Goal: Task Accomplishment & Management: Complete application form

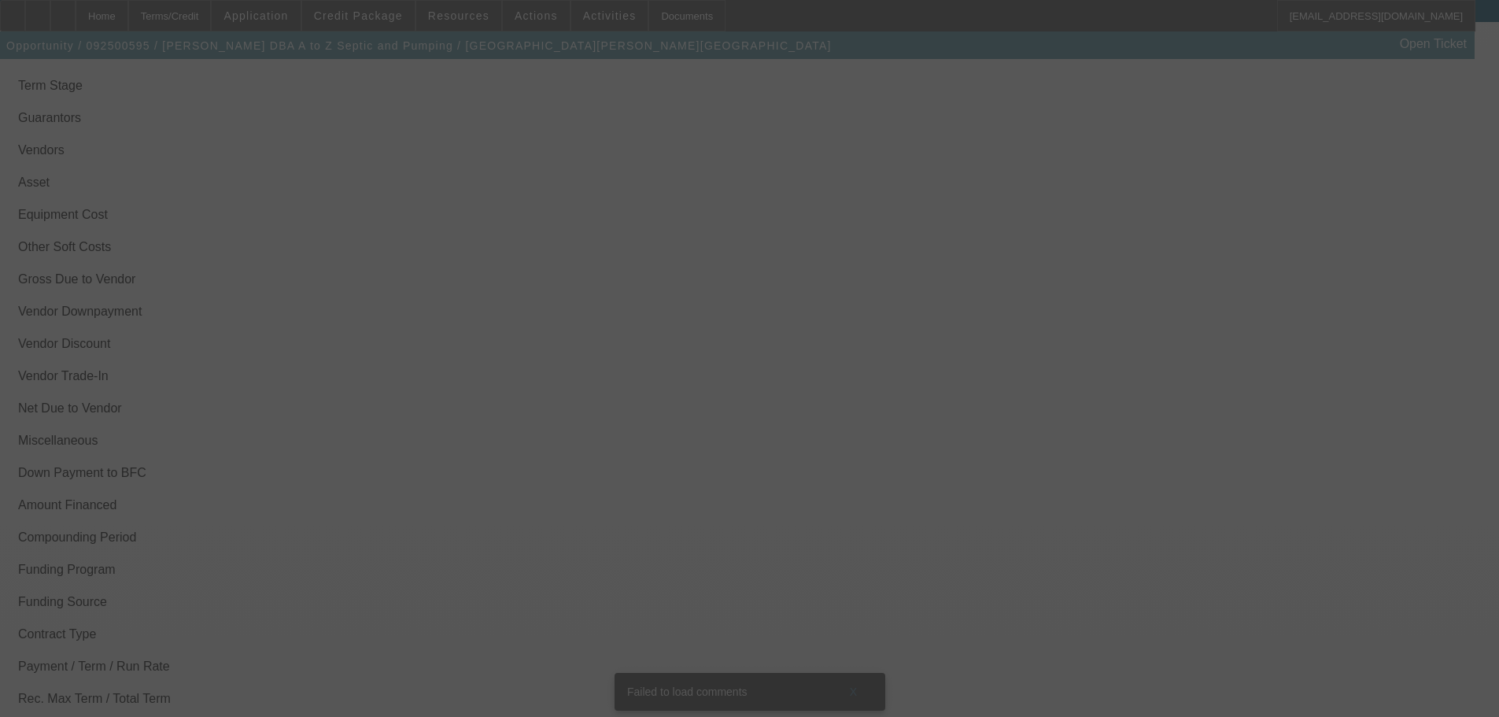
scroll to position [2125, 0]
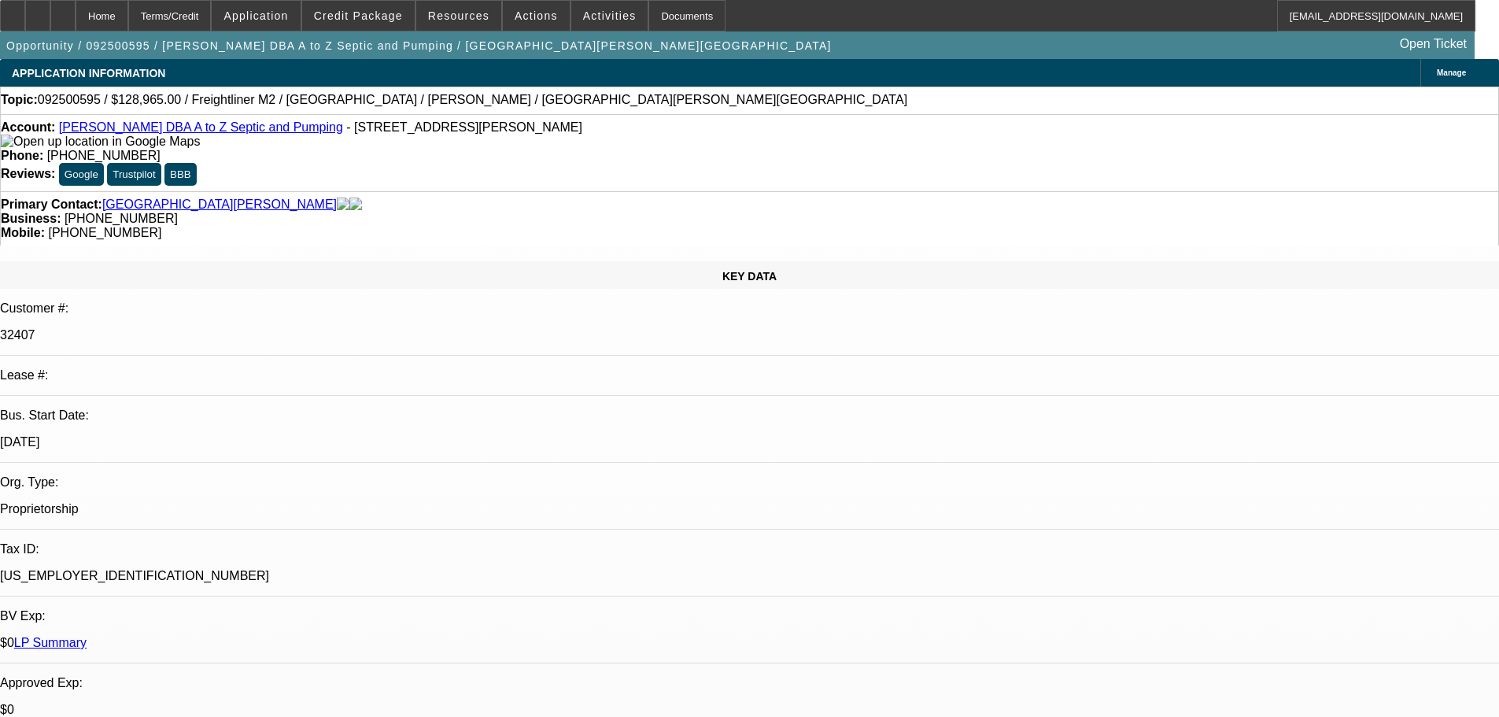
select select "0"
select select "6"
select select "0"
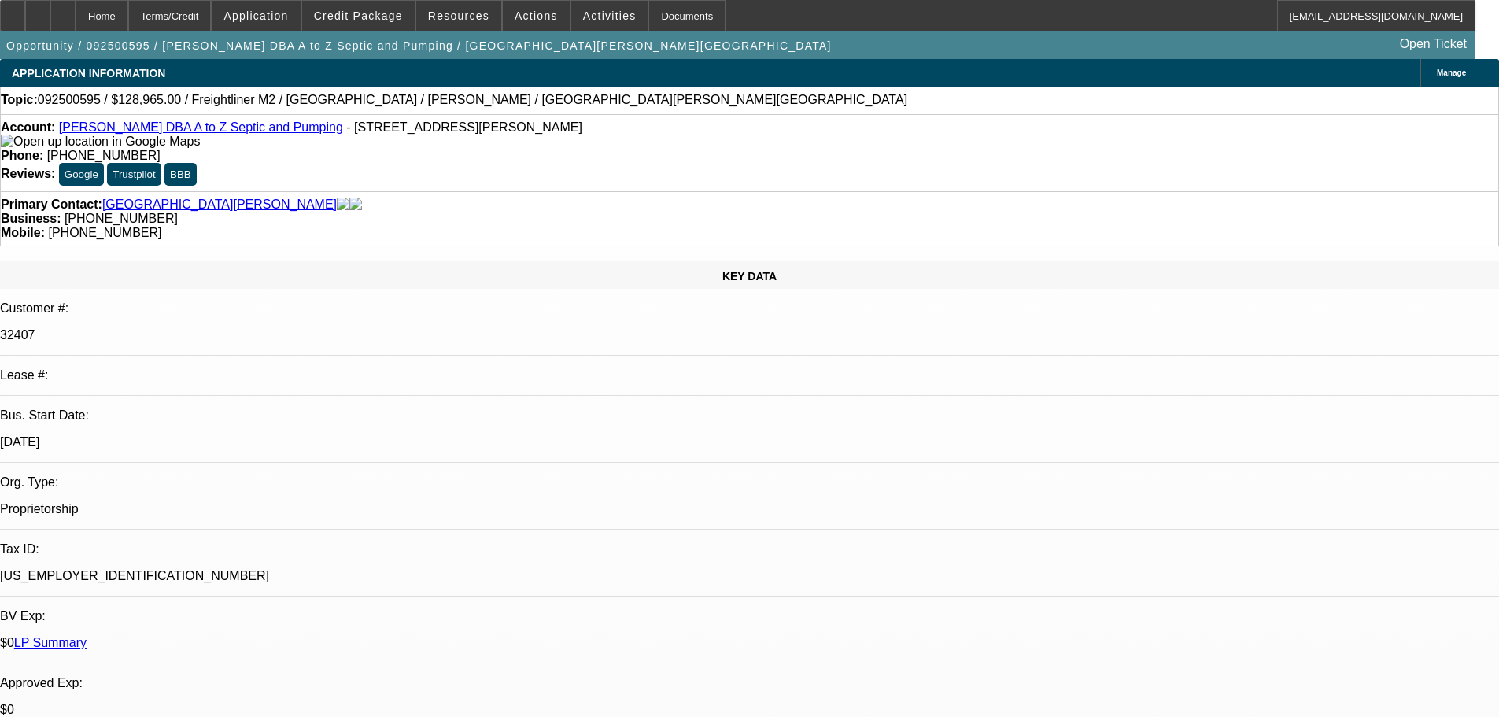
select select "0"
select select "6"
select select "0"
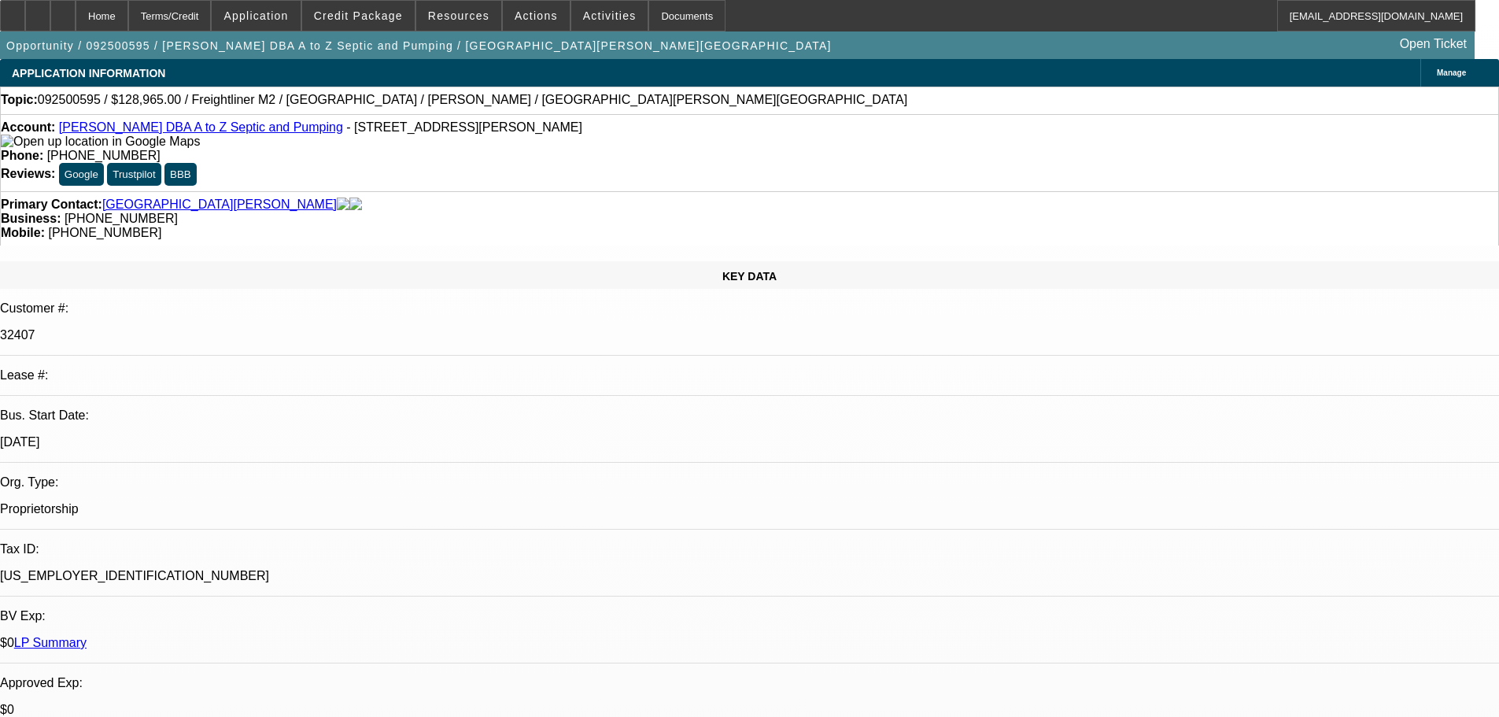
select select "0"
select select "6"
select select "0"
select select "2"
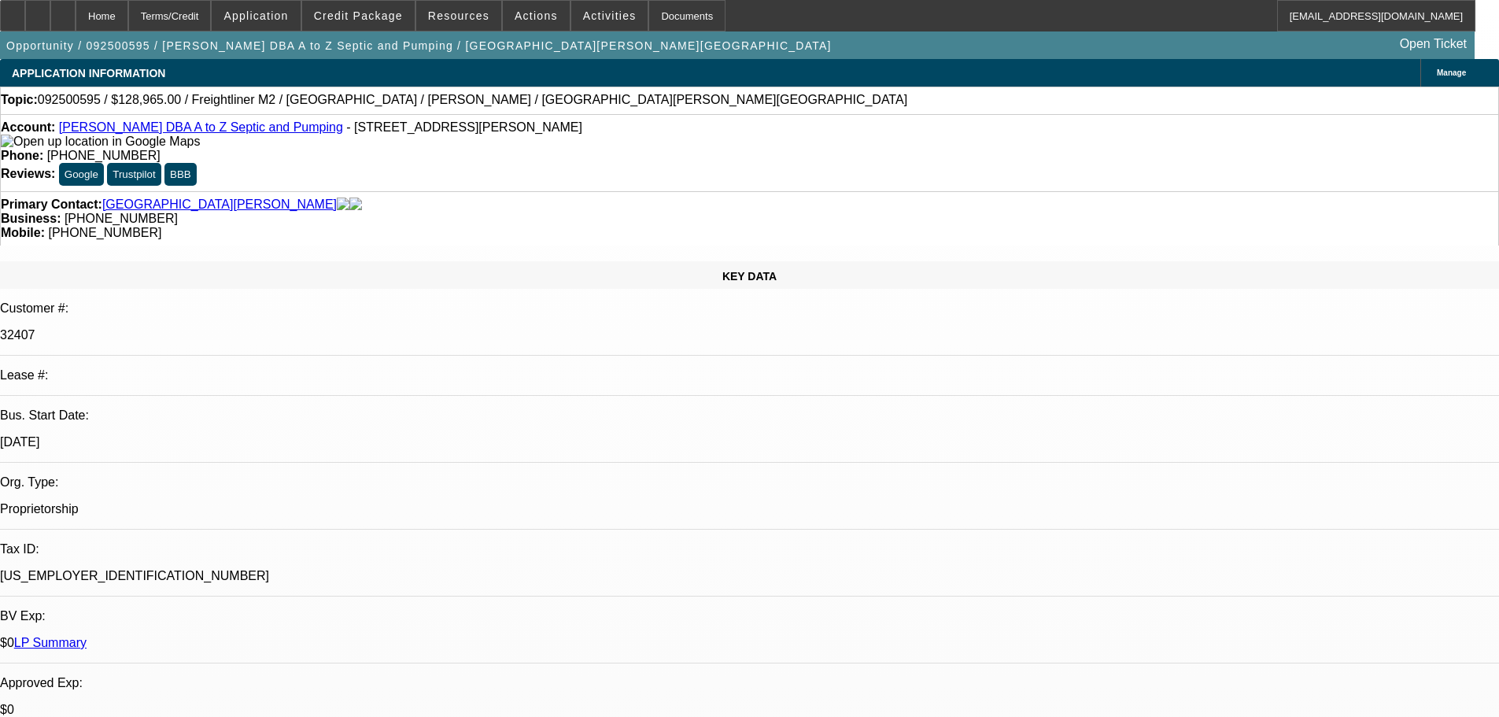
select select "0"
select select "6"
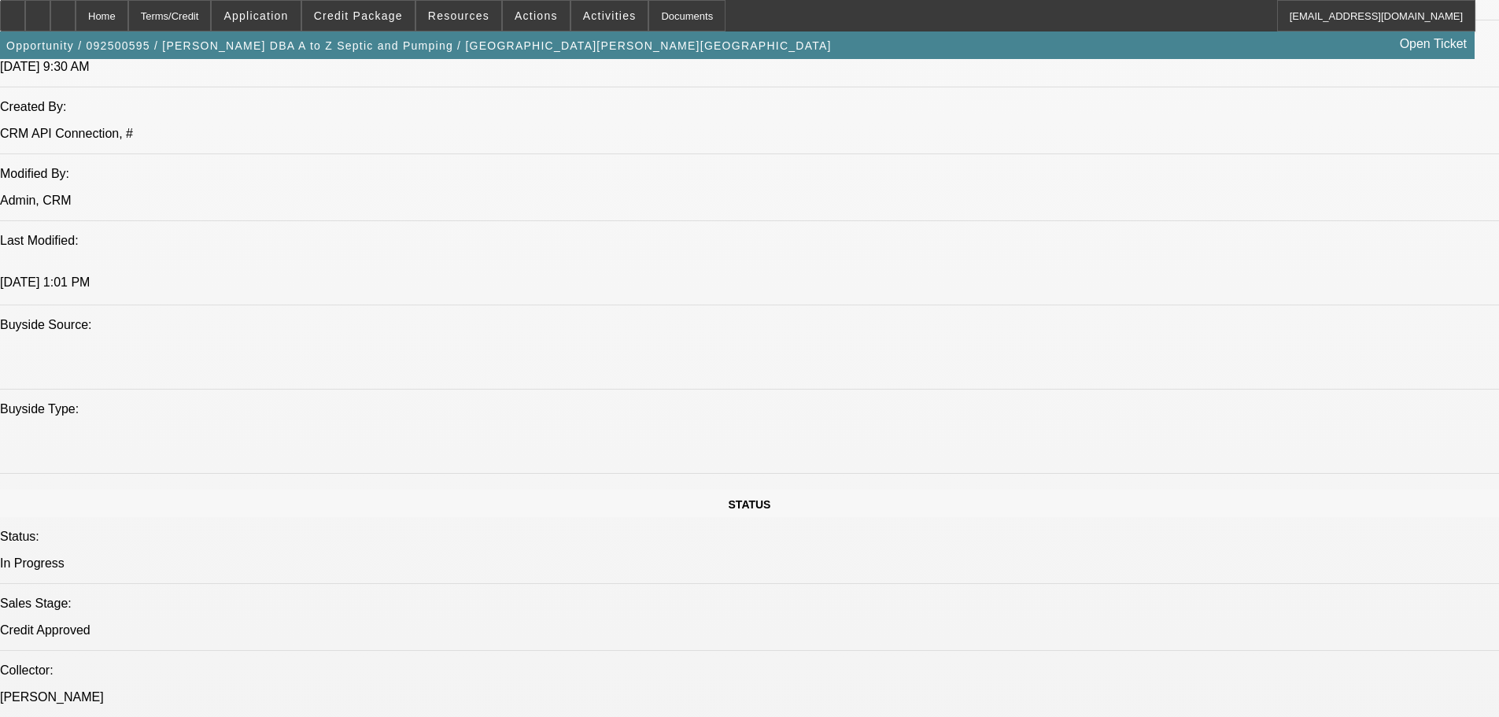
drag, startPoint x: 636, startPoint y: 423, endPoint x: 655, endPoint y: 497, distance: 77.1
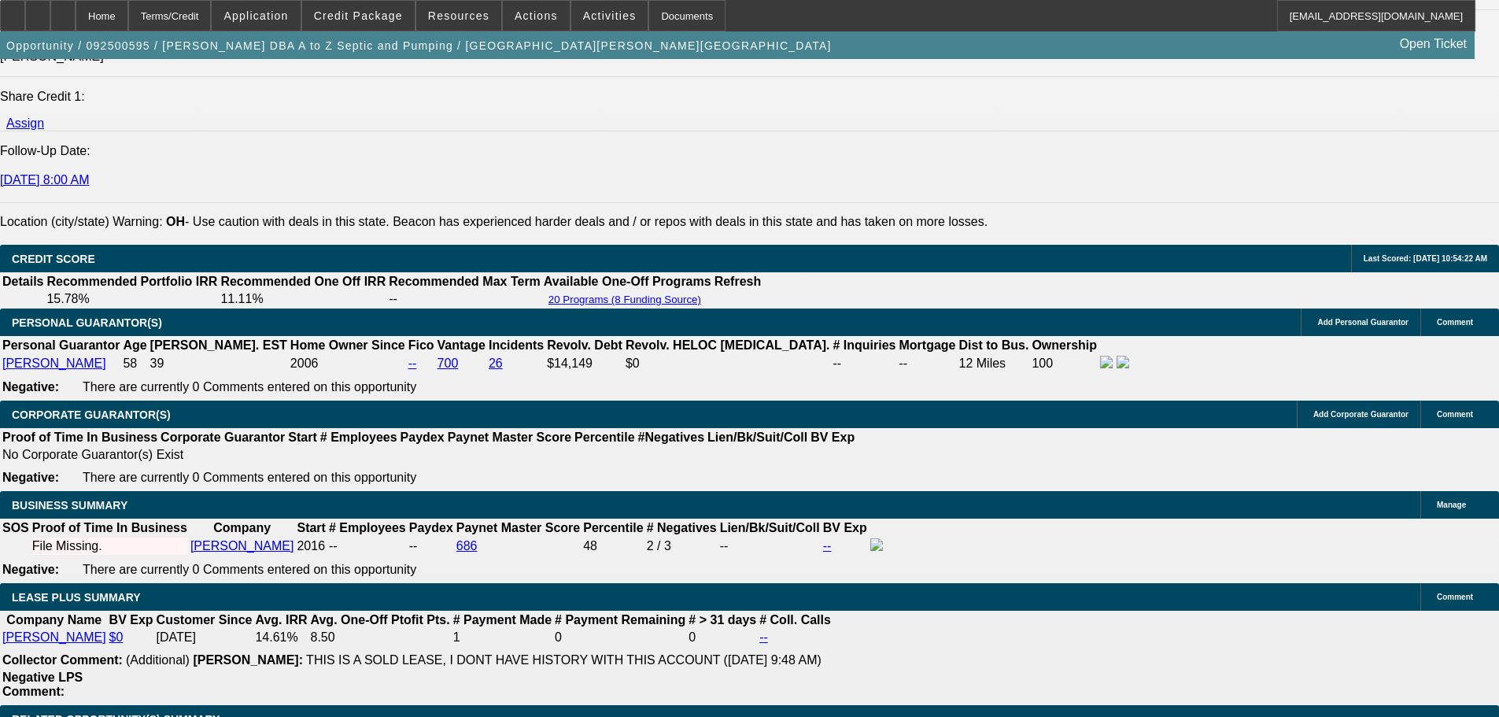
scroll to position [2148, 0]
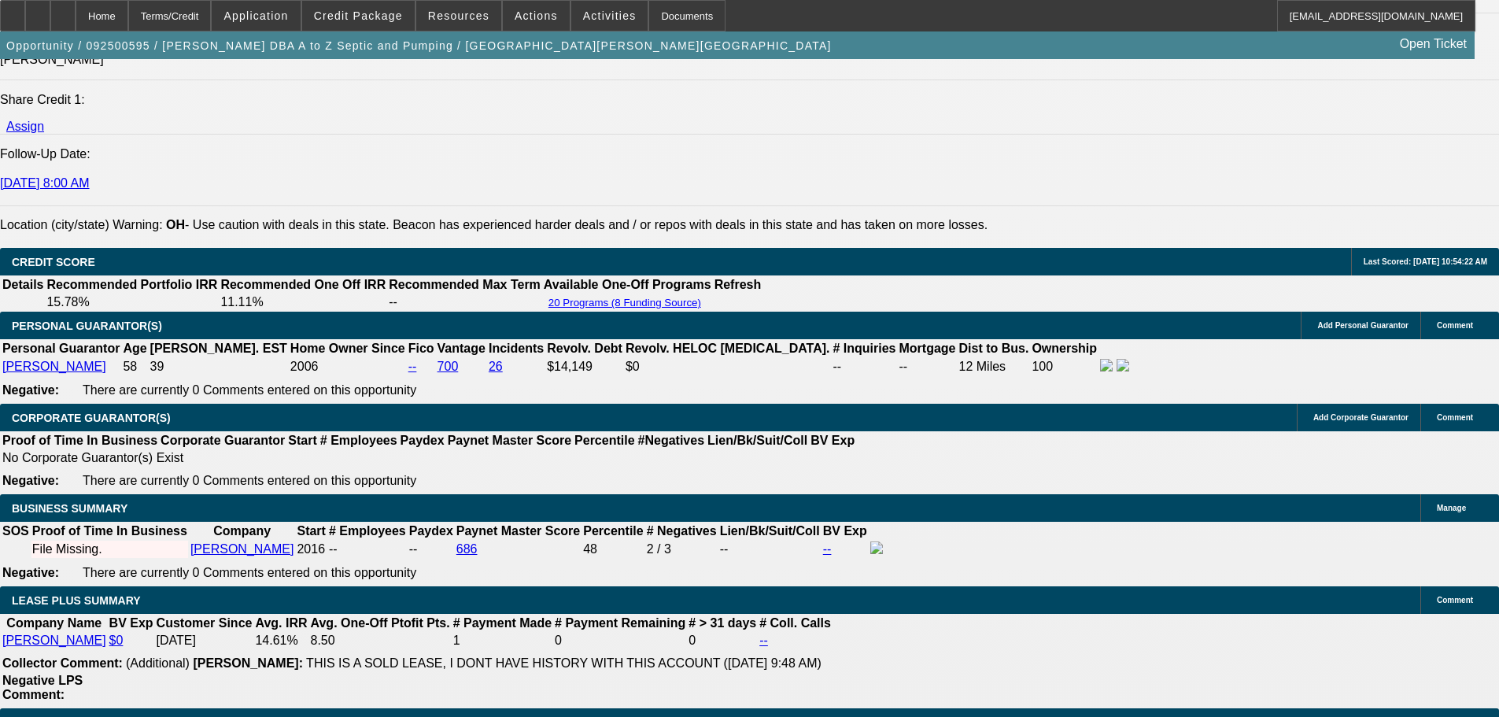
scroll to position [2262, 0]
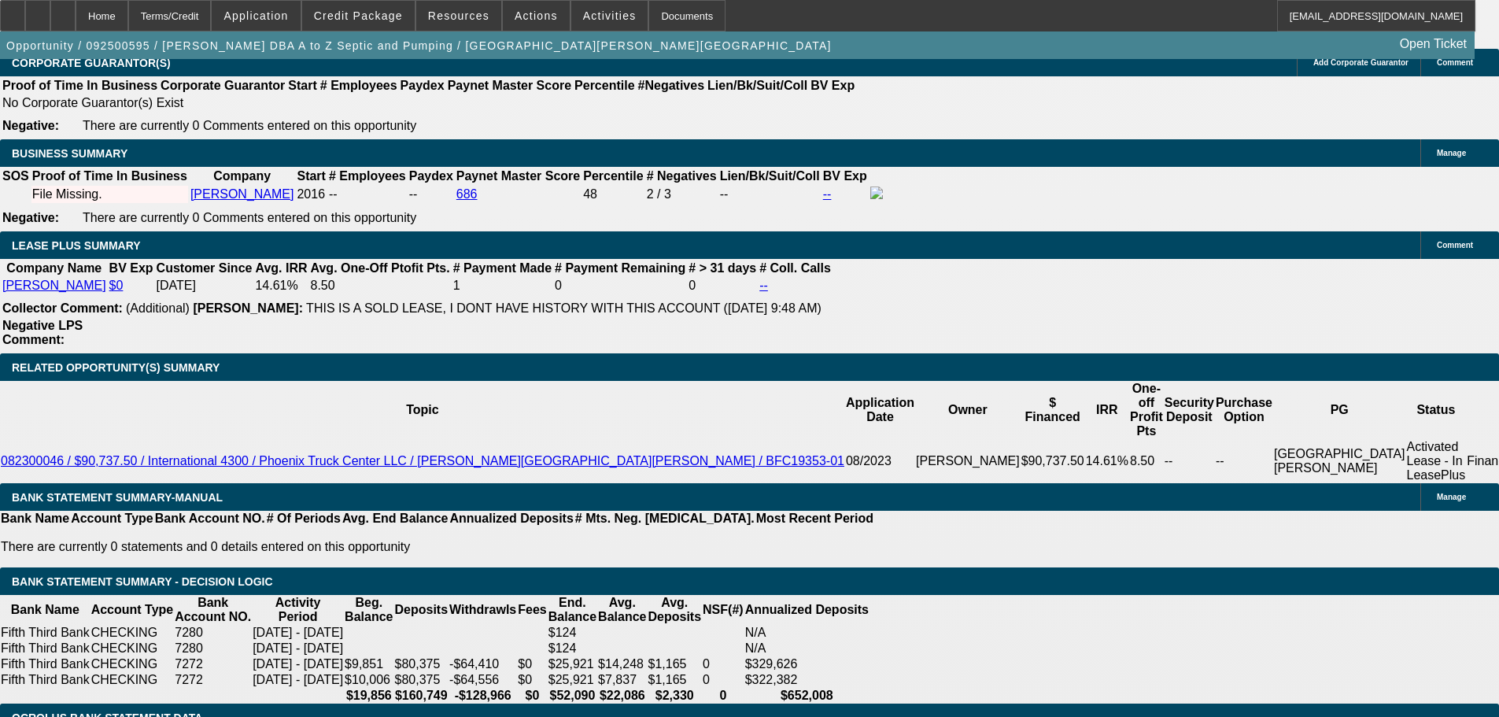
scroll to position [2341, 0]
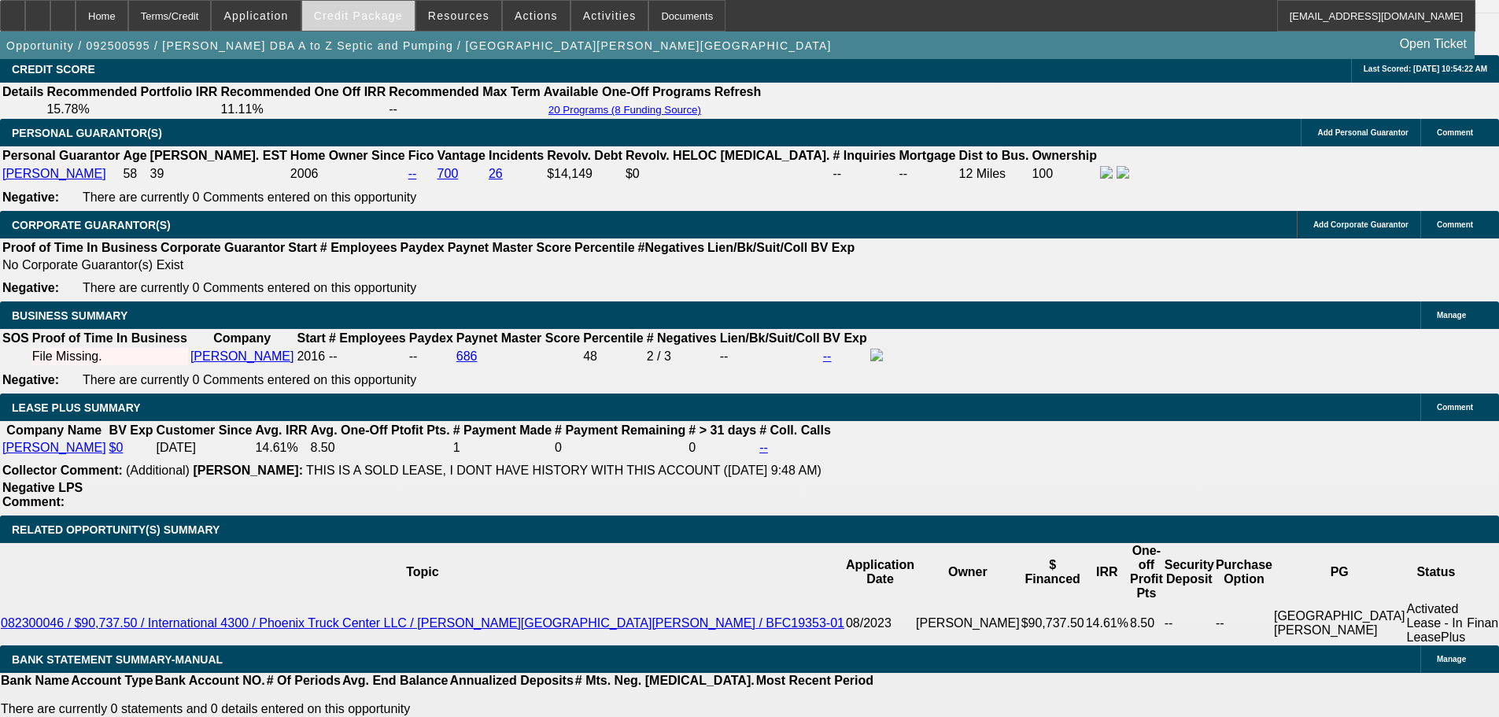
click at [387, 20] on span "Credit Package" at bounding box center [358, 15] width 89 height 13
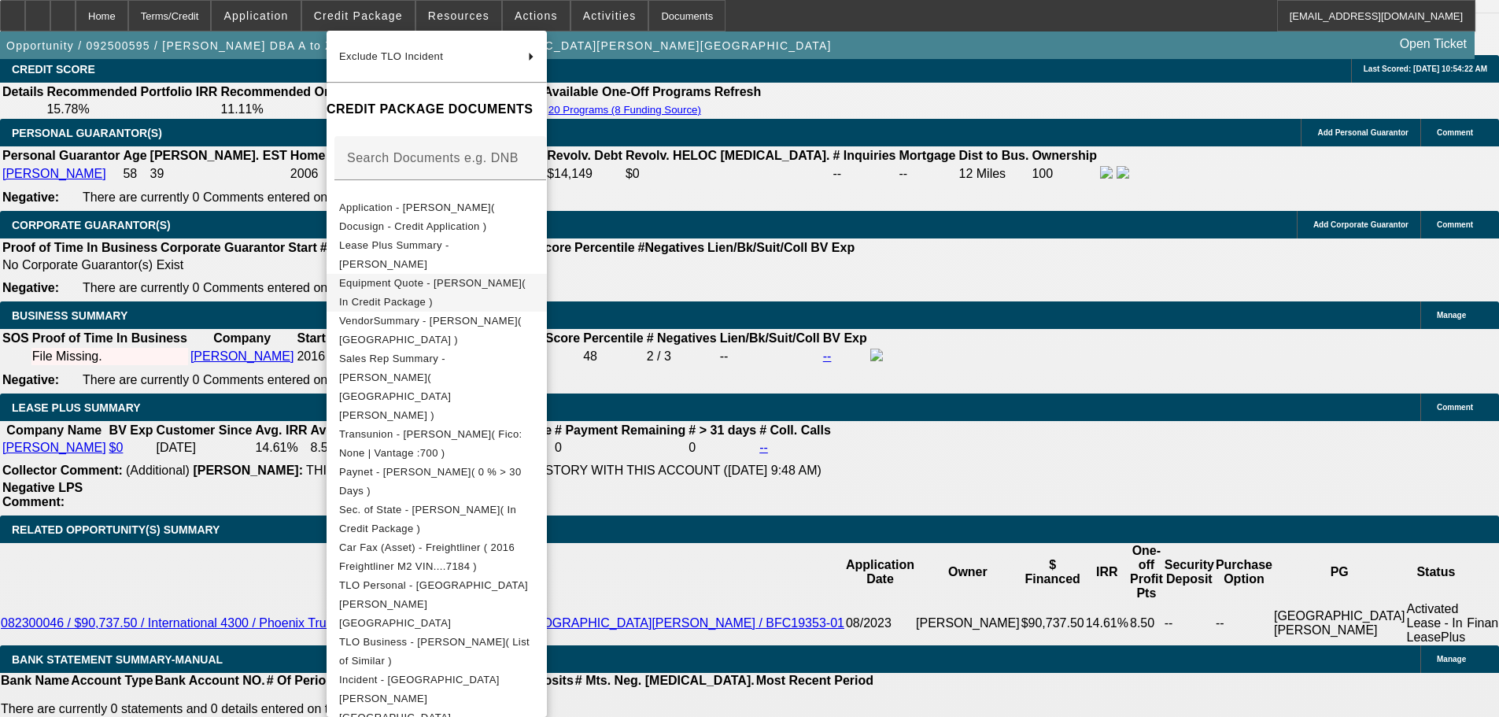
scroll to position [199, 0]
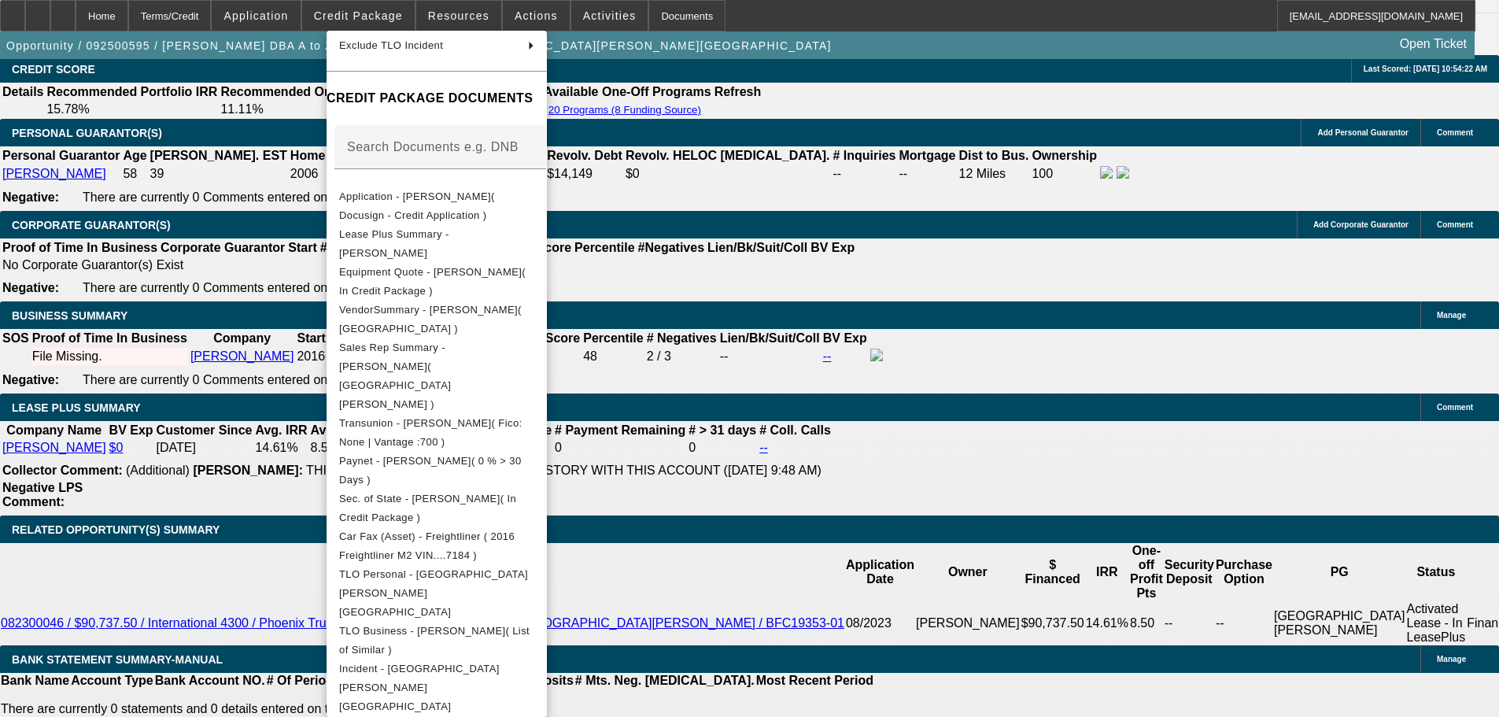
click at [180, 105] on div at bounding box center [749, 358] width 1499 height 717
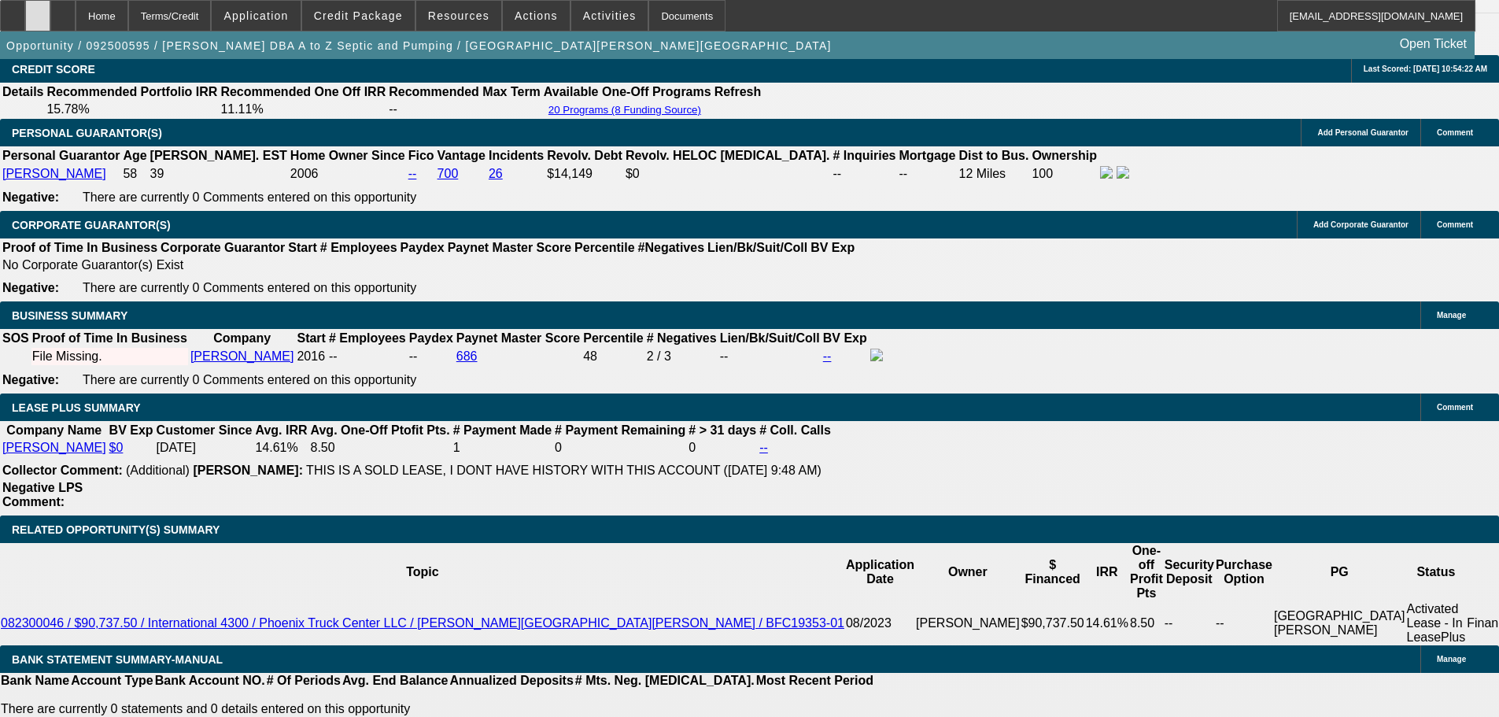
click at [50, 16] on div at bounding box center [37, 15] width 25 height 31
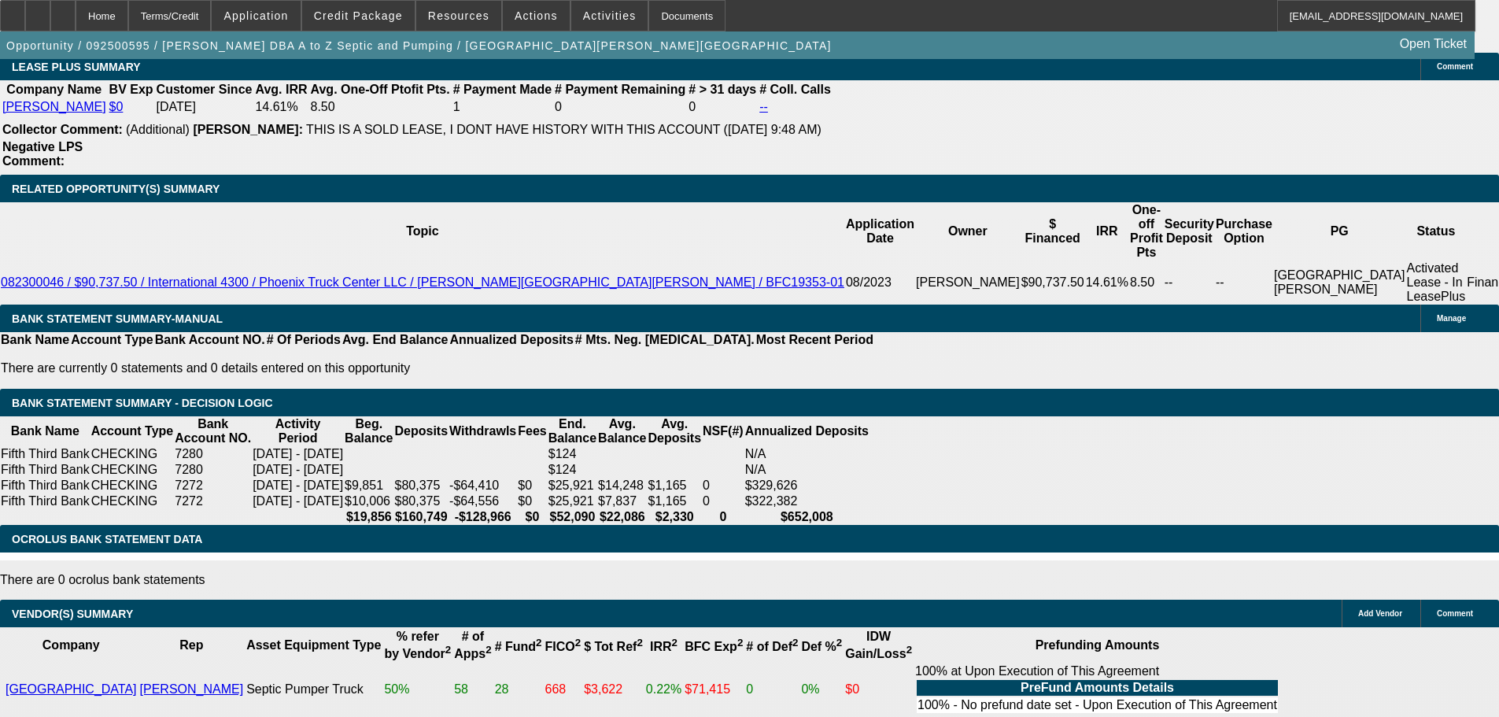
scroll to position [2498, 0]
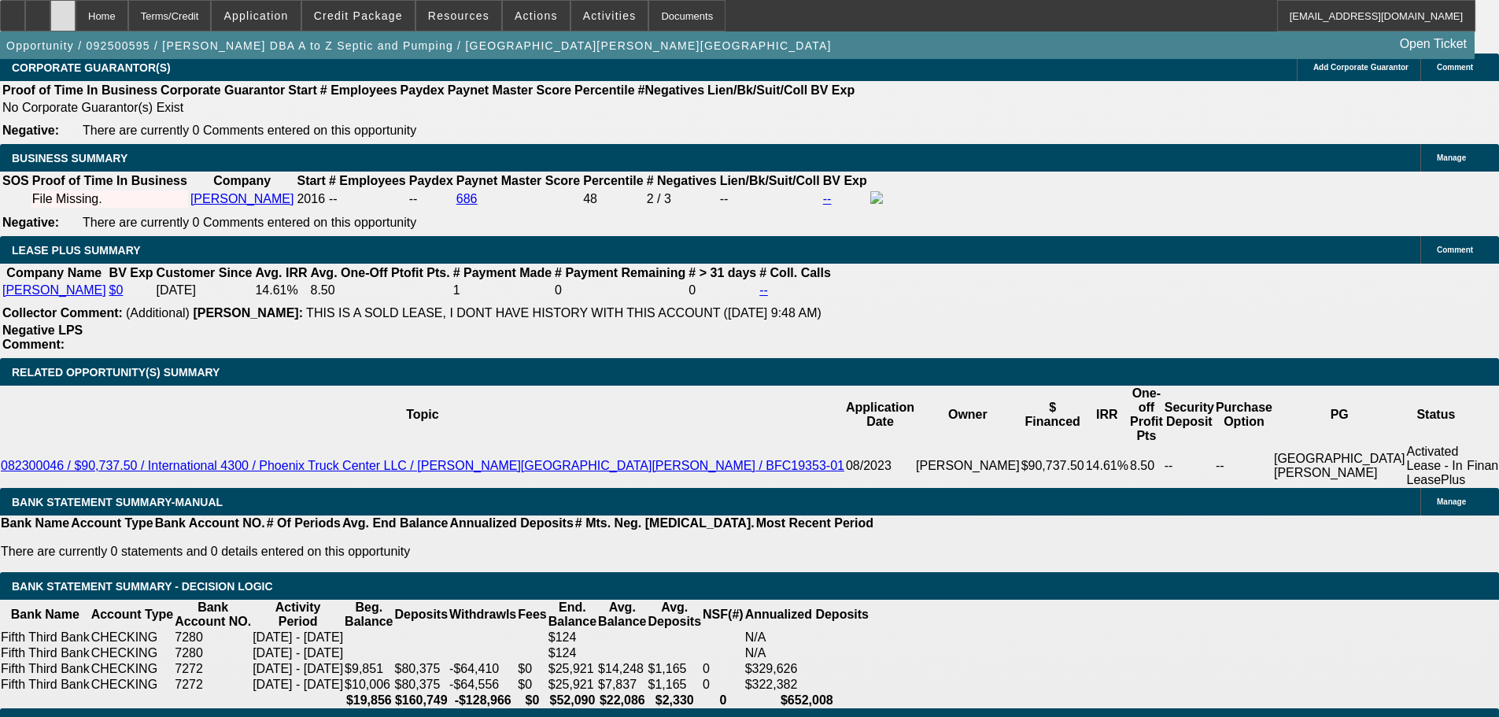
click at [76, 13] on div at bounding box center [62, 15] width 25 height 31
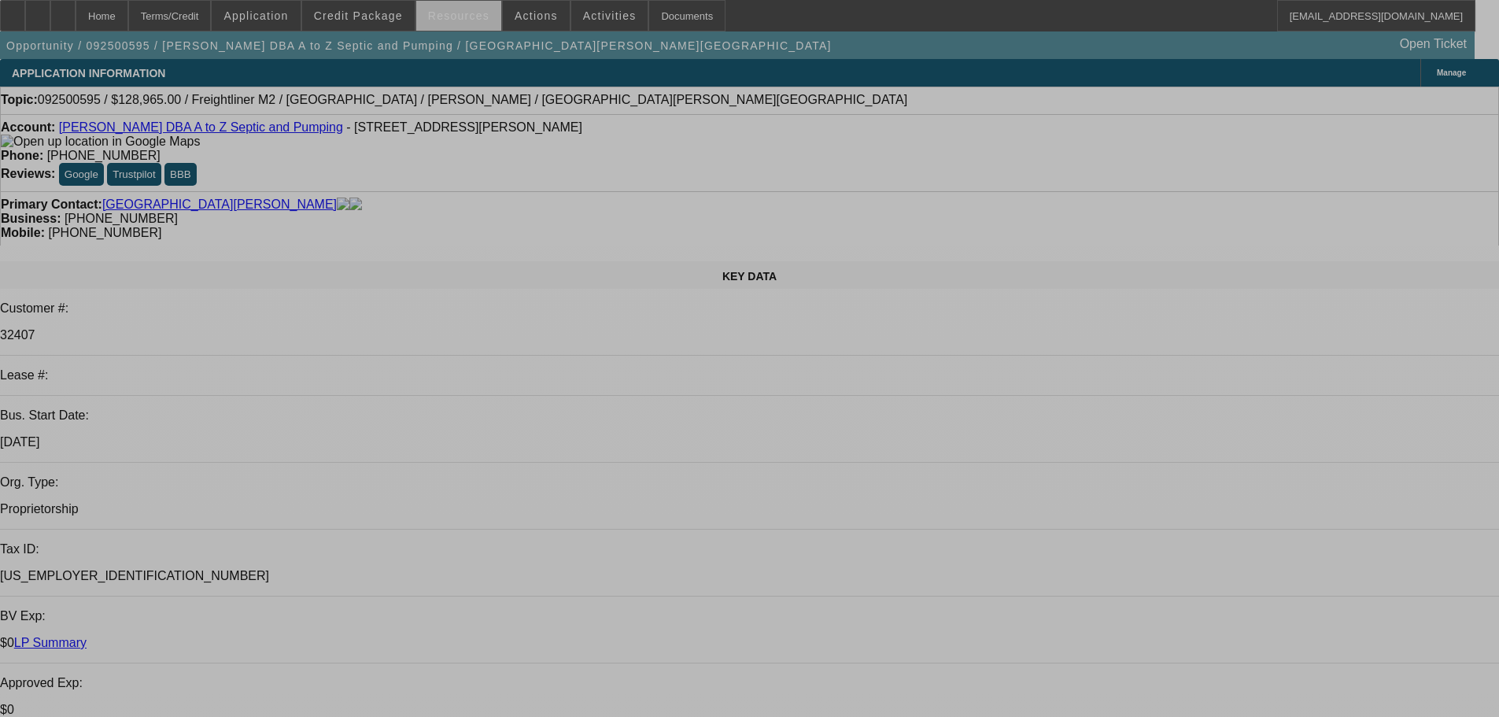
select select "0"
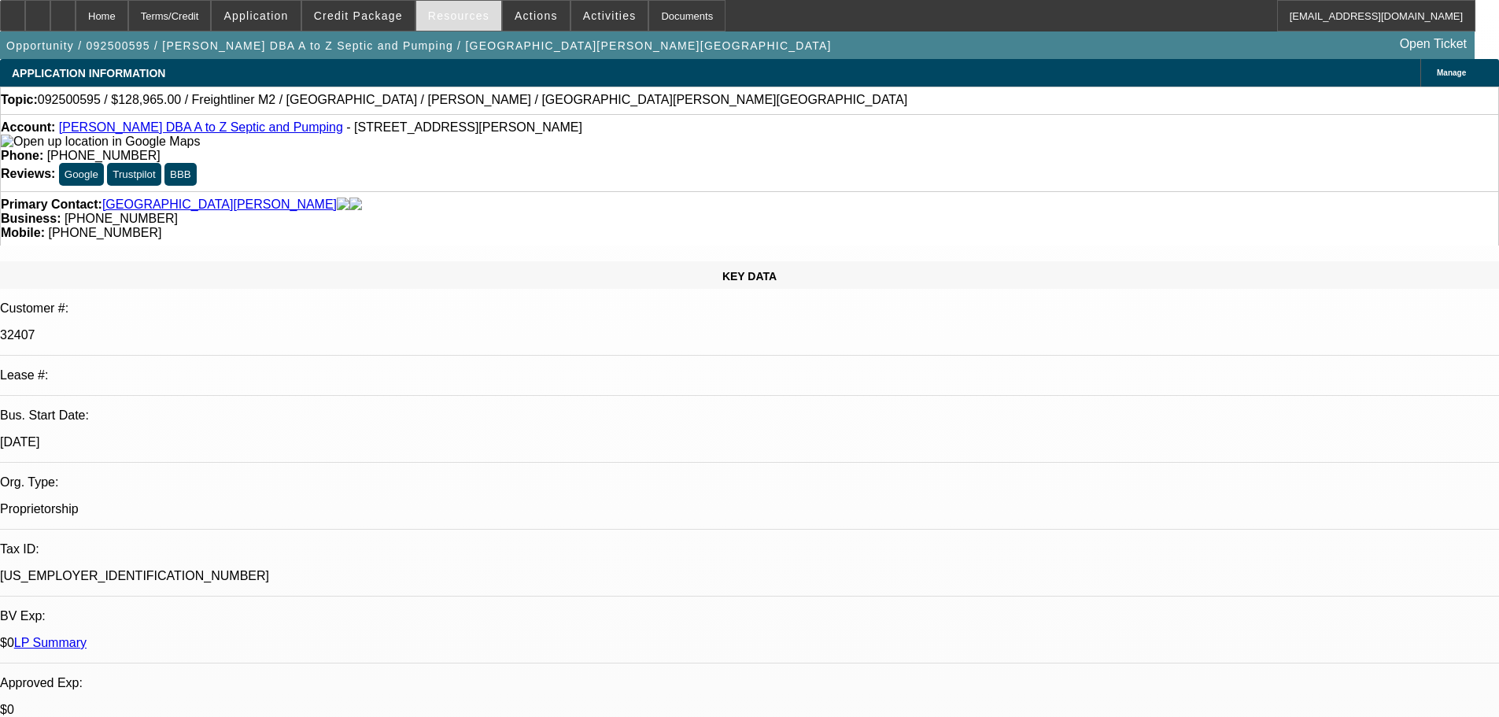
select select "0"
select select "6"
select select "0"
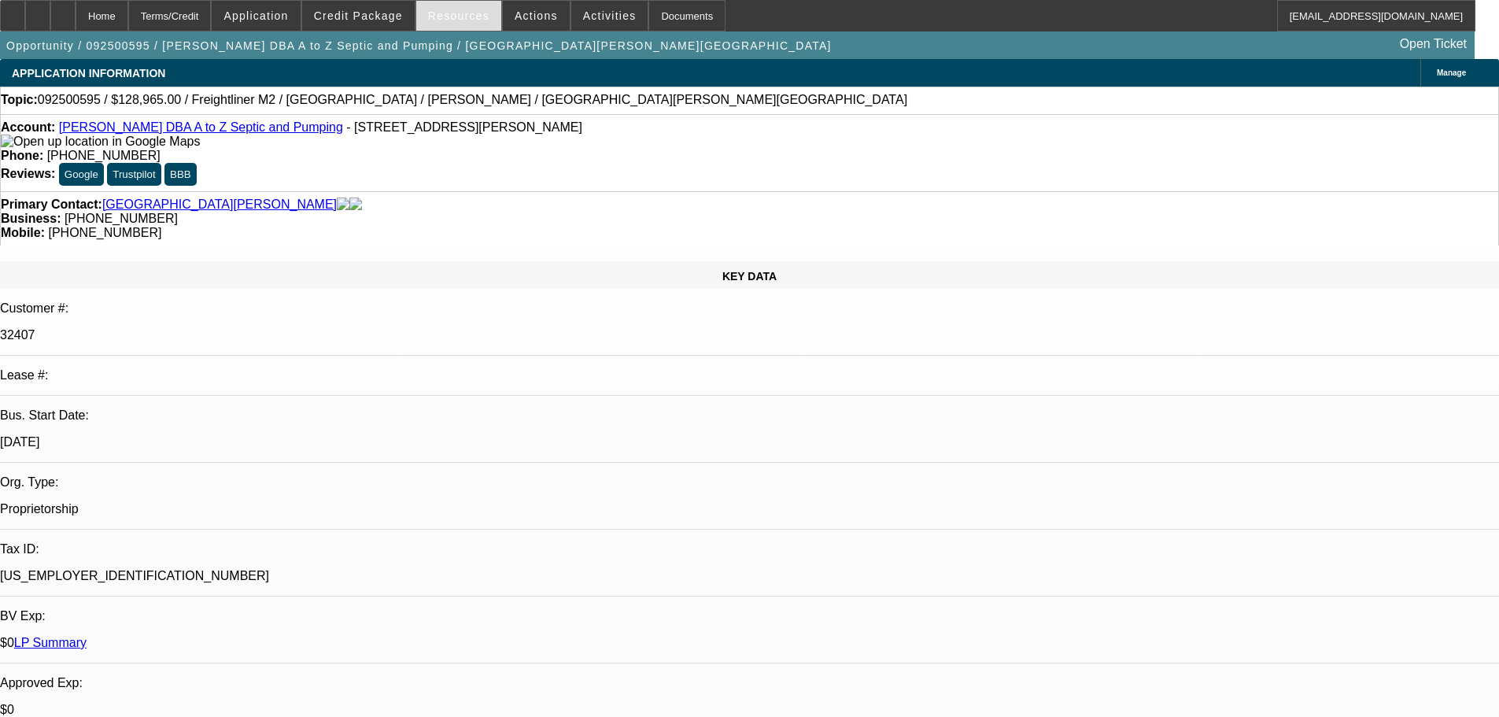
select select "0"
select select "6"
select select "0"
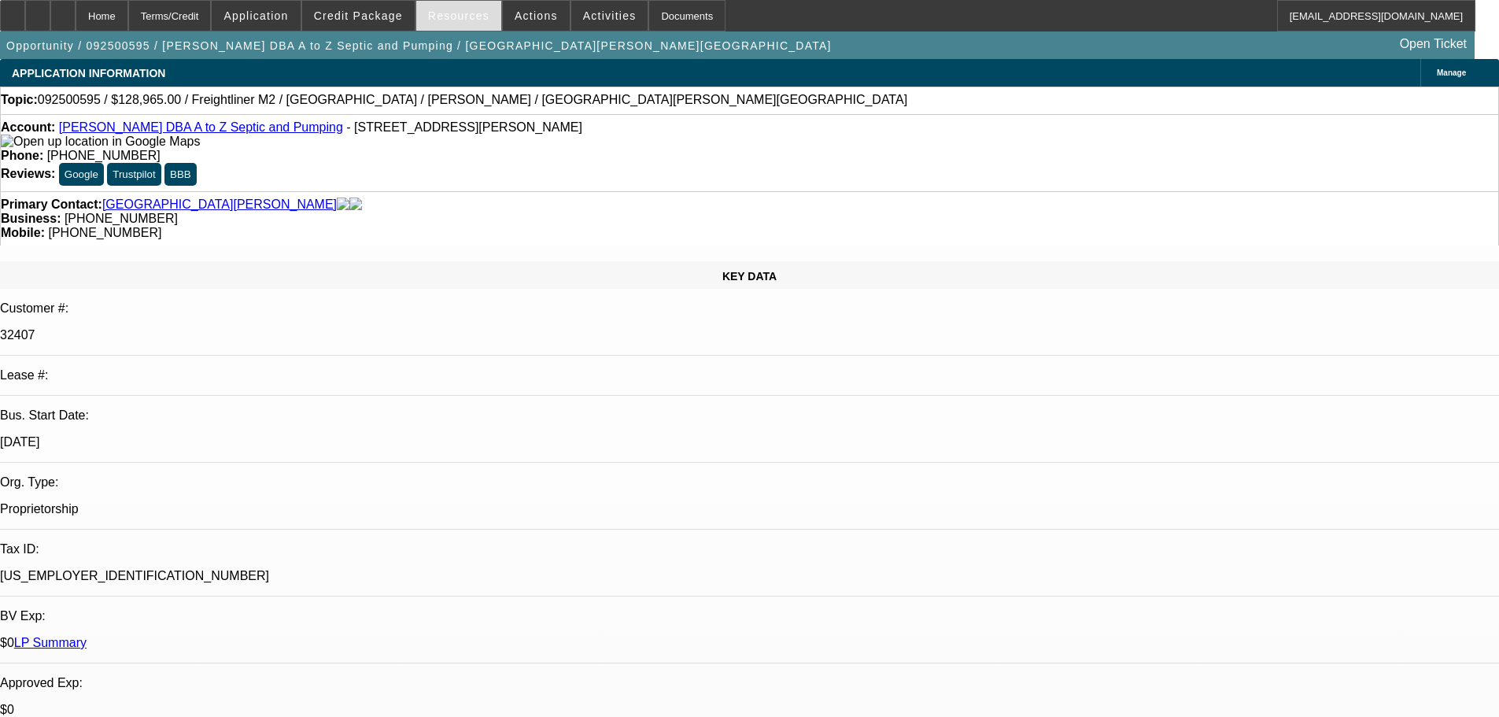
select select "6"
select select "0"
select select "2"
select select "0"
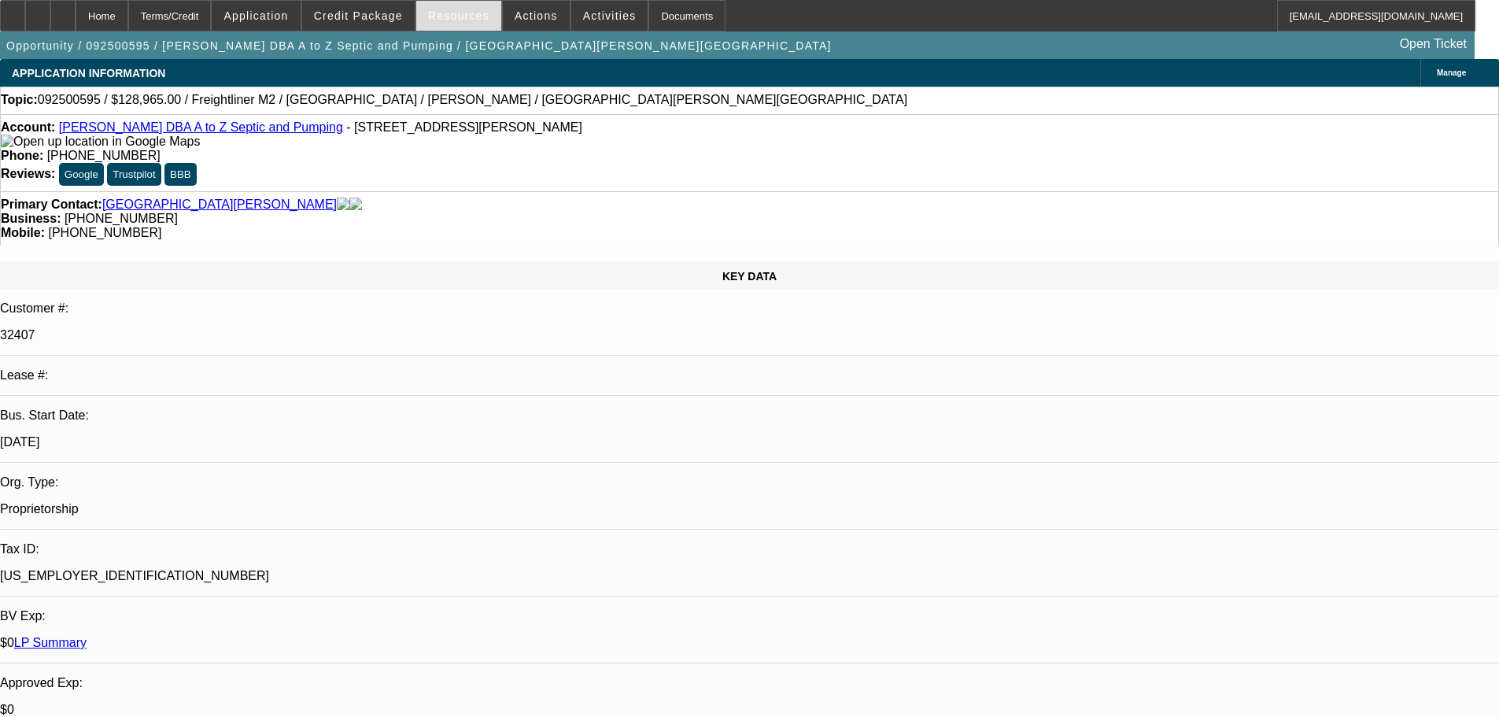
select select "6"
click at [402, 16] on span "Credit Package" at bounding box center [358, 15] width 89 height 13
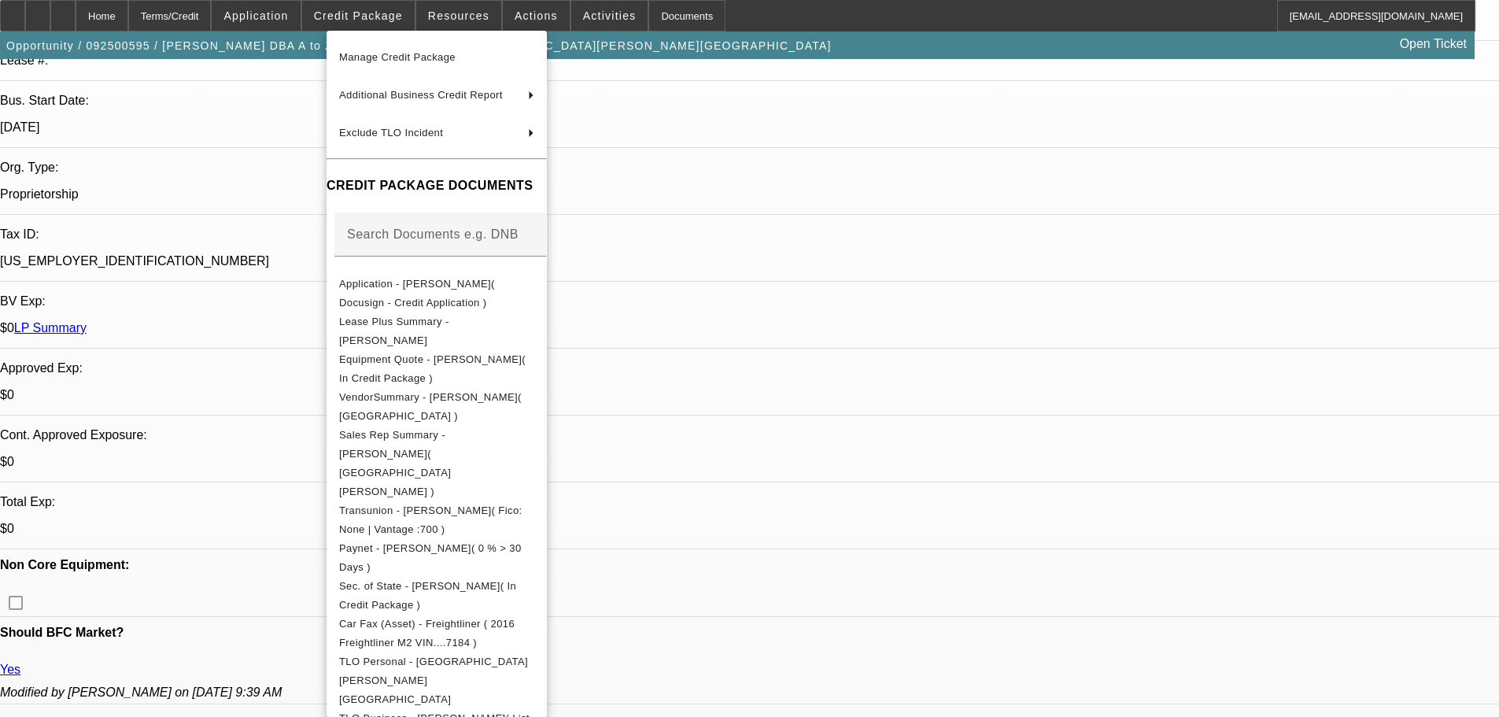
scroll to position [275, 0]
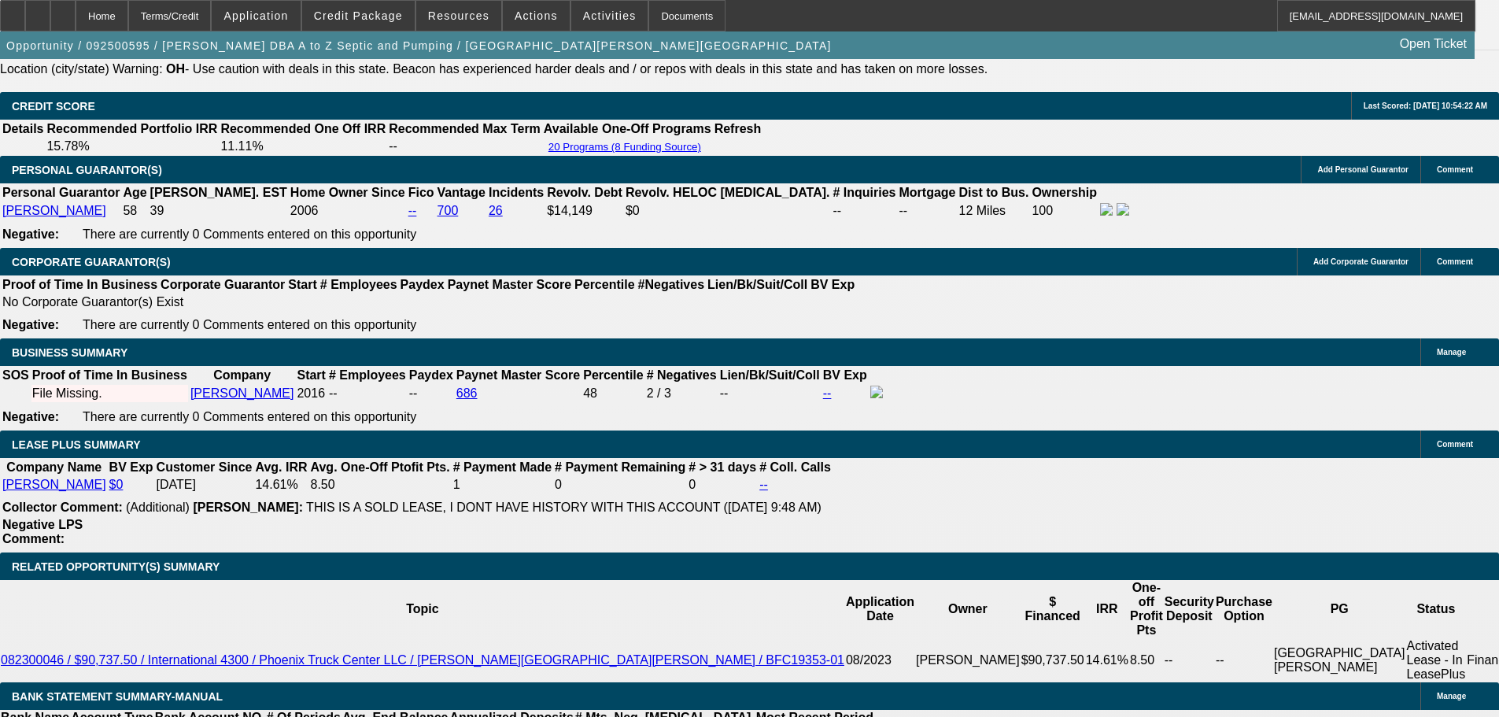
scroll to position [0, 0]
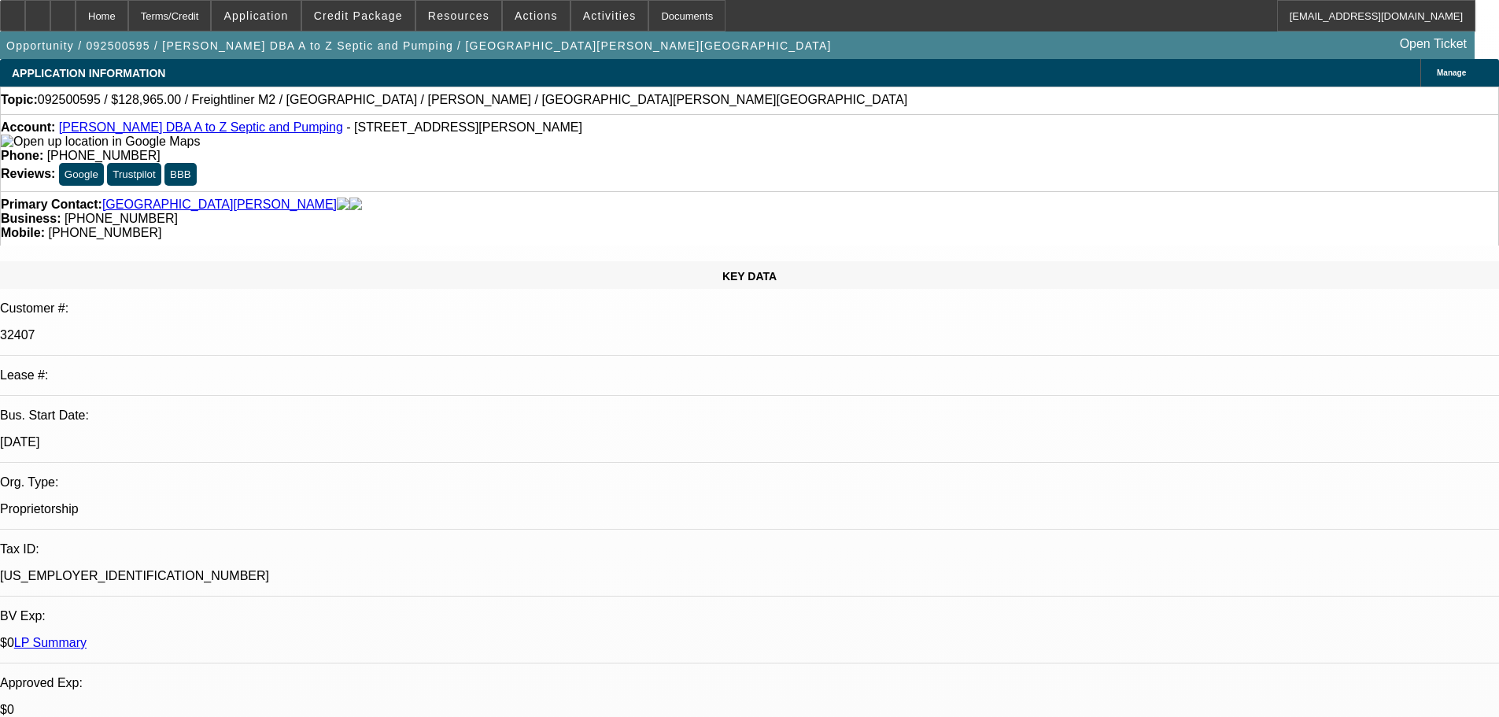
drag, startPoint x: 949, startPoint y: 431, endPoint x: 881, endPoint y: 177, distance: 263.2
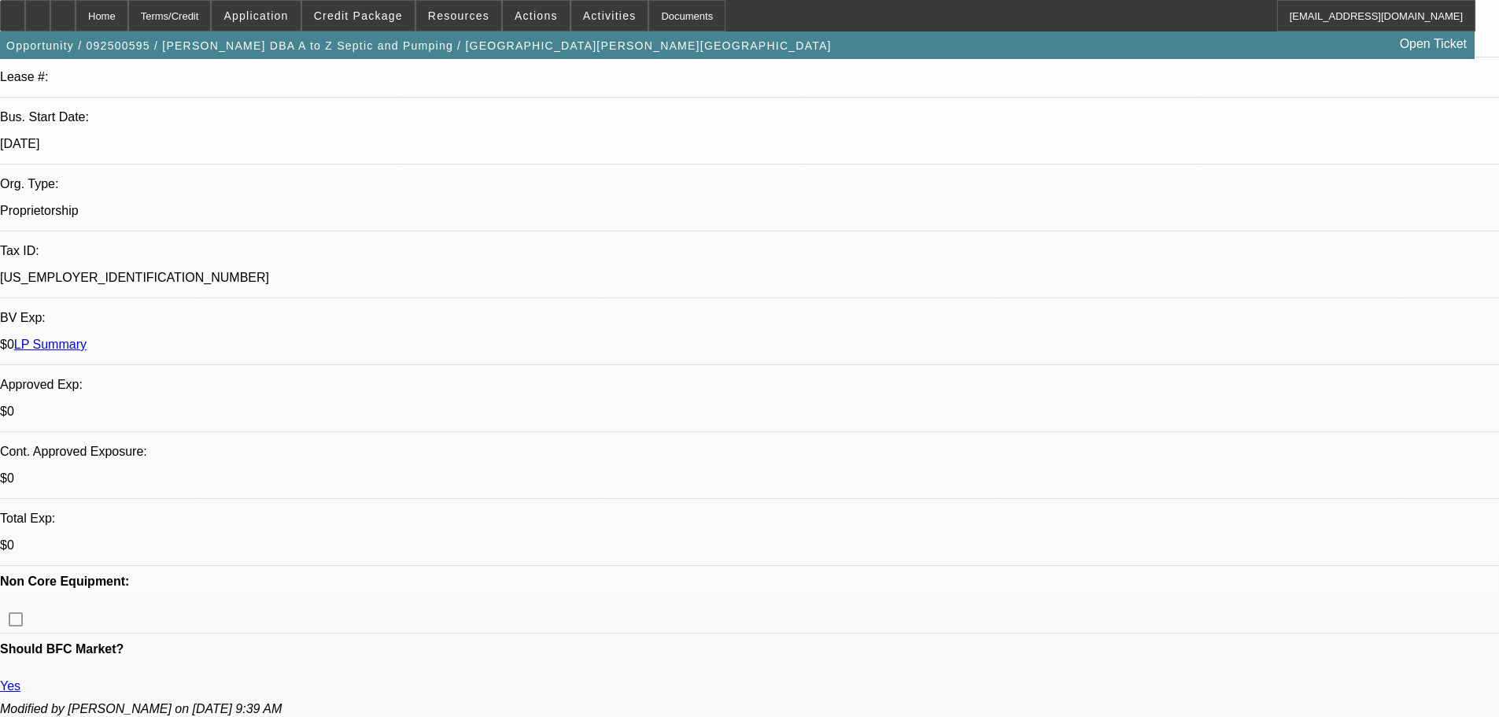
scroll to position [472, 0]
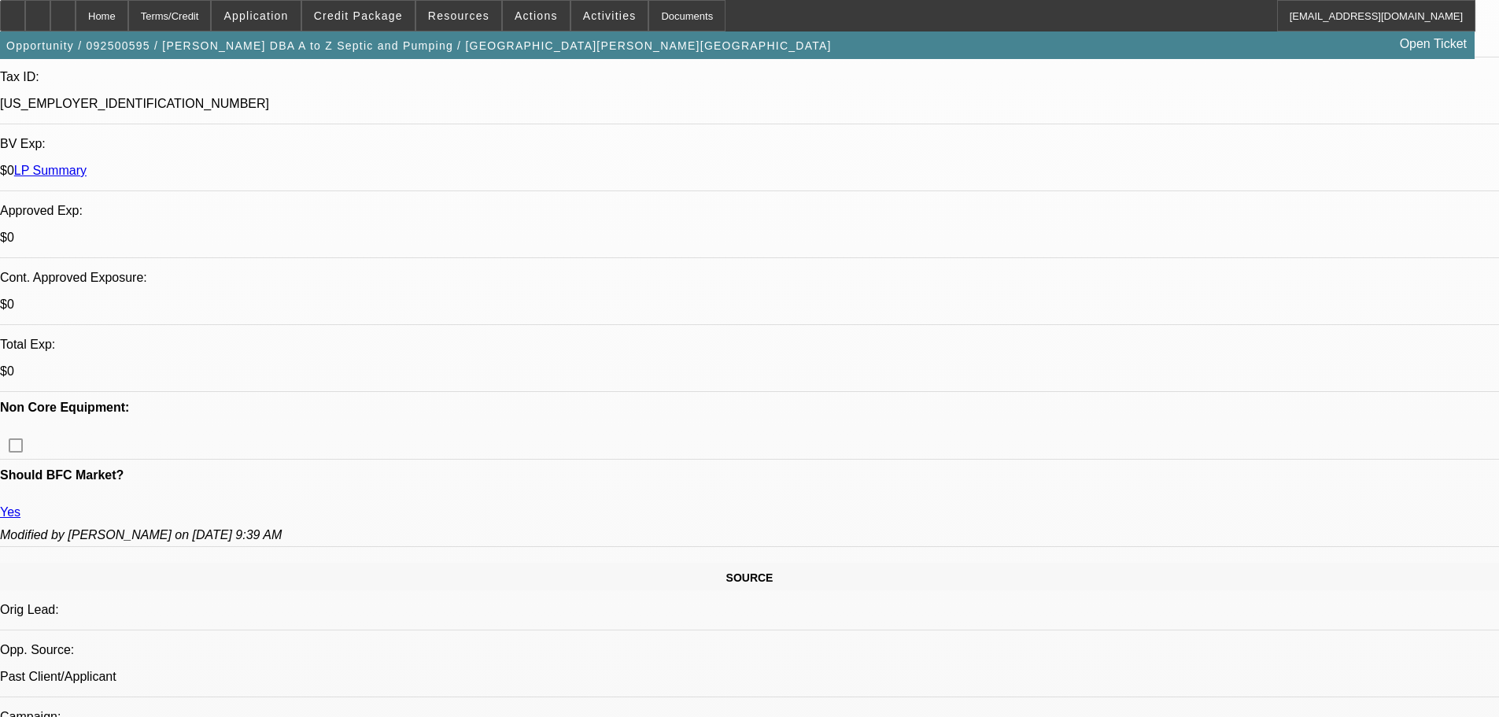
drag, startPoint x: 182, startPoint y: 279, endPoint x: 242, endPoint y: 460, distance: 189.9
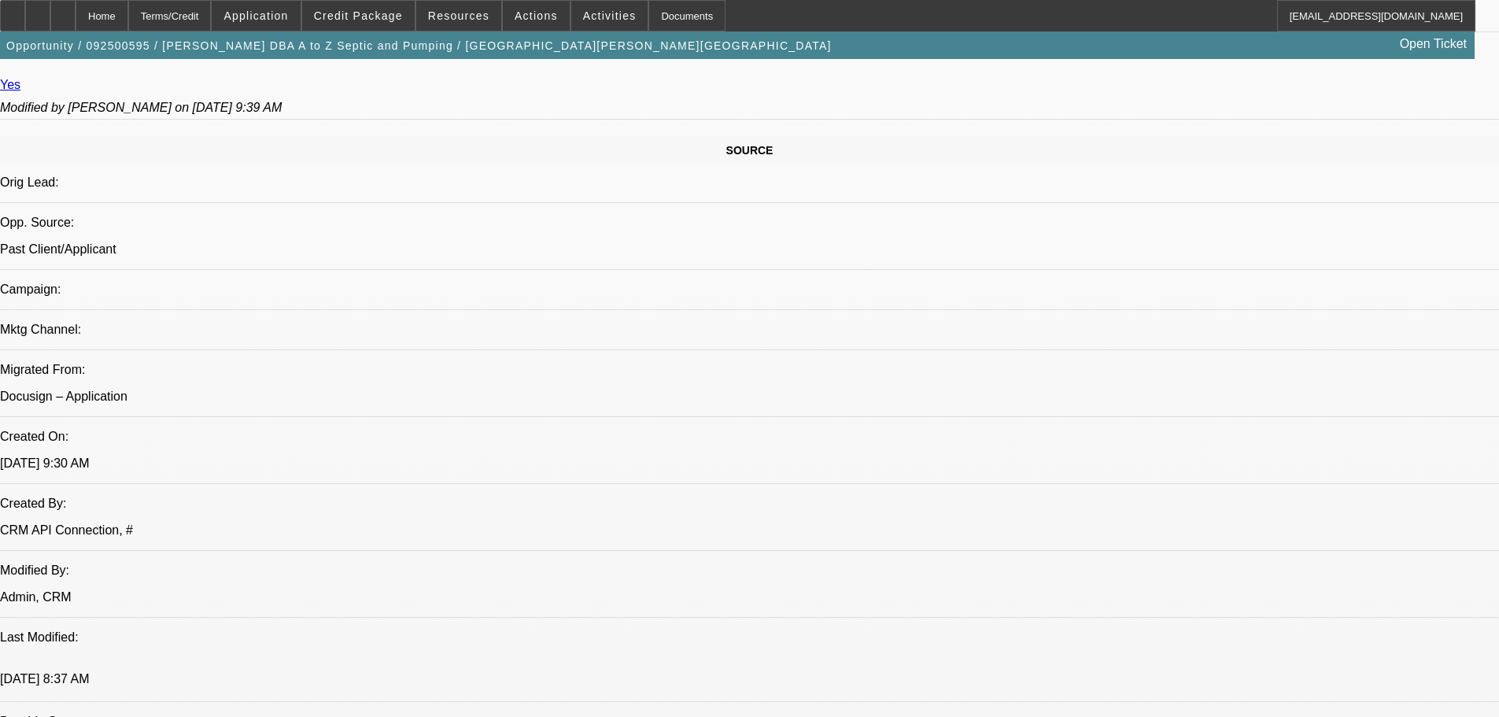
drag, startPoint x: 552, startPoint y: 384, endPoint x: 527, endPoint y: 542, distance: 160.0
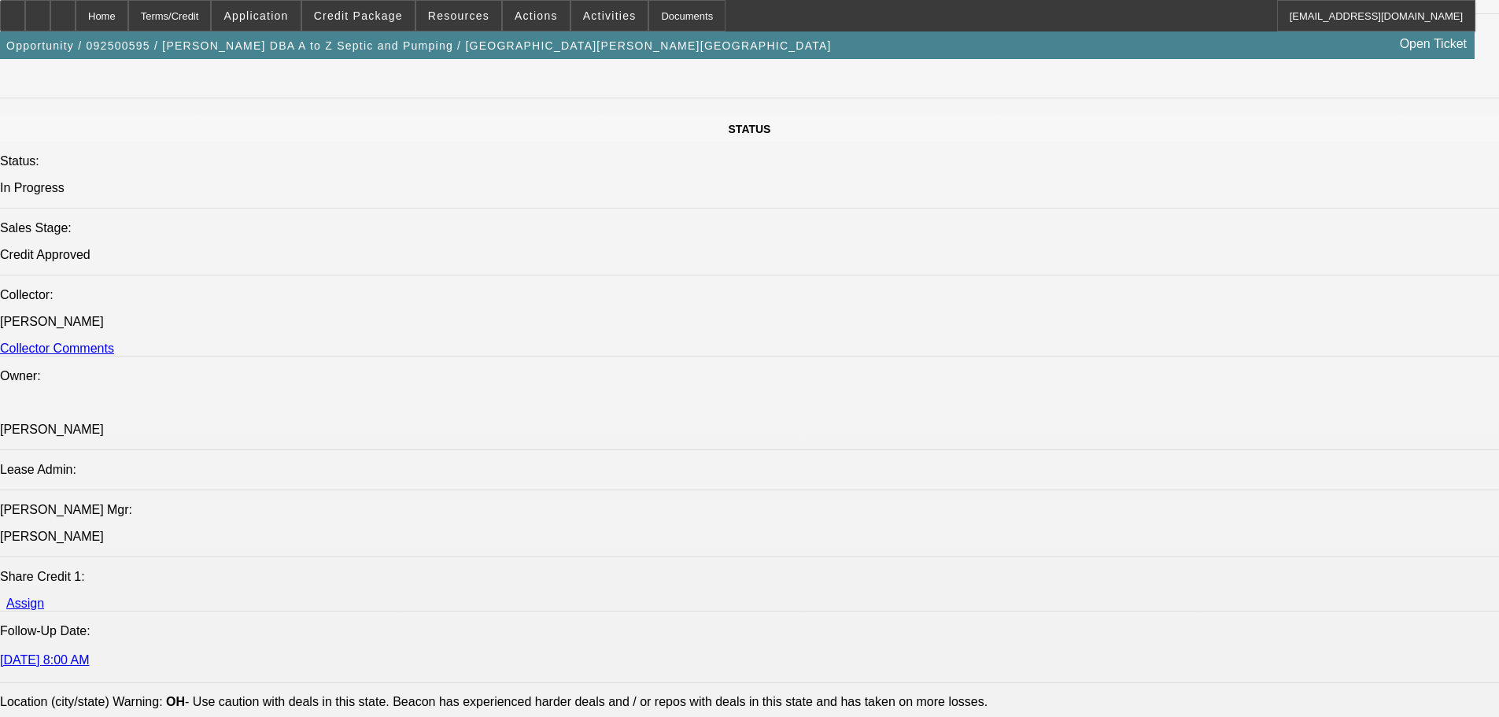
drag, startPoint x: 471, startPoint y: 393, endPoint x: 488, endPoint y: 586, distance: 194.3
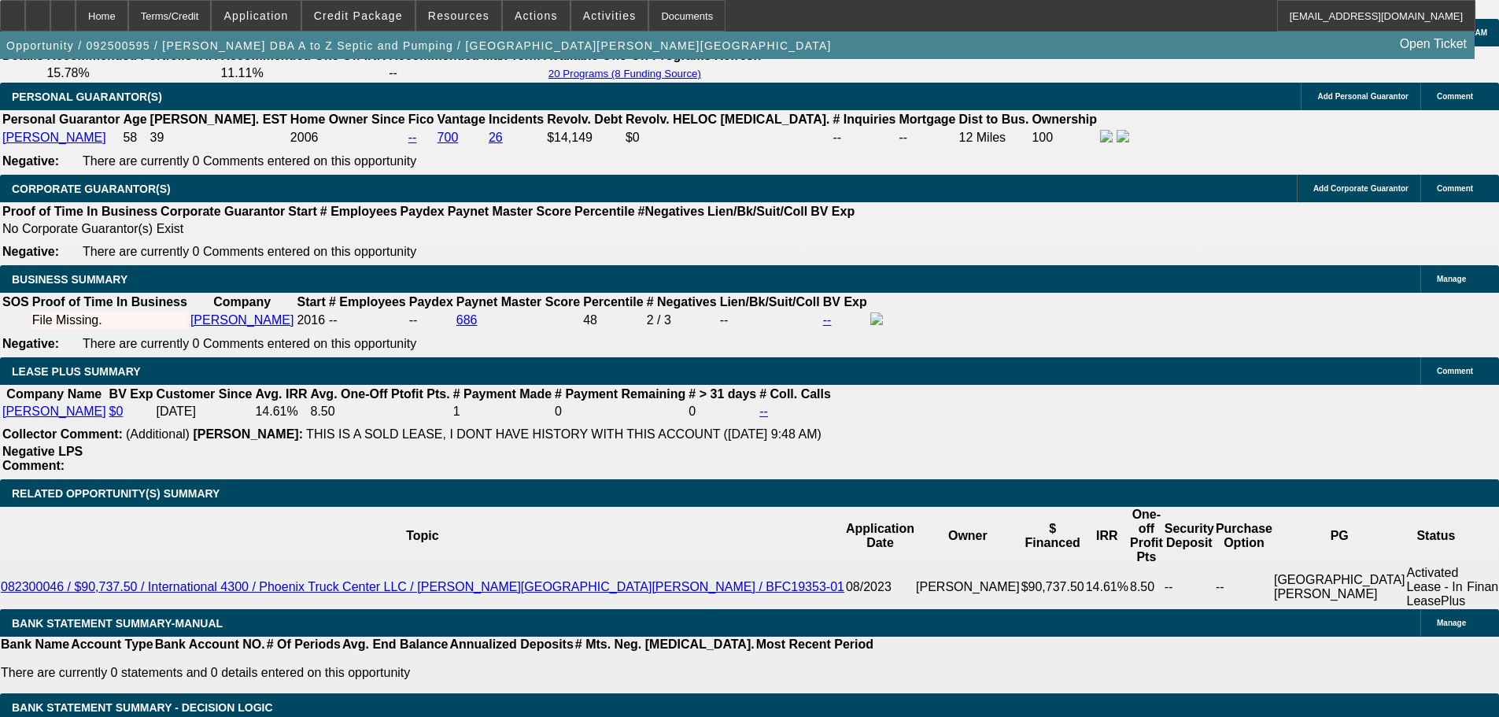
scroll to position [2609, 0]
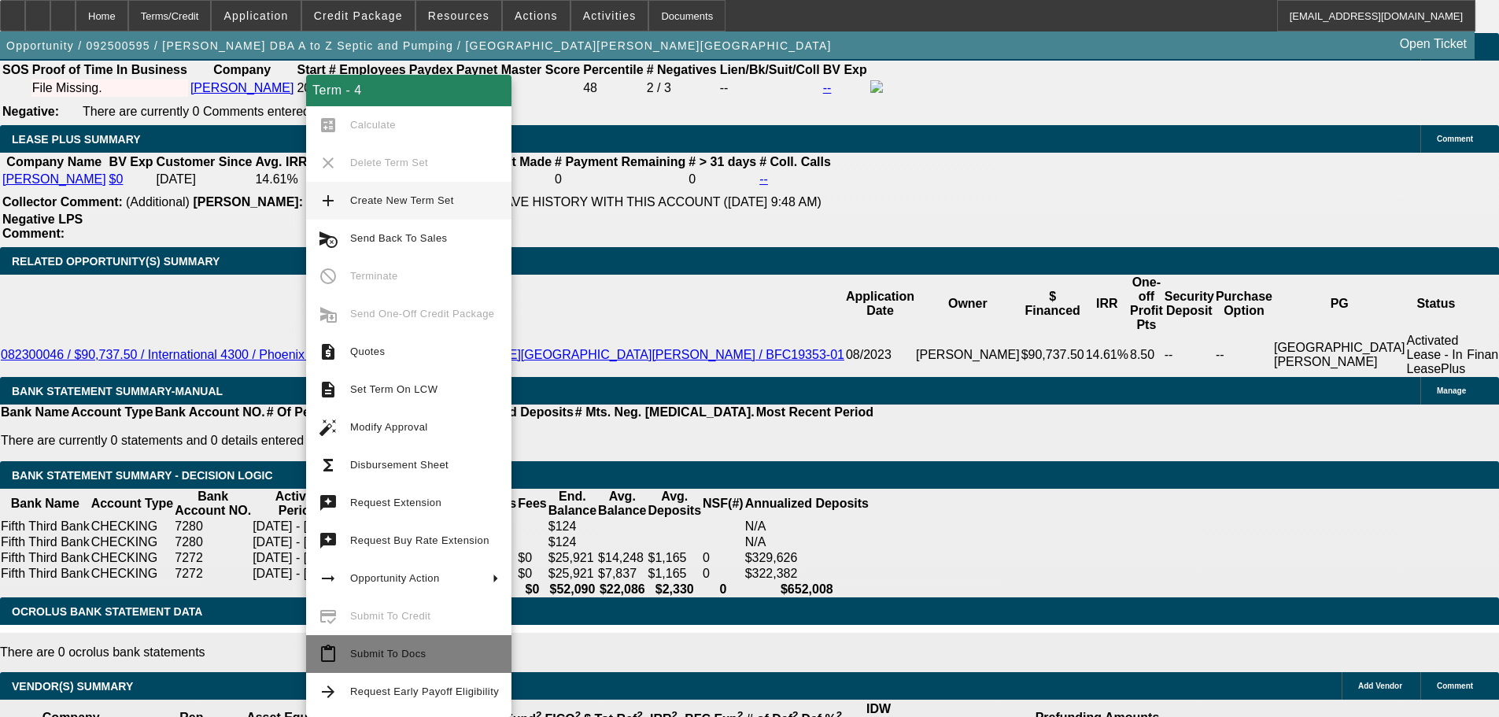
click at [443, 639] on button "content_paste Submit To Docs" at bounding box center [408, 654] width 205 height 38
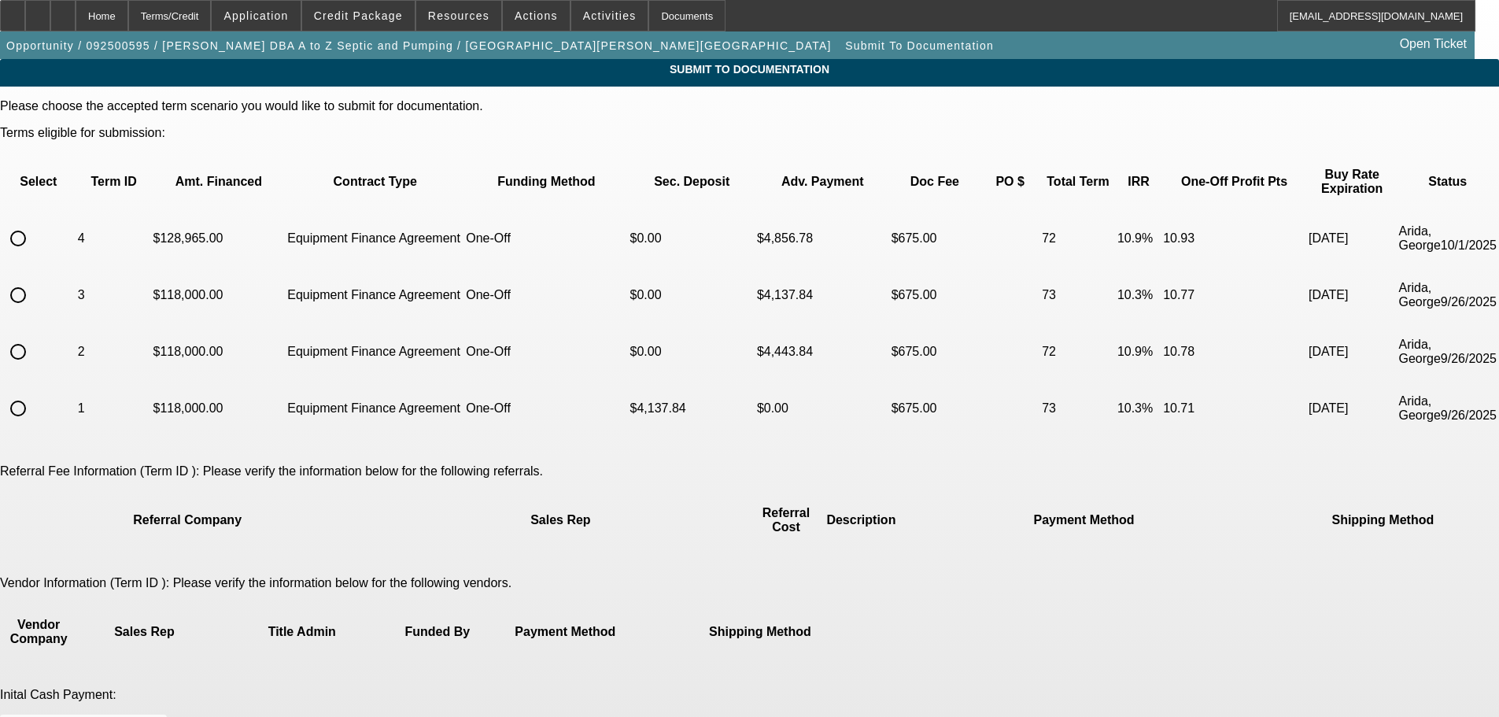
click at [34, 223] on input "radio" at bounding box center [17, 238] width 31 height 31
radio input "true"
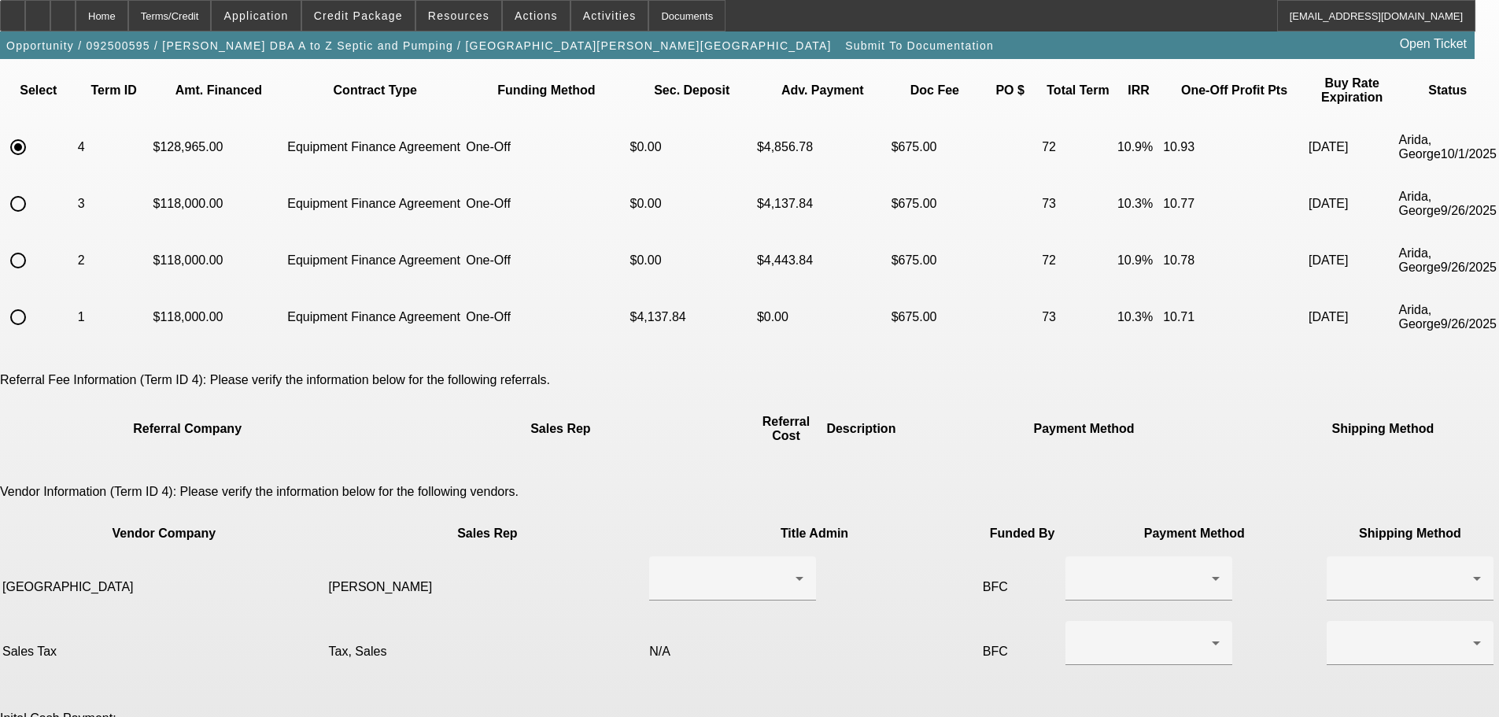
scroll to position [236, 0]
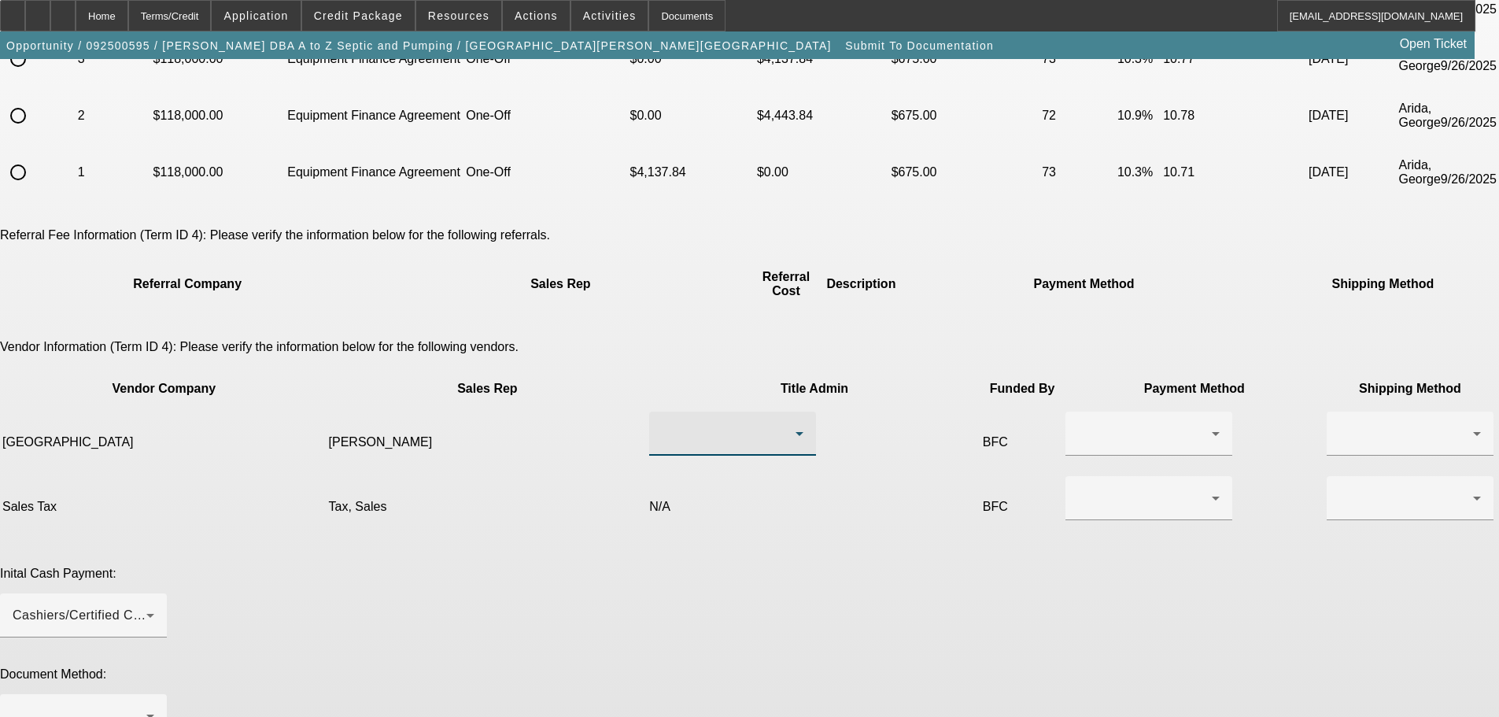
click at [688, 424] on div at bounding box center [729, 433] width 134 height 19
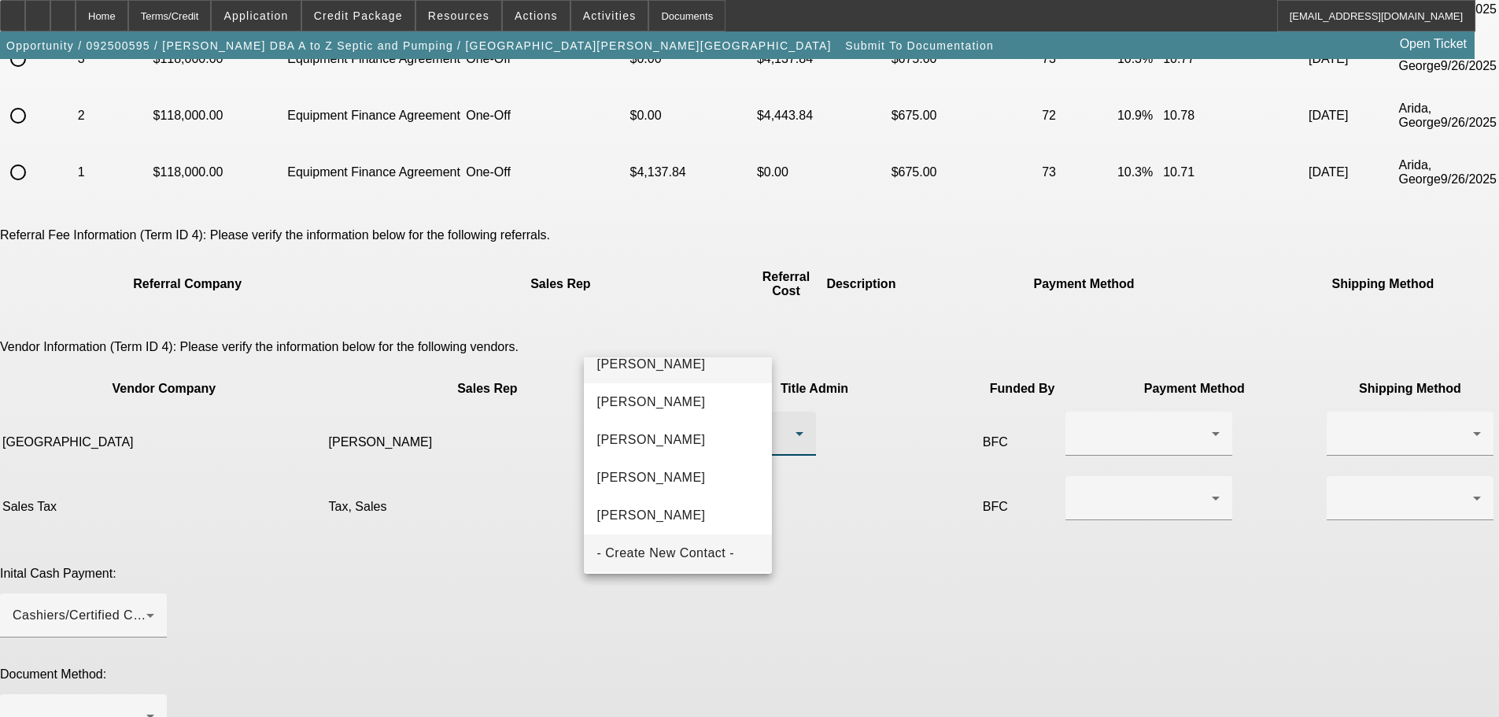
scroll to position [23, 0]
click at [711, 541] on span "- Create New Contact -" at bounding box center [665, 548] width 138 height 19
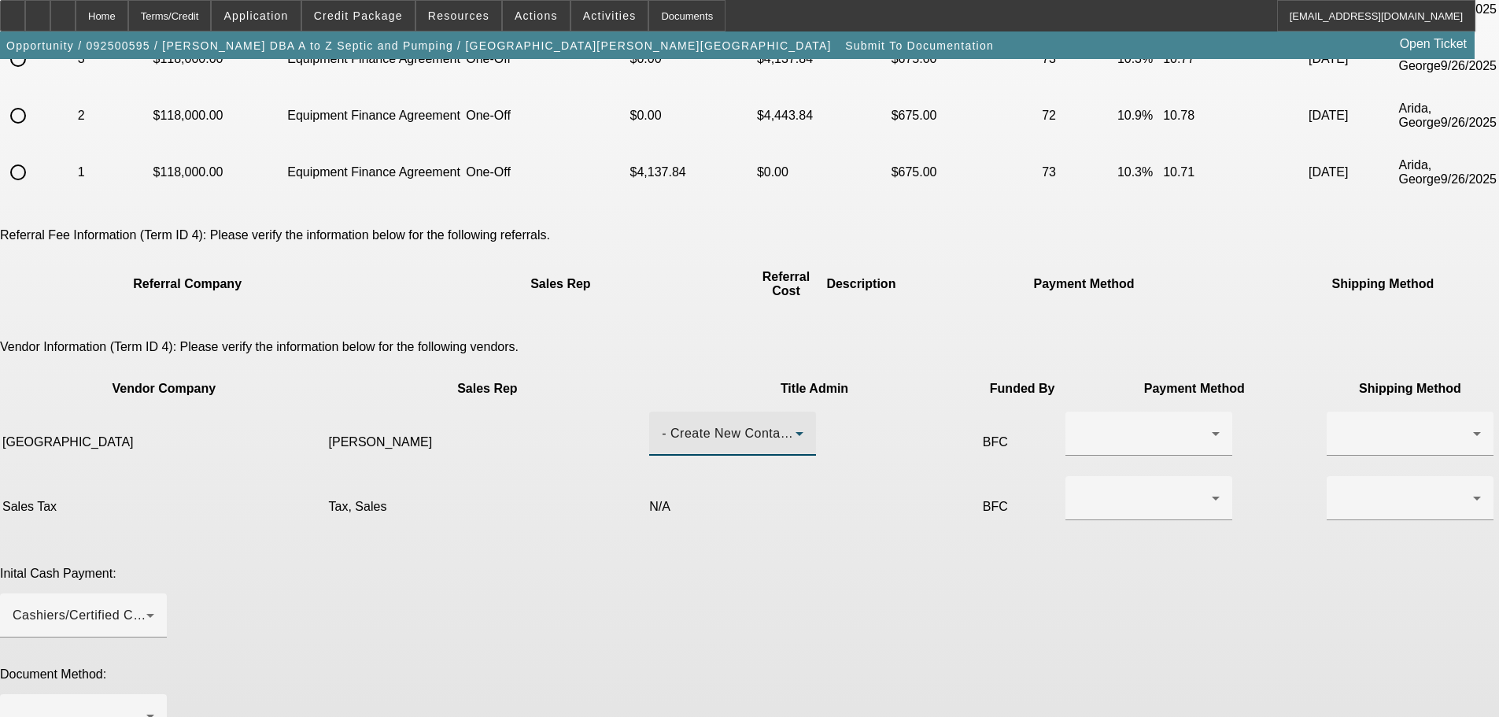
click at [729, 424] on div "- Create New Contact -" at bounding box center [729, 433] width 134 height 19
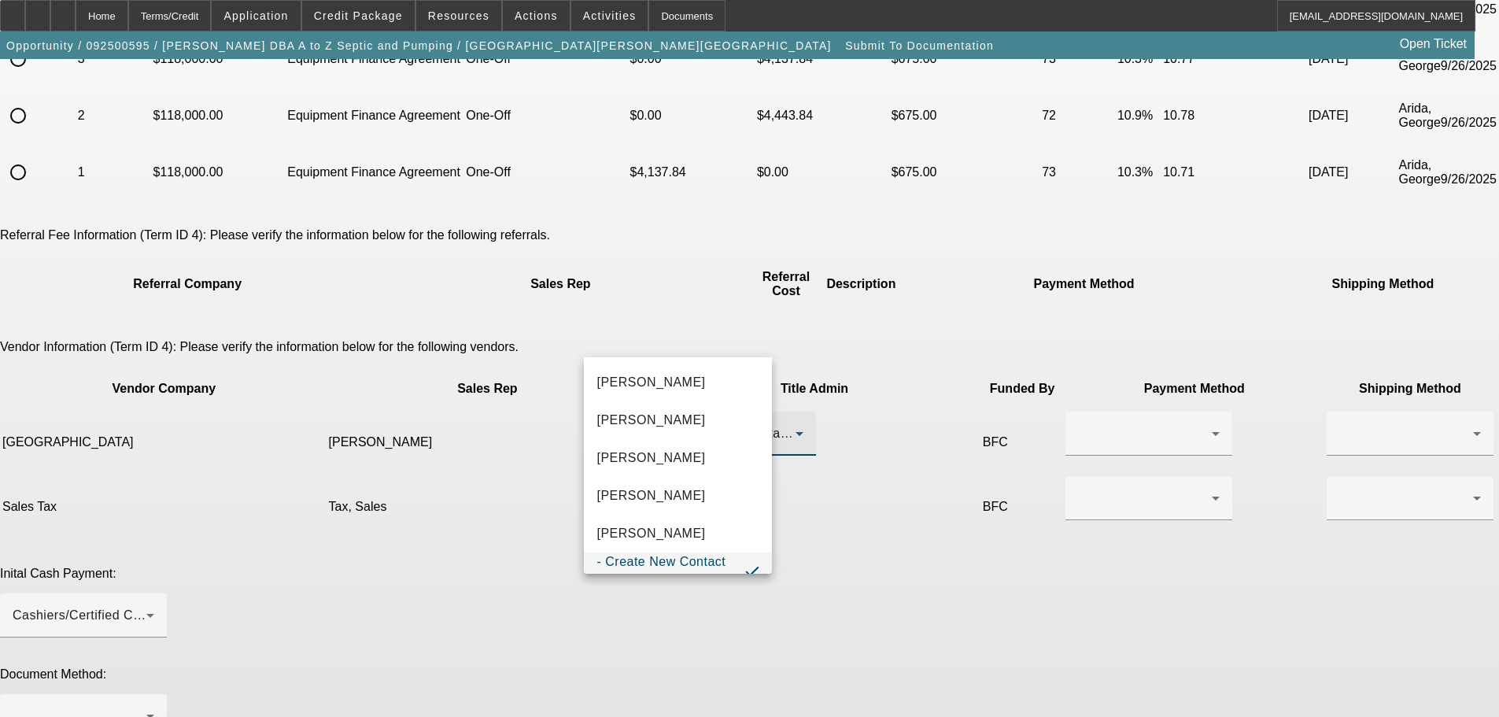
scroll to position [24, 0]
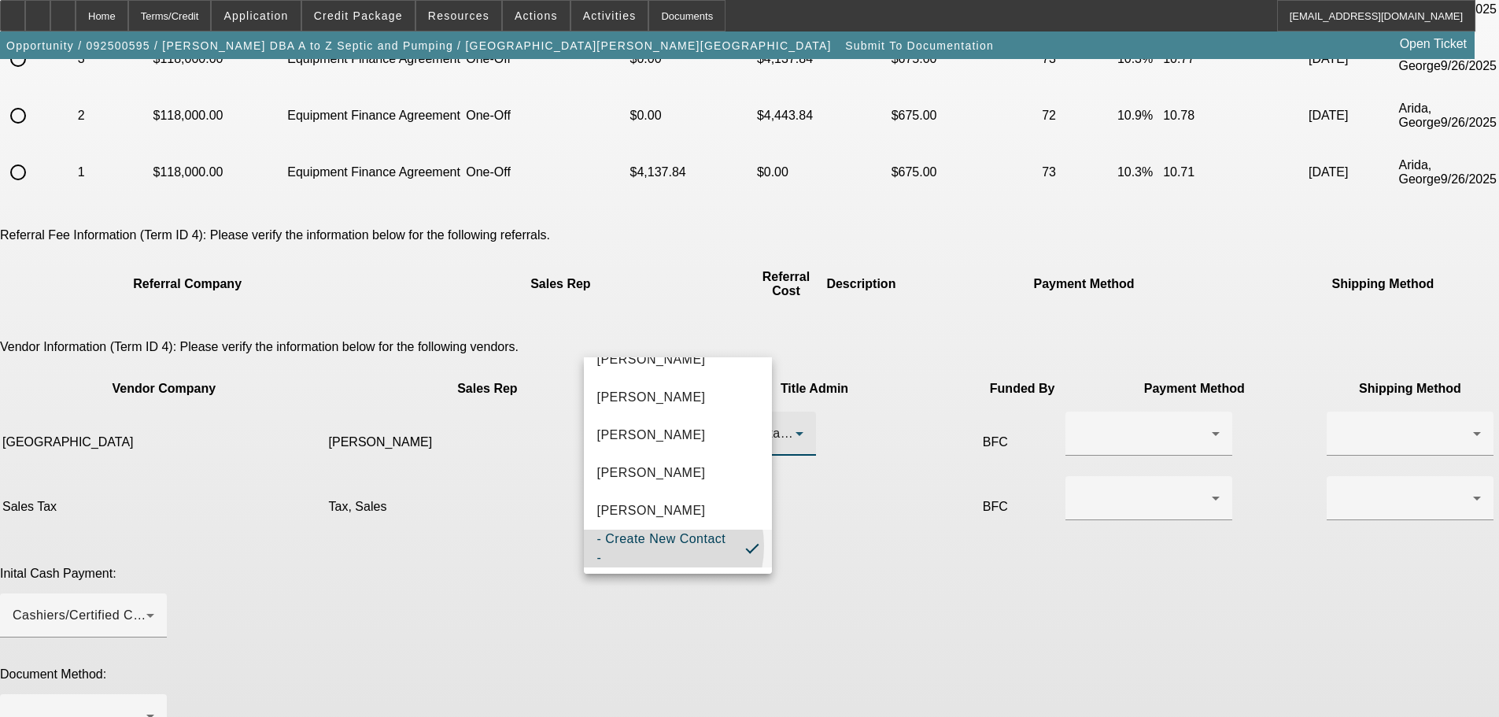
click at [650, 545] on span "- Create New Contact -" at bounding box center [664, 549] width 136 height 38
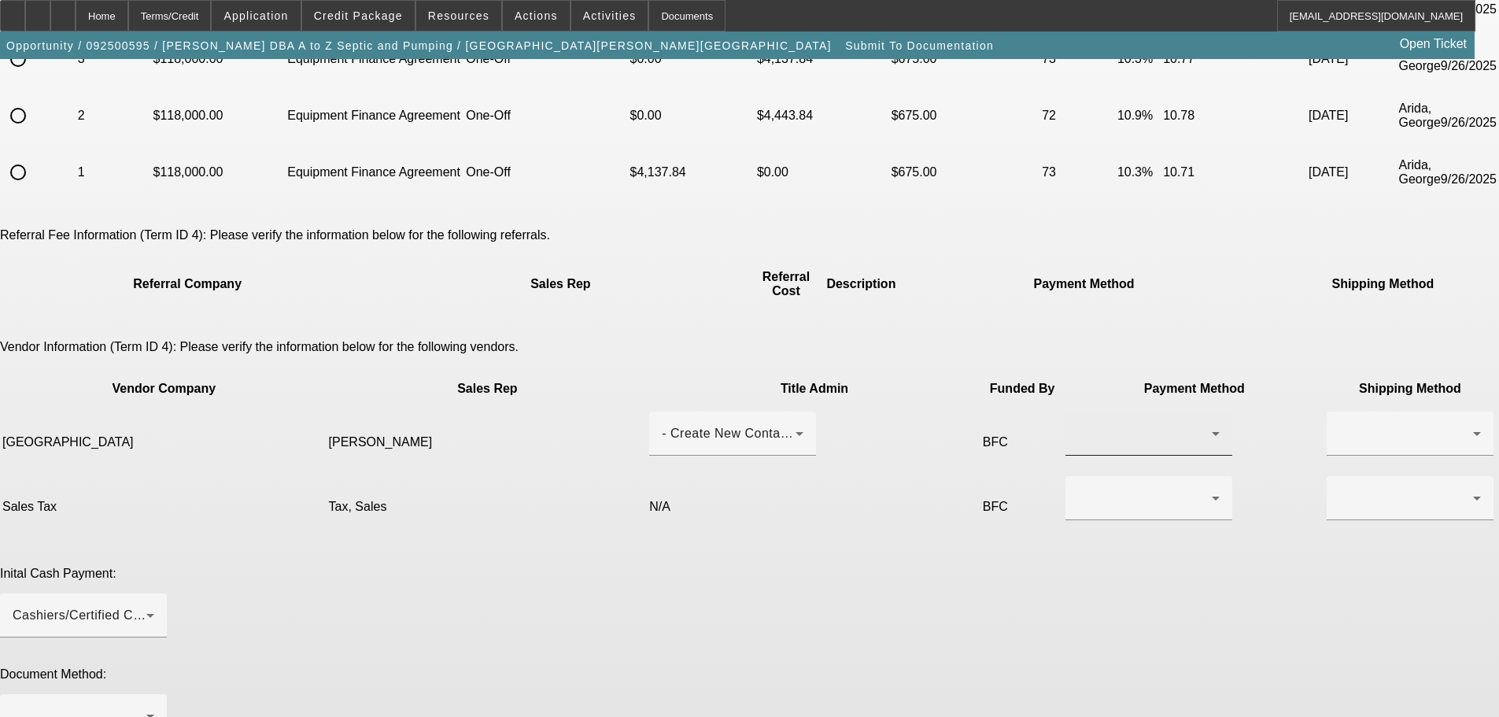
click at [1078, 412] on div at bounding box center [1149, 434] width 142 height 44
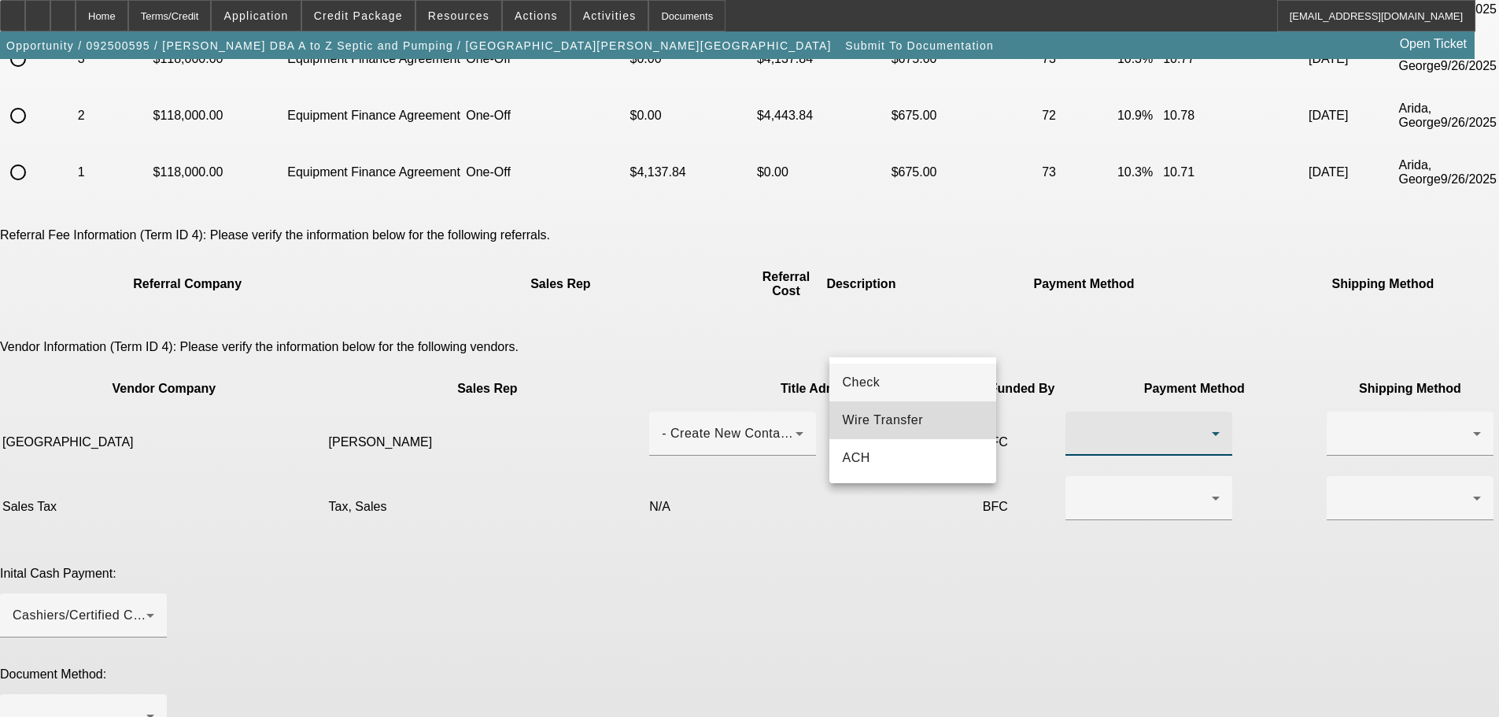
click at [944, 418] on mat-option "Wire Transfer" at bounding box center [912, 420] width 167 height 38
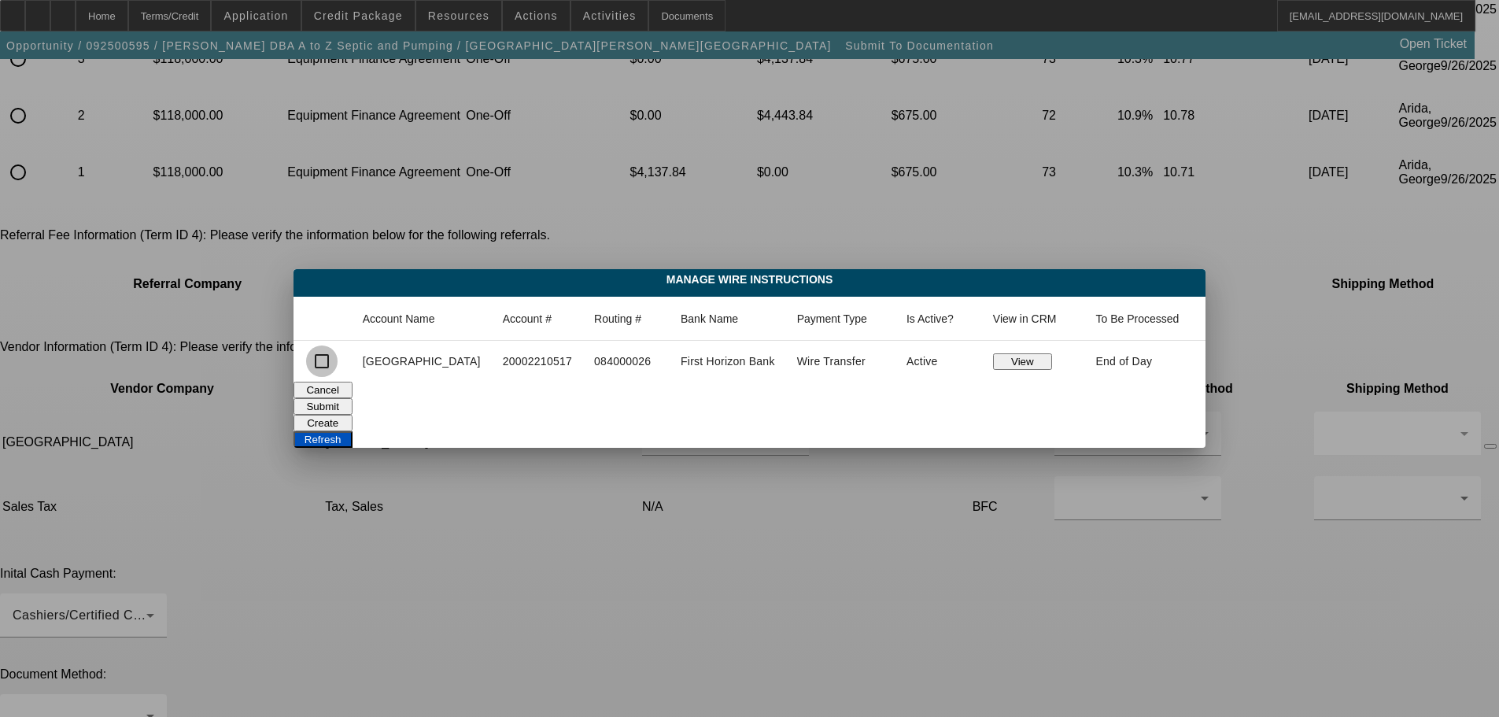
click at [328, 364] on input "checkbox" at bounding box center [321, 360] width 31 height 31
checkbox input "true"
click at [353, 398] on button "Submit" at bounding box center [323, 406] width 59 height 17
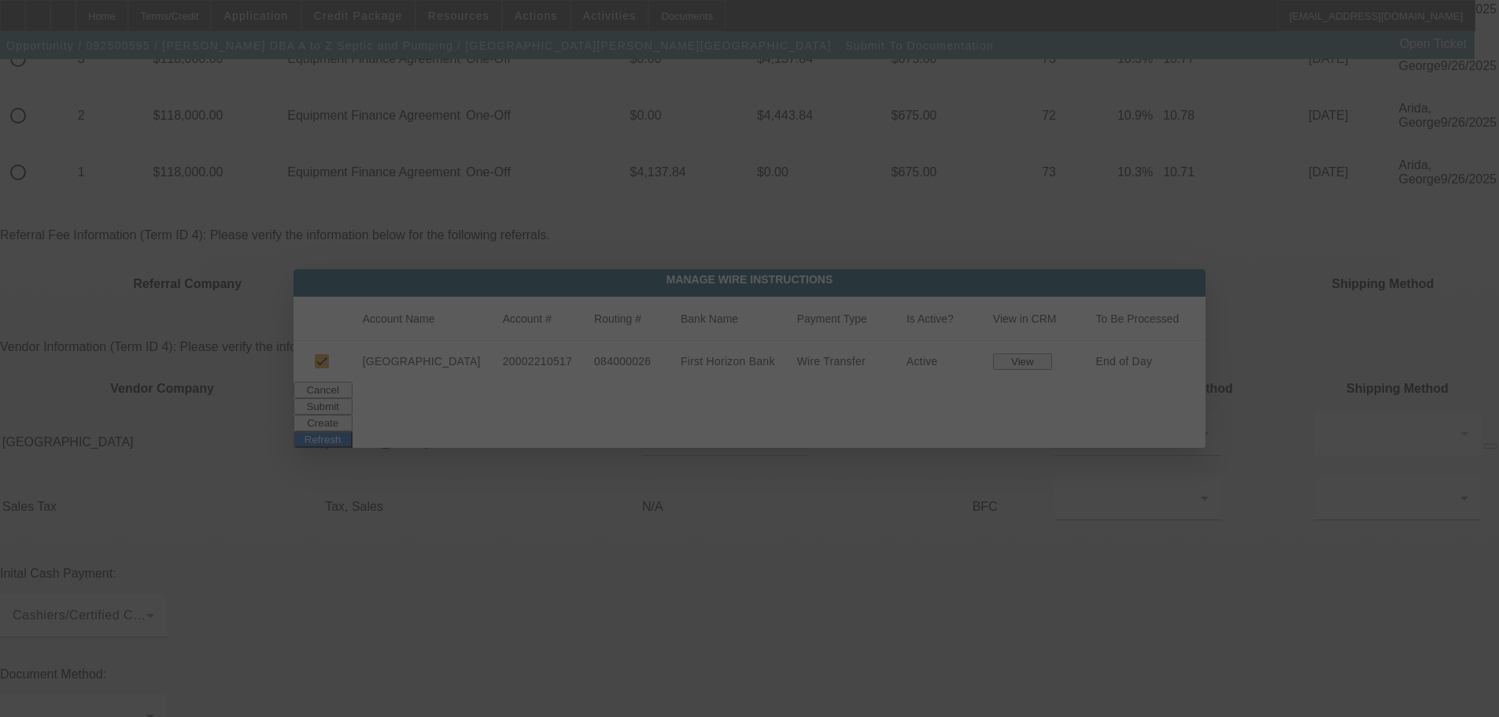
scroll to position [236, 0]
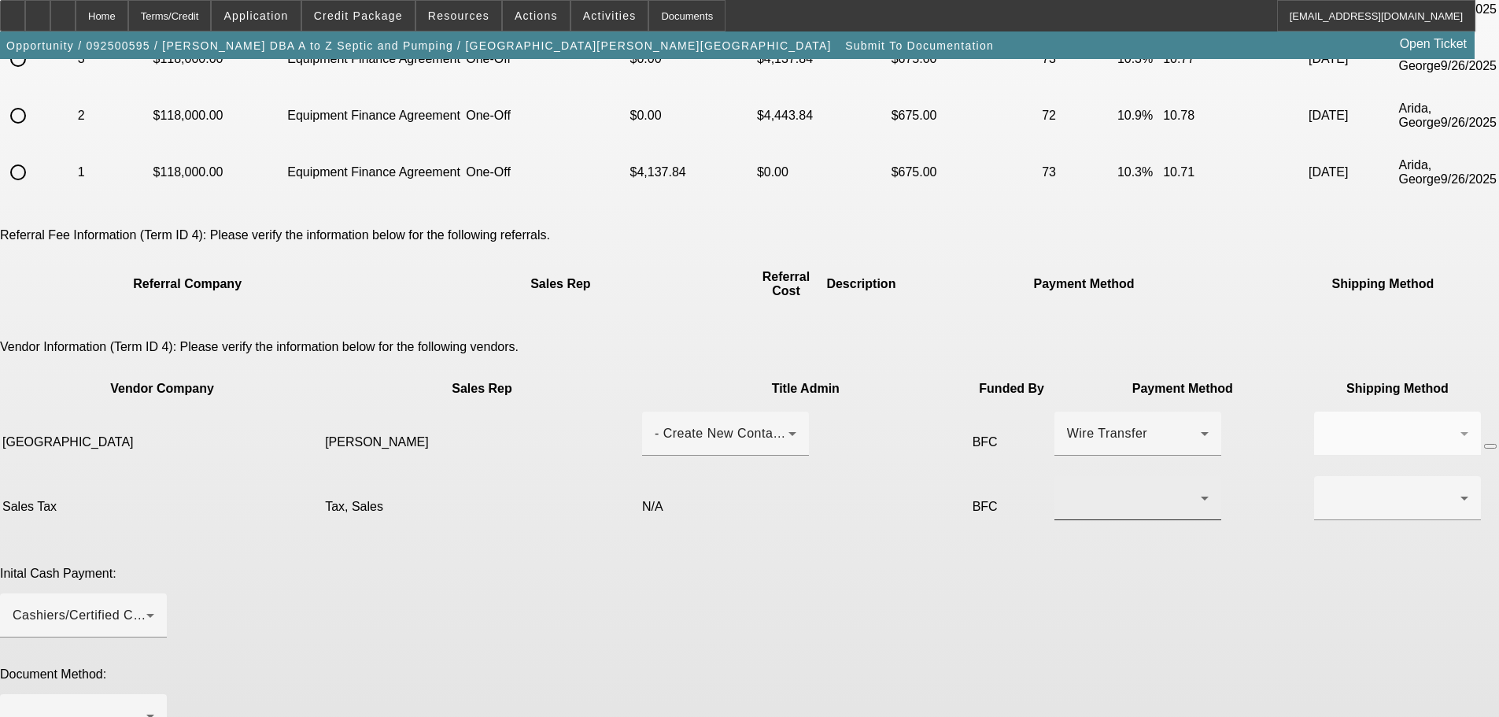
click at [1067, 476] on div at bounding box center [1138, 498] width 142 height 44
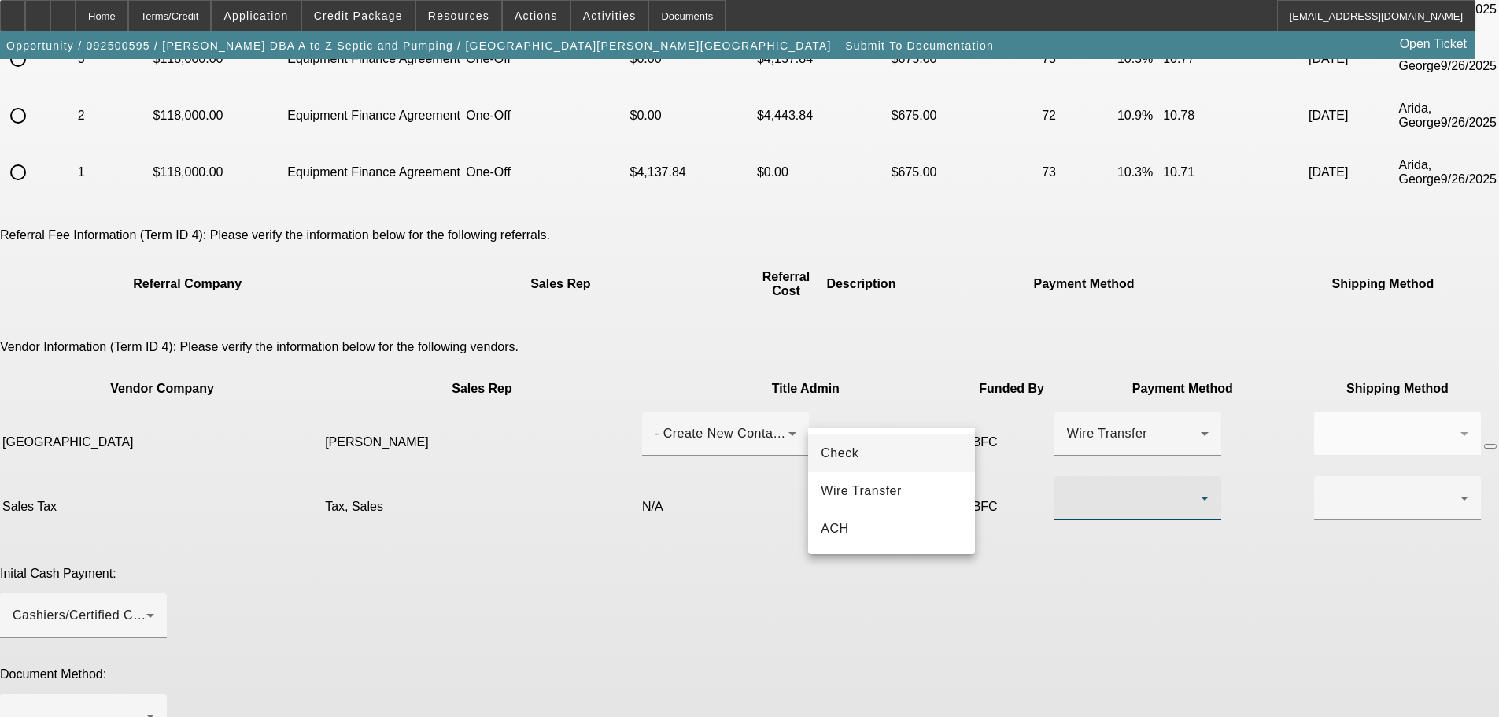
click at [872, 447] on mat-option "Check" at bounding box center [891, 453] width 167 height 38
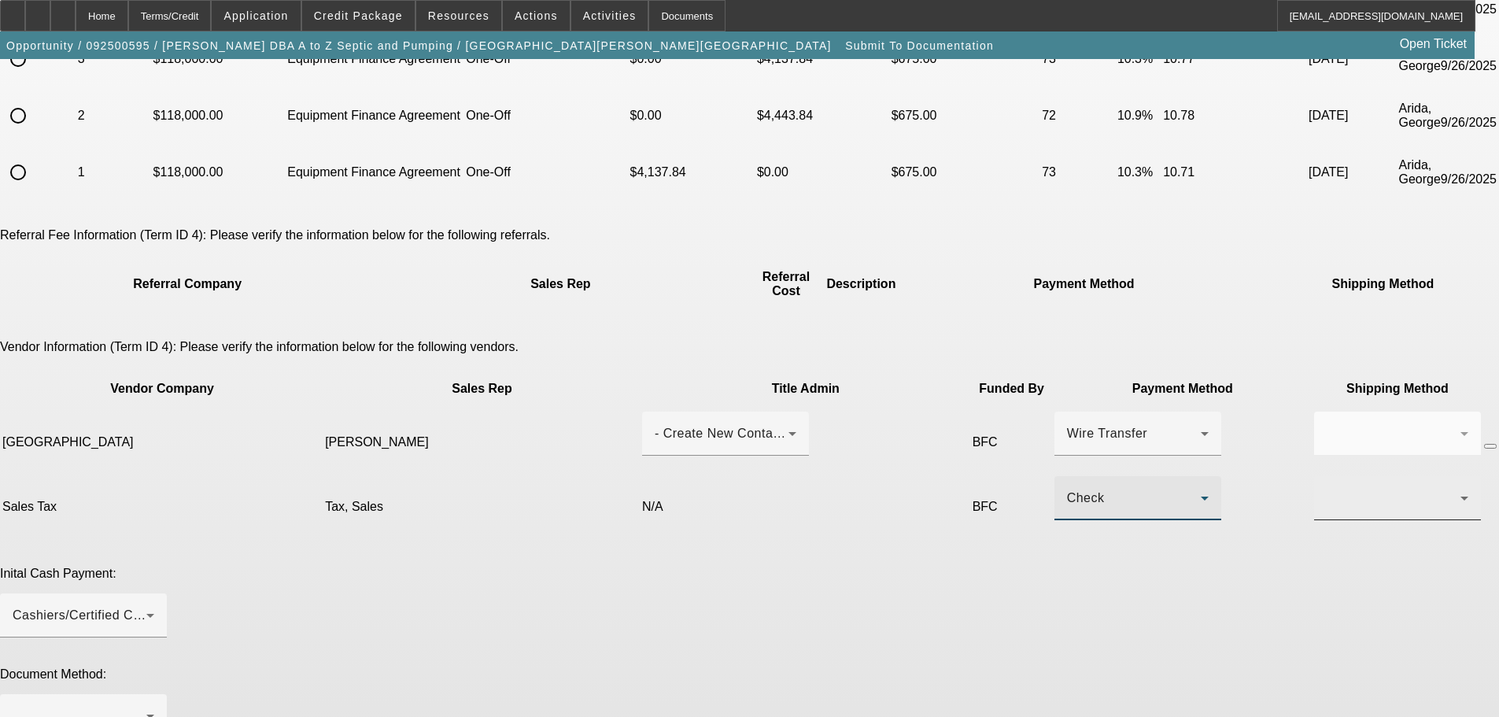
click at [1327, 489] on div at bounding box center [1394, 498] width 134 height 19
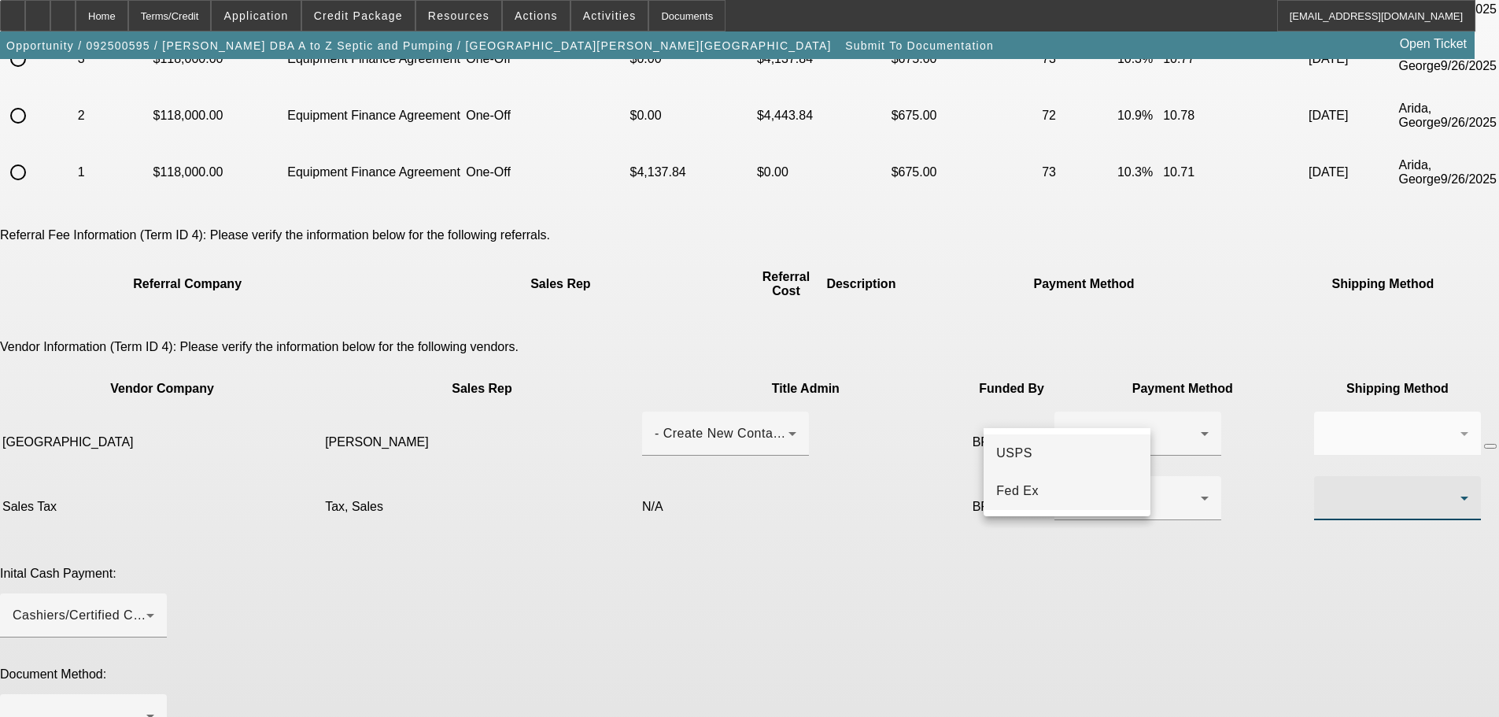
click at [1084, 500] on mat-option "Fed Ex" at bounding box center [1067, 491] width 167 height 38
click at [146, 606] on div "Cashiers/Certified Check" at bounding box center [80, 615] width 134 height 19
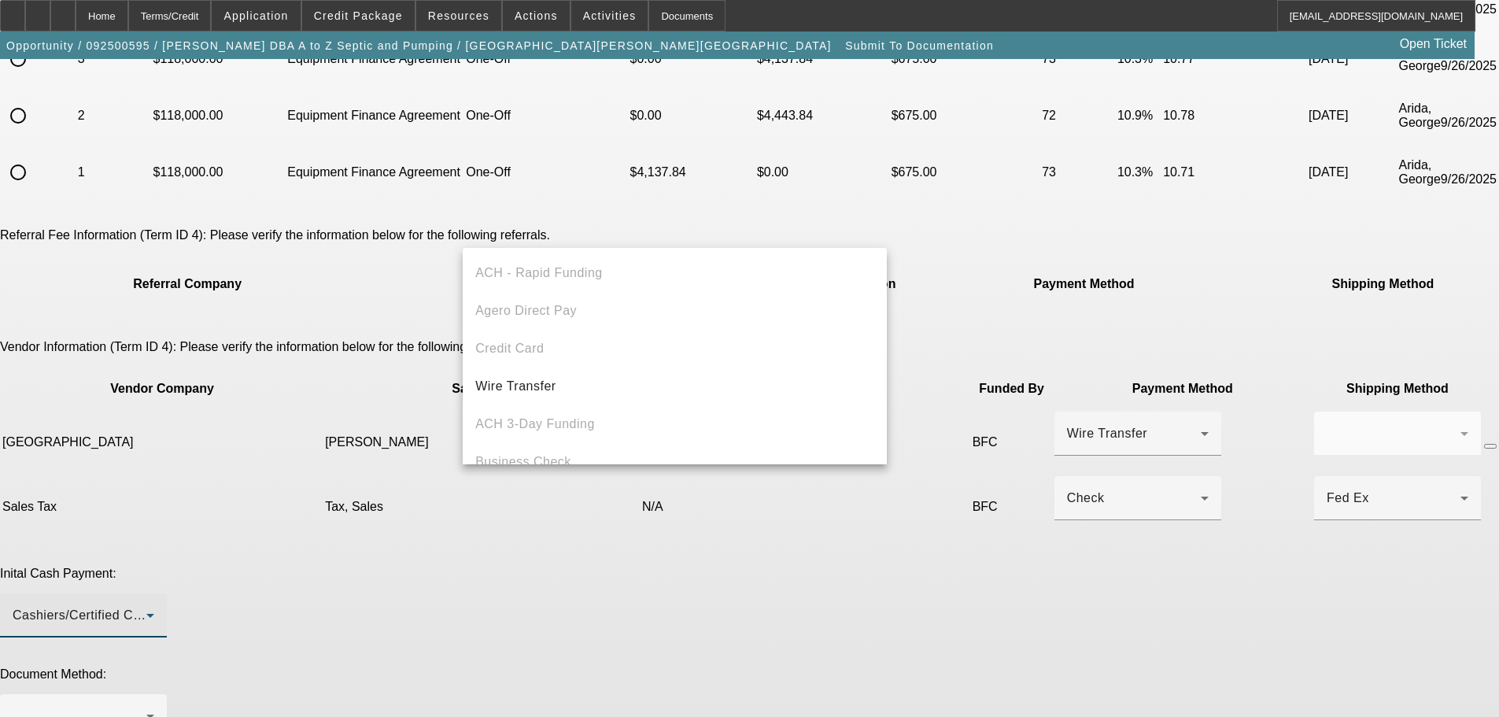
scroll to position [61, 0]
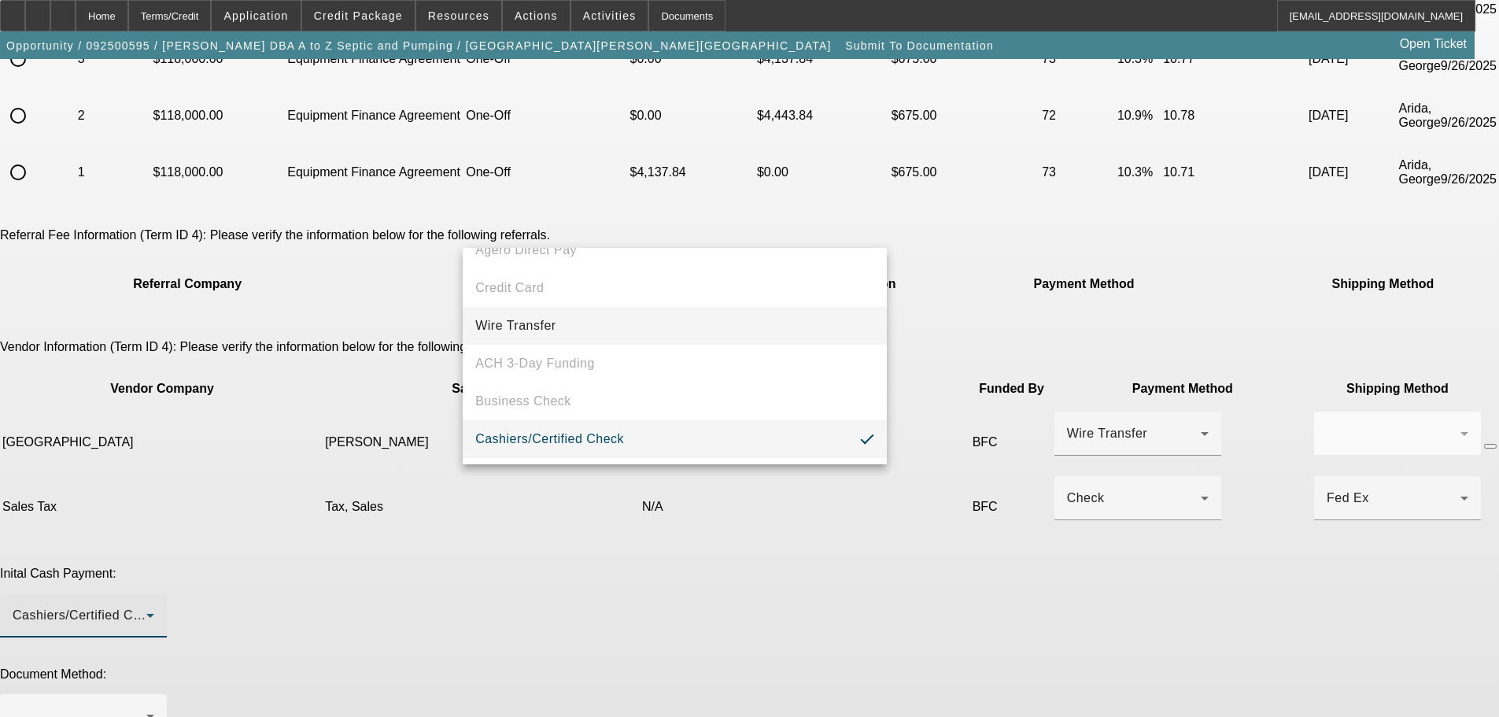
click at [742, 324] on mat-option "Wire Transfer" at bounding box center [675, 326] width 424 height 38
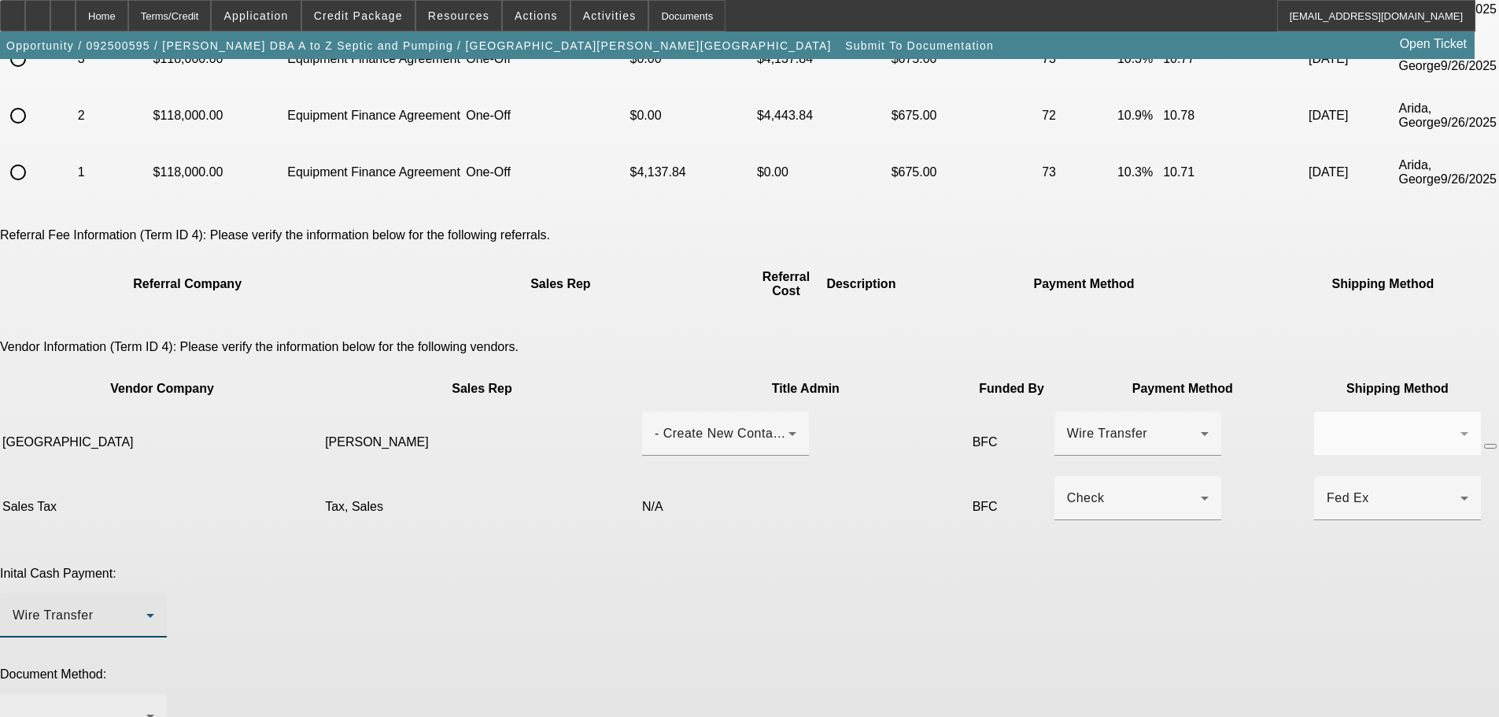
click at [146, 707] on div at bounding box center [80, 716] width 134 height 19
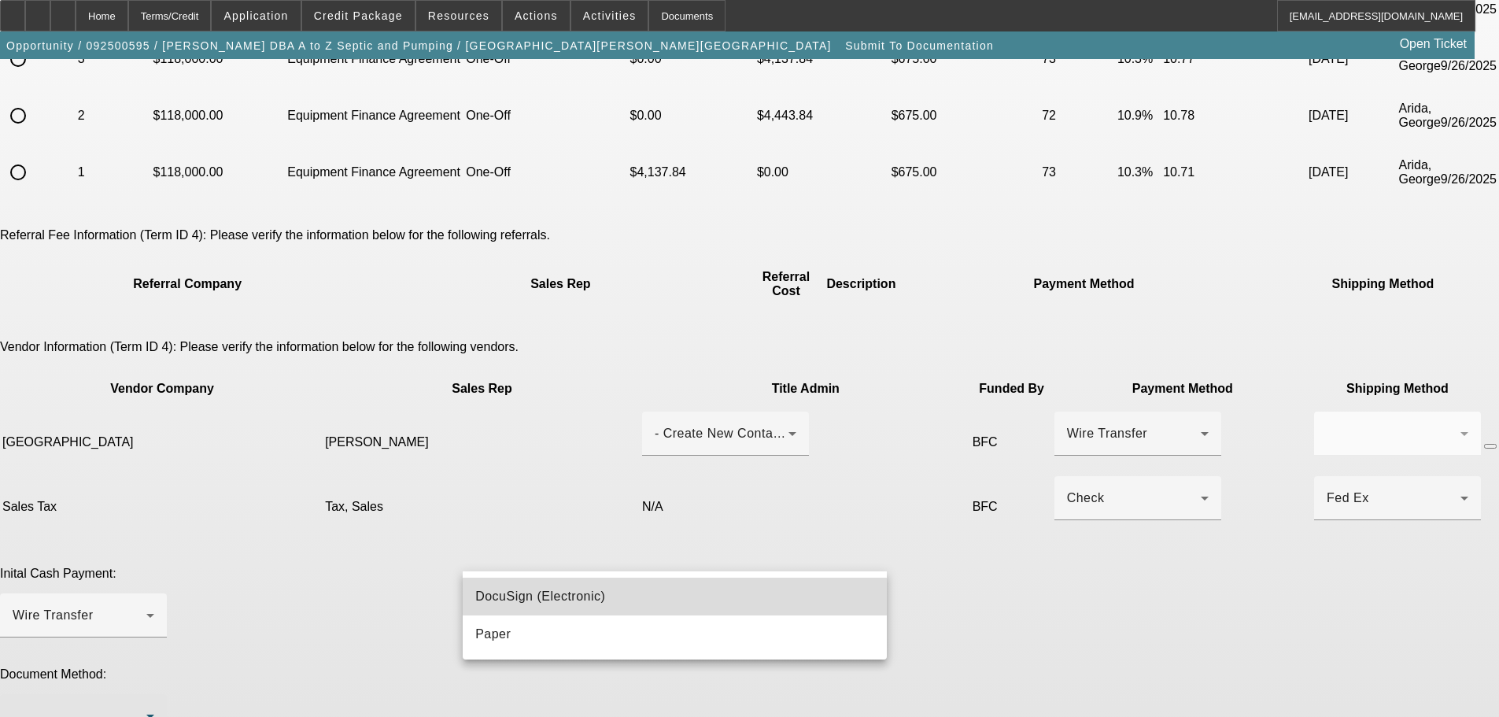
click at [657, 597] on mat-option "DocuSign (Electronic)" at bounding box center [675, 597] width 424 height 38
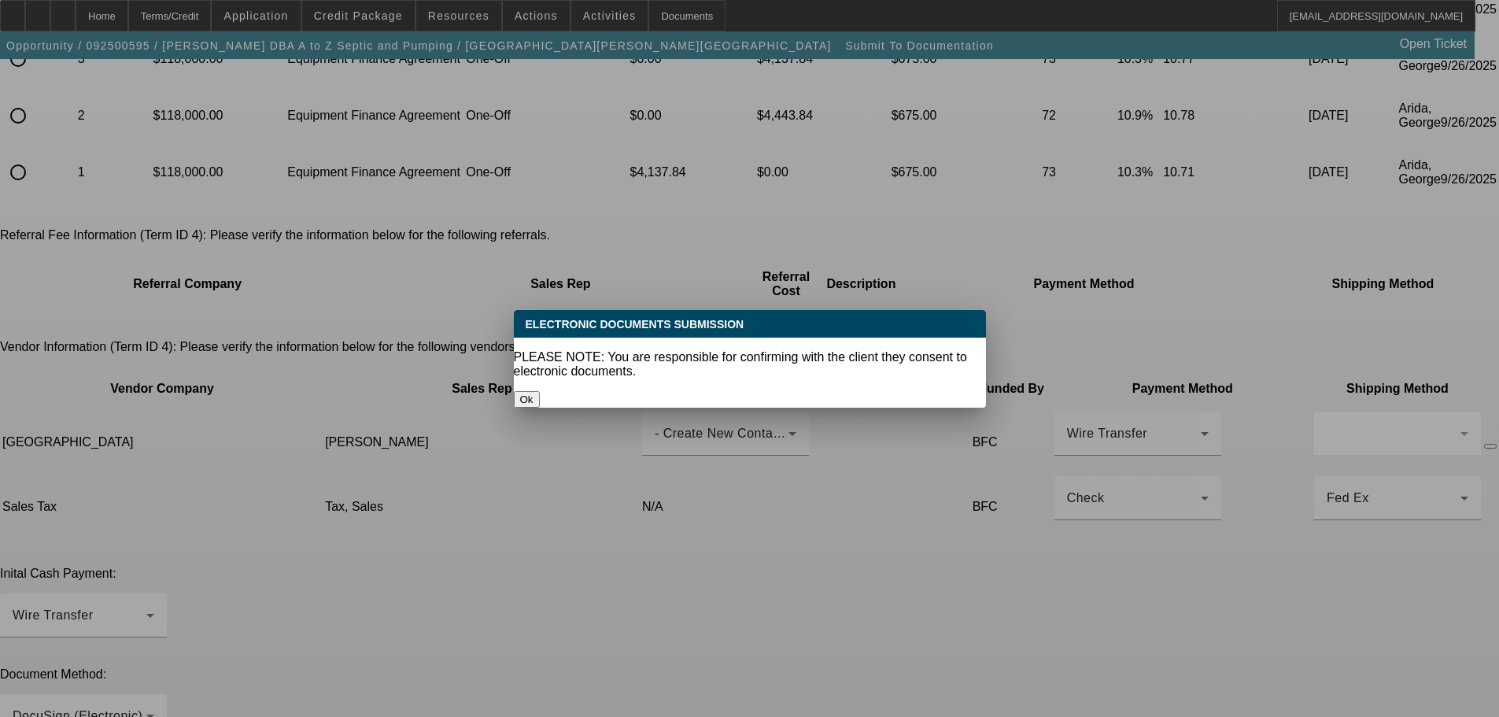
click at [540, 391] on button "Ok" at bounding box center [527, 399] width 26 height 17
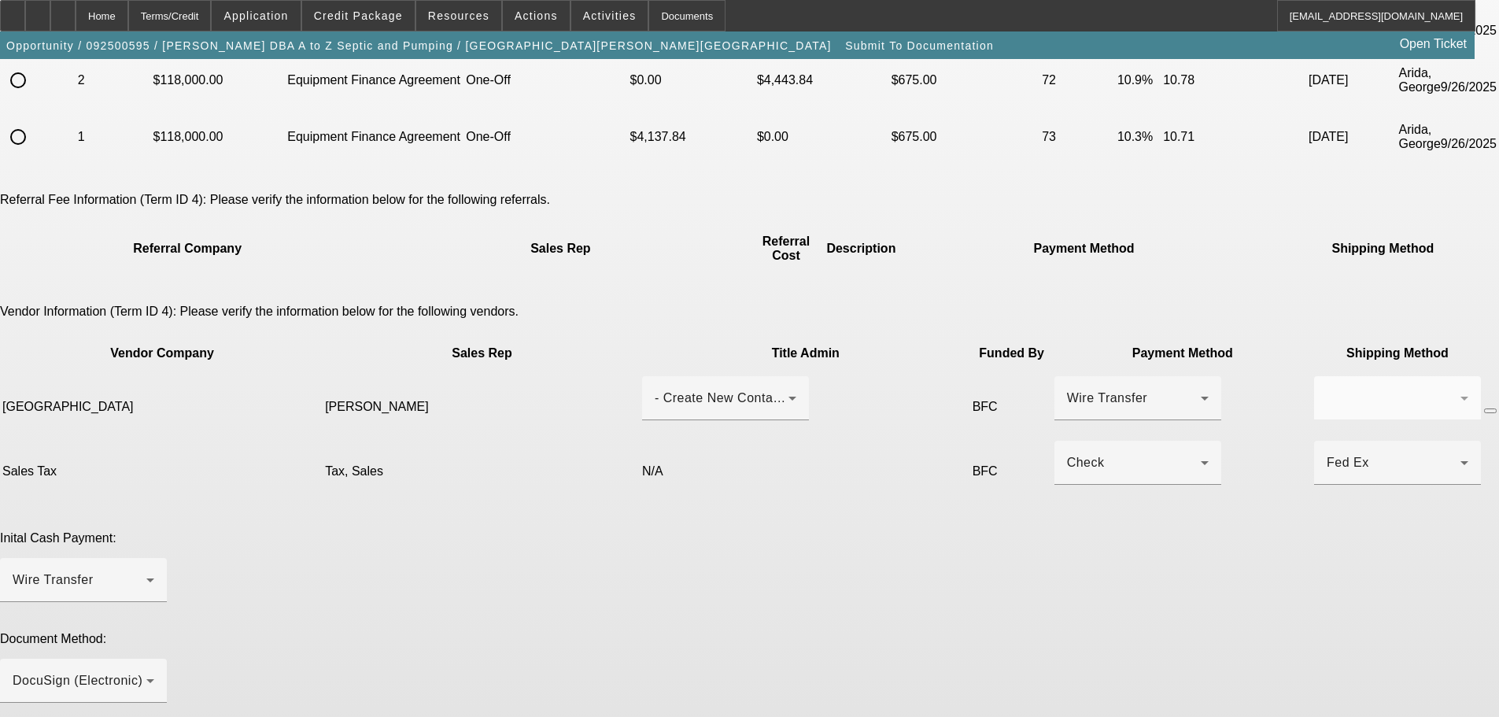
scroll to position [324, 0]
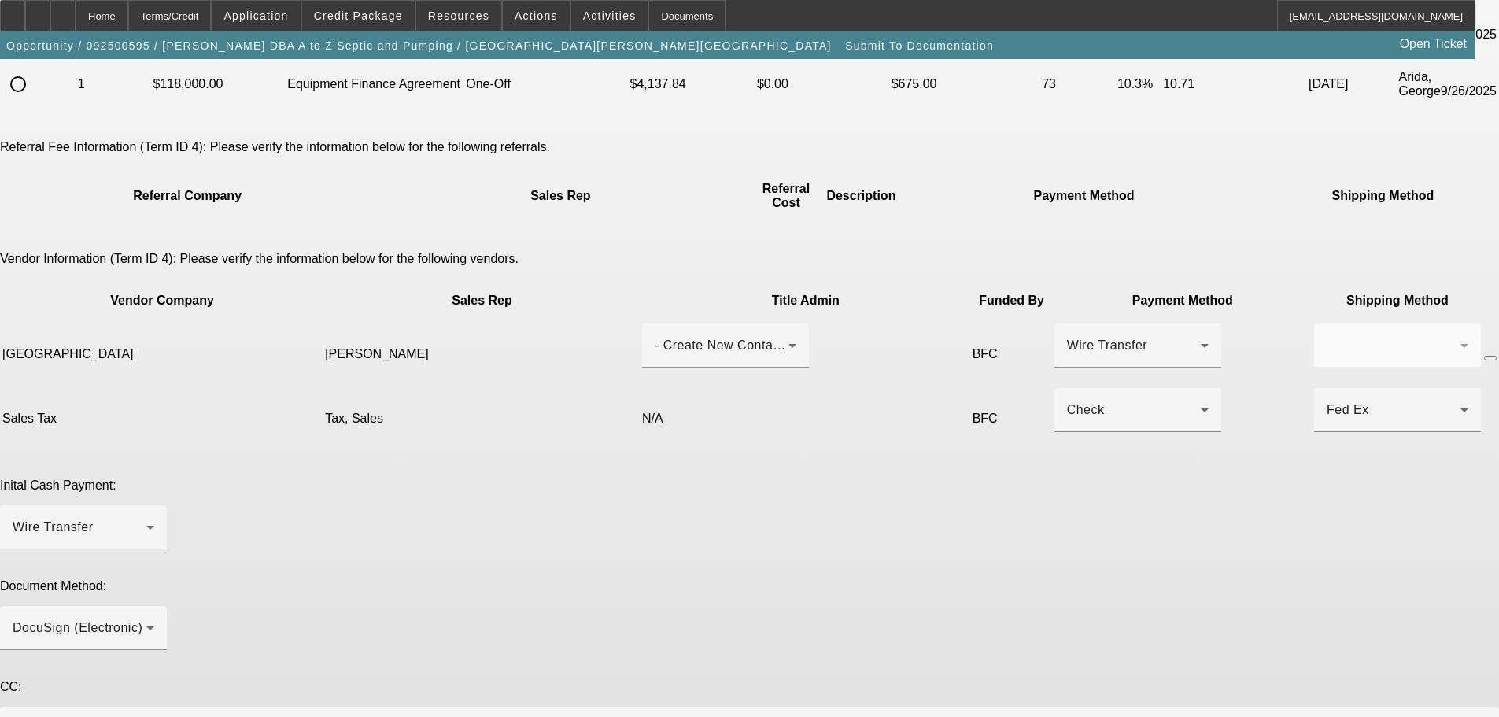
paste textarea "Good afternoon, OK to charge doc fee. Please do EPOA for this customer. Best co…"
click at [714, 336] on div "- Create New Contact -" at bounding box center [722, 345] width 134 height 19
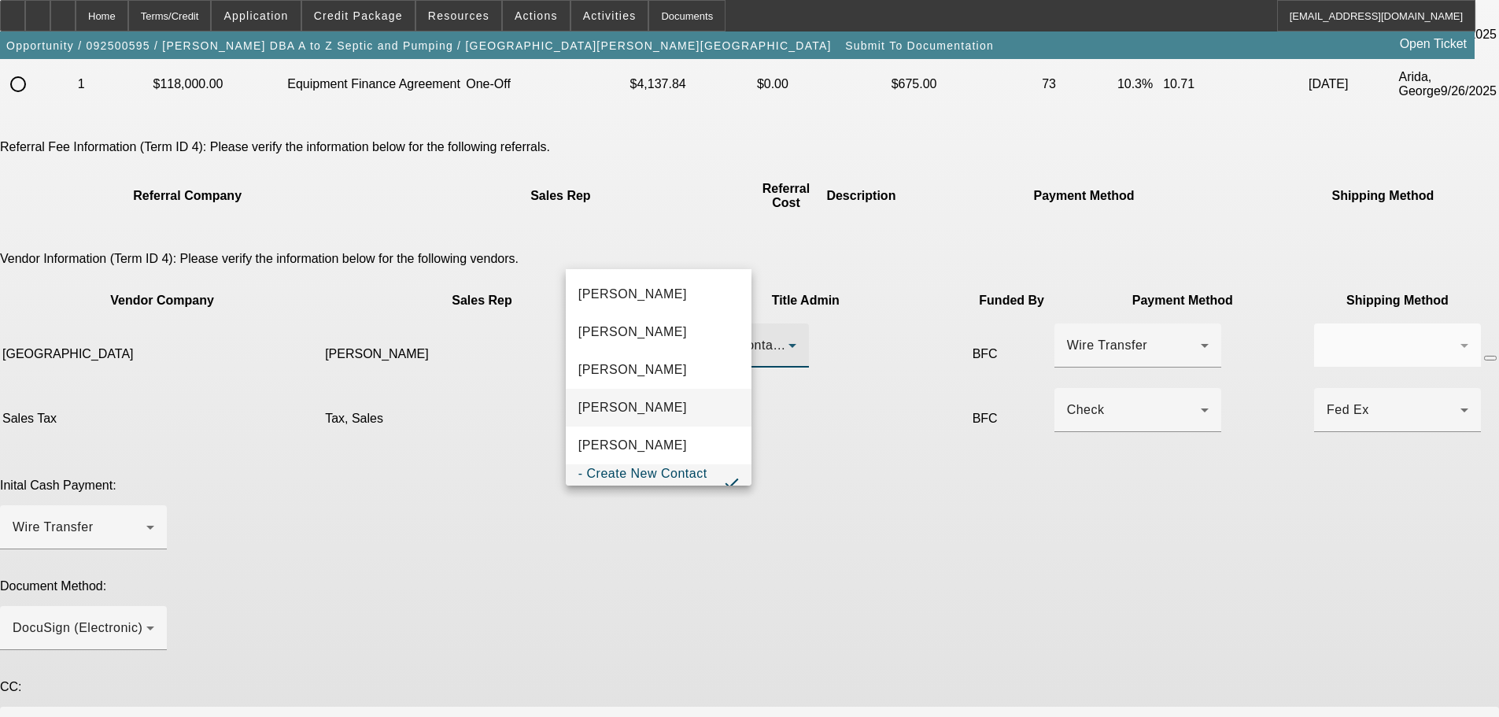
scroll to position [24, 0]
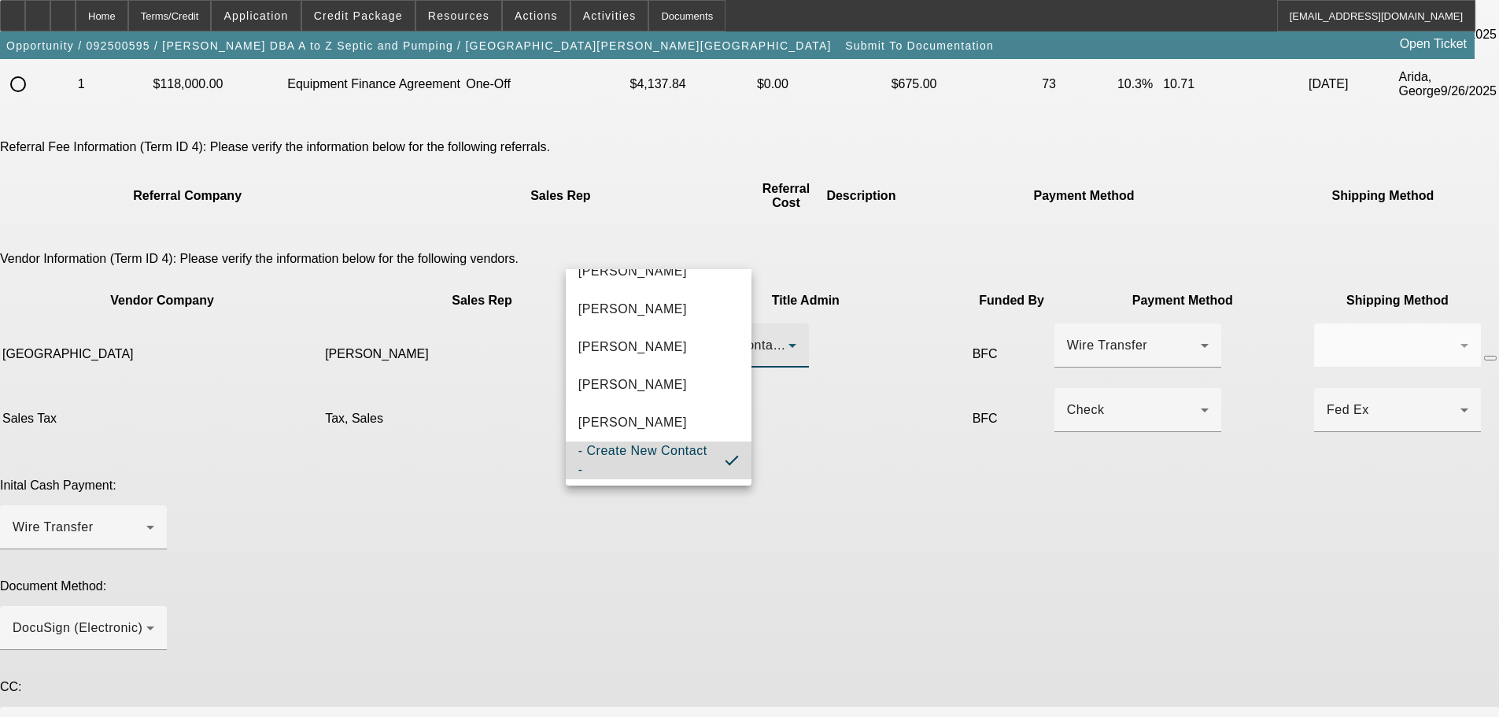
click at [660, 466] on span "- Create New Contact -" at bounding box center [645, 460] width 134 height 38
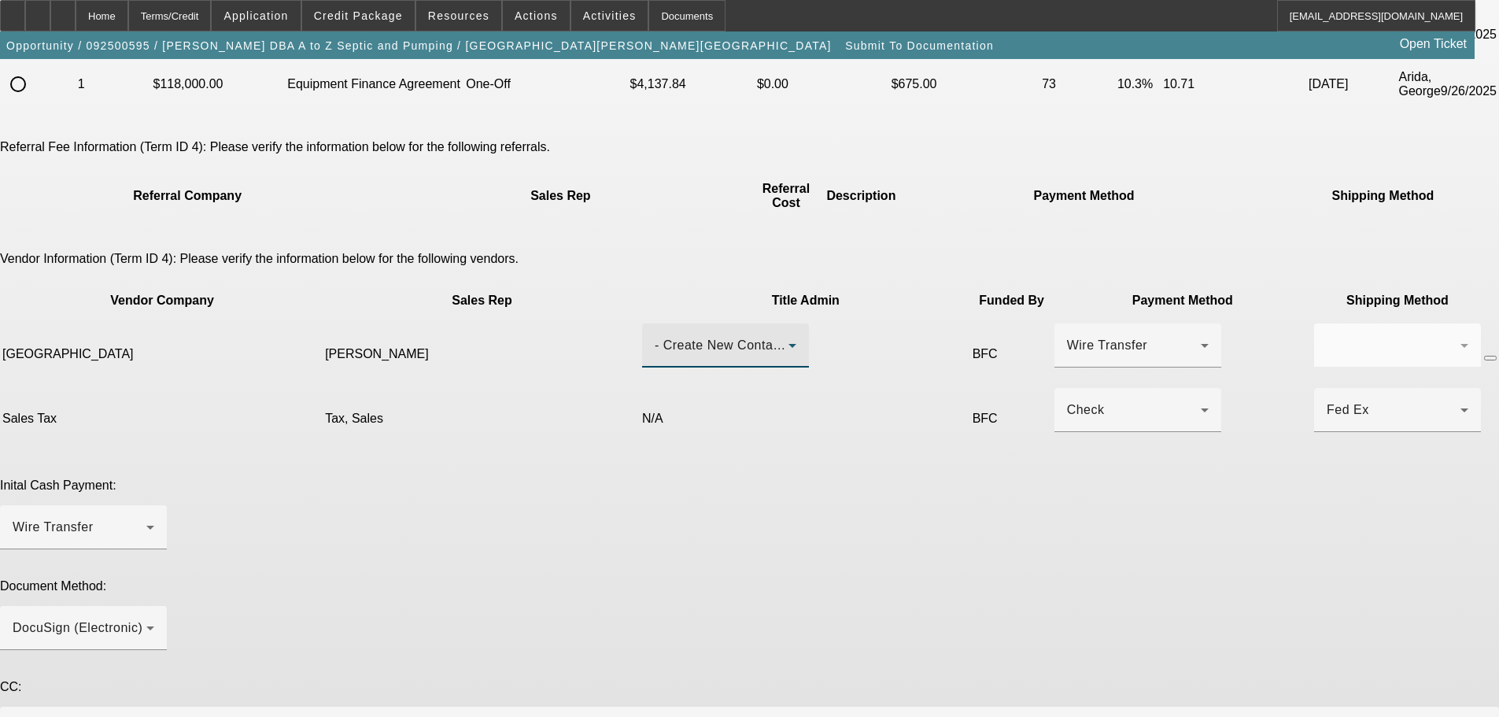
click at [702, 336] on div "- Create New Contact -" at bounding box center [722, 345] width 134 height 19
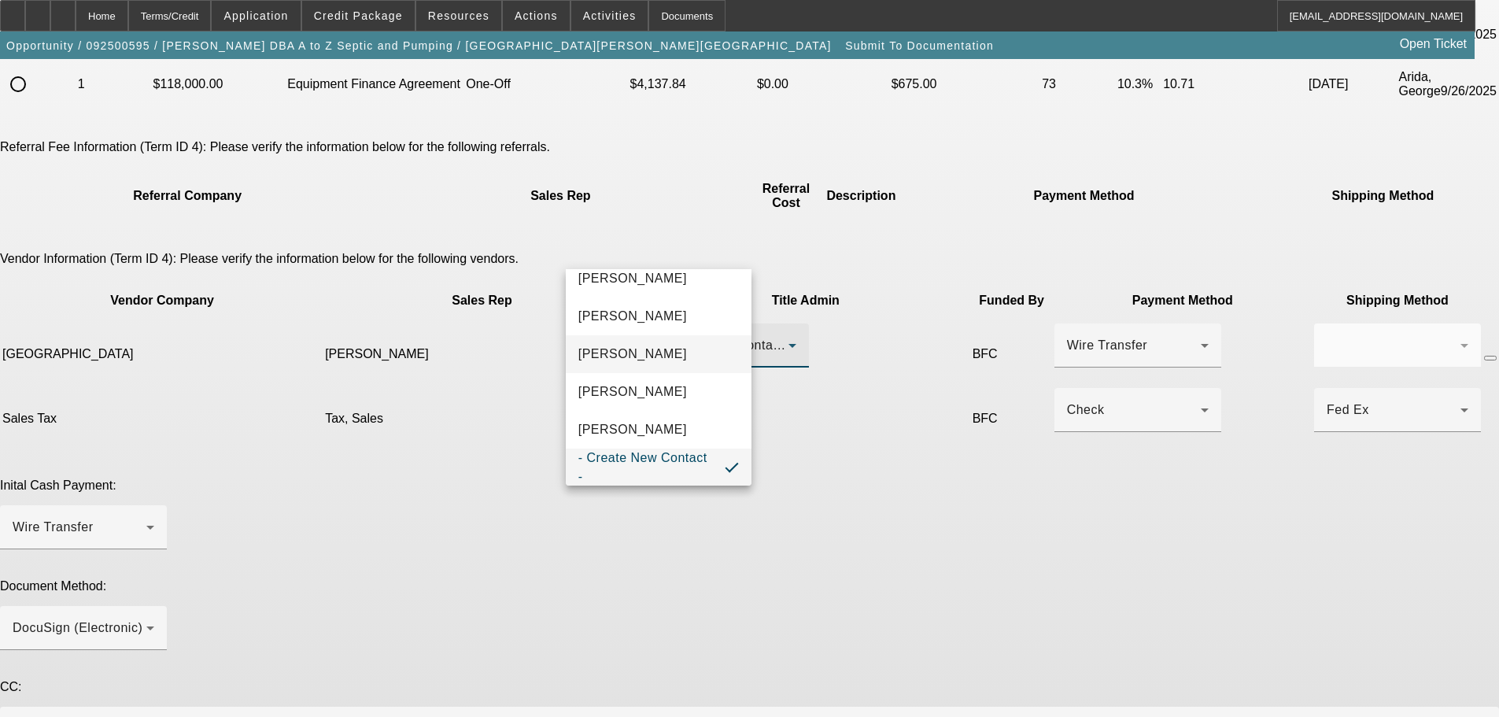
scroll to position [31, 0]
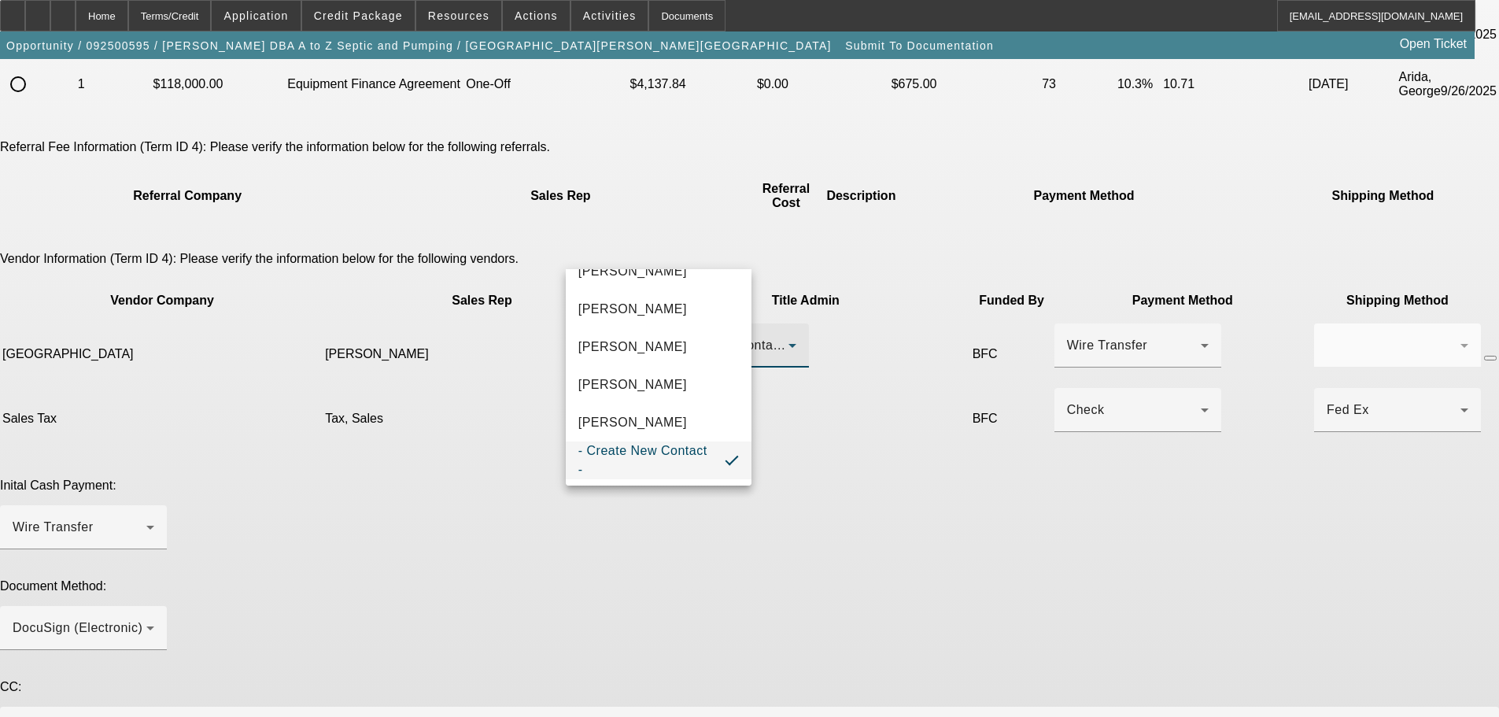
click at [1006, 421] on div at bounding box center [749, 358] width 1499 height 717
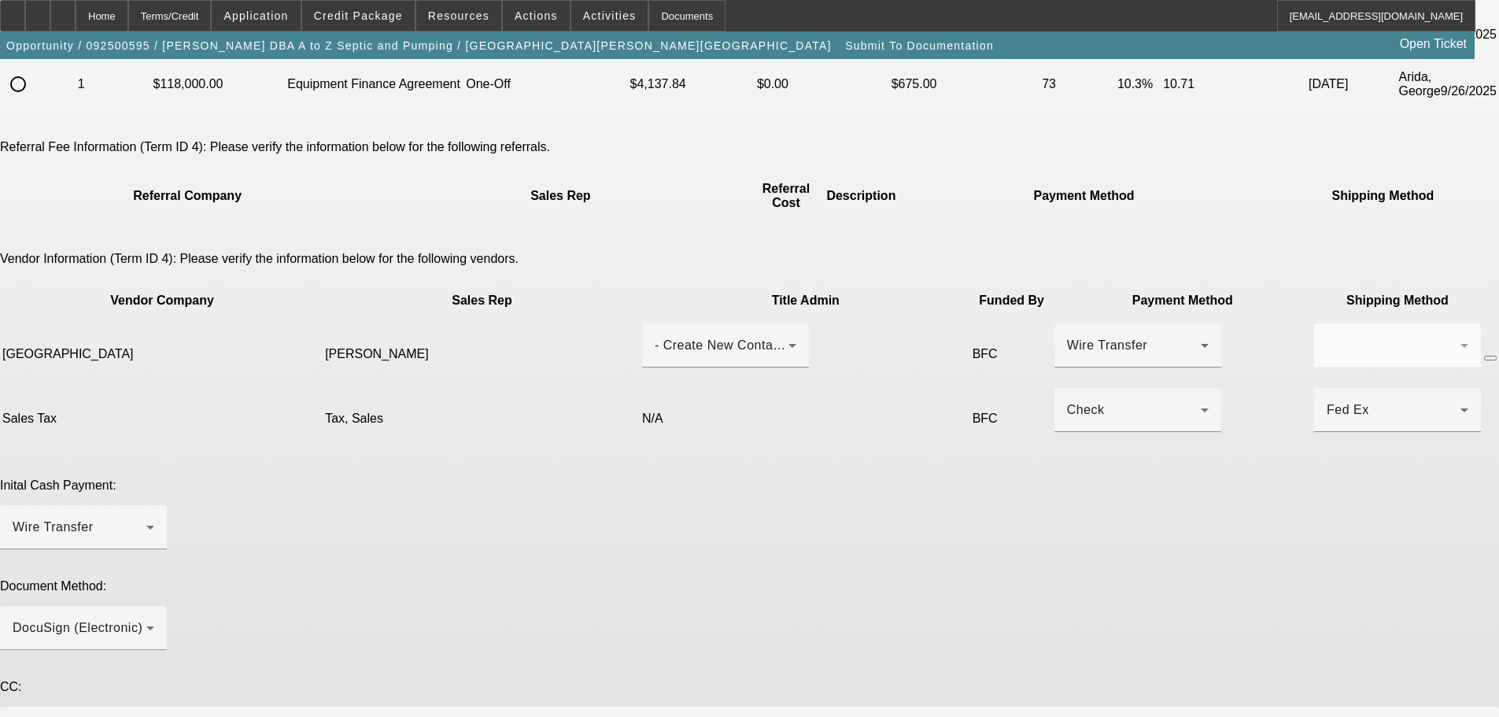
scroll to position [0, 0]
drag, startPoint x: 1169, startPoint y: 621, endPoint x: 1162, endPoint y: 663, distance: 43.1
drag, startPoint x: 972, startPoint y: 594, endPoint x: 931, endPoint y: 596, distance: 40.9
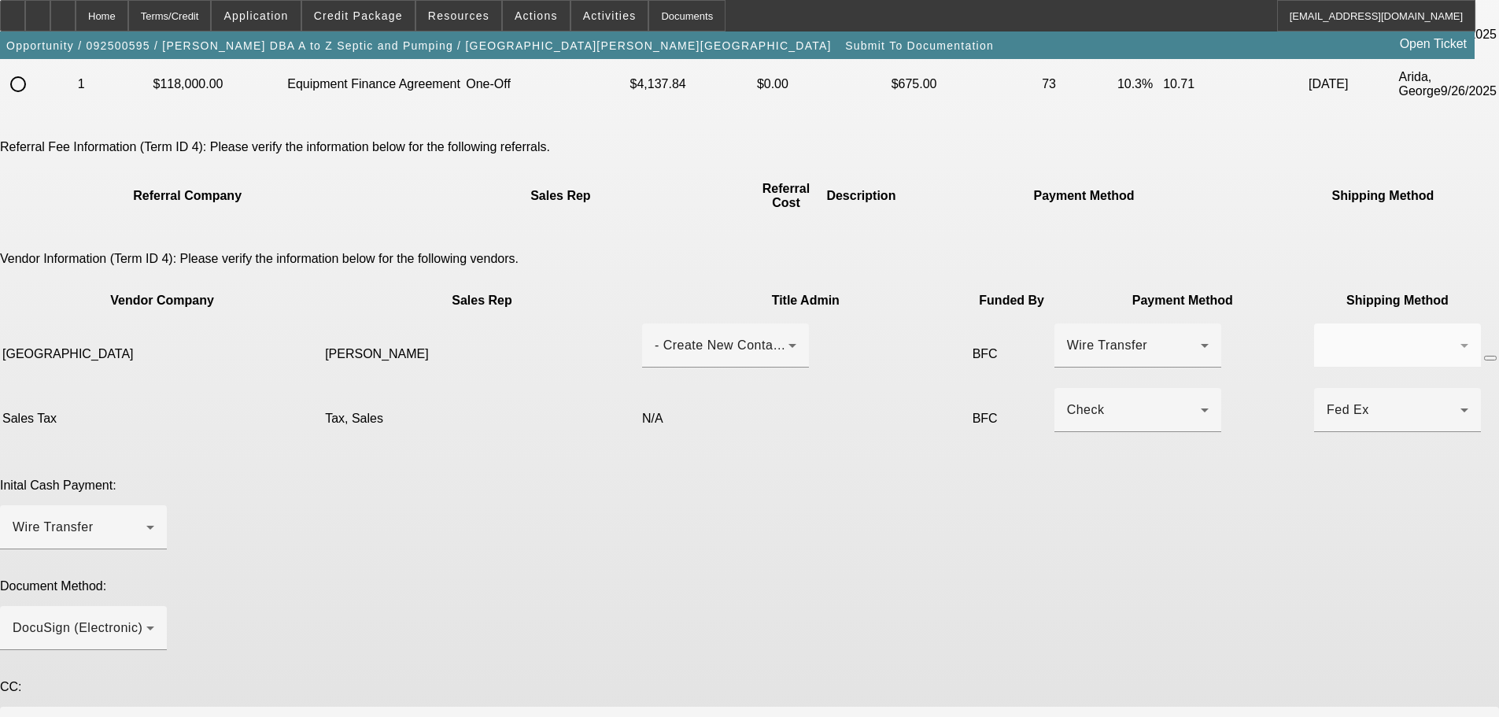
type textarea "Good afternoon, OK to charge doc fee. Please do EPOA for this customer. Glen co…"
click at [683, 336] on div "- Create New Contact -" at bounding box center [722, 345] width 134 height 19
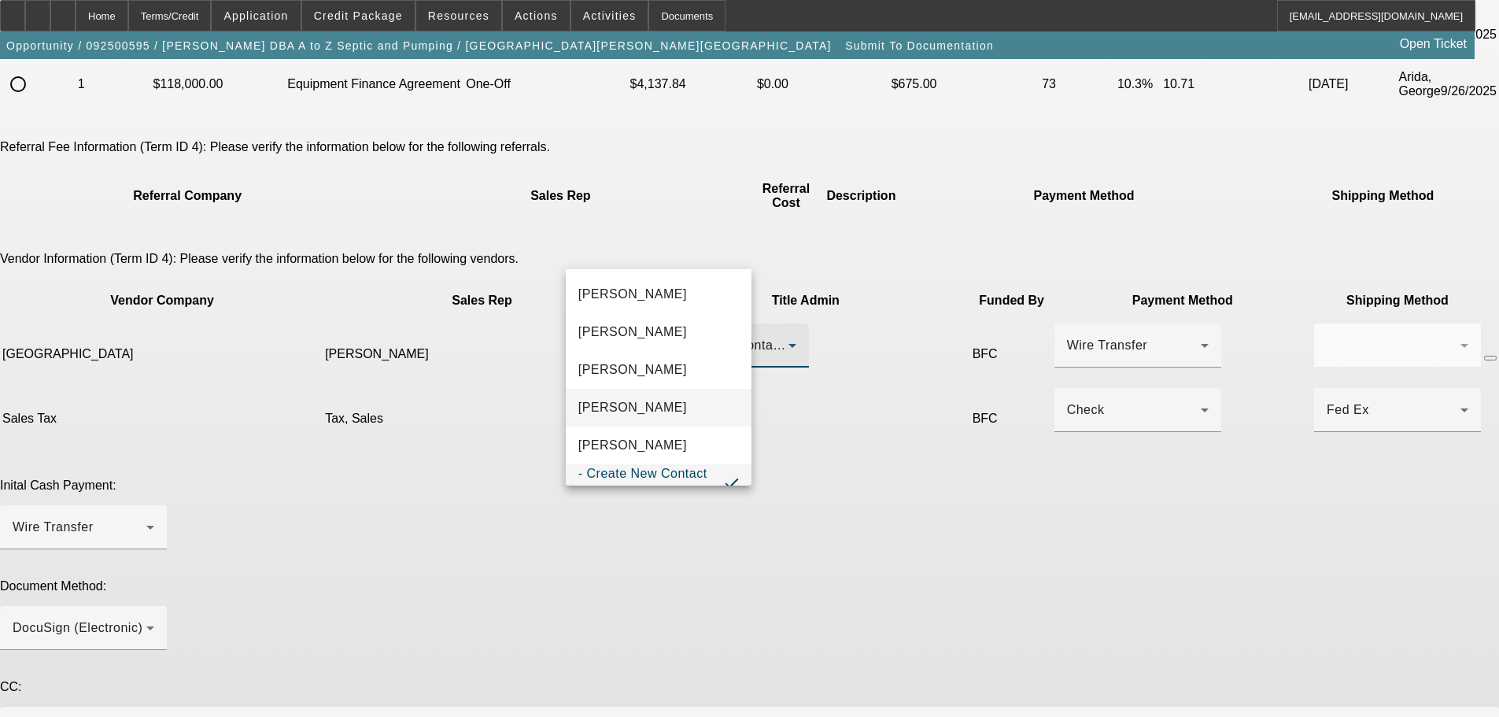
scroll to position [24, 0]
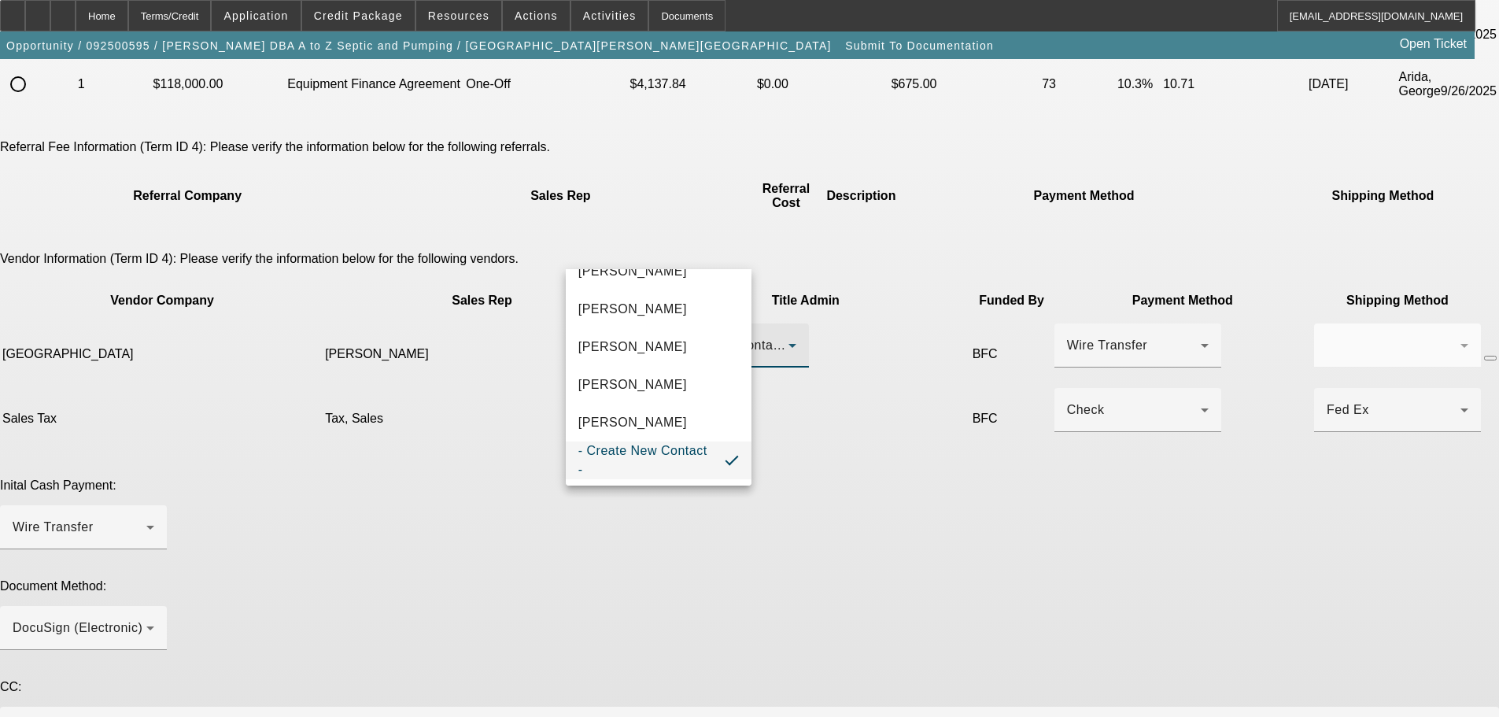
click at [677, 456] on span "- Create New Contact -" at bounding box center [645, 460] width 134 height 38
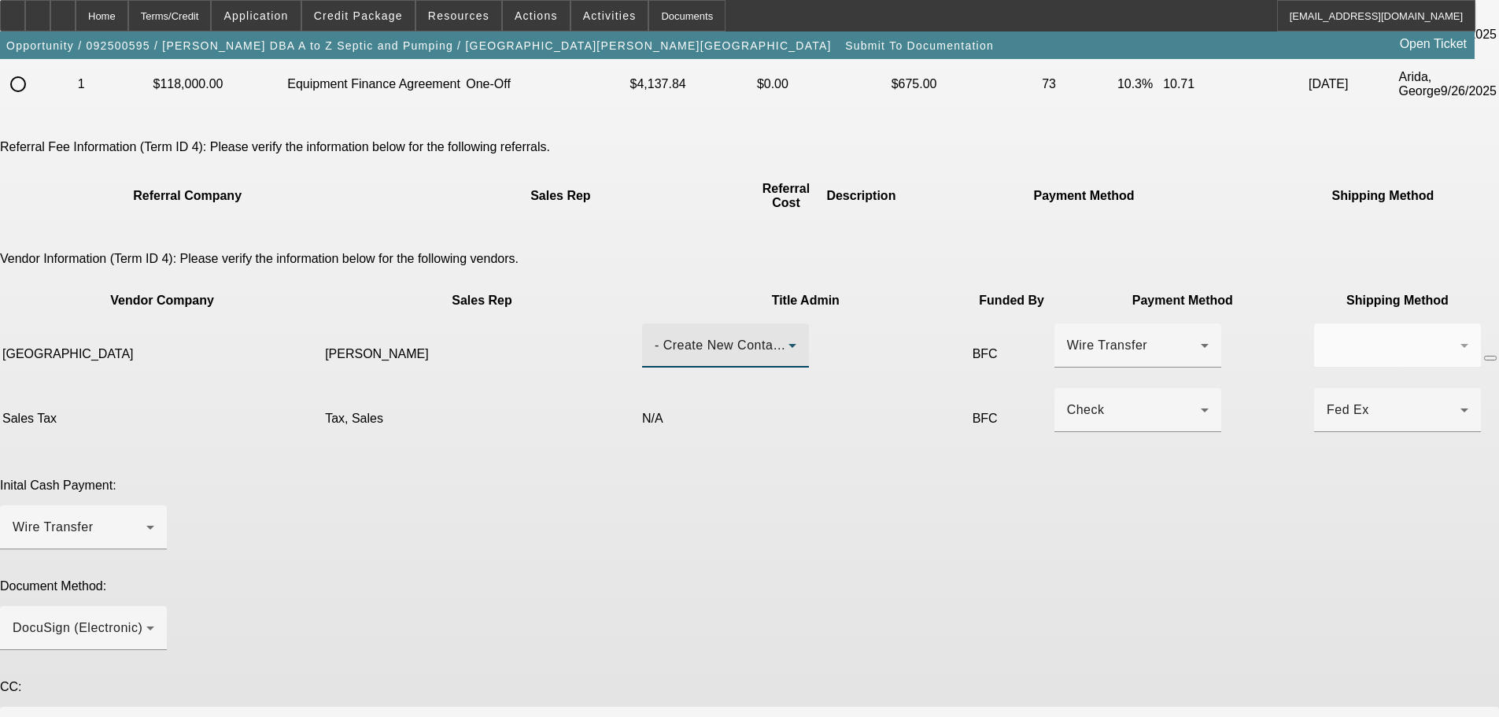
click at [714, 336] on div "- Create New Contact -" at bounding box center [722, 345] width 134 height 19
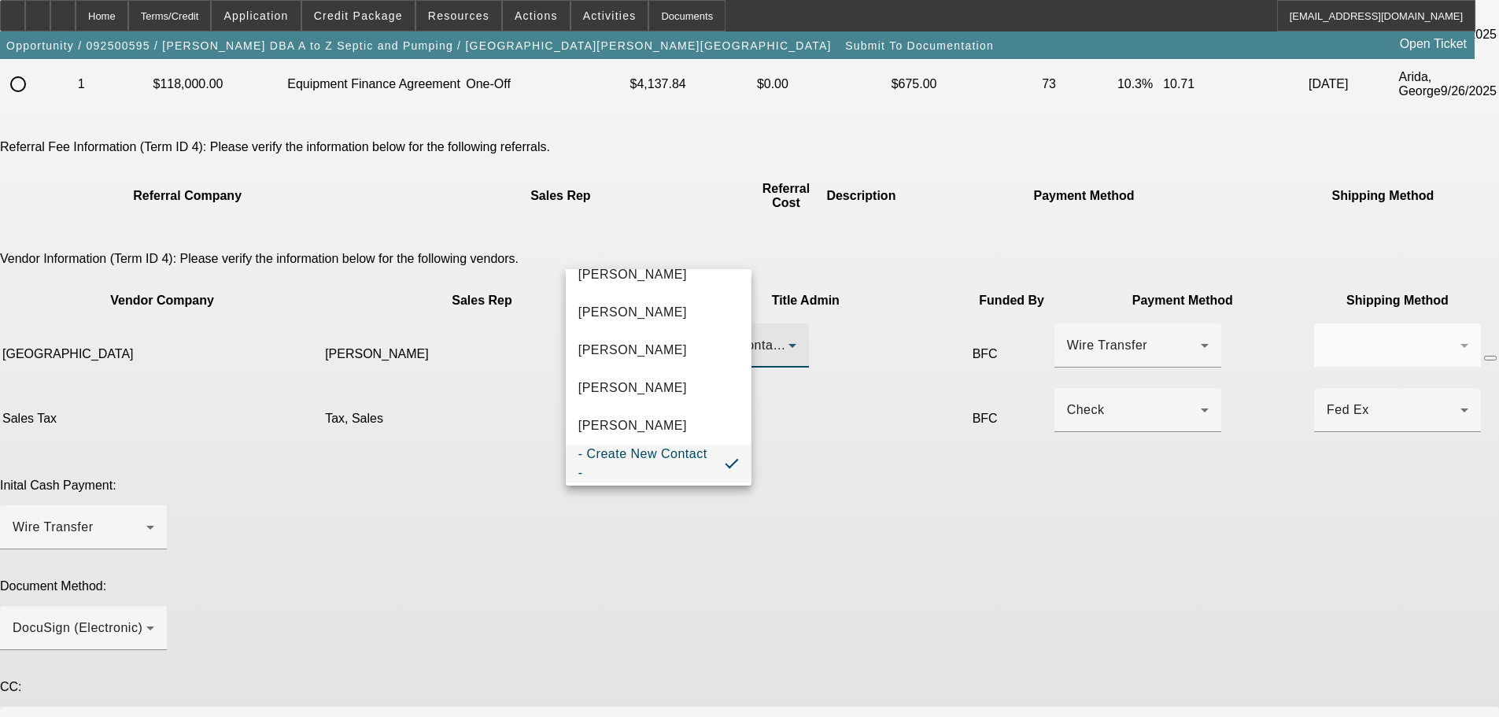
scroll to position [31, 0]
click at [659, 450] on span "- Create New Contact -" at bounding box center [645, 460] width 134 height 38
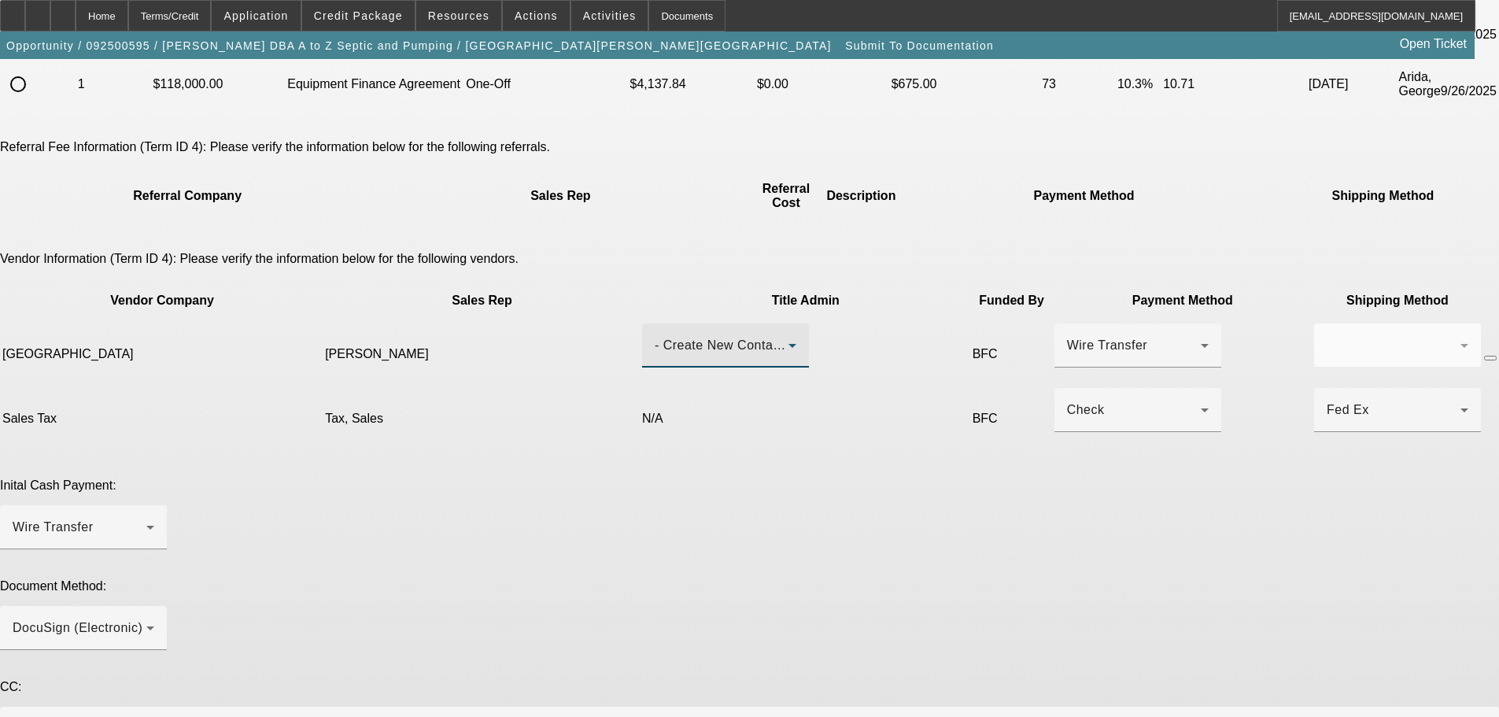
click at [729, 369] on div "Please choose the accepted term scenario you would like to submit for documenta…" at bounding box center [749, 382] width 1499 height 1215
click at [706, 336] on div "- Create New Contact -" at bounding box center [722, 345] width 134 height 19
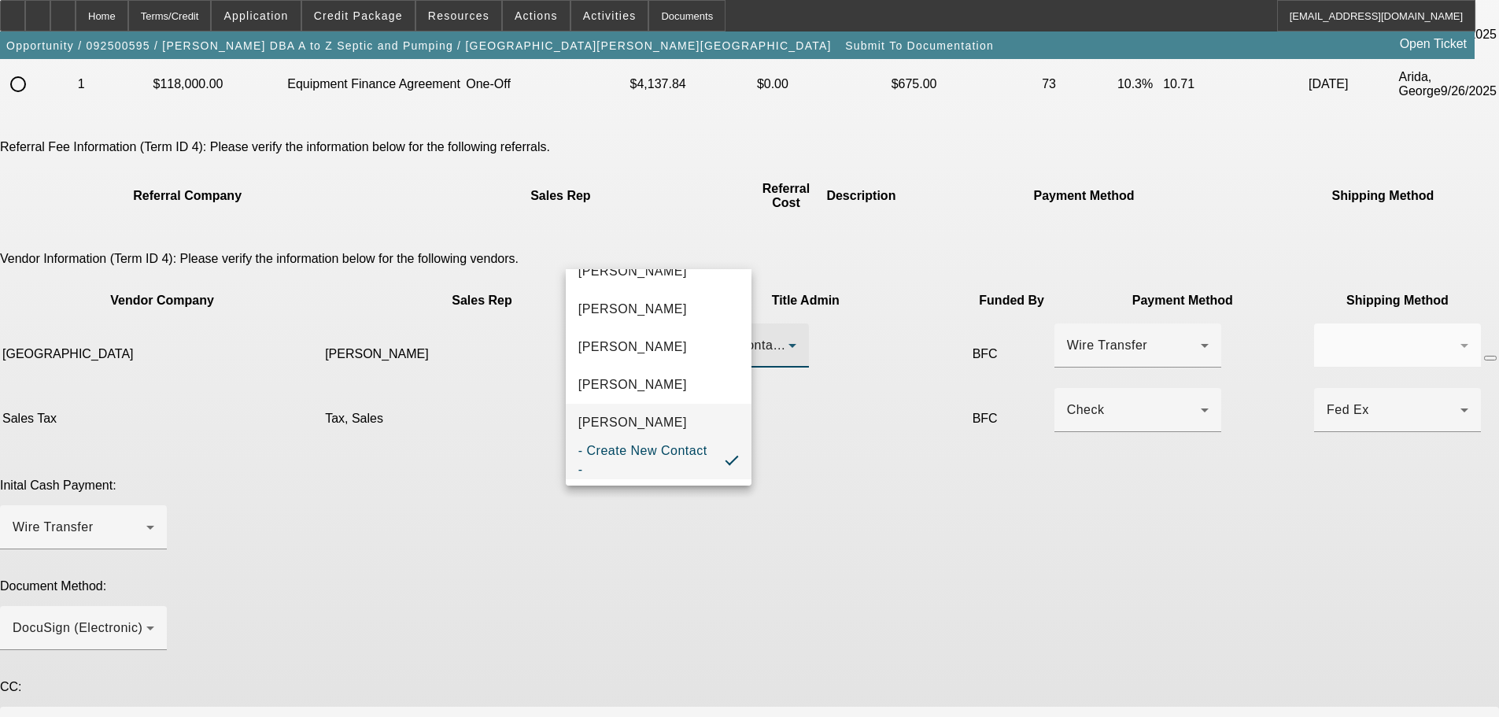
scroll to position [0, 0]
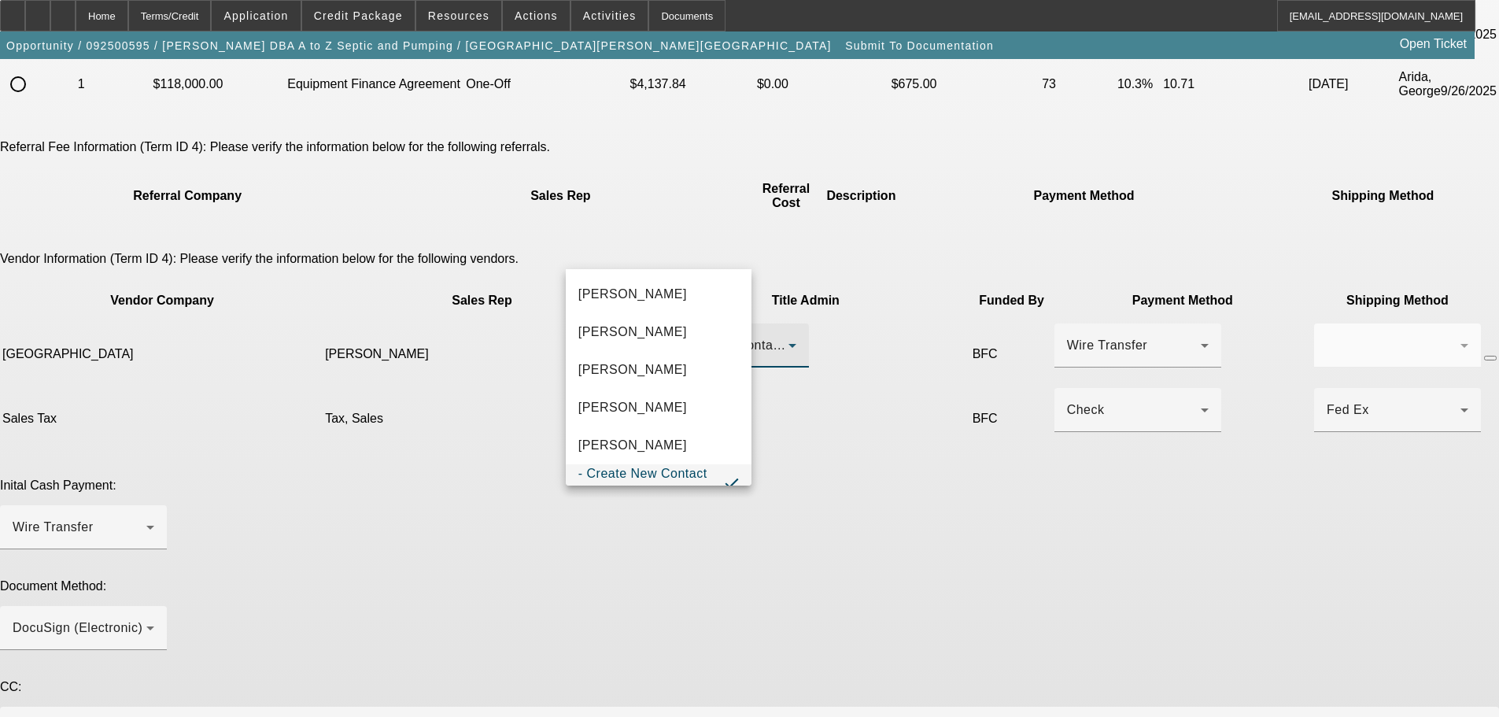
click at [952, 408] on div at bounding box center [749, 358] width 1499 height 717
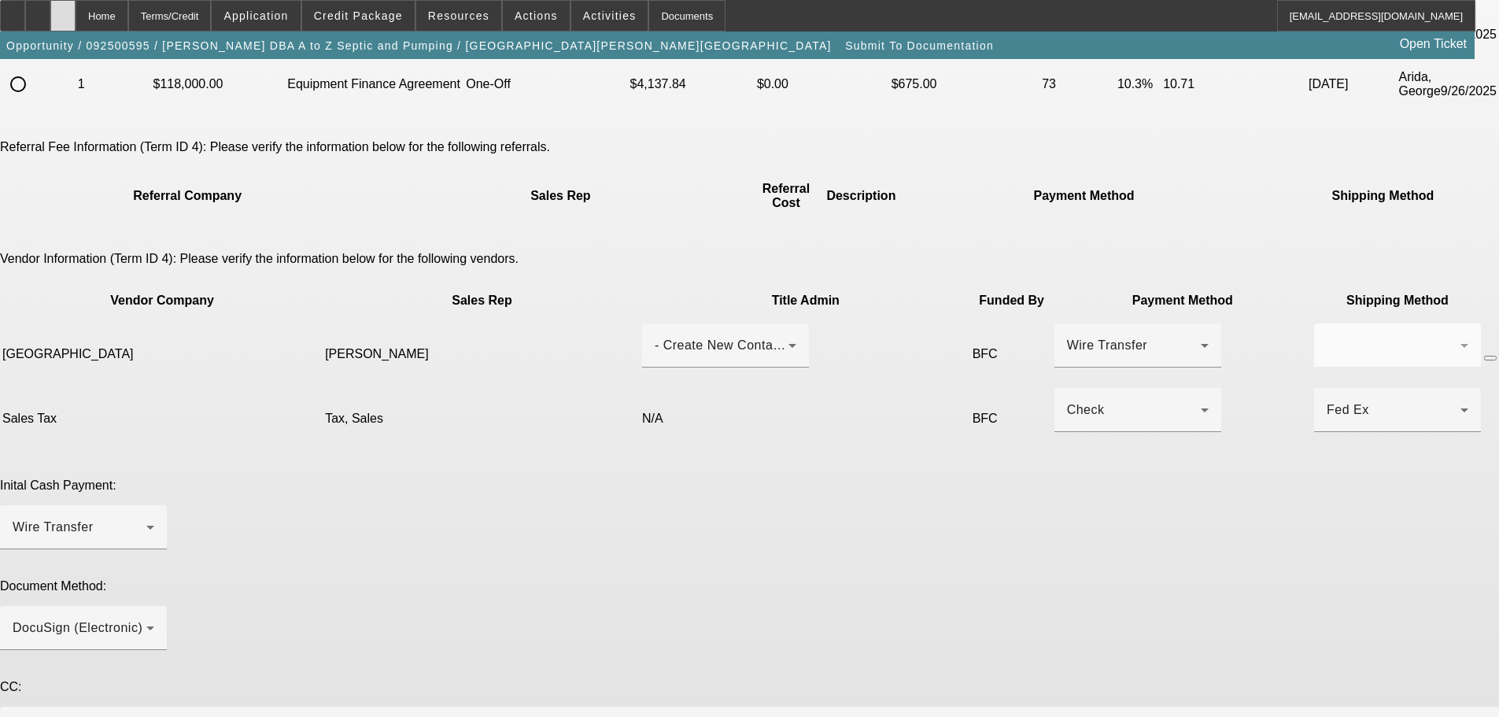
click at [63, 10] on icon at bounding box center [63, 10] width 0 height 0
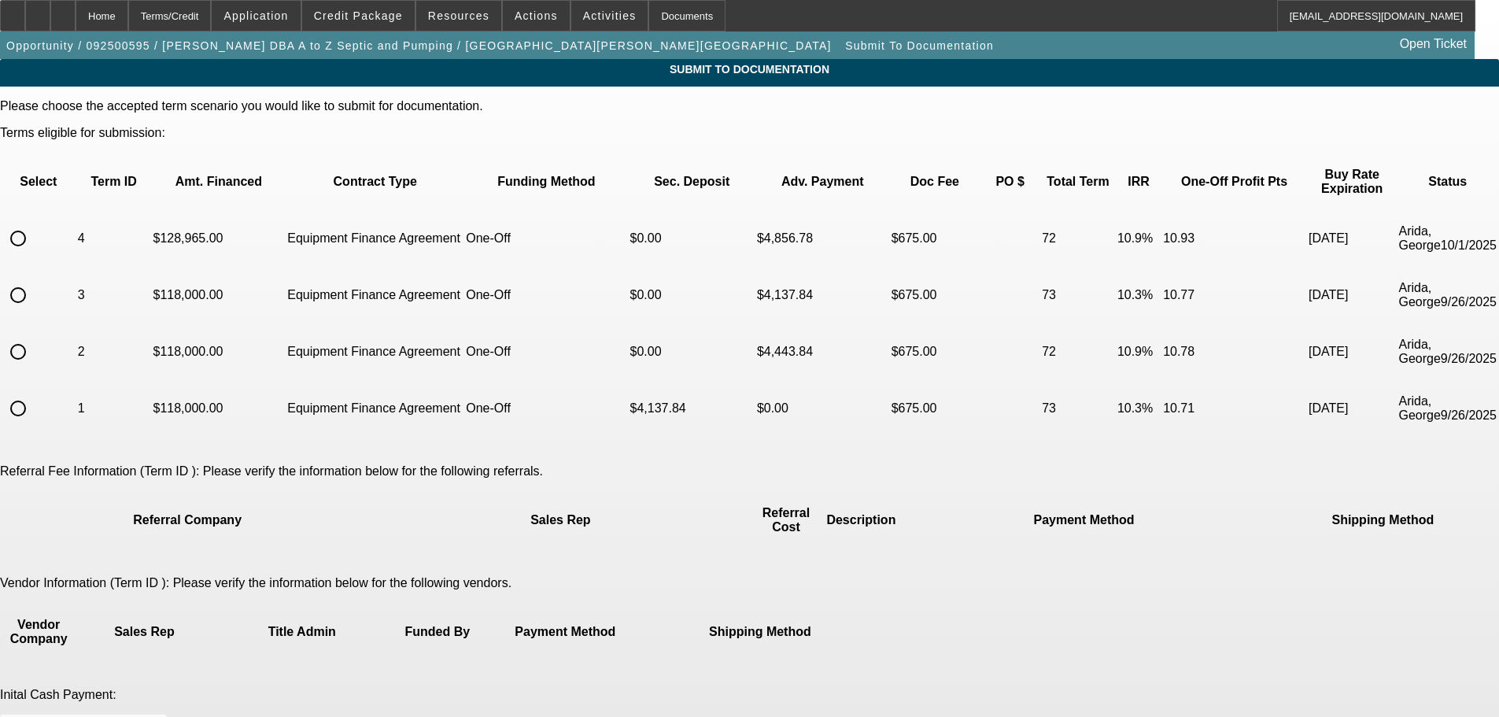
click at [34, 223] on input "radio" at bounding box center [17, 238] width 31 height 31
radio input "true"
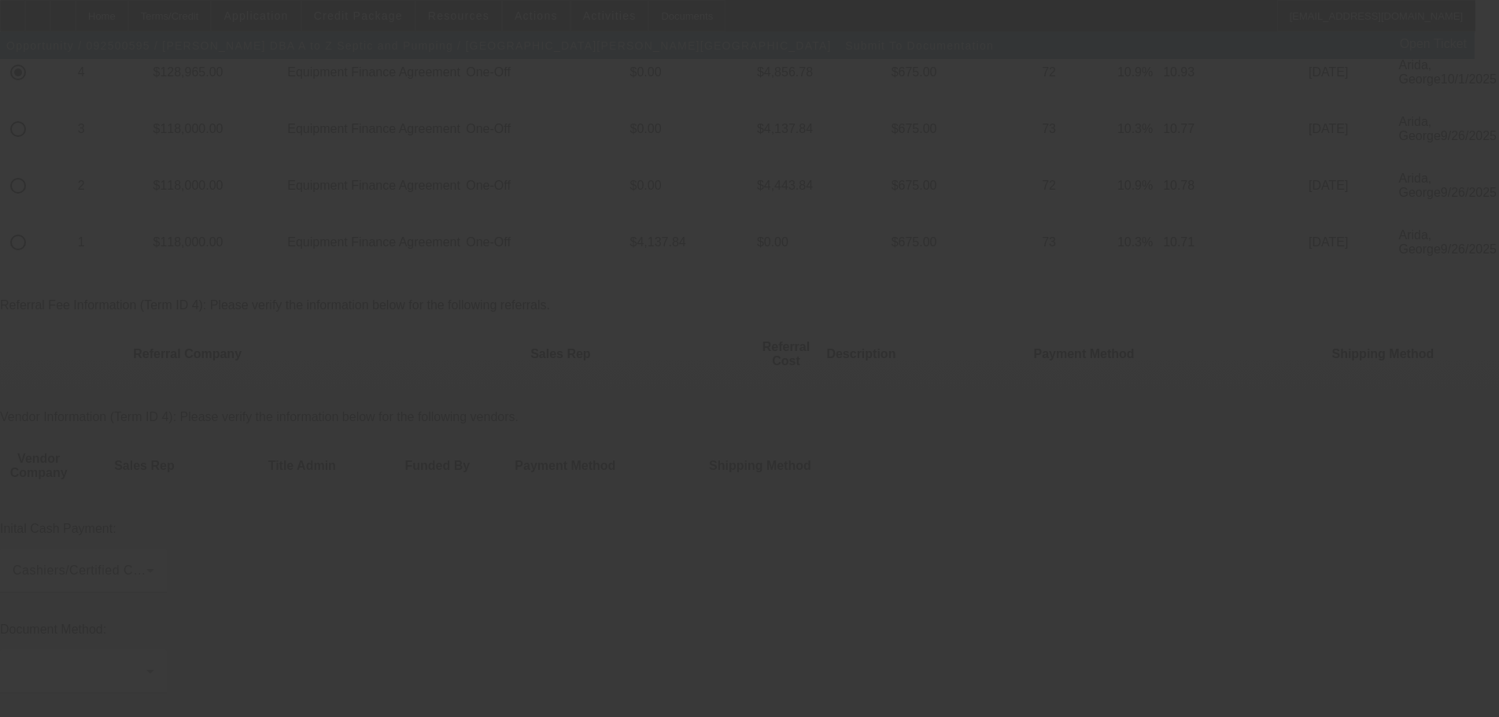
scroll to position [170, 0]
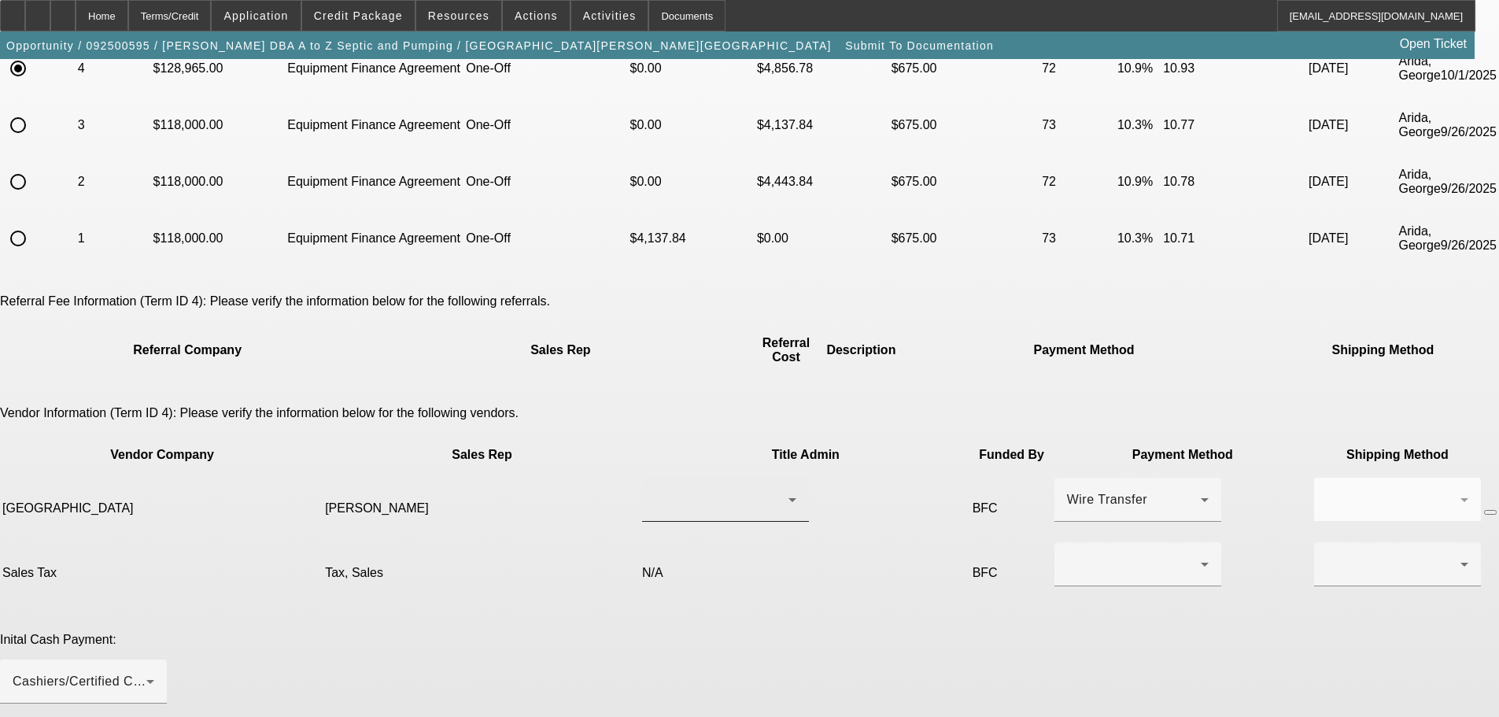
click at [675, 478] on div at bounding box center [726, 500] width 142 height 44
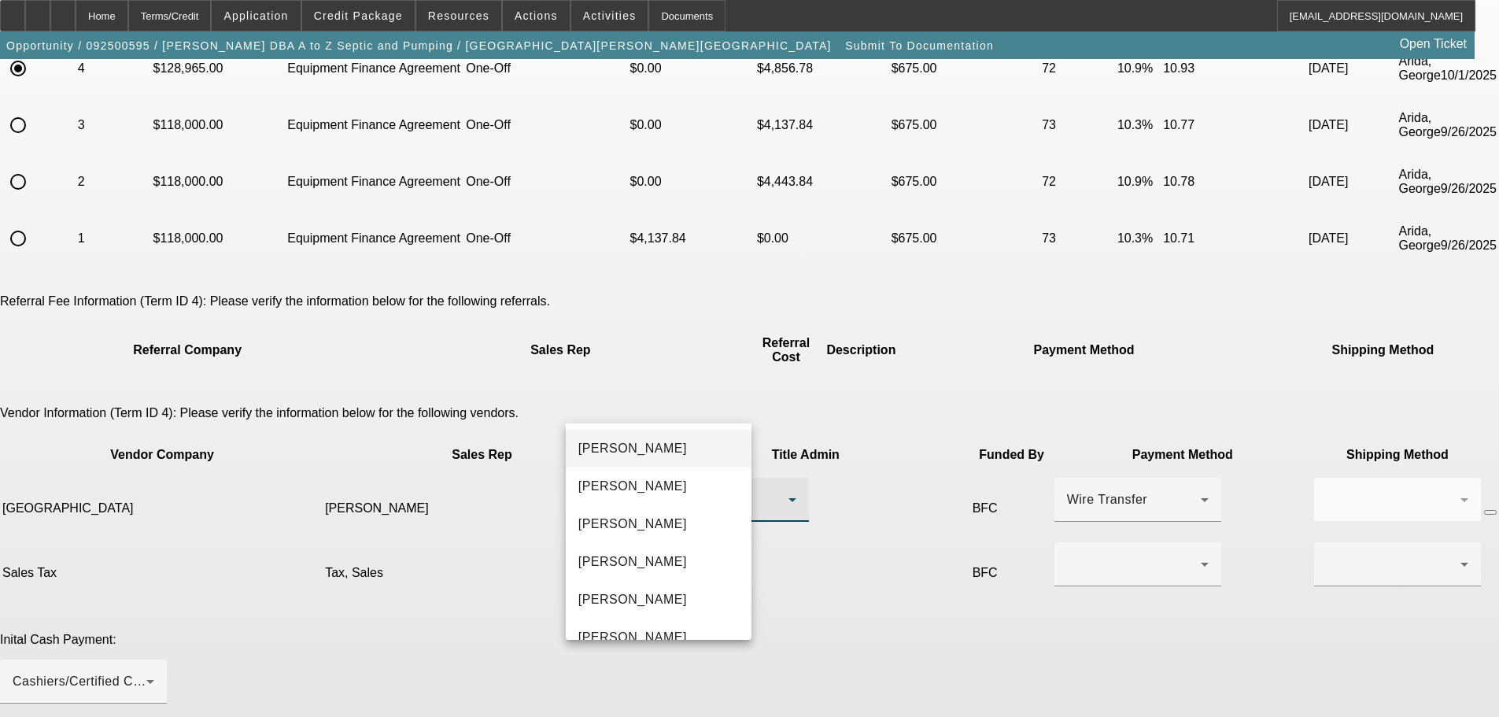
click at [692, 445] on mat-option "Almonte, Diana" at bounding box center [659, 449] width 186 height 38
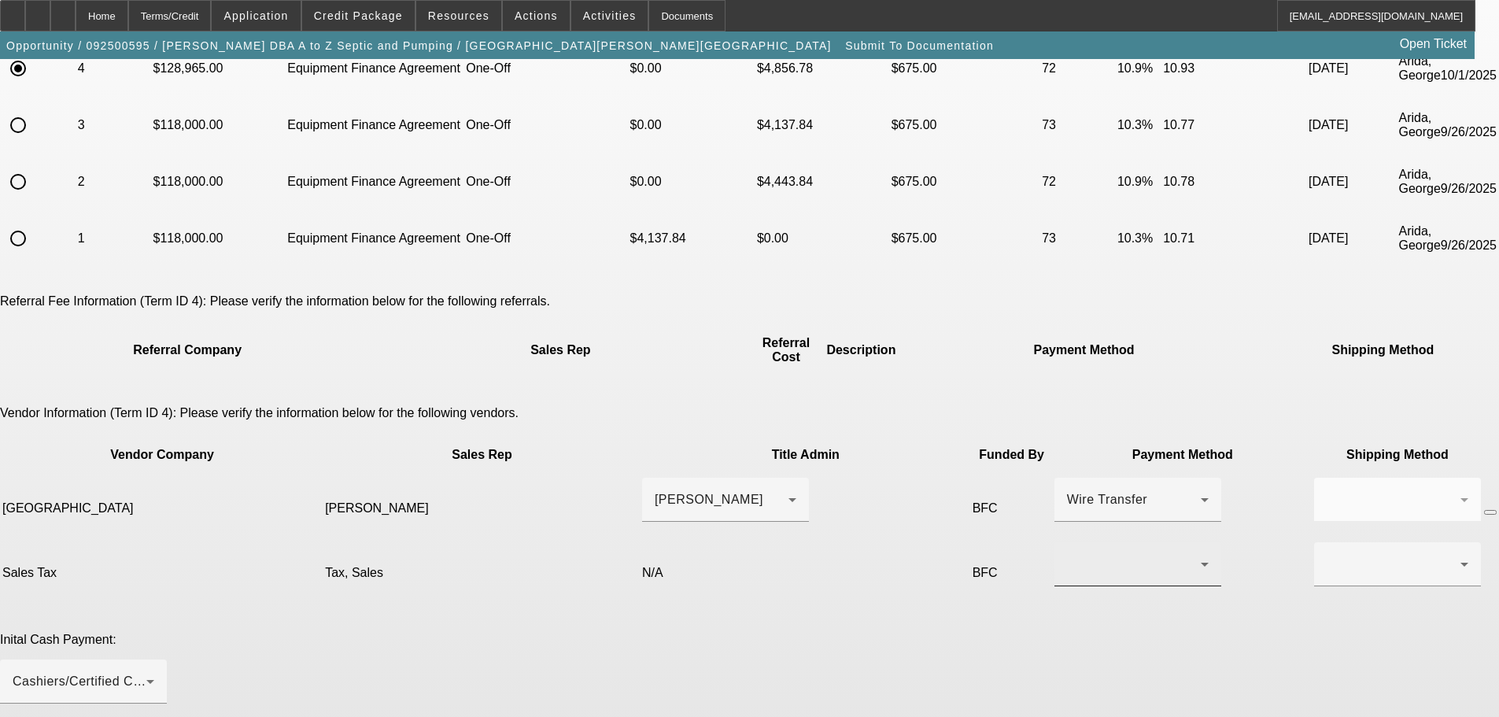
click at [1067, 542] on div at bounding box center [1138, 564] width 142 height 44
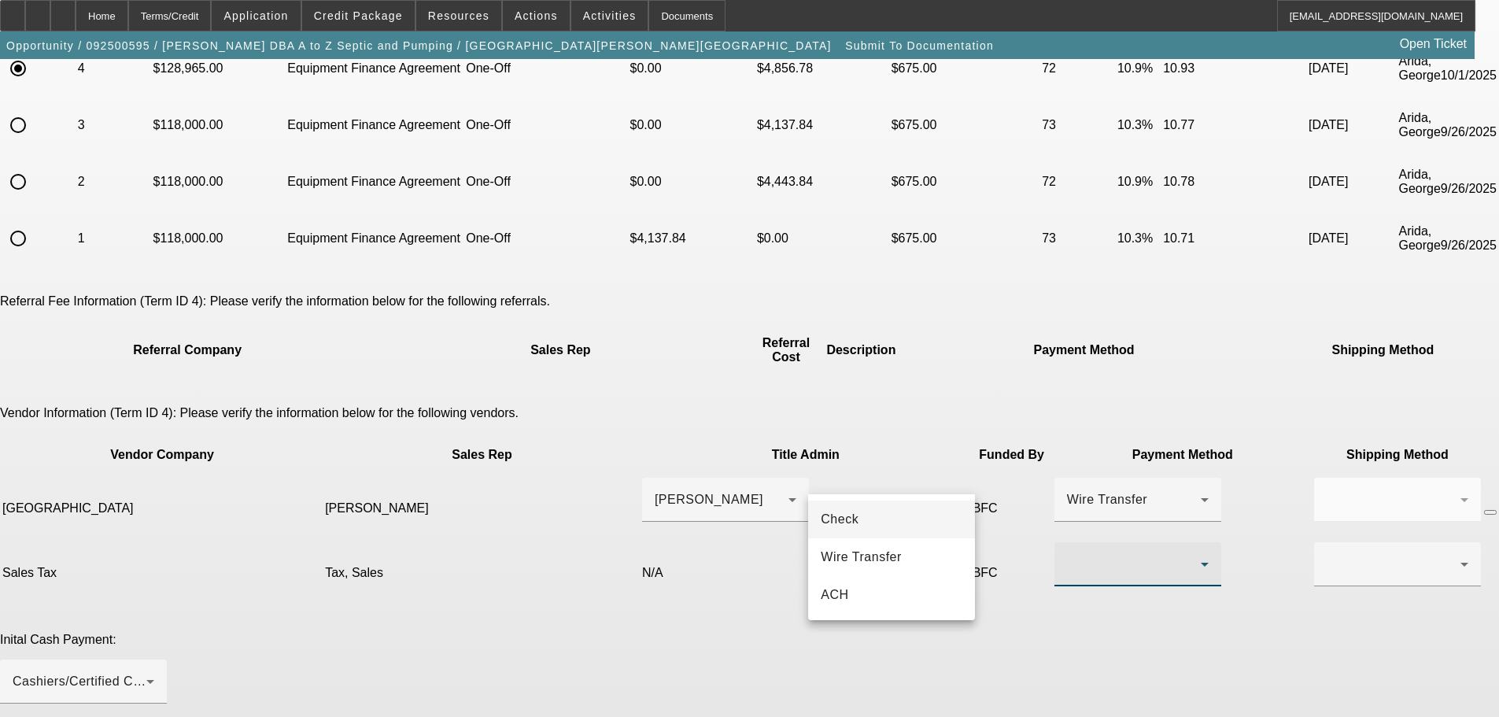
click at [916, 516] on mat-option "Check" at bounding box center [891, 519] width 167 height 38
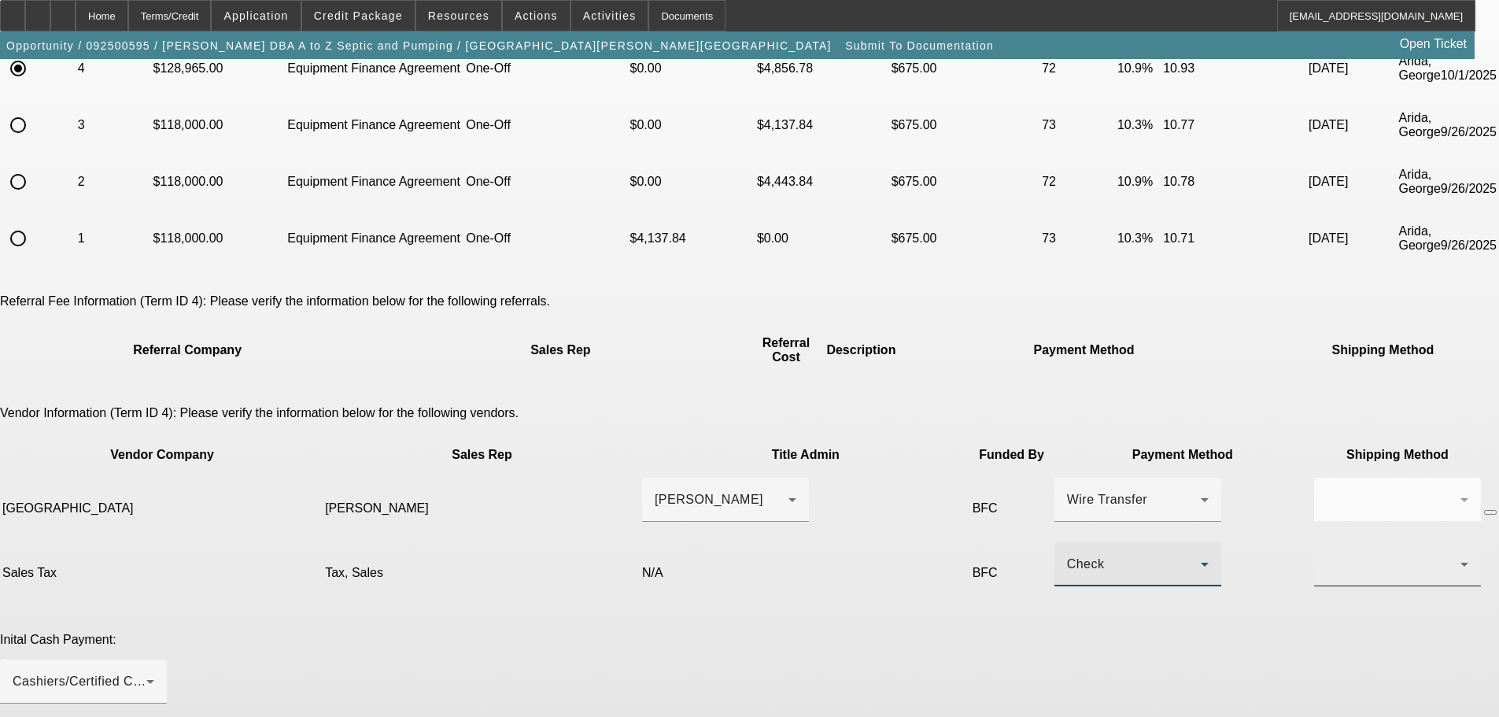
click at [1327, 555] on div at bounding box center [1394, 564] width 134 height 19
click at [1087, 566] on mat-option "Fed Ex" at bounding box center [1067, 557] width 167 height 38
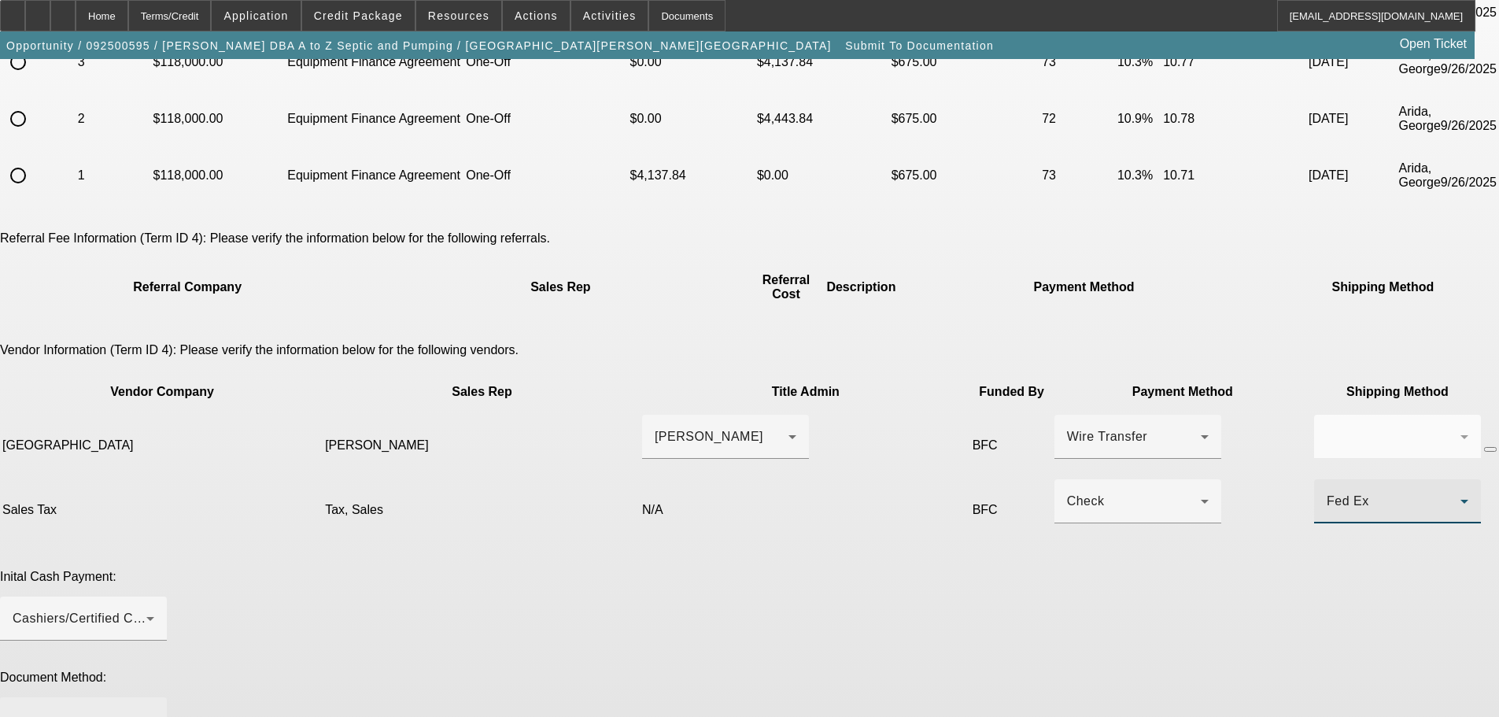
scroll to position [324, 0]
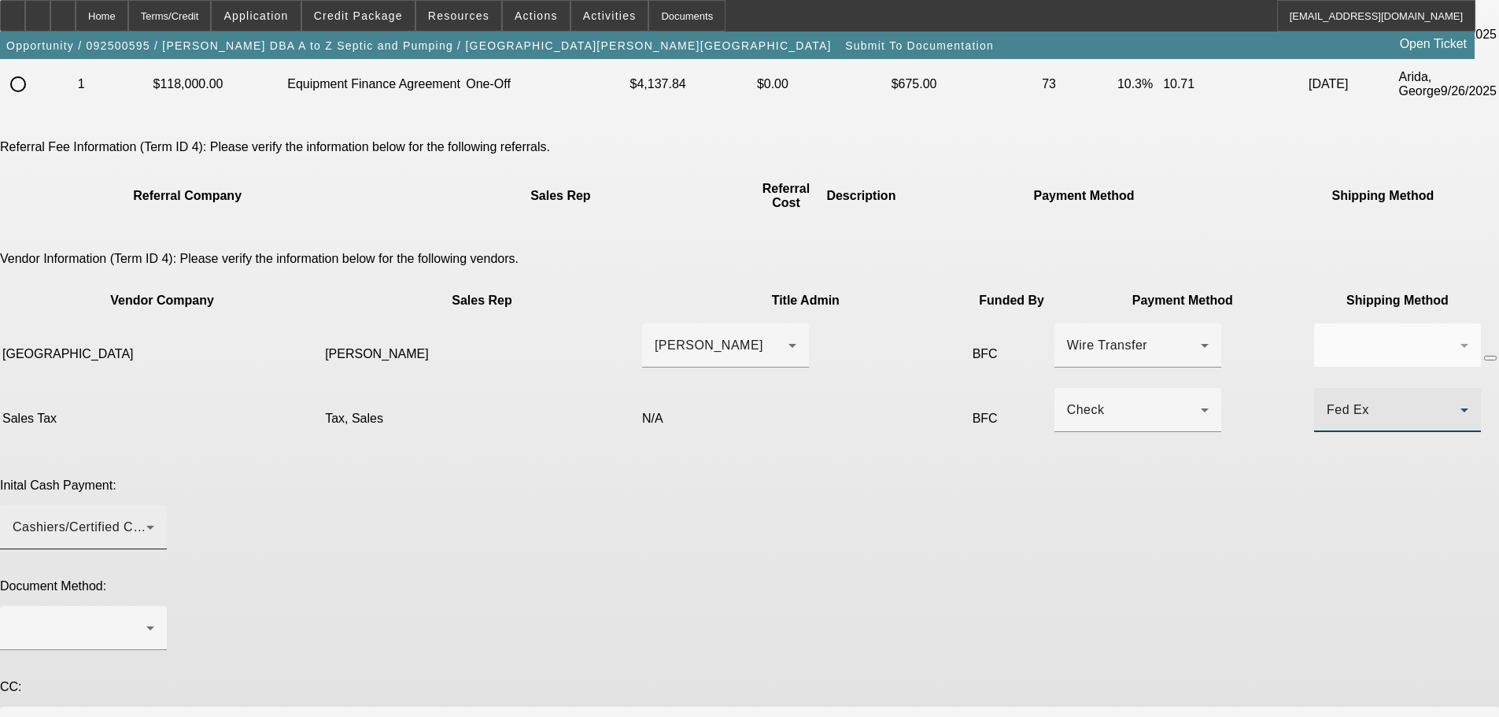
click at [154, 505] on div "Cashiers/Certified Check" at bounding box center [84, 527] width 142 height 44
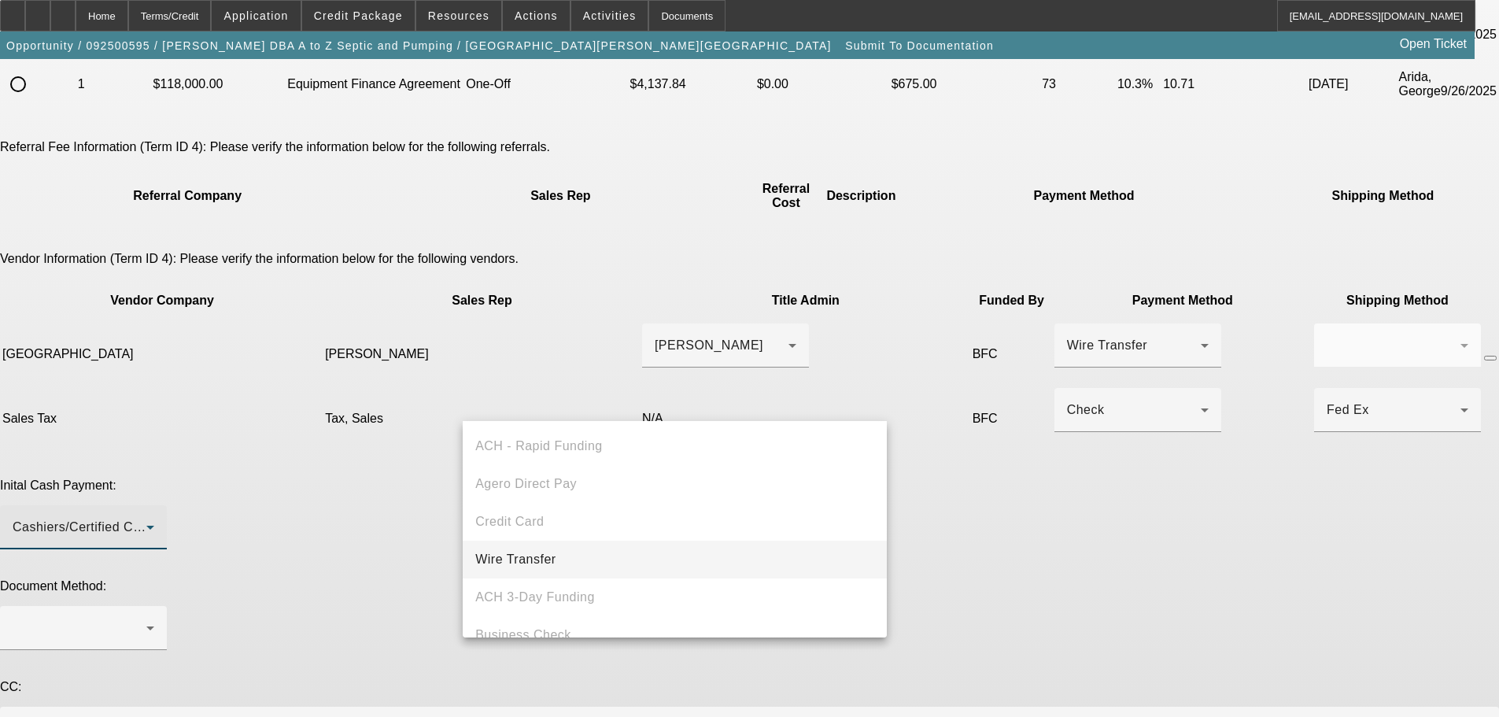
scroll to position [54, 0]
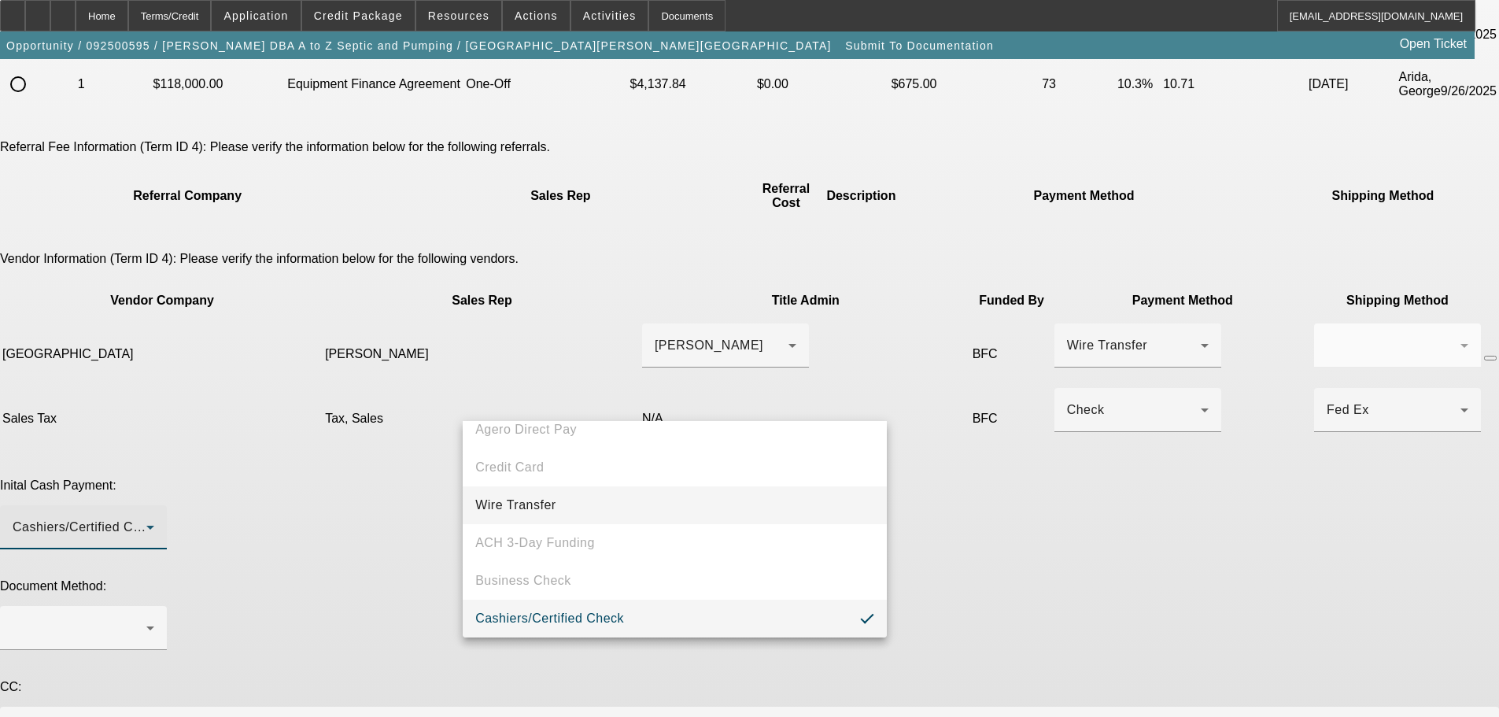
click at [621, 508] on mat-option "Wire Transfer" at bounding box center [675, 505] width 424 height 38
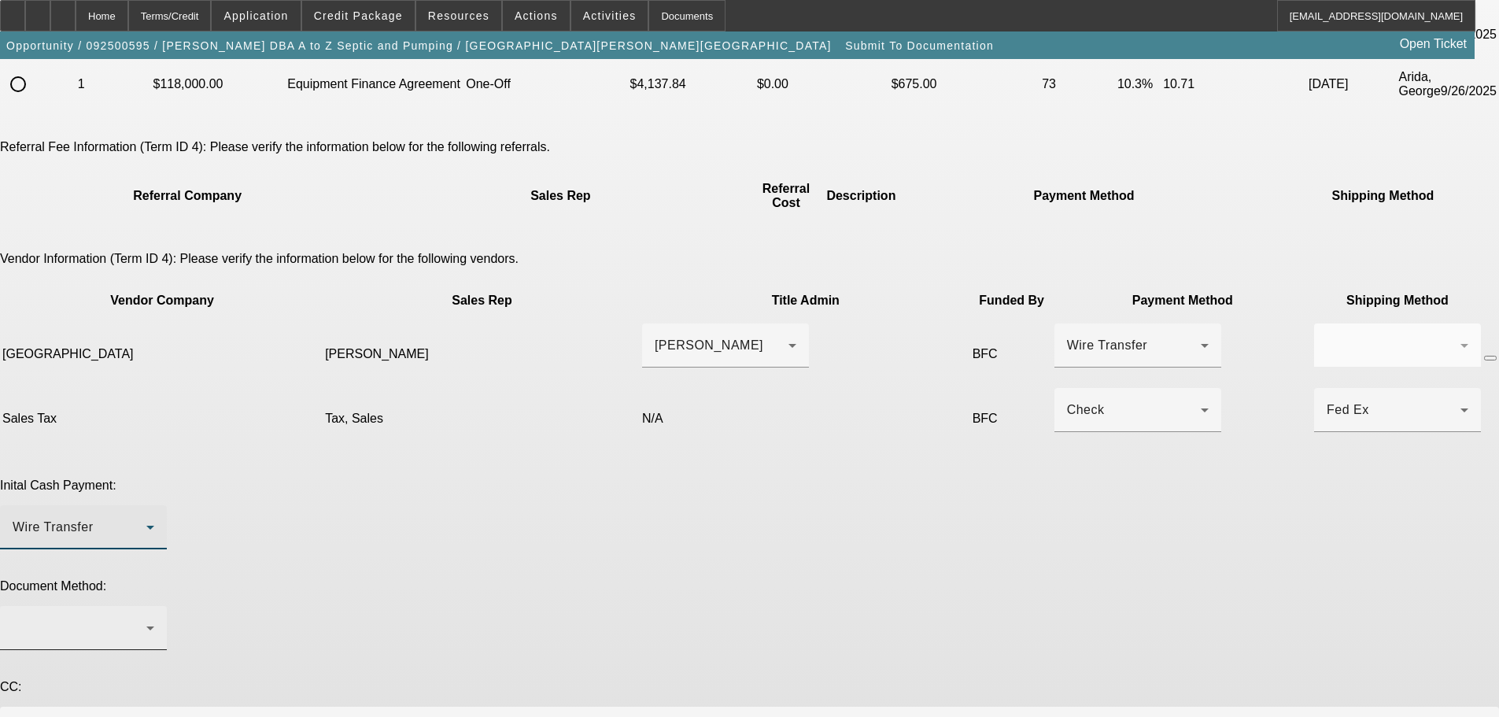
click at [146, 618] on div at bounding box center [80, 627] width 134 height 19
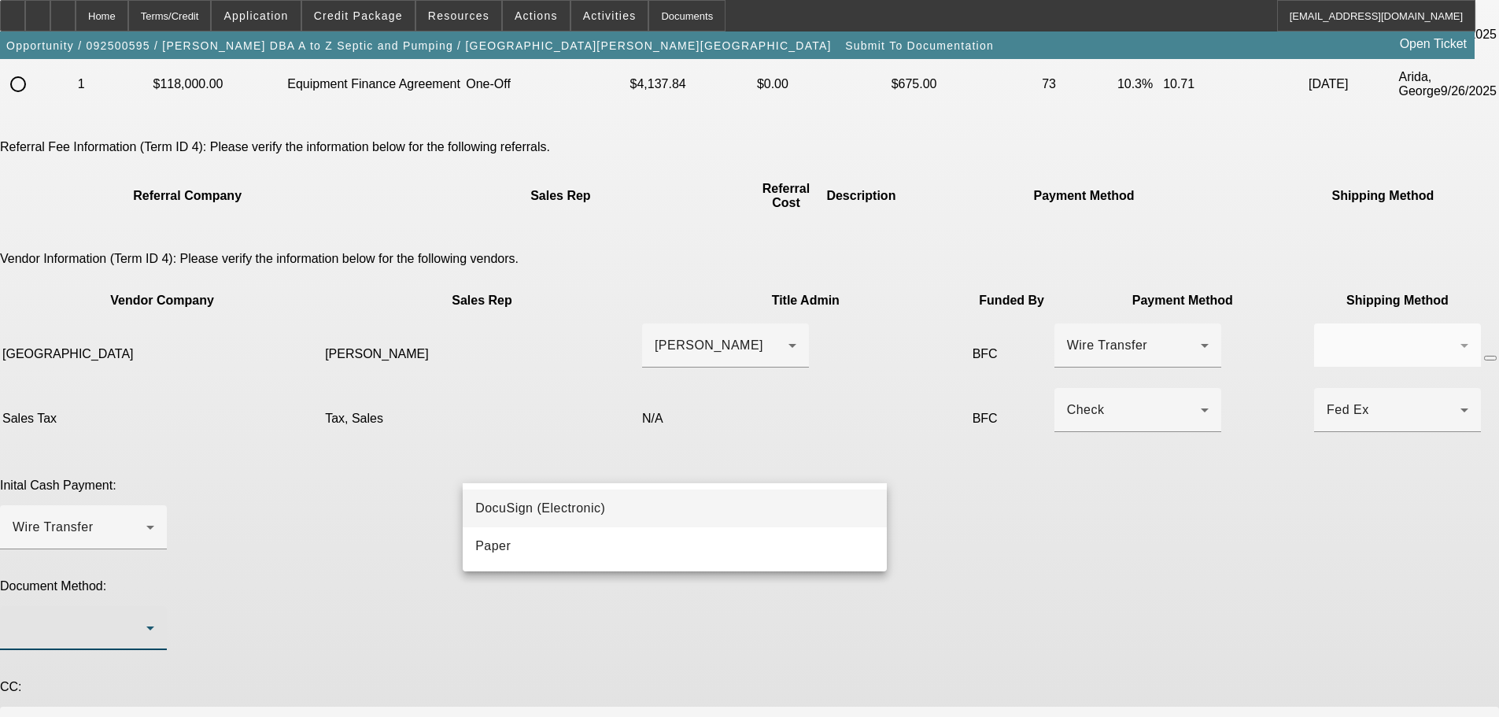
click at [694, 501] on mat-option "DocuSign (Electronic)" at bounding box center [675, 508] width 424 height 38
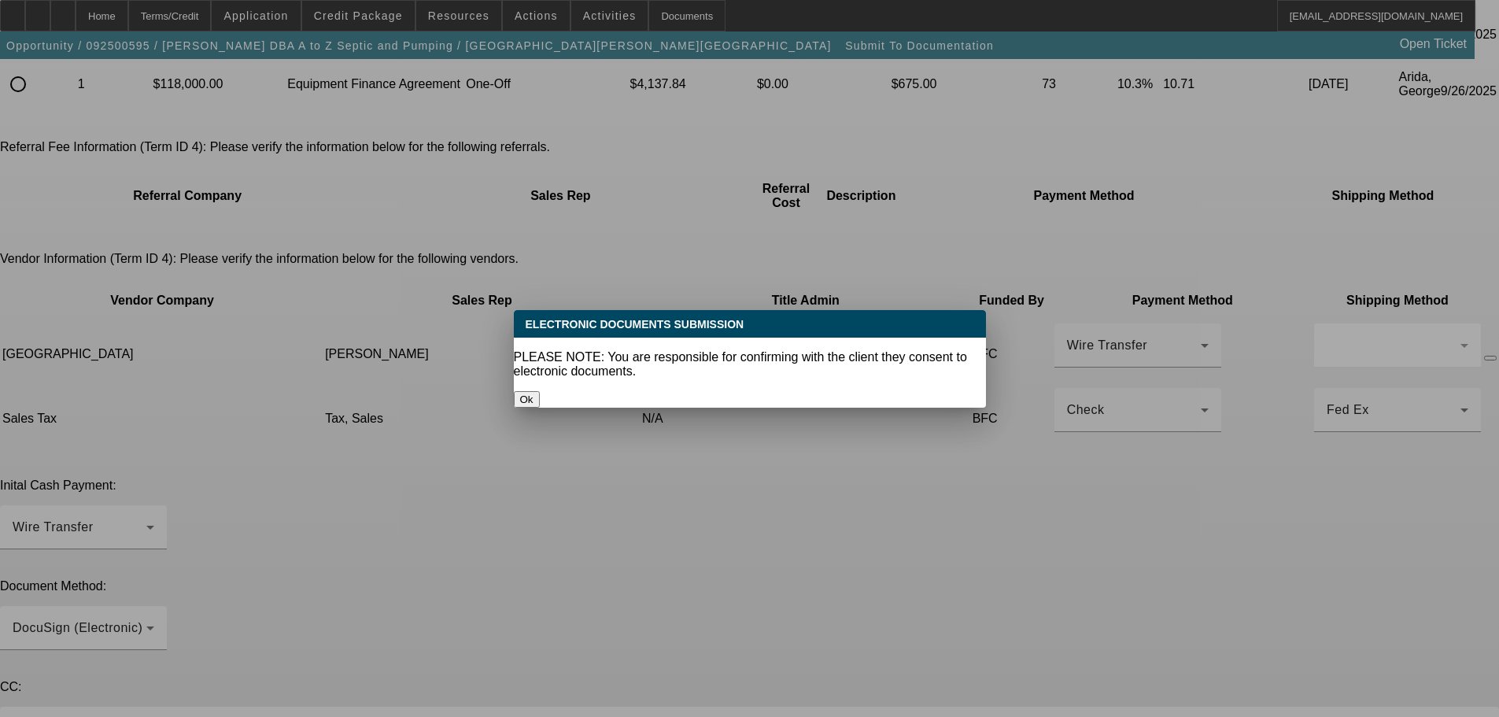
click at [1005, 438] on div at bounding box center [749, 358] width 1499 height 717
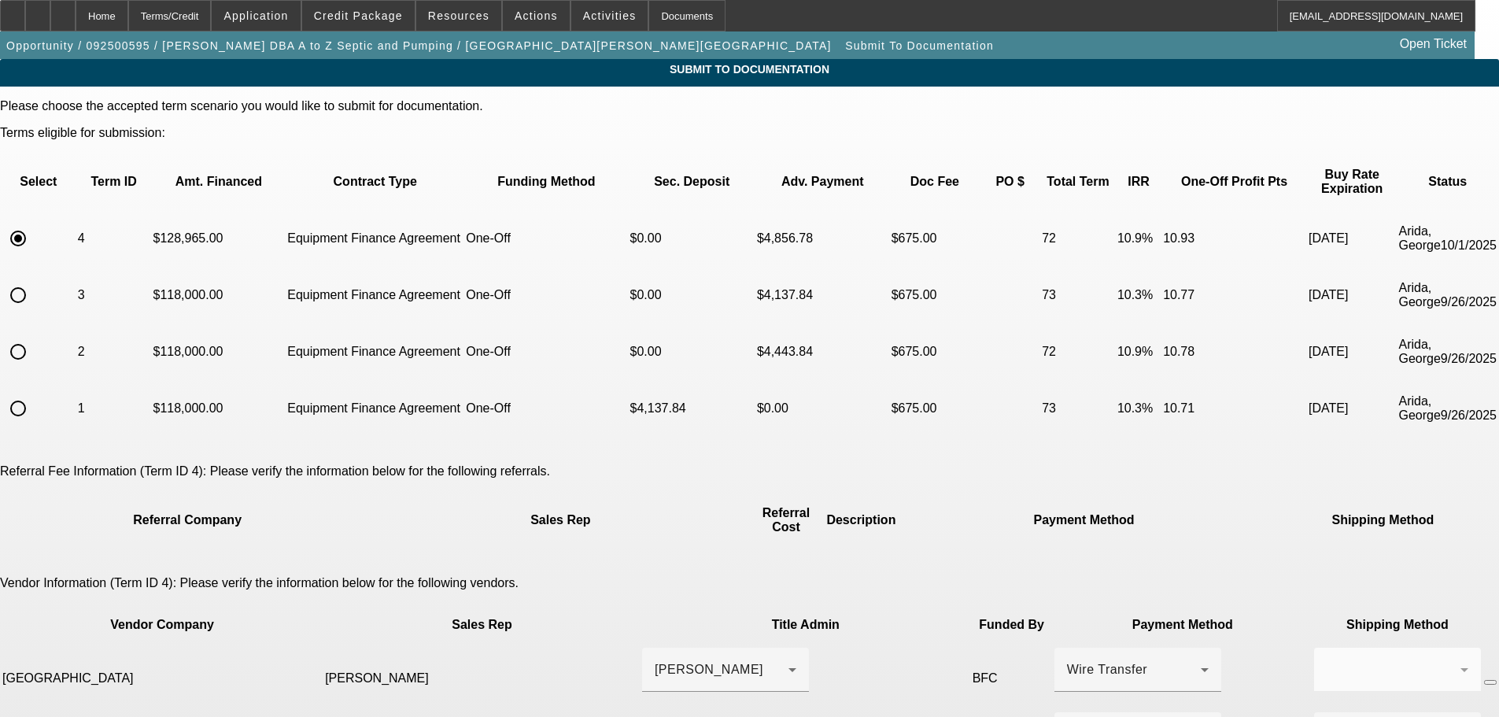
scroll to position [324, 0]
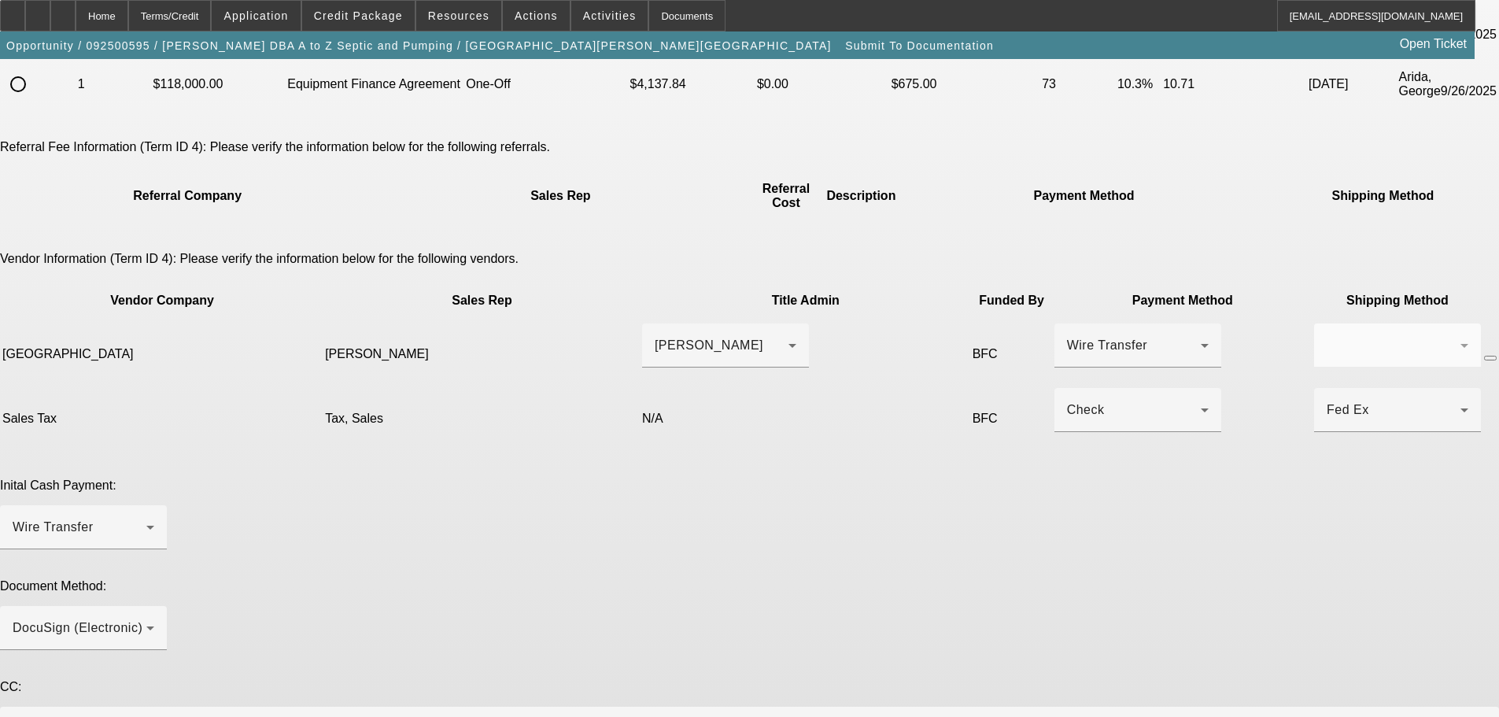
paste textarea "Good afternoon, OK to charge doc fee. Please do EPOA for this customer. Best co…"
drag, startPoint x: 681, startPoint y: 596, endPoint x: 747, endPoint y: 596, distance: 66.1
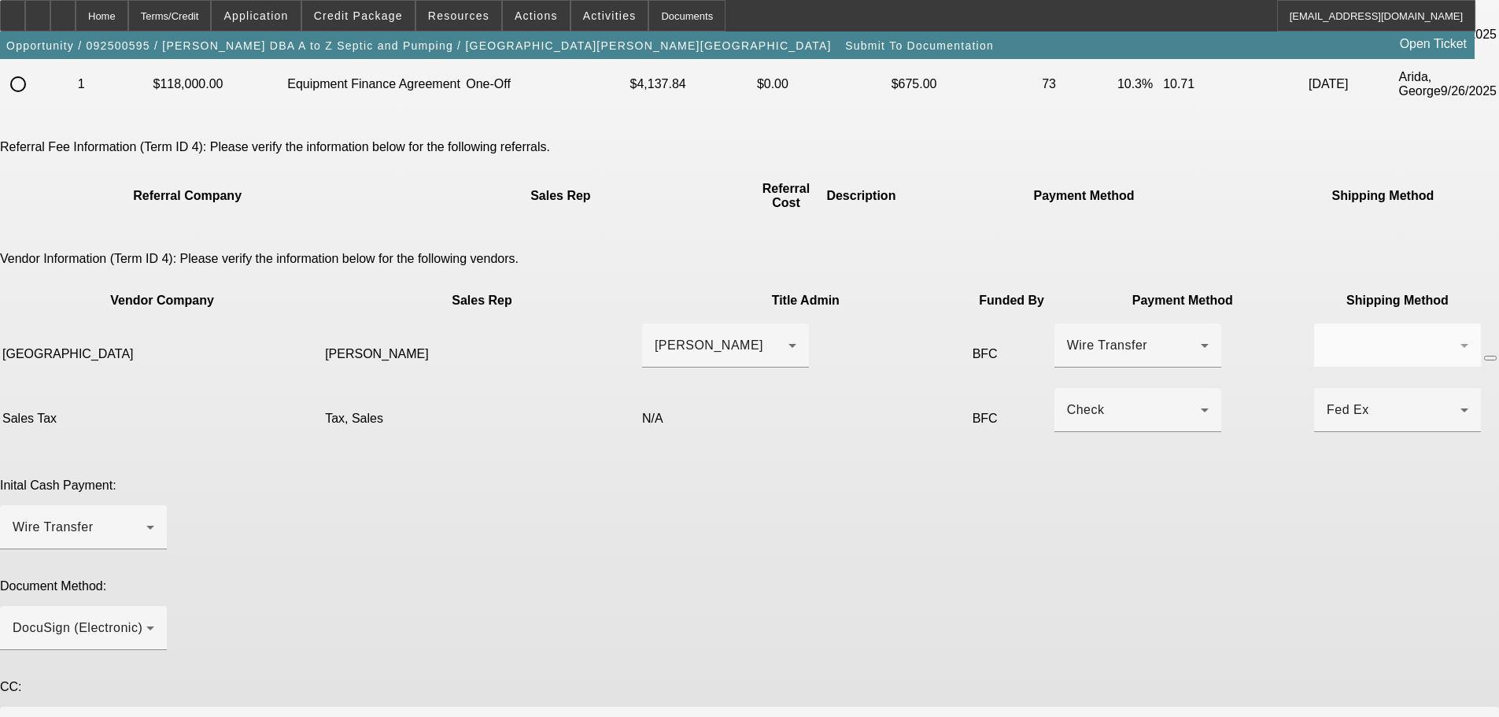
drag, startPoint x: 1161, startPoint y: 618, endPoint x: 1172, endPoint y: 651, distance: 34.1
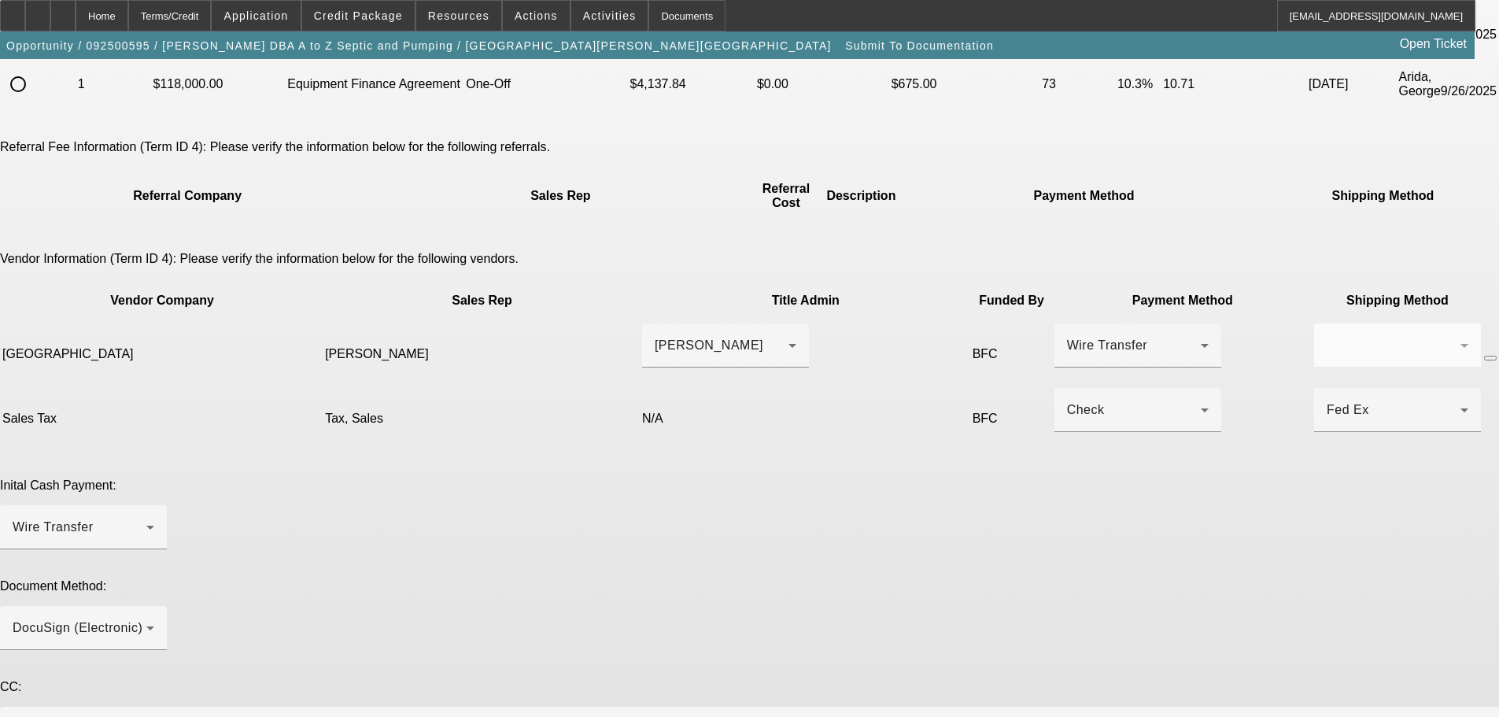
type textarea "Good morning, OK to charge doc fee. Please do EPOA for this customer. Glen conf…"
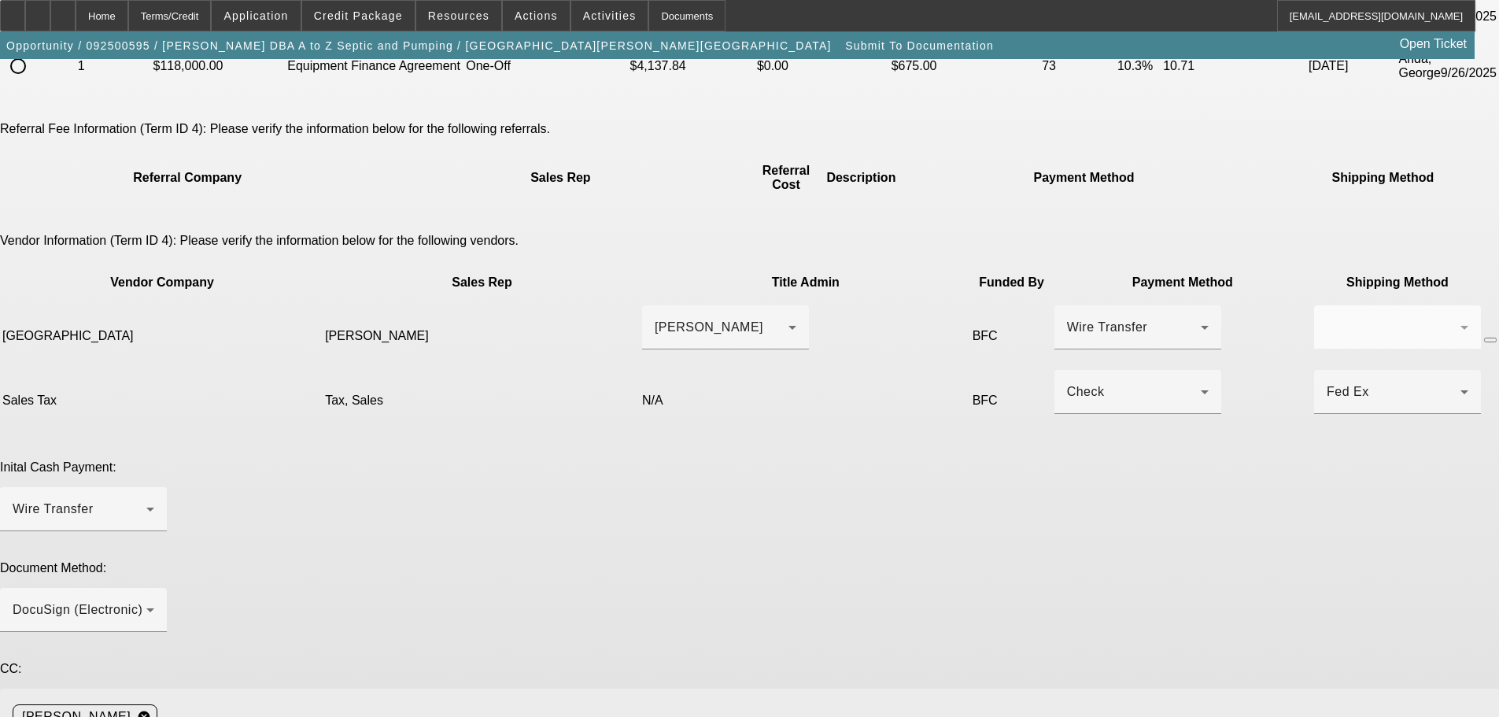
scroll to position [356, 0]
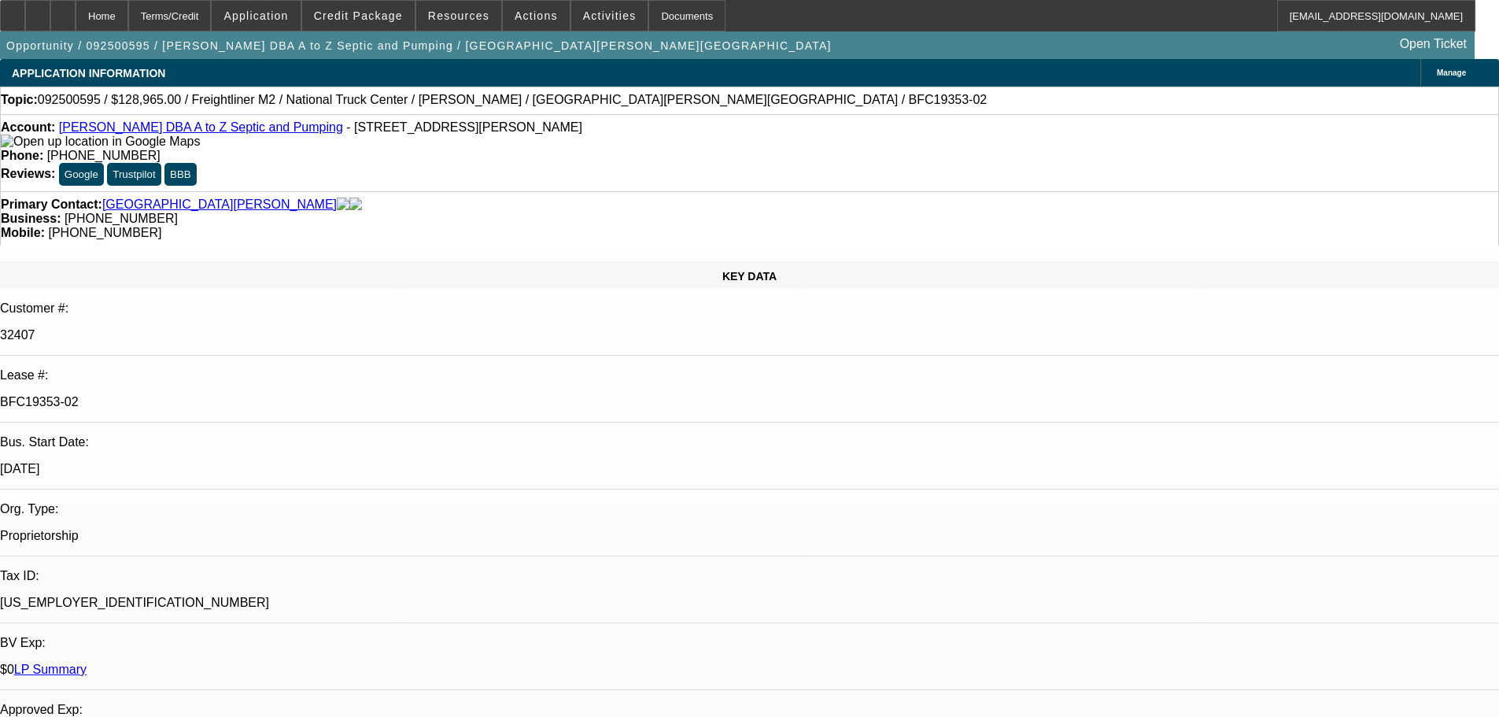
select select "0"
select select "6"
select select "0"
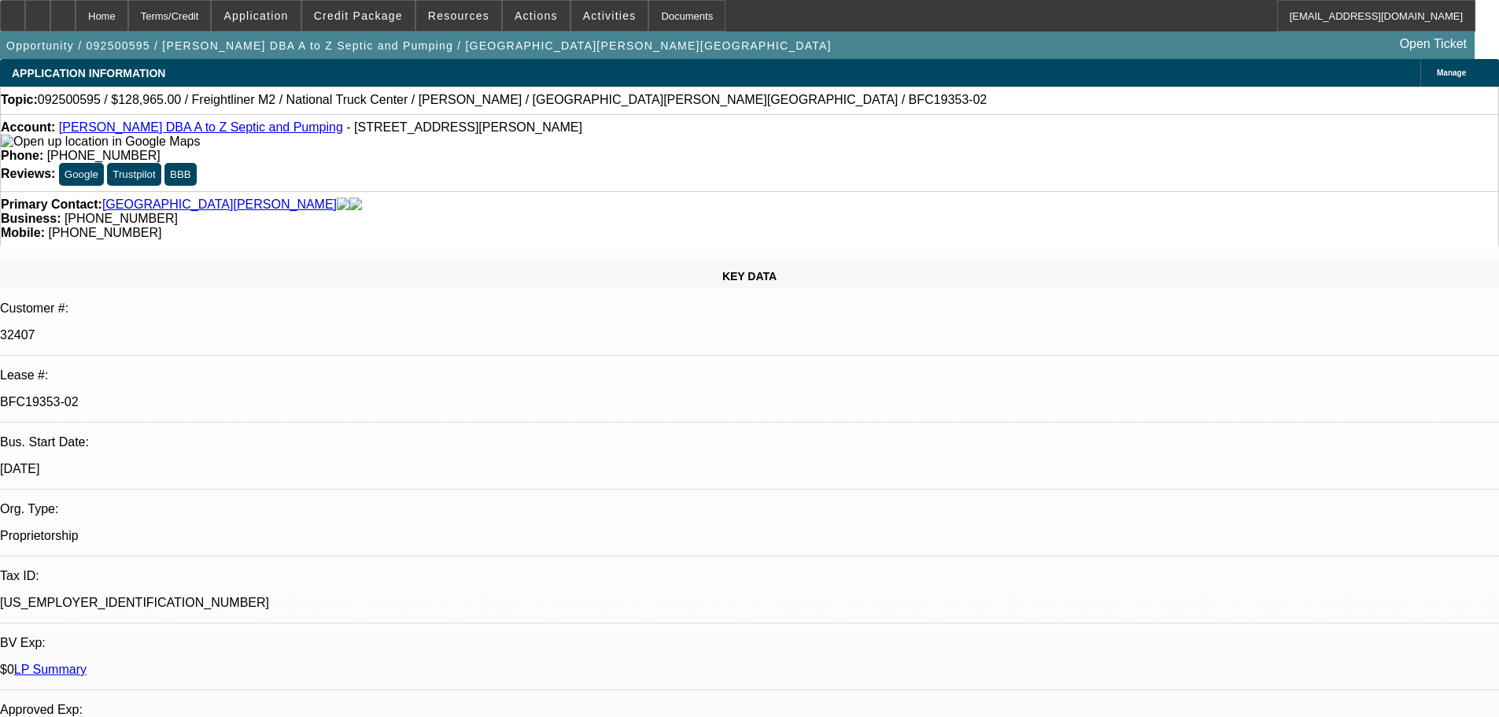
select select "0"
select select "6"
select select "0"
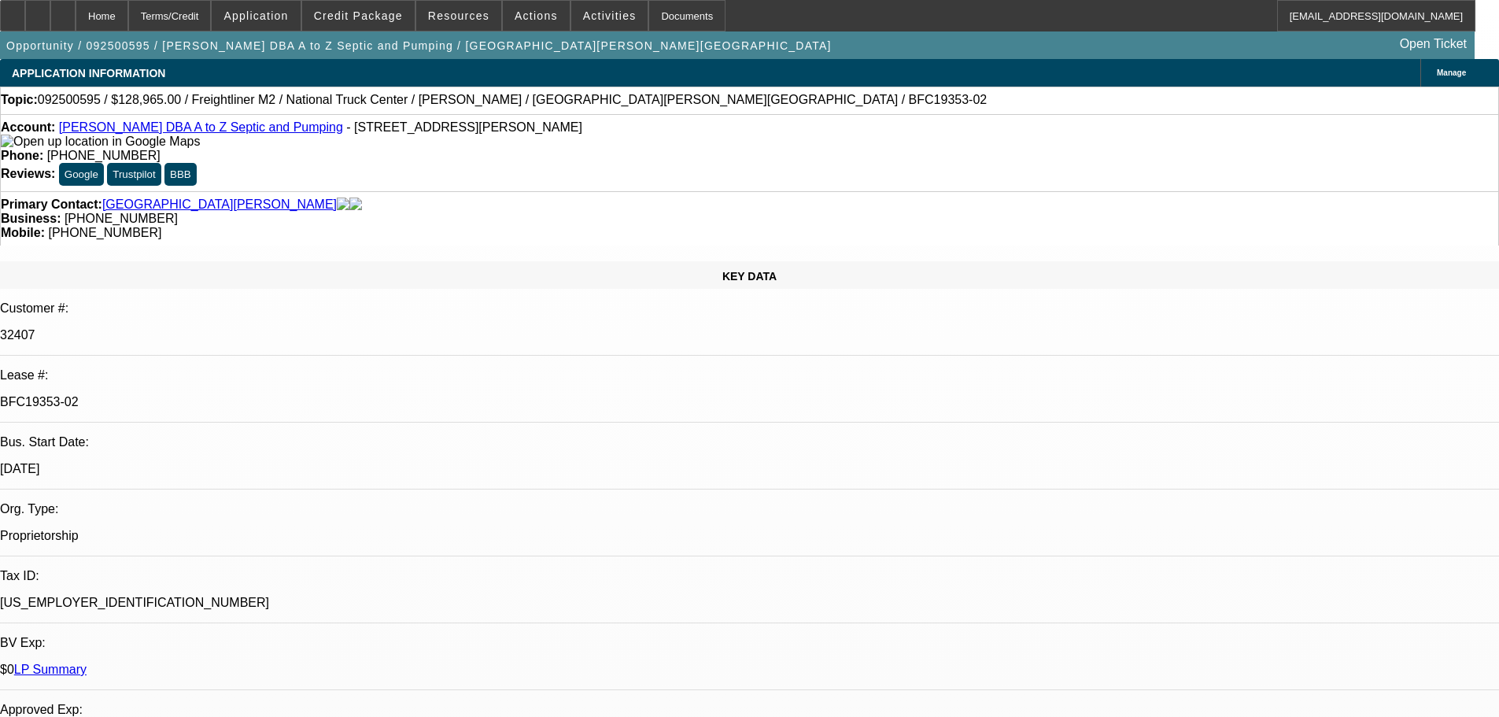
select select "0"
select select "6"
select select "0"
select select "2"
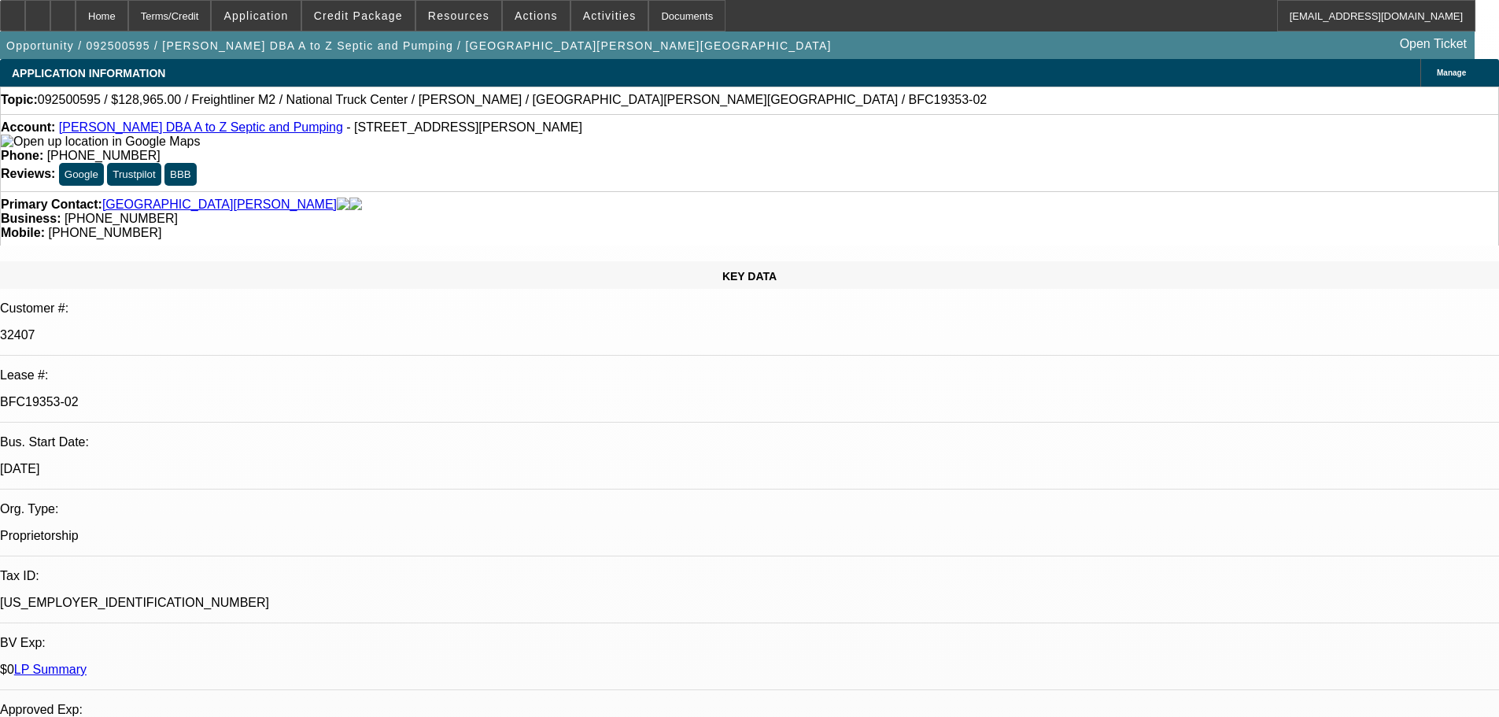
select select "0"
select select "6"
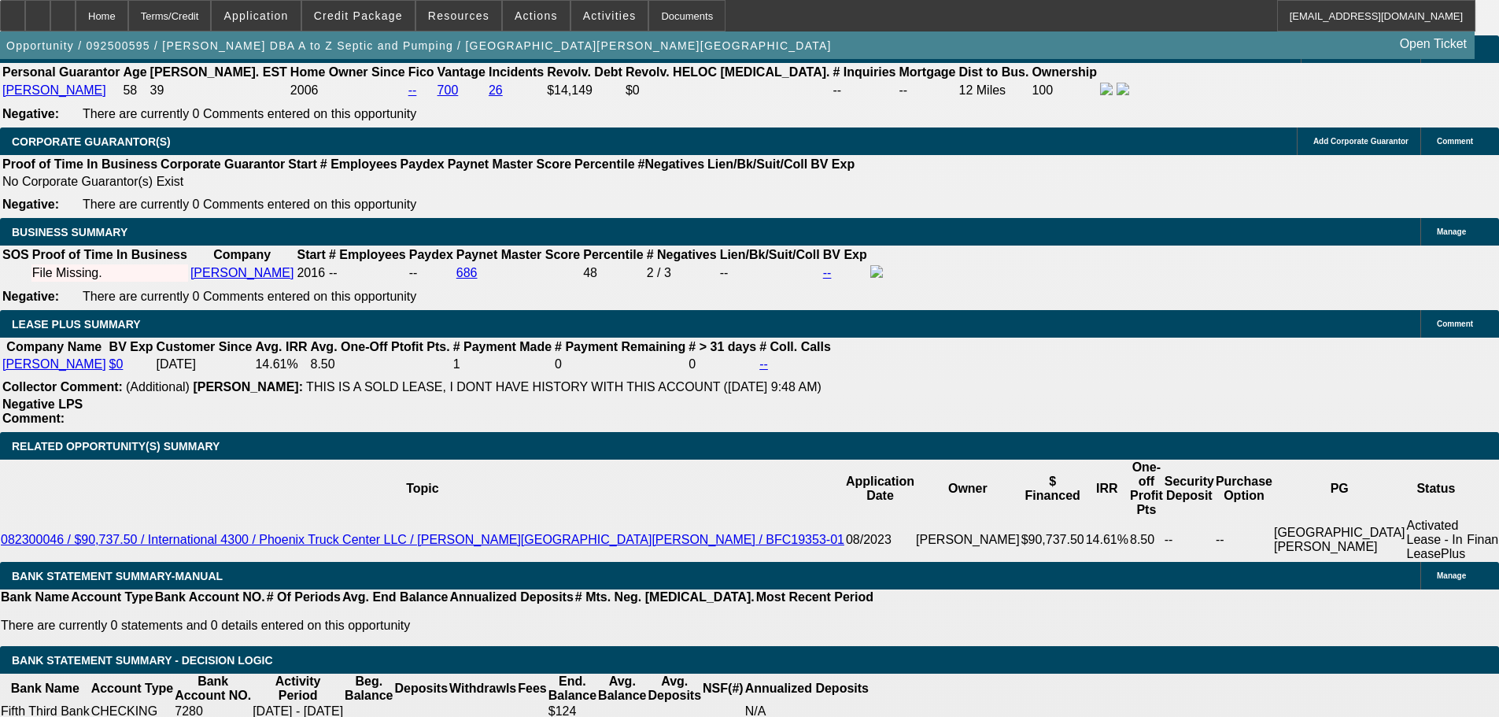
scroll to position [2313, 0]
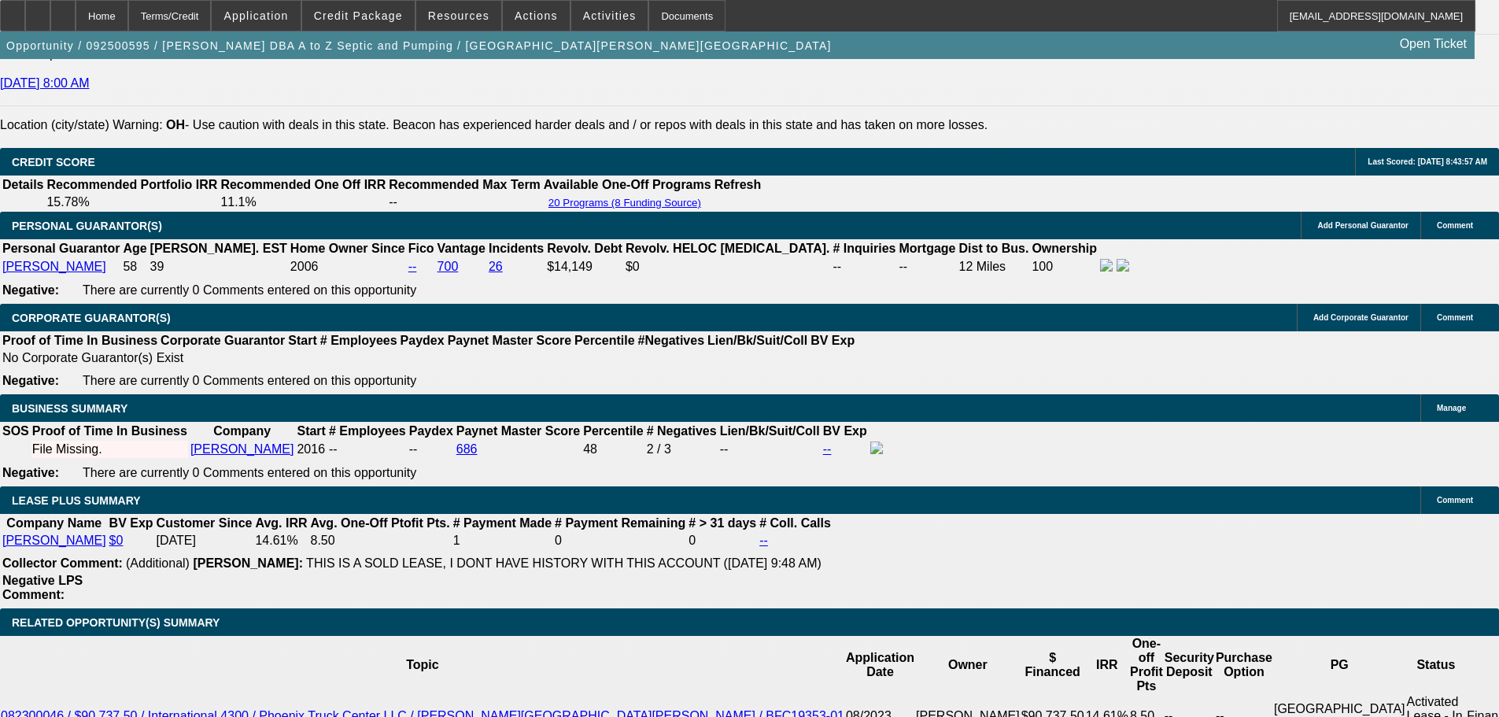
drag, startPoint x: 102, startPoint y: 533, endPoint x: 102, endPoint y: 491, distance: 41.7
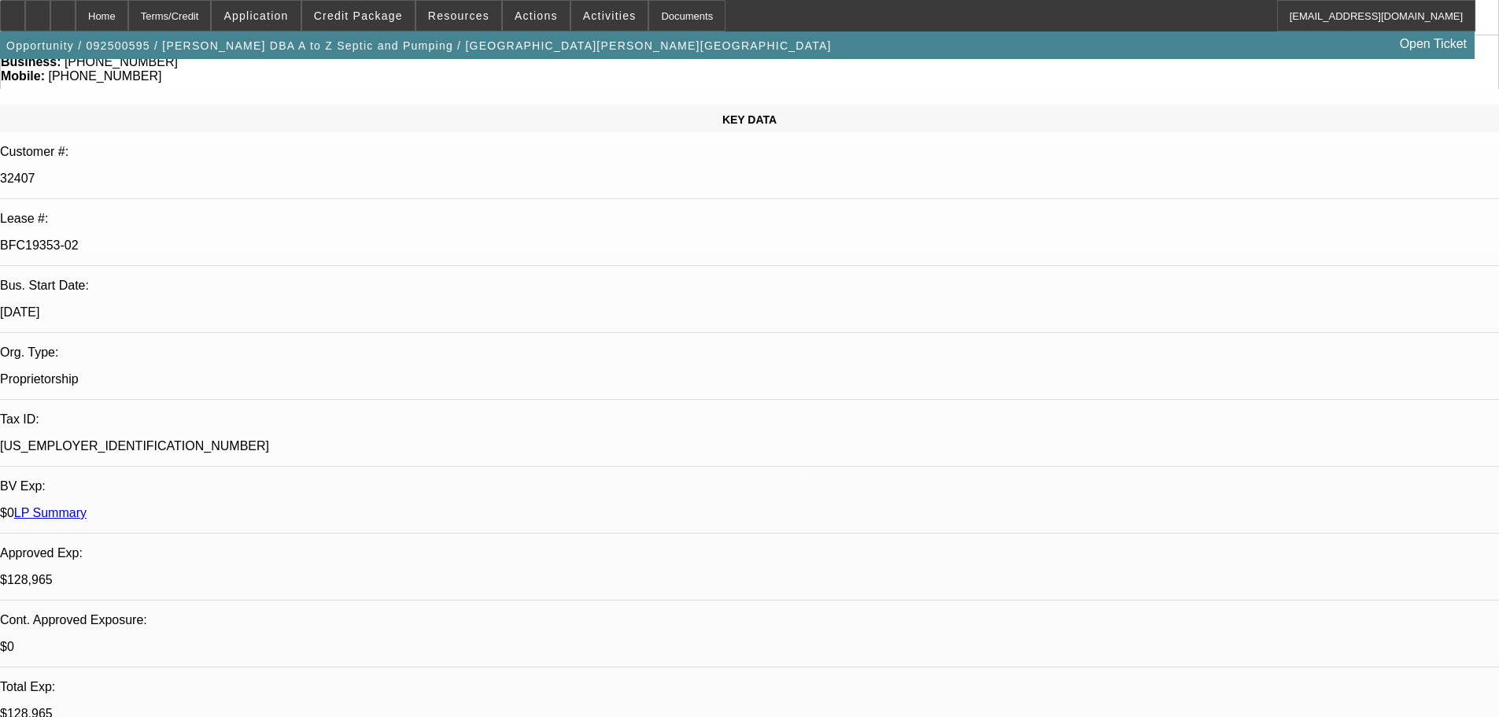
scroll to position [0, 0]
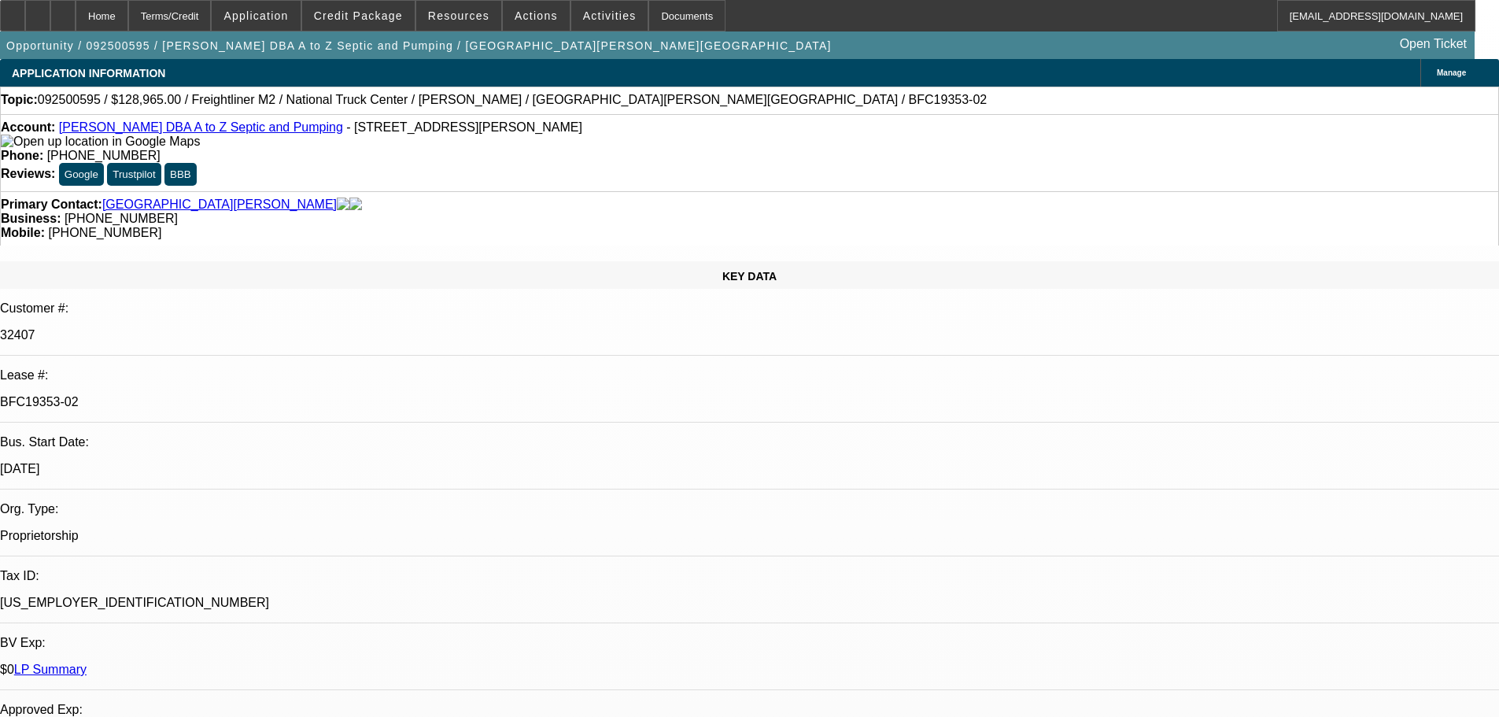
drag, startPoint x: 113, startPoint y: 576, endPoint x: 73, endPoint y: 401, distance: 180.0
click at [63, 10] on icon at bounding box center [63, 10] width 0 height 0
select select "0"
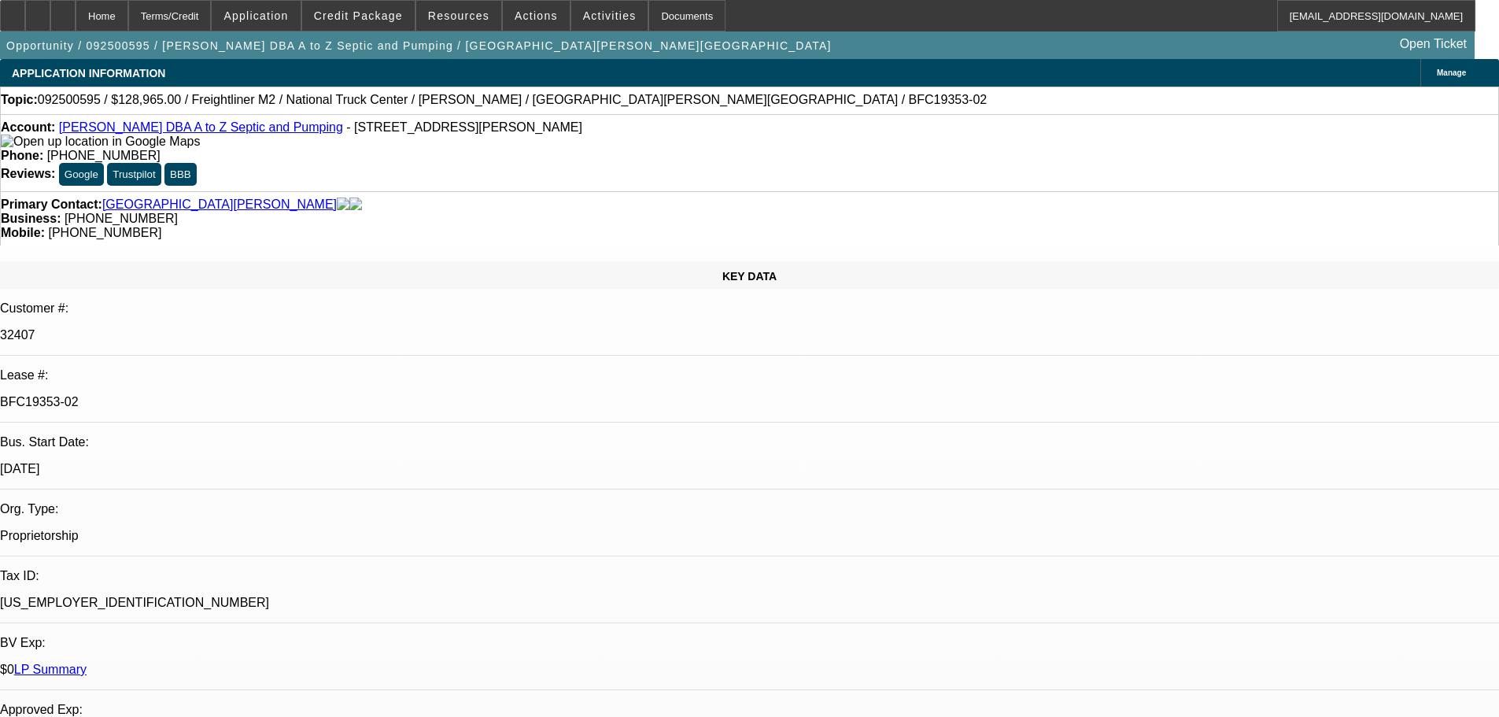
select select "6"
select select "0"
select select "6"
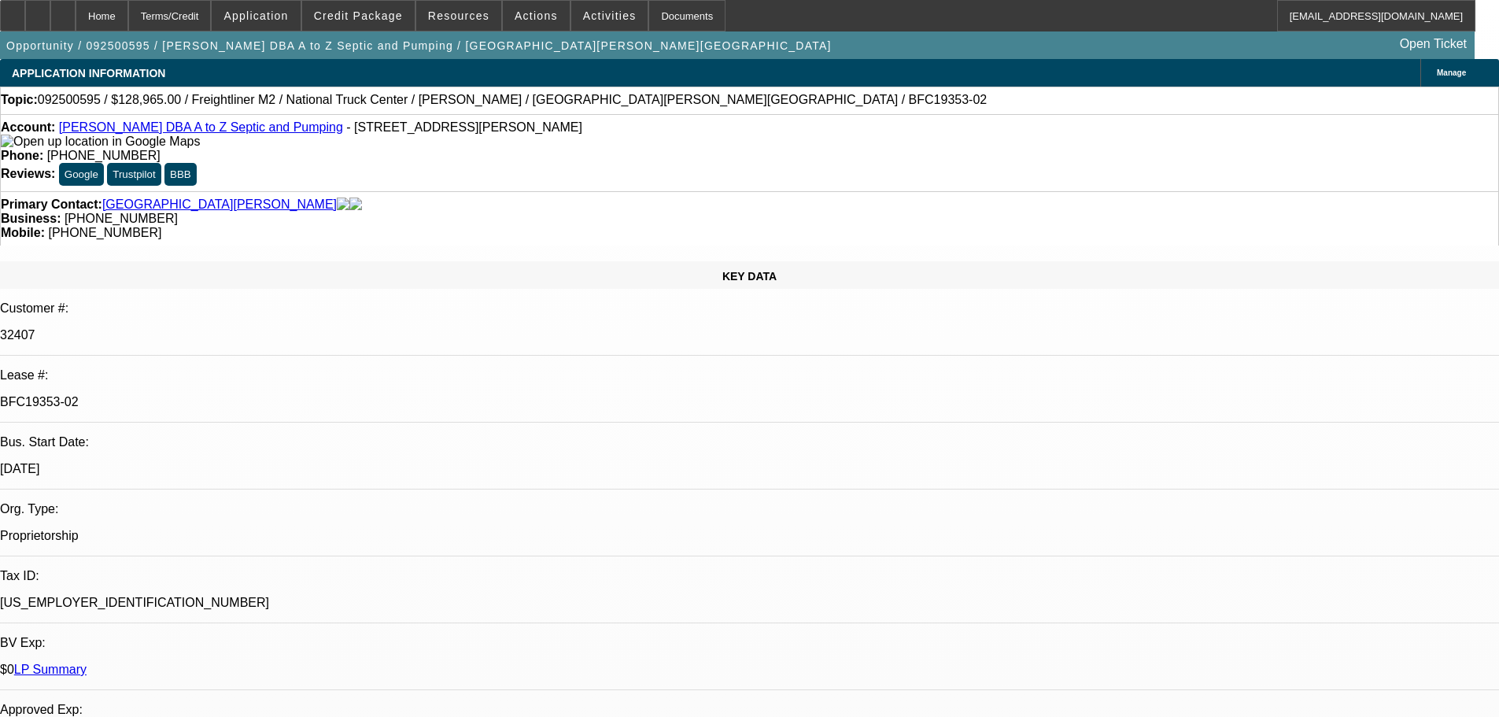
select select "0"
select select "6"
select select "0"
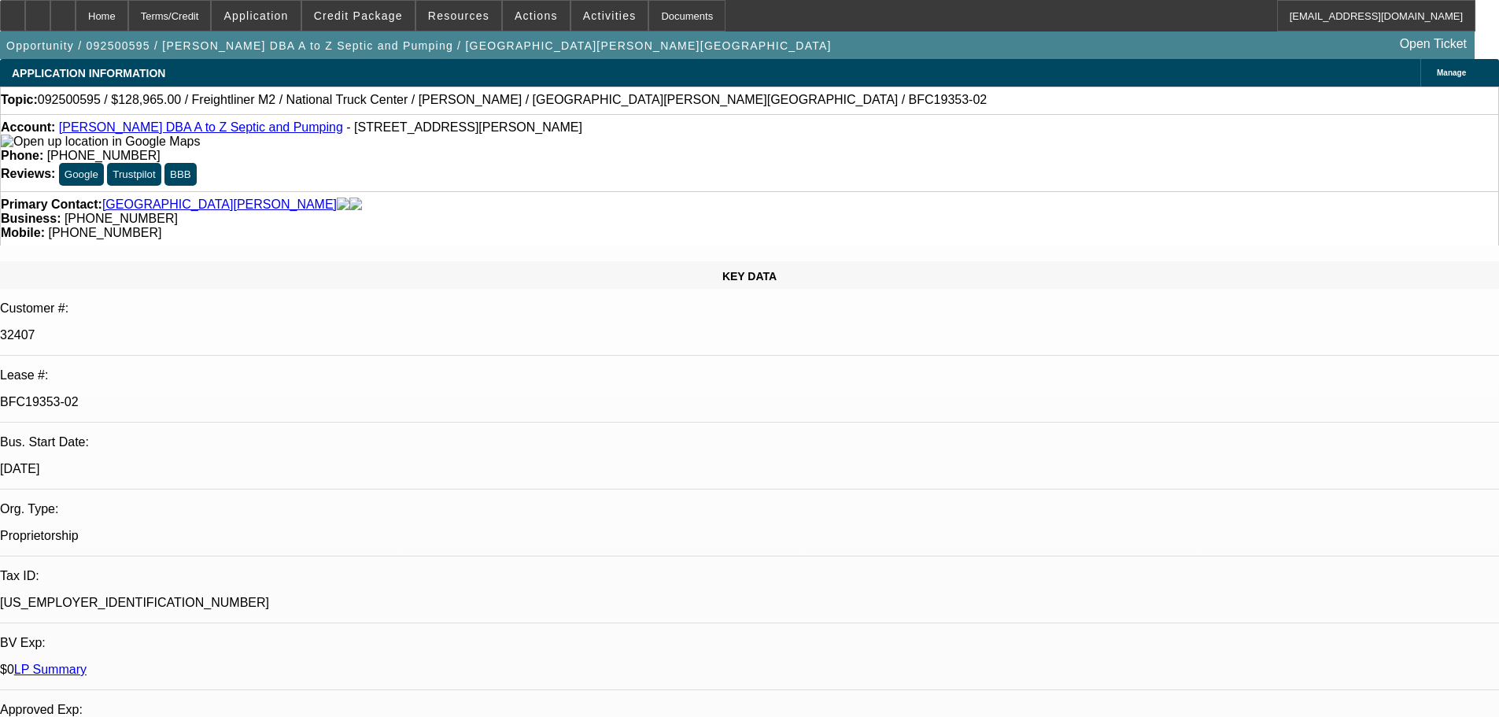
select select "2"
select select "0"
select select "6"
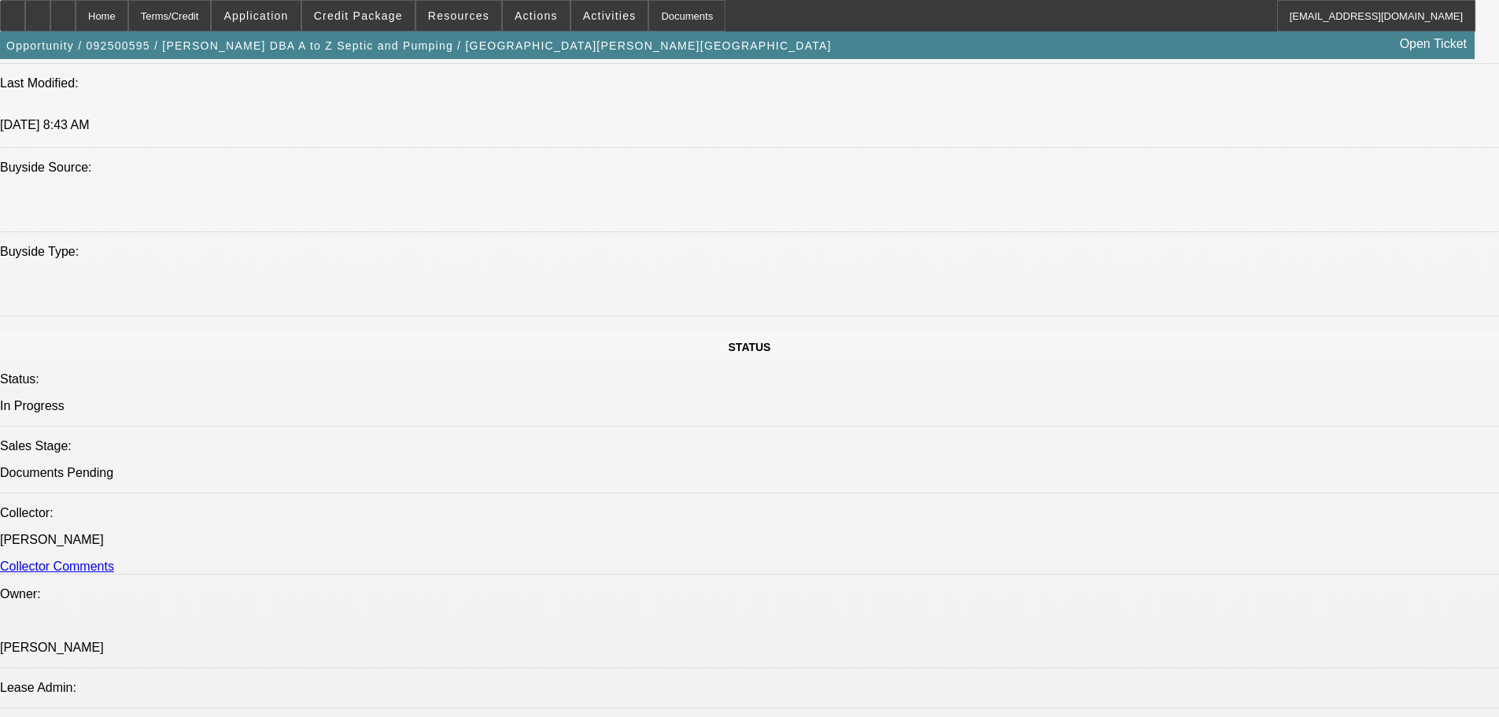
drag, startPoint x: 507, startPoint y: 375, endPoint x: 558, endPoint y: 618, distance: 248.5
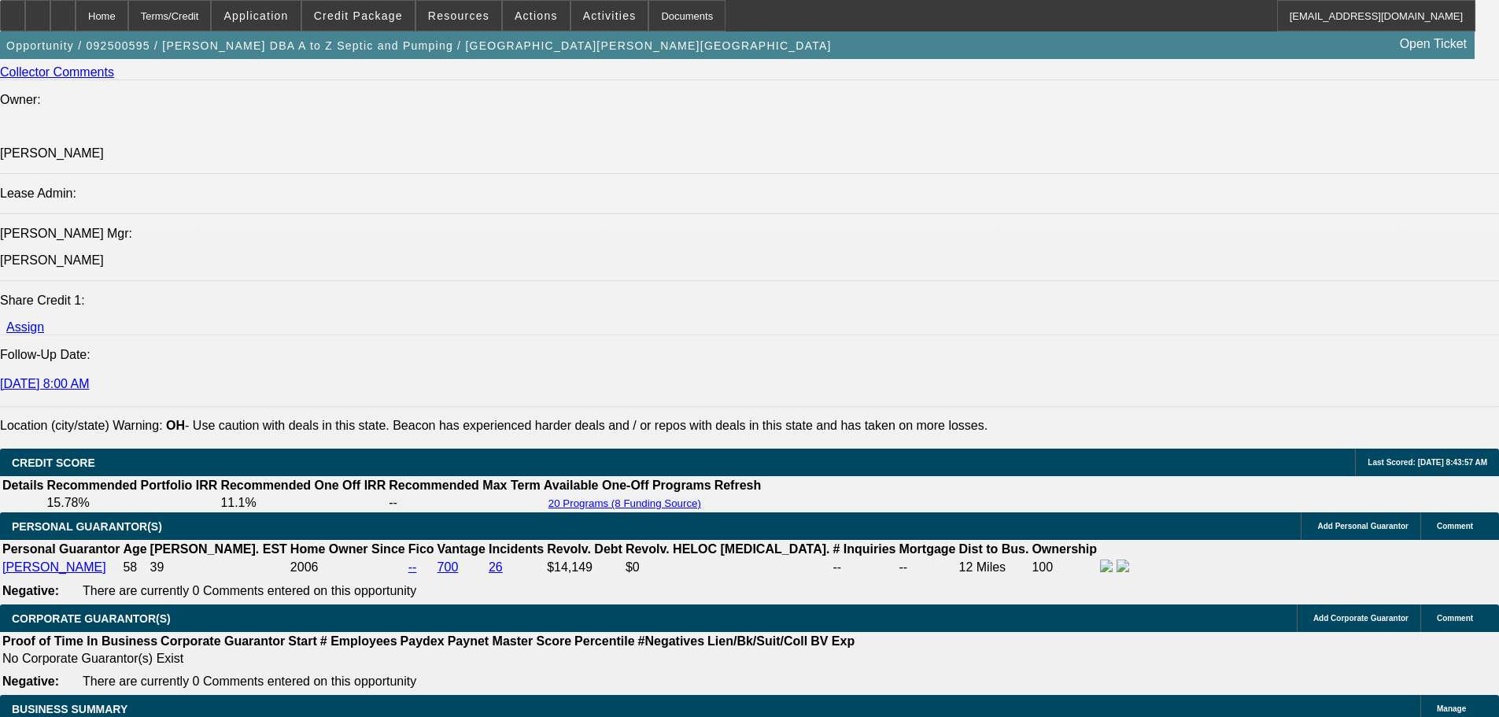
scroll to position [2214, 0]
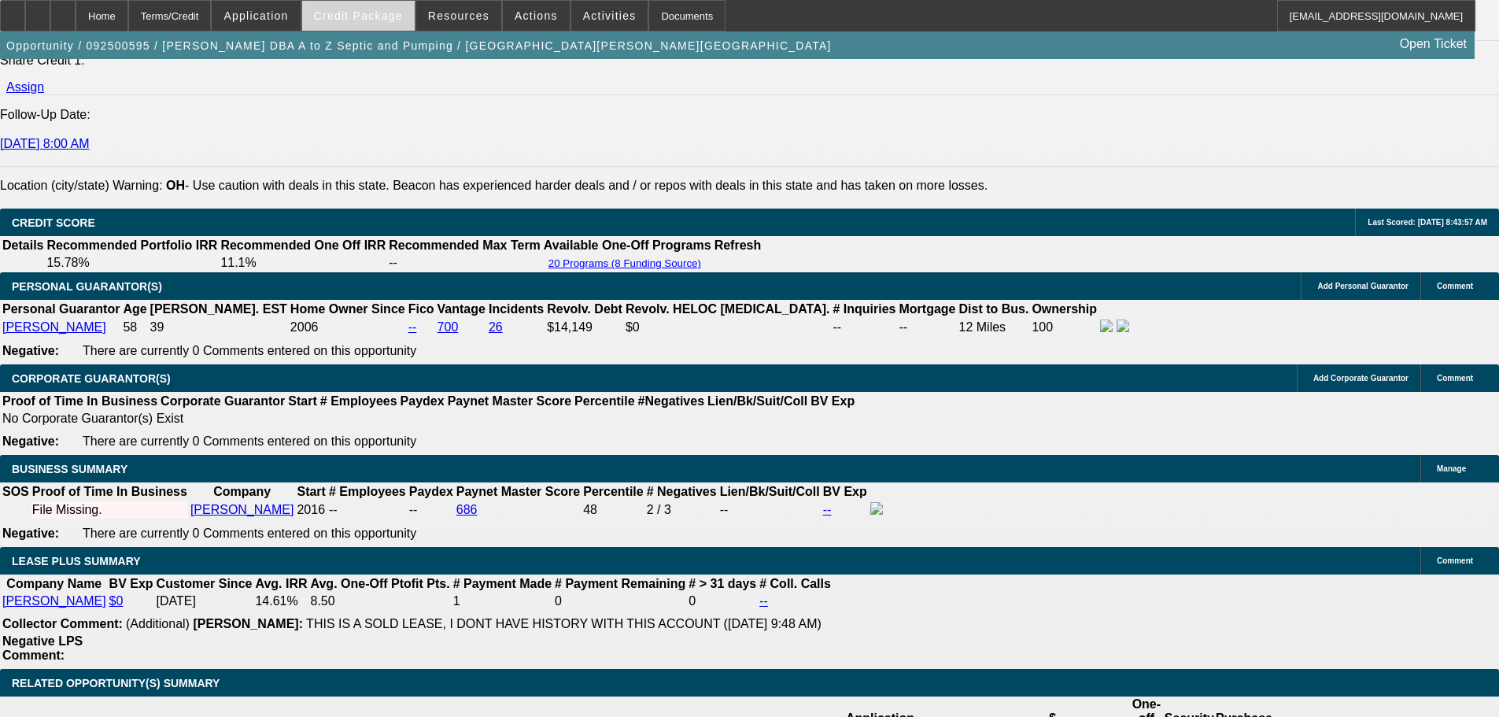
click at [387, 17] on span "Credit Package" at bounding box center [358, 15] width 89 height 13
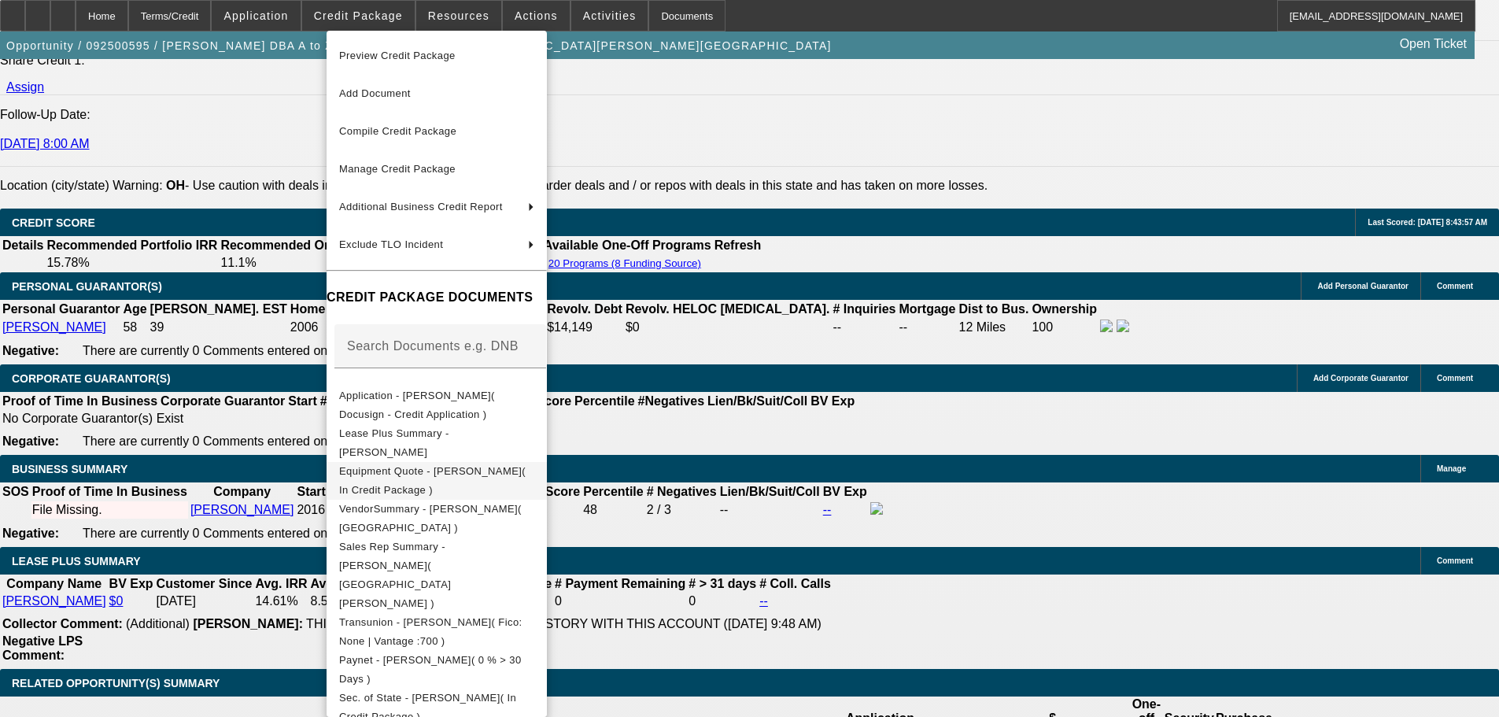
click at [526, 478] on span "Equipment Quote - [PERSON_NAME]( In Credit Package )" at bounding box center [432, 480] width 186 height 31
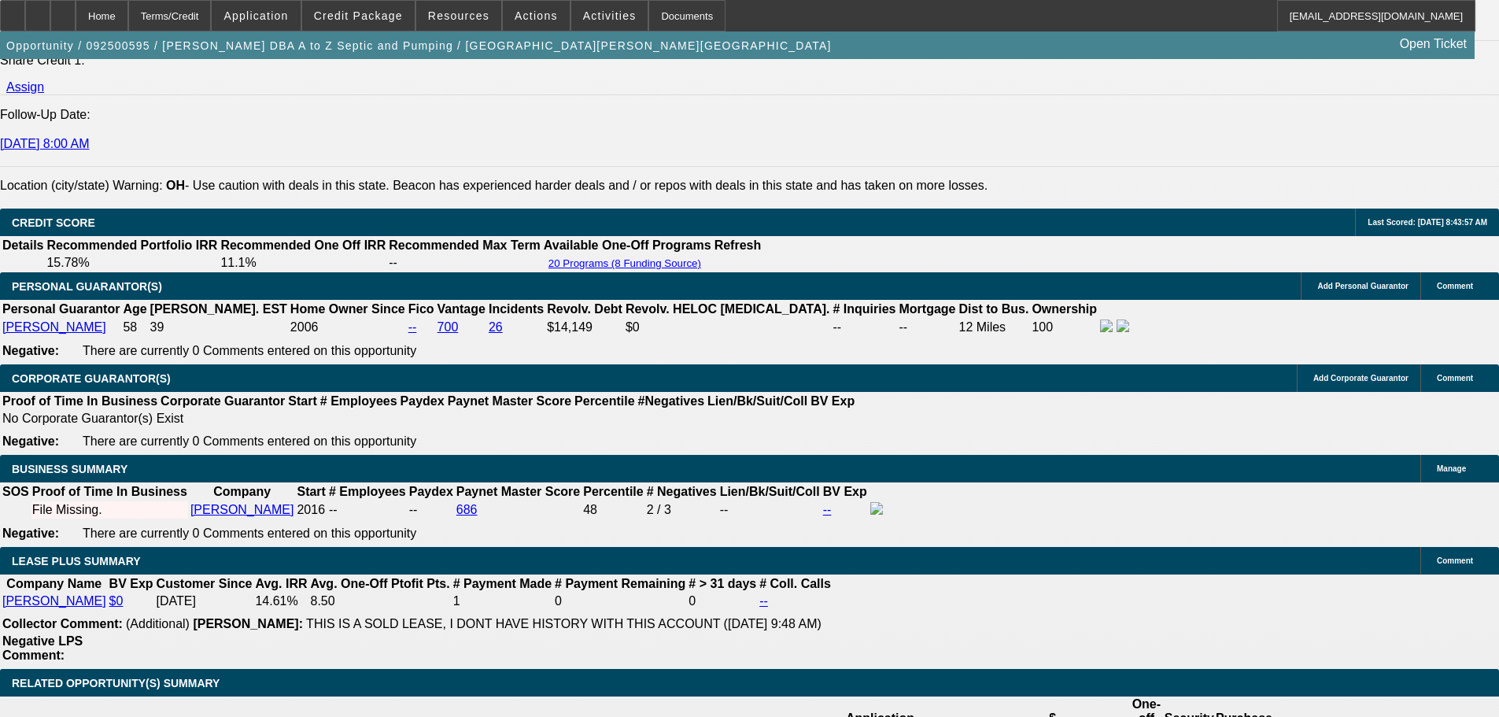
scroll to position [2328, 0]
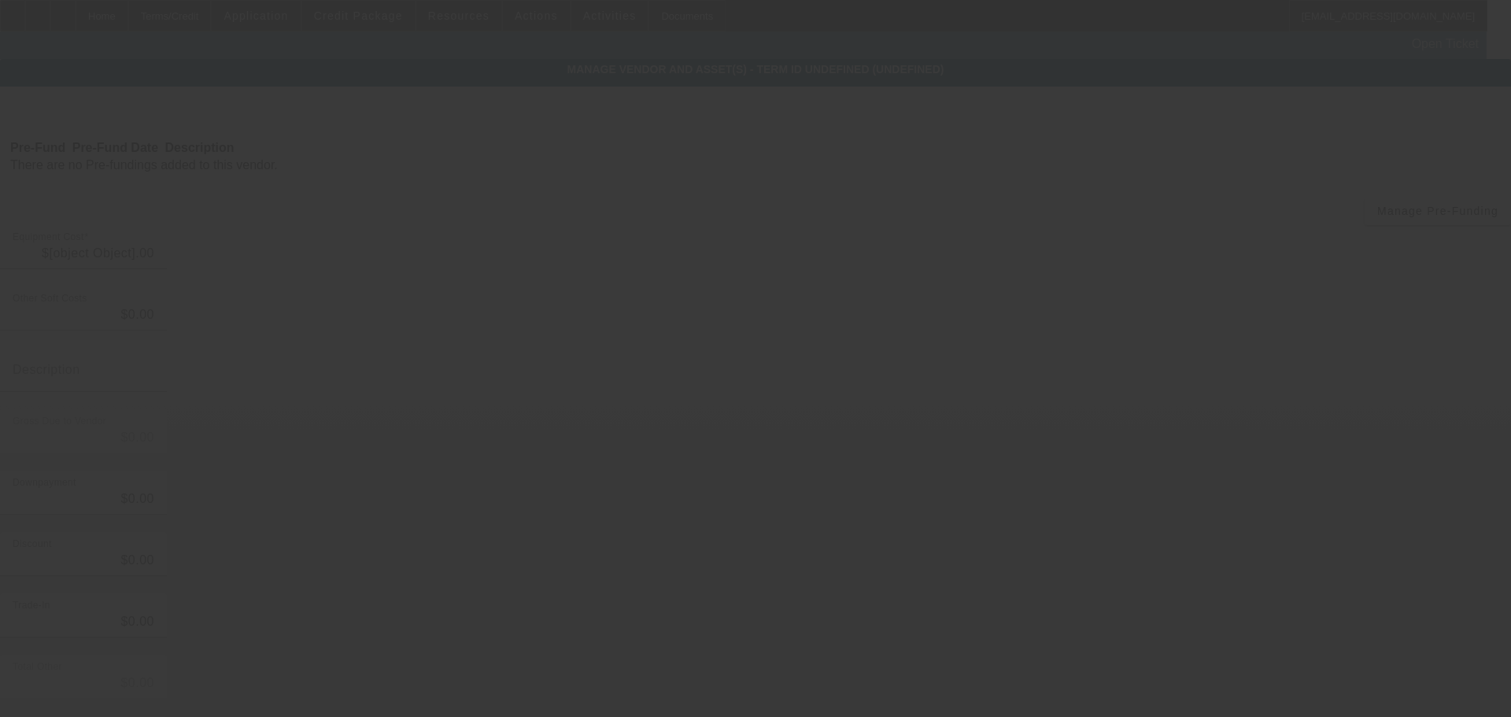
type input "$118,000.00"
type input "$3,000.00"
type input "$121,000.00"
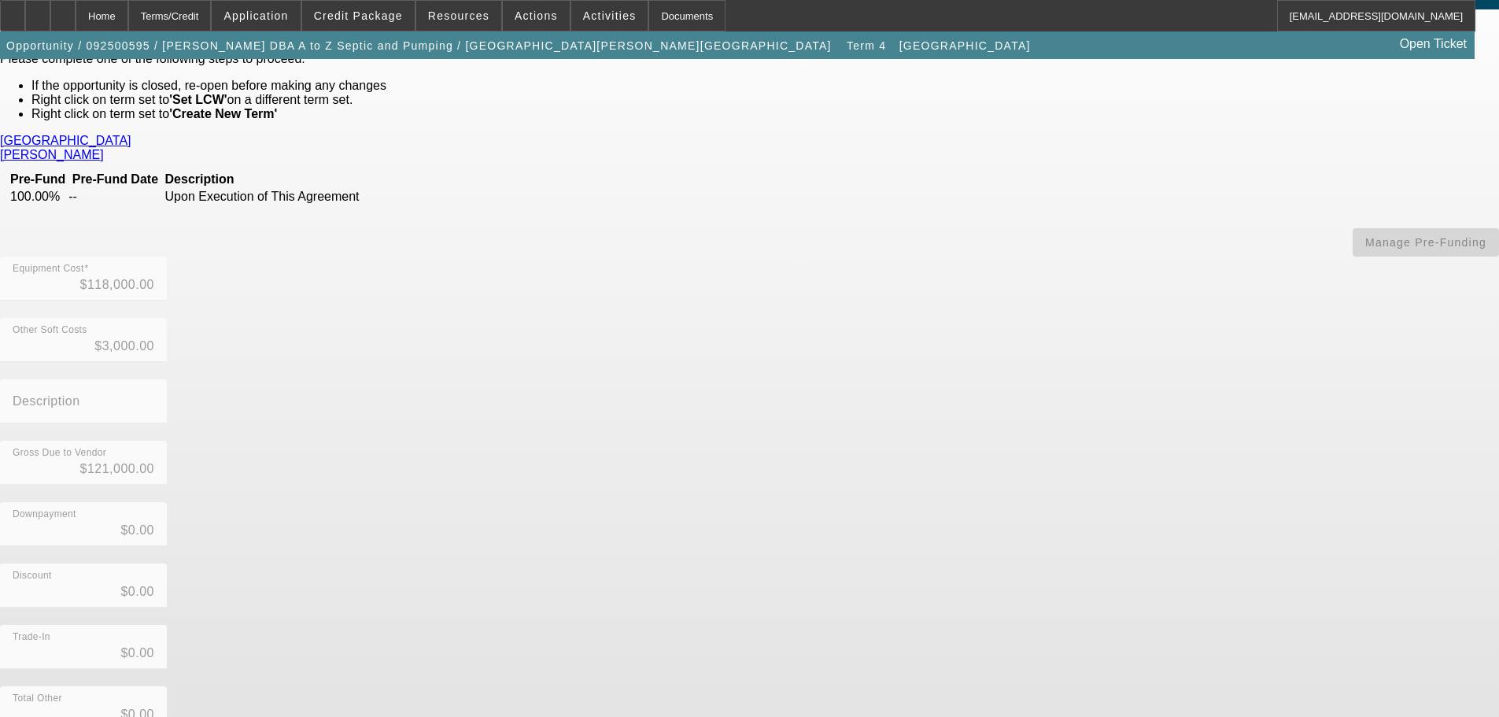
scroll to position [125, 0]
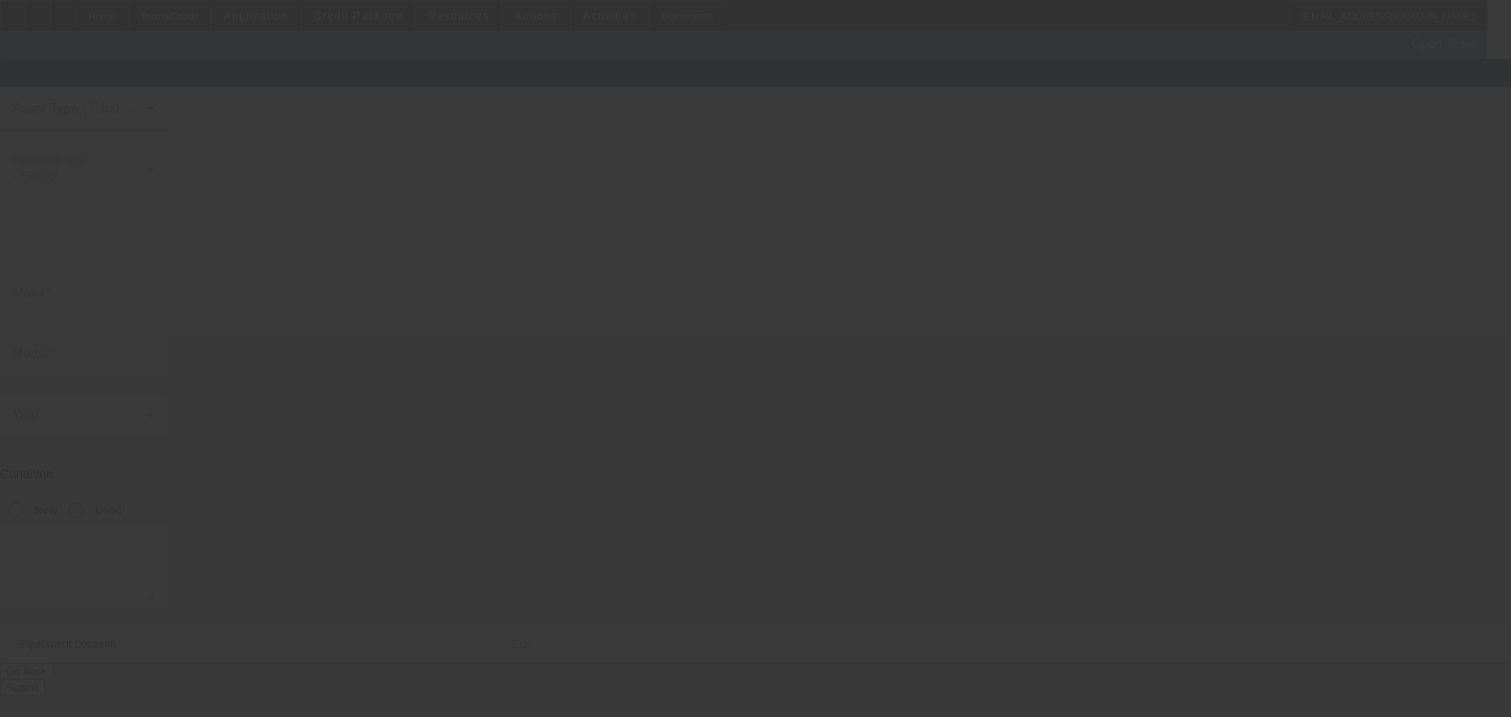
click at [1151, 689] on div at bounding box center [755, 358] width 1511 height 717
type input "[US_VEHICLE_IDENTIFICATION_NUMBER]"
type input "Freightliner"
type input "M2"
radio input "true"
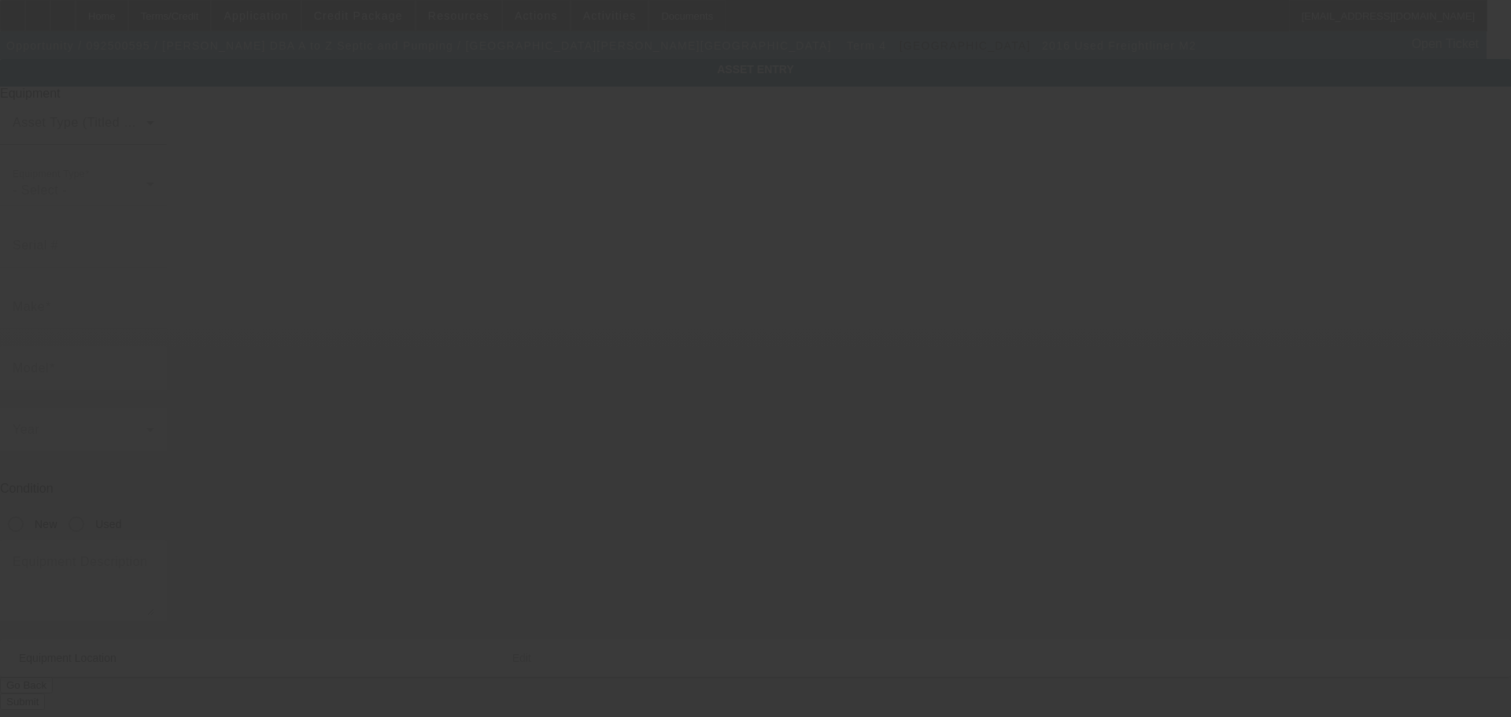
type textarea "New Spartan 420 Vacuum Pump (425 CFM) | 4000 Gallon Carbon Steel Tank"
type input "[STREET_ADDRESS][PERSON_NAME]"
type input "Fairborn"
type input "45324"
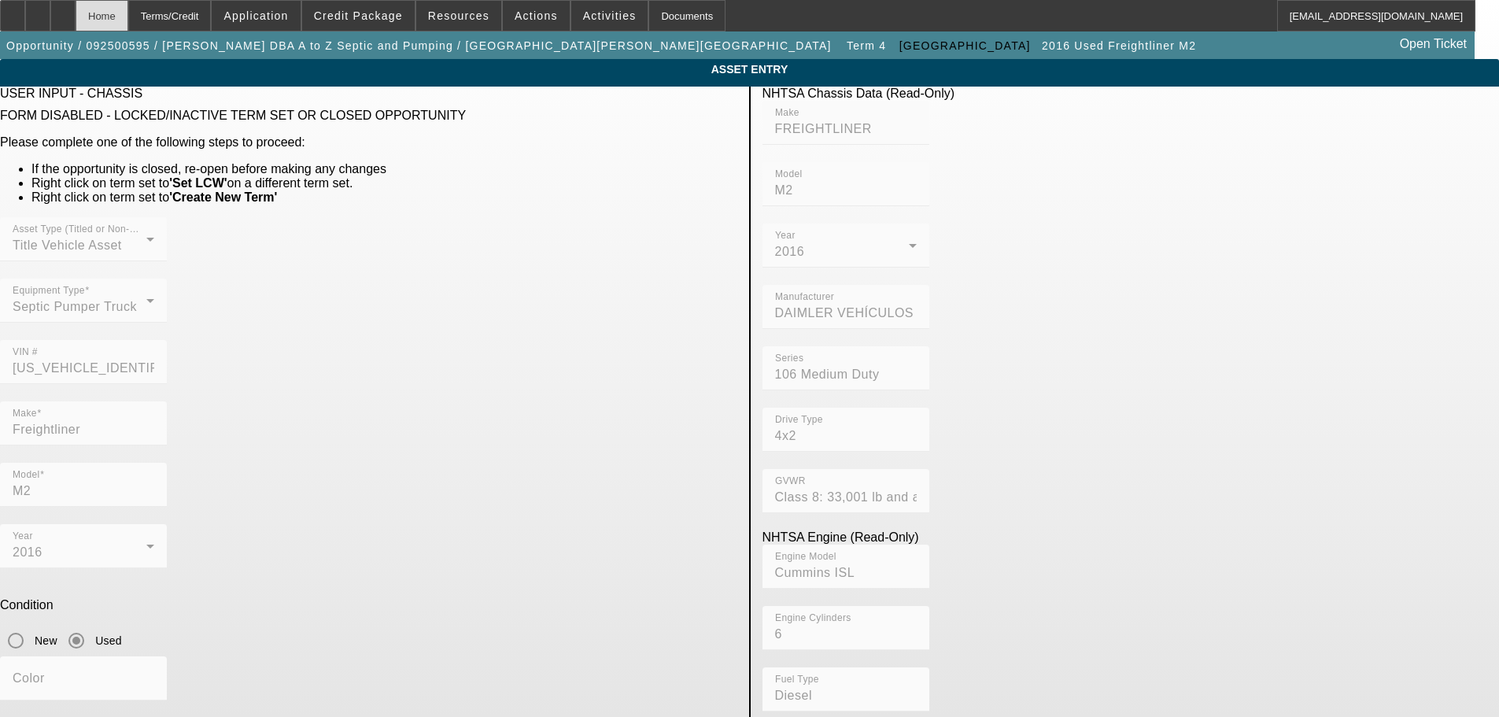
click at [128, 13] on div "Home" at bounding box center [102, 15] width 53 height 31
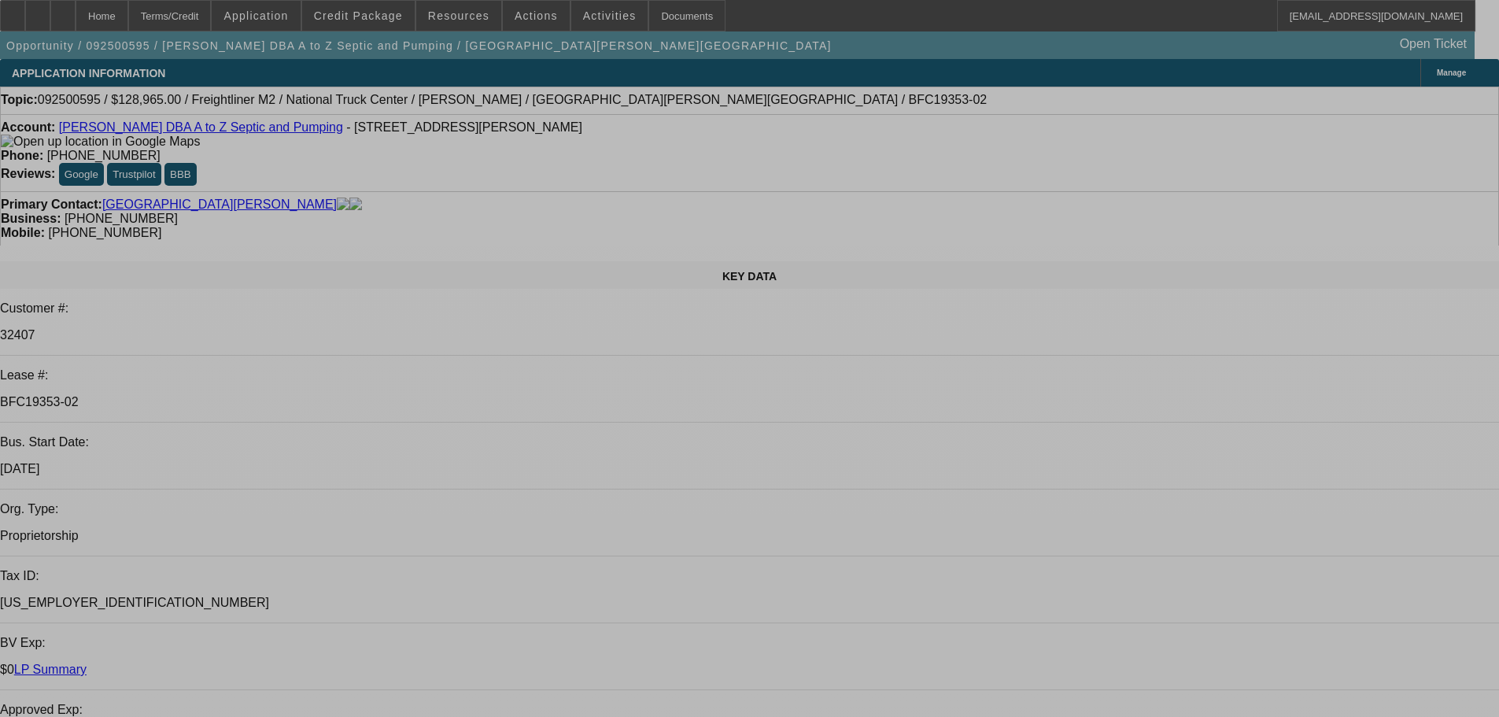
select select "0"
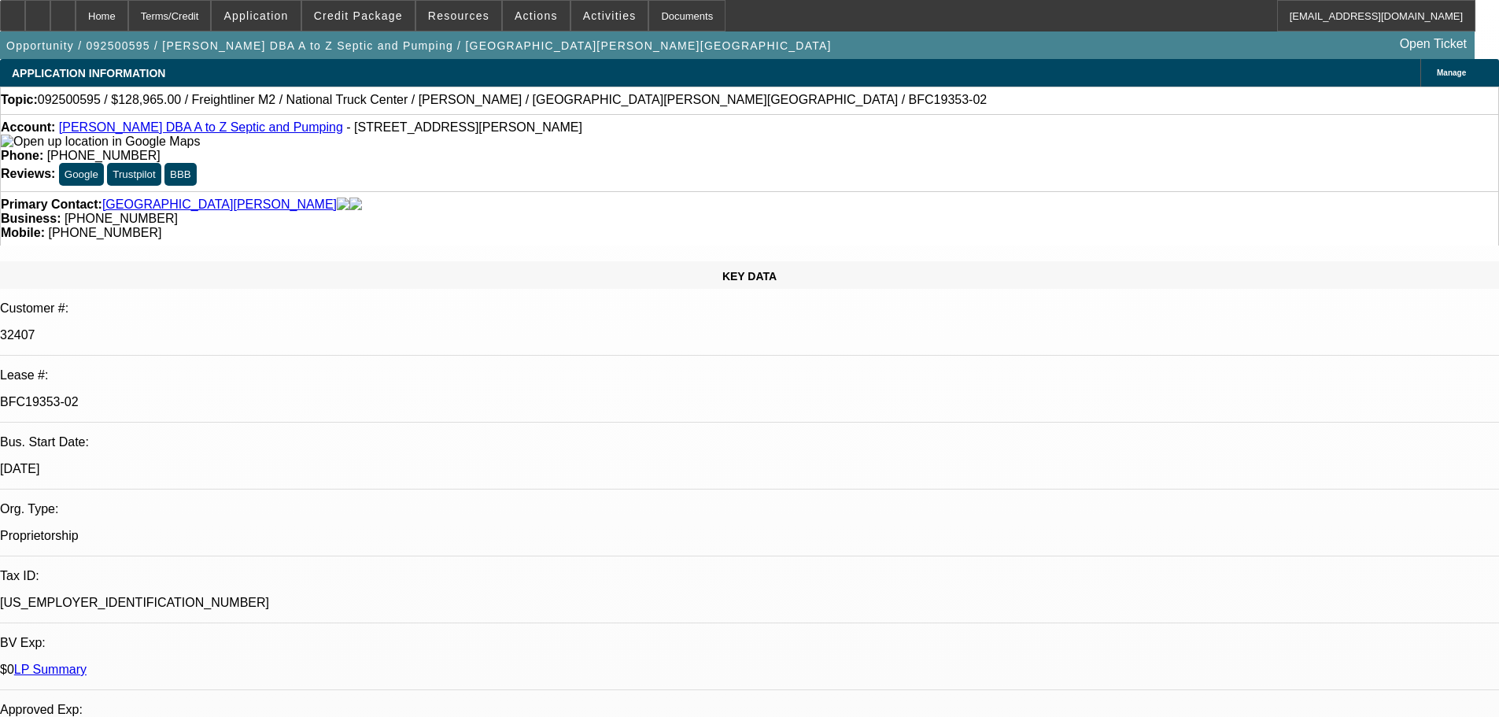
select select "0"
select select "6"
select select "0"
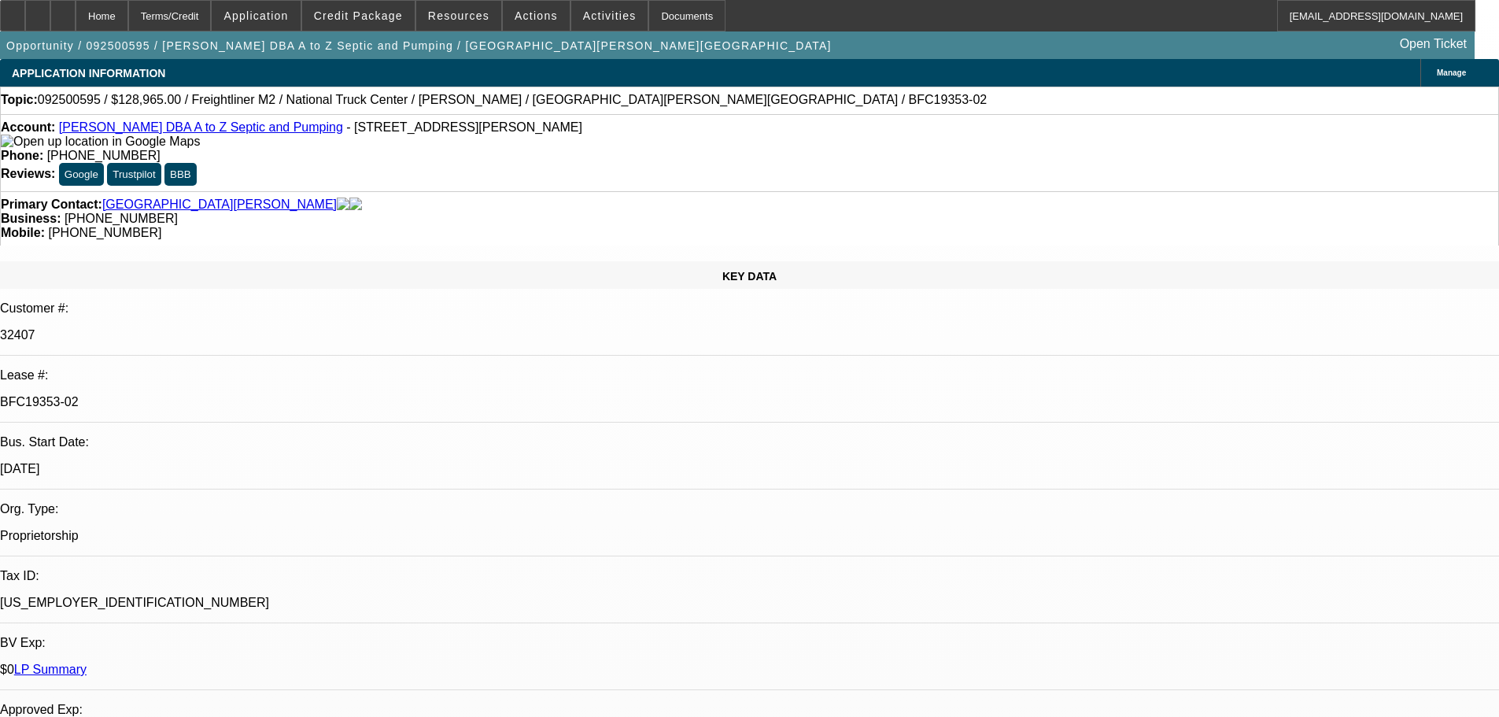
select select "0"
select select "6"
select select "0"
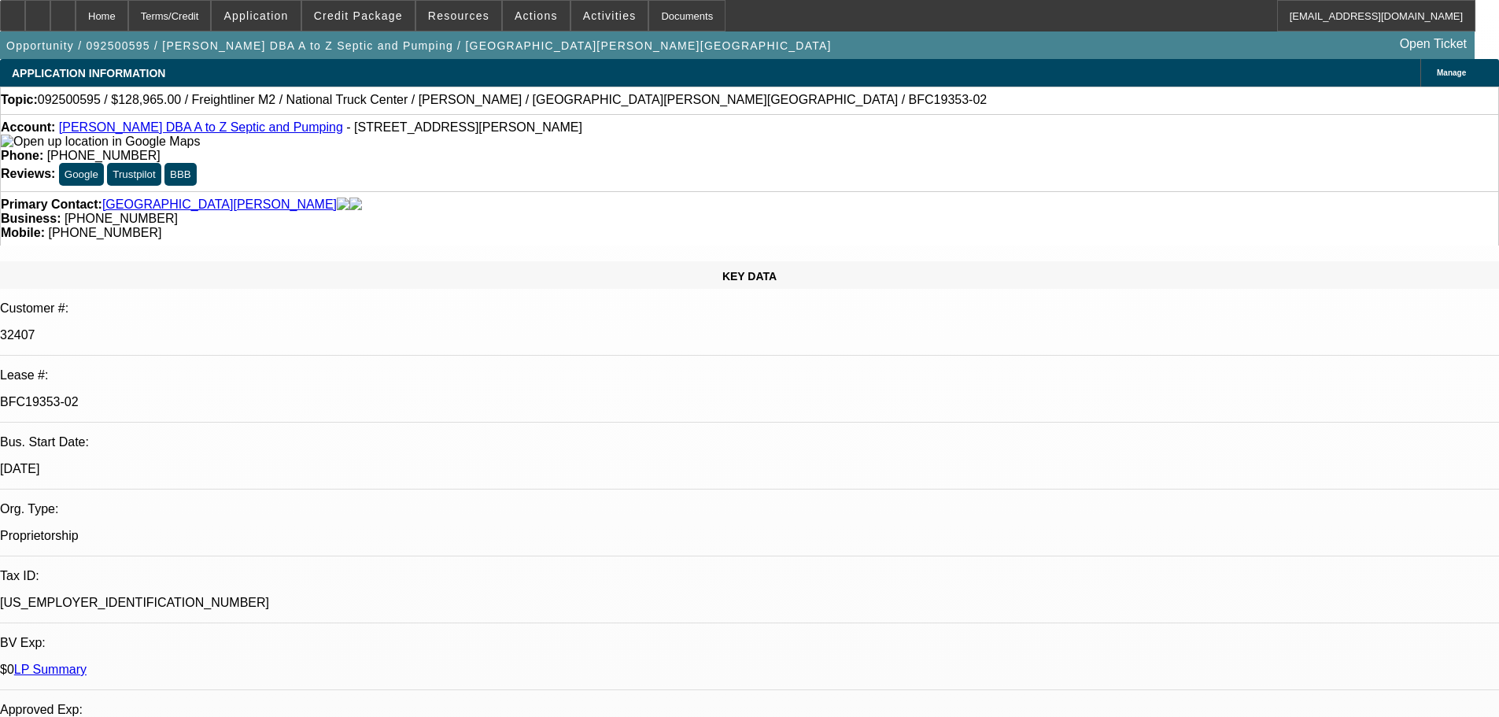
select select "6"
select select "0"
select select "2"
select select "0"
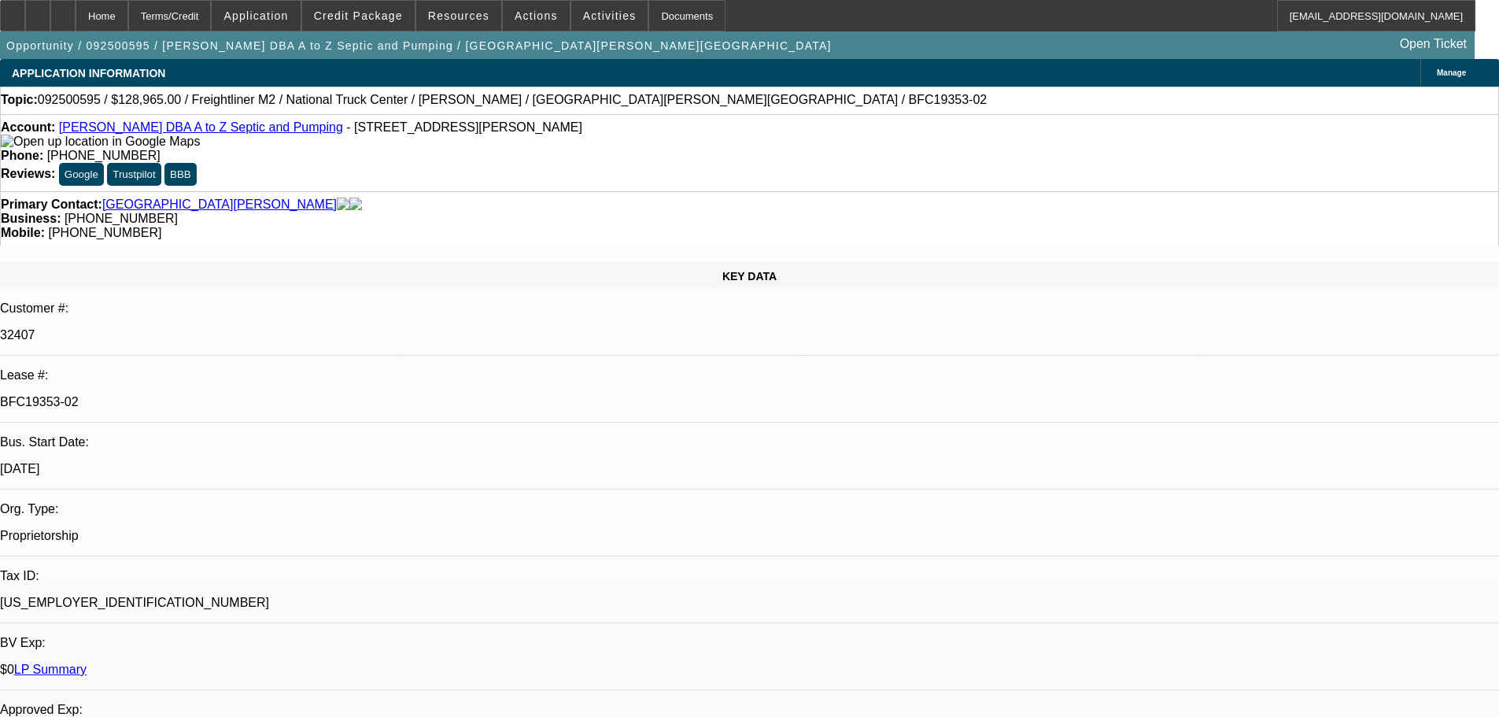
select select "6"
click at [63, 10] on icon at bounding box center [63, 10] width 0 height 0
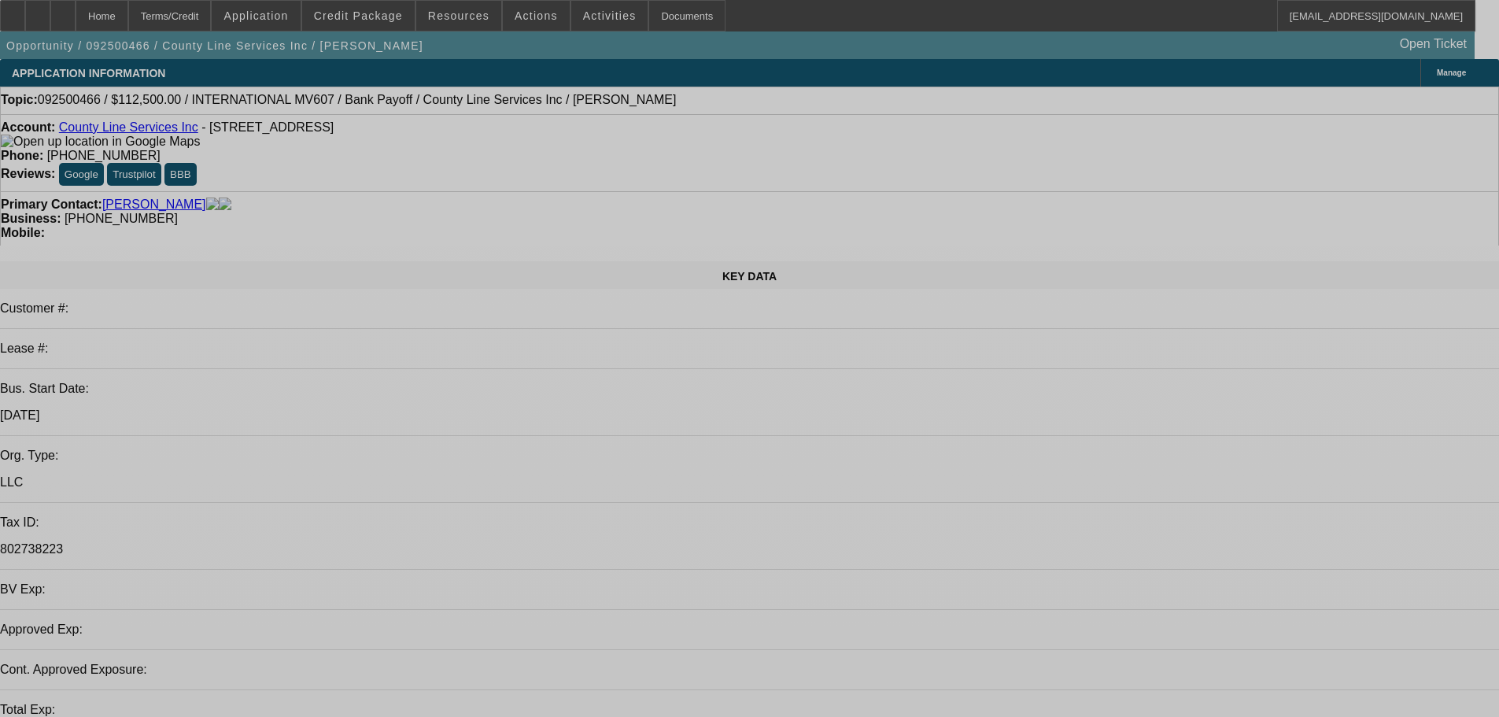
select select "0"
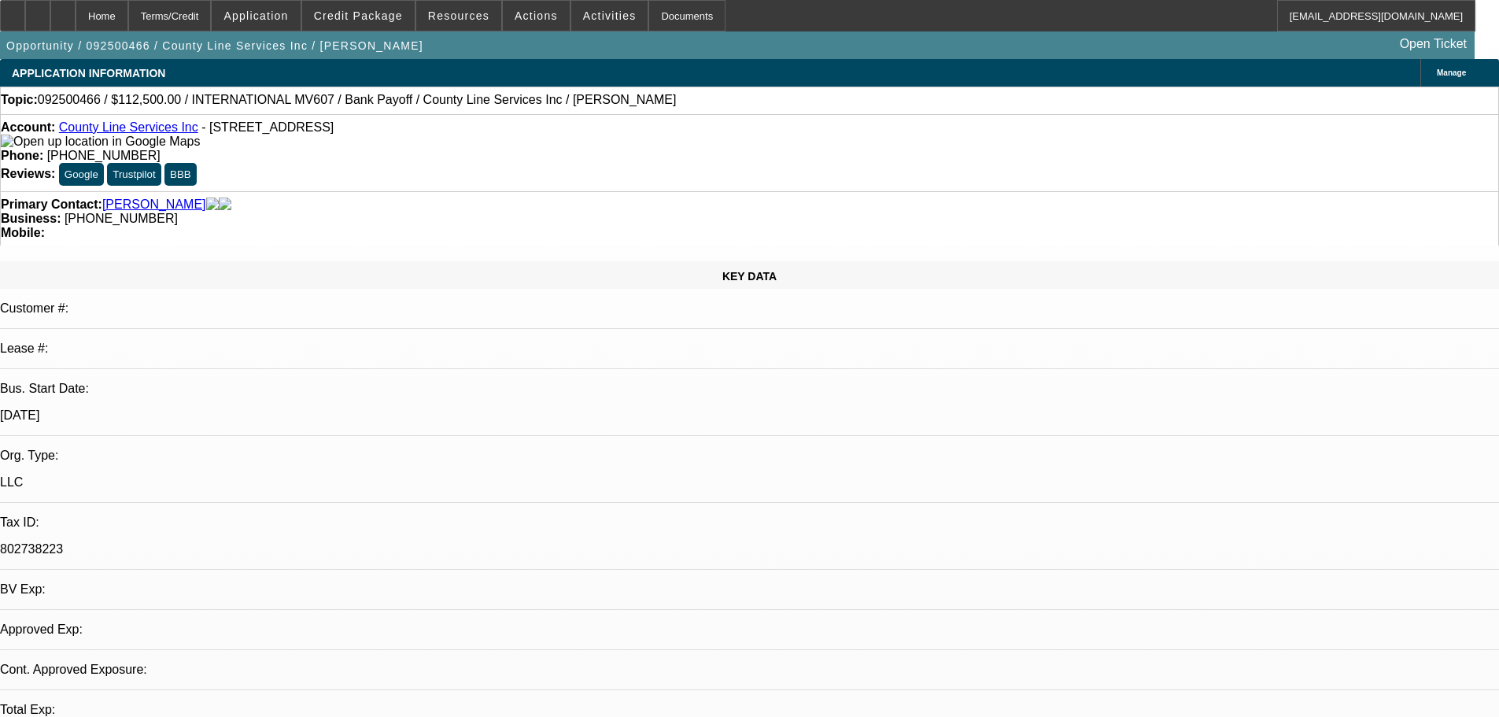
select select "0"
select select "1"
select select "6"
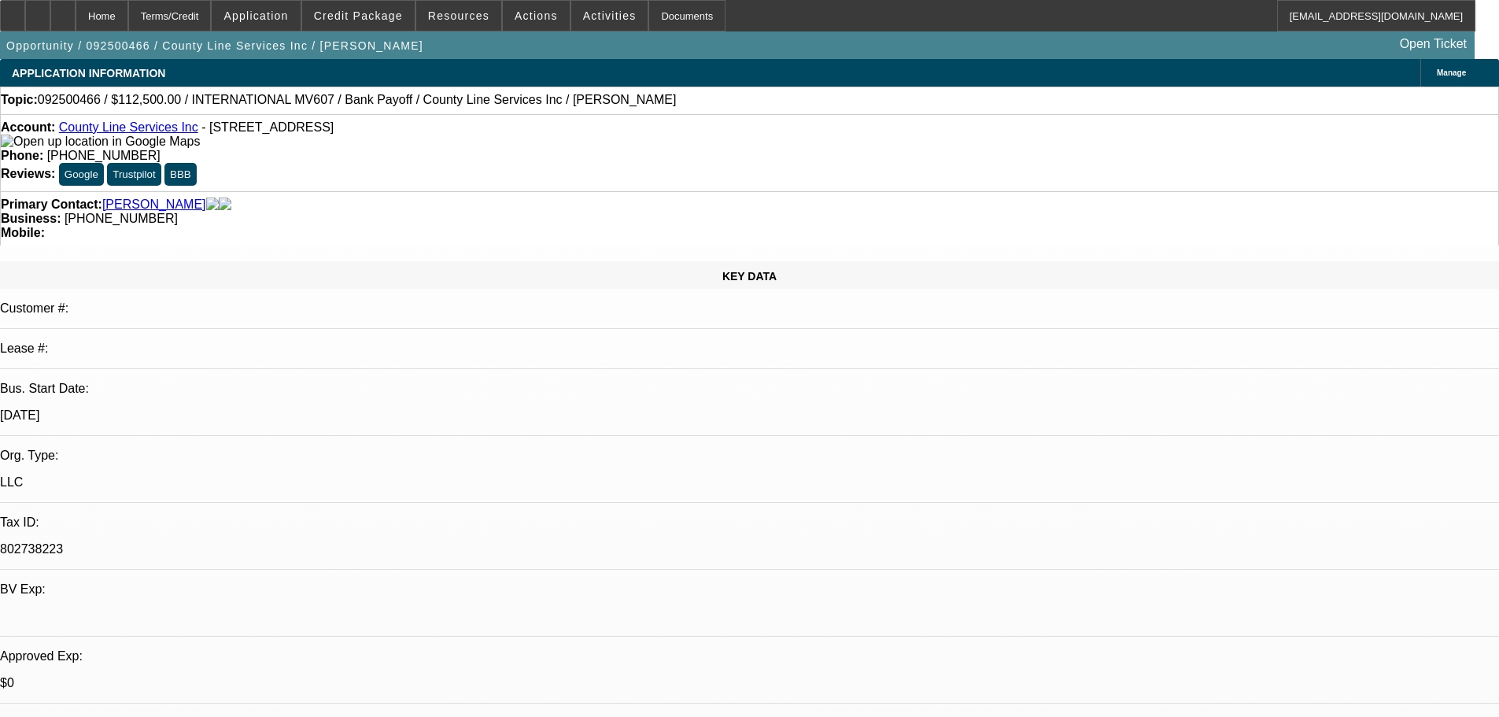
drag, startPoint x: 1198, startPoint y: 559, endPoint x: 1013, endPoint y: 521, distance: 188.9
copy div "9/24 For finpac, need credit reference from zips in order to execute this trans…"
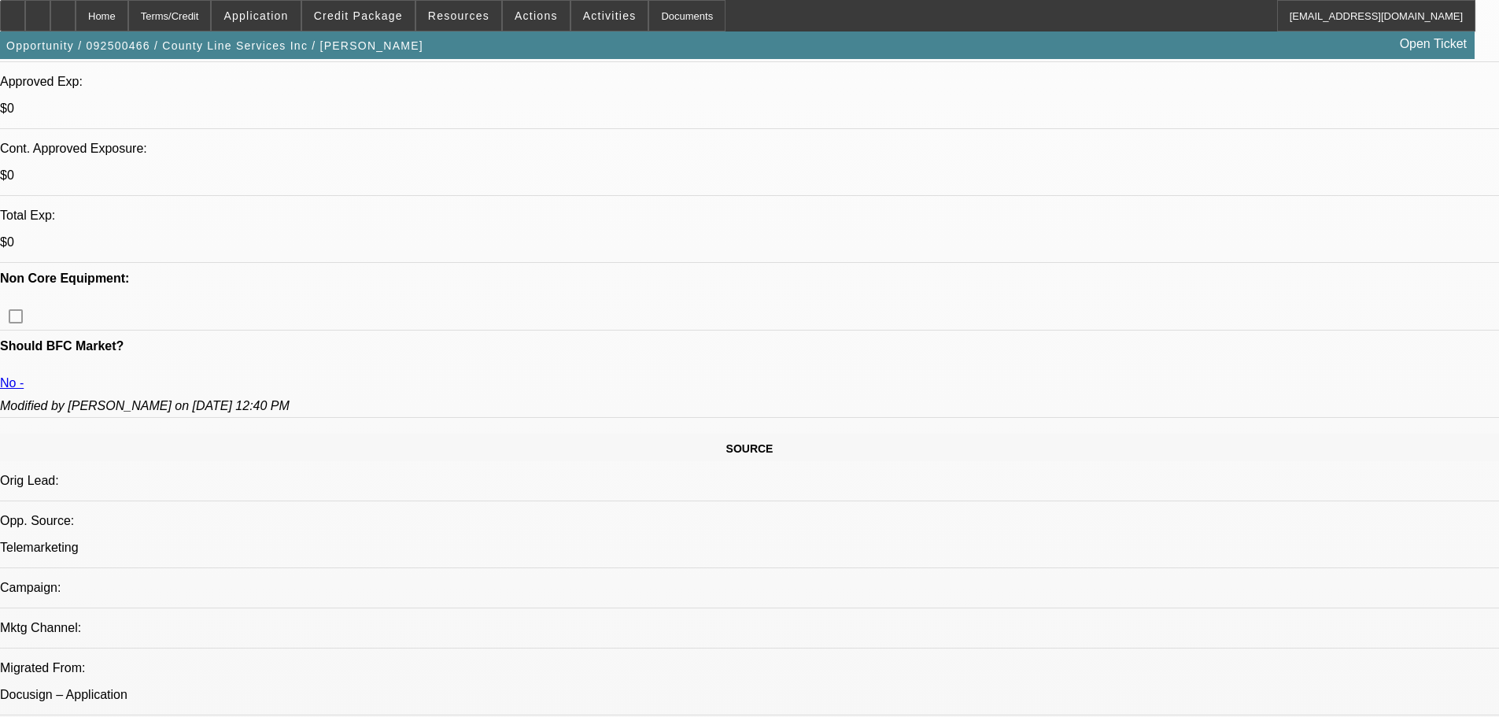
drag, startPoint x: 716, startPoint y: 699, endPoint x: 717, endPoint y: 751, distance: 52.7
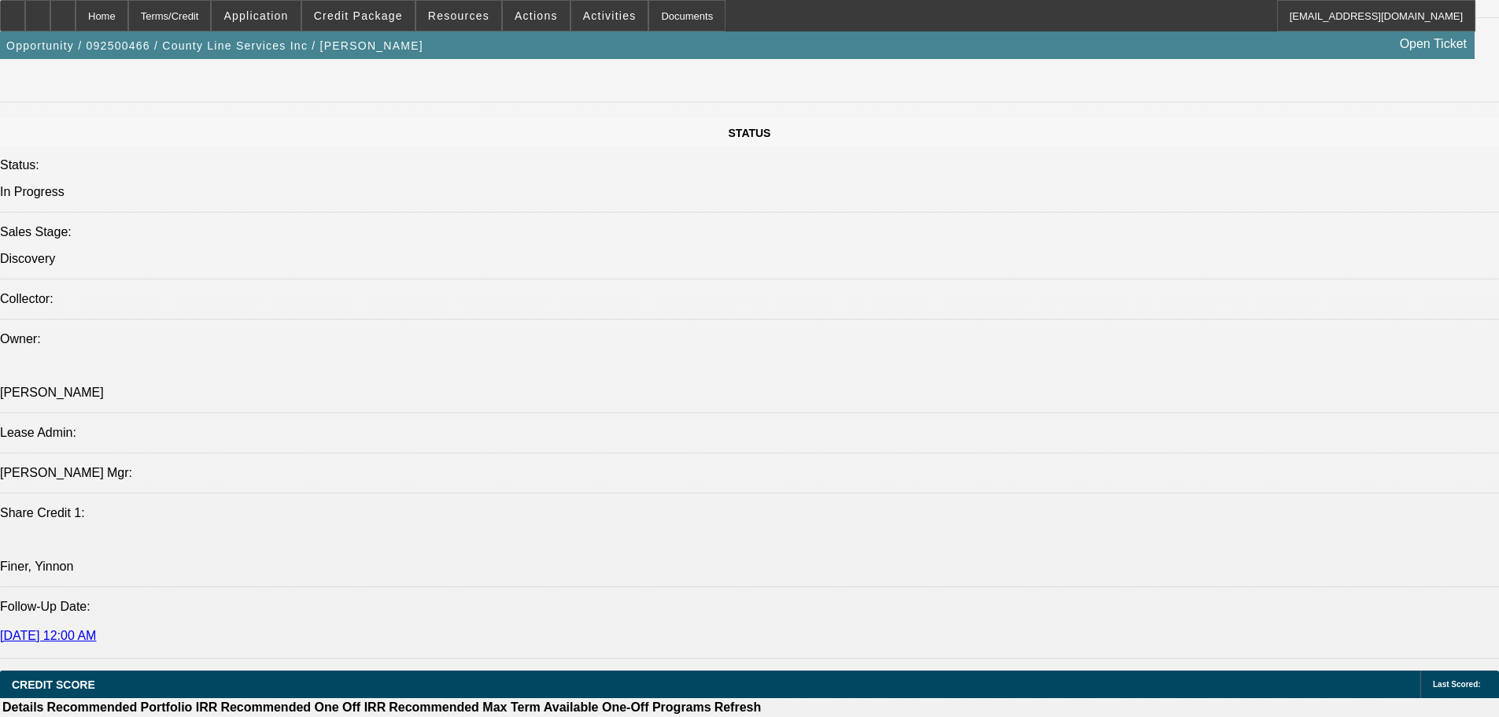
scroll to position [1731, 0]
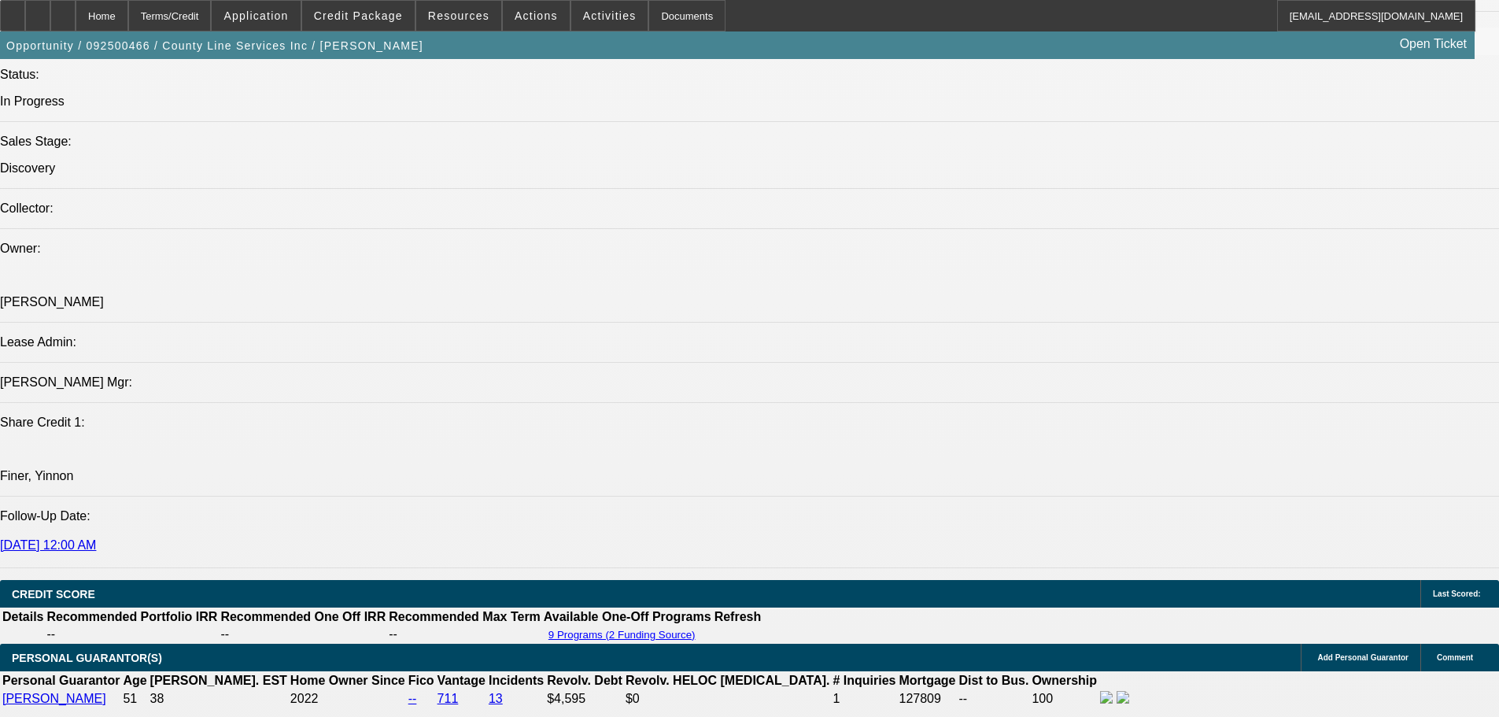
drag, startPoint x: 1217, startPoint y: 556, endPoint x: 1013, endPoint y: 529, distance: 205.7
copy div "9/24 For finpac, need credit reference from zips in order to execute this trans…"
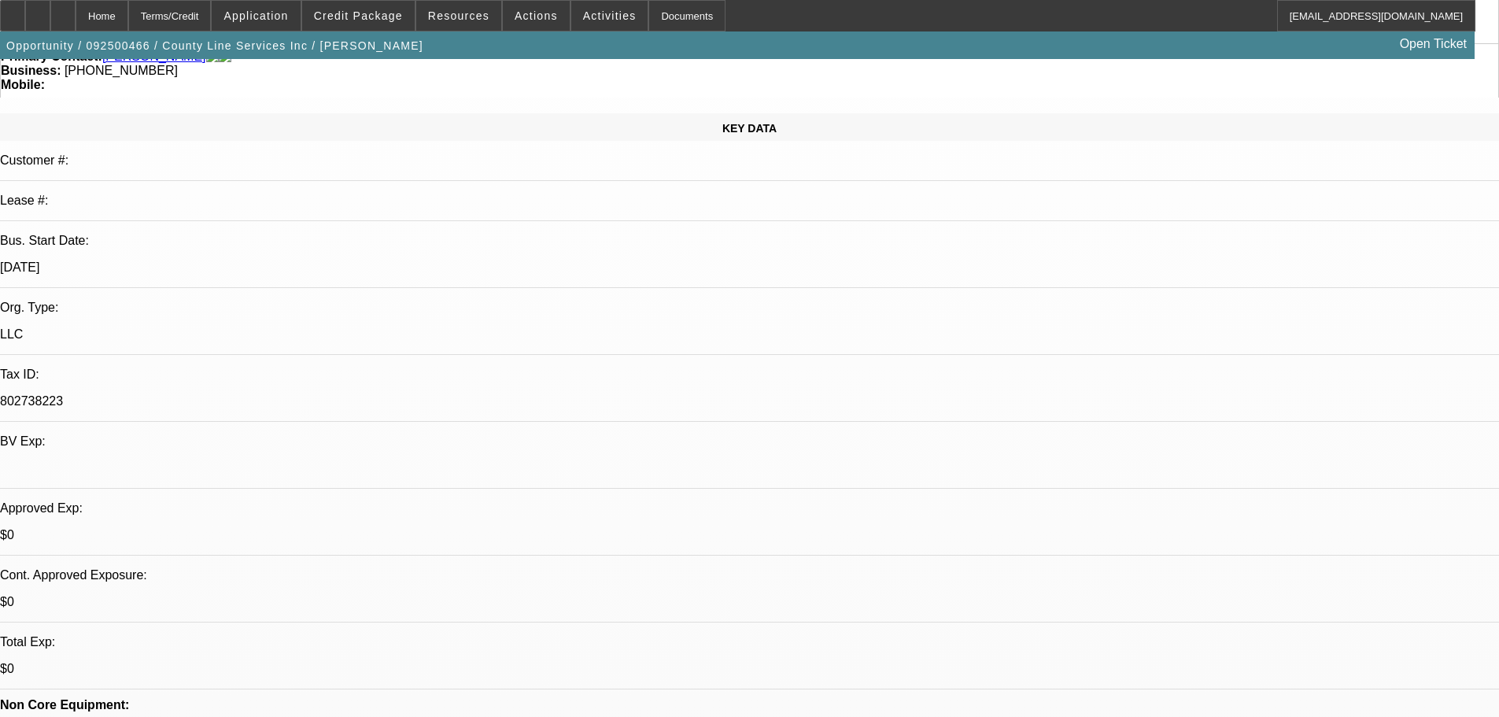
scroll to position [315, 0]
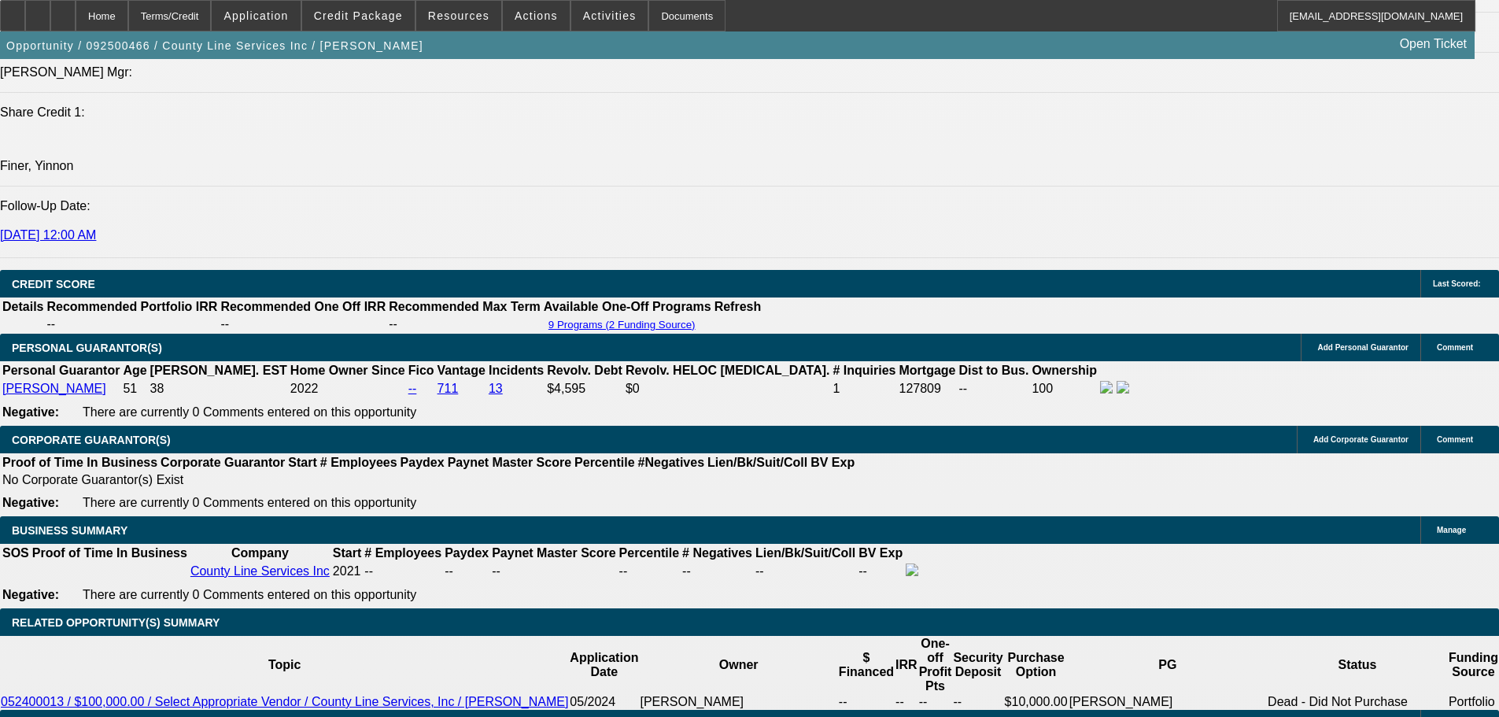
scroll to position [1888, 0]
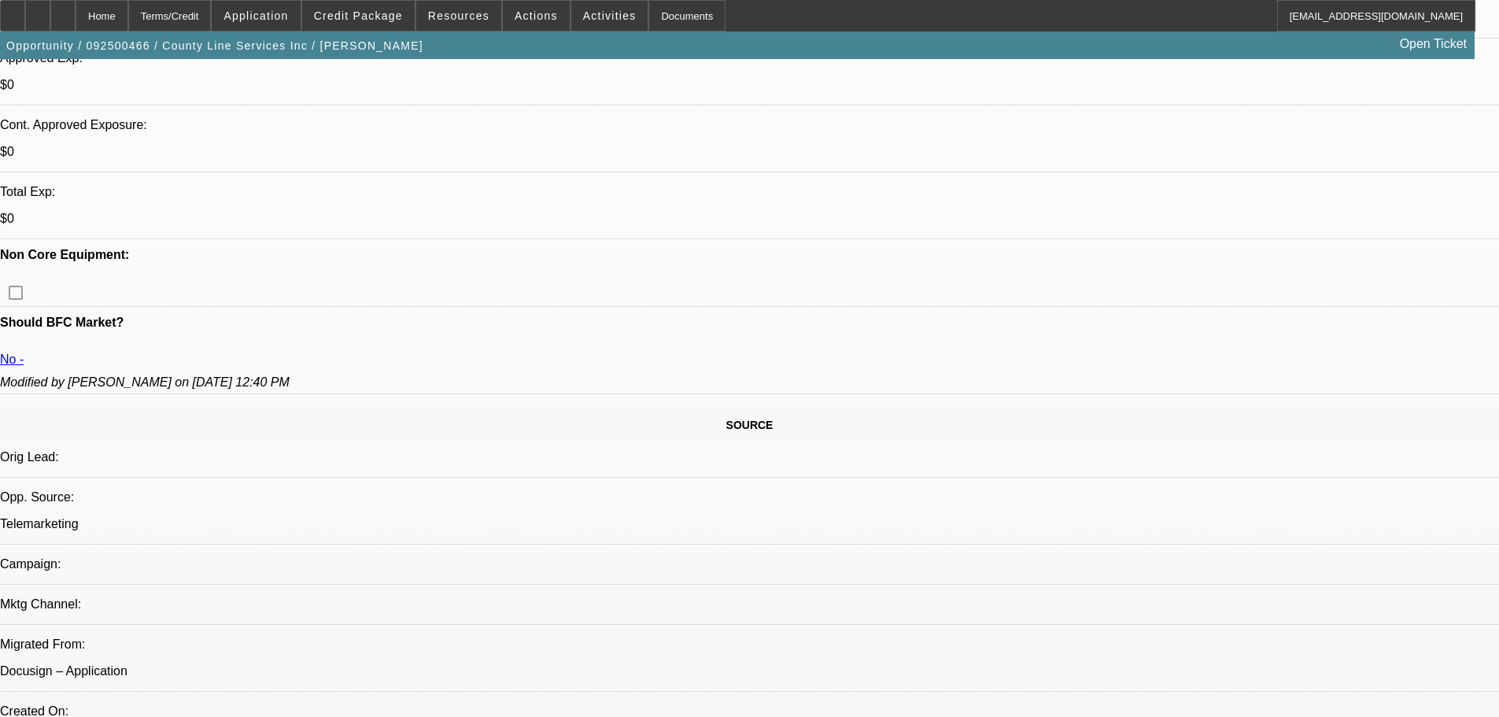
scroll to position [0, 0]
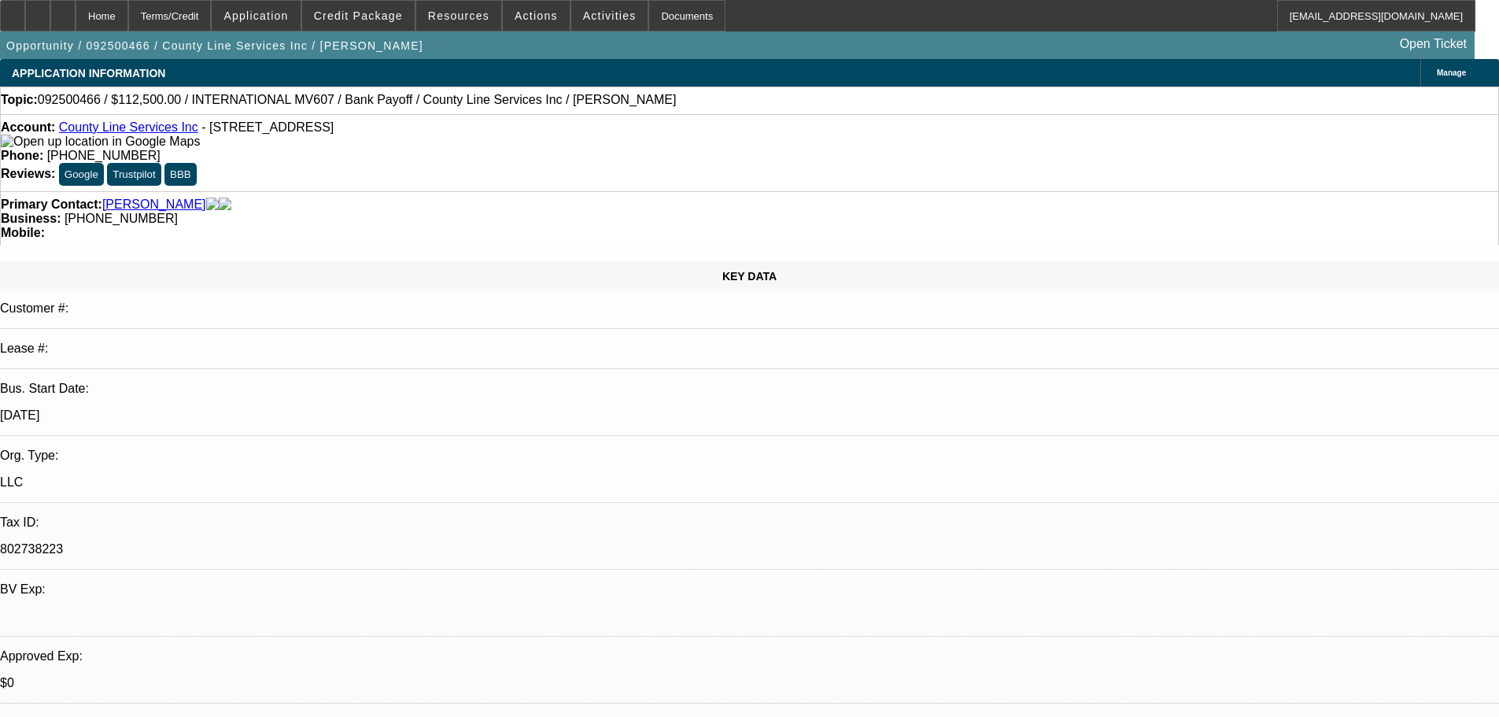
drag, startPoint x: 771, startPoint y: 571, endPoint x: 703, endPoint y: 355, distance: 226.7
drag, startPoint x: 1268, startPoint y: 147, endPoint x: 1275, endPoint y: 159, distance: 13.4
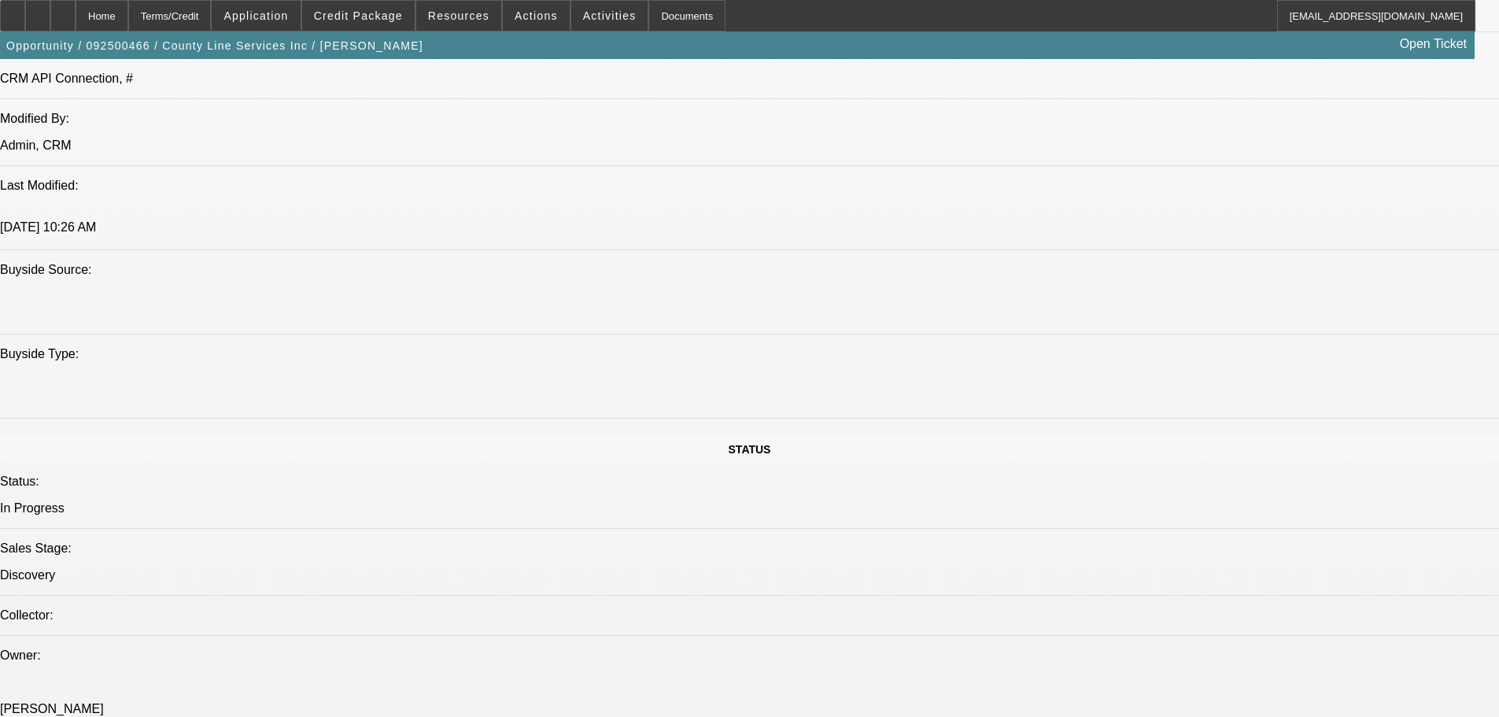
scroll to position [1286, 0]
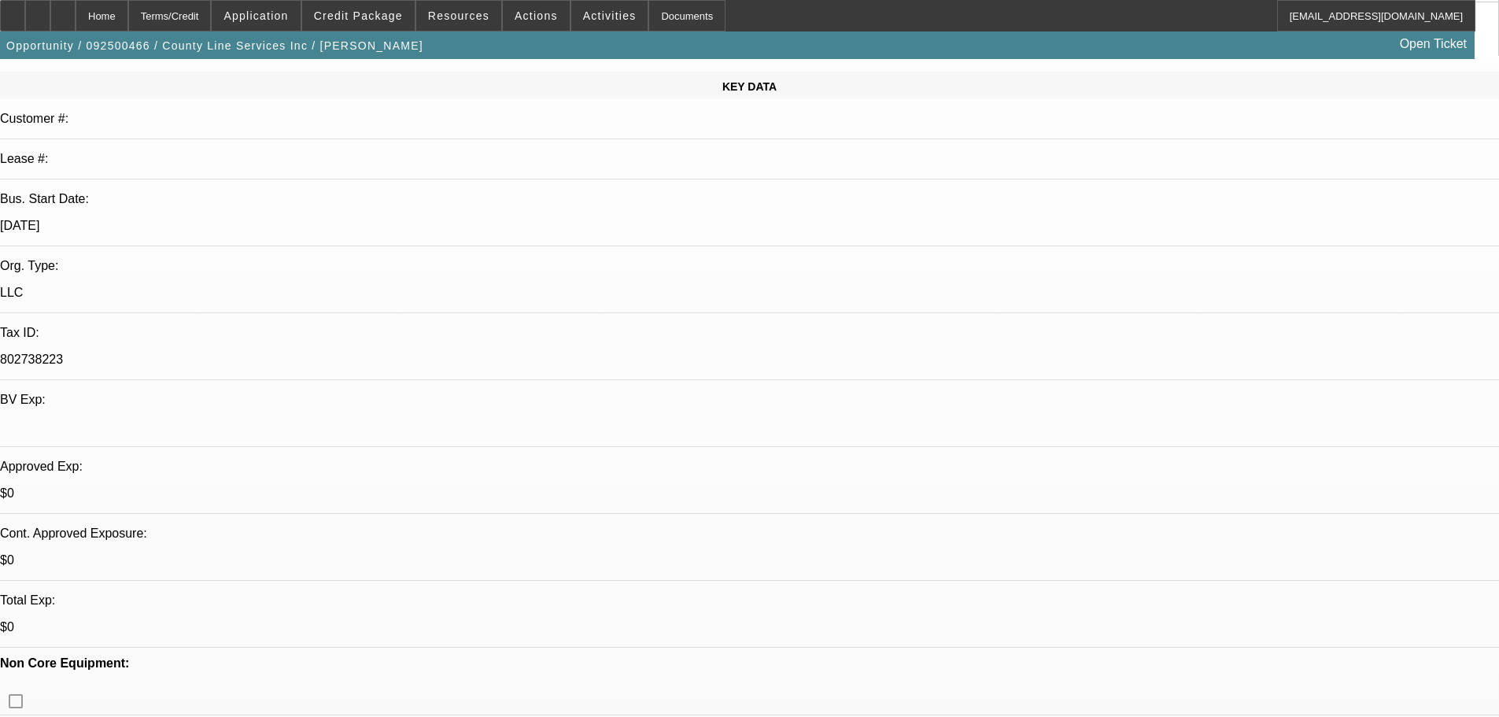
drag, startPoint x: 886, startPoint y: 633, endPoint x: 941, endPoint y: 273, distance: 363.8
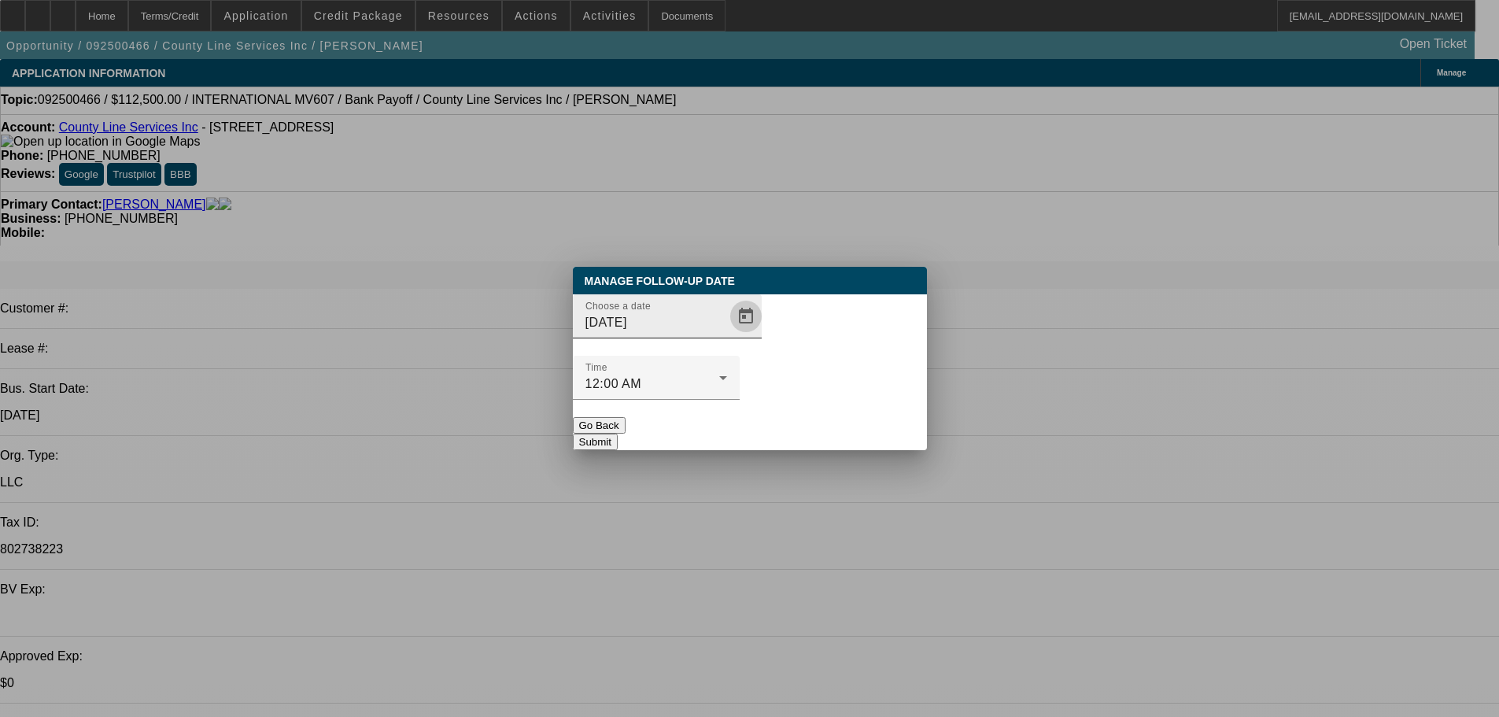
click at [727, 335] on span "Open calendar" at bounding box center [746, 316] width 38 height 38
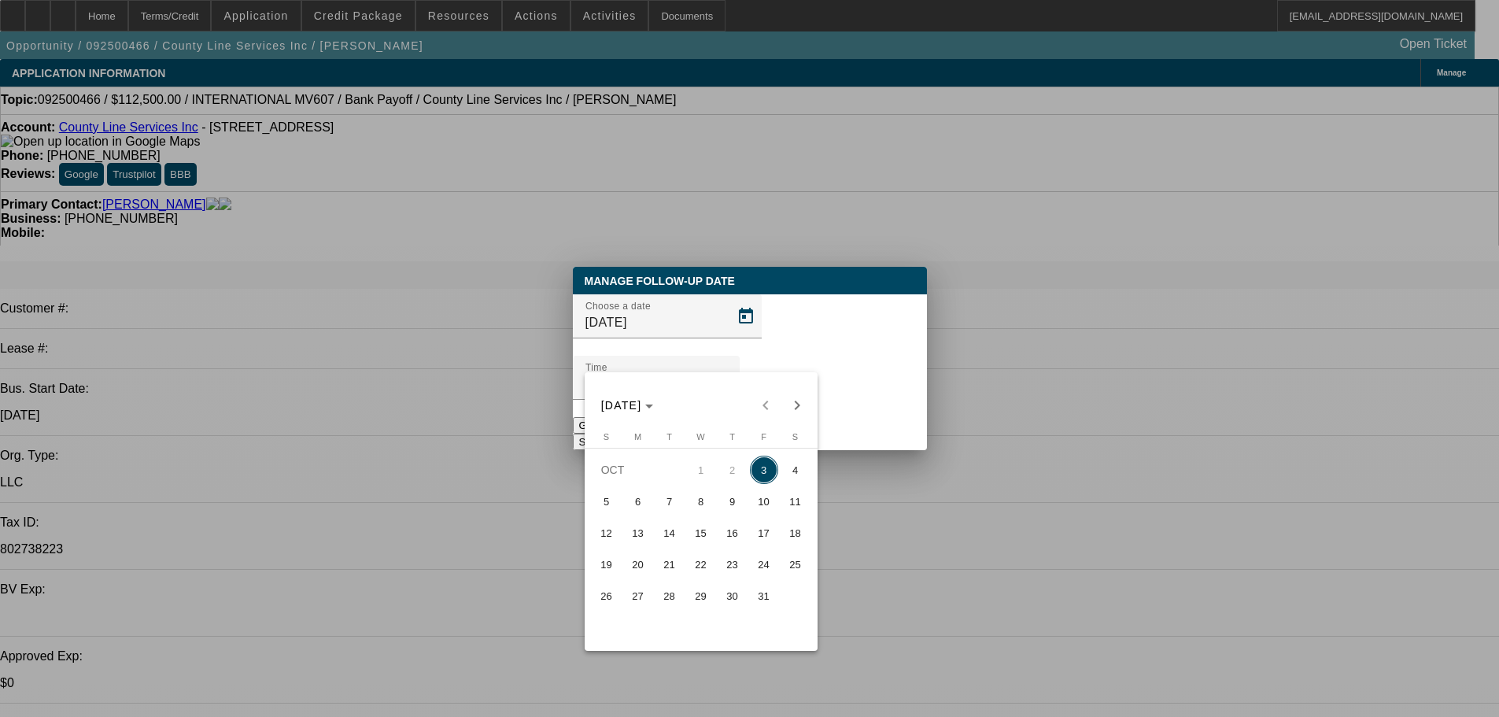
click at [654, 502] on button "7" at bounding box center [669, 500] width 31 height 31
type input "10/7/2025"
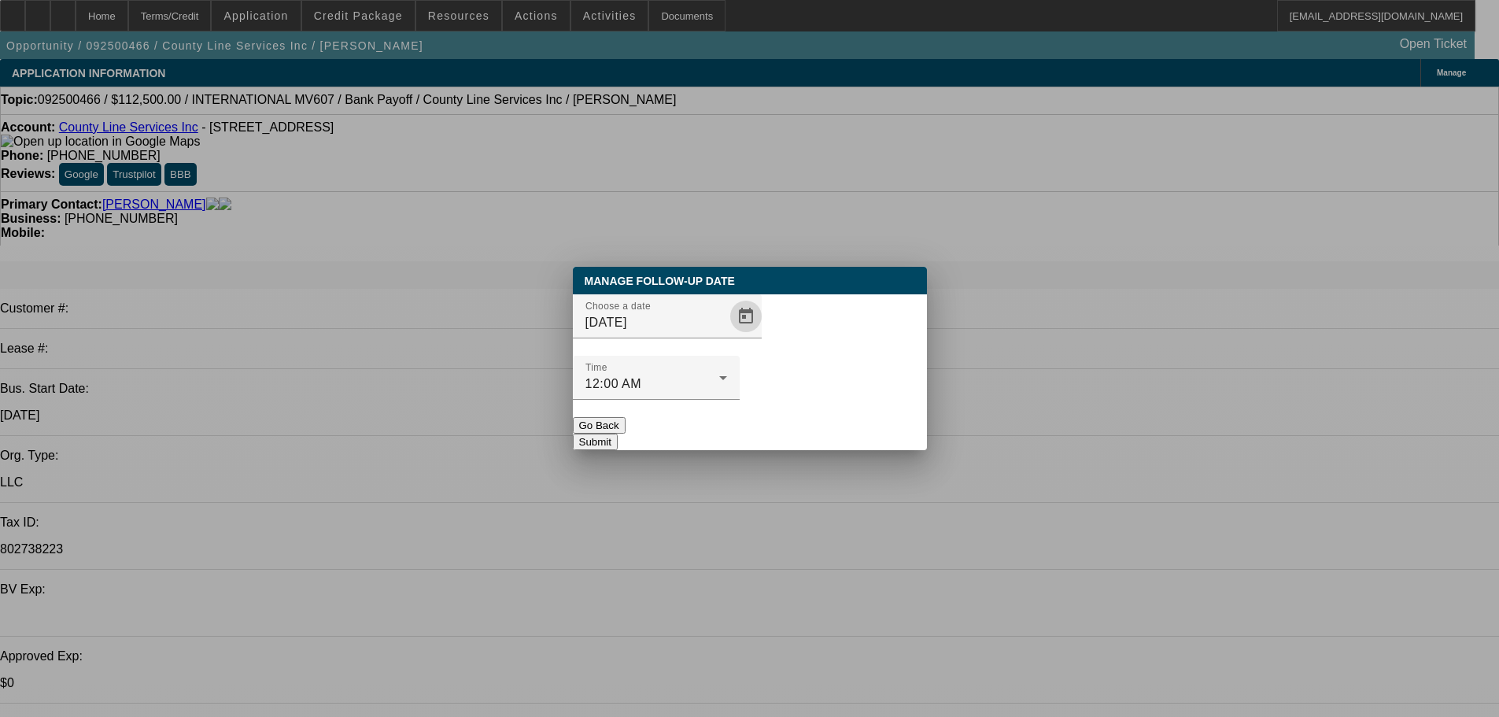
click at [618, 434] on button "Submit" at bounding box center [595, 442] width 45 height 17
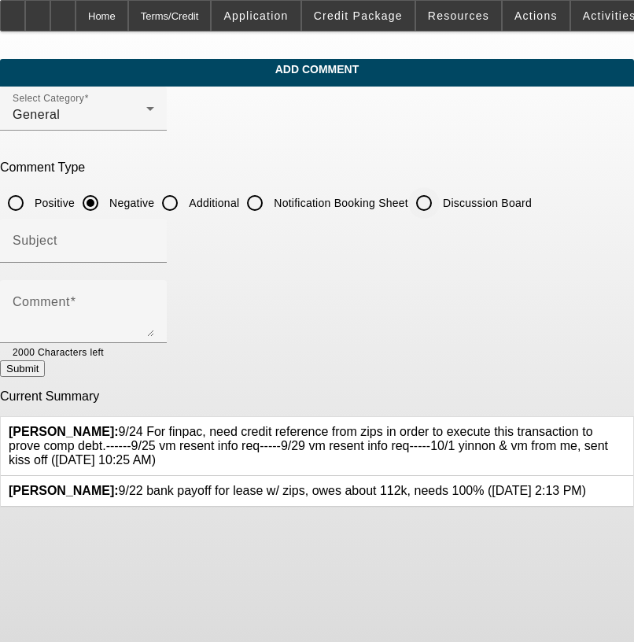
click at [440, 212] on input "Discussion Board" at bounding box center [423, 202] width 31 height 31
radio input "true"
click at [154, 347] on div at bounding box center [129, 351] width 50 height 17
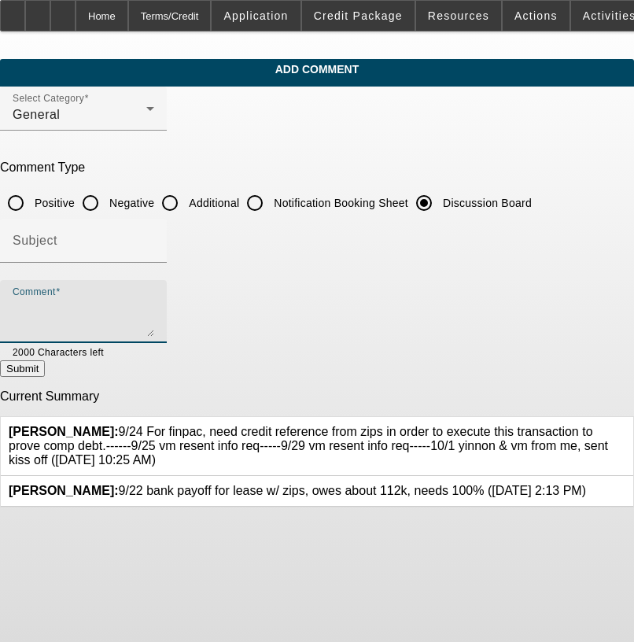
click at [154, 316] on textarea "Comment" at bounding box center [84, 318] width 142 height 38
paste textarea "9/24 For finpac, need credit reference from zips in order to execute this trans…"
type textarea "9/24 For finpac, need credit reference from zips in order to execute this trans…"
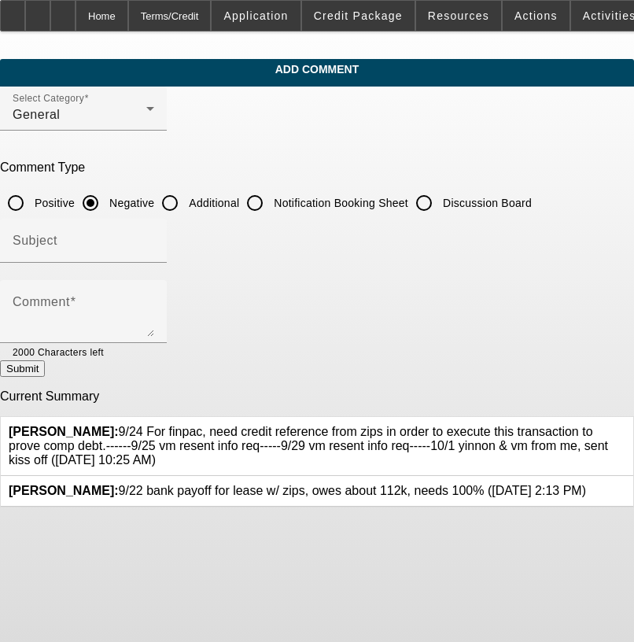
drag, startPoint x: 110, startPoint y: 455, endPoint x: 124, endPoint y: 418, distance: 39.6
click at [124, 425] on span "[PERSON_NAME]: 9/24 For finpac, need credit reference from zips in order to exe…" at bounding box center [309, 446] width 600 height 42
copy span "9/24 For finpac, need credit reference from zips in order to execute this trans…"
click at [441, 207] on div at bounding box center [424, 203] width 38 height 38
radio input "false"
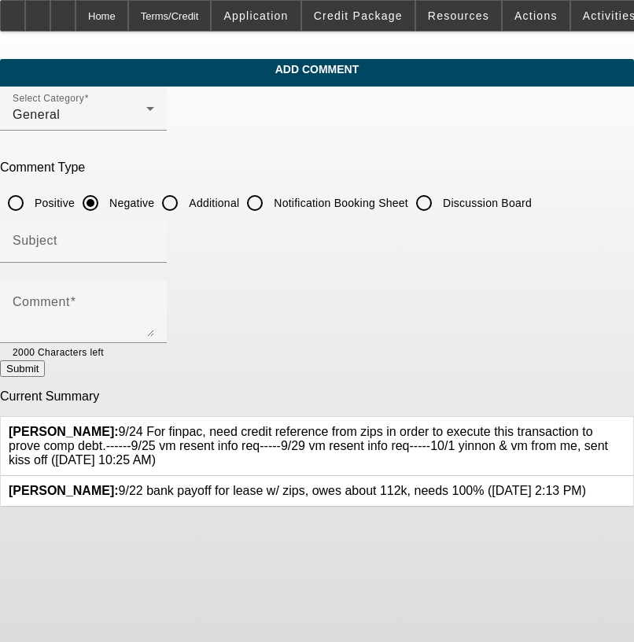
radio input "true"
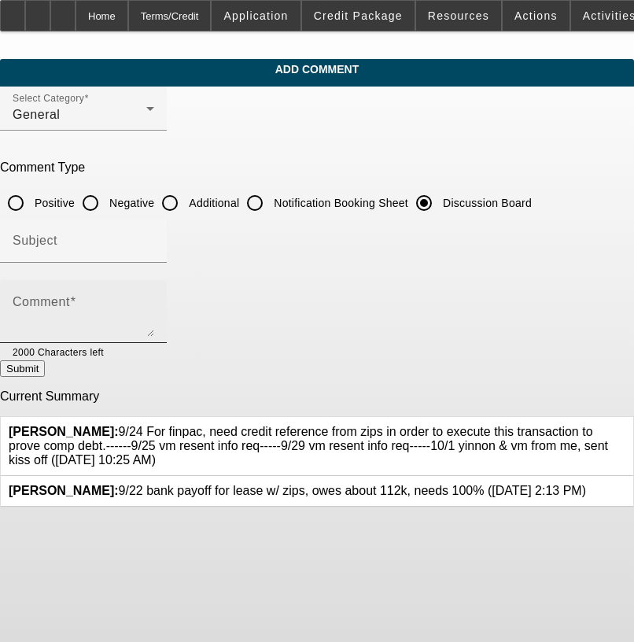
click at [154, 314] on textarea "Comment" at bounding box center [84, 318] width 142 height 38
paste textarea "9/24 For finpac, need credit reference from zips in order to execute this trans…"
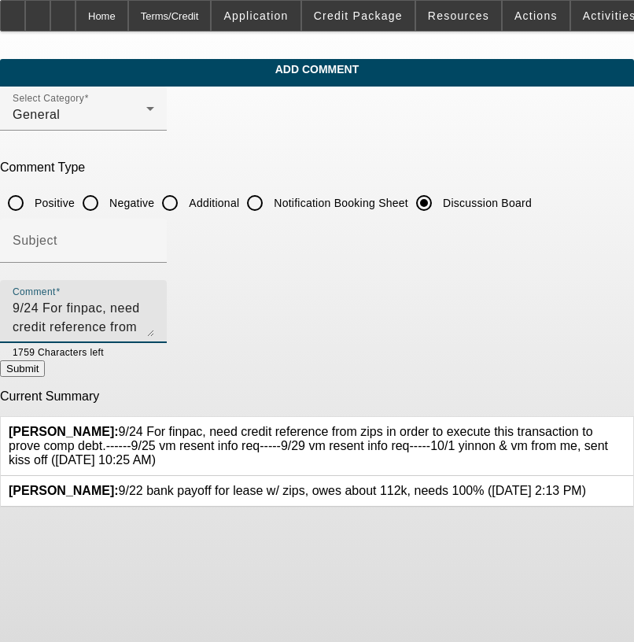
scroll to position [15, 0]
type textarea "9/24 For finpac, need credit reference from zips in order to execute this trans…"
click at [45, 375] on button "Submit" at bounding box center [22, 368] width 45 height 17
radio input "true"
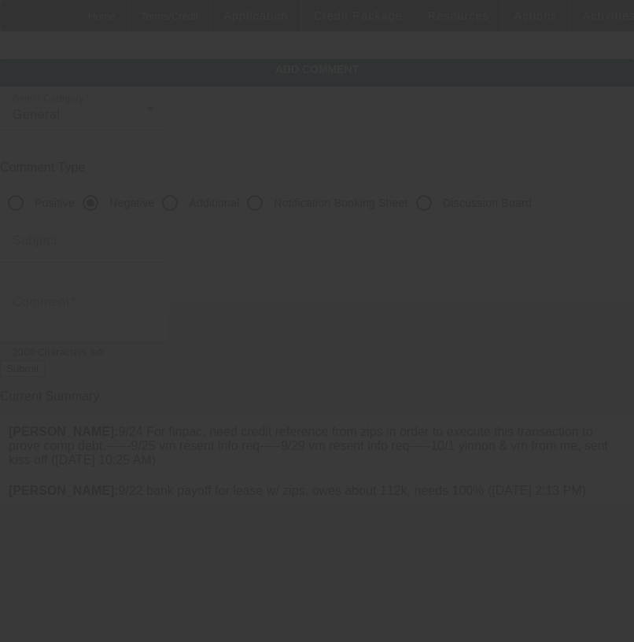
scroll to position [0, 0]
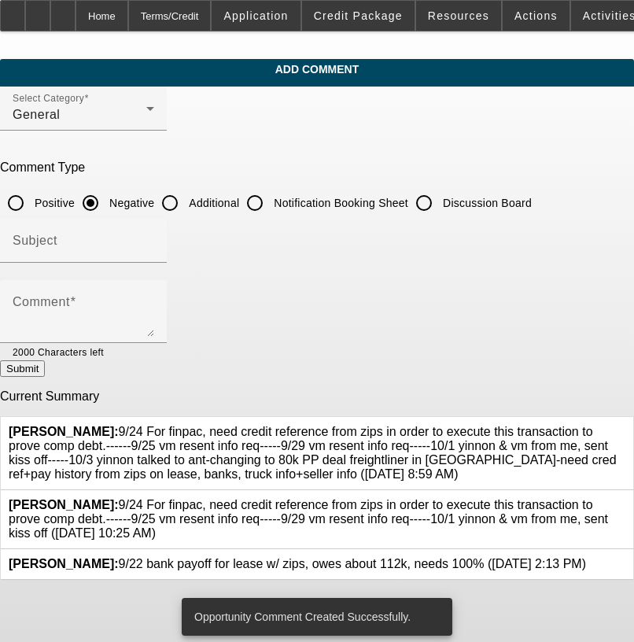
click at [626, 498] on div at bounding box center [626, 519] width 0 height 42
click at [626, 498] on icon at bounding box center [626, 498] width 0 height 0
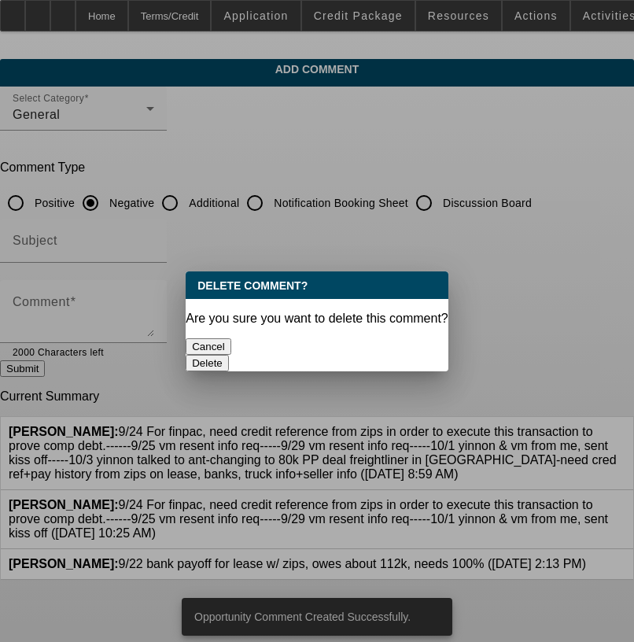
click at [229, 355] on button "Delete" at bounding box center [207, 363] width 43 height 17
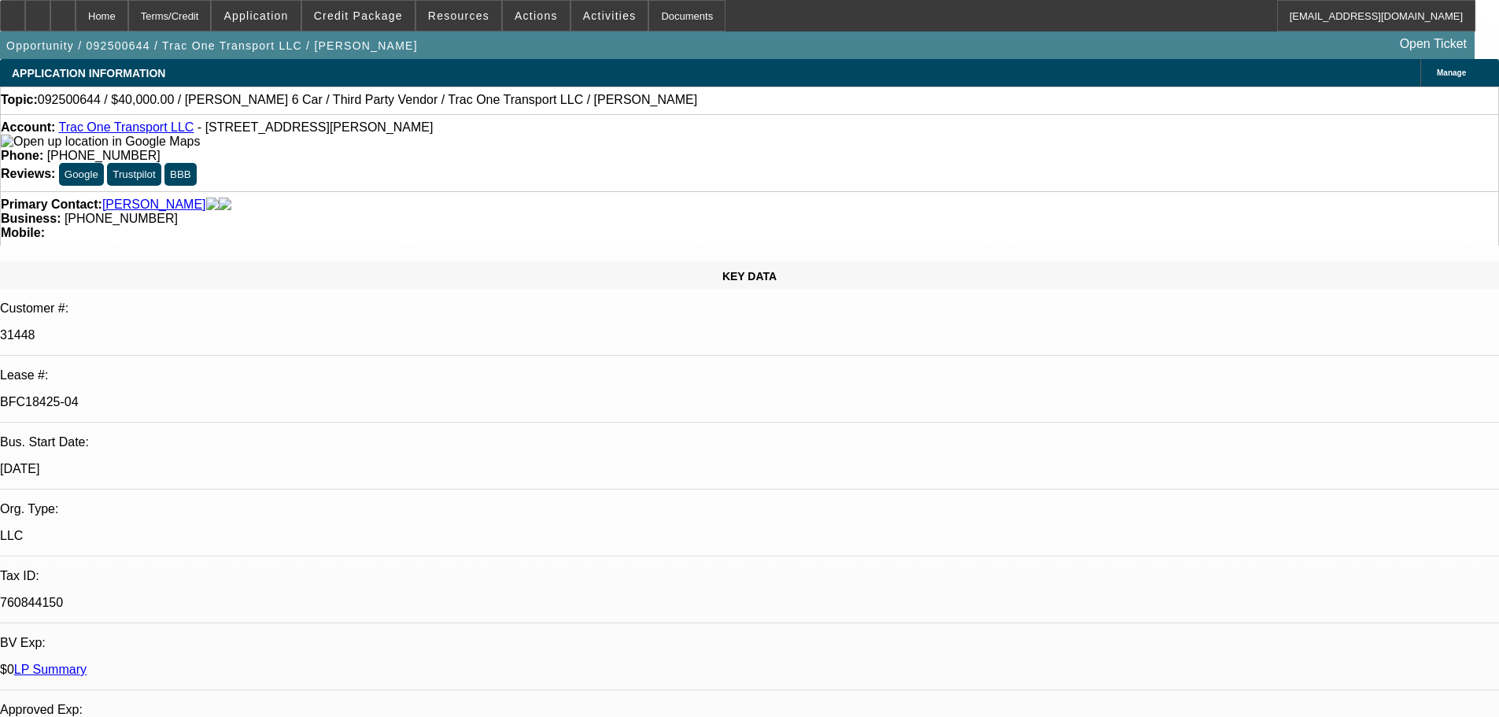
select select "0"
select select "3"
select select "0"
select select "6"
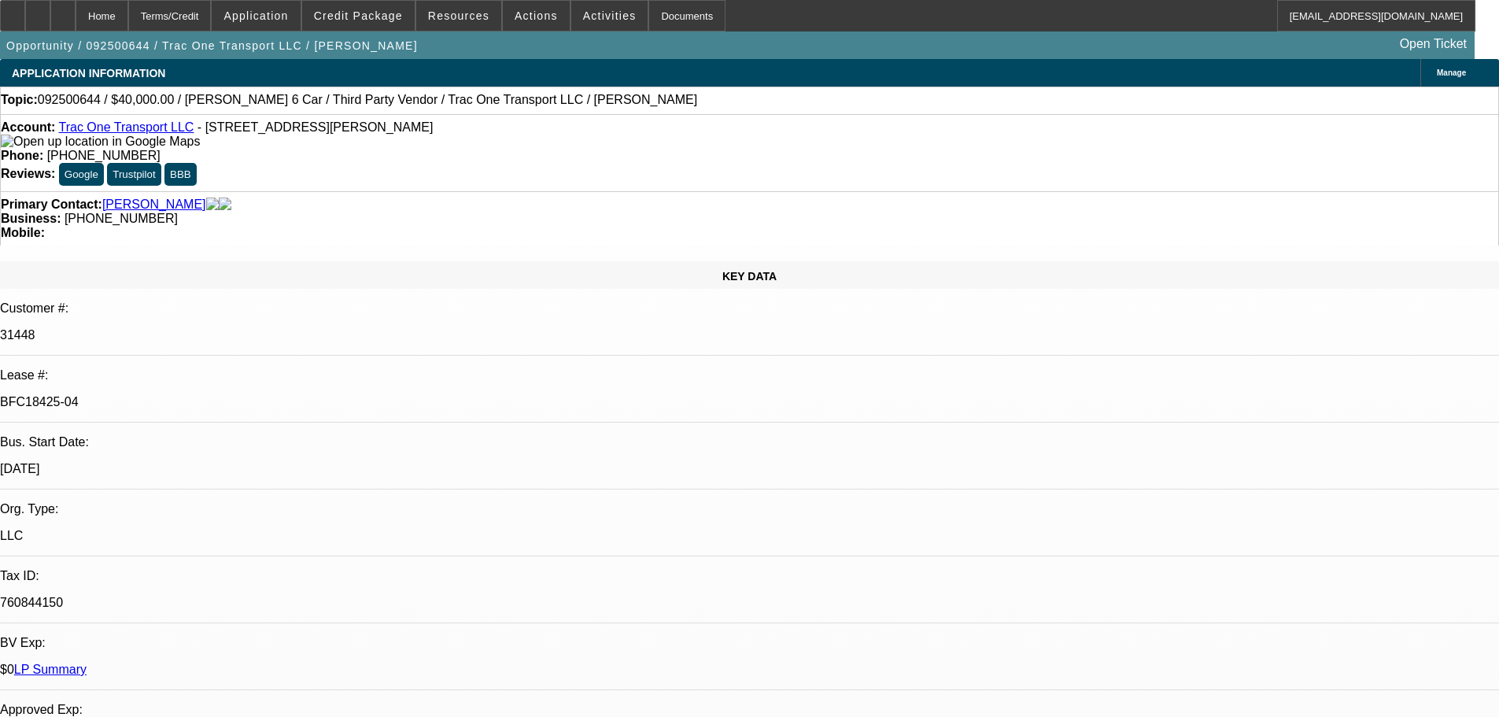
select select "0"
select select "6"
select select "0"
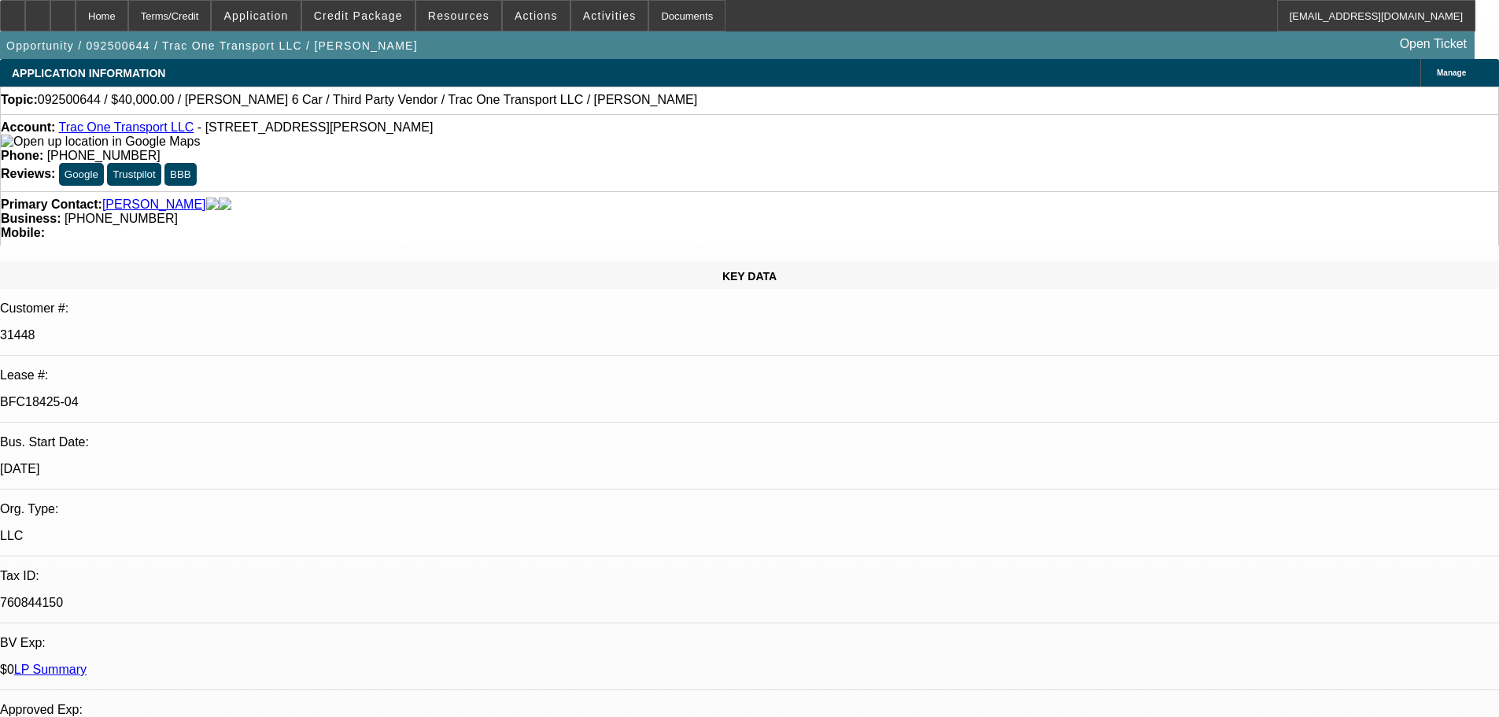
select select "0"
select select "6"
select select "0"
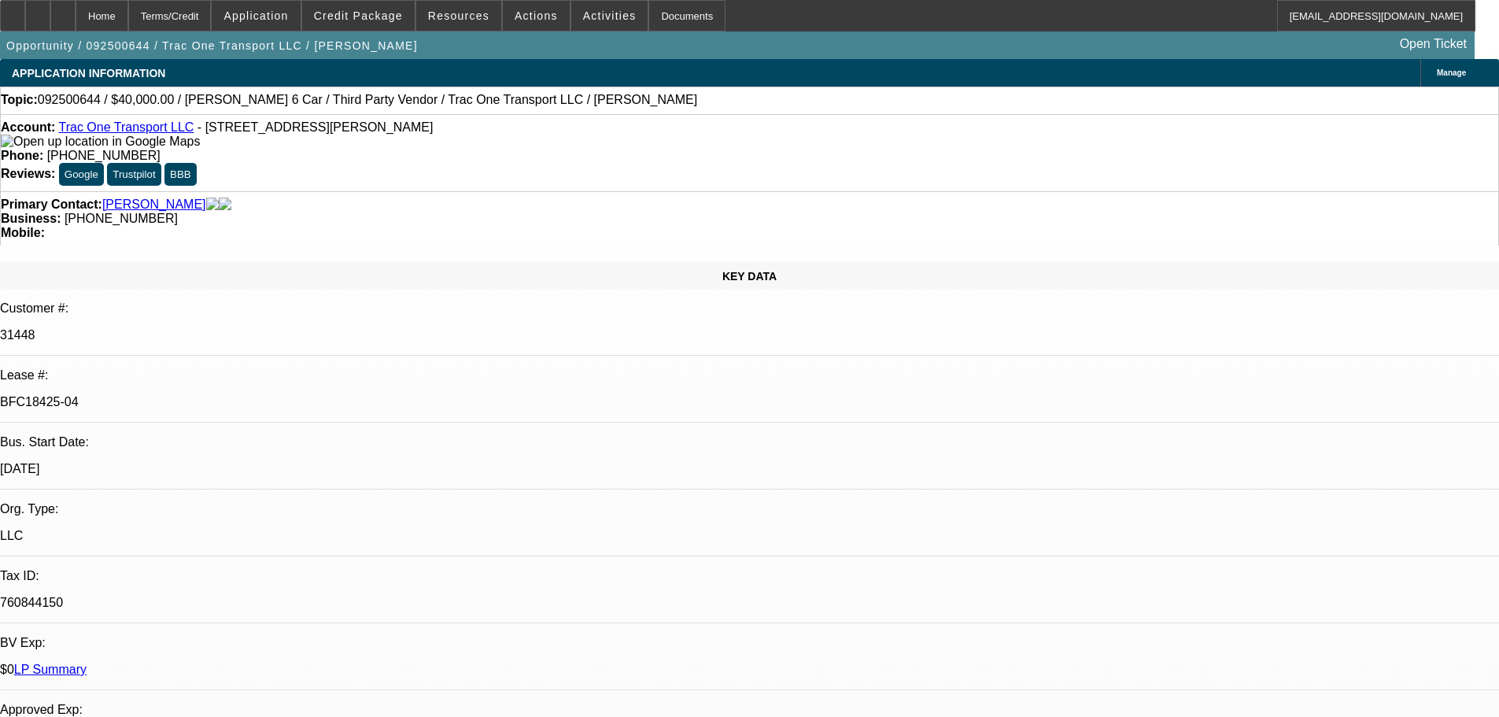
select select "0"
select select "6"
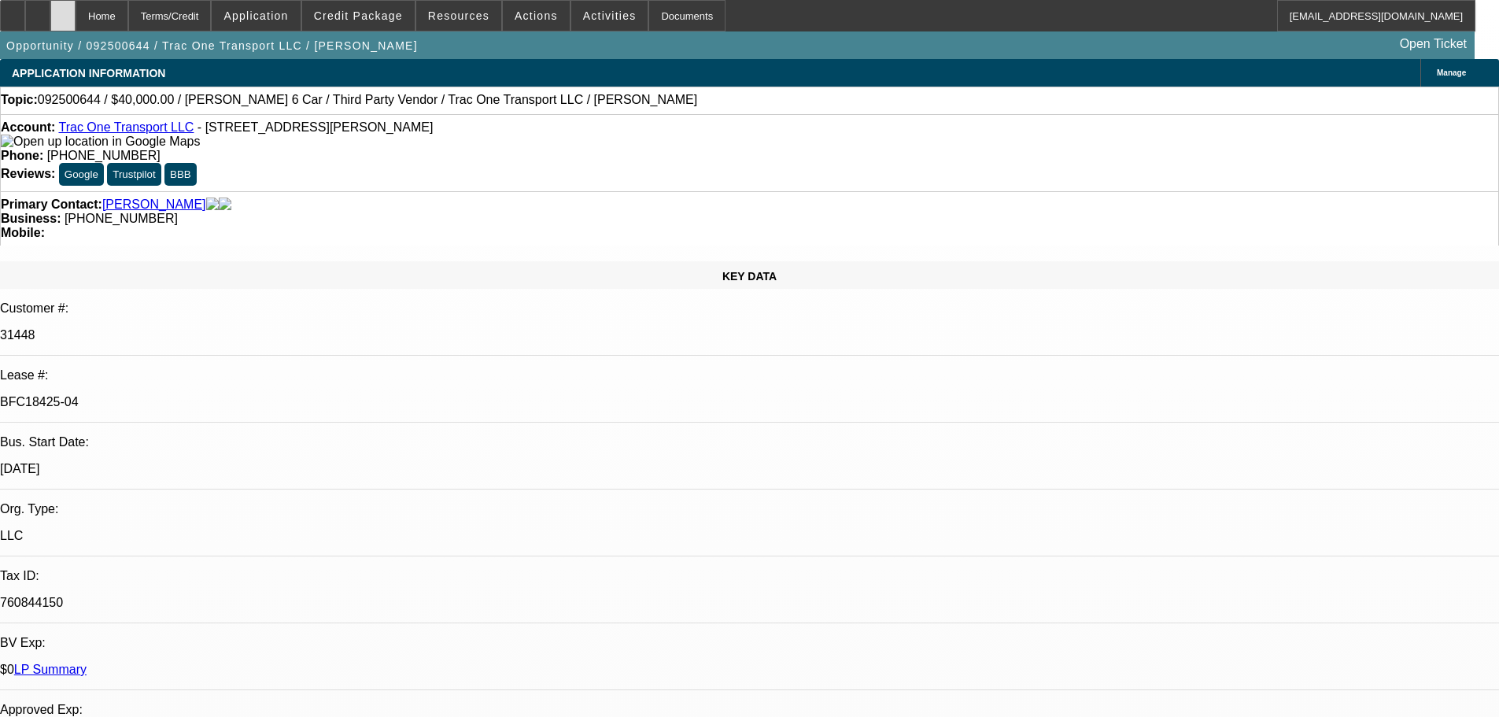
click at [76, 22] on div at bounding box center [62, 15] width 25 height 31
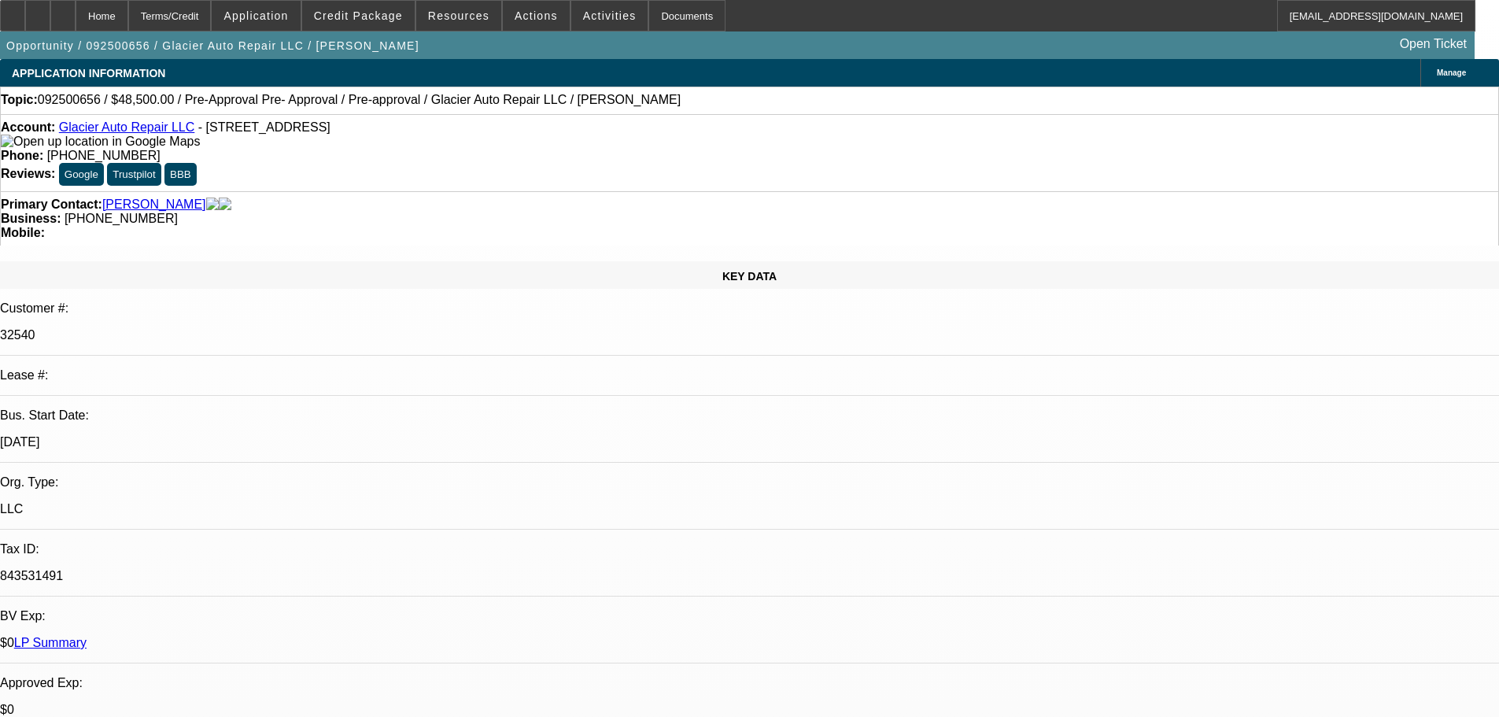
select select "0"
select select "2"
select select "0.1"
select select "0"
select select "2"
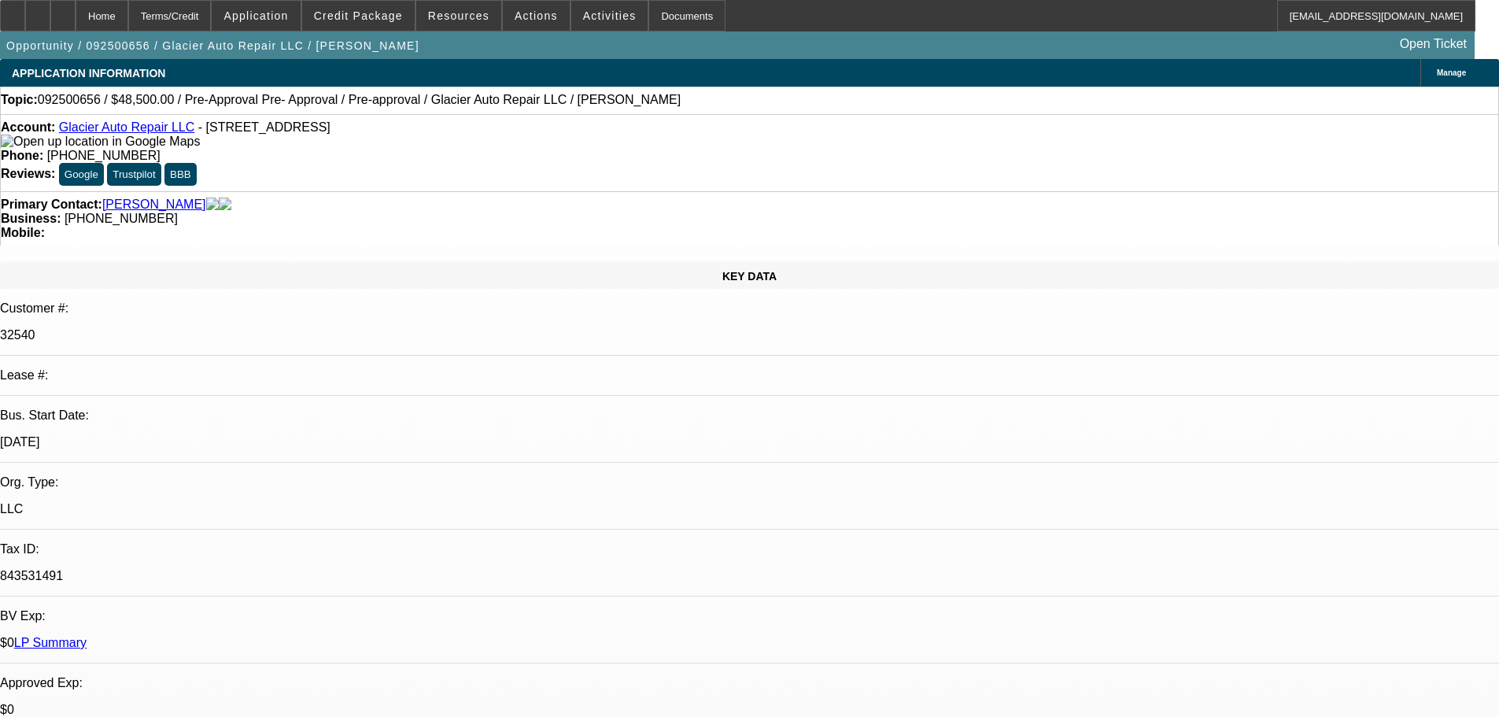
select select "0.1"
select select "2"
select select "0.1"
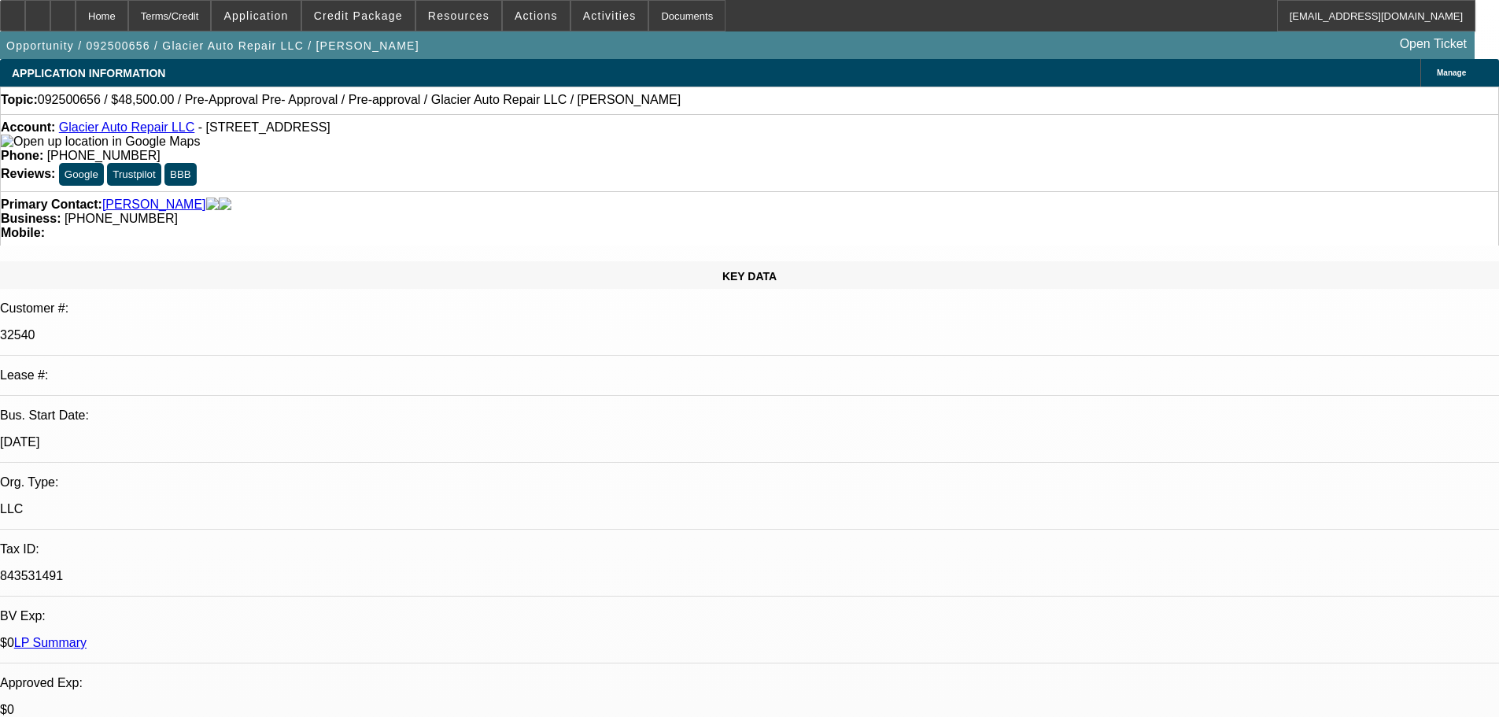
select select "2"
select select "0.1"
select select "1"
select select "2"
select select "4"
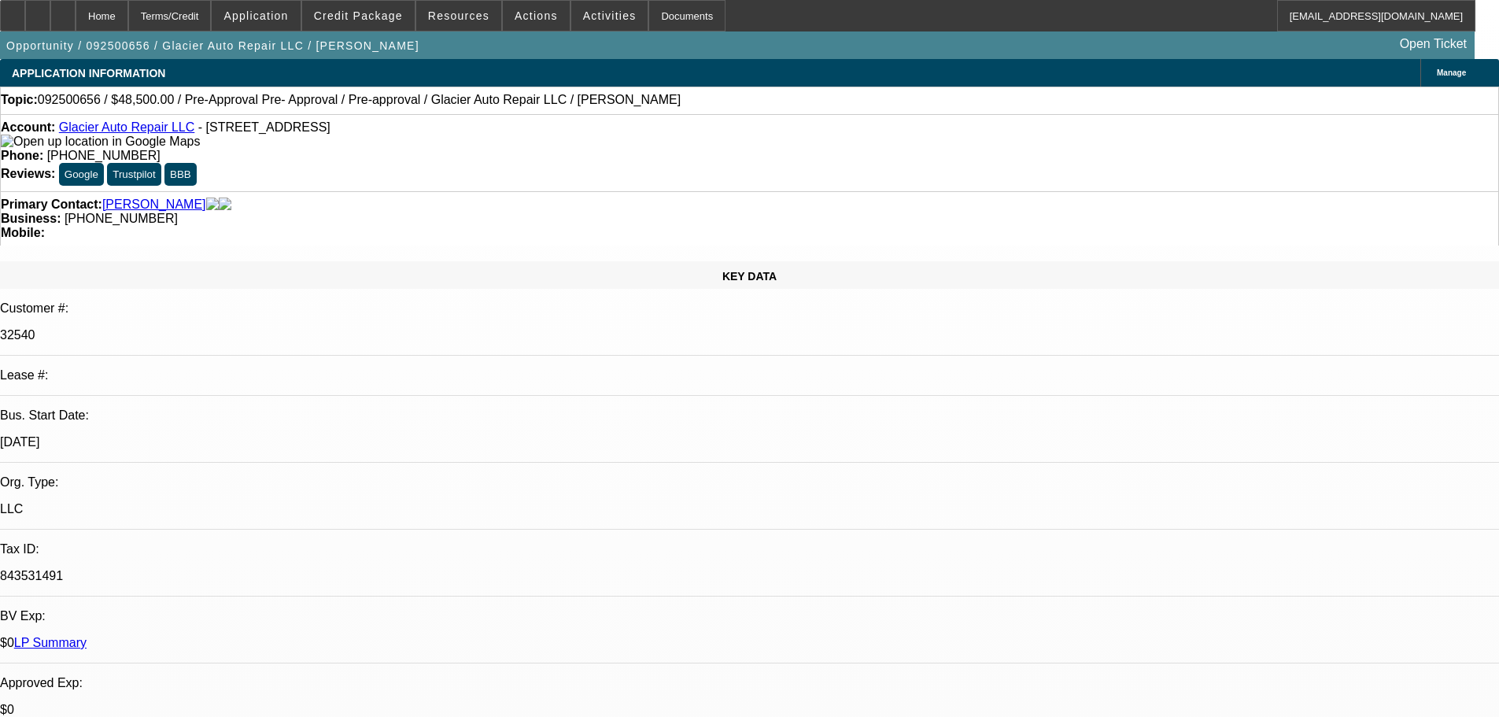
select select "1"
select select "2"
select select "4"
select select "1"
select select "2"
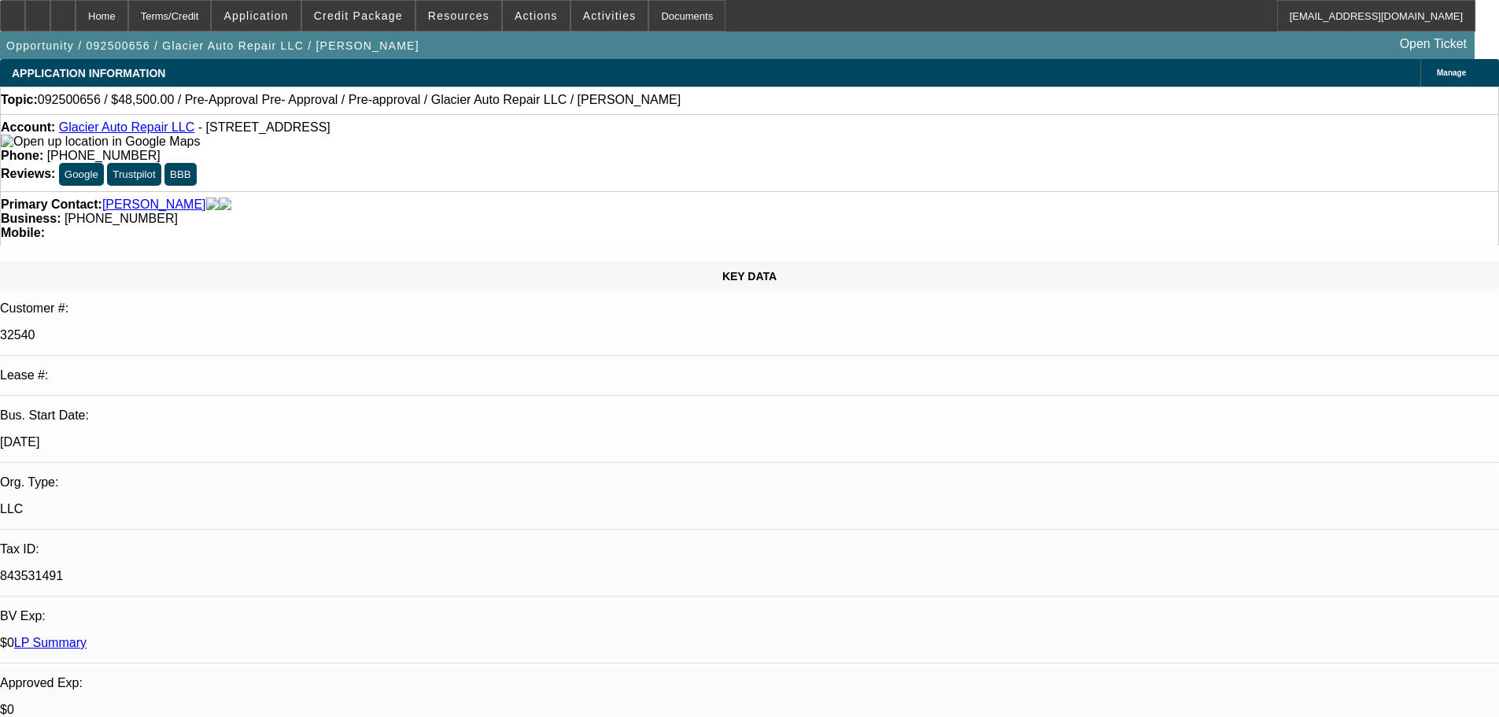
select select "4"
select select "1"
select select "2"
select select "4"
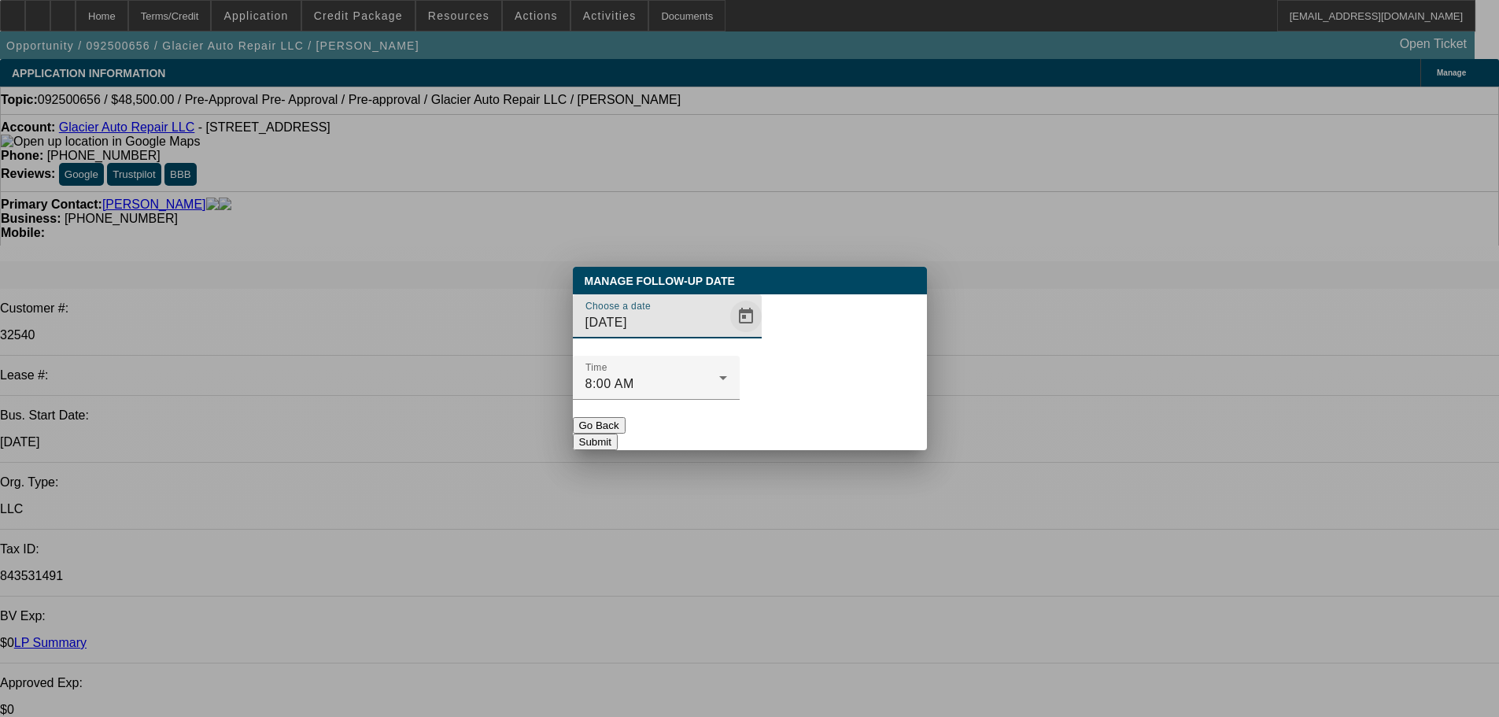
click at [727, 335] on span "Open calendar" at bounding box center [746, 316] width 38 height 38
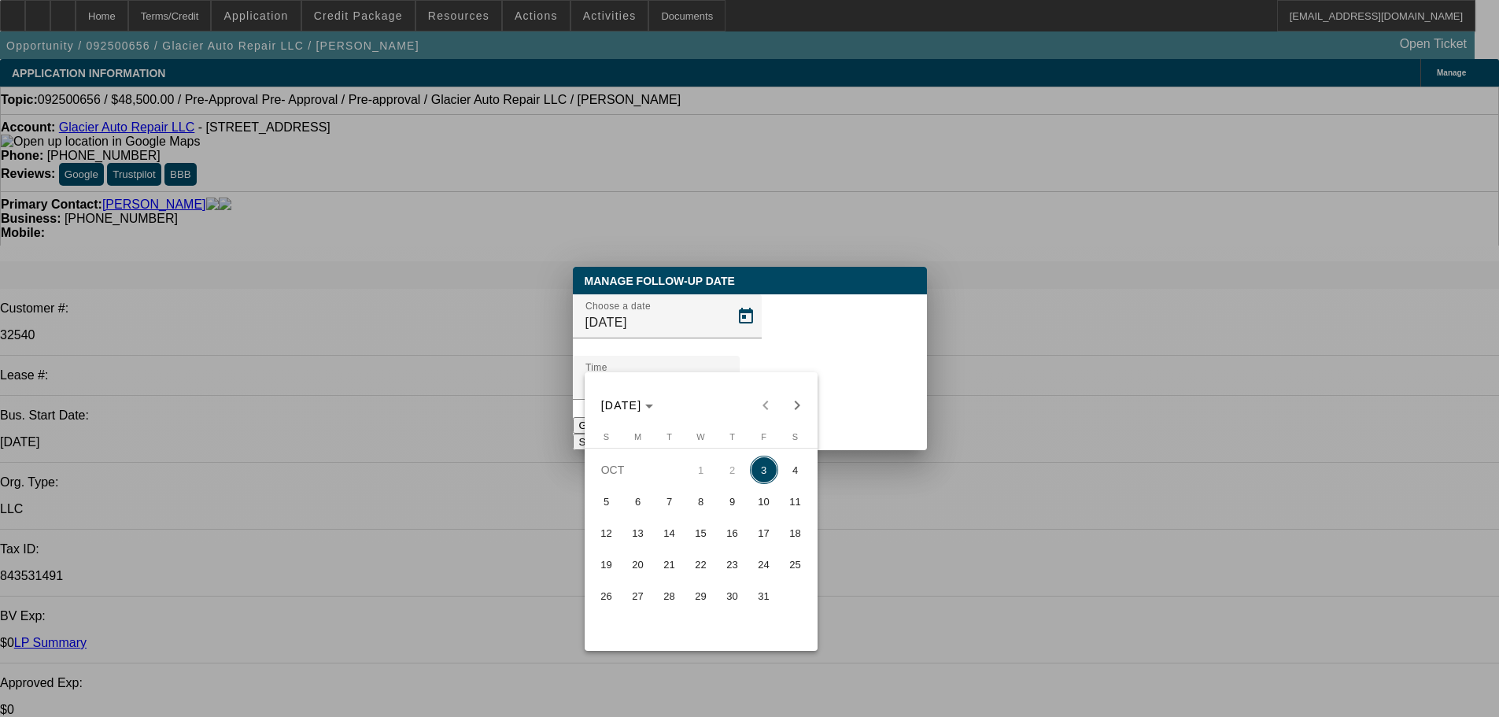
click at [652, 504] on span "6" at bounding box center [638, 501] width 28 height 28
type input "10/6/2025"
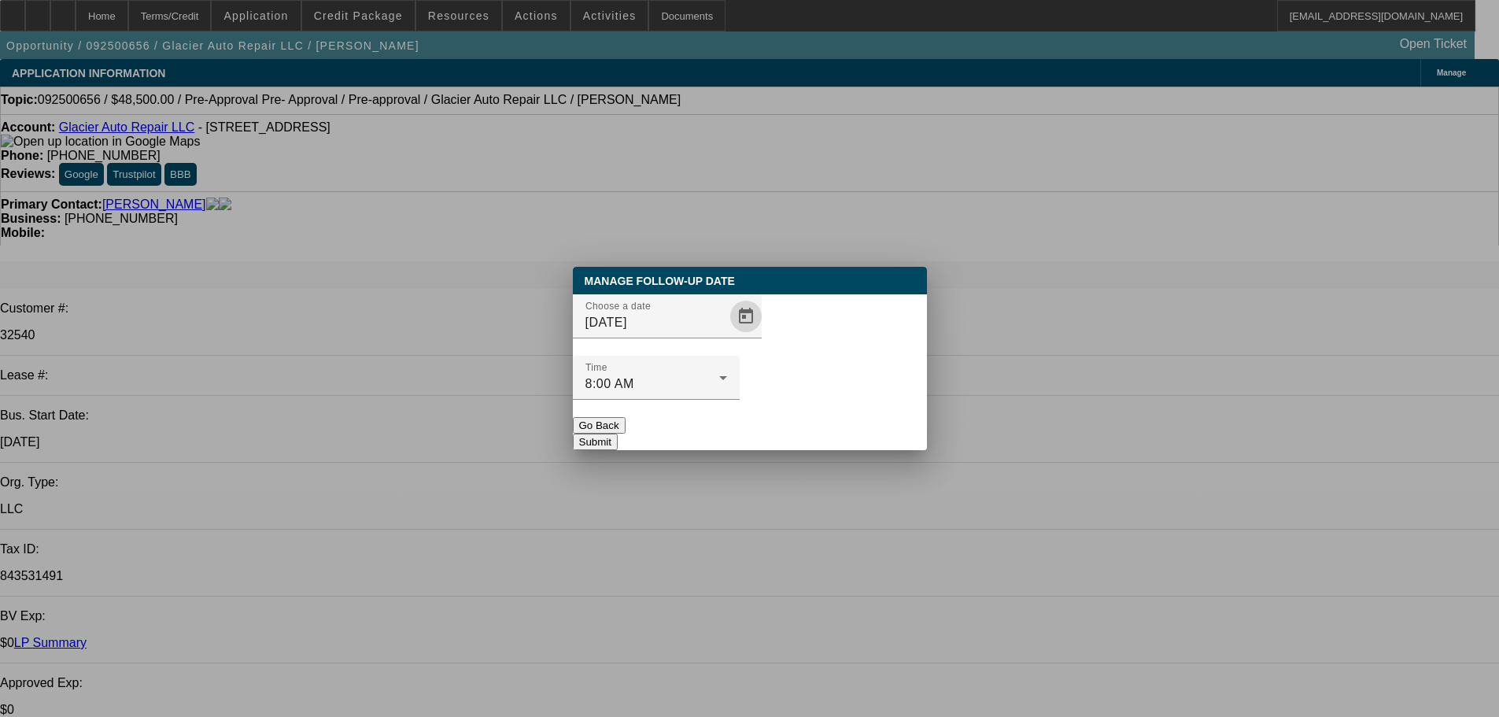
click at [618, 434] on button "Submit" at bounding box center [595, 442] width 45 height 17
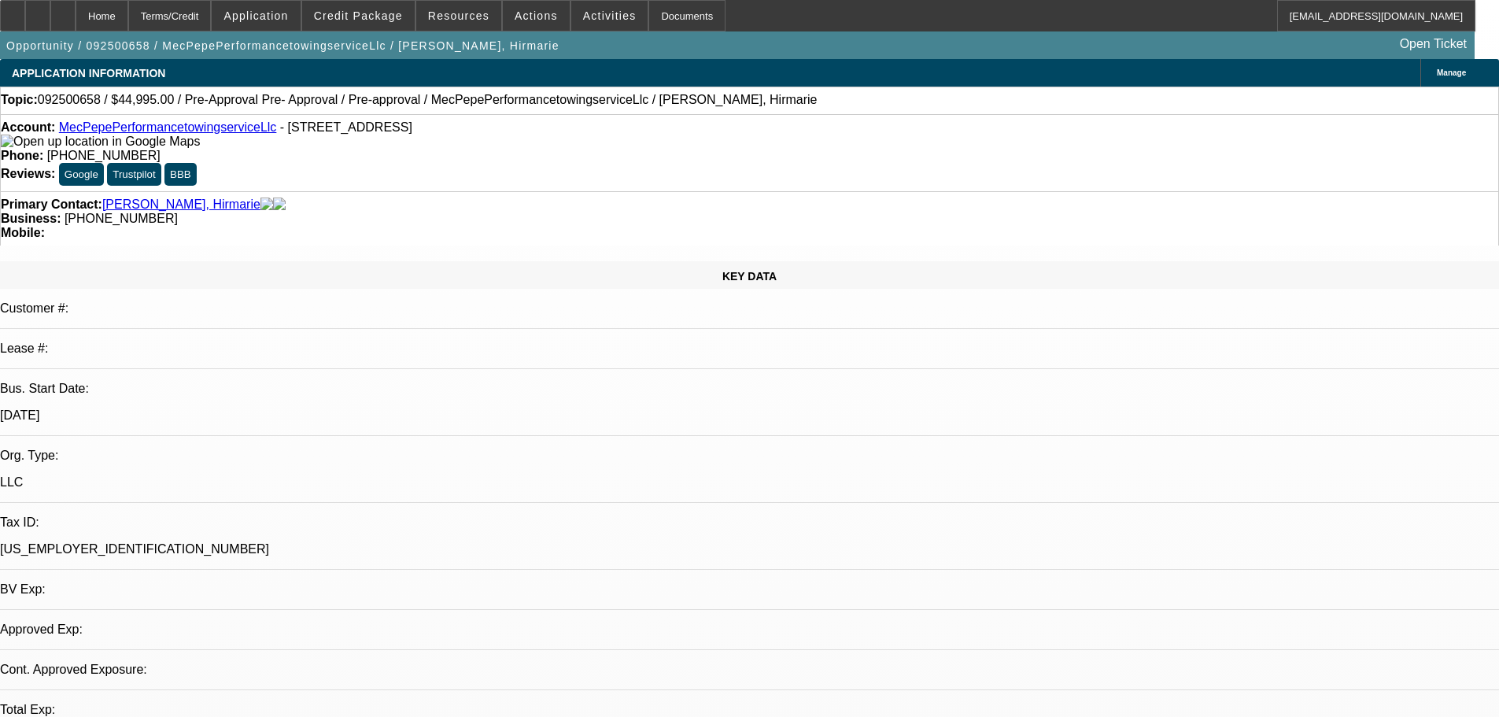
select select "0"
select select "0.1"
select select "4"
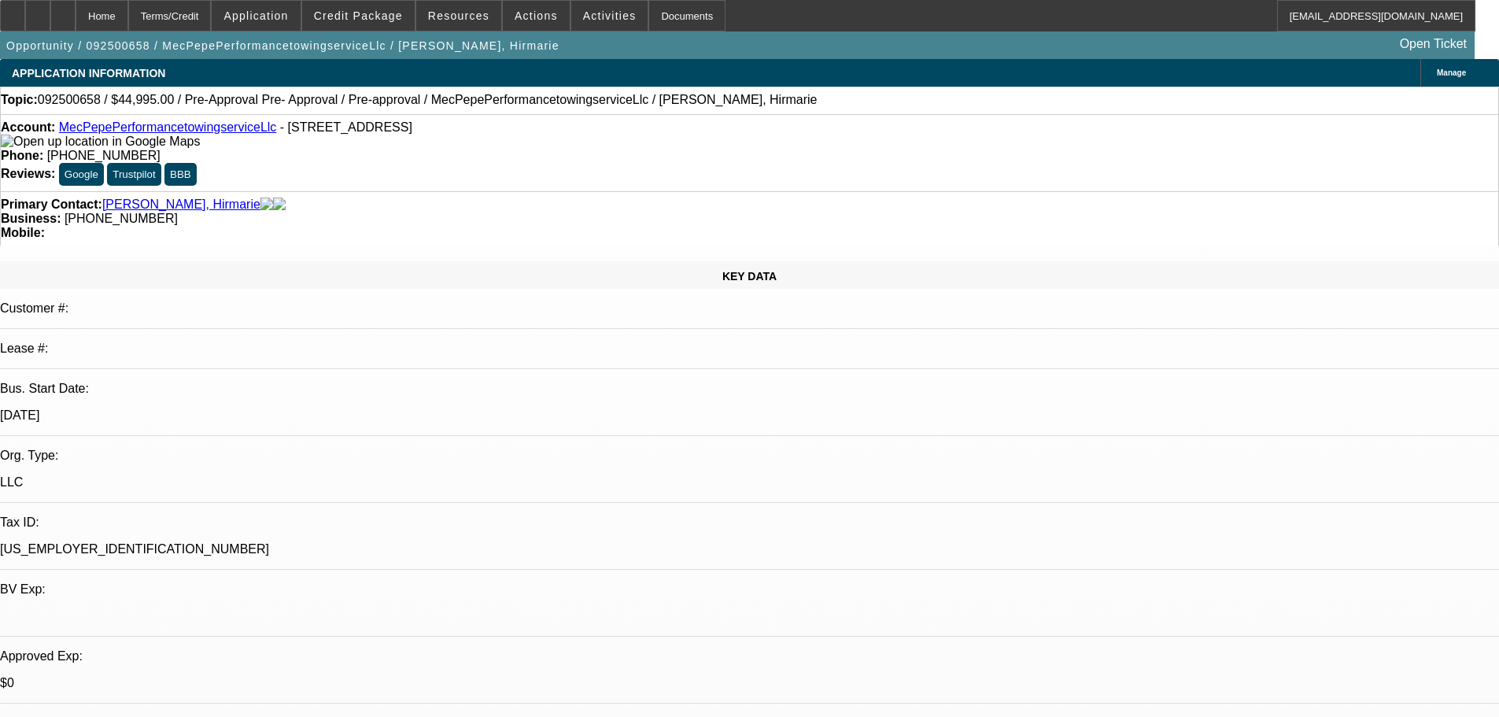
scroll to position [236, 0]
drag, startPoint x: 1364, startPoint y: 504, endPoint x: 1013, endPoint y: 509, distance: 351.8
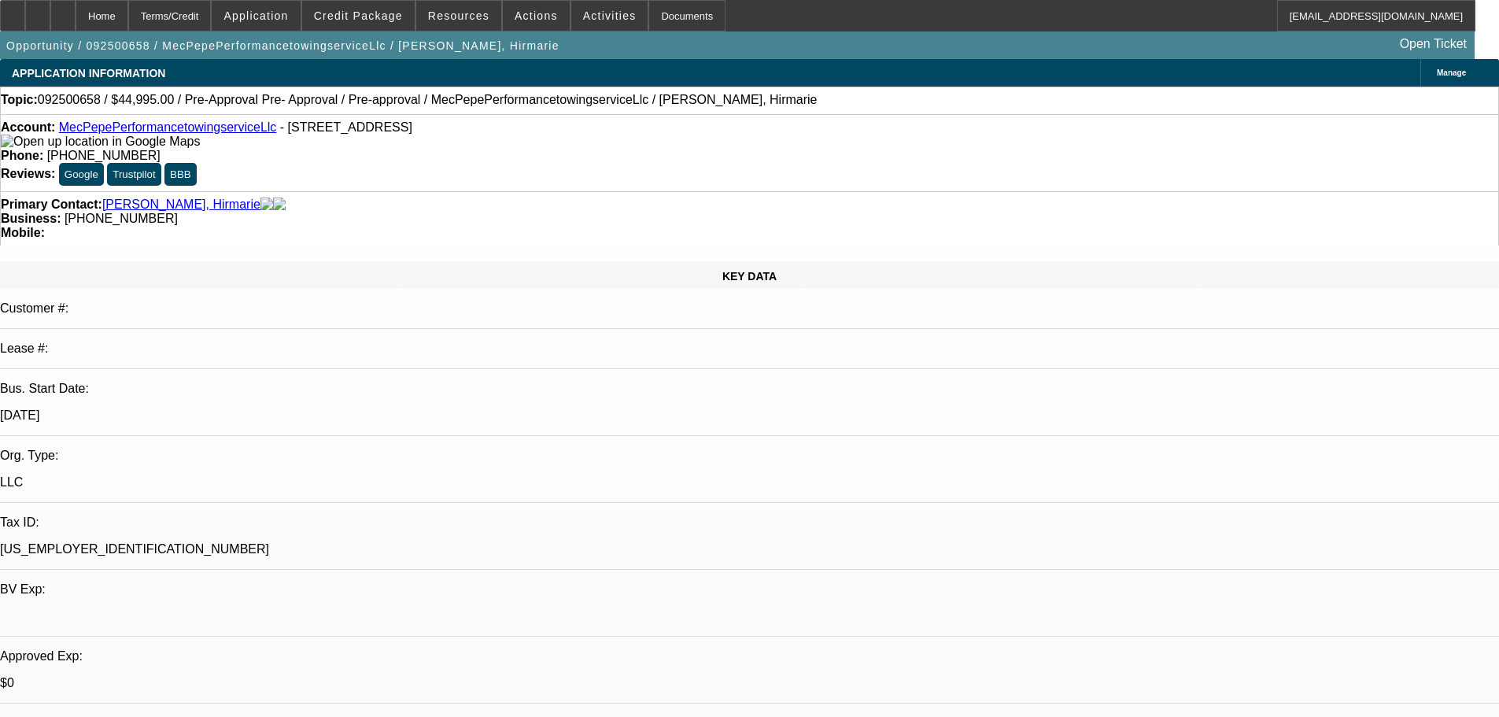
copy div "9/30 pending truck link+banks SE-----10/1 pending truck link + su plan"
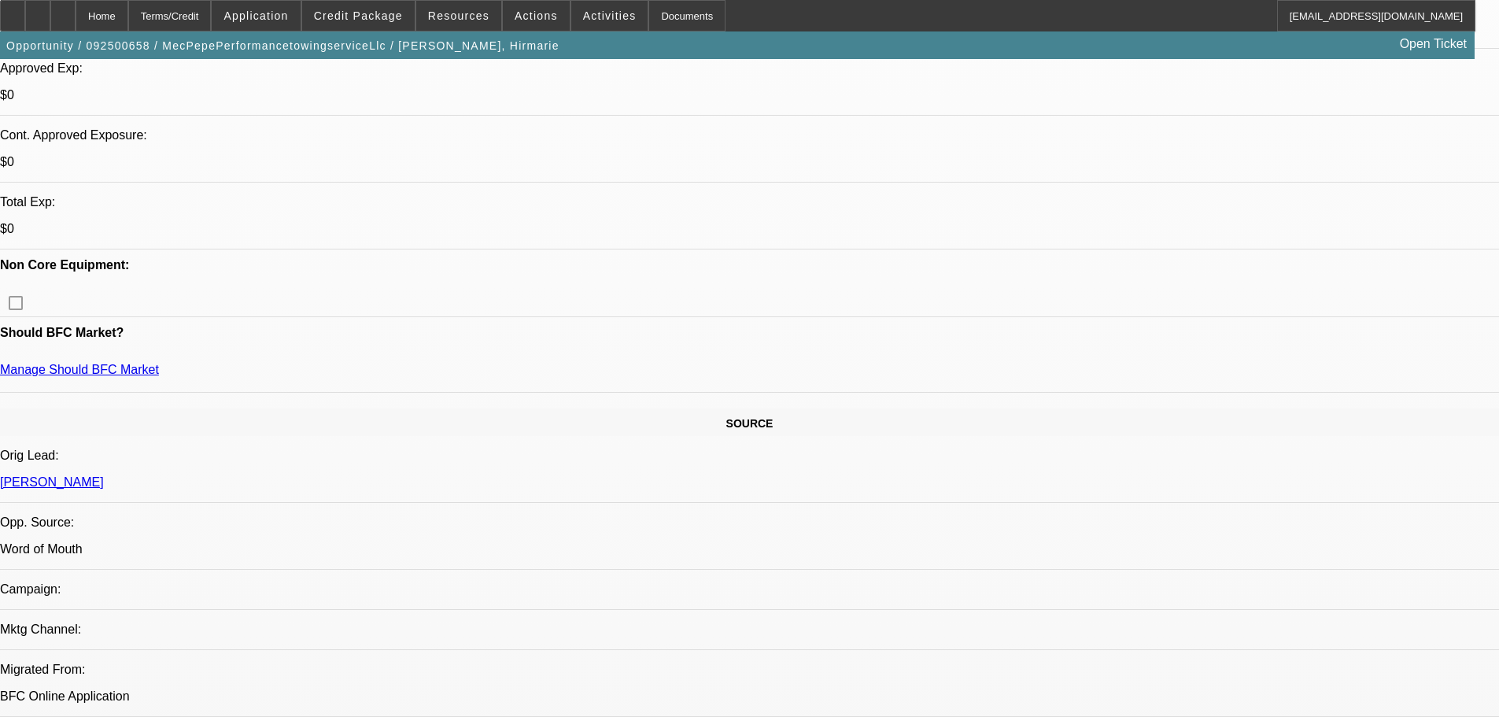
drag, startPoint x: 862, startPoint y: 717, endPoint x: 847, endPoint y: 641, distance: 76.9
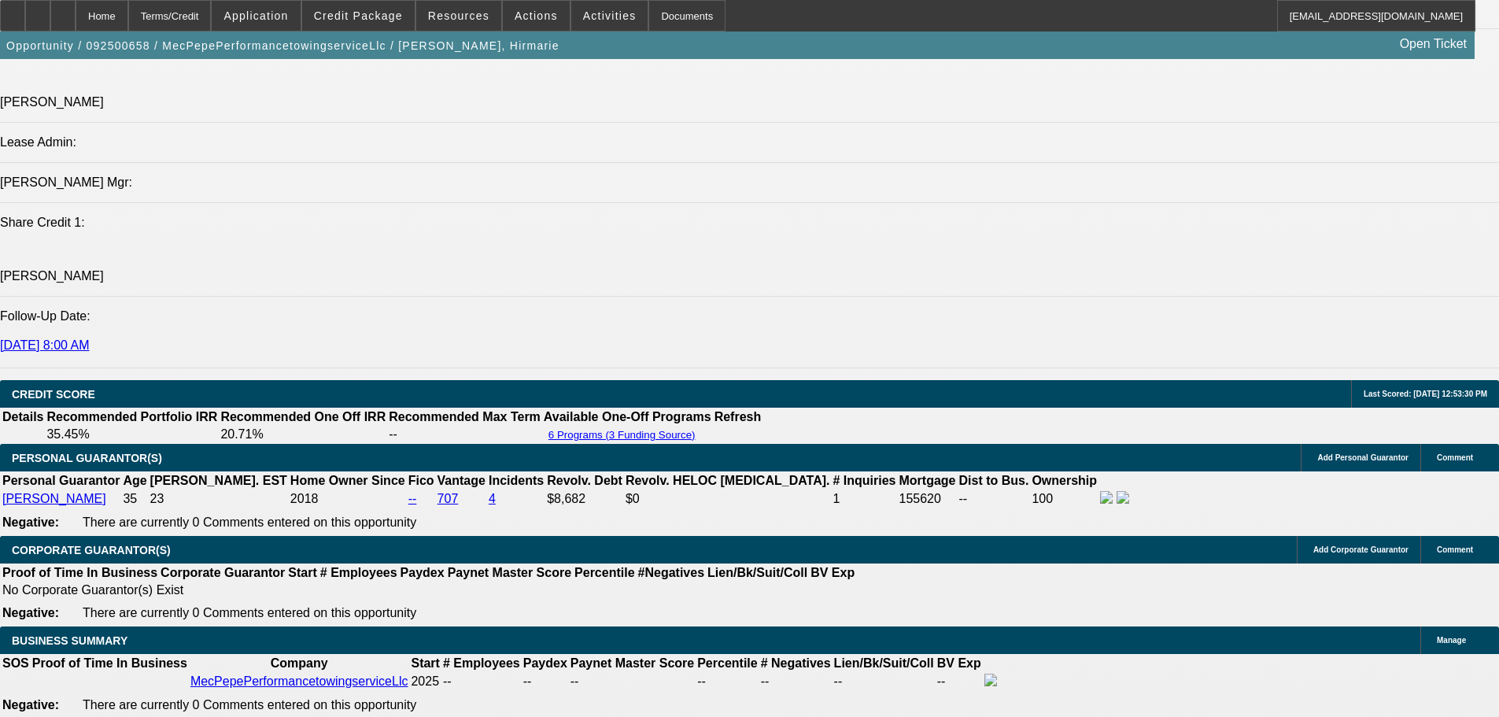
scroll to position [2020, 0]
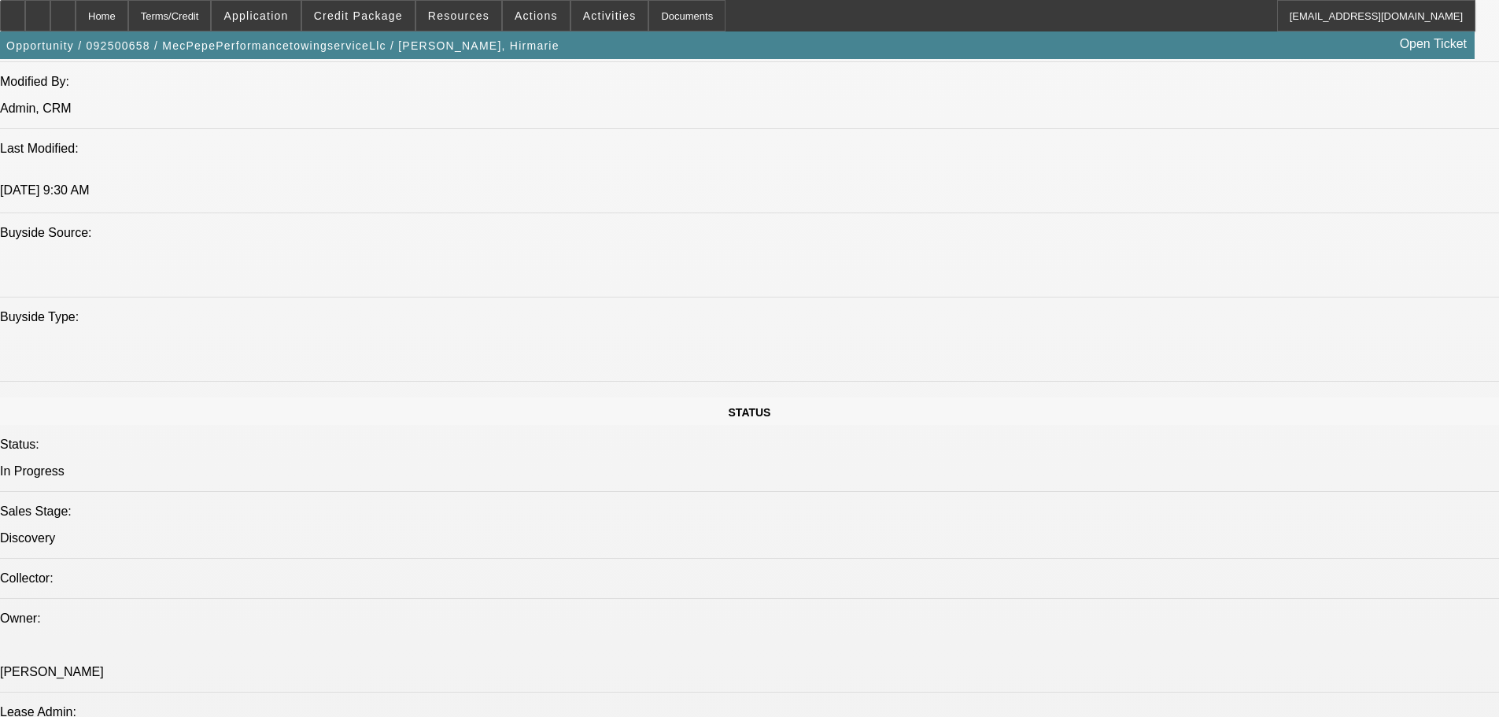
scroll to position [0, 0]
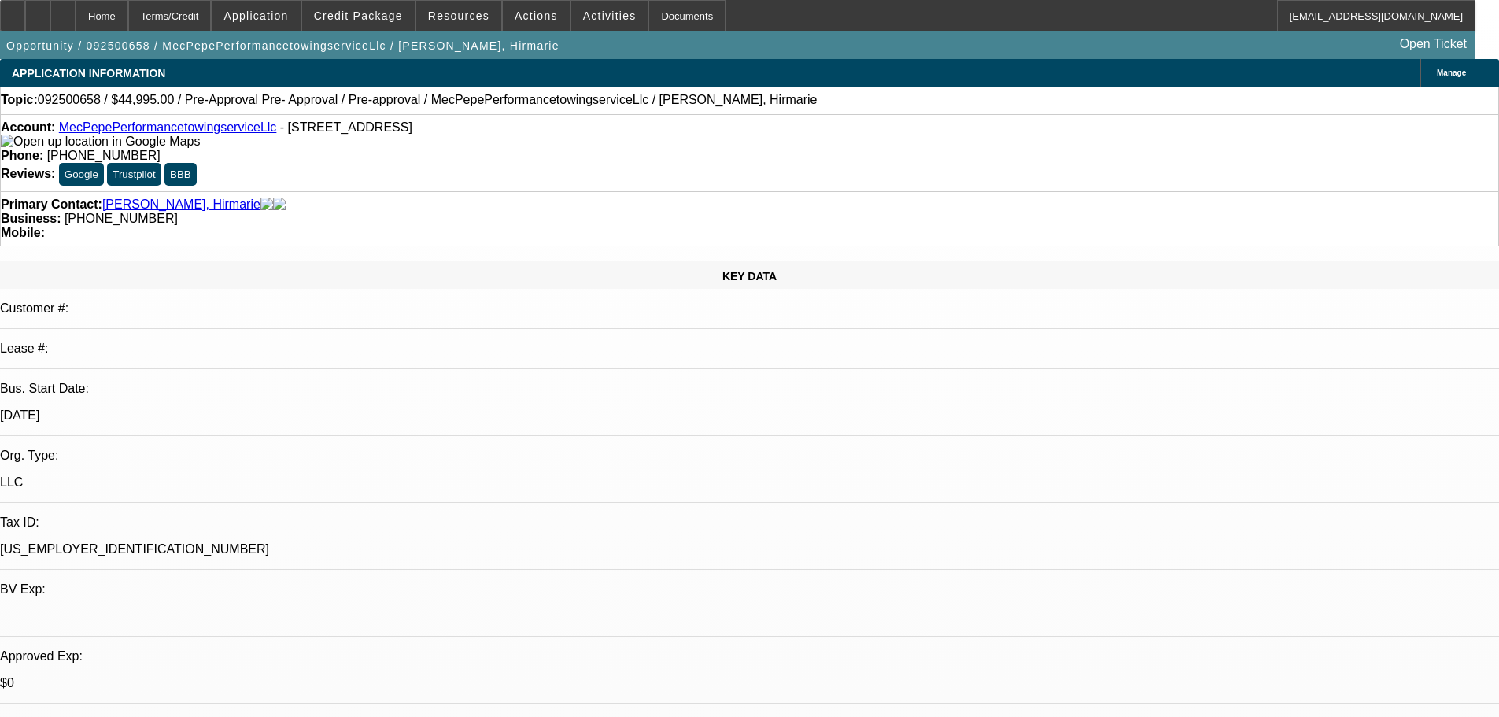
drag, startPoint x: 933, startPoint y: 271, endPoint x: 927, endPoint y: 139, distance: 131.6
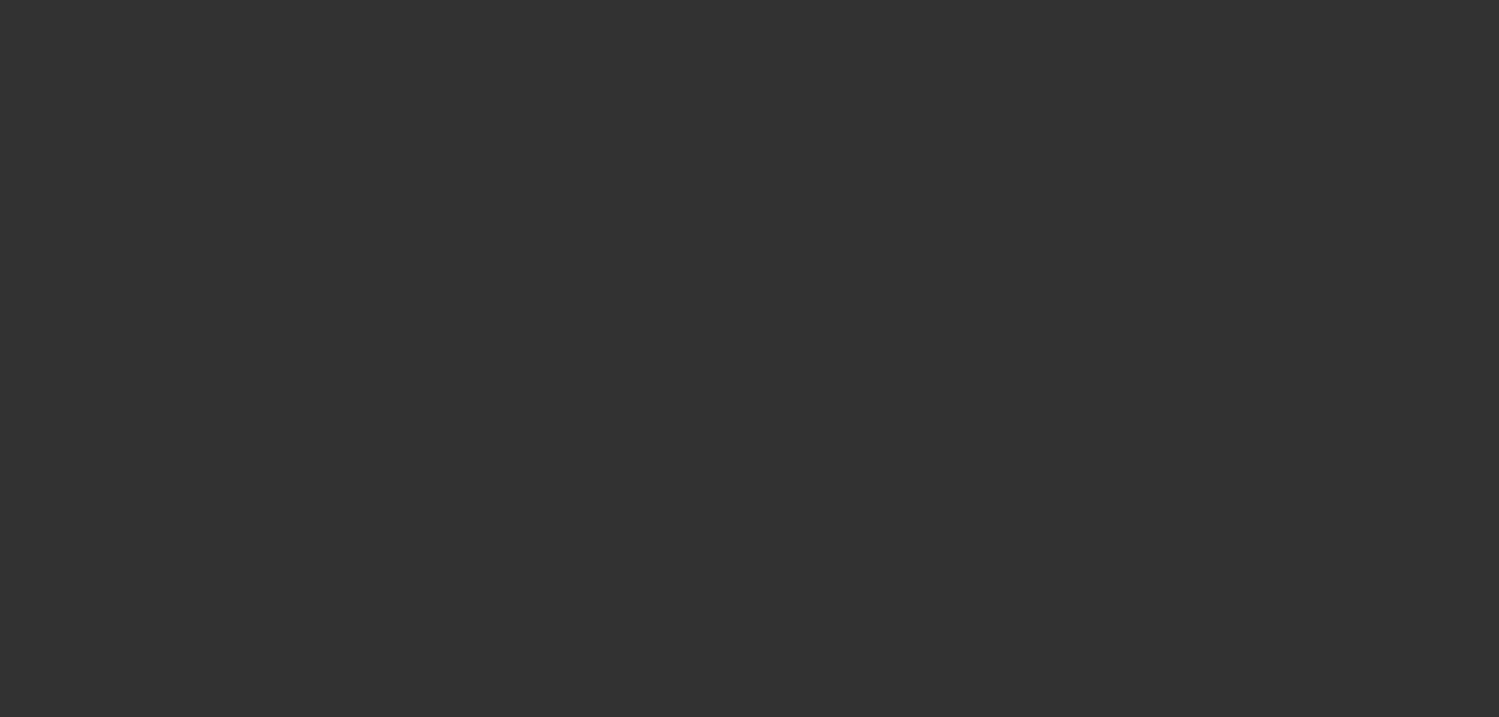
click at [727, 335] on span "Open calendar" at bounding box center [746, 316] width 38 height 38
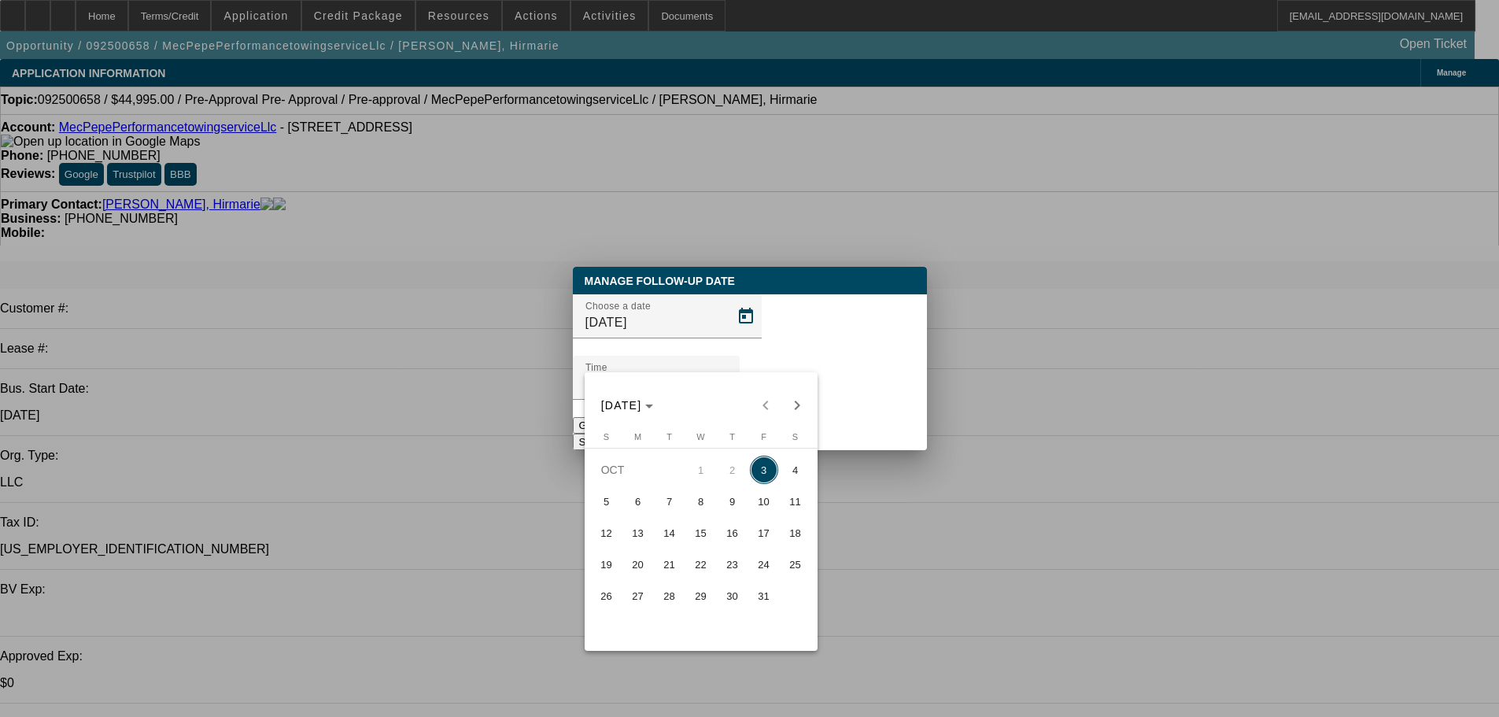
click at [647, 503] on span "6" at bounding box center [638, 501] width 28 height 28
type input "10/6/2025"
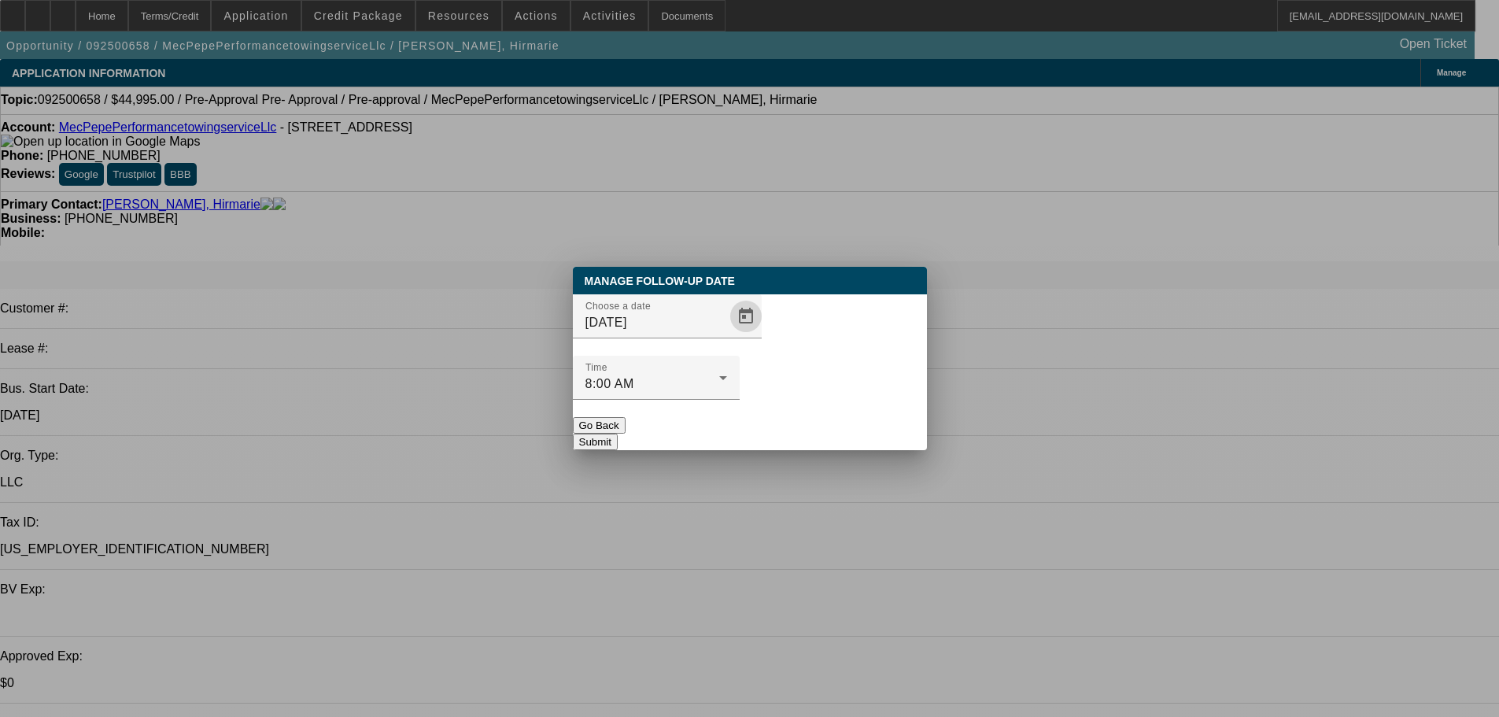
click at [618, 434] on button "Submit" at bounding box center [595, 442] width 45 height 17
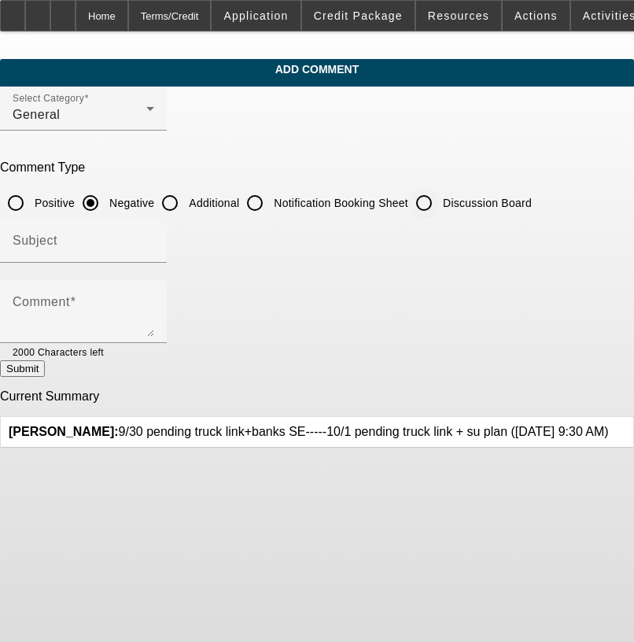
click at [440, 201] on input "Discussion Board" at bounding box center [423, 202] width 31 height 31
radio input "true"
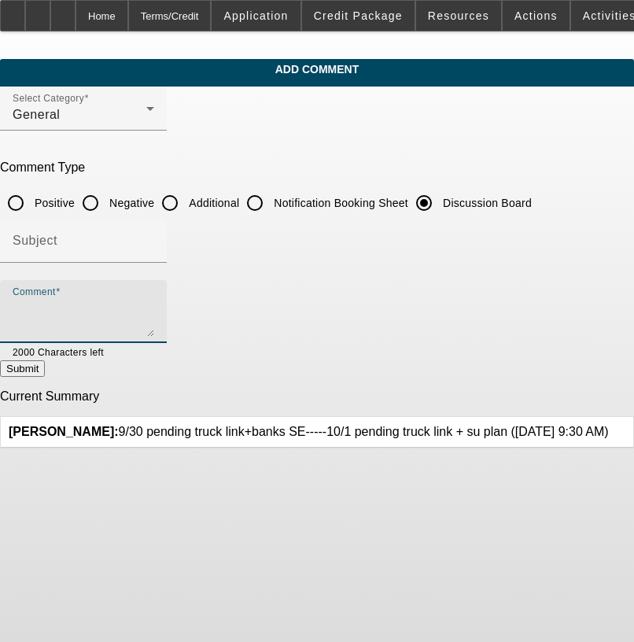
click at [154, 311] on textarea "Comment" at bounding box center [84, 318] width 142 height 38
paste textarea "9/30 pending truck link+banks SE-----10/1 pending truck link + su plan"
type textarea "9/30 pending truck link+banks SE-----10/1 pending truck link + su plan----10/3 …"
click at [45, 363] on button "Submit" at bounding box center [22, 368] width 45 height 17
radio input "true"
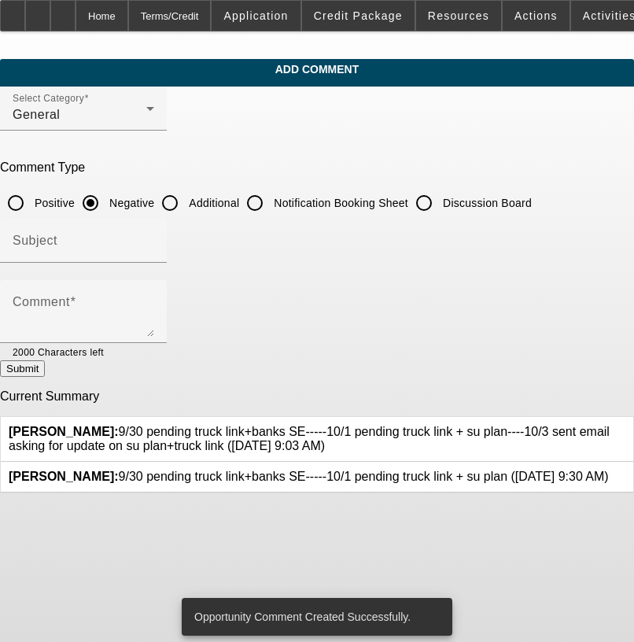
click at [609, 470] on icon at bounding box center [609, 470] width 0 height 0
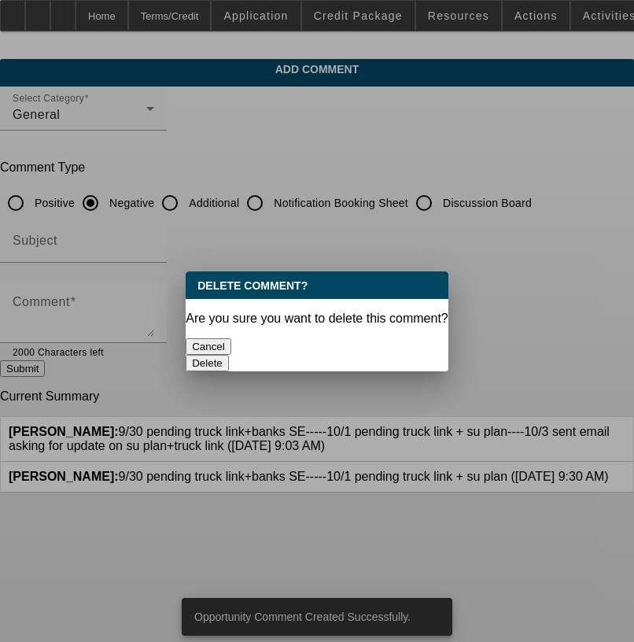
click at [229, 355] on button "Delete" at bounding box center [207, 363] width 43 height 17
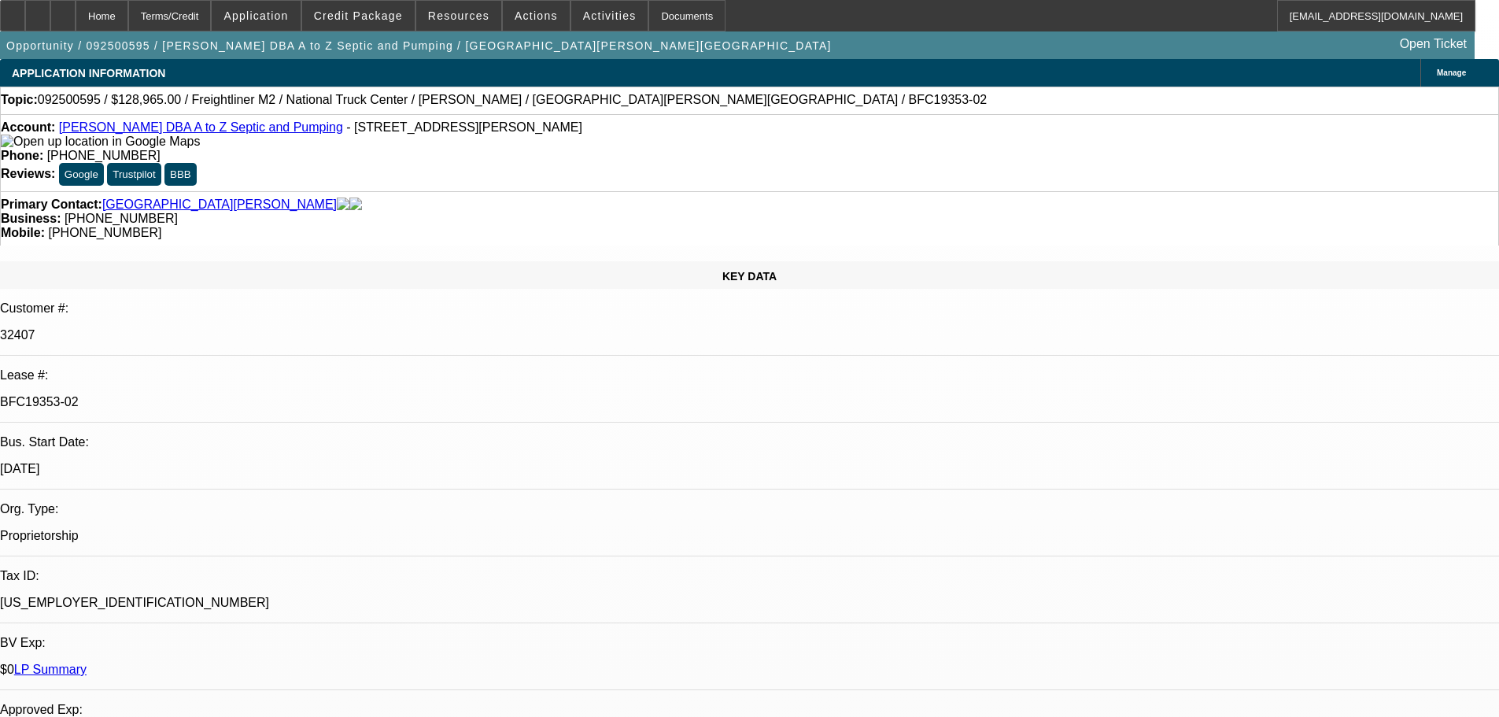
select select "0"
select select "6"
select select "0"
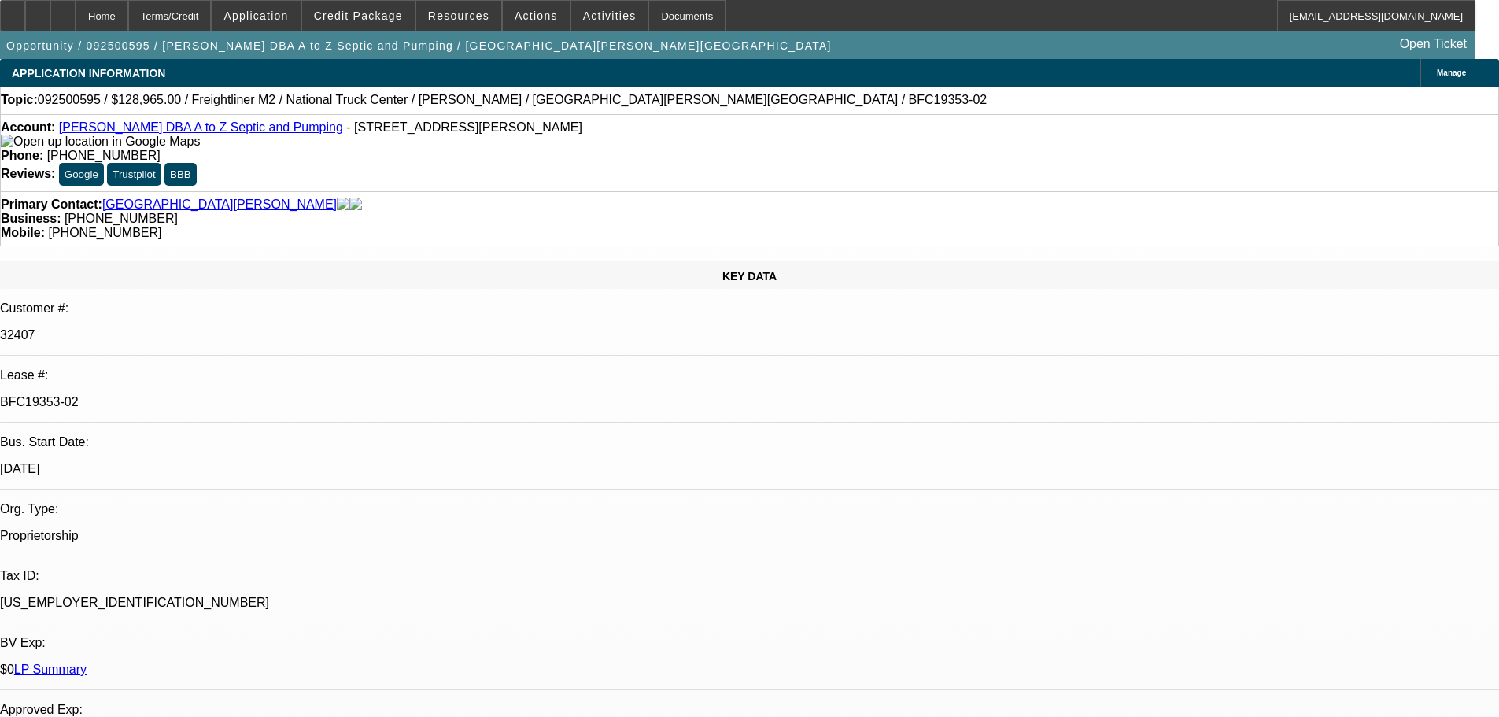
select select "0"
select select "6"
select select "0"
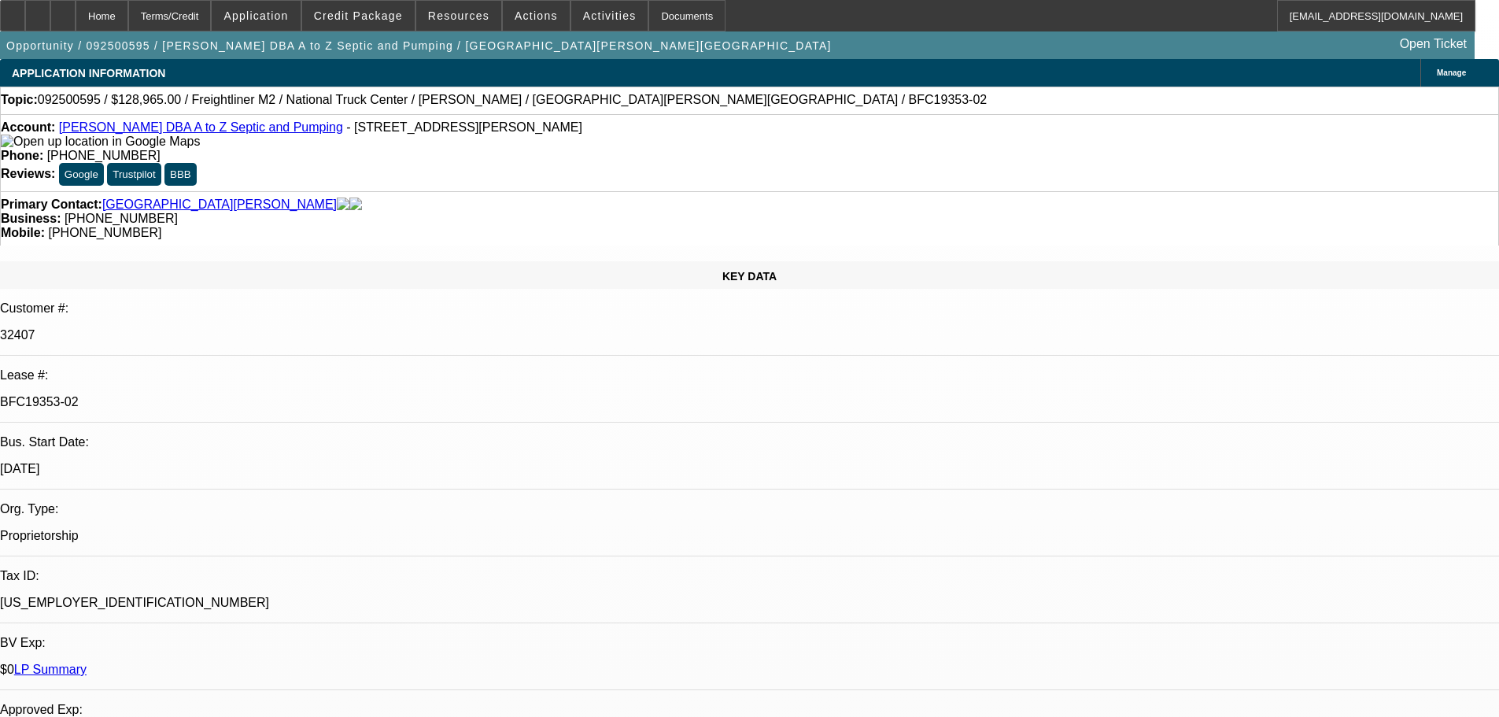
select select "0"
select select "6"
select select "0"
select select "2"
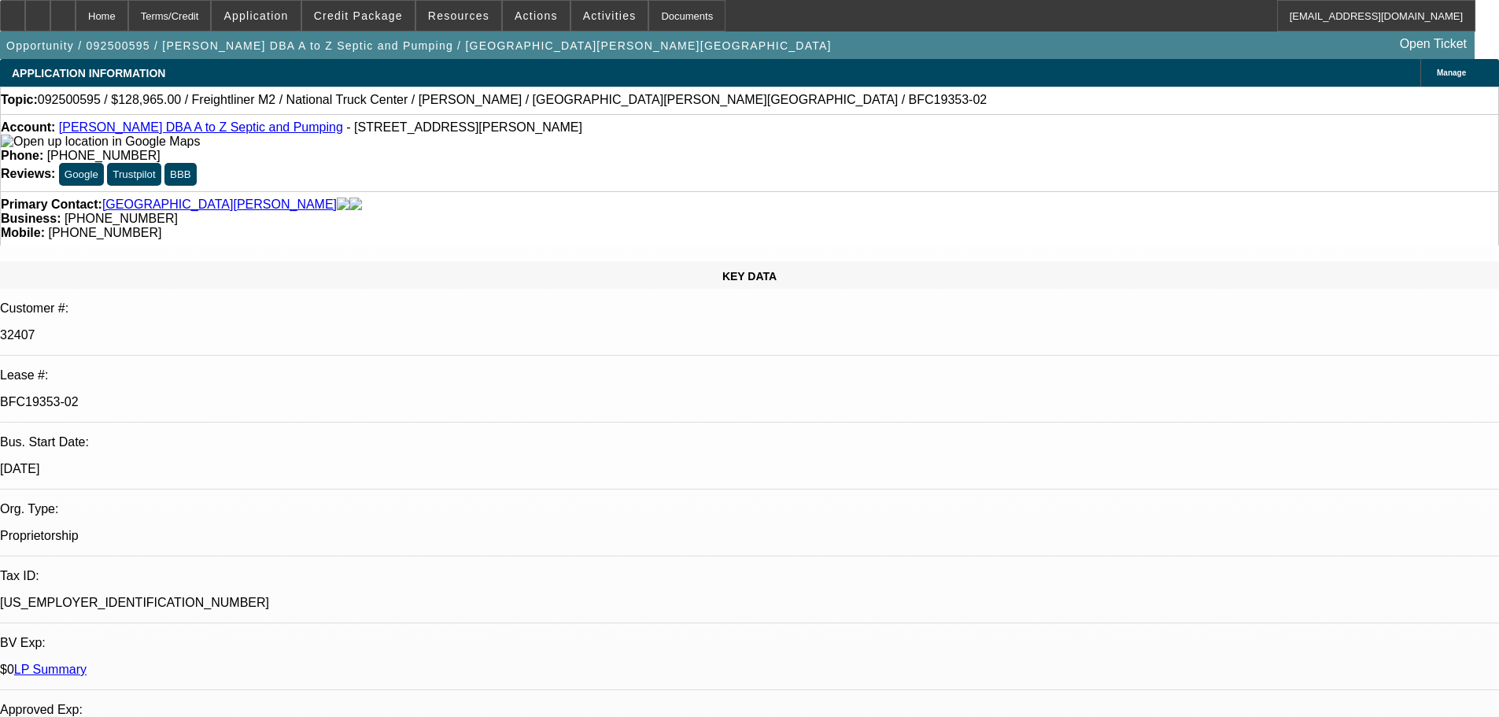
select select "0"
select select "6"
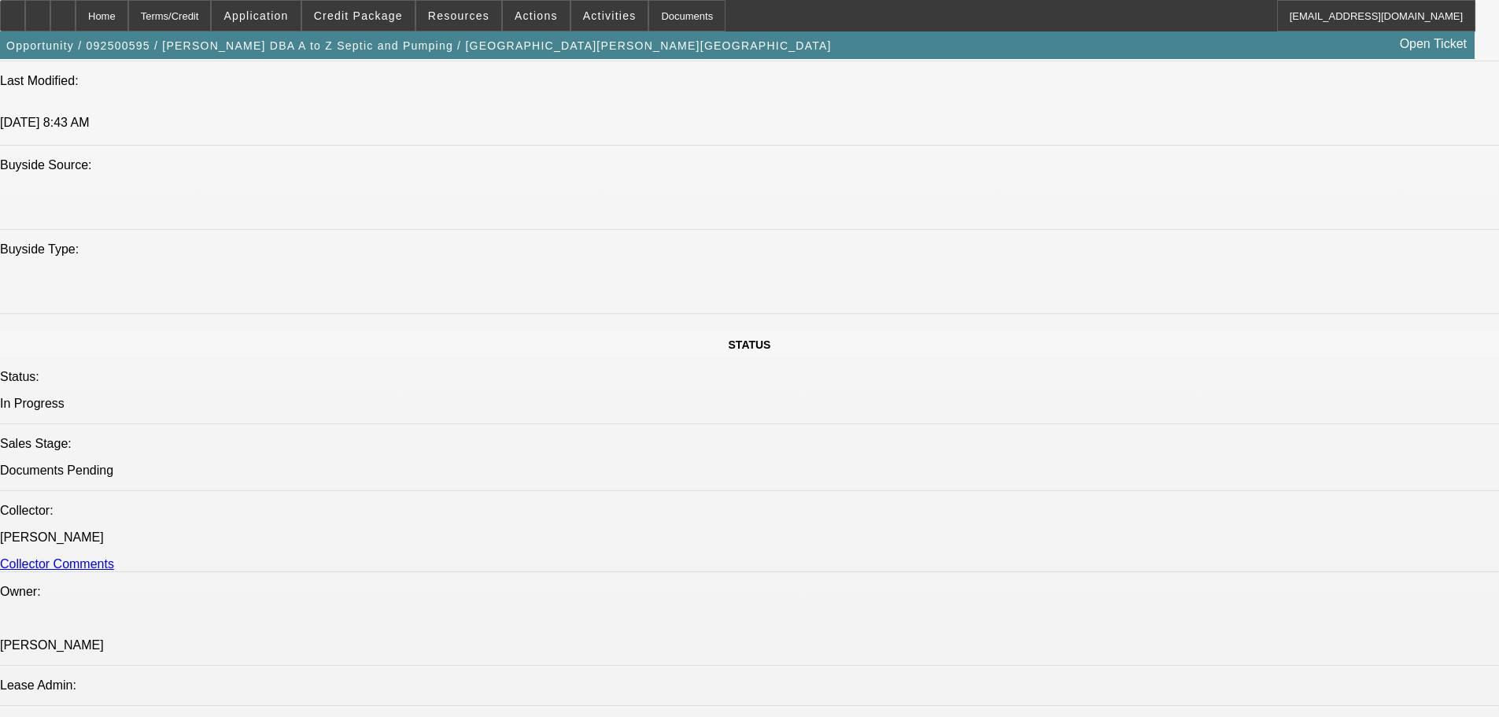
drag, startPoint x: 486, startPoint y: 316, endPoint x: 489, endPoint y: 510, distance: 194.4
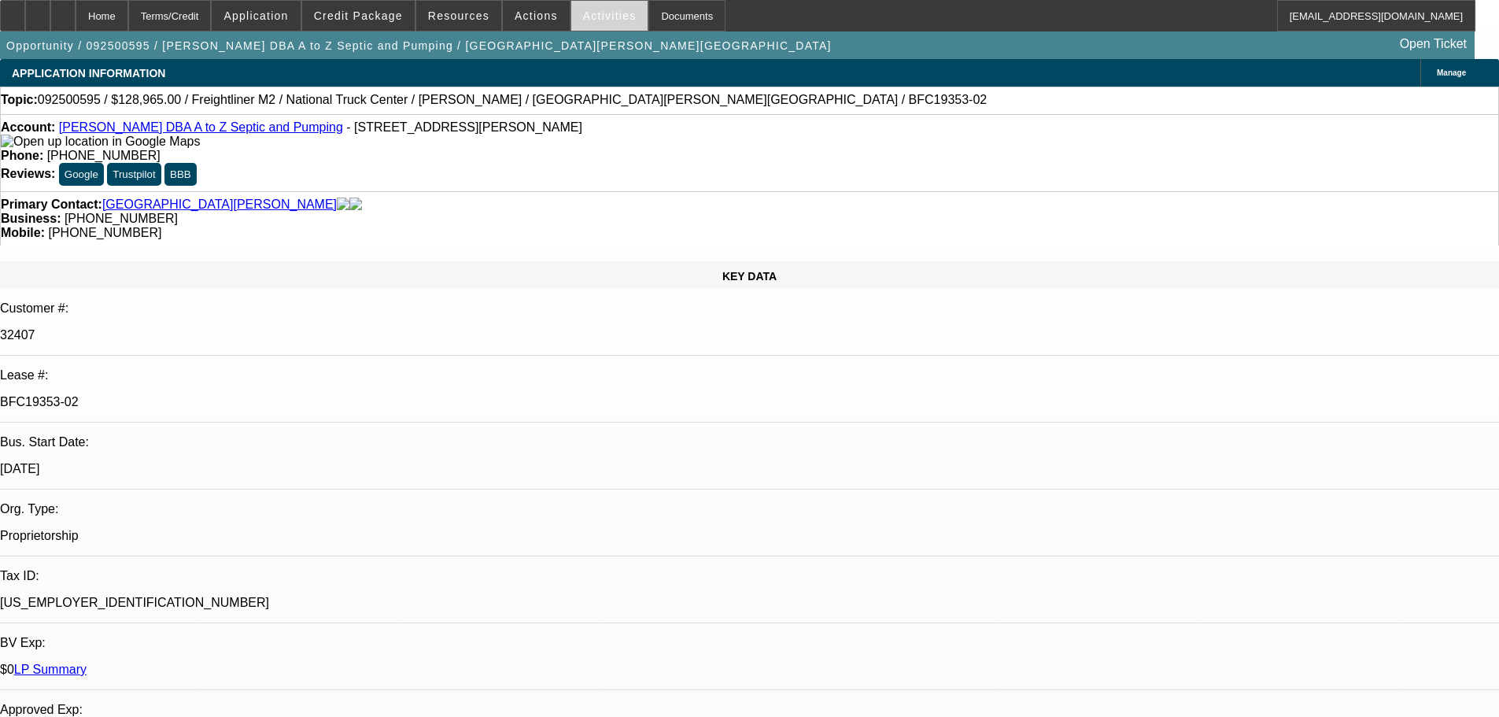
drag, startPoint x: 534, startPoint y: 260, endPoint x: 556, endPoint y: 14, distance: 247.3
click at [76, 15] on div at bounding box center [62, 15] width 25 height 31
select select "0"
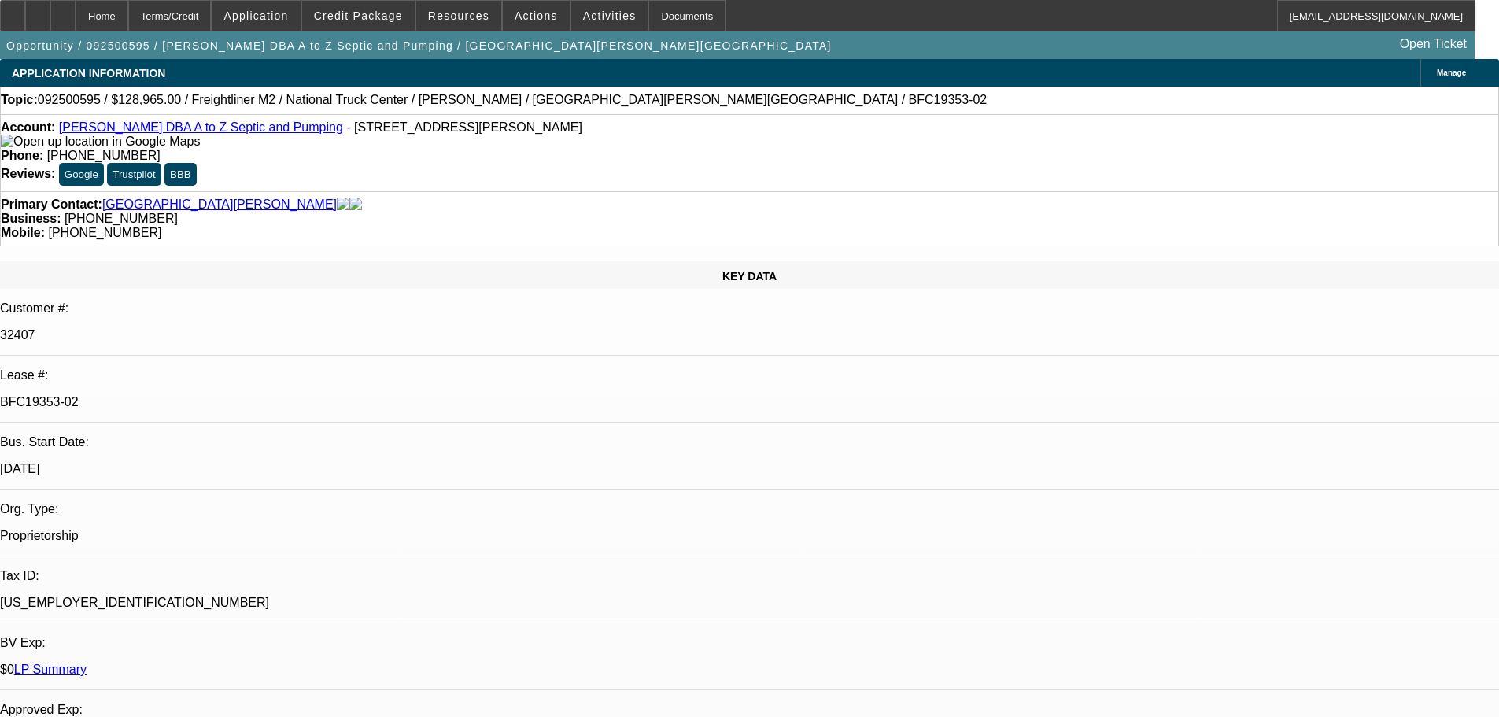
select select "6"
select select "0"
select select "6"
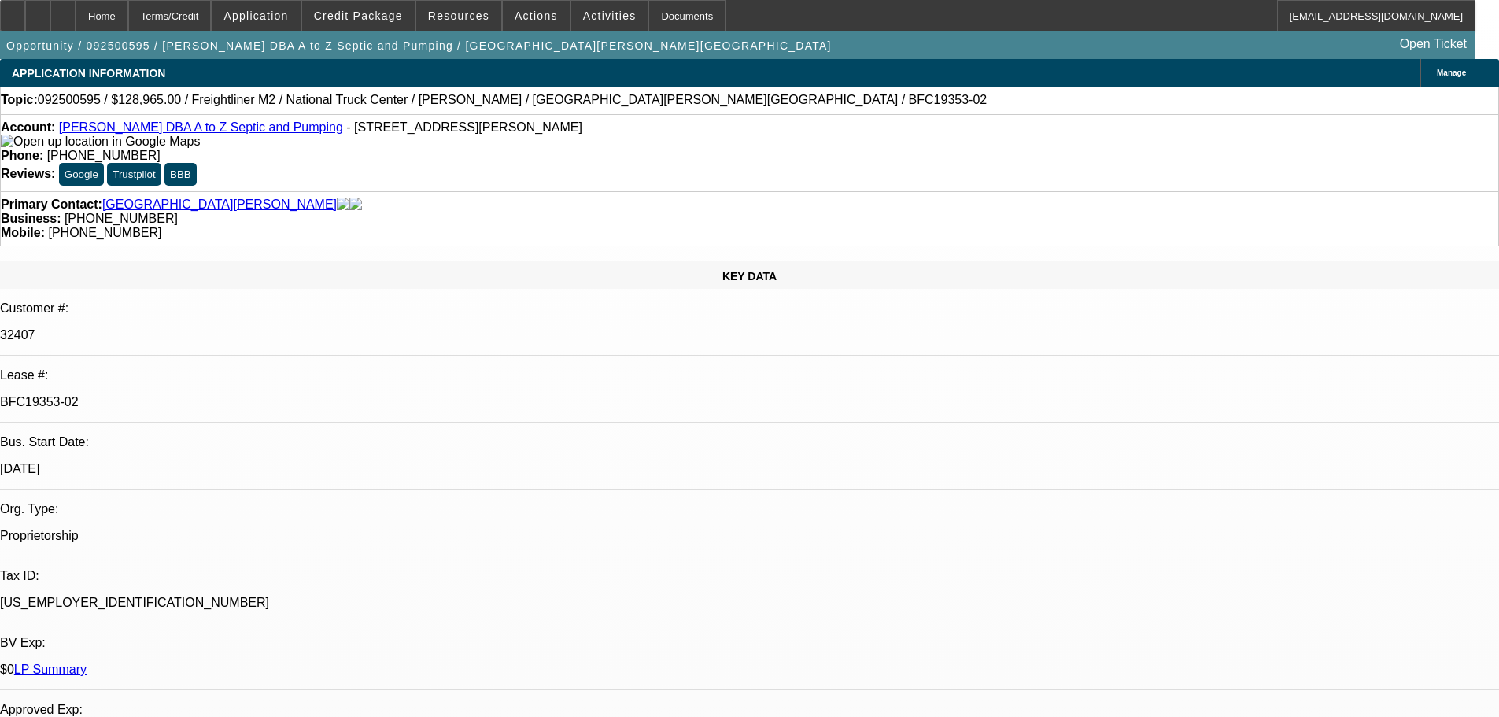
select select "0"
select select "6"
select select "0"
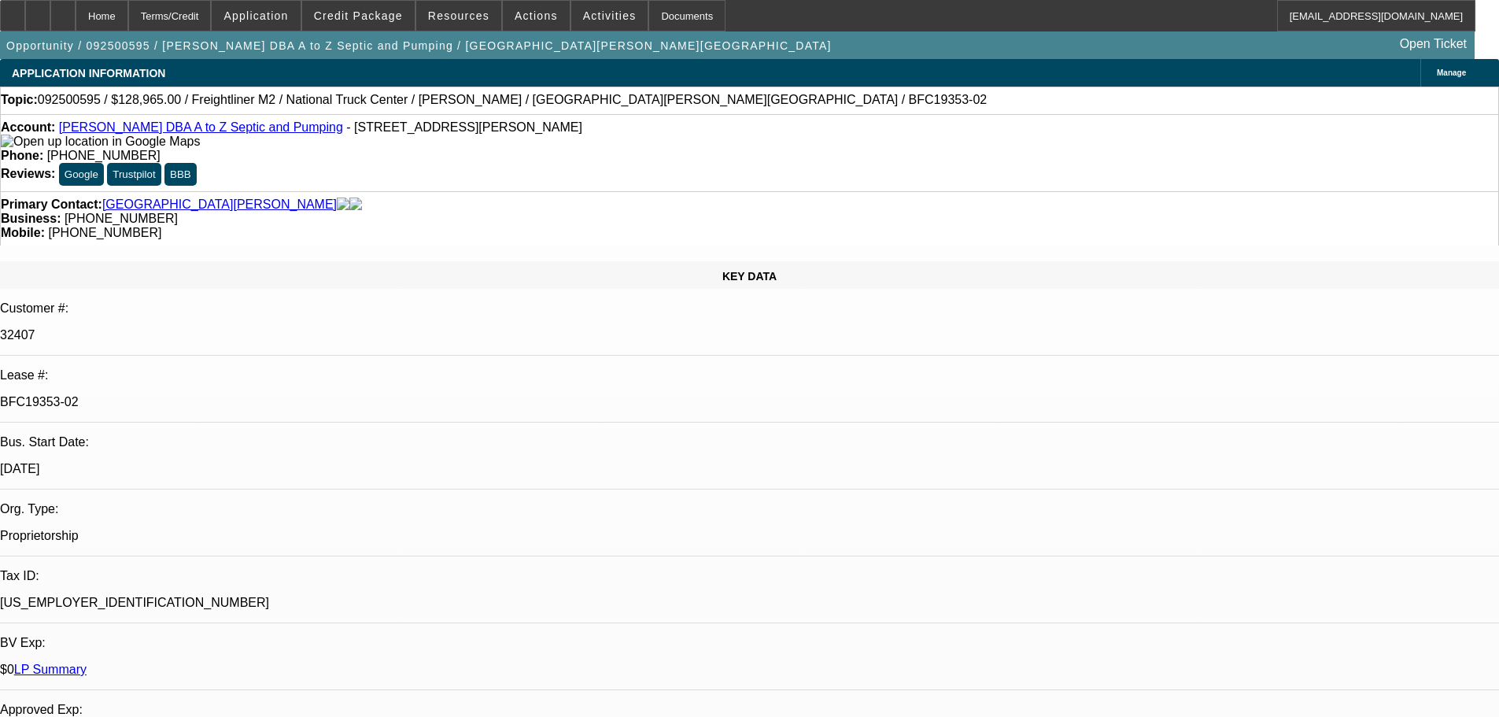
select select "2"
select select "0"
select select "6"
select select "1"
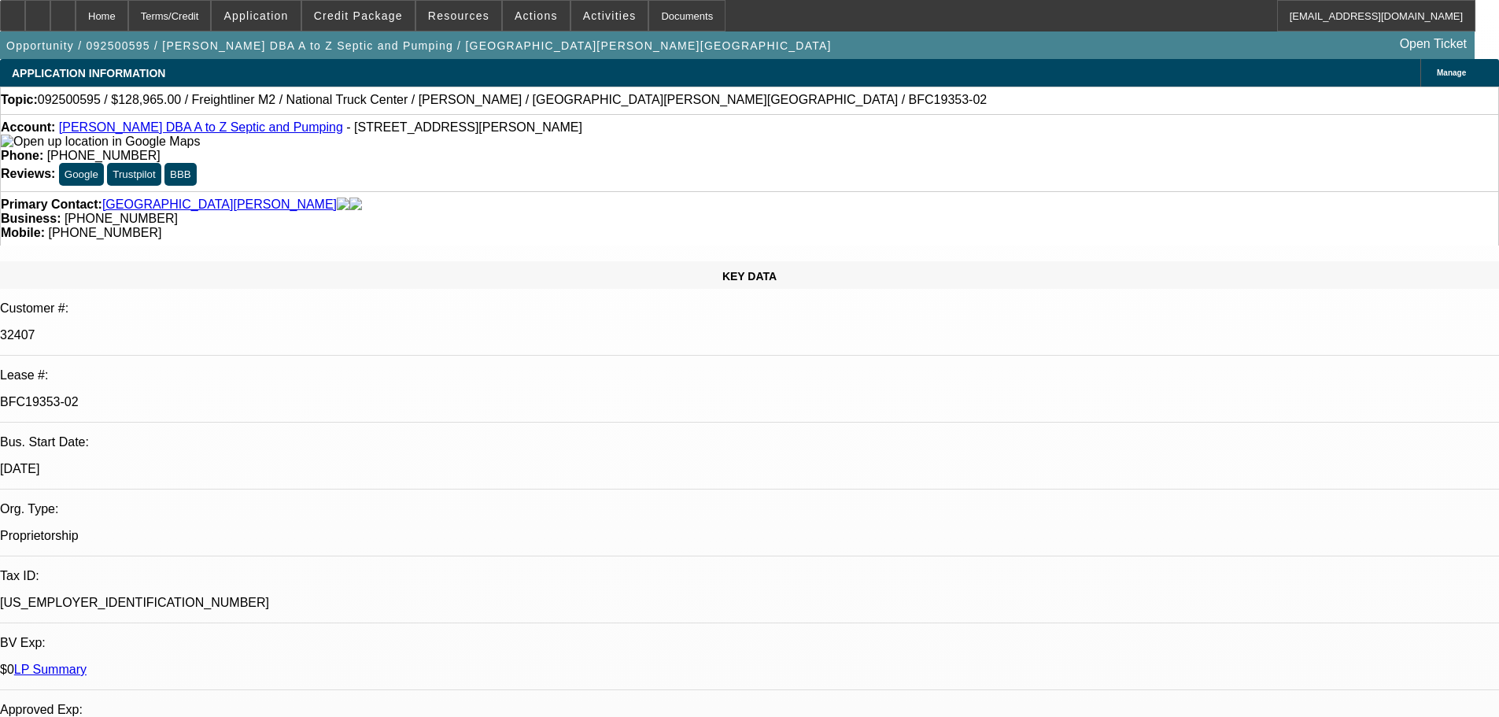
select select "1"
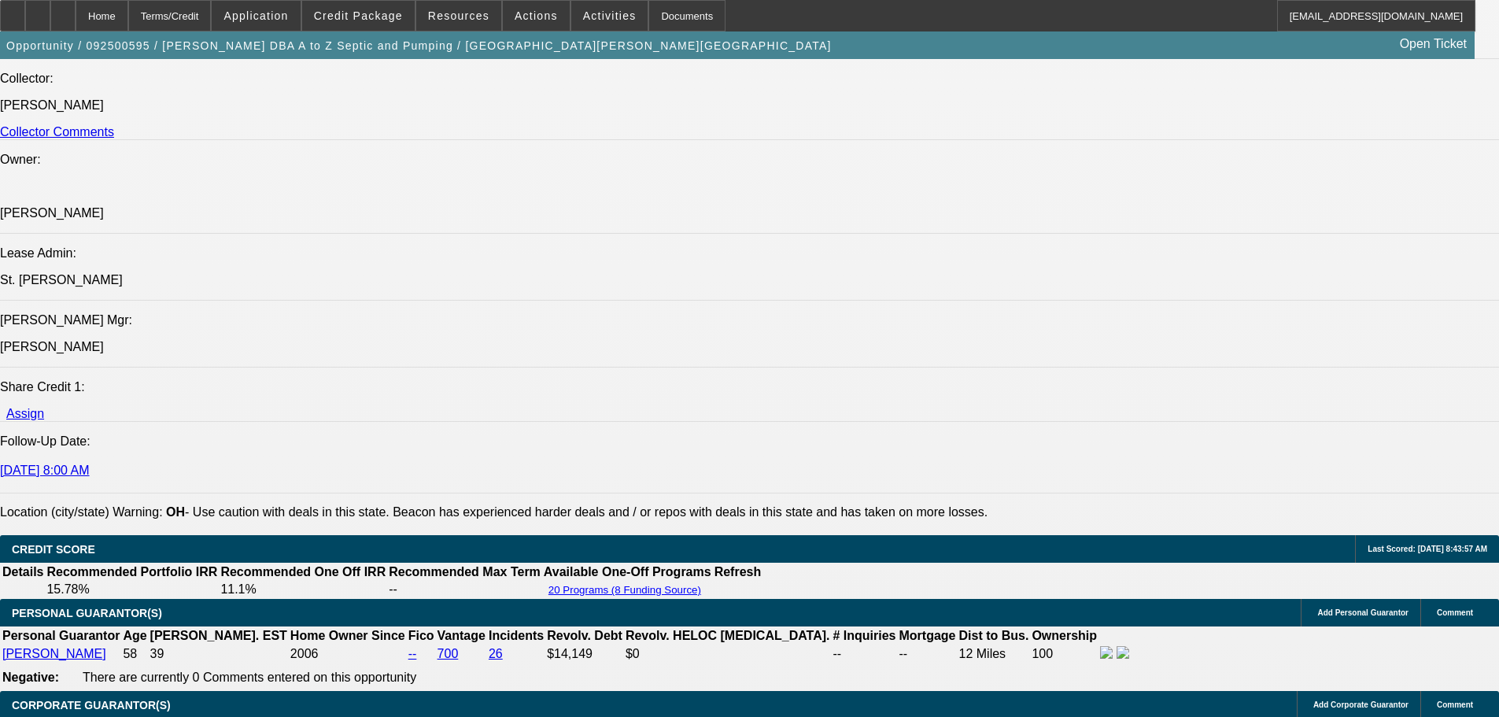
drag, startPoint x: 467, startPoint y: 453, endPoint x: 493, endPoint y: 607, distance: 155.5
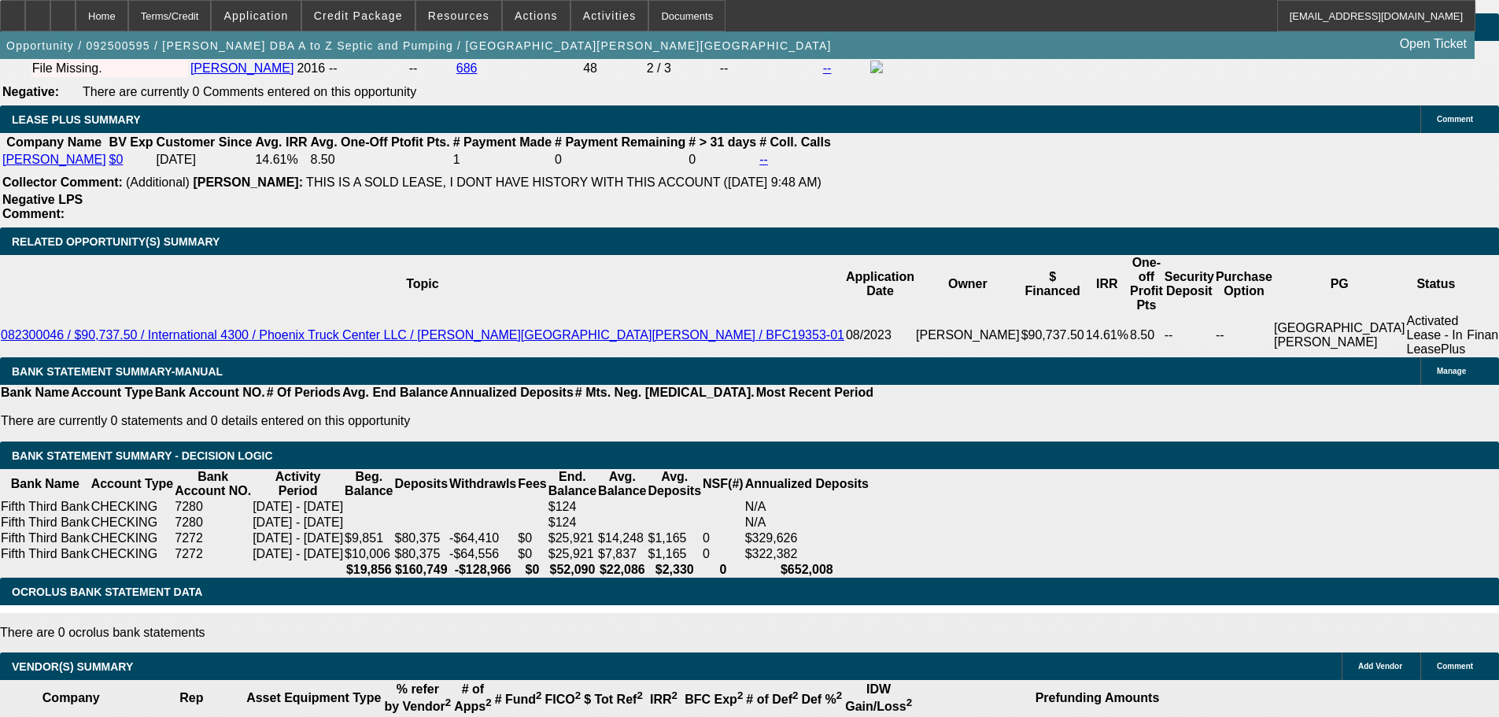
drag, startPoint x: 522, startPoint y: 441, endPoint x: 514, endPoint y: 532, distance: 90.9
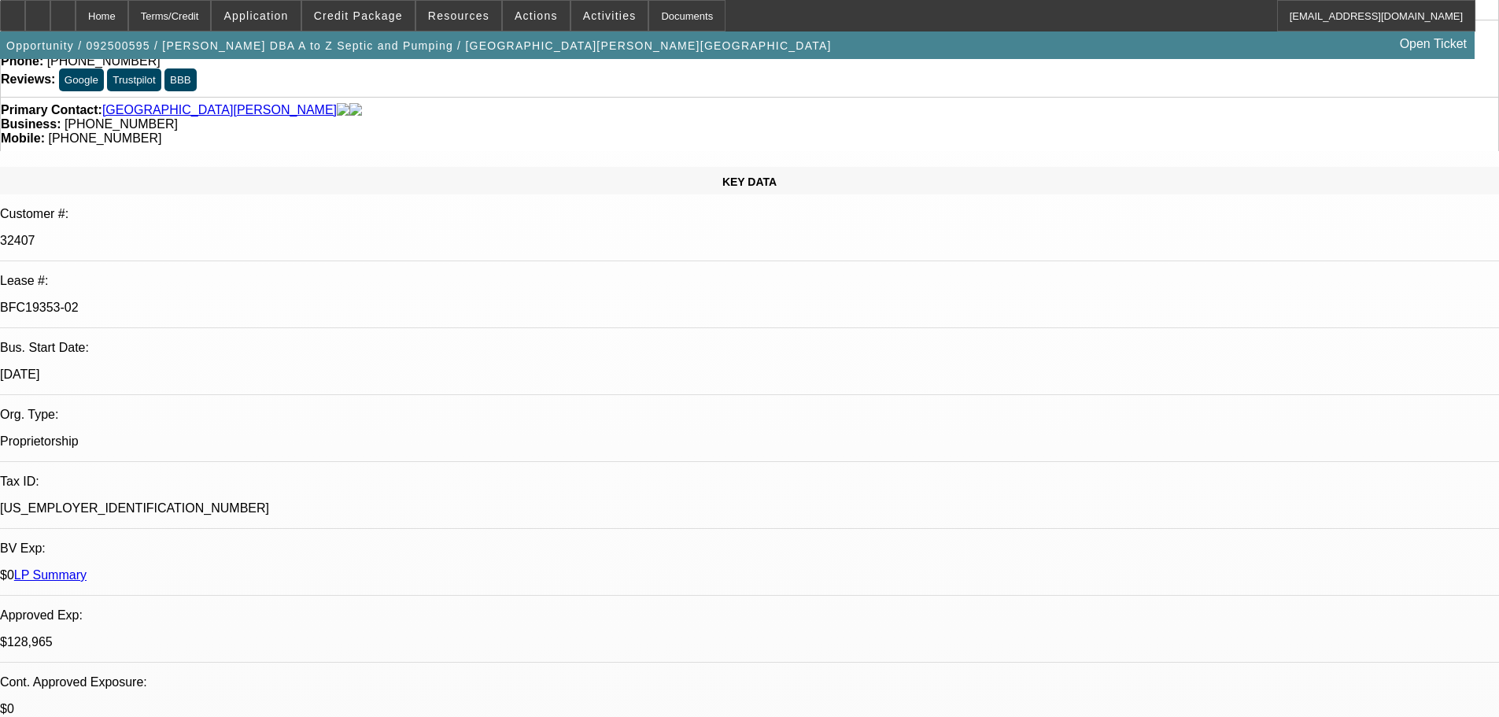
scroll to position [0, 0]
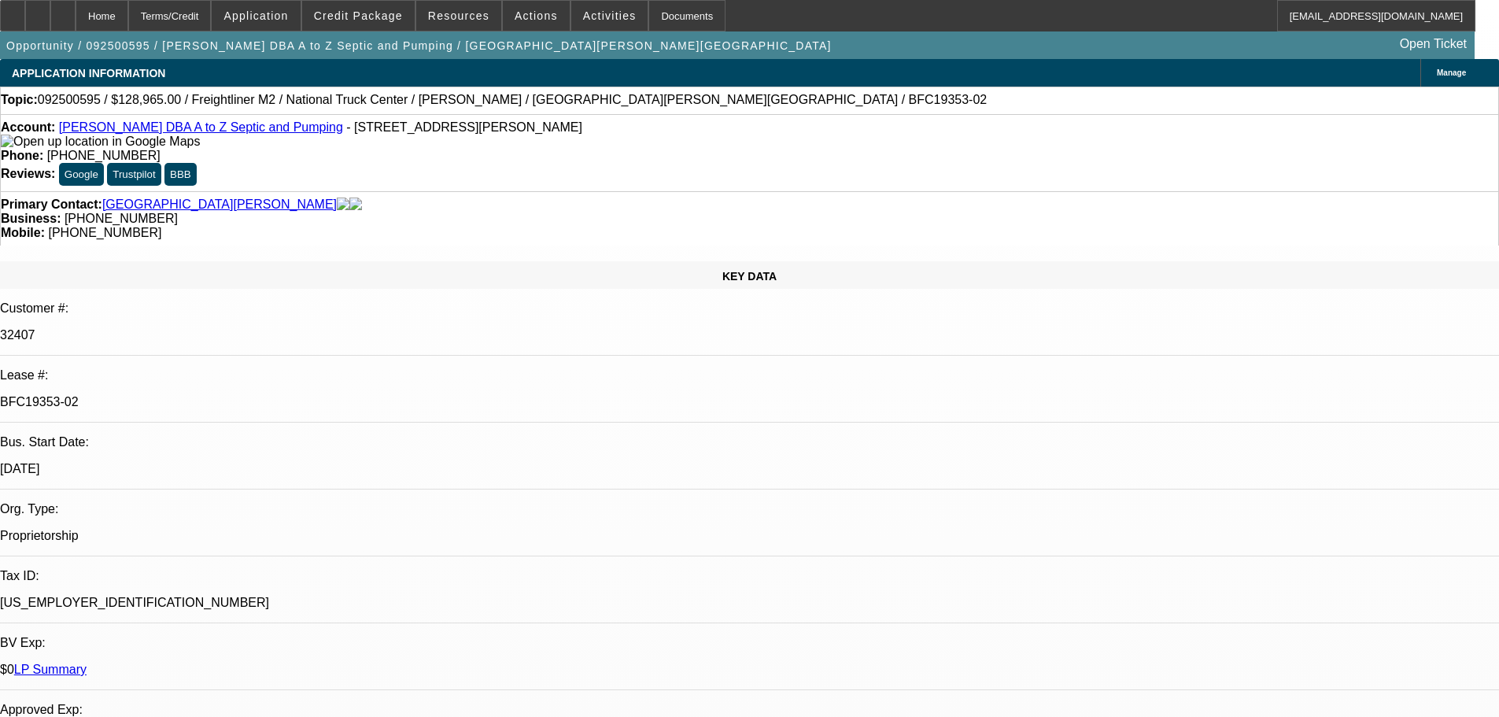
drag, startPoint x: 996, startPoint y: 374, endPoint x: 976, endPoint y: 150, distance: 225.2
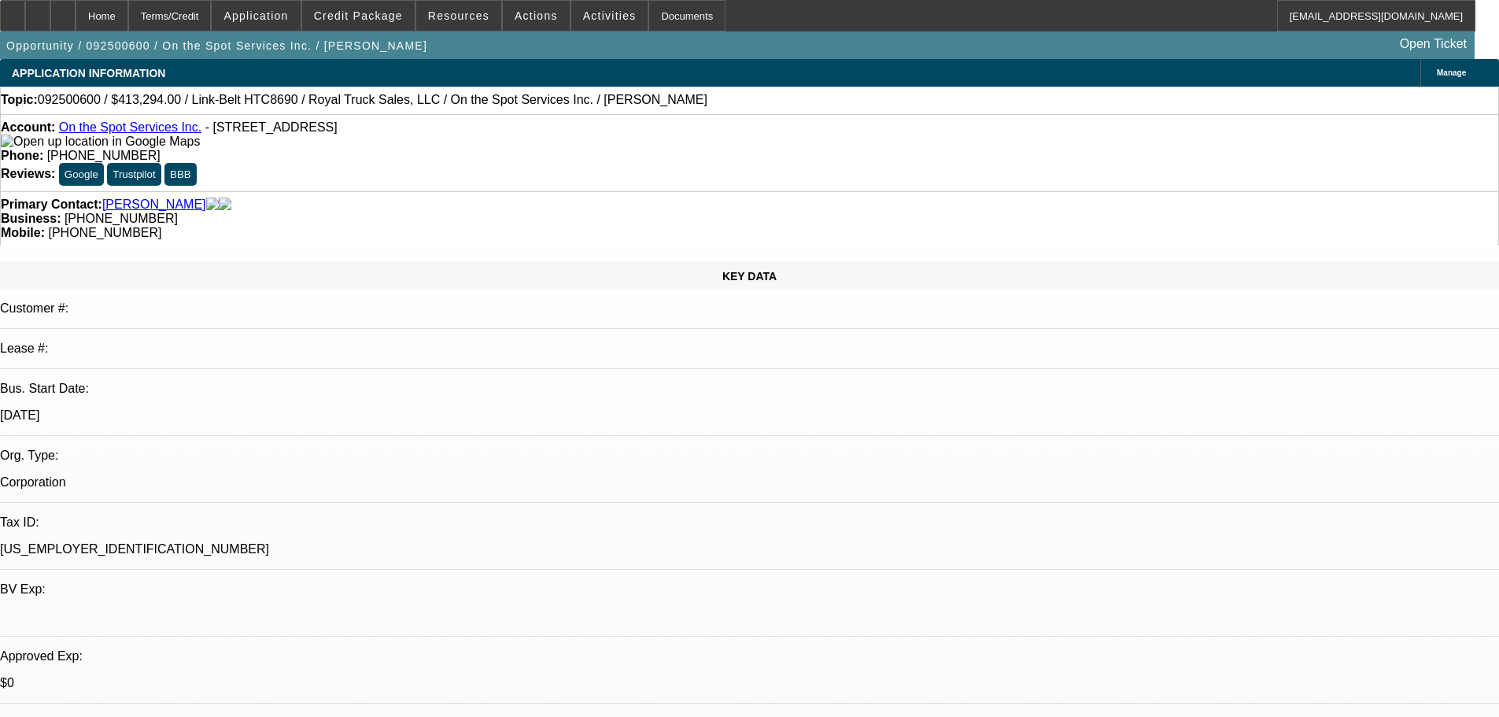
select select "0"
select select "6"
select select "0"
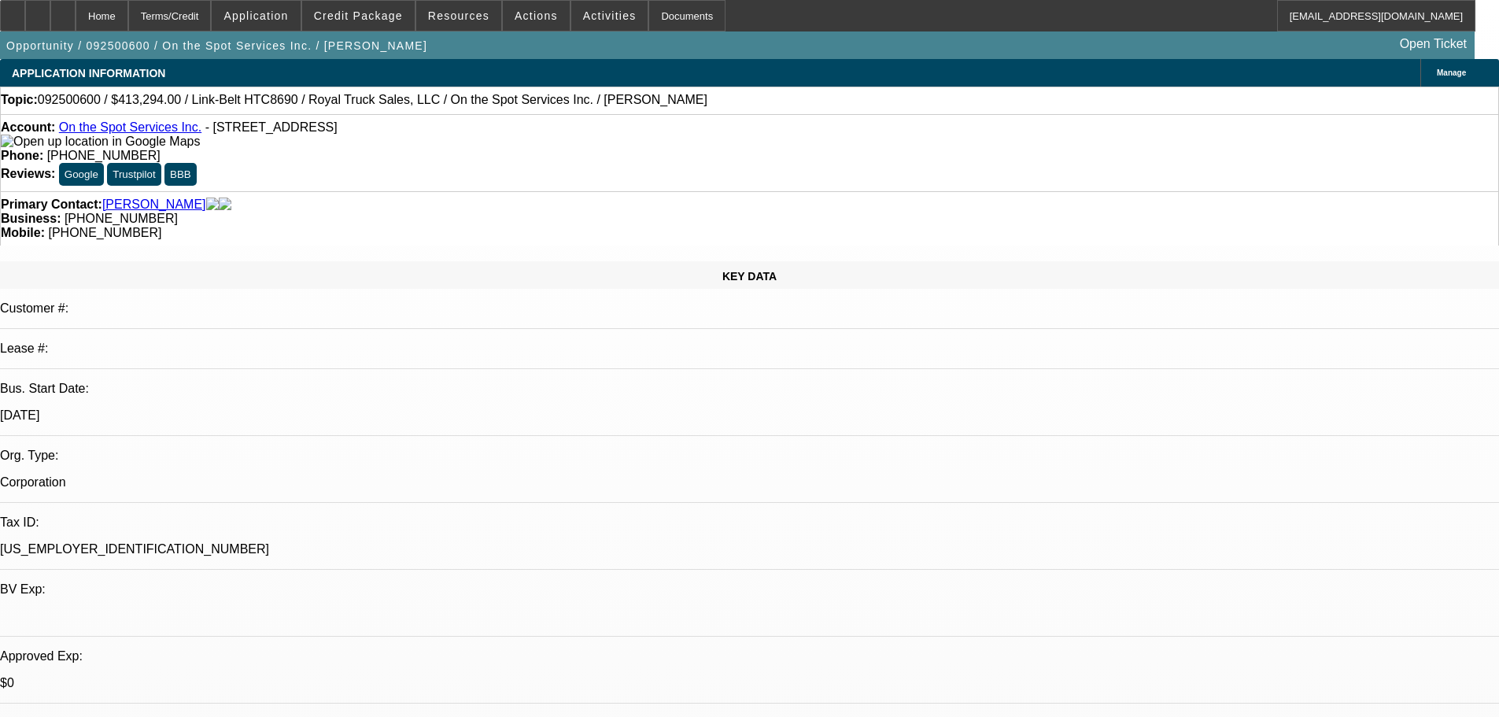
select select "0"
select select "6"
select select "0"
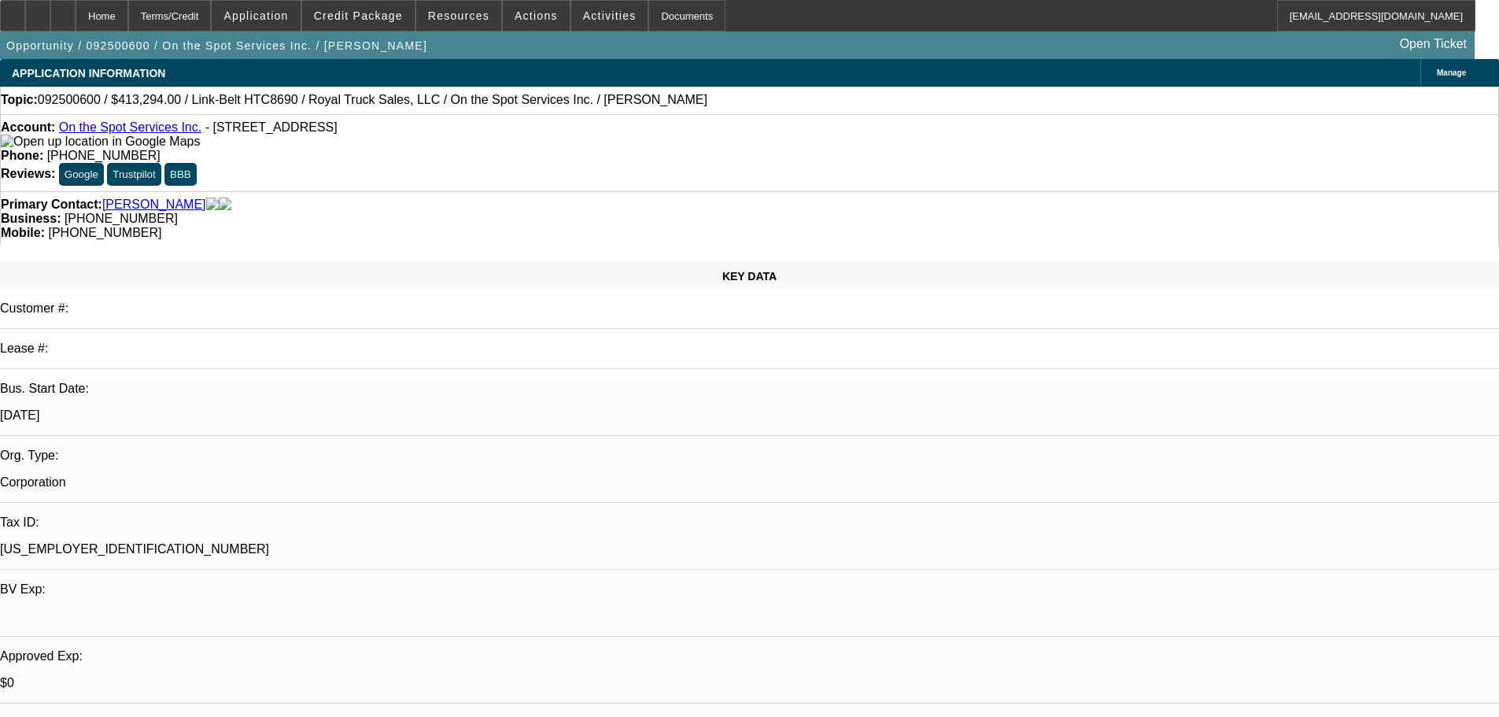
select select "0"
select select "6"
select select "0"
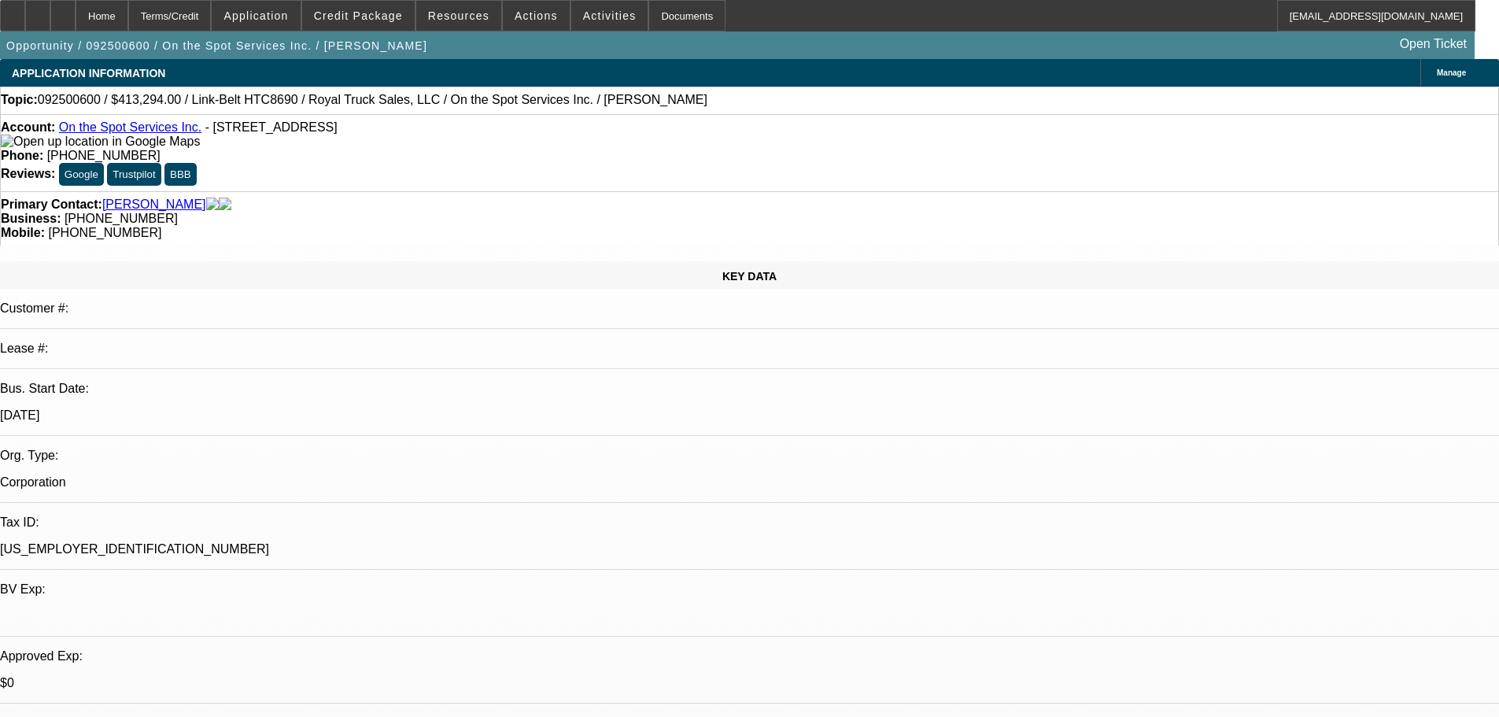
select select "6"
click at [586, 18] on span "Activities" at bounding box center [610, 15] width 54 height 13
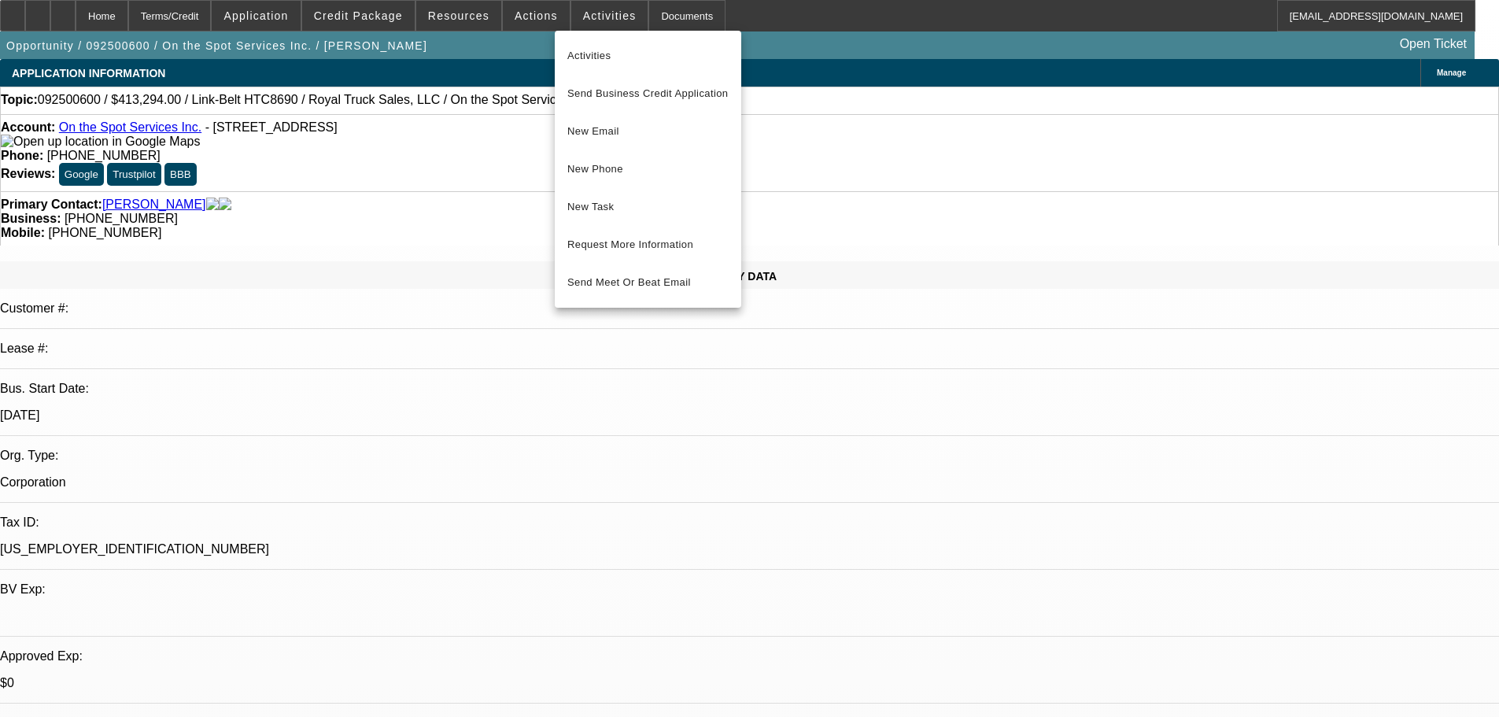
click at [778, 222] on div at bounding box center [749, 358] width 1499 height 717
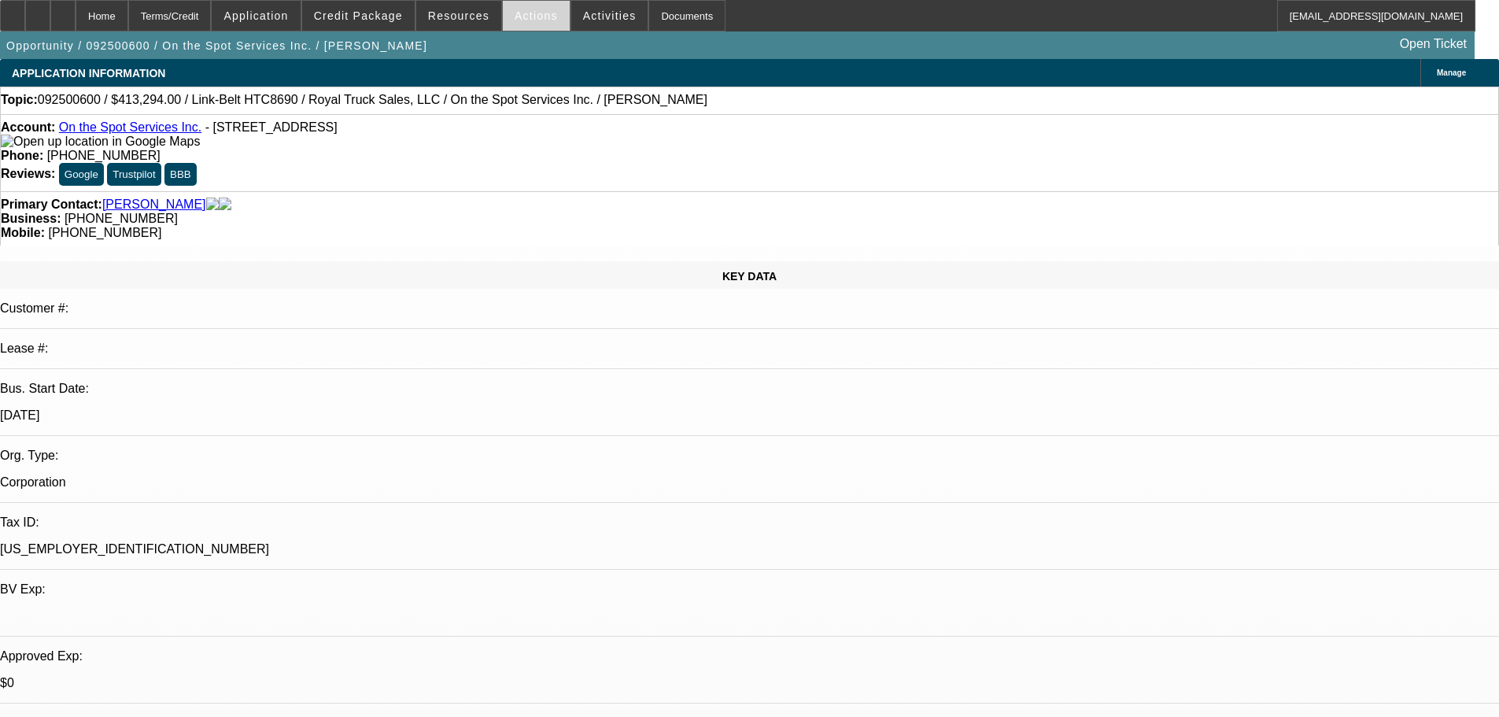
click at [522, 13] on span "Actions" at bounding box center [536, 15] width 43 height 13
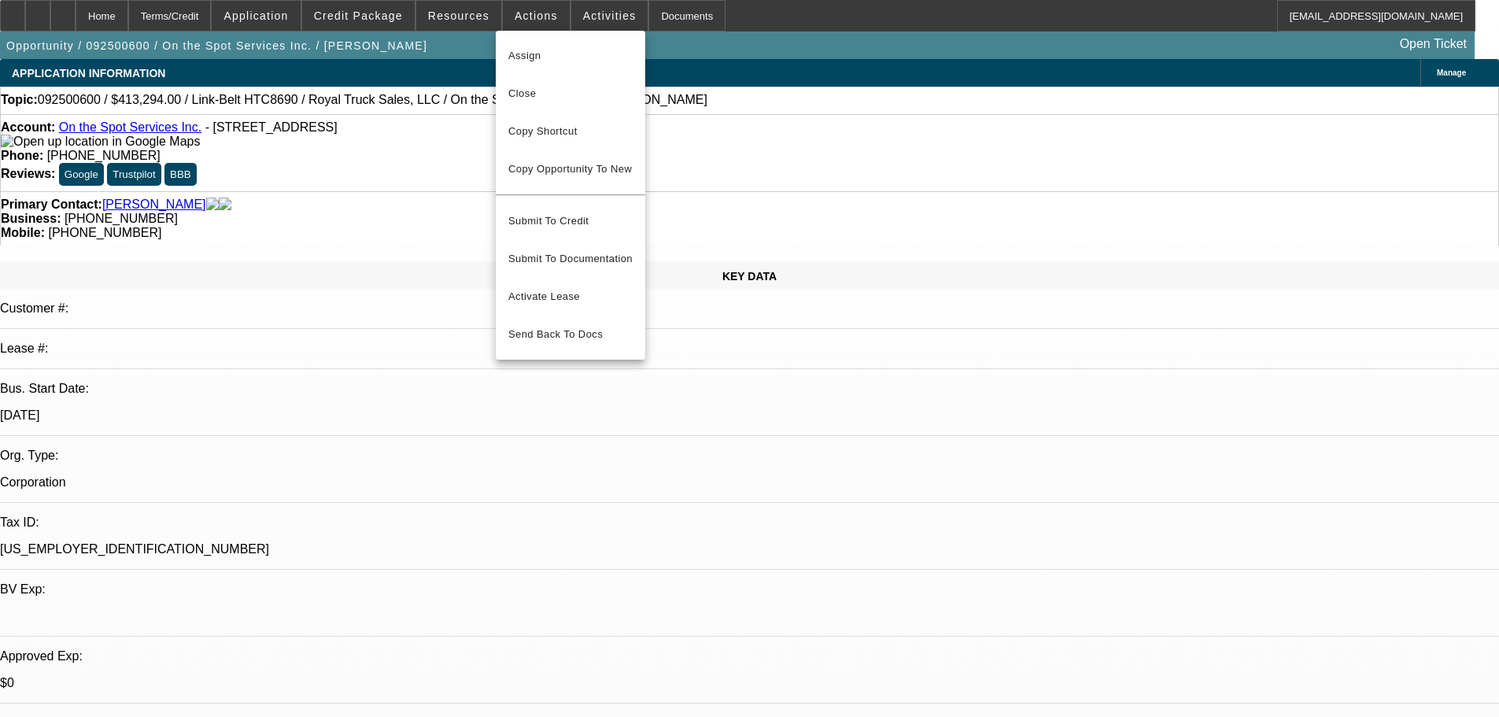
click at [775, 349] on div at bounding box center [749, 358] width 1499 height 717
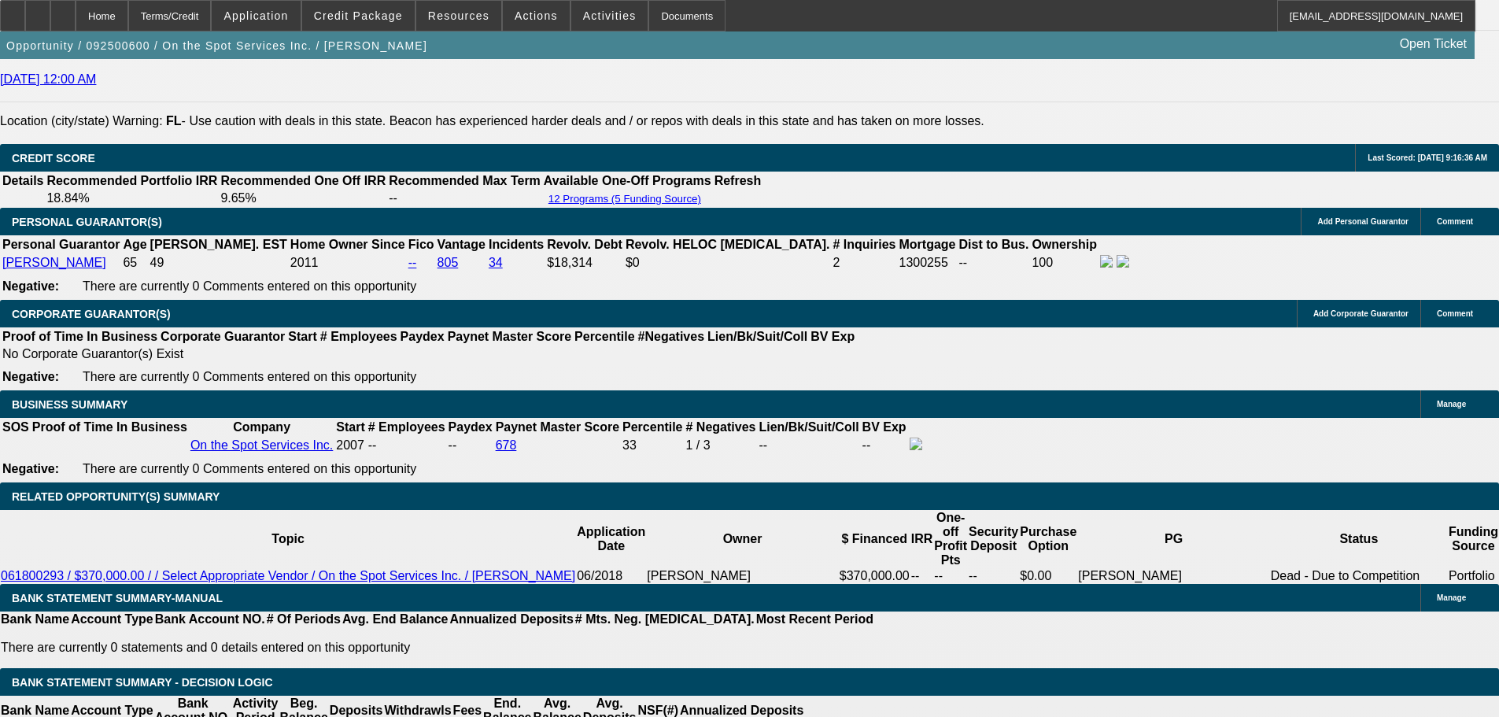
drag, startPoint x: 772, startPoint y: 341, endPoint x: 801, endPoint y: 495, distance: 156.2
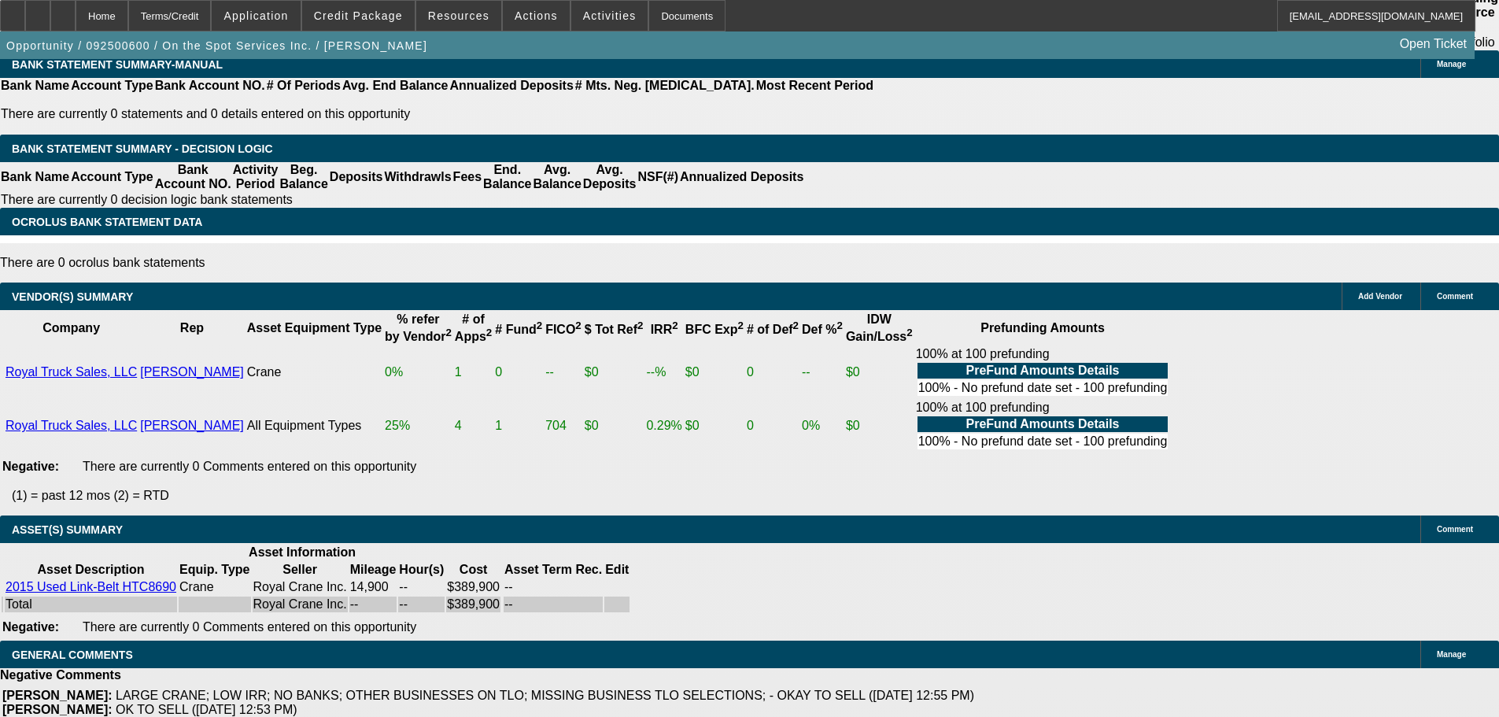
drag, startPoint x: 508, startPoint y: 494, endPoint x: 477, endPoint y: 274, distance: 222.4
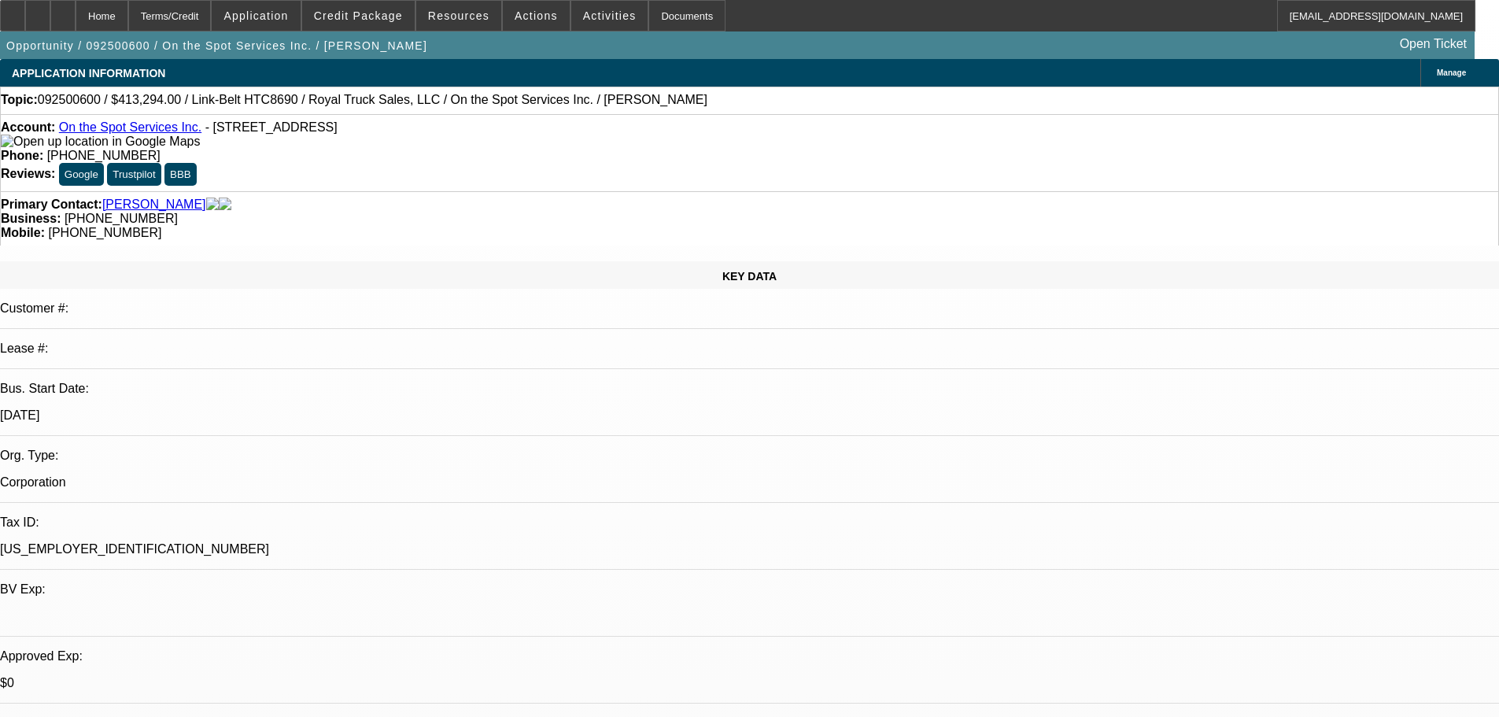
drag, startPoint x: 466, startPoint y: 612, endPoint x: 385, endPoint y: 332, distance: 291.6
click at [530, 10] on span "Actions" at bounding box center [536, 15] width 43 height 13
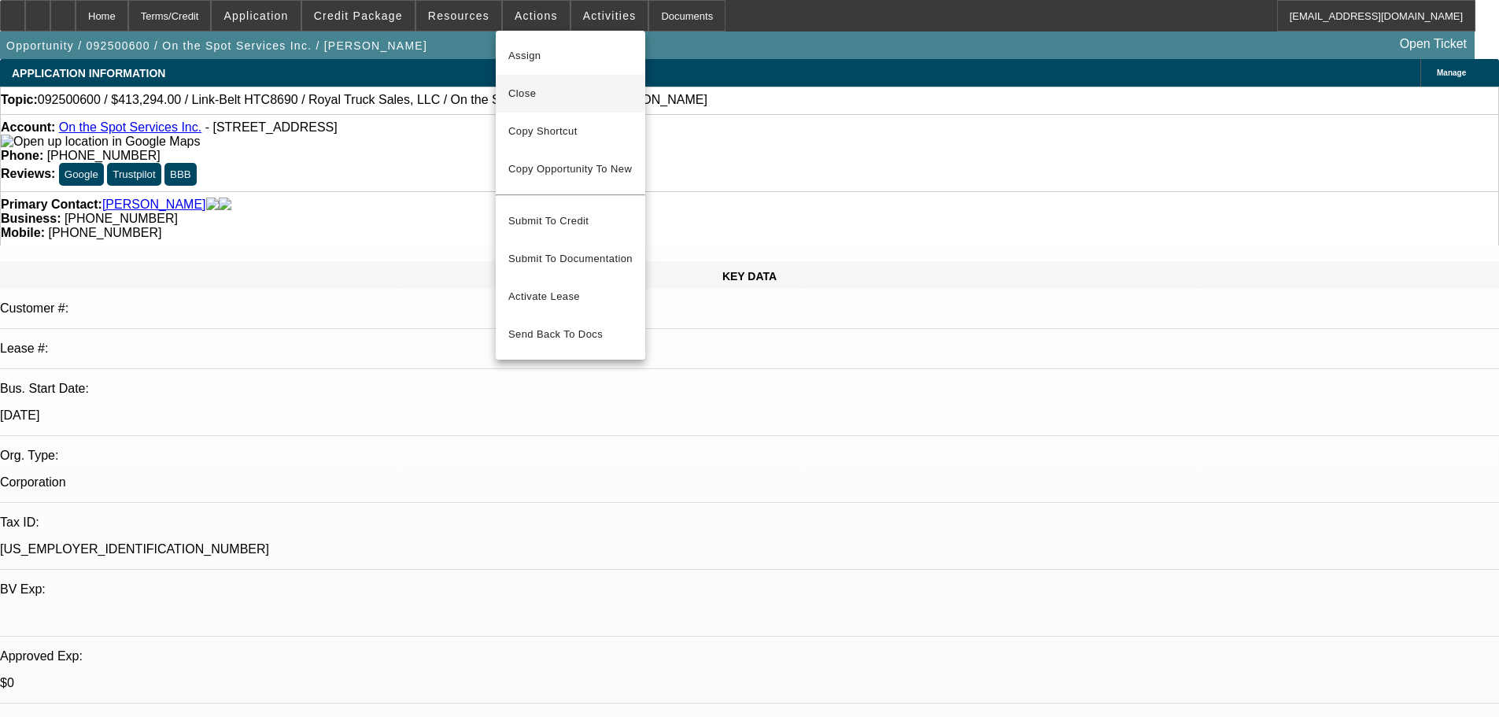
click at [581, 96] on span "Close" at bounding box center [570, 93] width 124 height 19
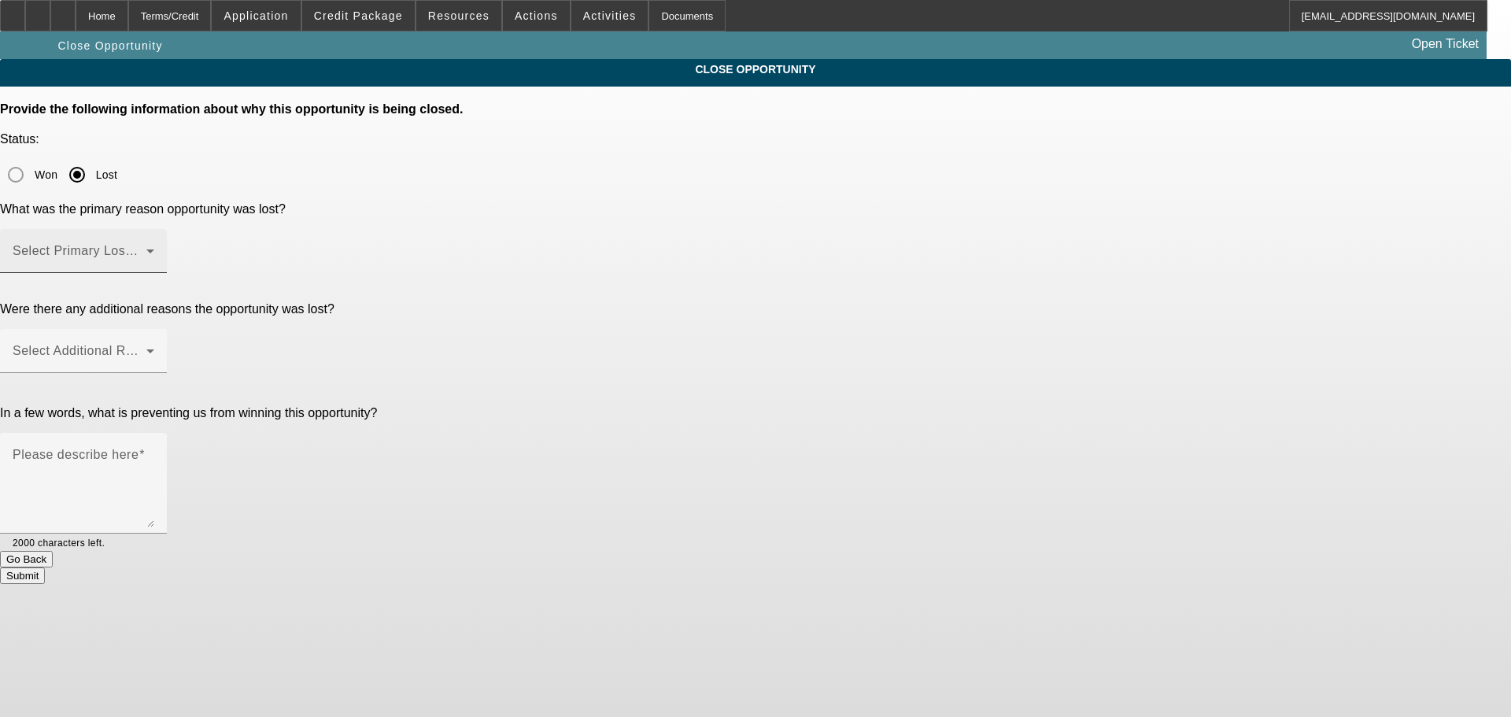
click at [154, 229] on div "Select Primary Lost Reason" at bounding box center [84, 251] width 142 height 44
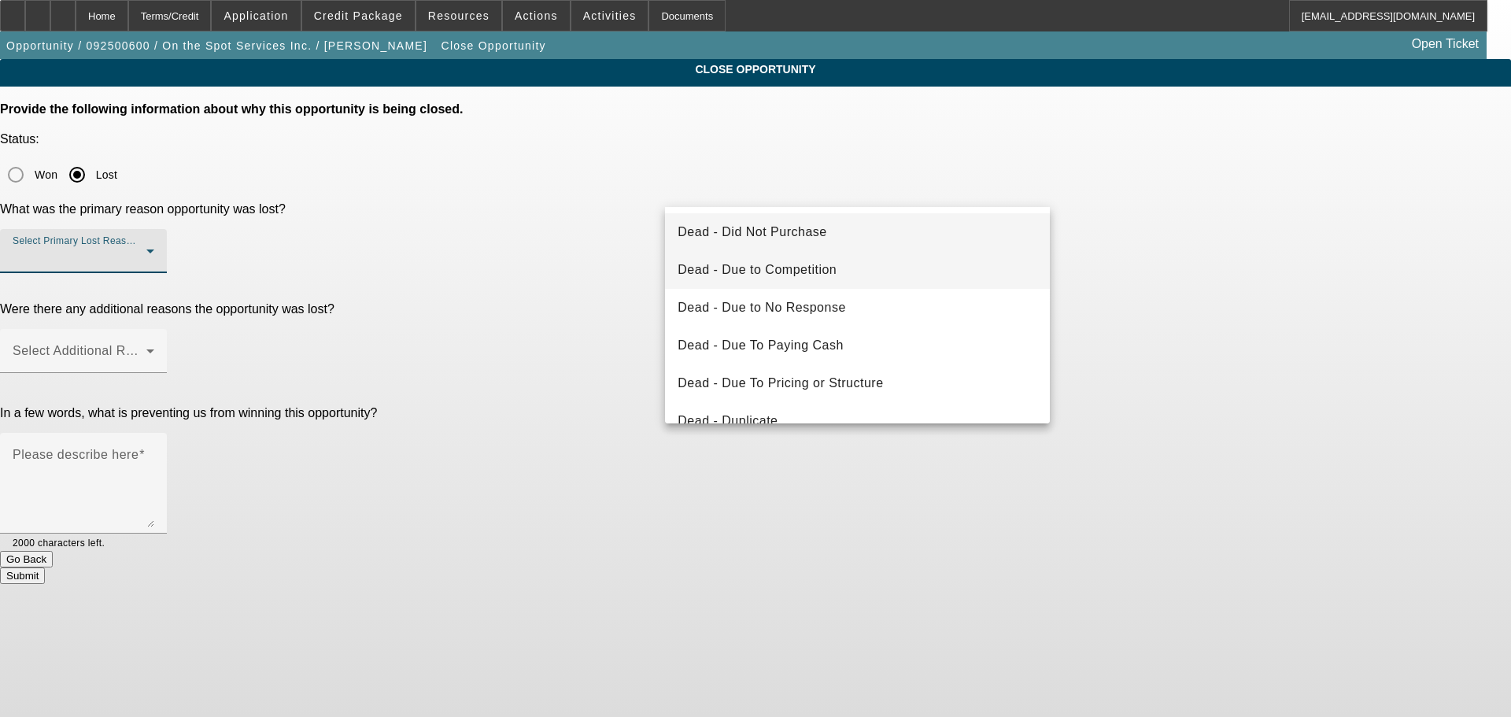
drag, startPoint x: 867, startPoint y: 273, endPoint x: 878, endPoint y: 268, distance: 12.3
click at [867, 272] on mat-option "Dead - Due to Competition" at bounding box center [857, 270] width 385 height 38
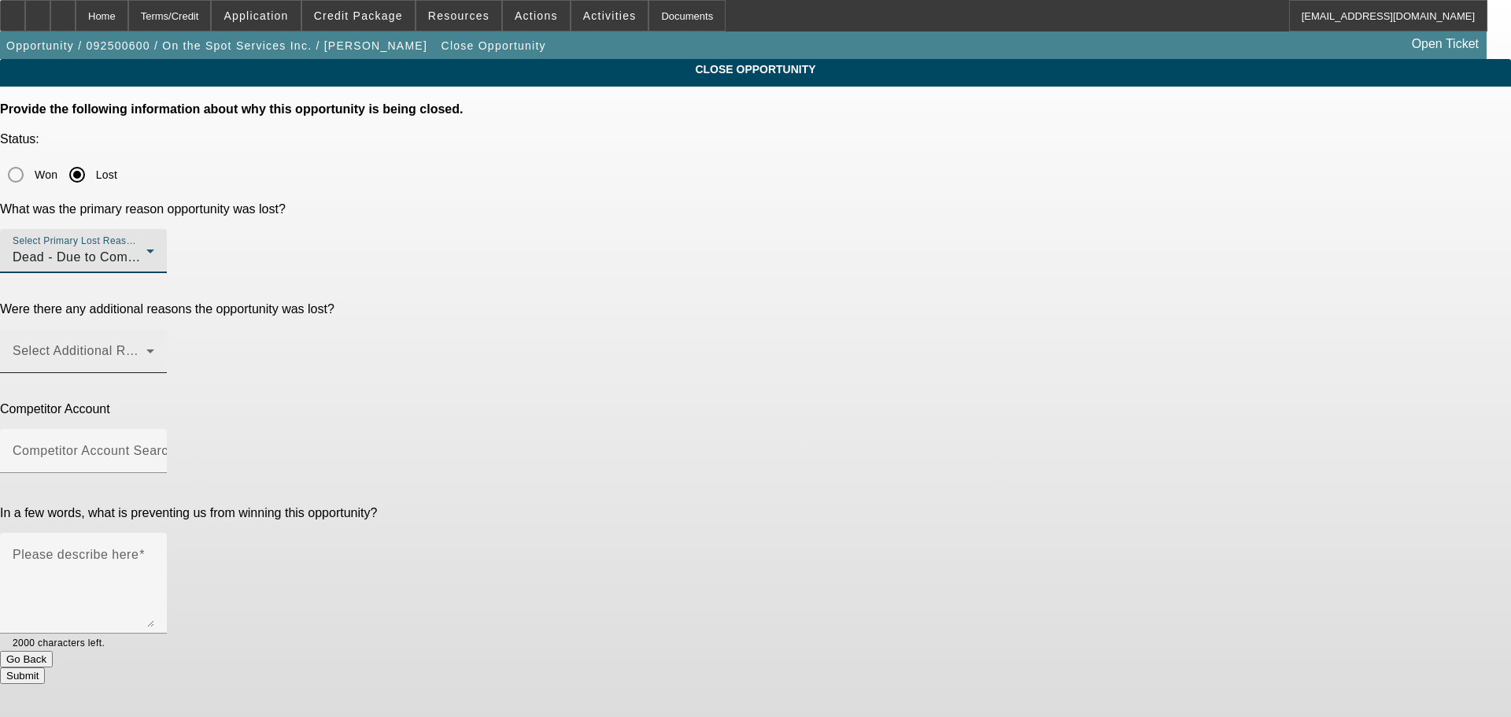
drag, startPoint x: 1150, startPoint y: 196, endPoint x: 1029, endPoint y: 238, distance: 127.7
click at [1150, 195] on div "CLOSE OPPORTUNITY Provide the following information about why this opportunity …" at bounding box center [755, 371] width 1511 height 625
click at [146, 348] on span at bounding box center [80, 357] width 134 height 19
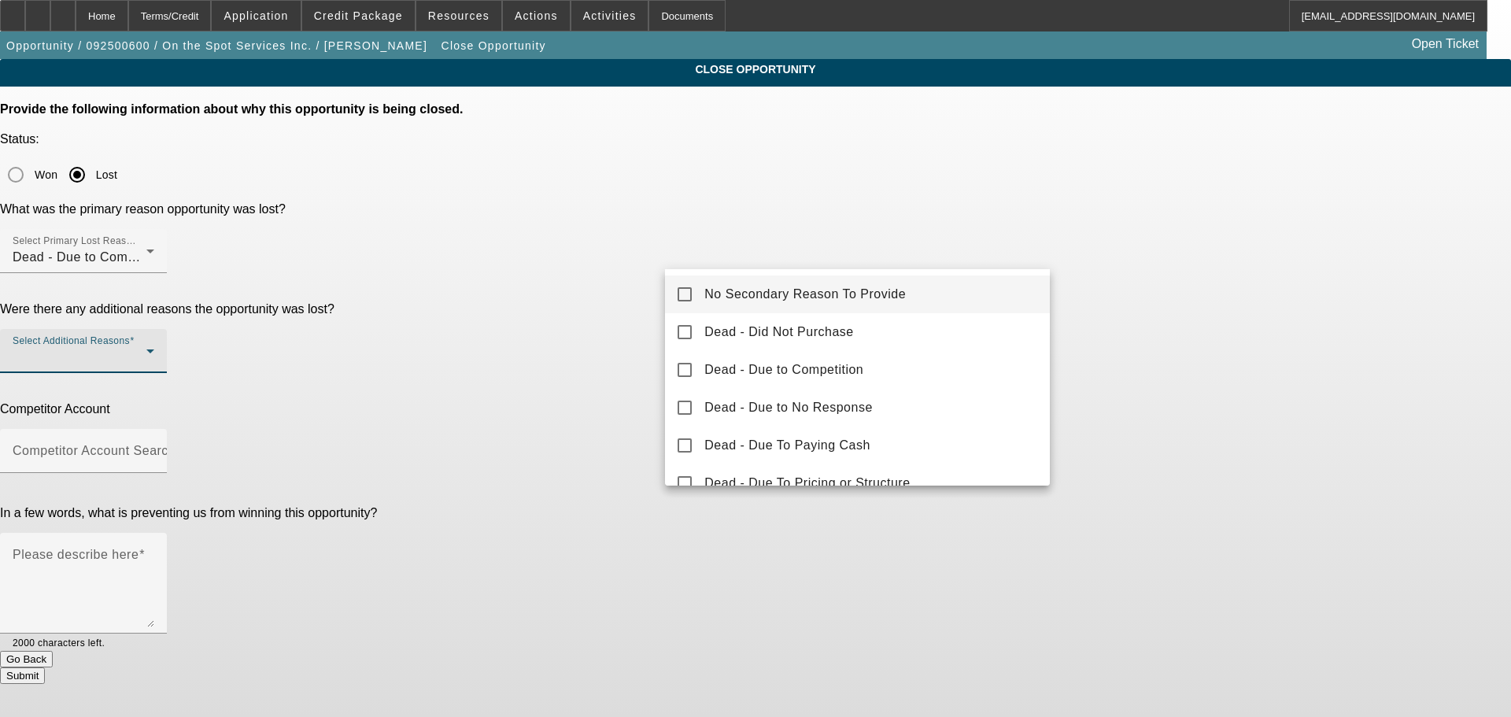
click at [949, 290] on mat-option "No Secondary Reason To Provide" at bounding box center [857, 294] width 385 height 38
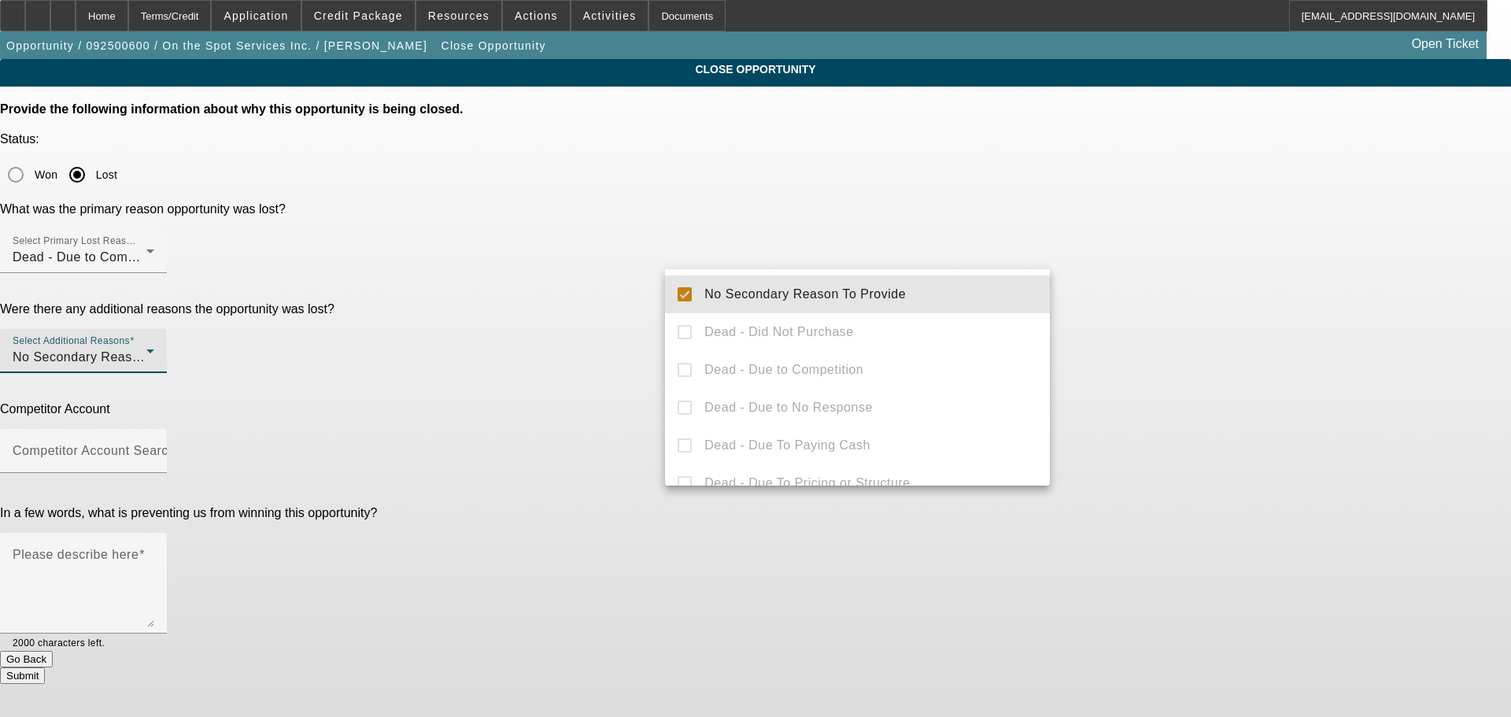
click at [1166, 289] on div at bounding box center [755, 358] width 1511 height 717
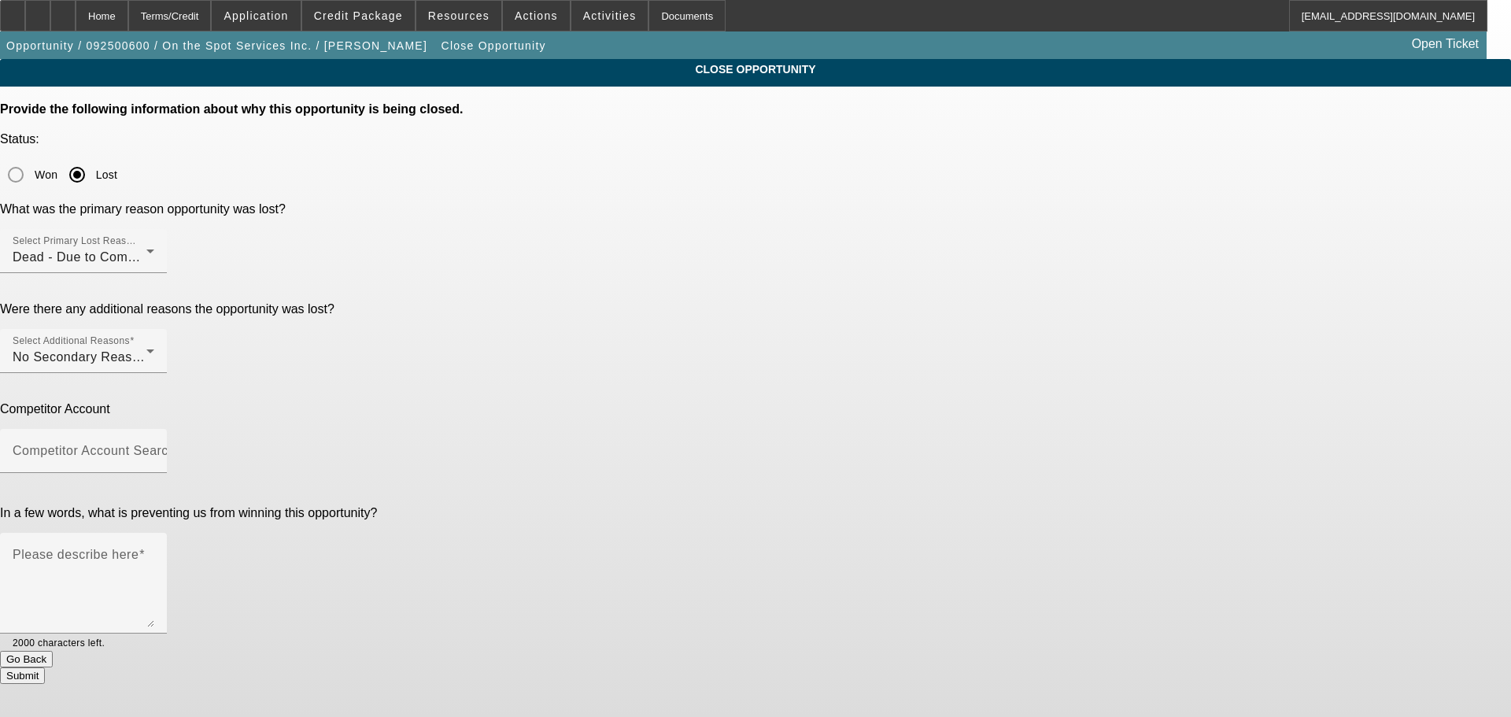
click at [167, 473] on div at bounding box center [83, 481] width 167 height 17
click at [175, 444] on mat-label "Competitor Account Search" at bounding box center [94, 450] width 163 height 13
click at [154, 448] on input "Competitor Account Search" at bounding box center [84, 457] width 142 height 19
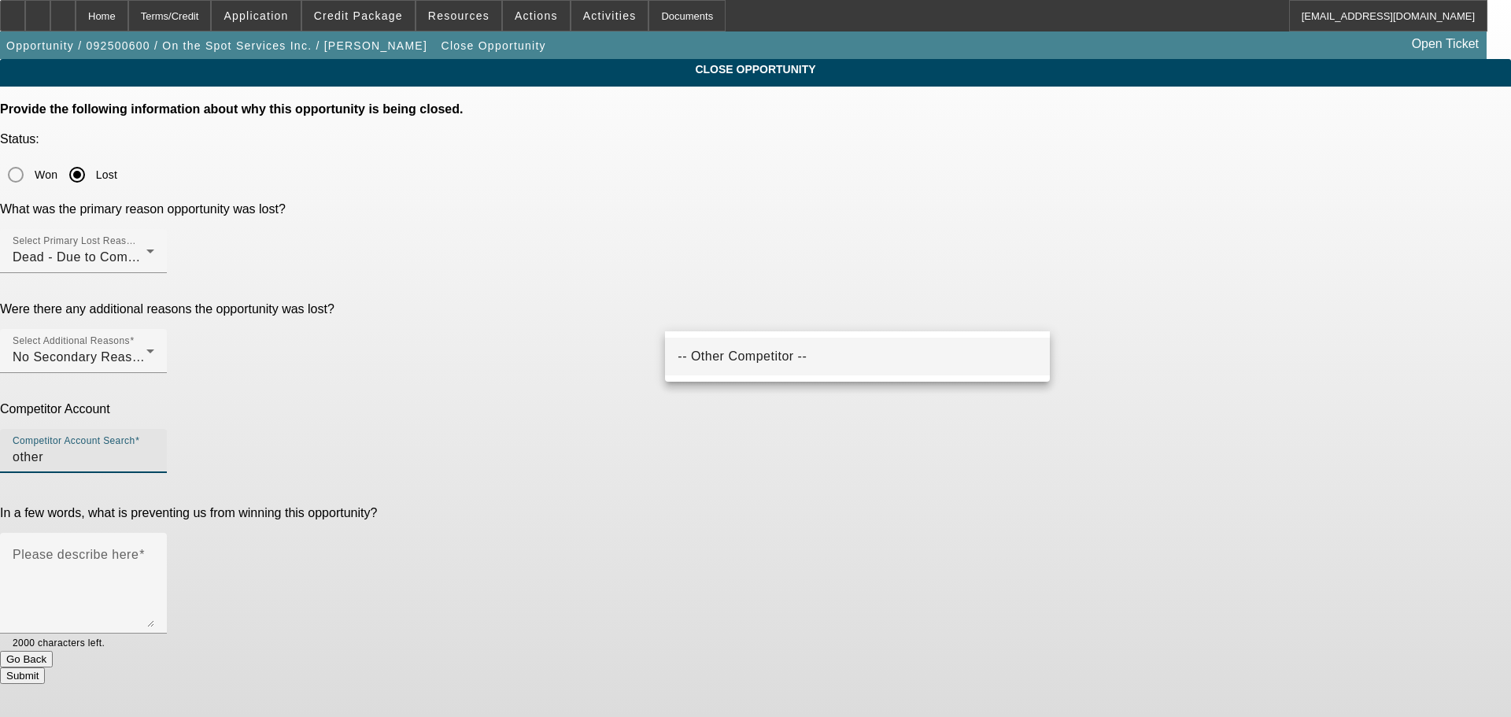
click at [796, 352] on mat-option "-- Other Competitor --" at bounding box center [857, 357] width 385 height 38
type input "-- Other Competitor --"
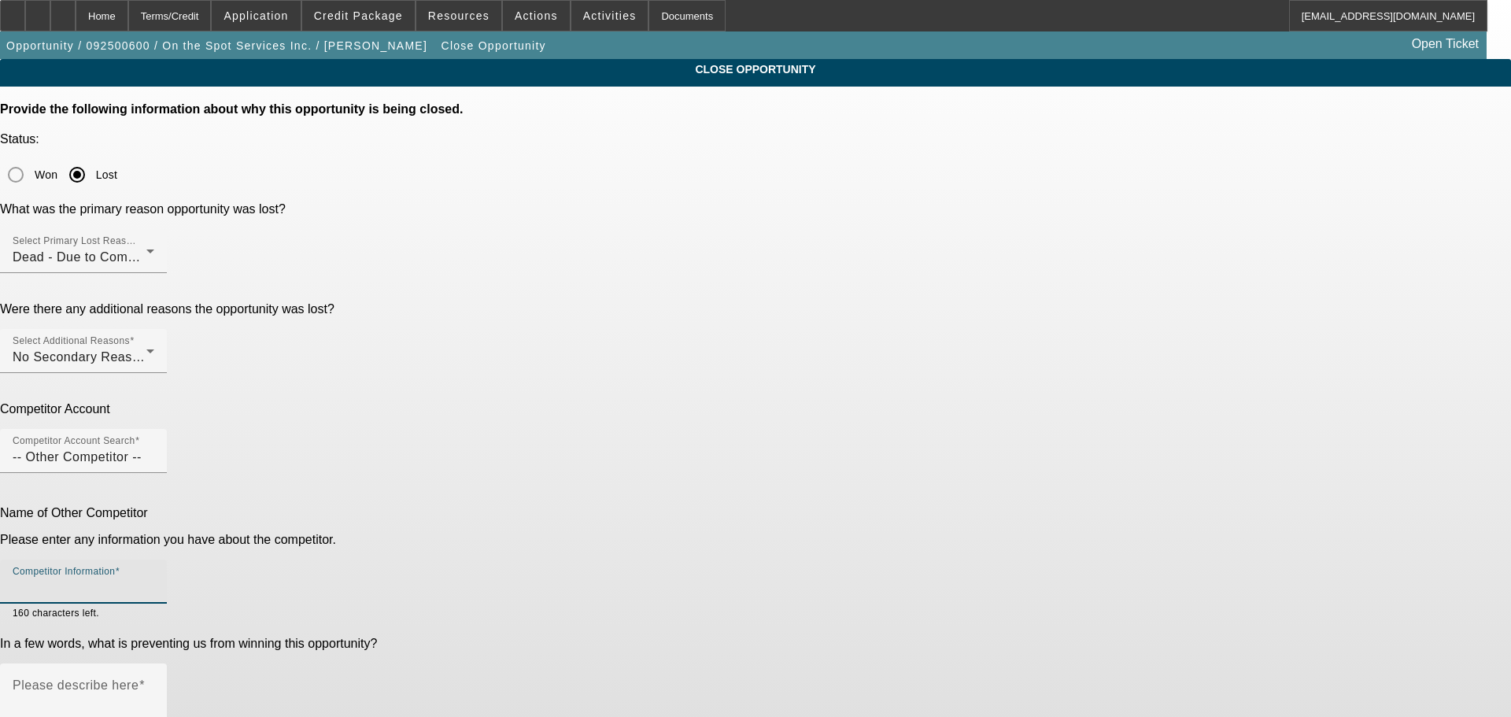
click at [154, 578] on input "Competitor Information" at bounding box center [84, 587] width 142 height 19
type input "Broker"
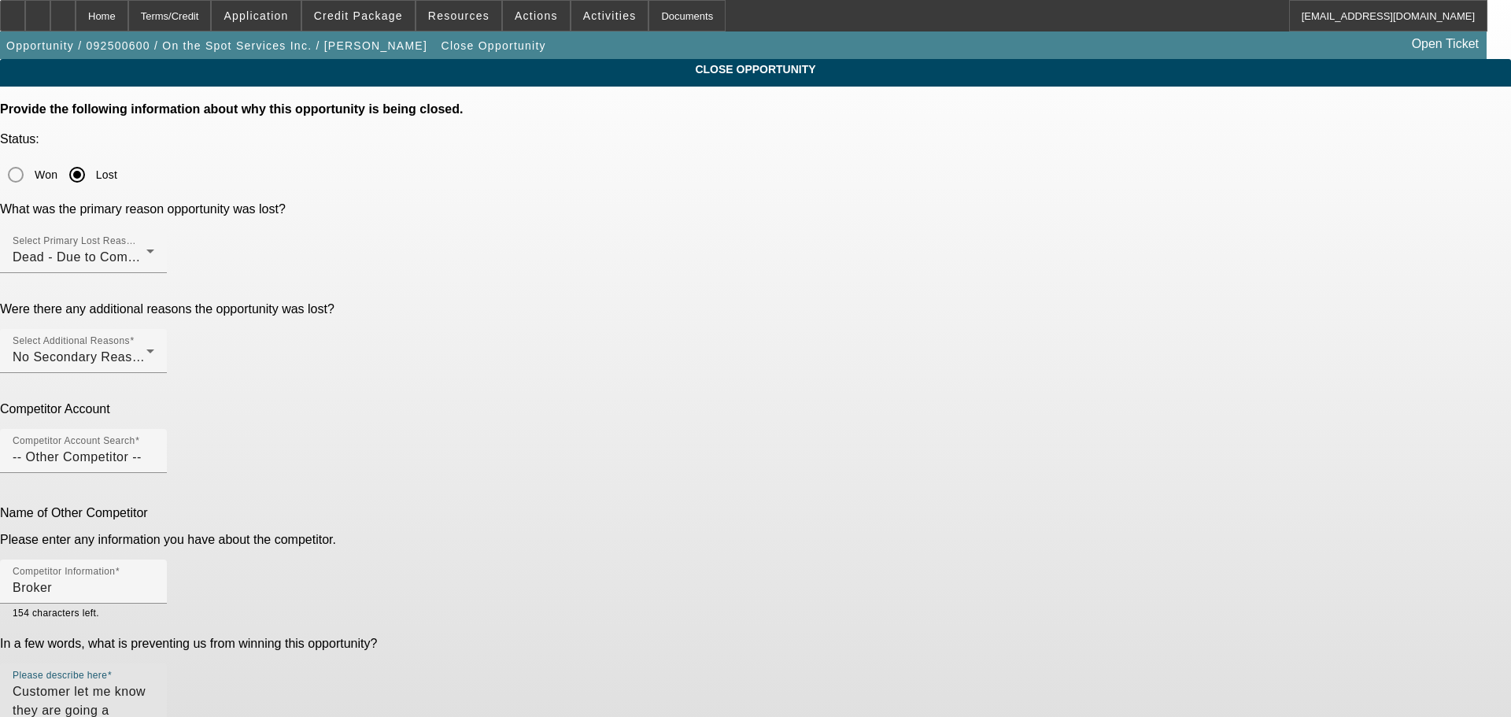
type textarea "Customer let me know they are going a different direction & went with competitor"
click at [154, 682] on textarea "Customer let me know they are going a different direction & went with competitor" at bounding box center [84, 720] width 142 height 76
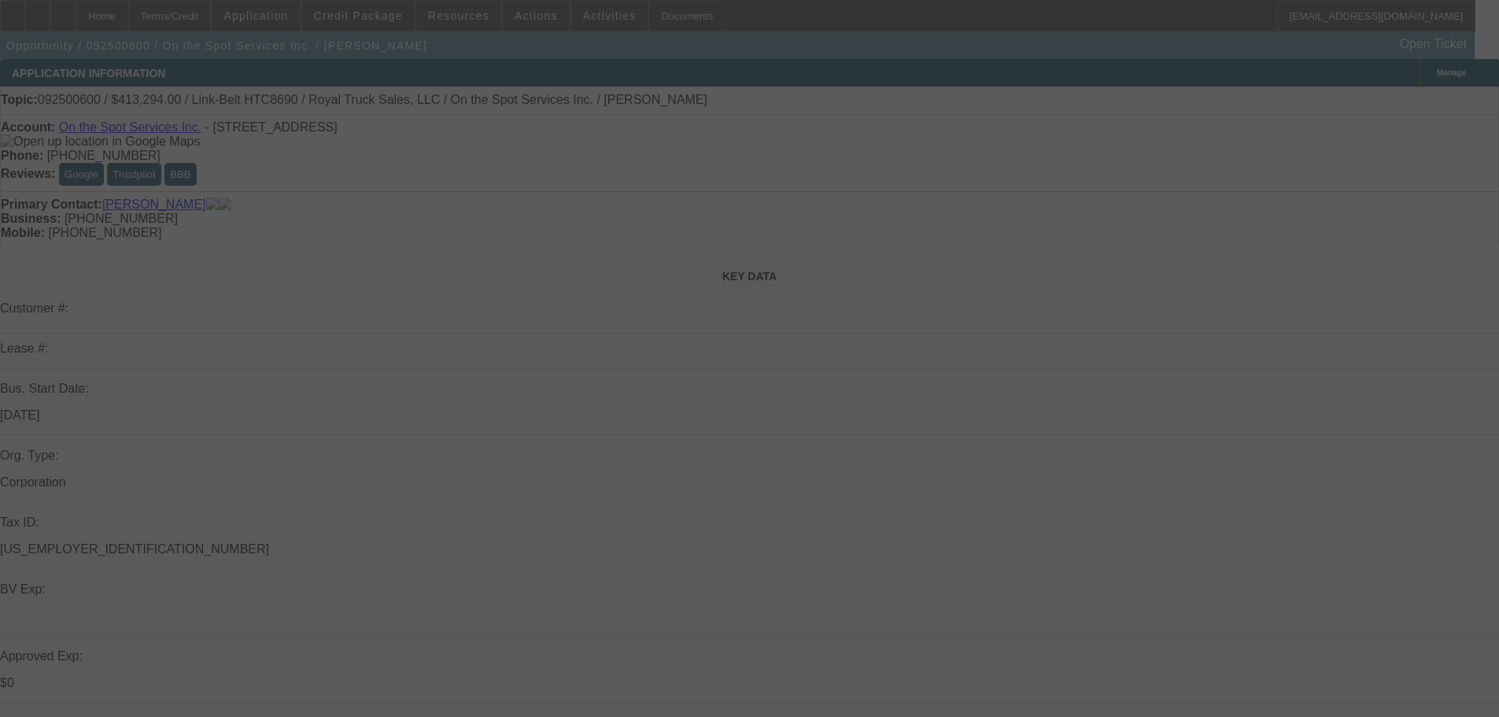
select select "0"
select select "6"
select select "0"
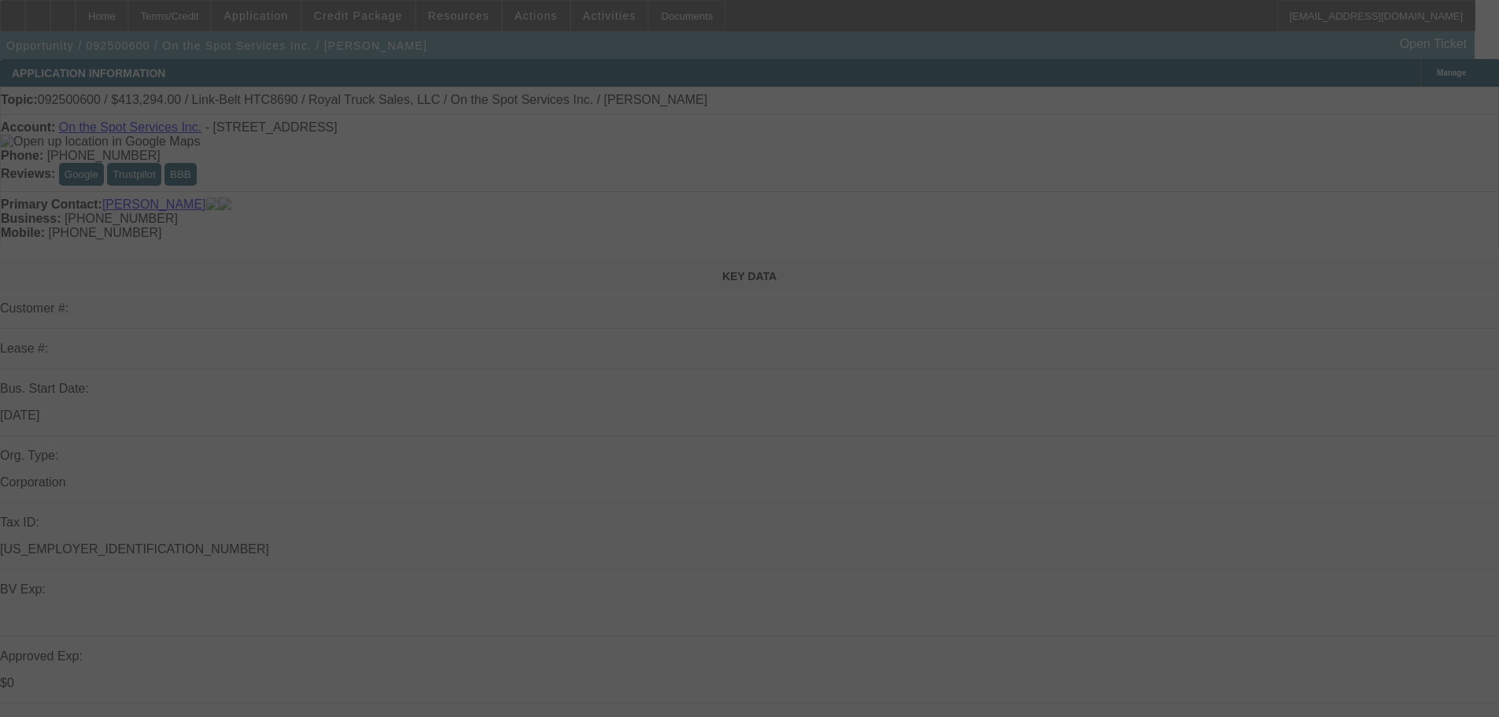
select select "0"
select select "6"
select select "0"
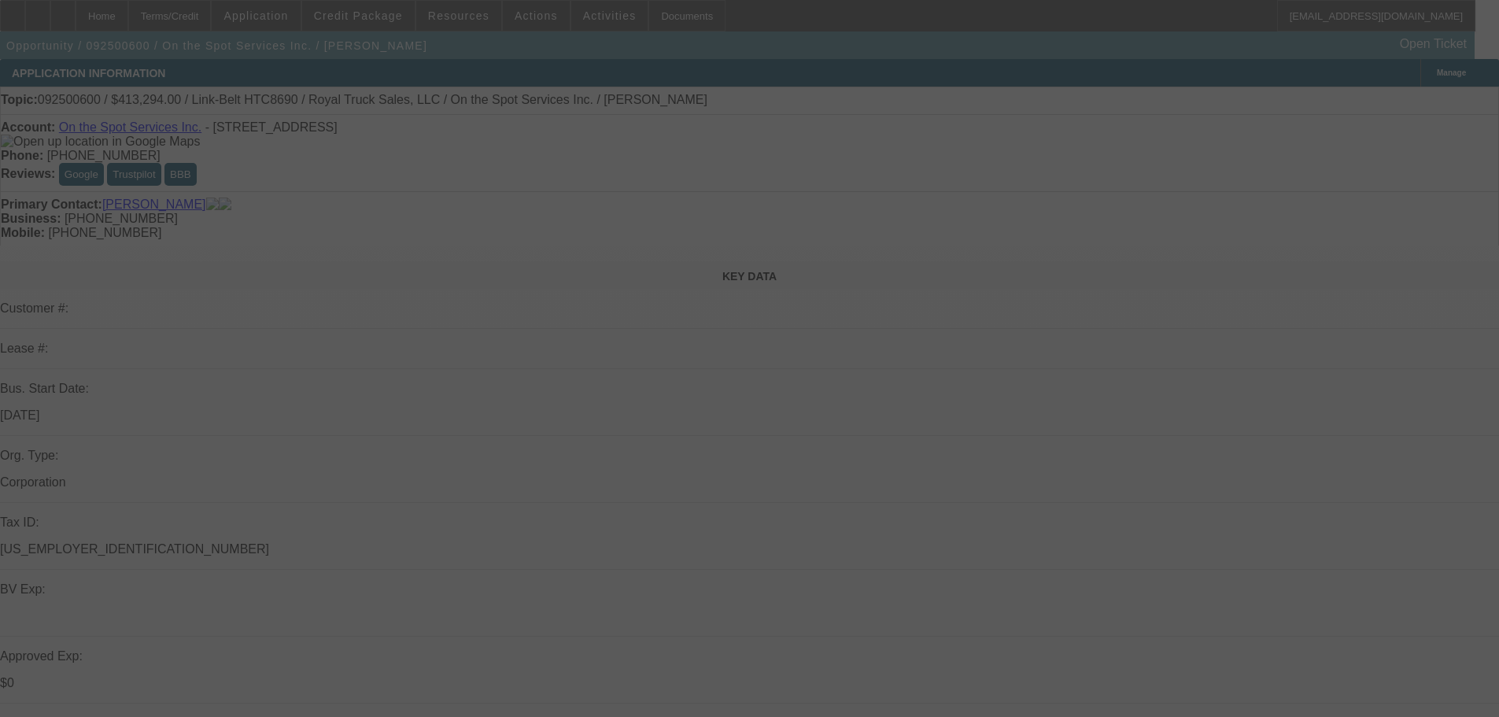
select select "0"
select select "6"
select select "0"
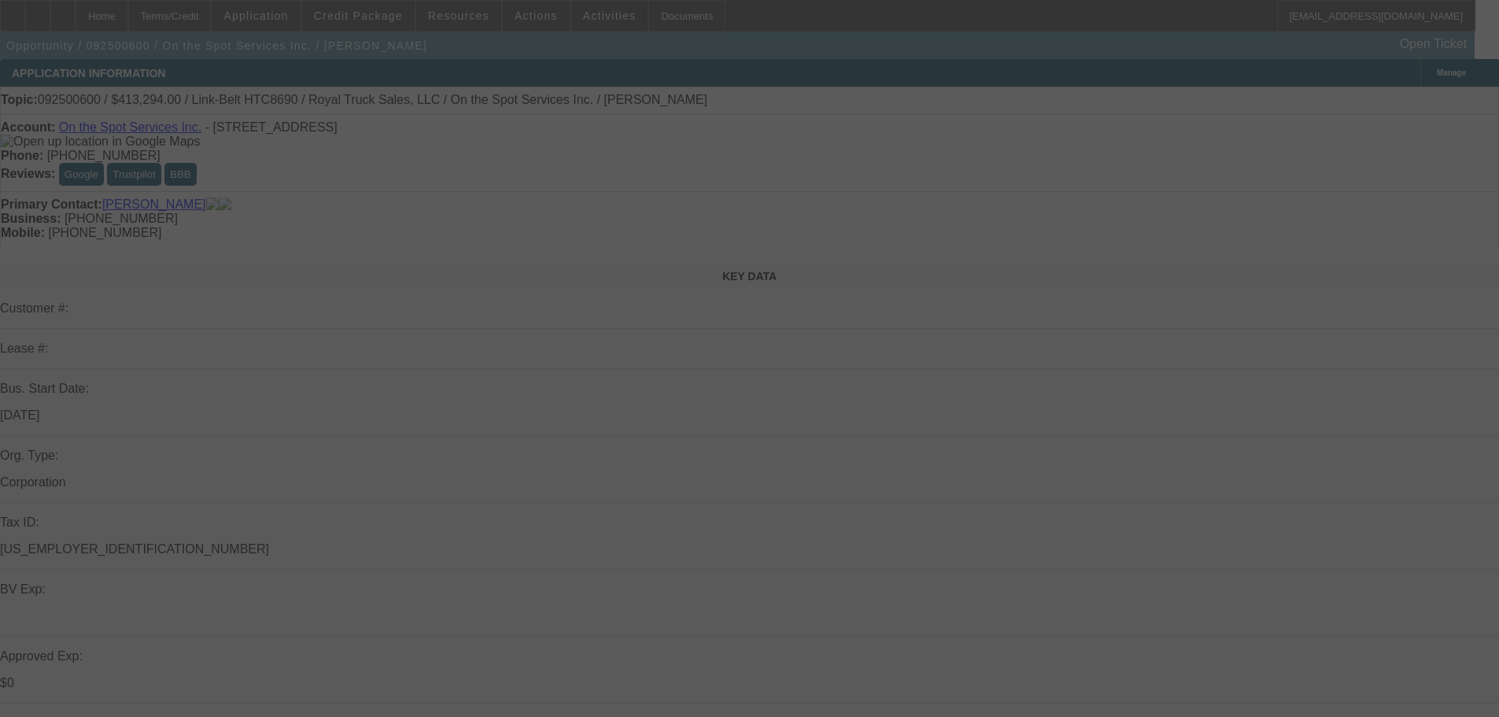
select select "6"
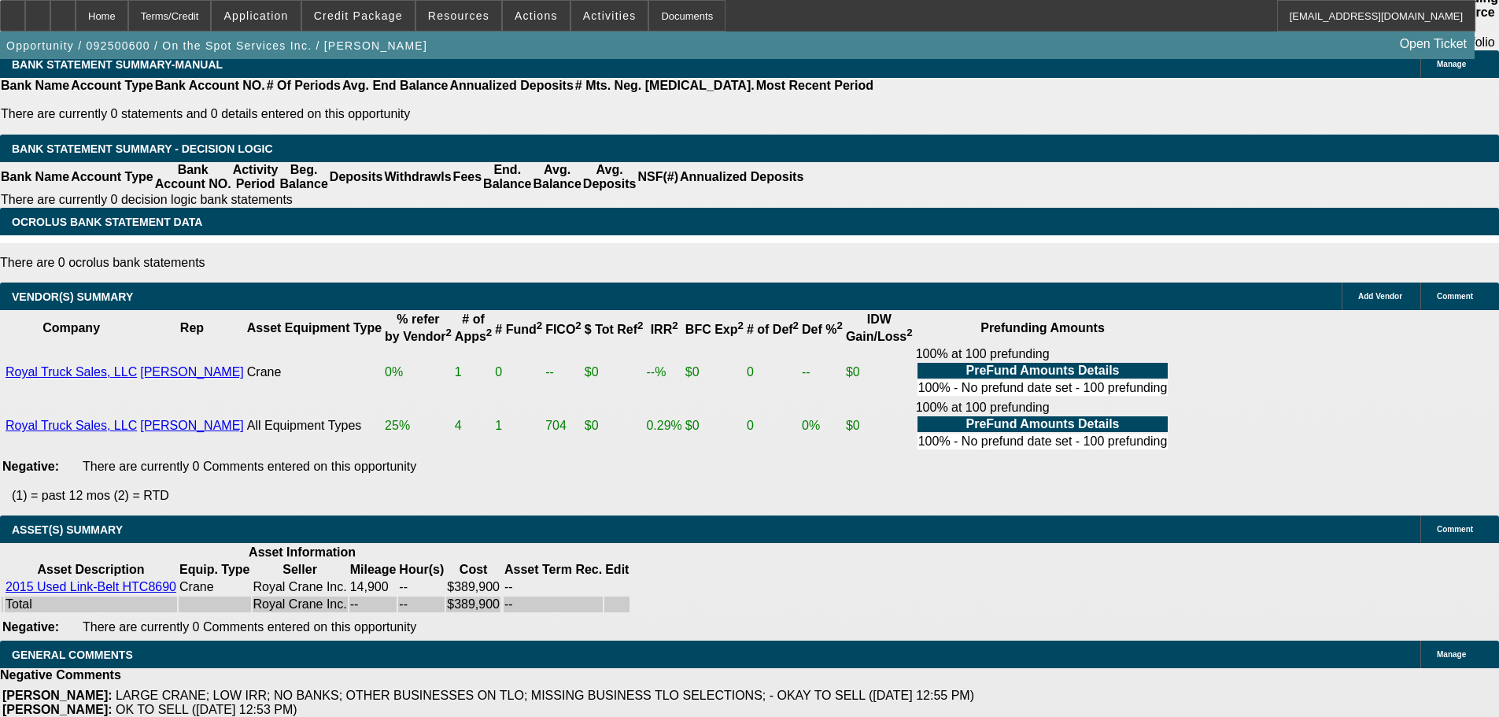
drag, startPoint x: 650, startPoint y: 404, endPoint x: 666, endPoint y: 469, distance: 66.4
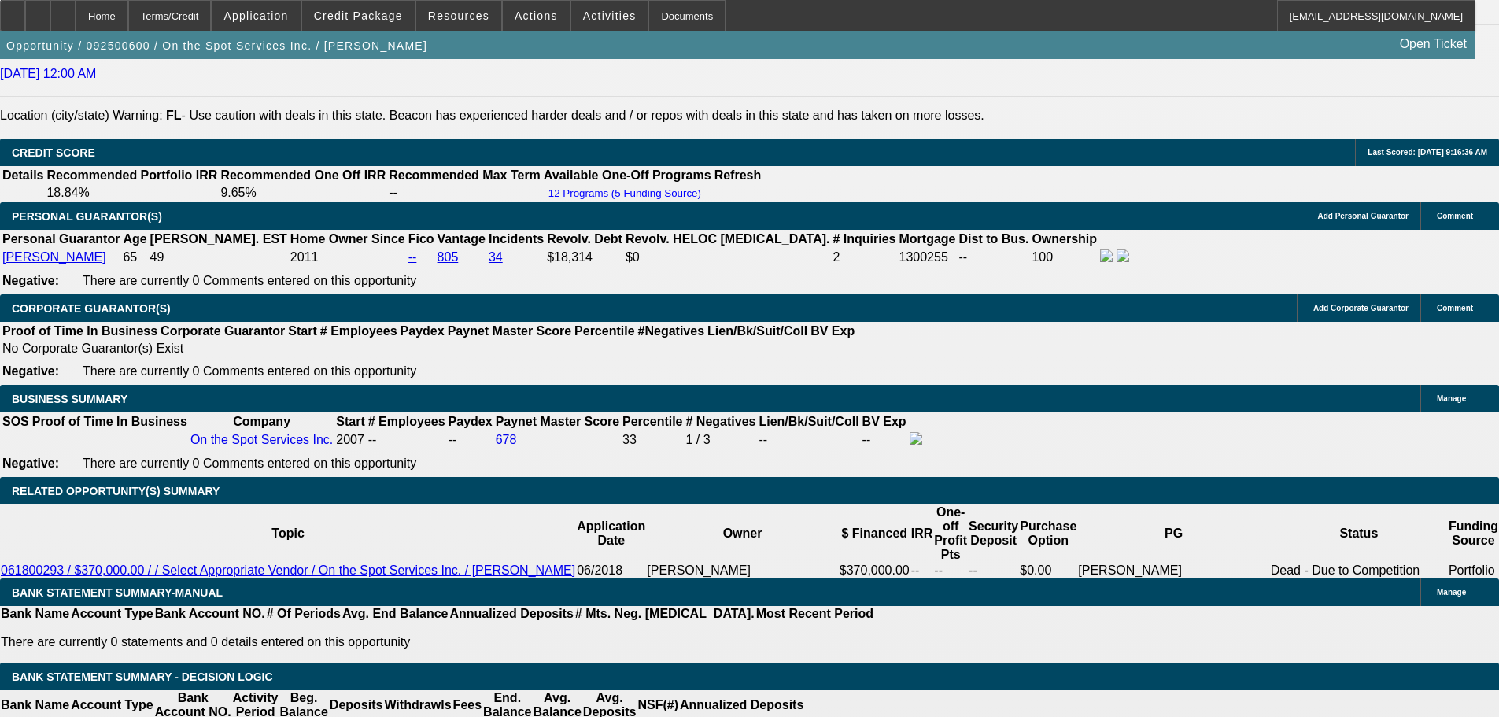
scroll to position [2364, 0]
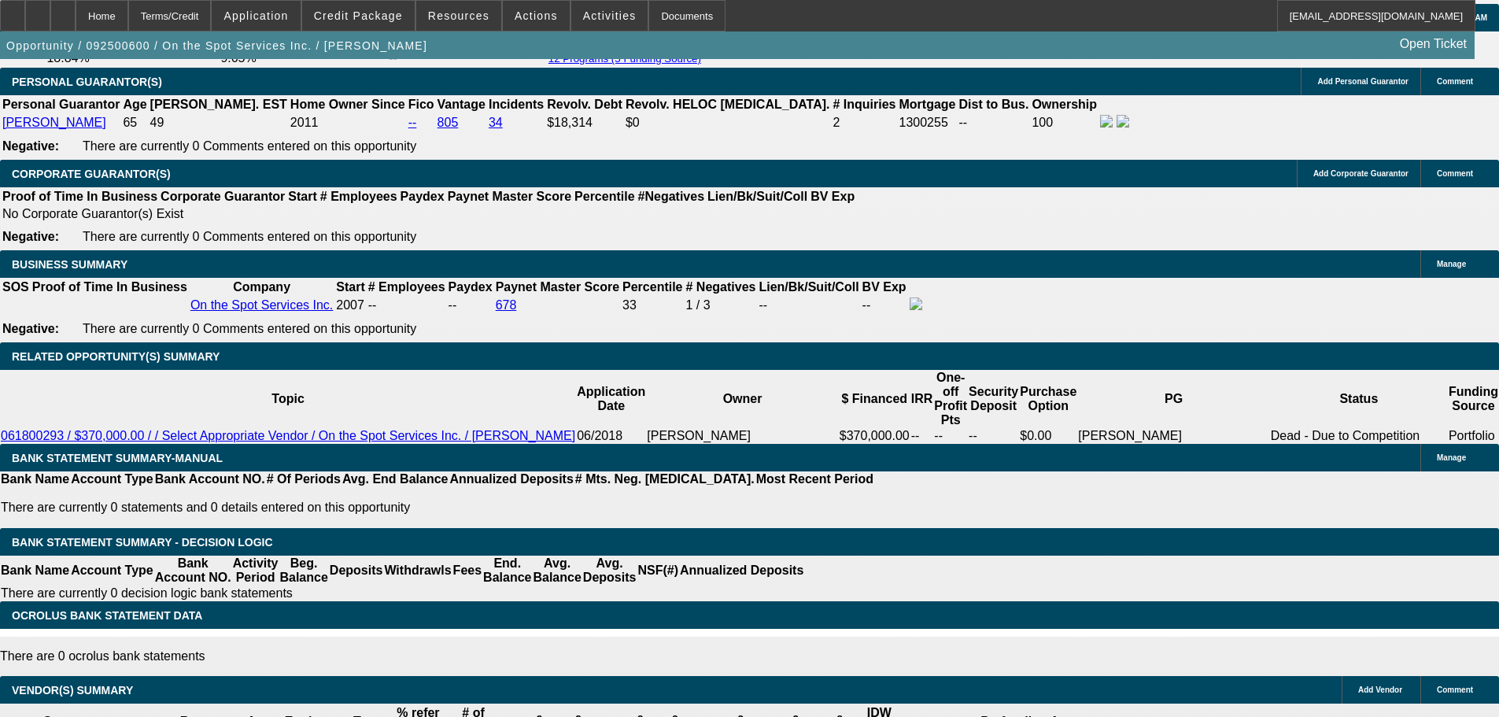
click at [76, 24] on div at bounding box center [62, 15] width 25 height 31
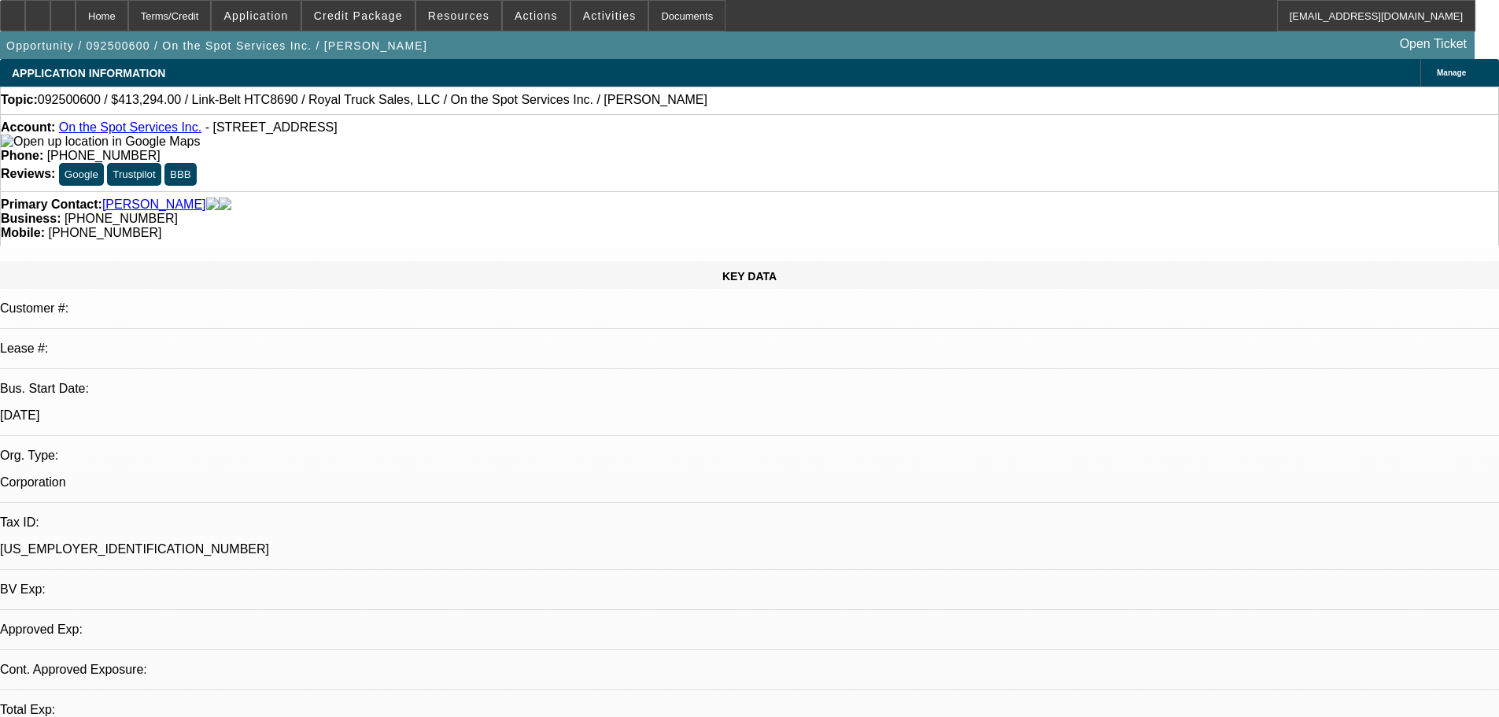
select select "0"
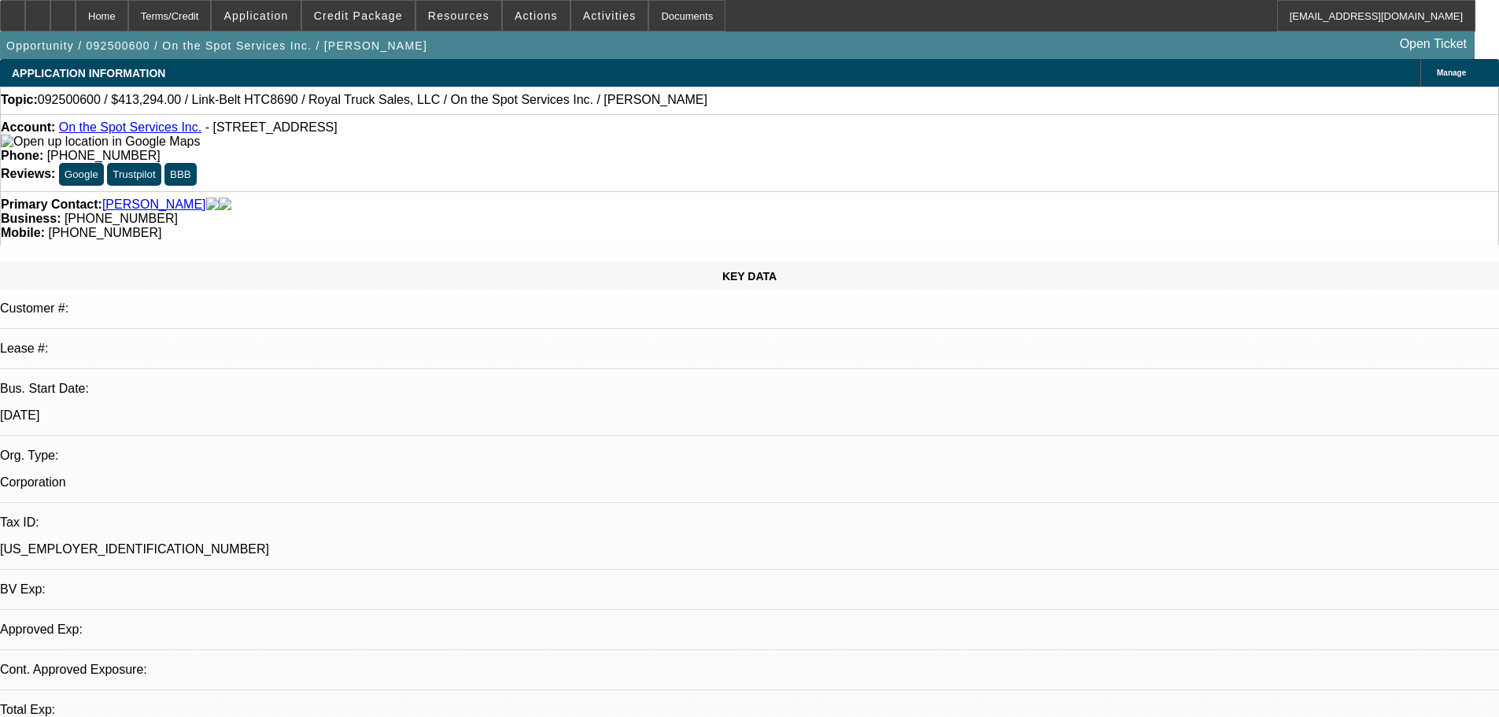
select select "0"
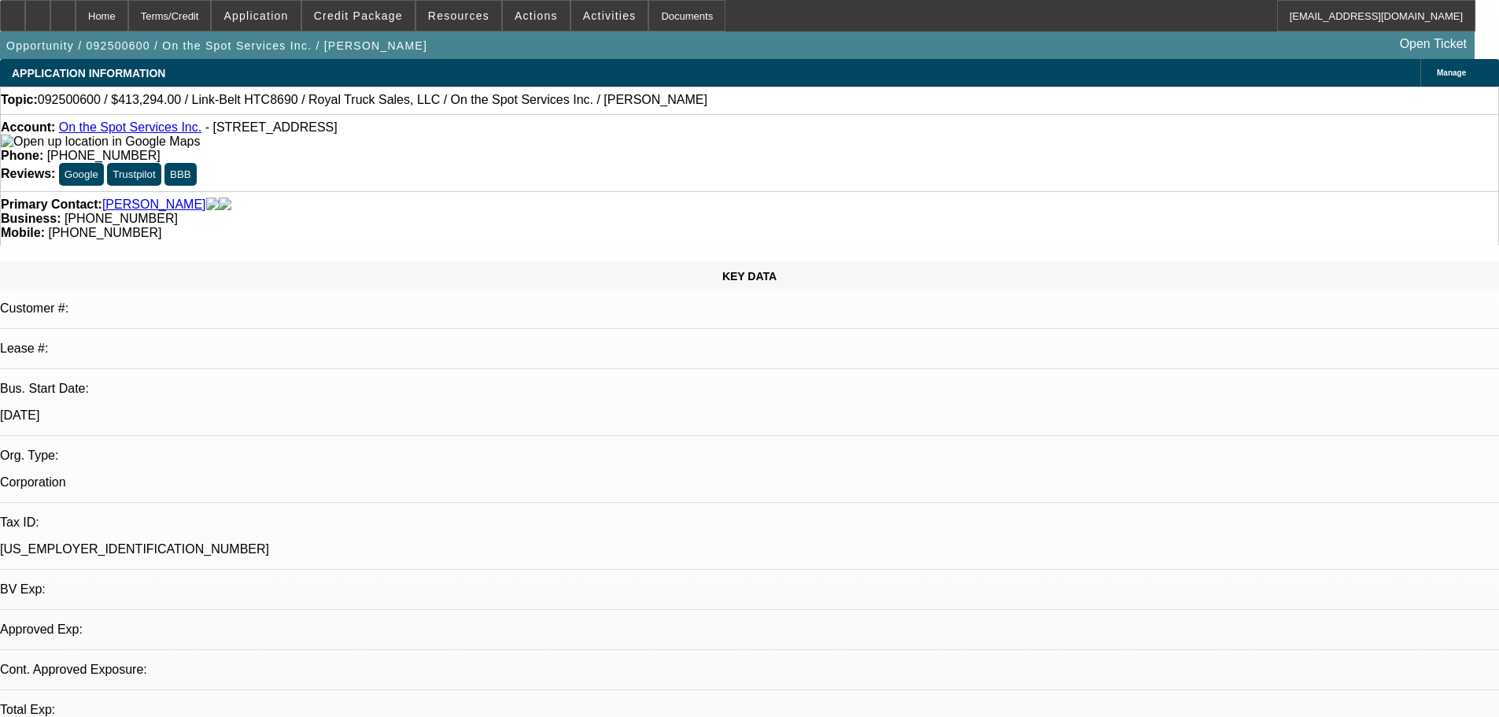
select select "0"
select select "1"
select select "6"
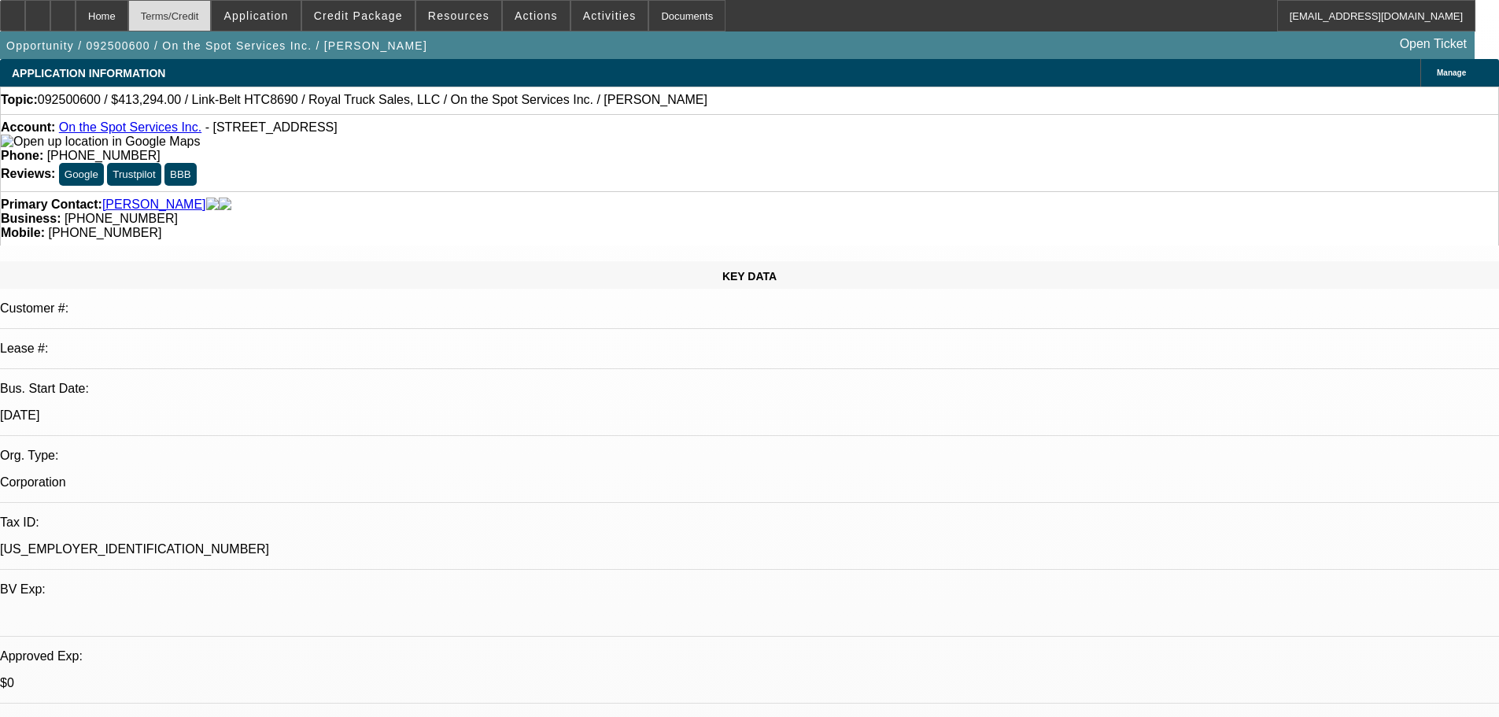
select select "1"
select select "6"
select select "1"
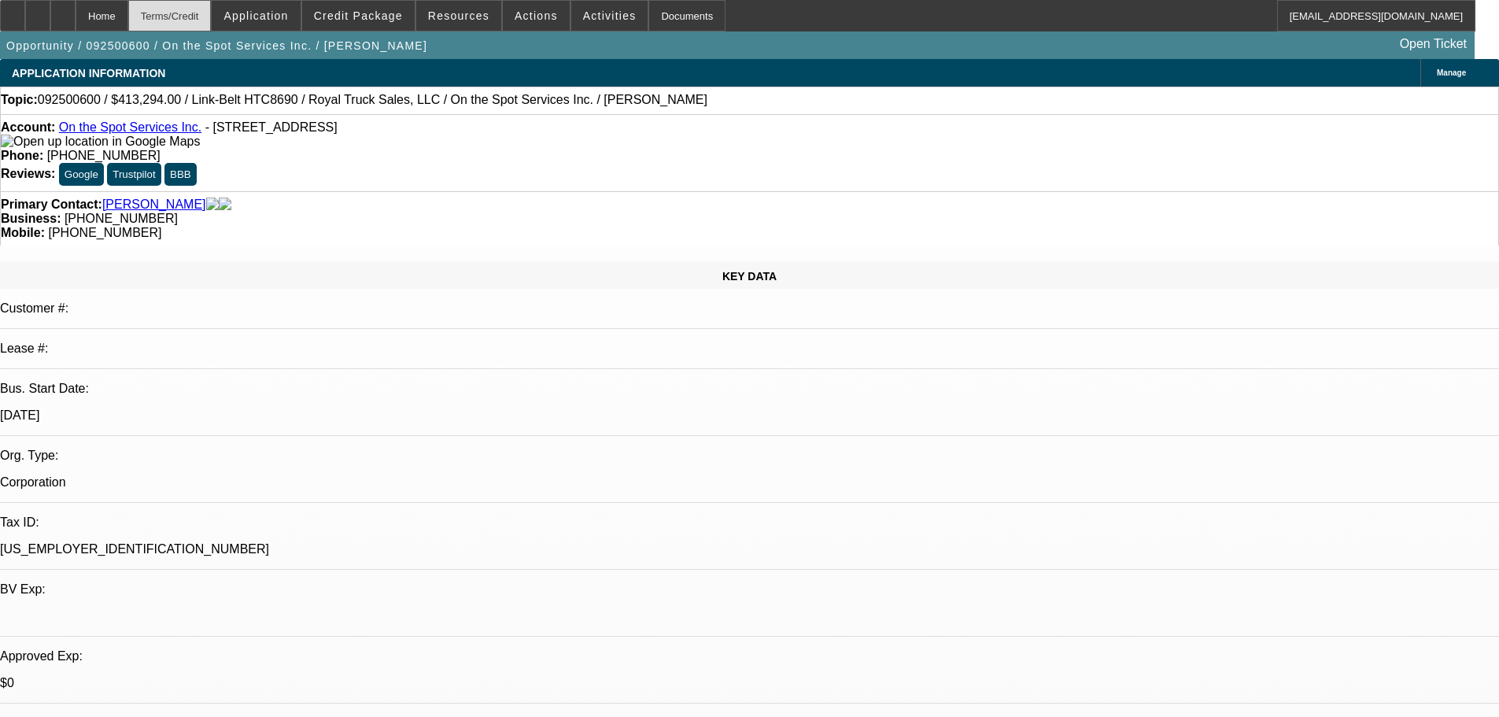
select select "6"
select select "1"
select select "6"
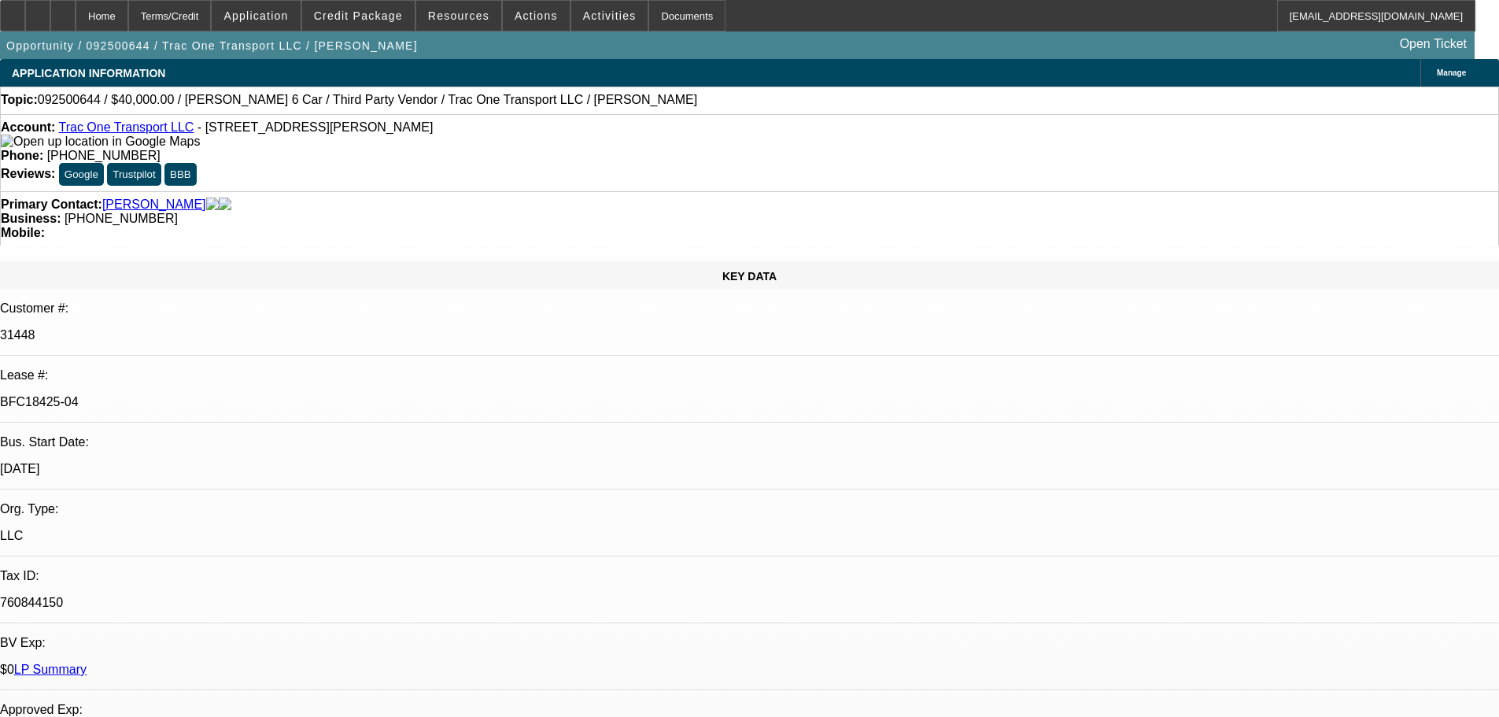
select select "0"
select select "3"
select select "0"
select select "6"
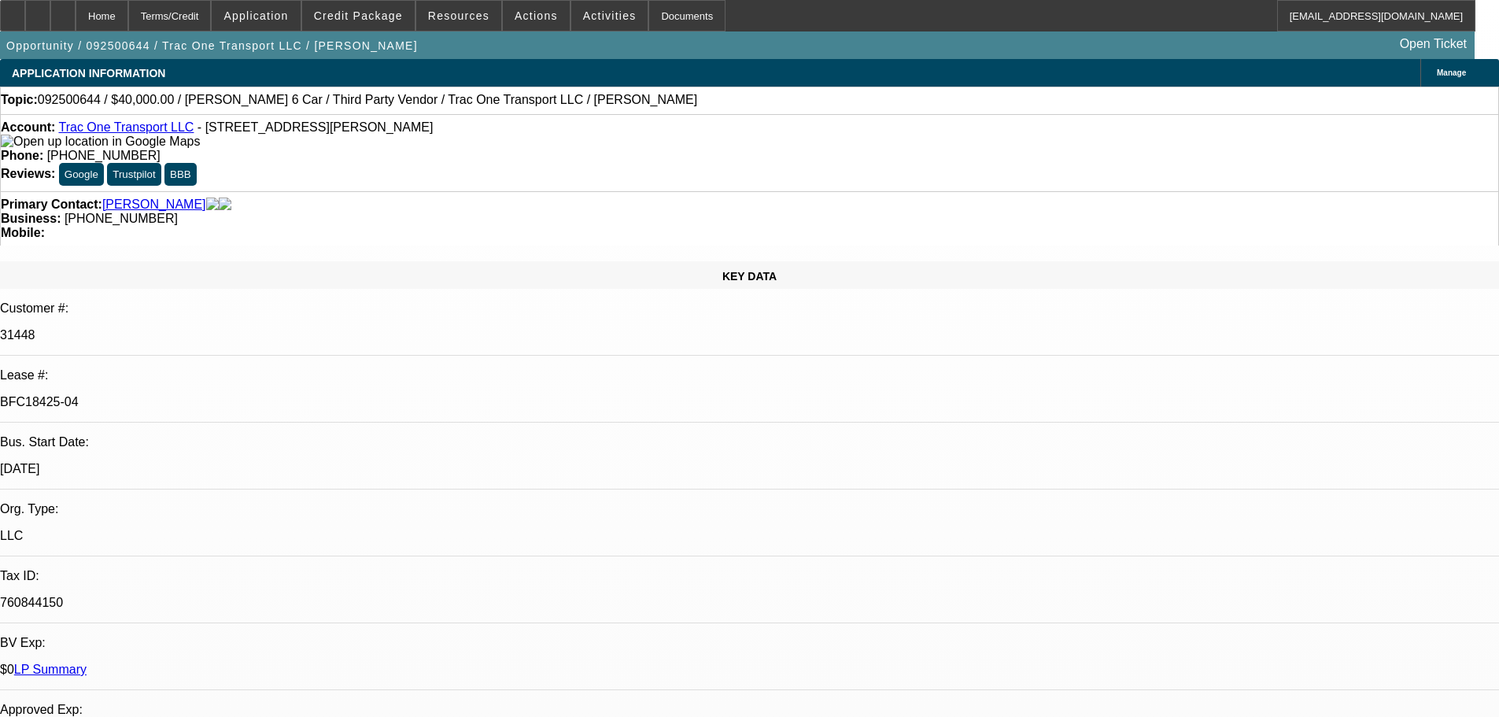
select select "0"
select select "6"
select select "0"
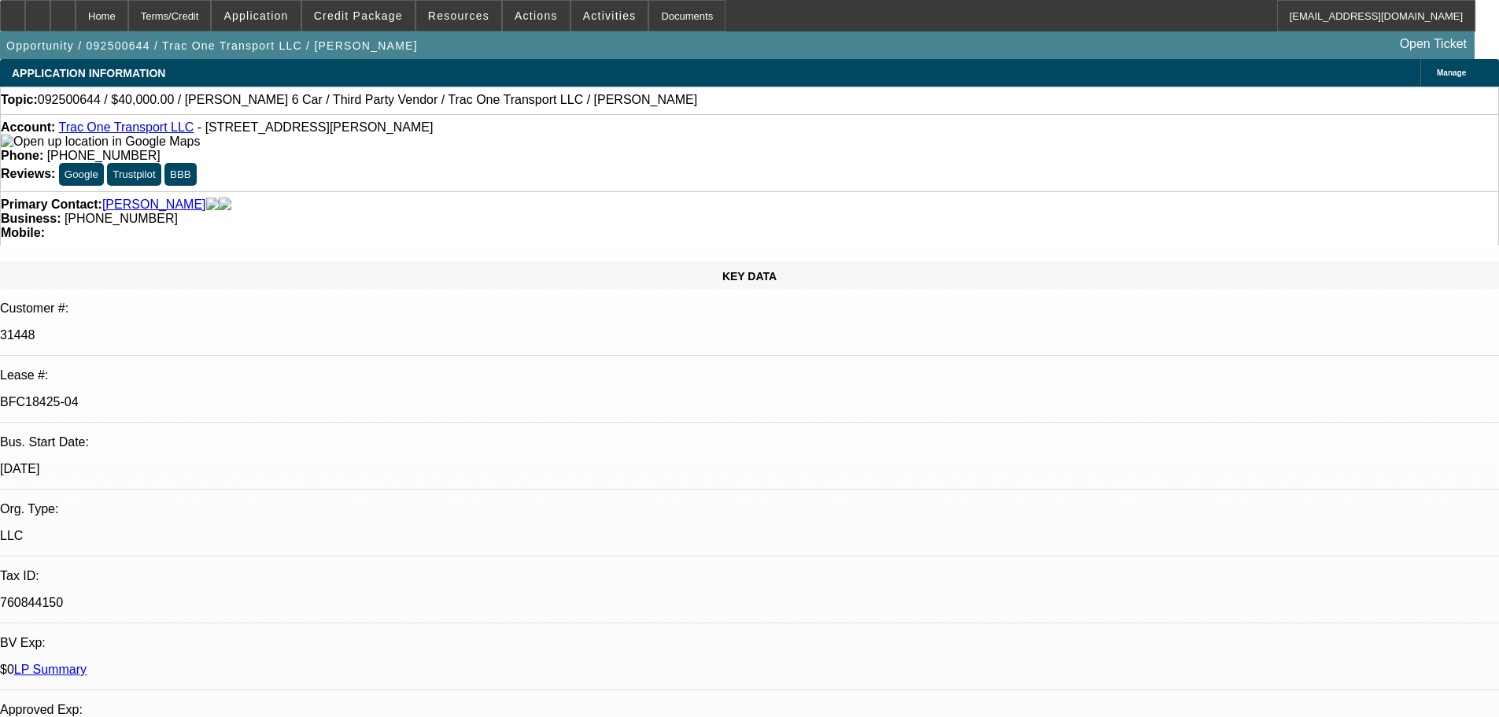
select select "0"
select select "6"
select select "0"
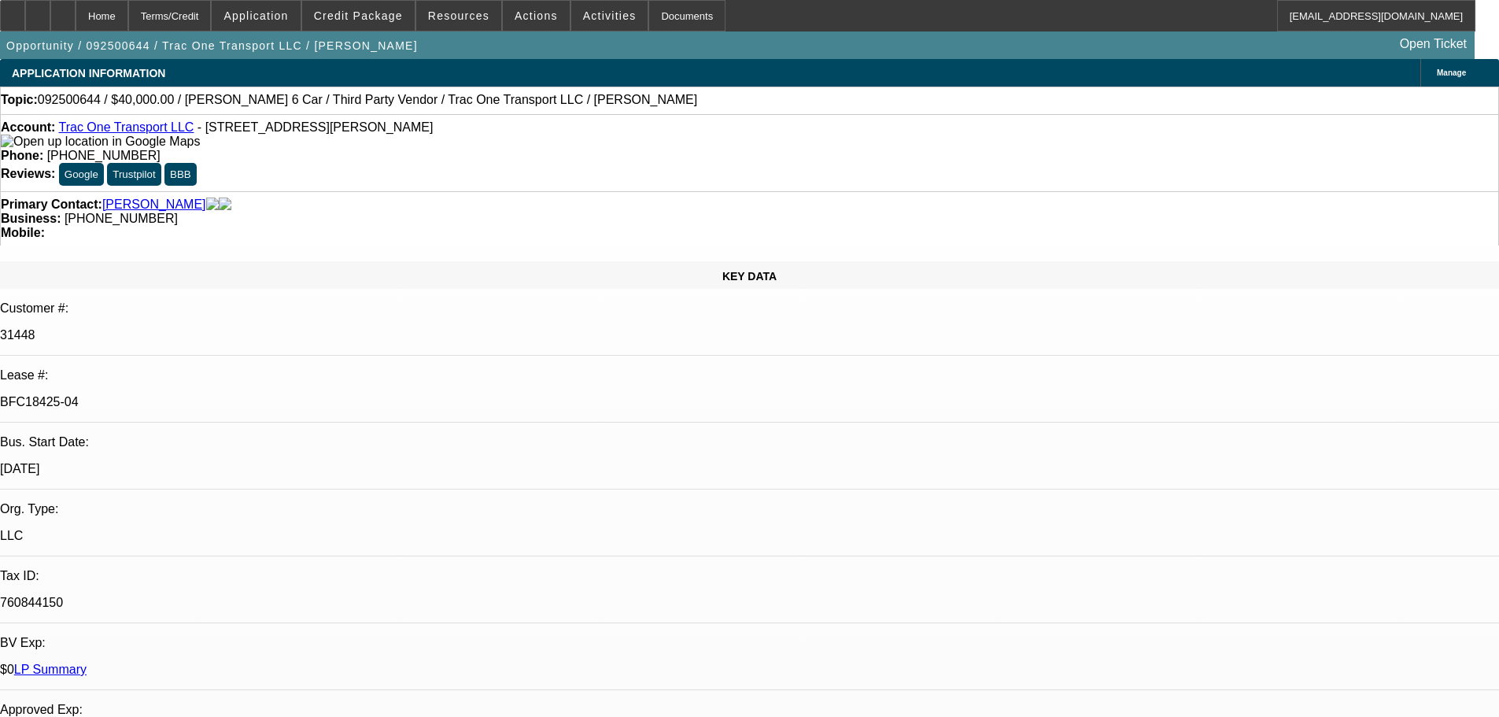
select select "0"
select select "6"
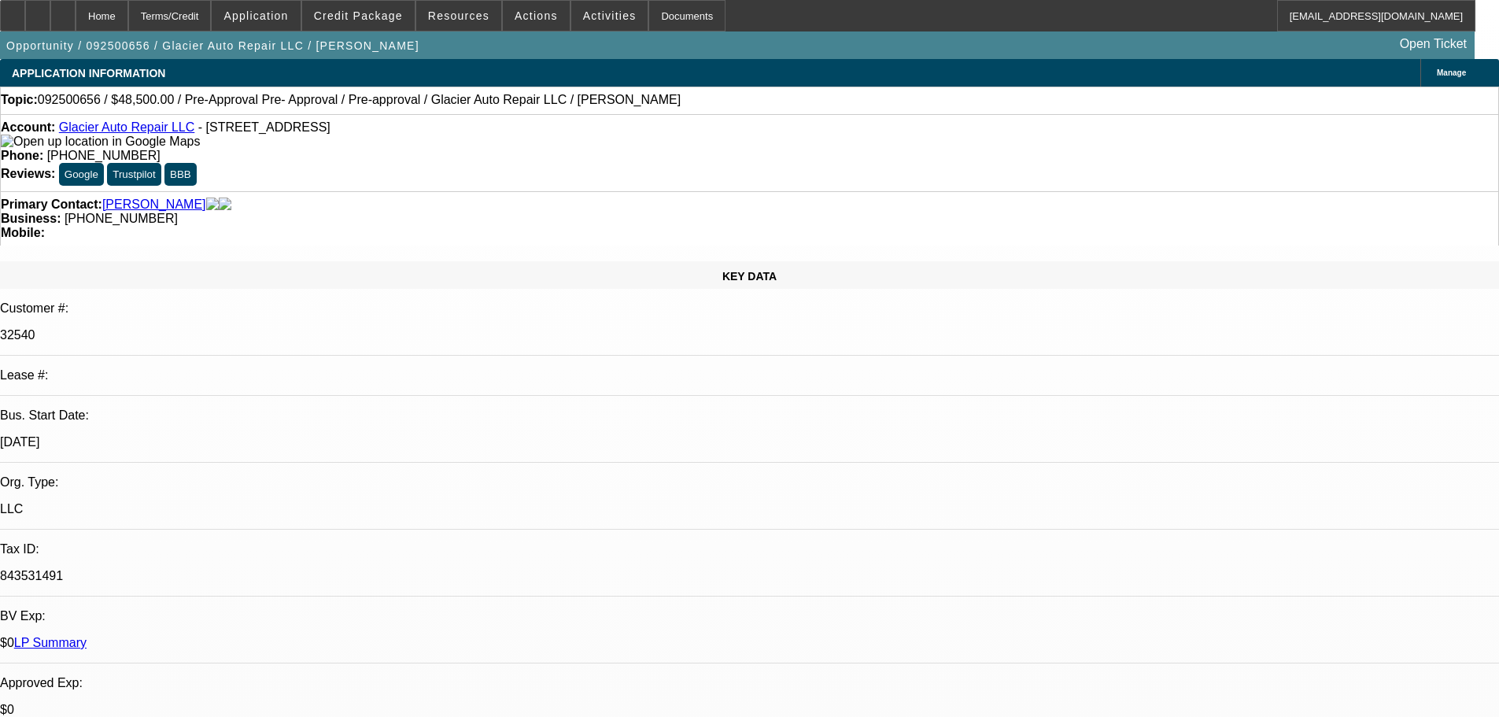
select select "0"
select select "2"
select select "0.1"
select select "4"
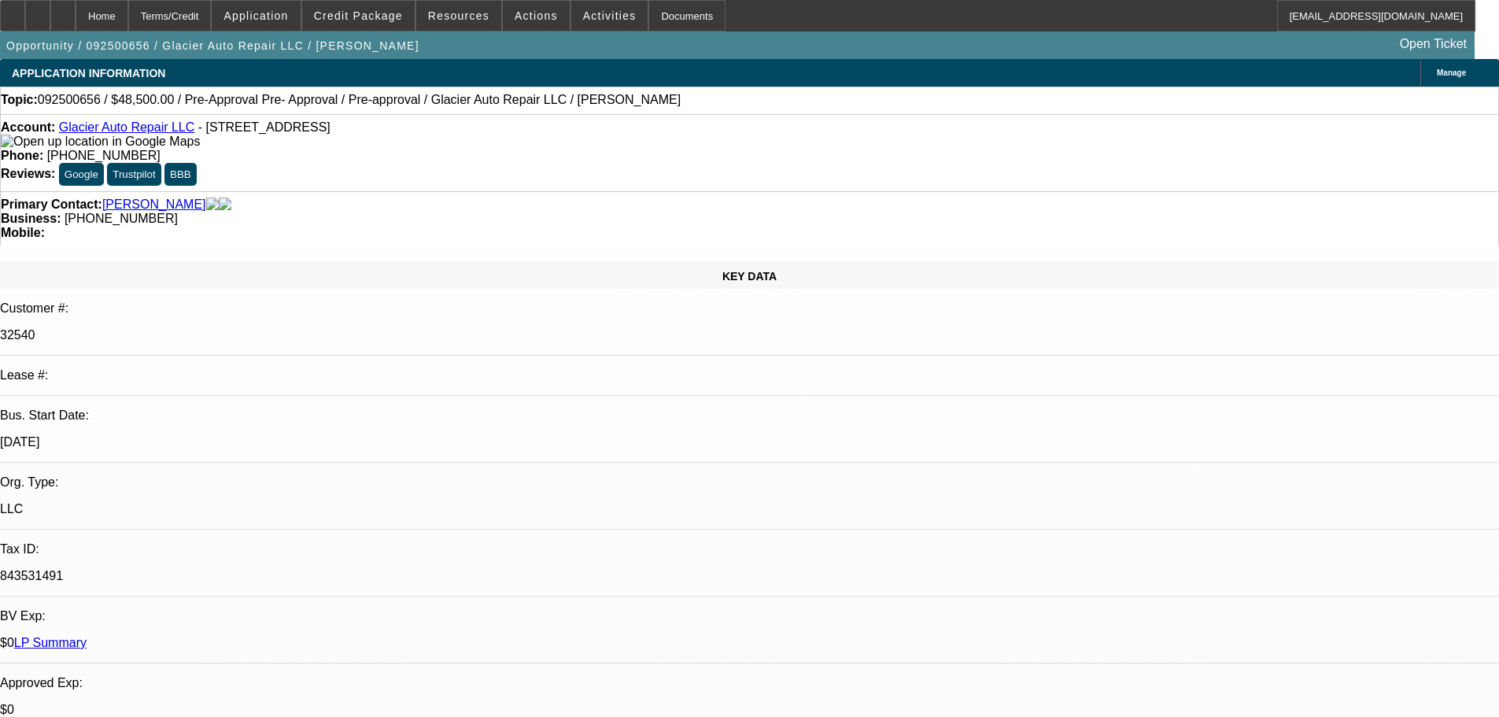
select select "0"
select select "2"
select select "0.1"
select select "4"
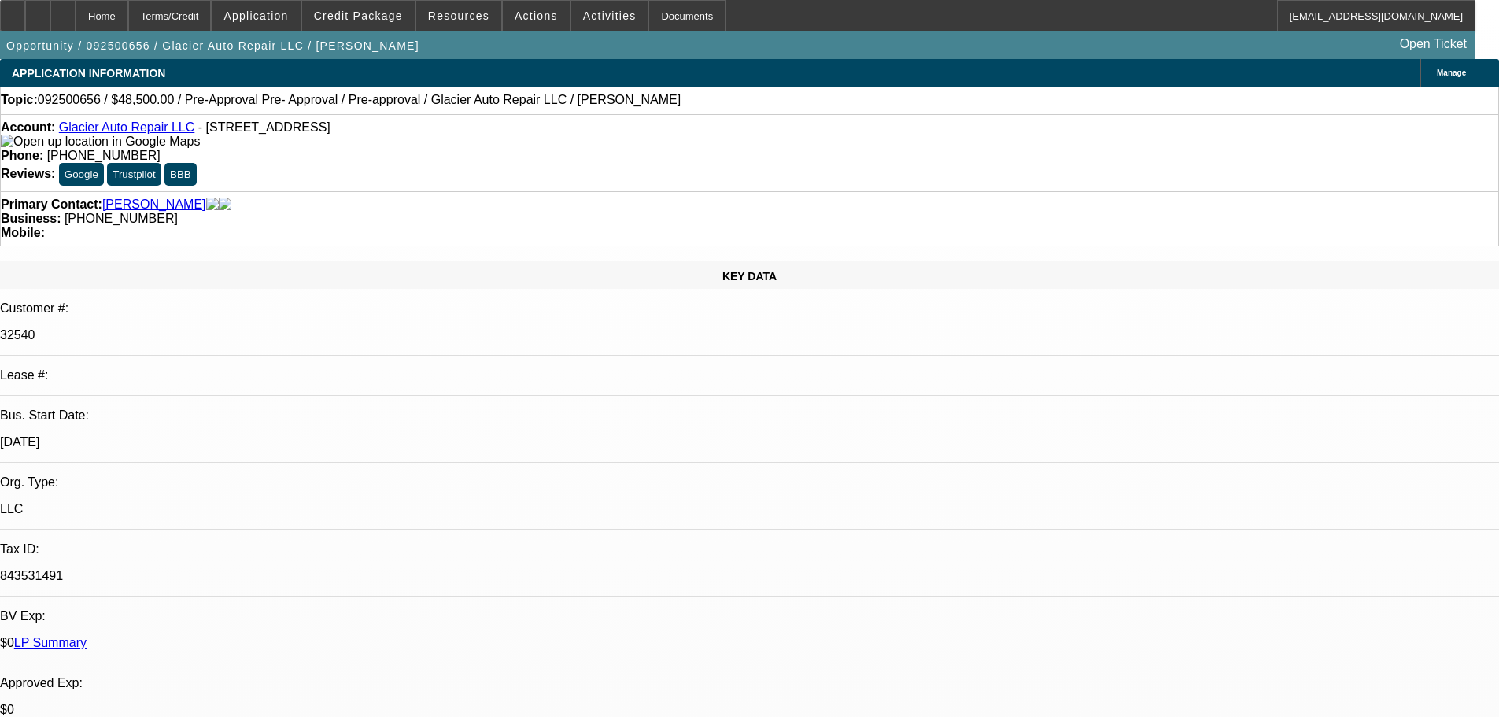
select select "0.1"
select select "2"
select select "0.1"
select select "4"
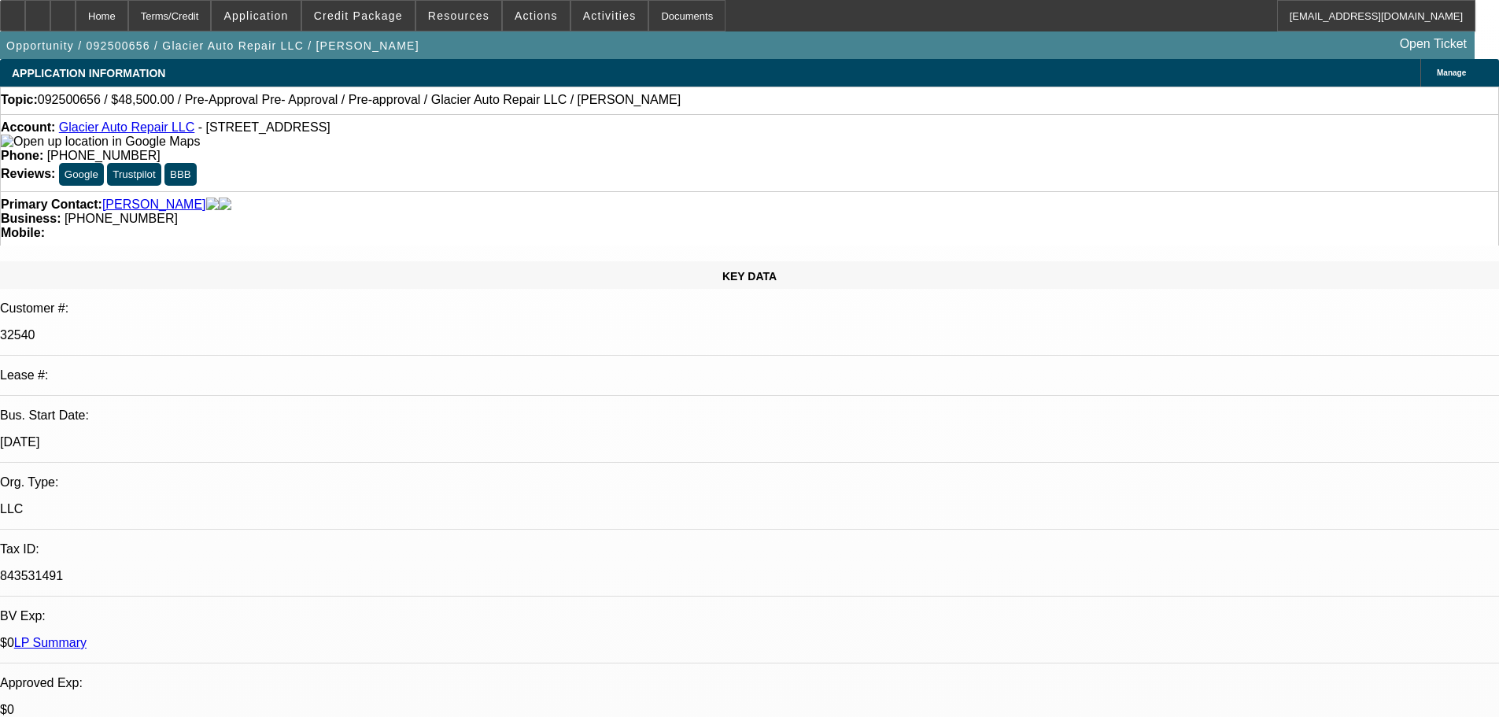
select select "0.1"
select select "2"
select select "0.1"
select select "4"
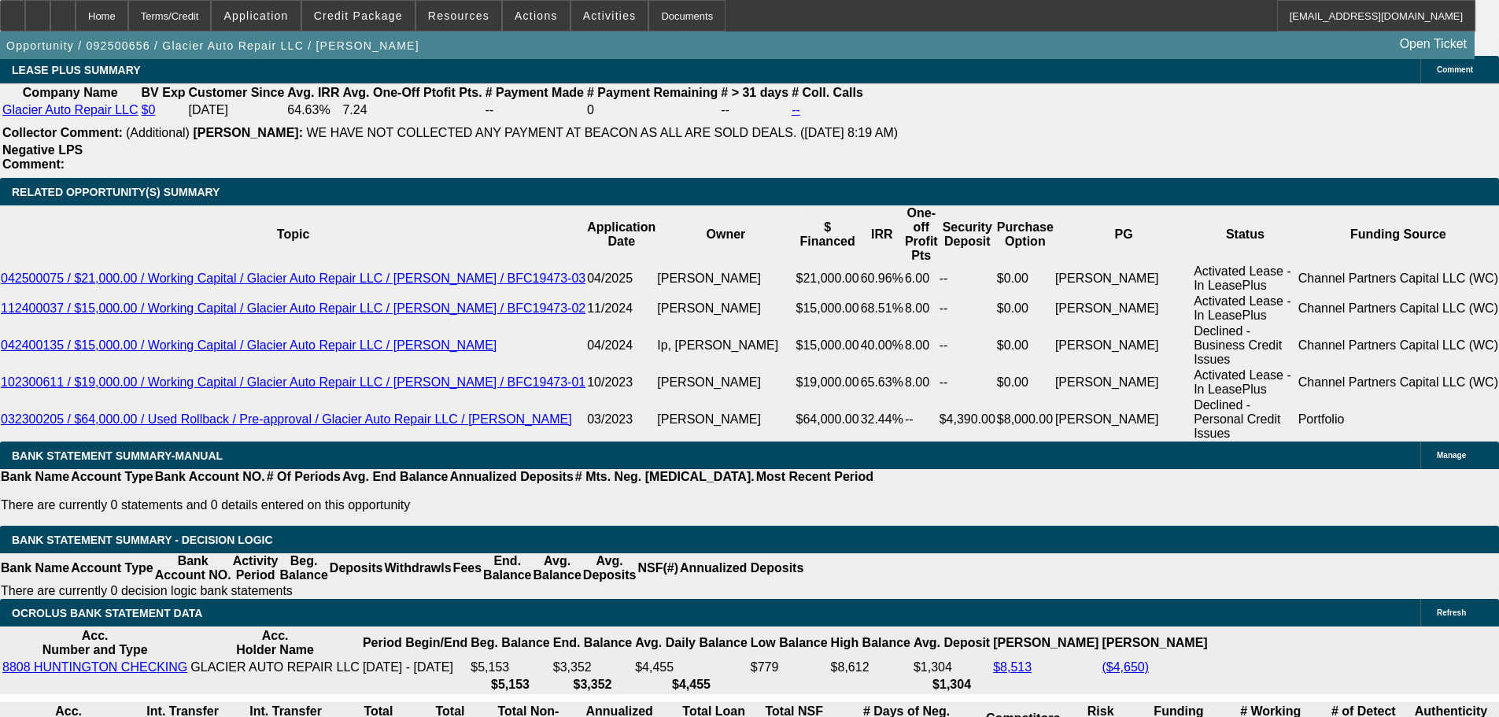
scroll to position [2518, 0]
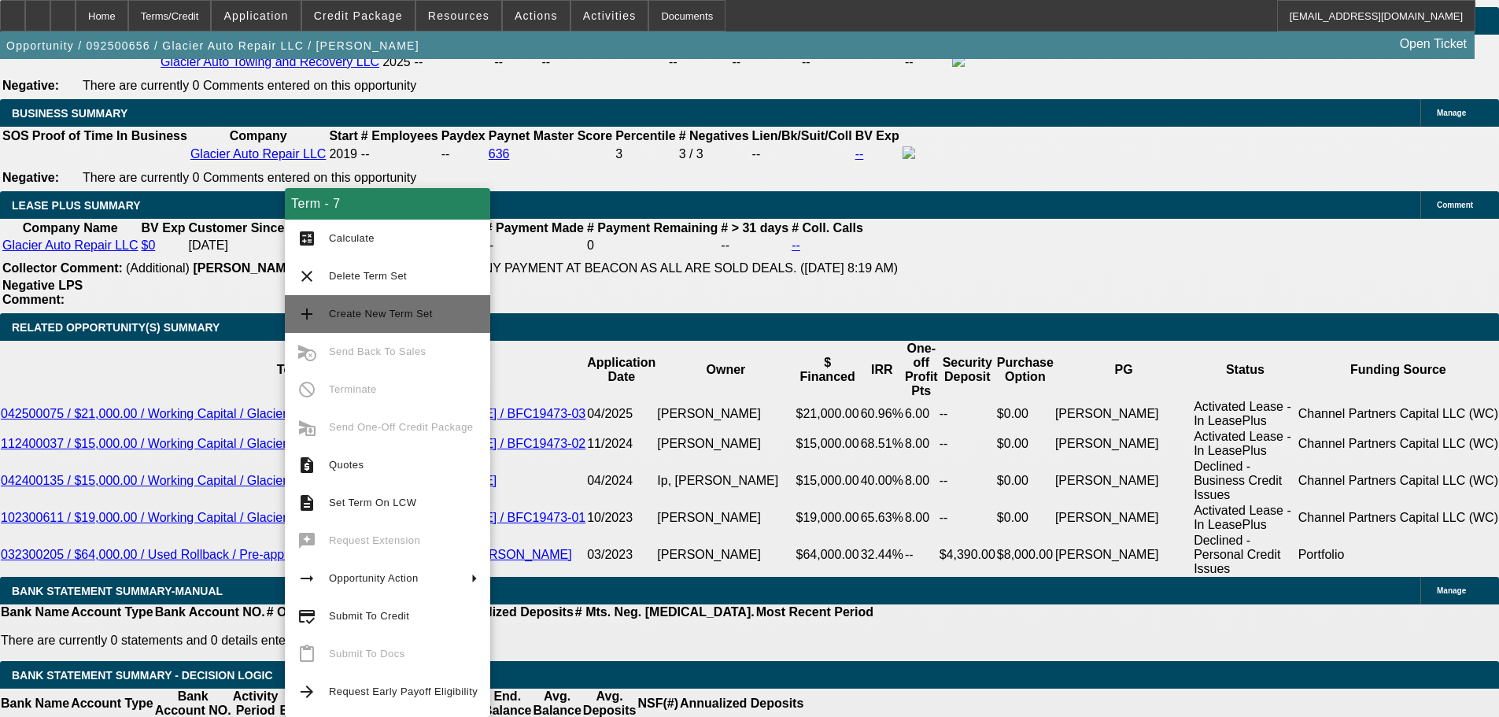
click at [455, 321] on span "Create New Term Set" at bounding box center [403, 314] width 149 height 19
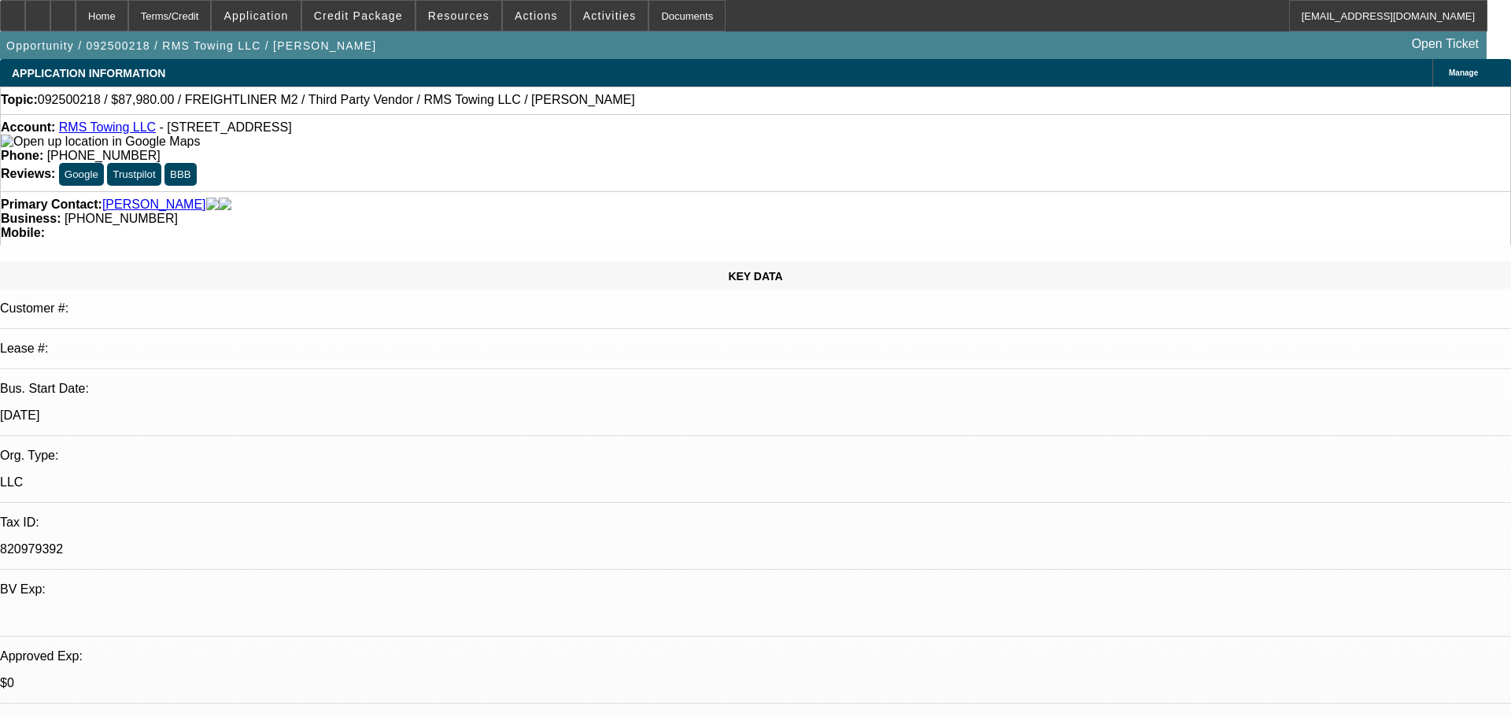
select select "0"
select select "3"
select select "0"
select select "6"
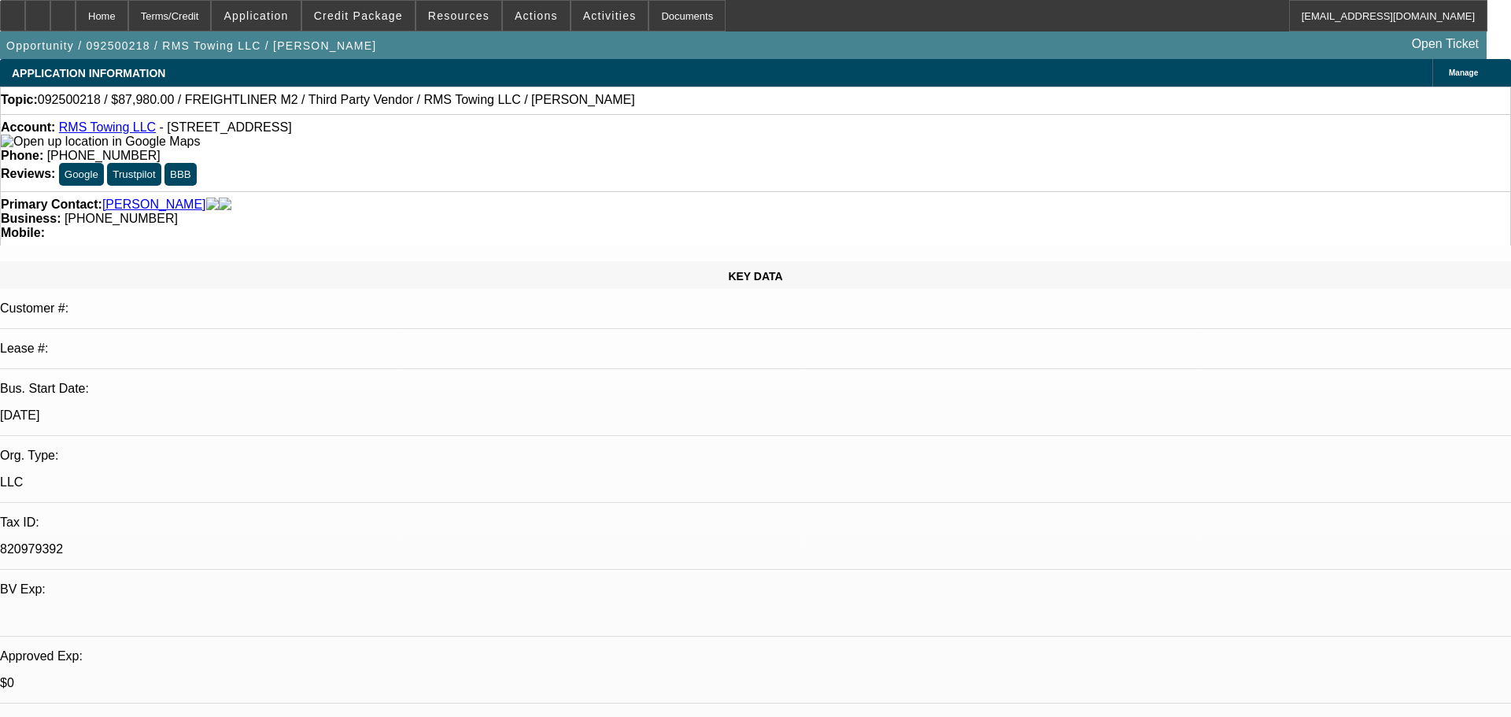
select select "0"
select select "3"
select select "0"
select select "6"
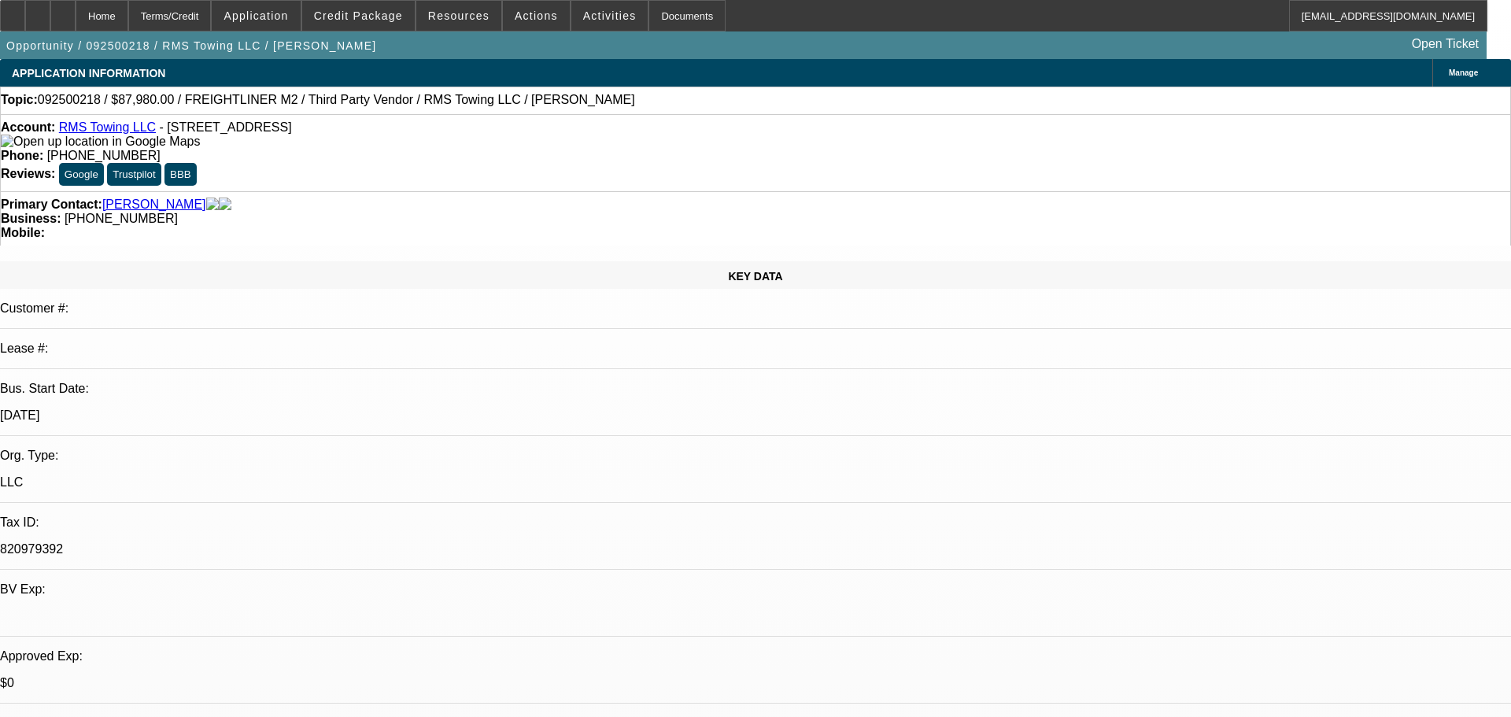
select select "0"
select select "3"
select select "0"
select select "6"
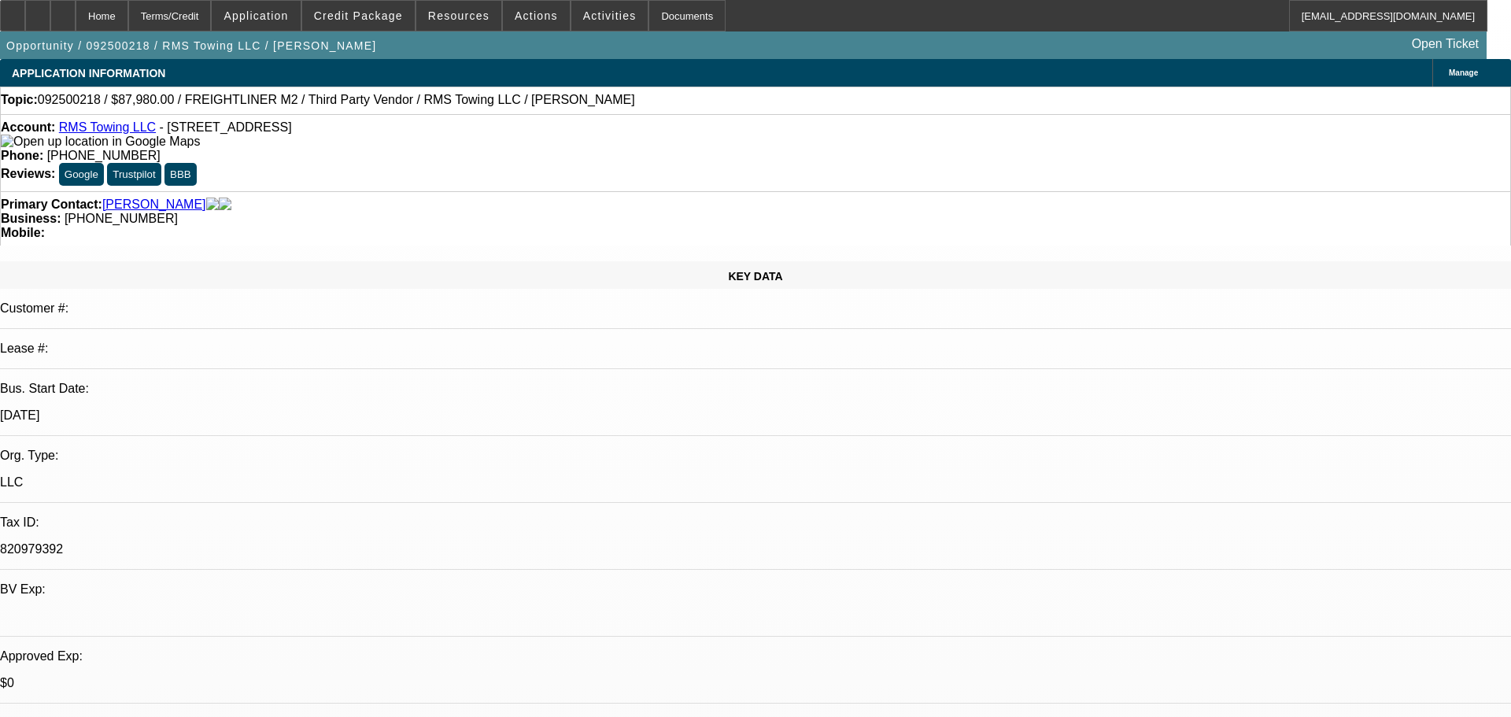
select select "0"
select select "3"
select select "0"
select select "6"
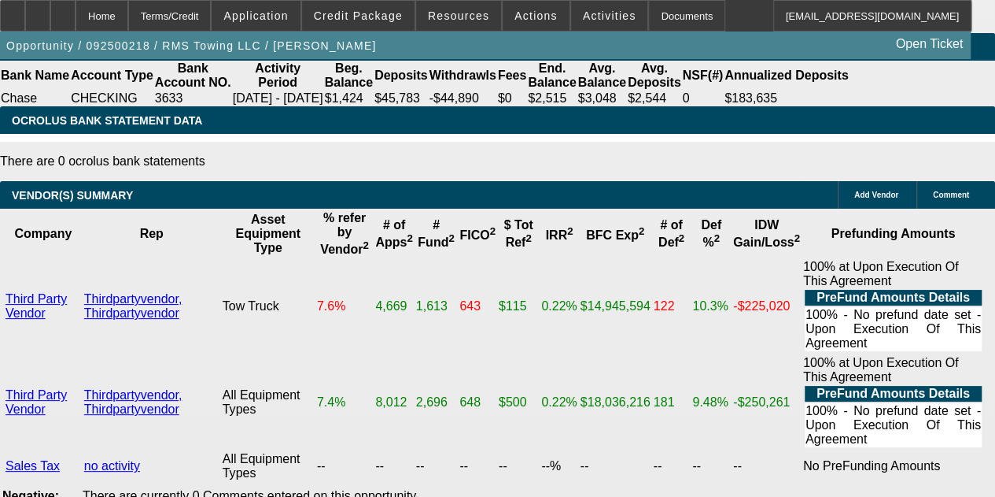
scroll to position [2990, 0]
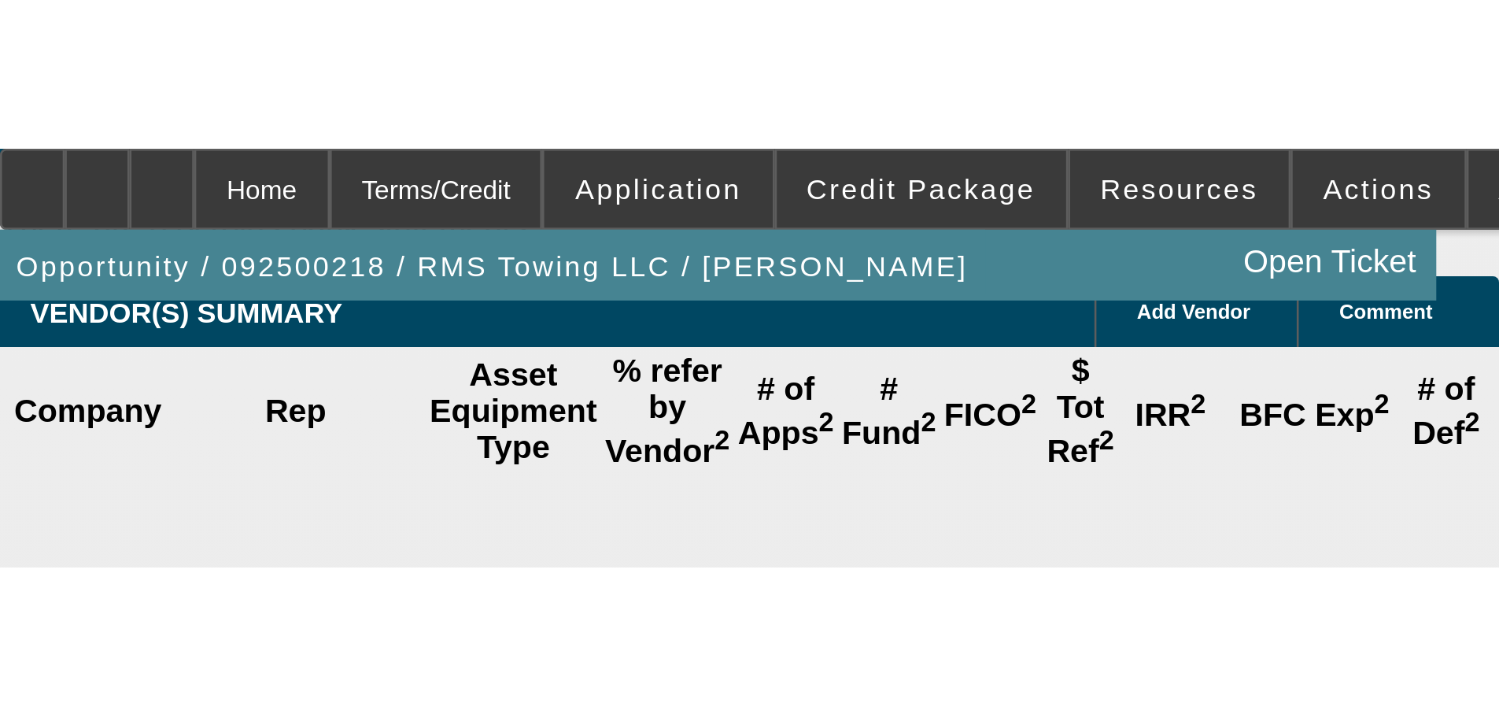
scroll to position [2841, 0]
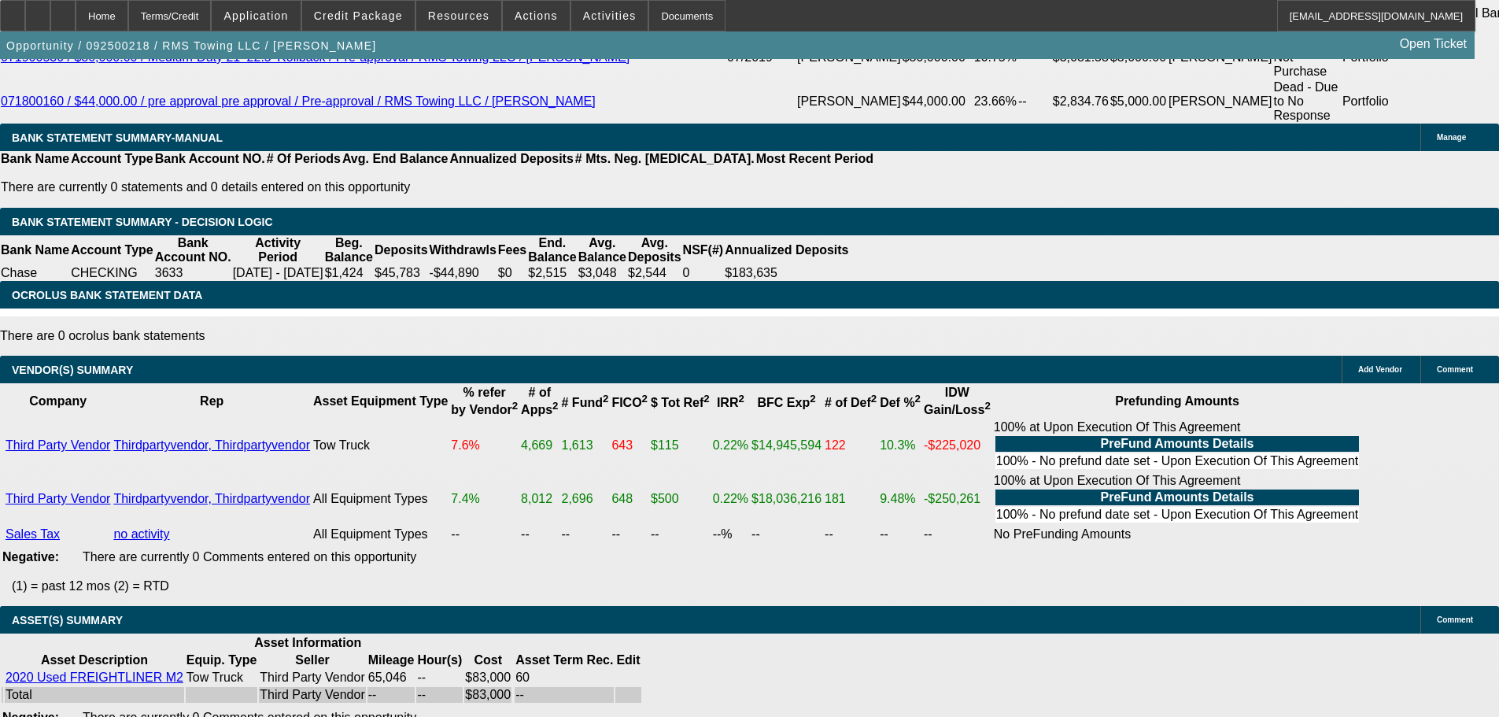
drag, startPoint x: 1364, startPoint y: 622, endPoint x: 1008, endPoint y: 522, distance: 370.4
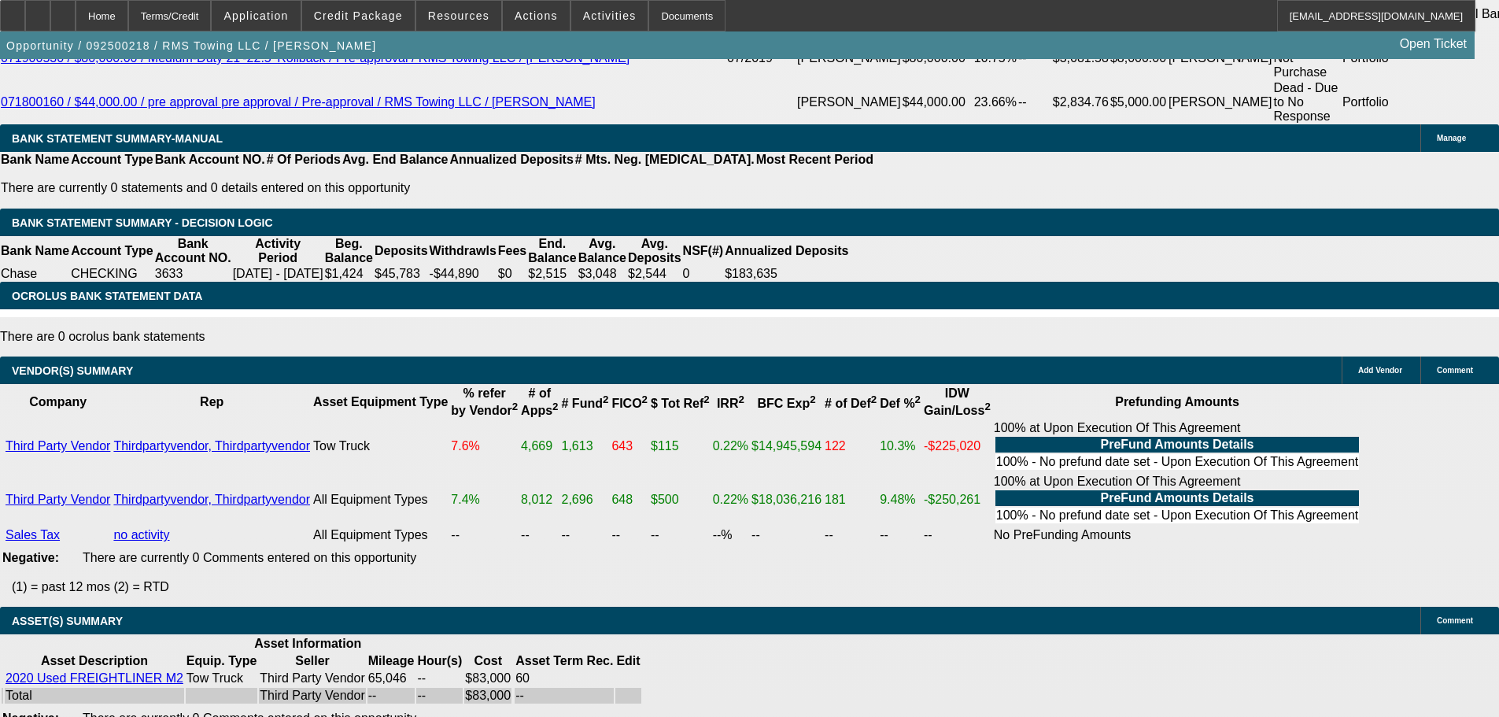
copy div "9/25 TT ray, moving forward-going to go through cards to see which he would lik…"
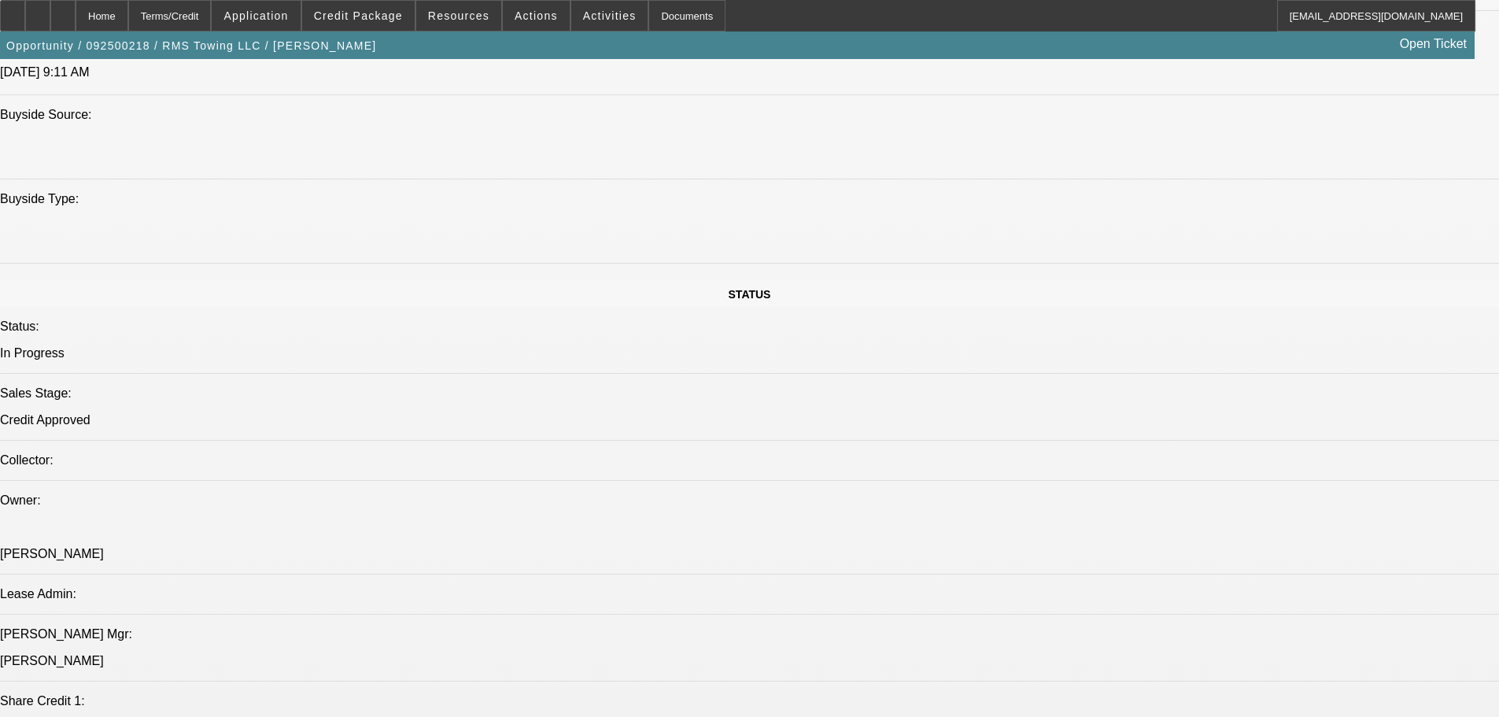
drag, startPoint x: 932, startPoint y: 389, endPoint x: 936, endPoint y: 514, distance: 124.4
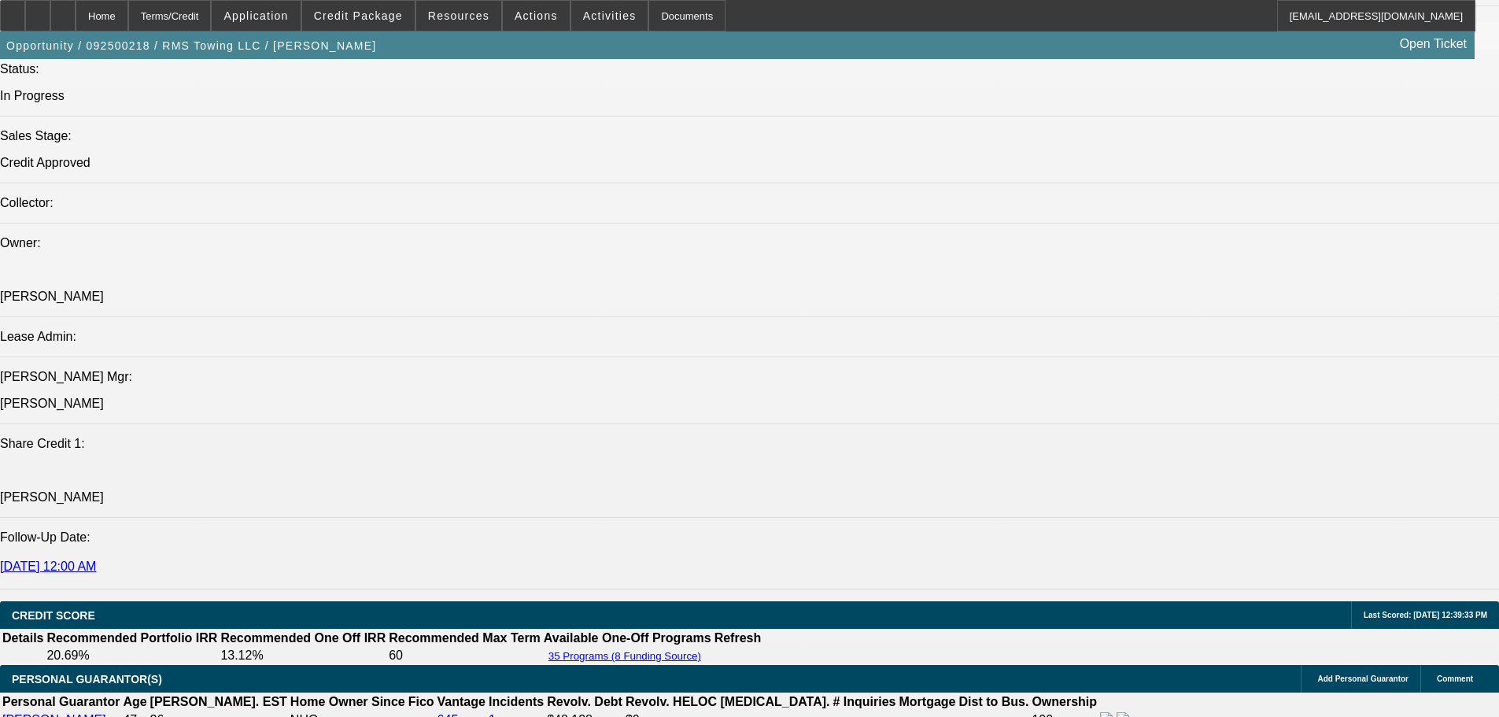
scroll to position [1644, 0]
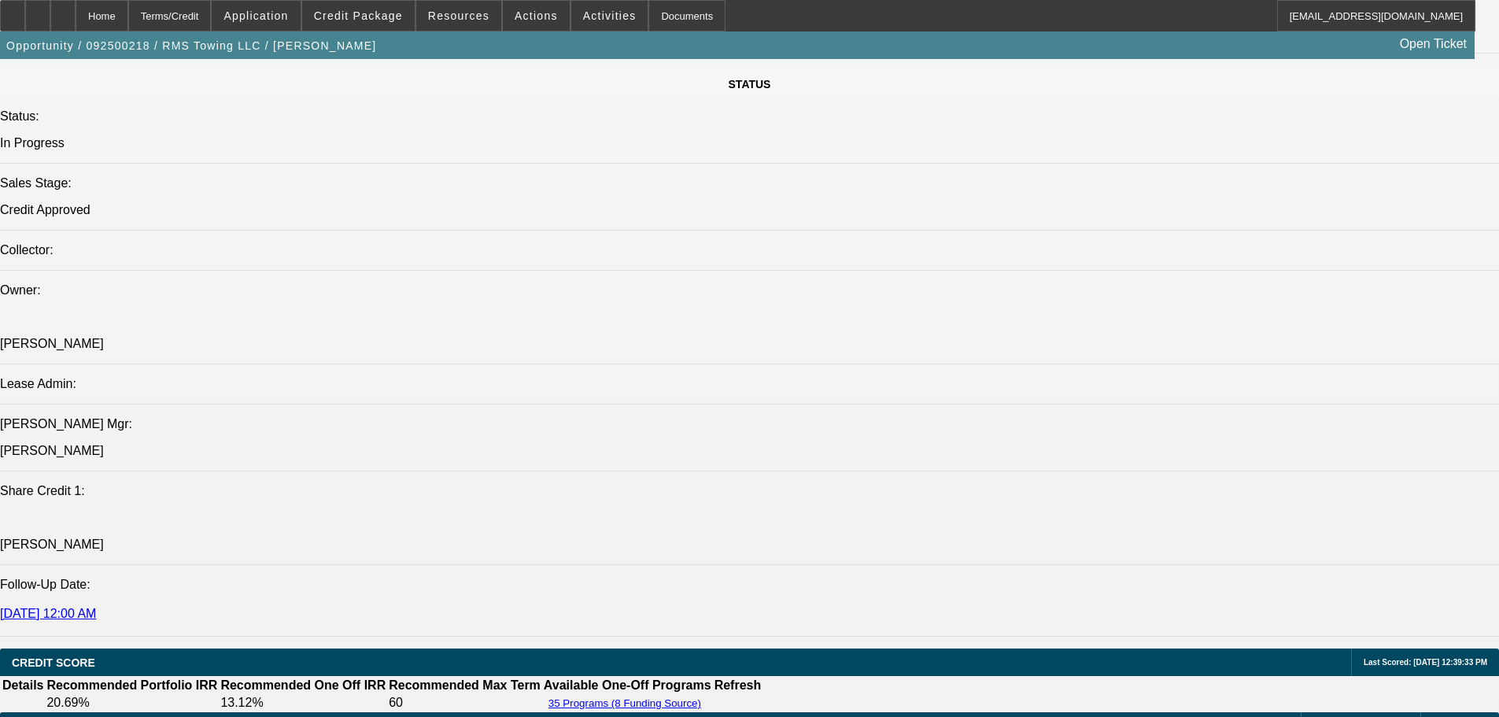
drag, startPoint x: 702, startPoint y: 503, endPoint x: 686, endPoint y: 545, distance: 45.3
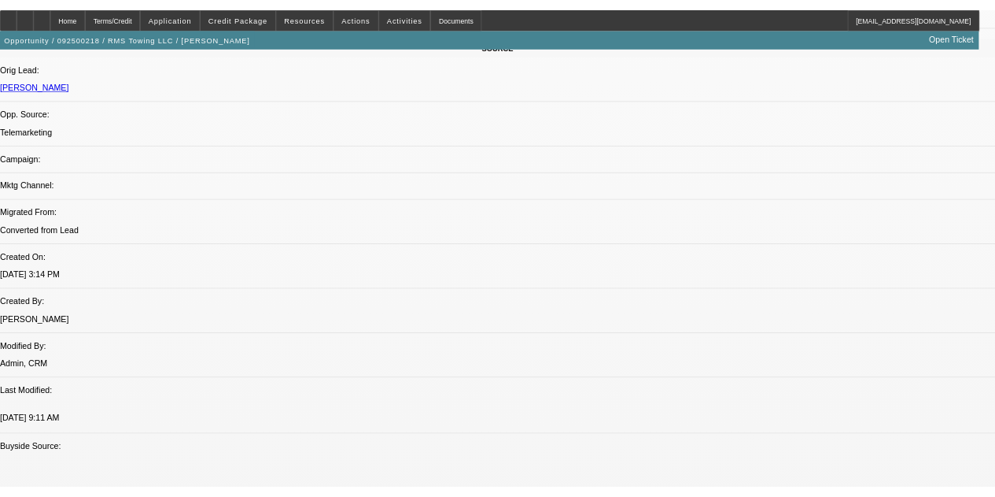
scroll to position [777, 0]
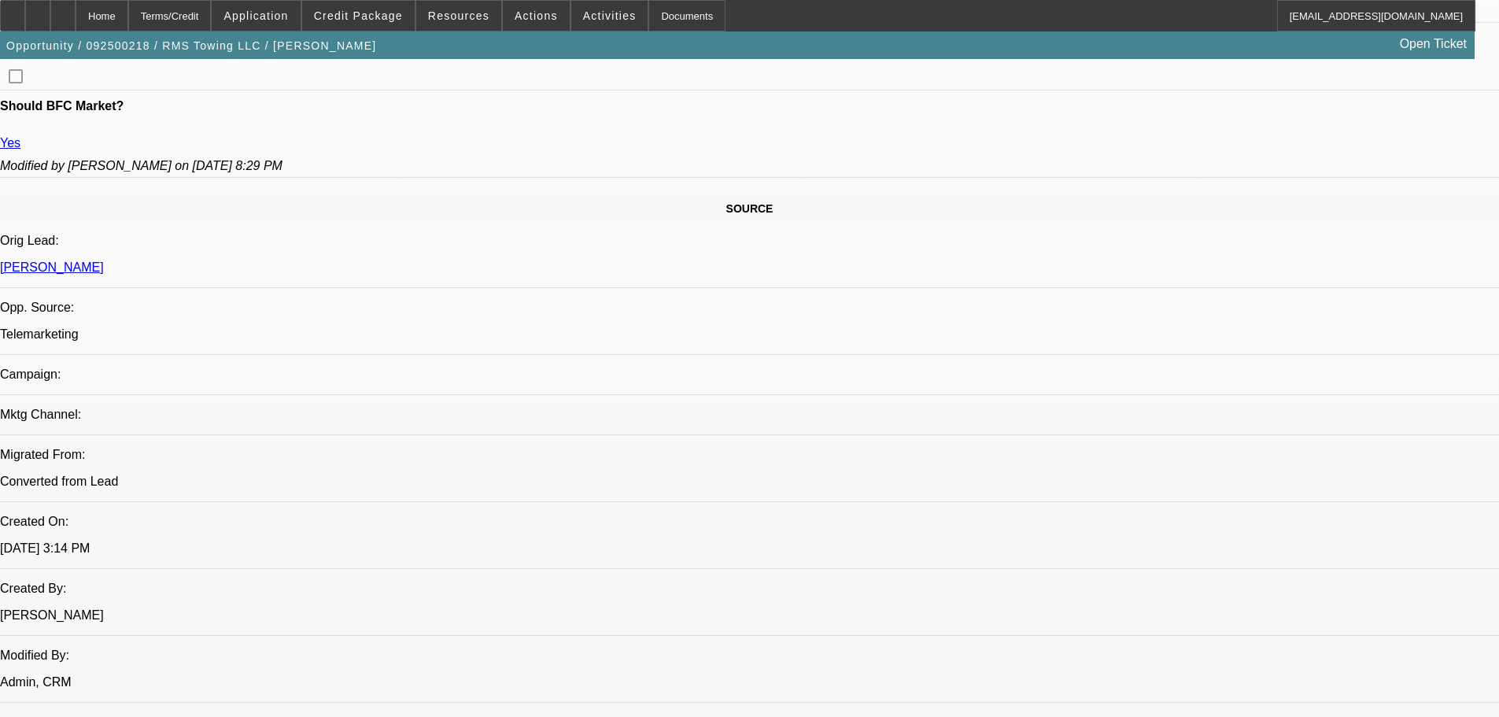
drag, startPoint x: 660, startPoint y: 201, endPoint x: 625, endPoint y: 124, distance: 84.1
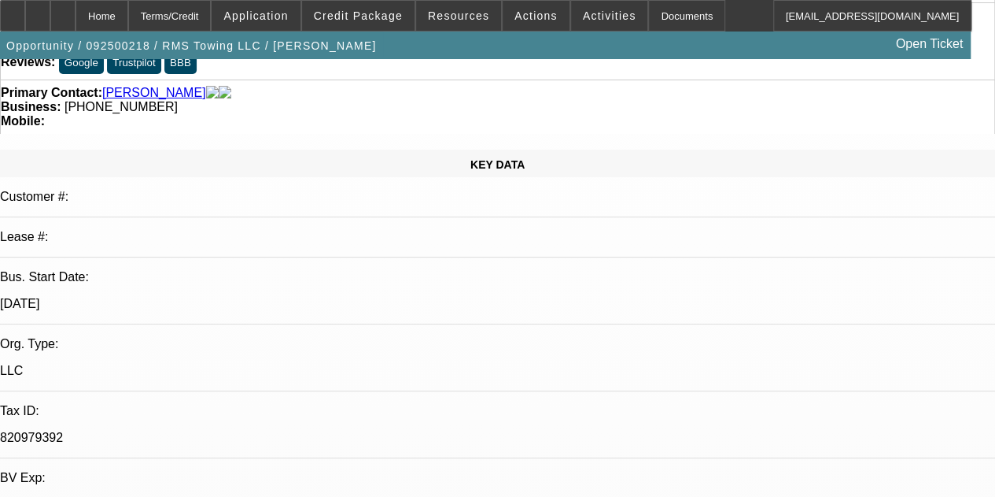
drag, startPoint x: 641, startPoint y: 177, endPoint x: 651, endPoint y: 83, distance: 94.2
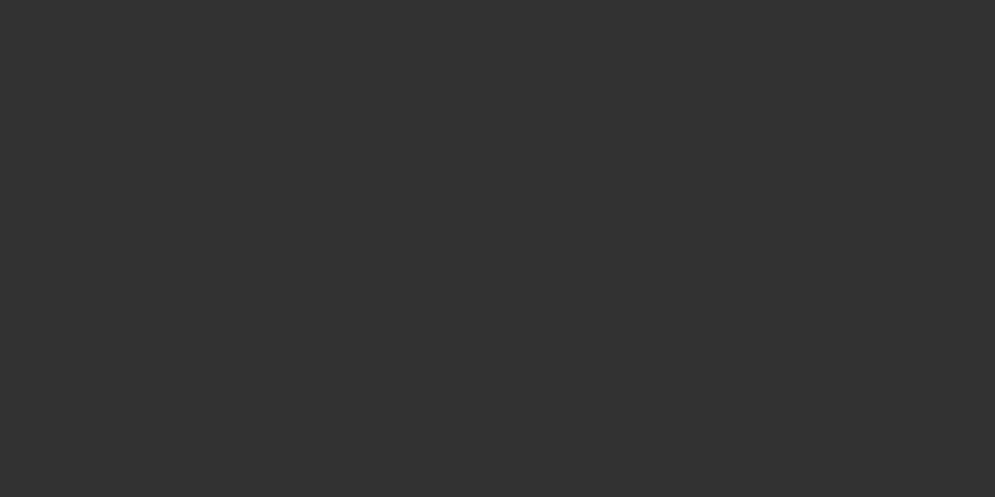
scroll to position [0, 0]
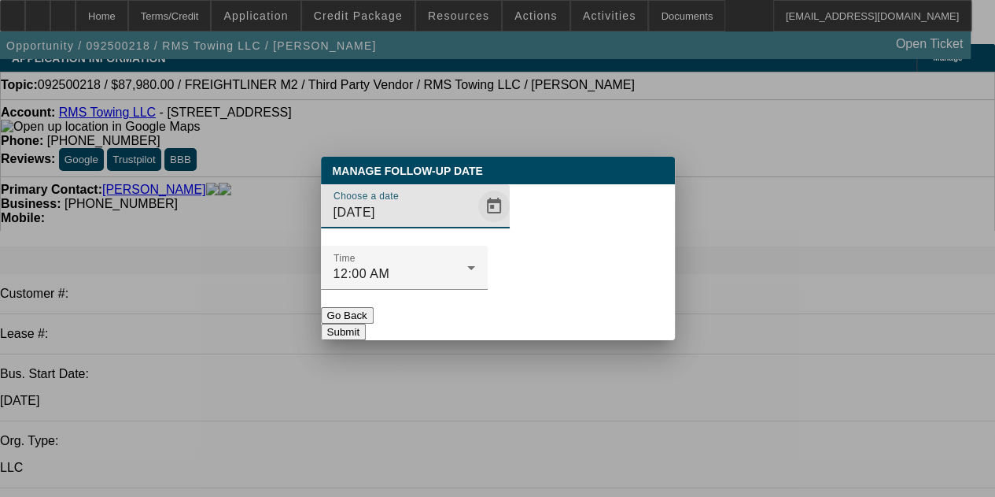
click at [475, 225] on span "Open calendar" at bounding box center [494, 206] width 38 height 38
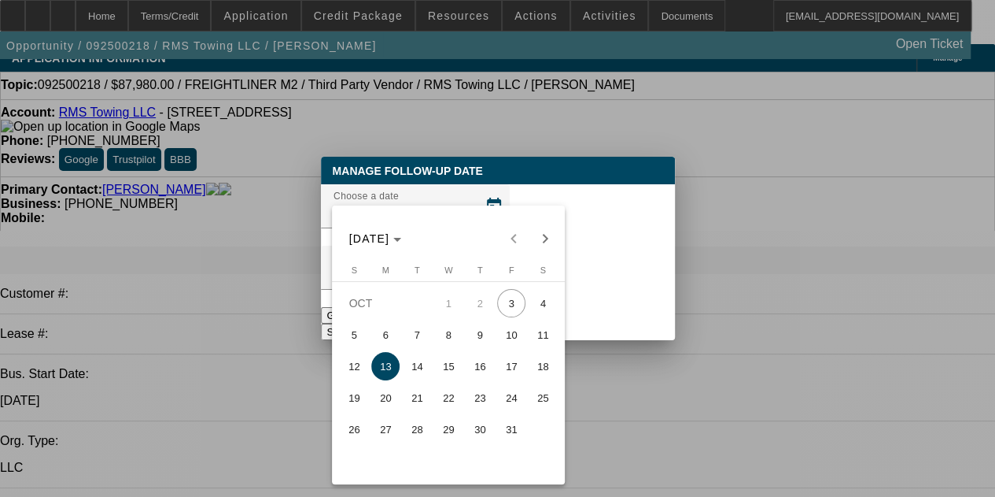
click at [397, 338] on span "6" at bounding box center [385, 334] width 28 height 28
type input "10/6/2025"
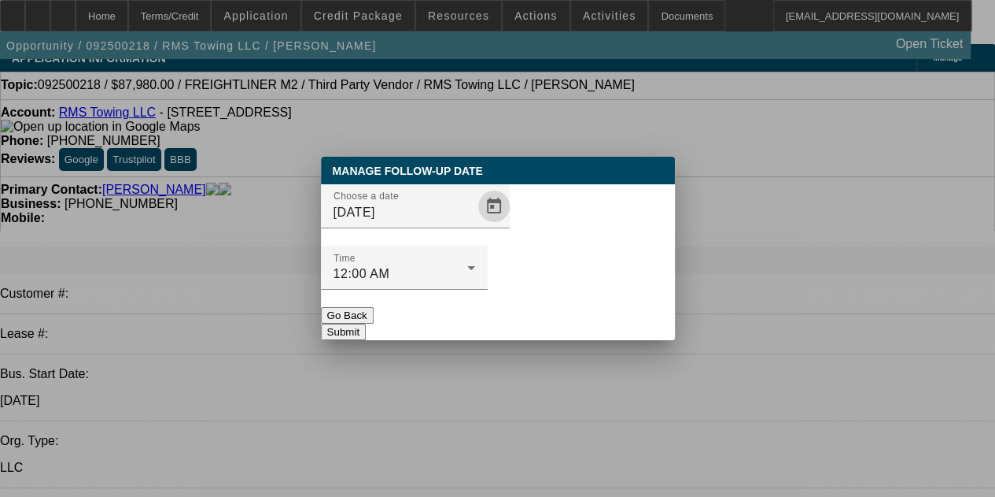
click at [366, 323] on button "Submit" at bounding box center [343, 331] width 45 height 17
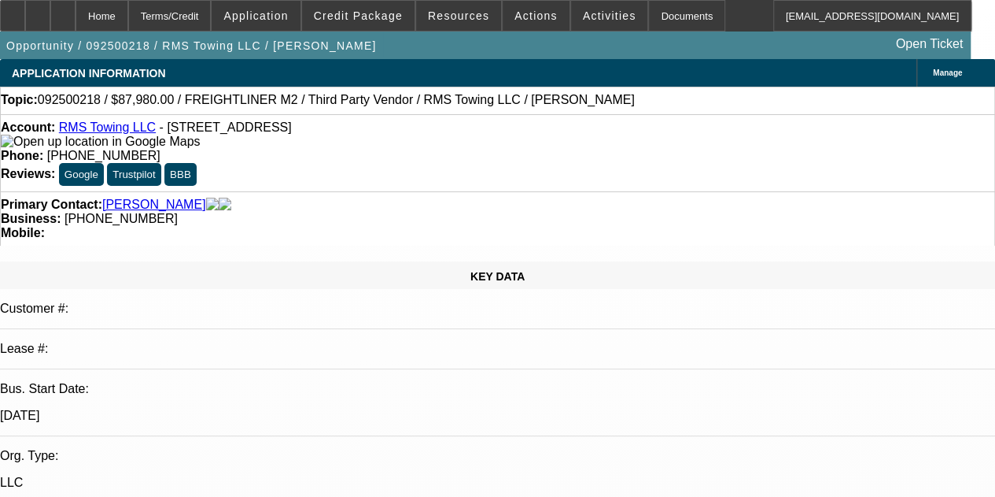
scroll to position [14, 0]
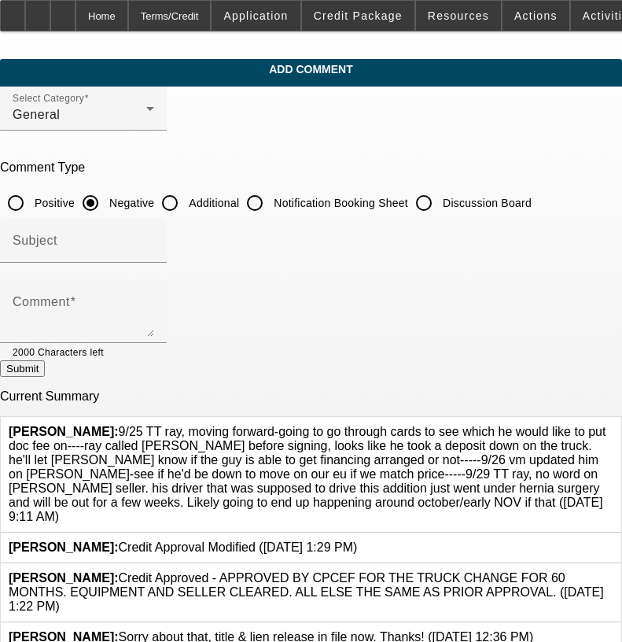
click at [443, 201] on div at bounding box center [424, 203] width 38 height 38
radio input "false"
radio input "true"
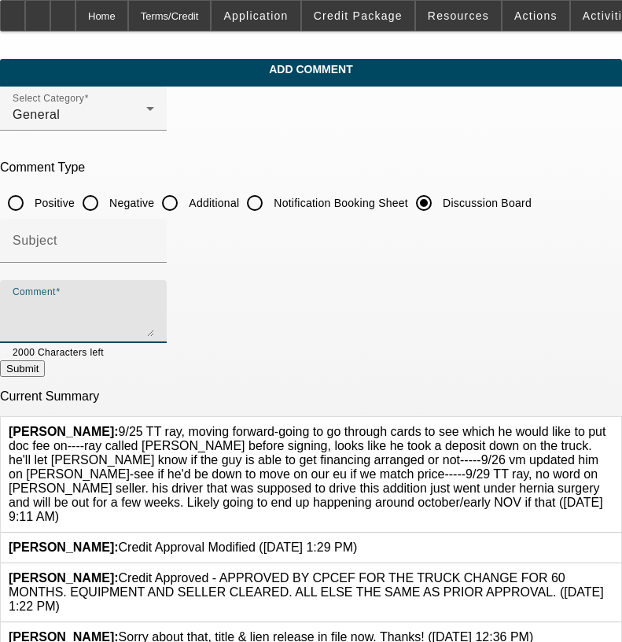
click at [154, 315] on textarea "Comment" at bounding box center [84, 318] width 142 height 38
paste textarea "9/25 TT ray, moving forward-going to go through cards to see which he would lik…"
type textarea "9/25 TT ray, moving forward-going to go through cards to see which he would lik…"
click at [45, 371] on button "Submit" at bounding box center [22, 368] width 45 height 17
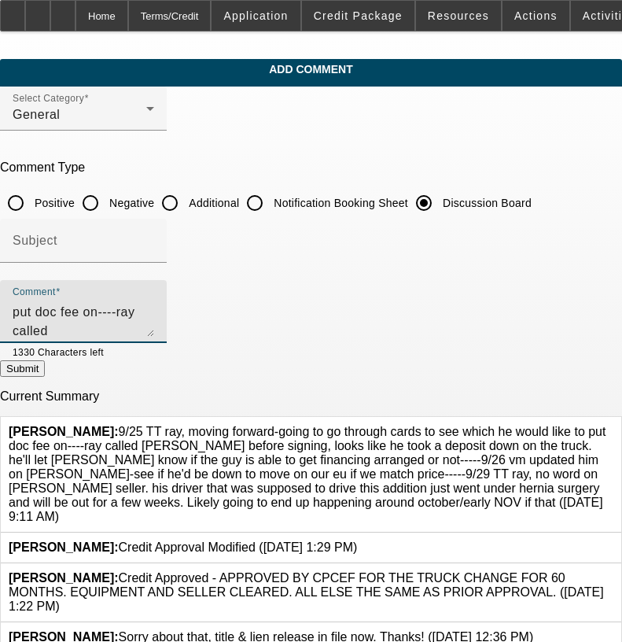
radio input "true"
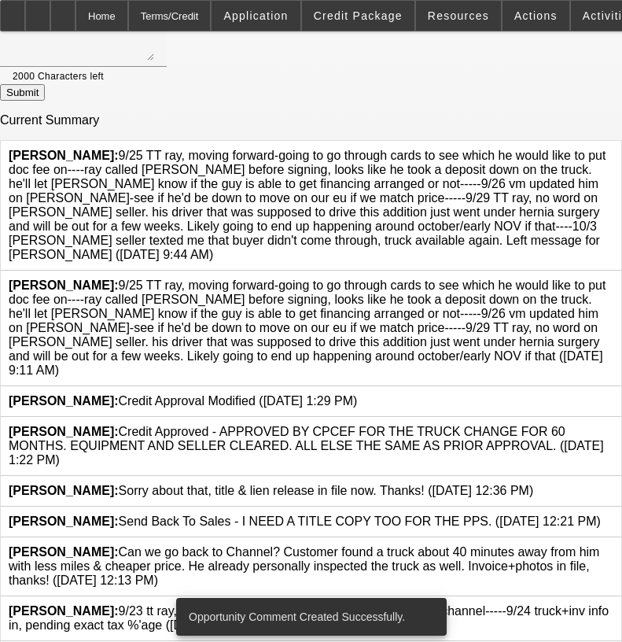
scroll to position [157, 0]
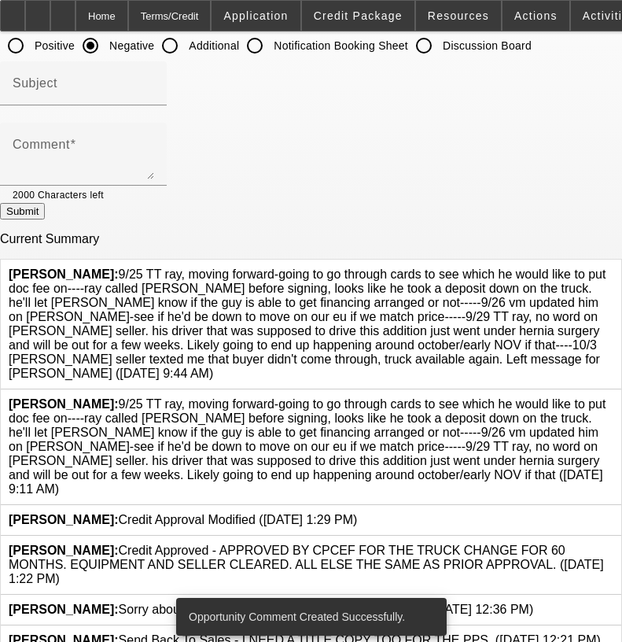
click at [614, 397] on icon at bounding box center [614, 397] width 0 height 0
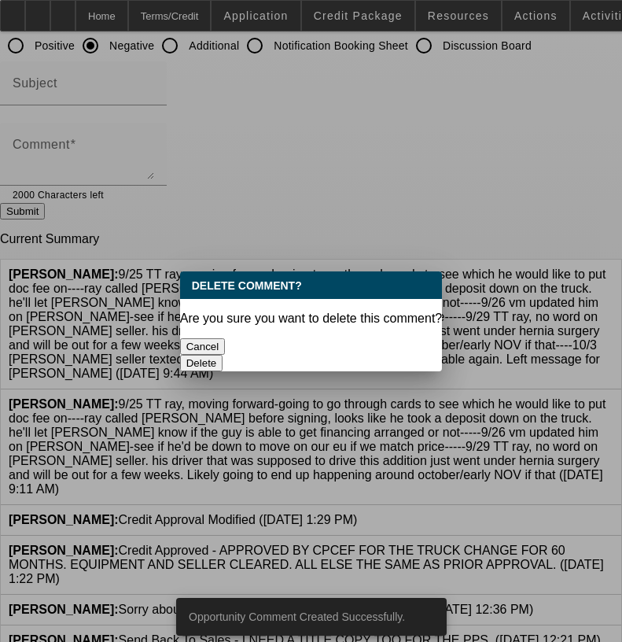
click at [223, 355] on button "Delete" at bounding box center [201, 363] width 43 height 17
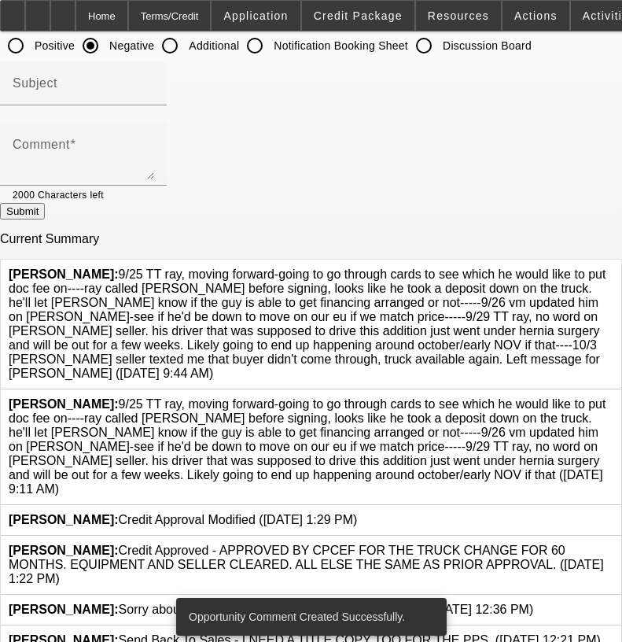
scroll to position [157, 0]
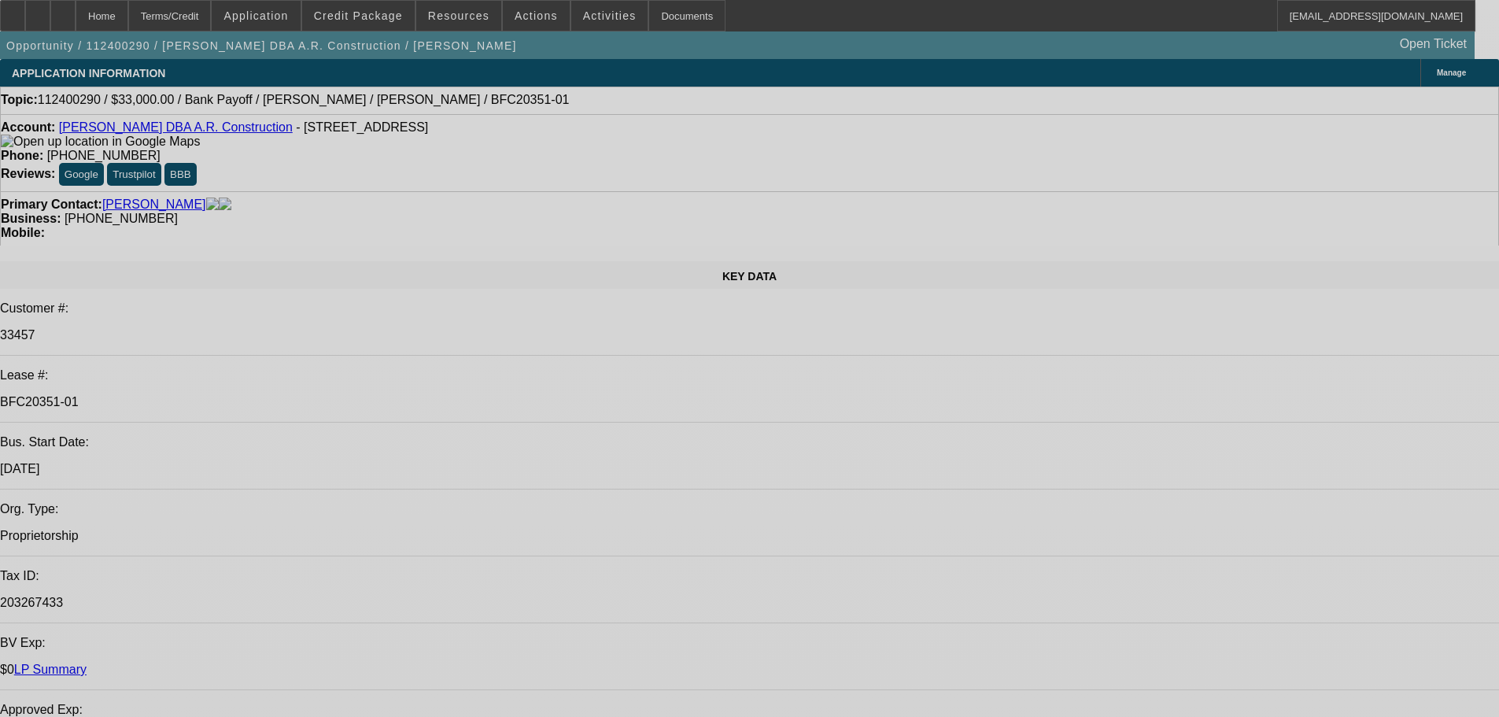
select select "0"
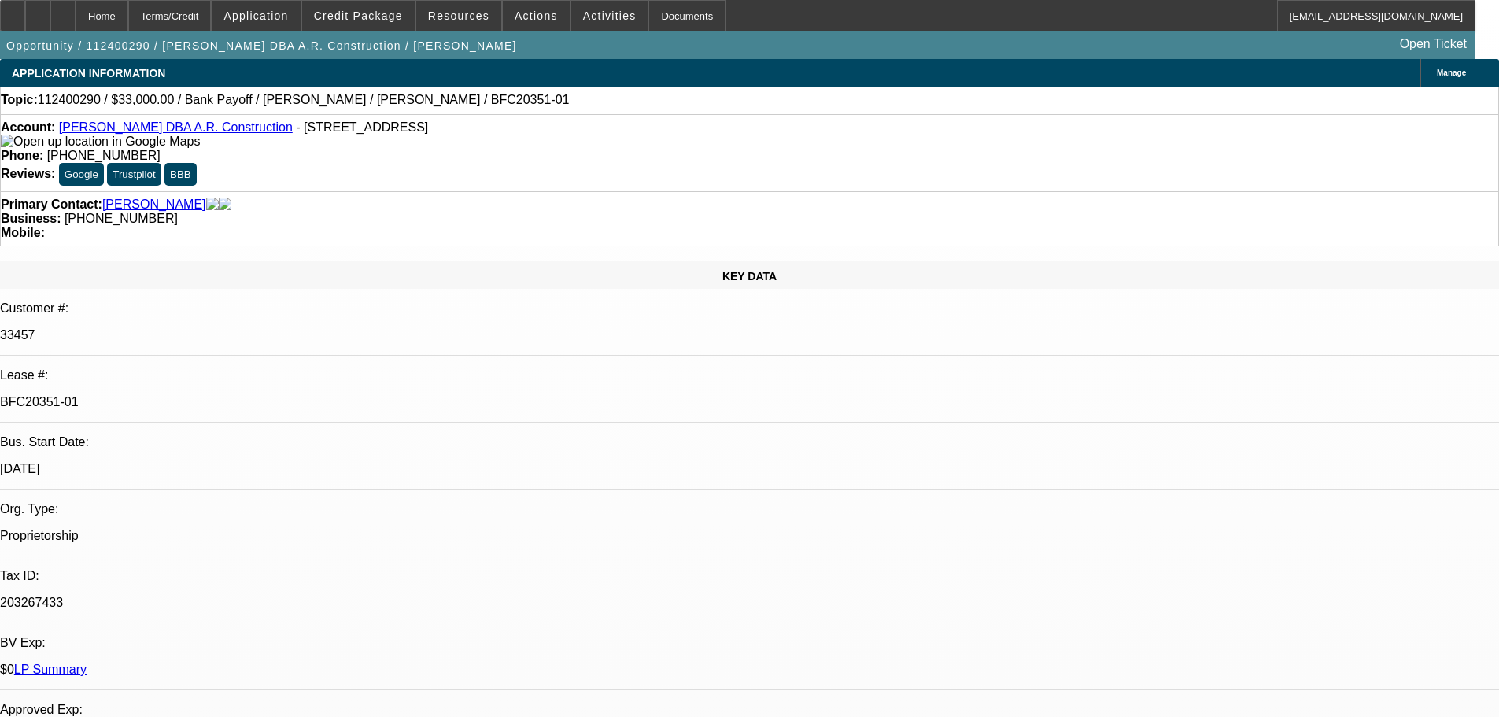
select select "0"
select select "6"
select select "0"
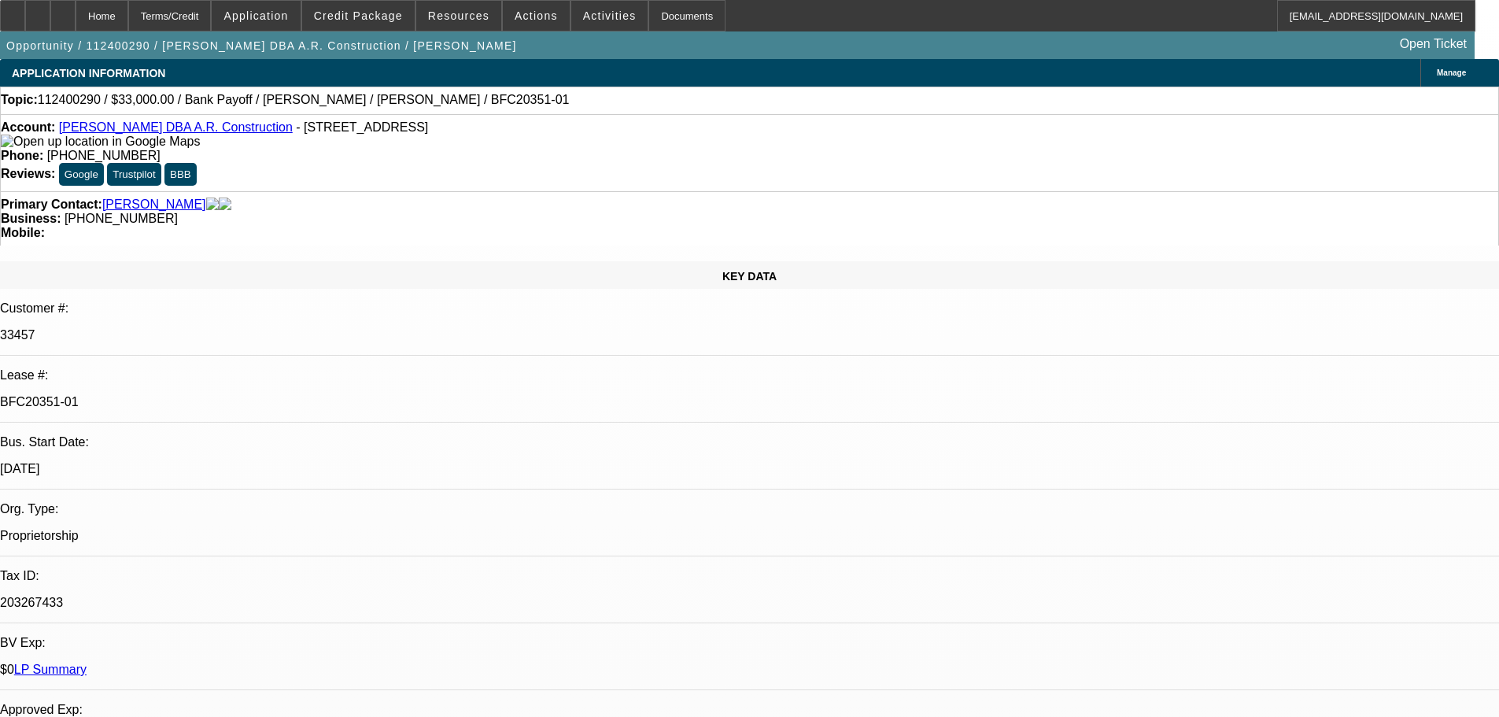
select select "0.1"
select select "4"
select select "0"
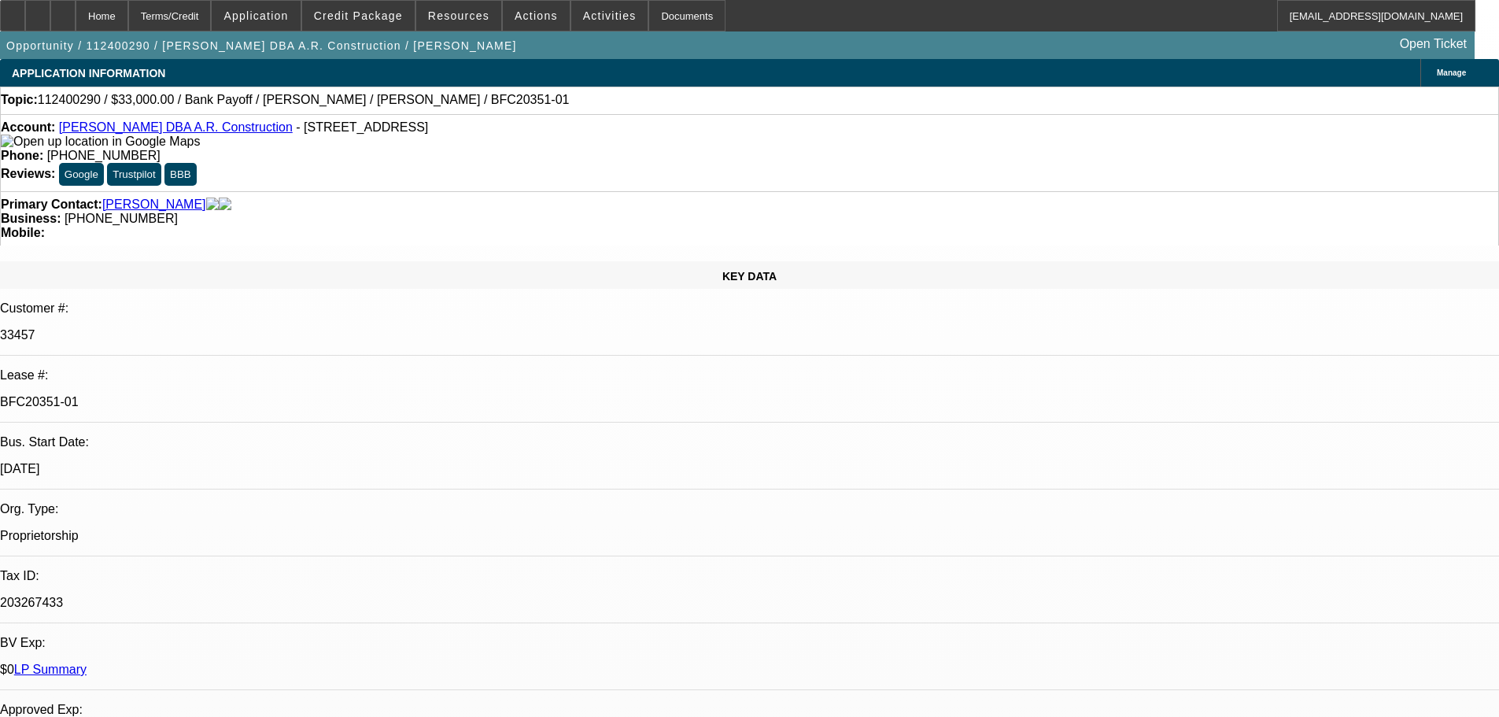
select select "6"
select select "0"
select select "6"
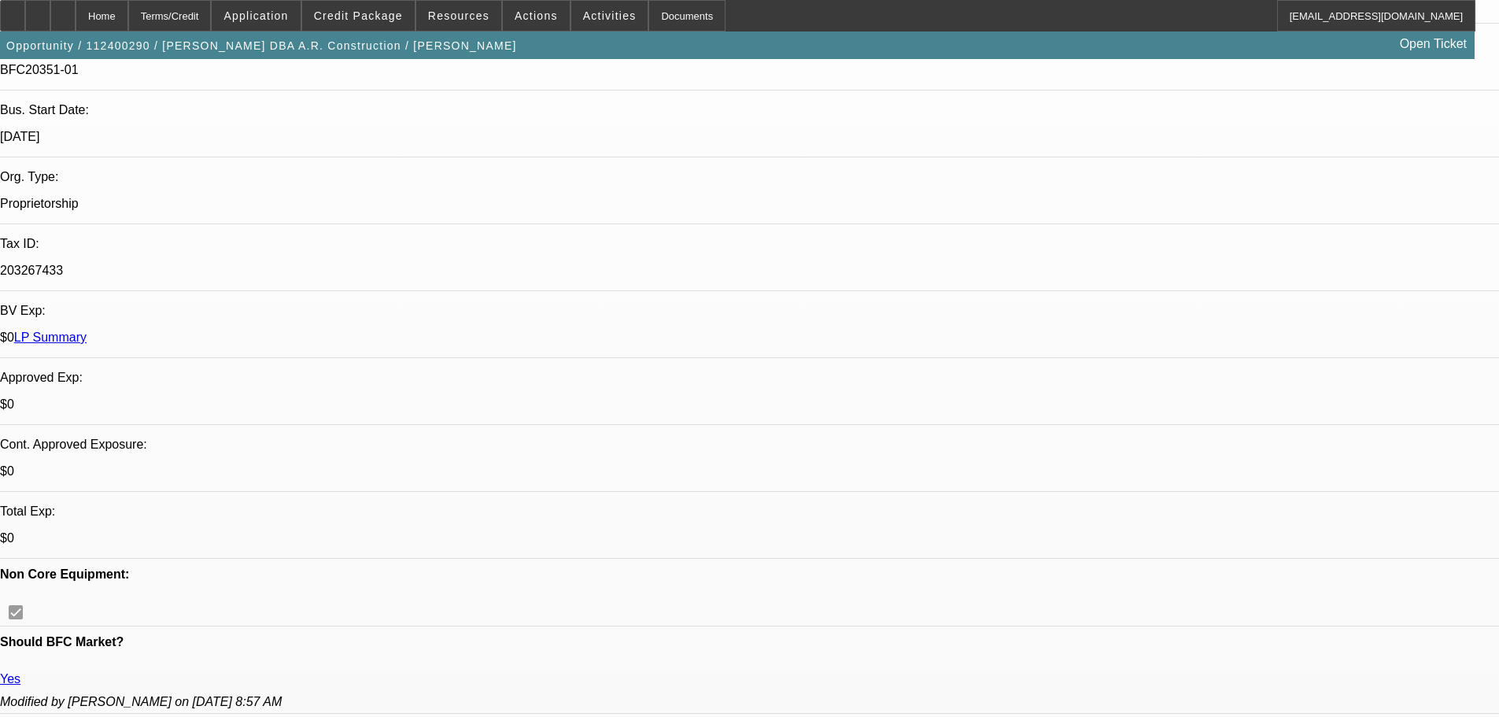
drag, startPoint x: 593, startPoint y: 458, endPoint x: 634, endPoint y: 600, distance: 147.6
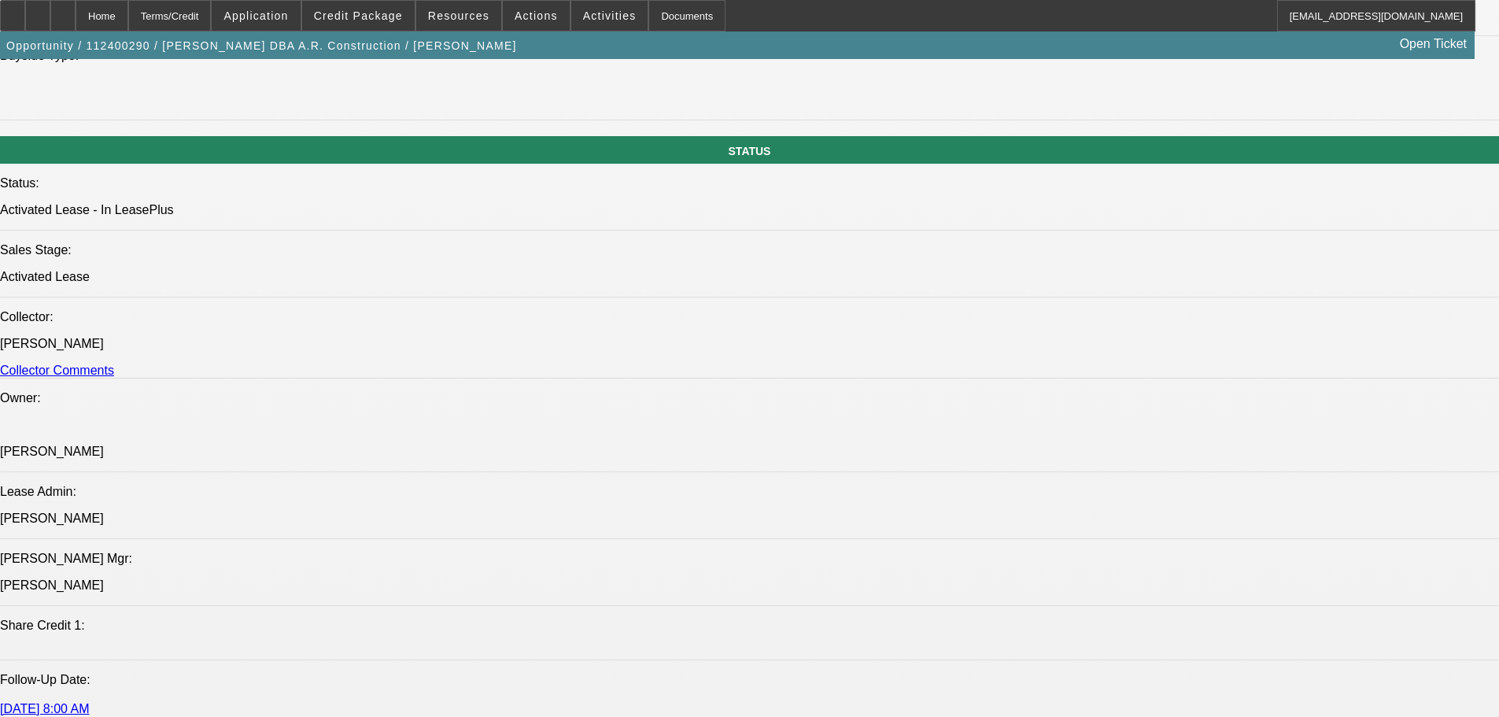
drag, startPoint x: 642, startPoint y: 490, endPoint x: 656, endPoint y: 574, distance: 85.4
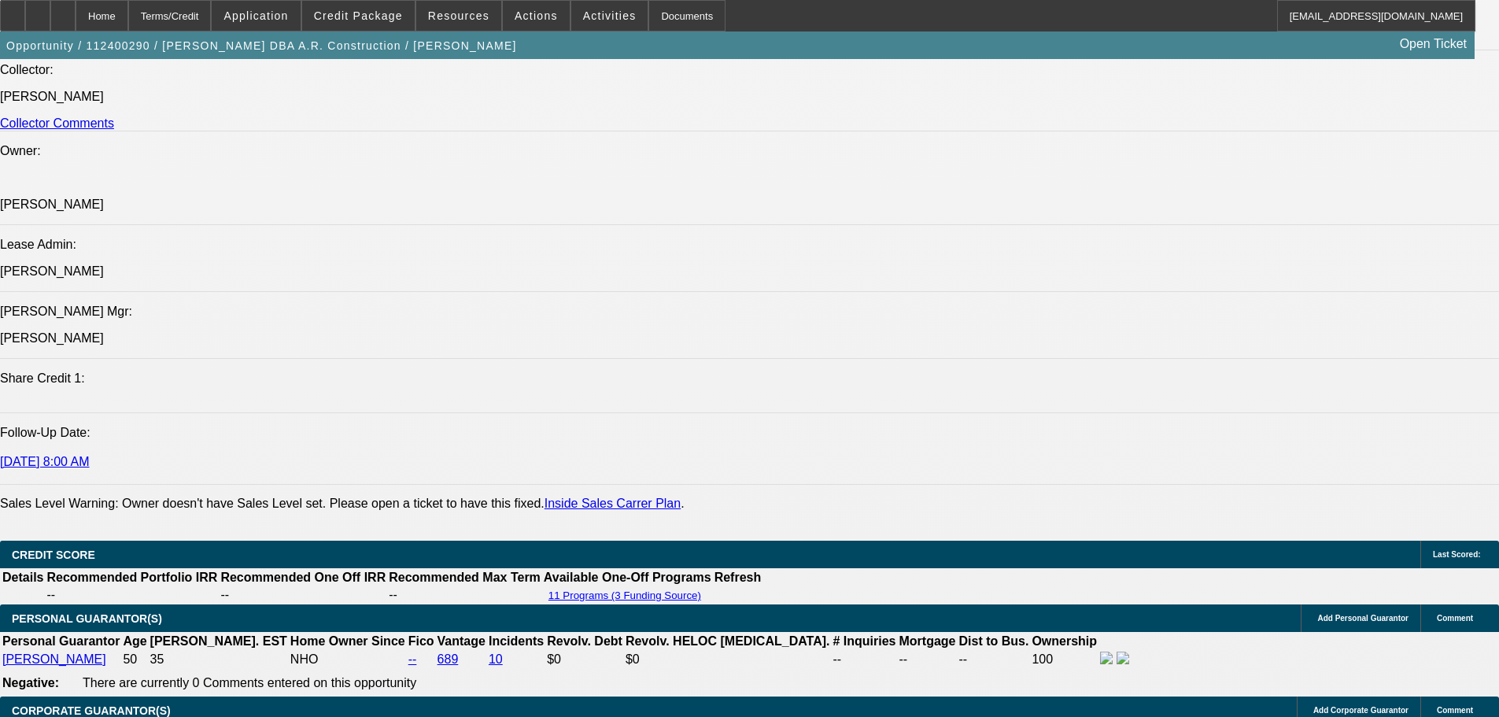
drag, startPoint x: 619, startPoint y: 440, endPoint x: 629, endPoint y: 605, distance: 165.6
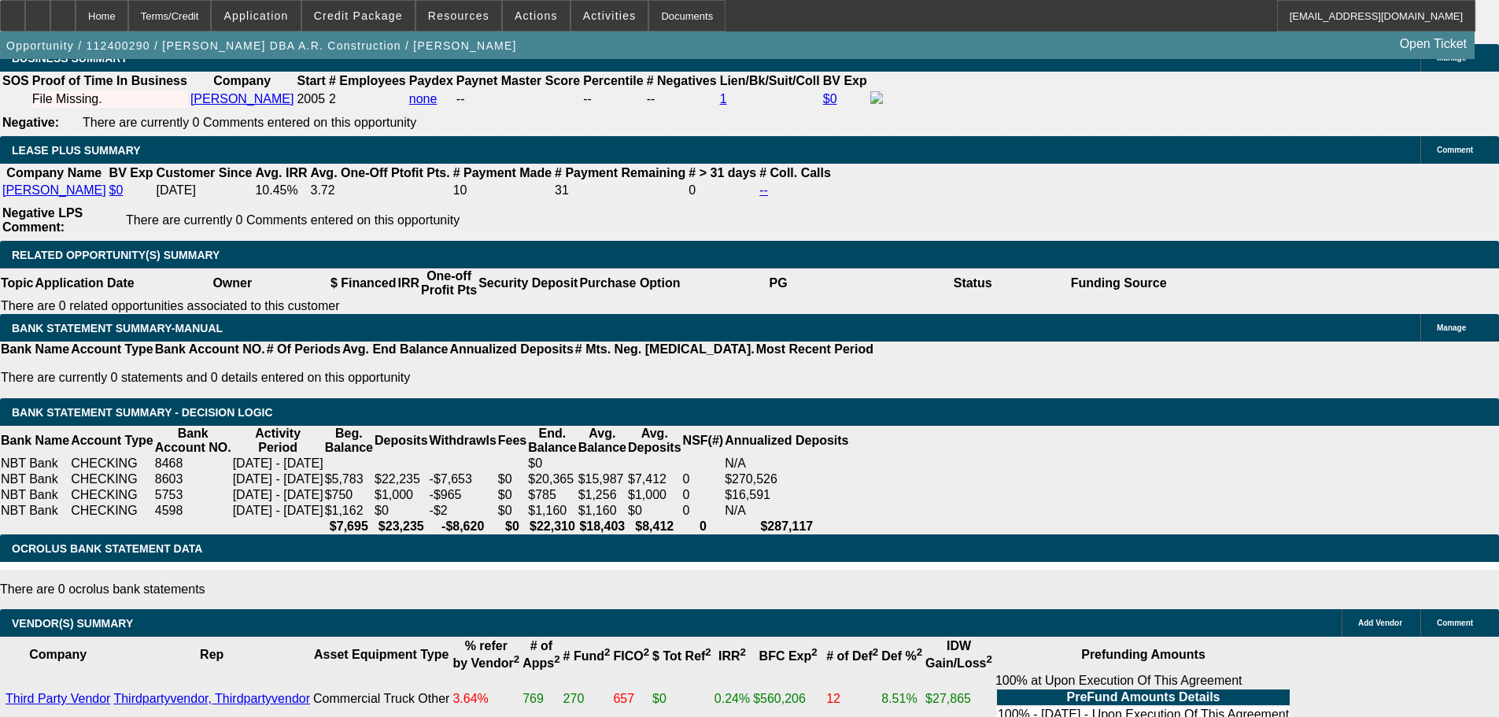
drag, startPoint x: 511, startPoint y: 406, endPoint x: 541, endPoint y: 551, distance: 148.0
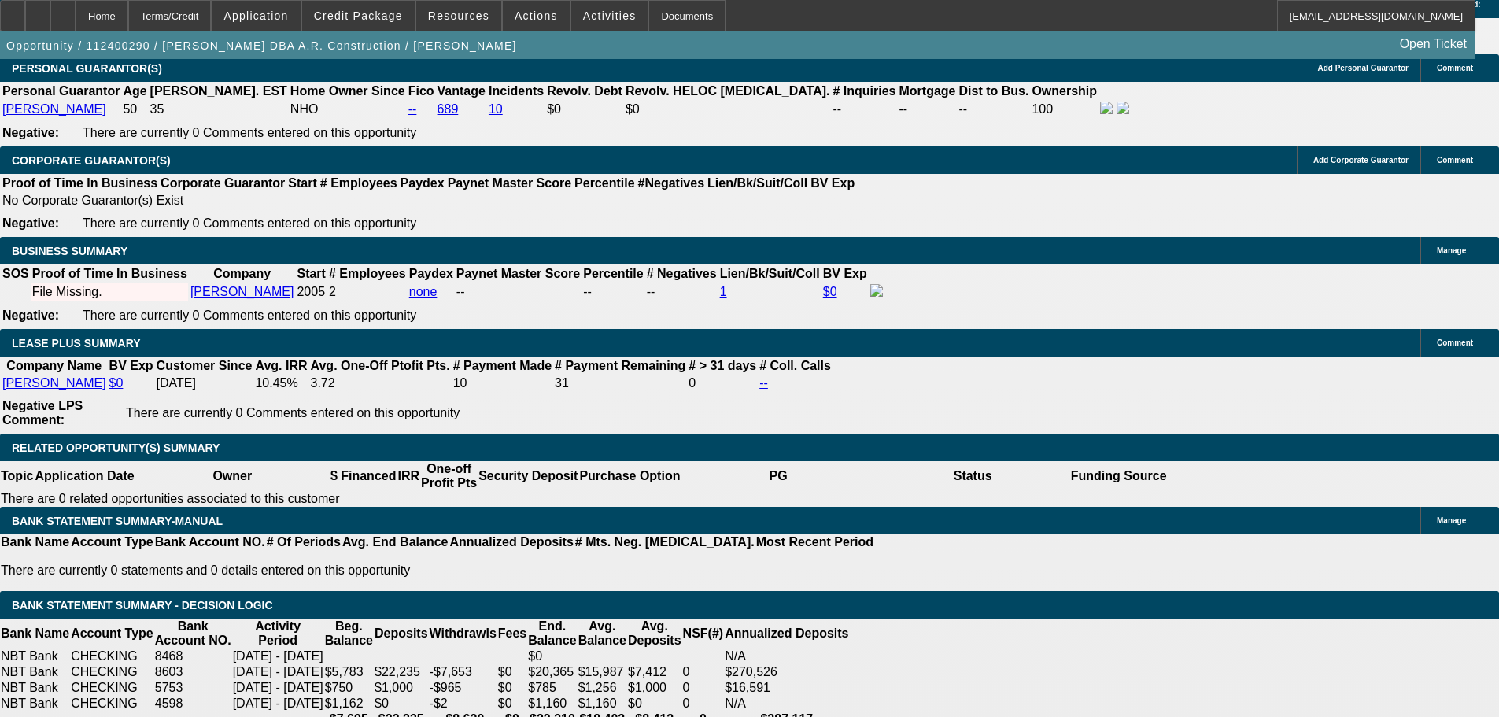
drag, startPoint x: 544, startPoint y: 611, endPoint x: 527, endPoint y: 480, distance: 131.7
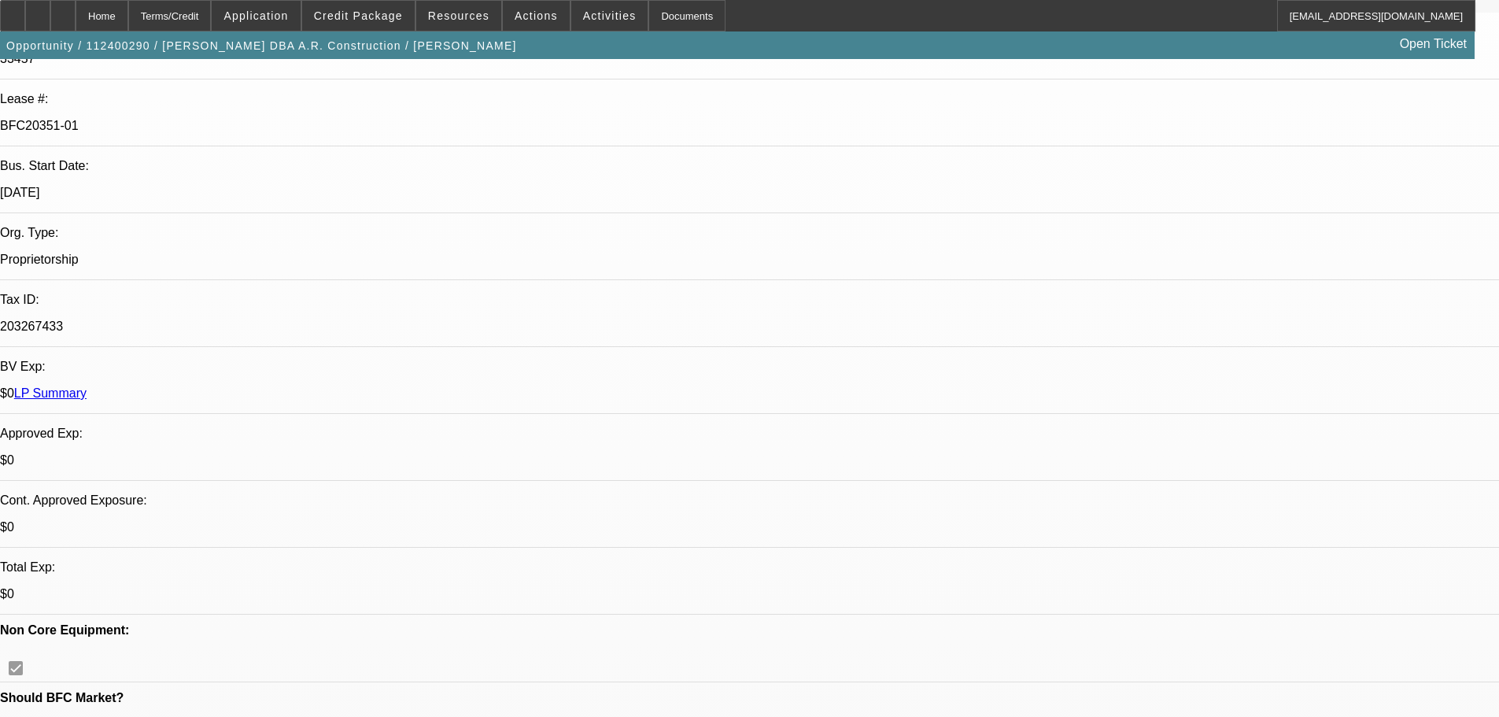
scroll to position [0, 0]
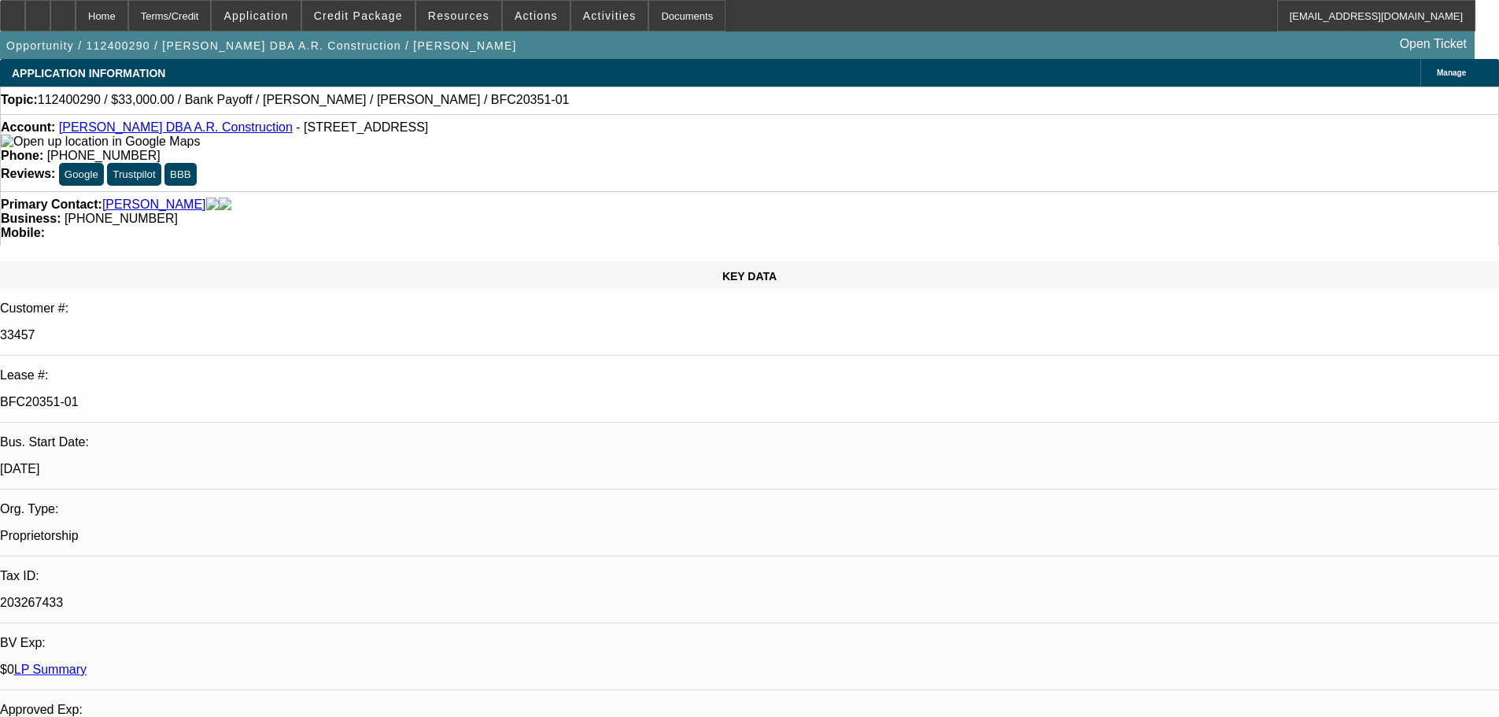
drag, startPoint x: 525, startPoint y: 529, endPoint x: 485, endPoint y: 305, distance: 227.7
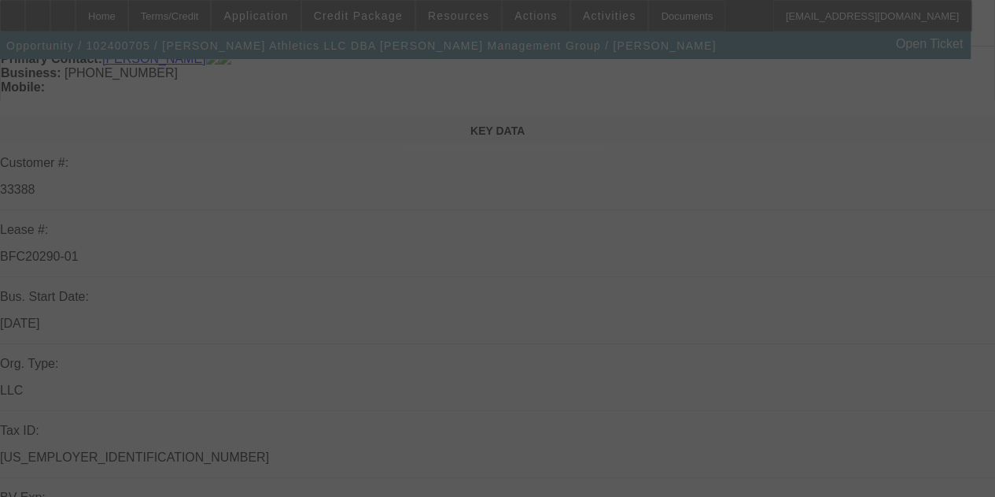
scroll to position [315, 0]
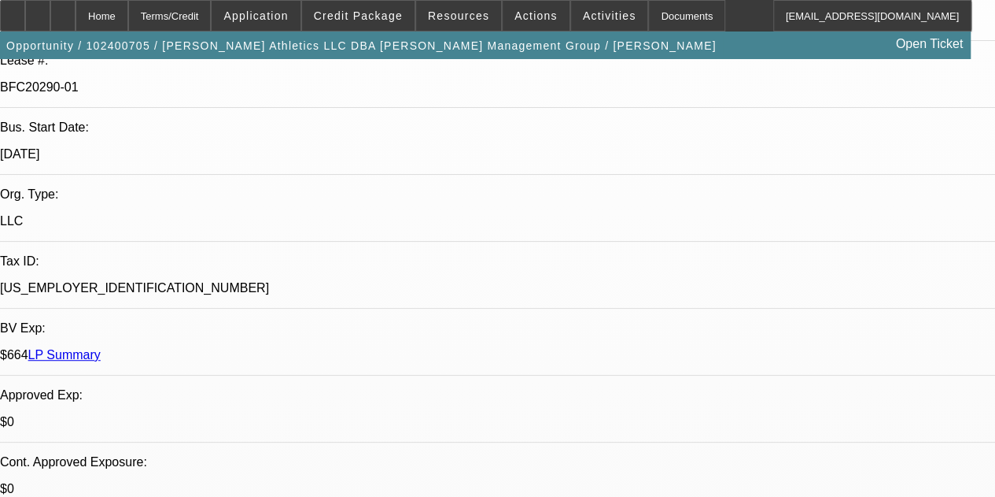
select select "0"
select select "0.1"
select select "4"
select select "0"
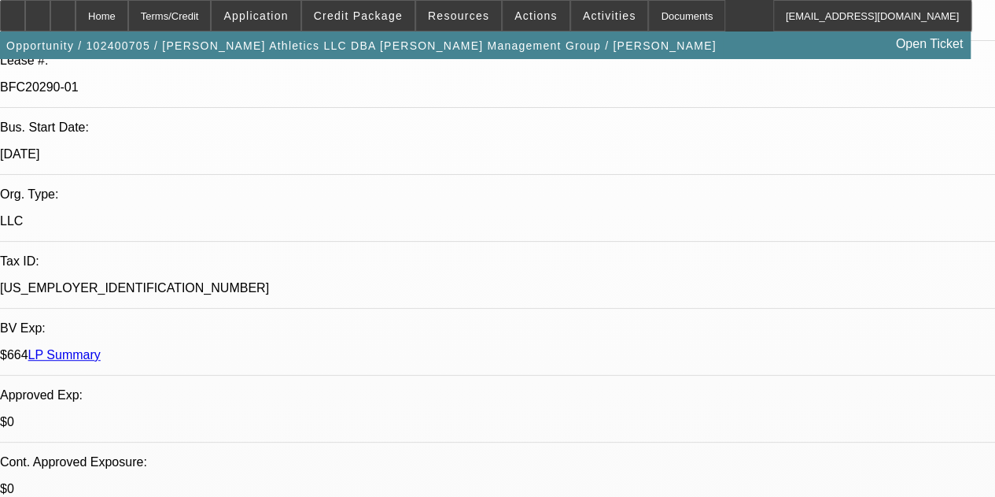
select select "0"
select select "0.1"
select select "4"
select select "0"
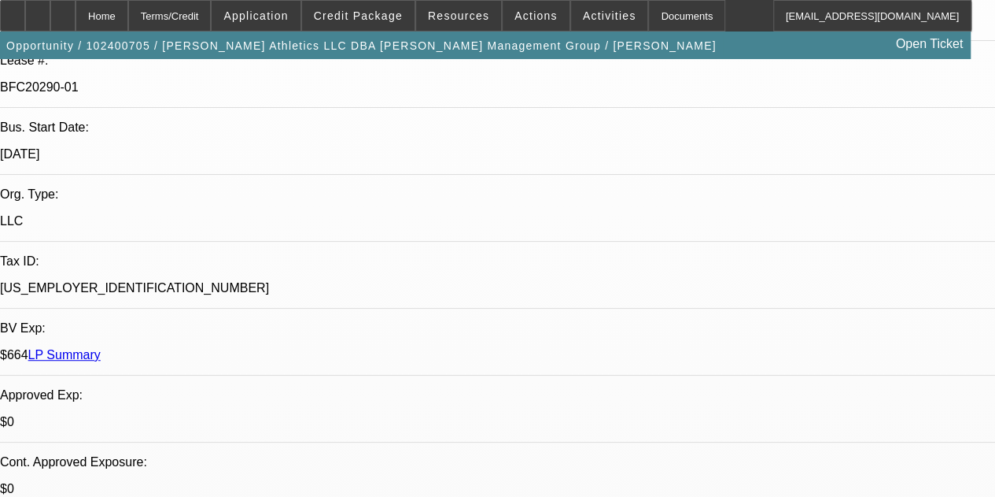
select select "0.1"
select select "4"
select select "0"
select select "2"
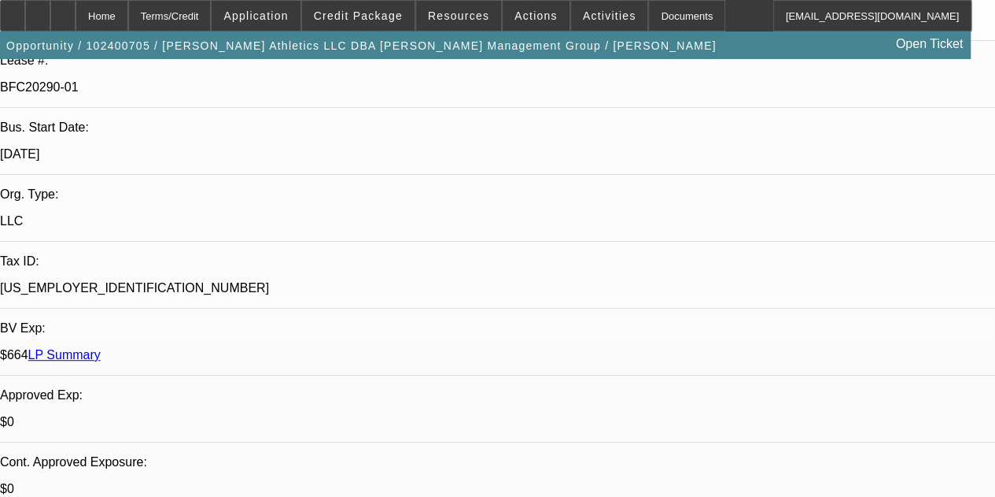
select select "0.1"
select select "4"
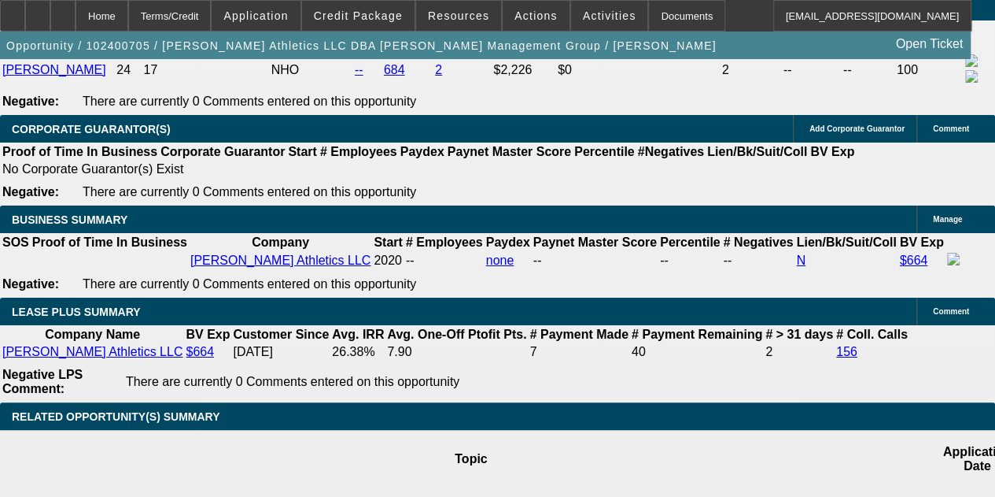
scroll to position [2754, 0]
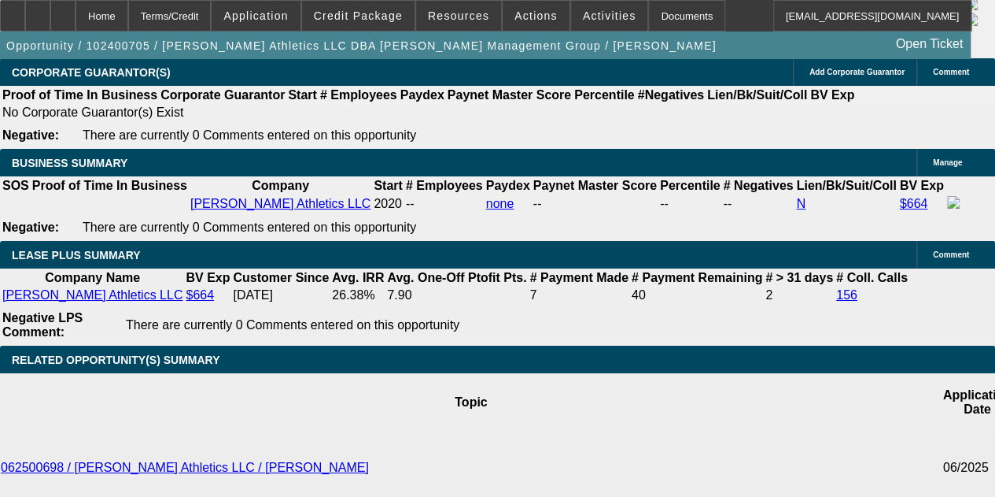
select select "0"
select select "2"
select select "0.1"
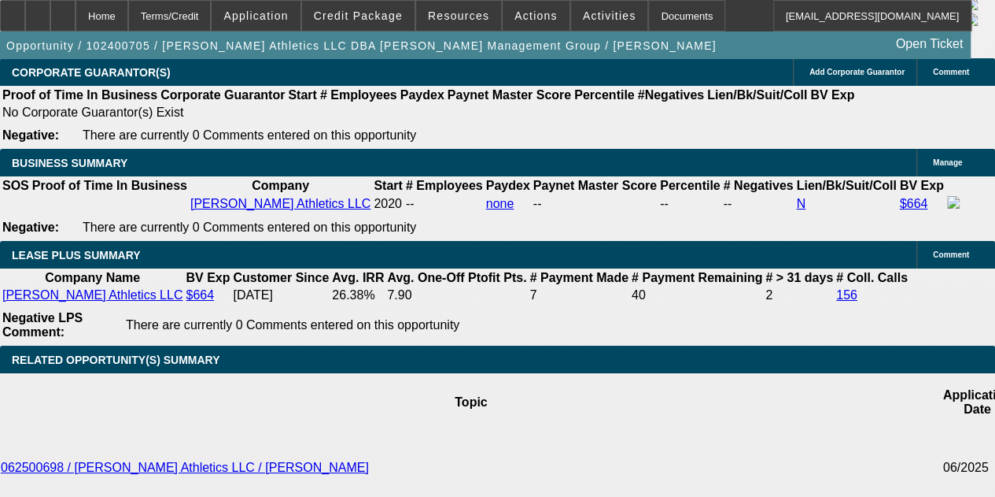
select select "4"
select select "0"
select select "2"
select select "0.1"
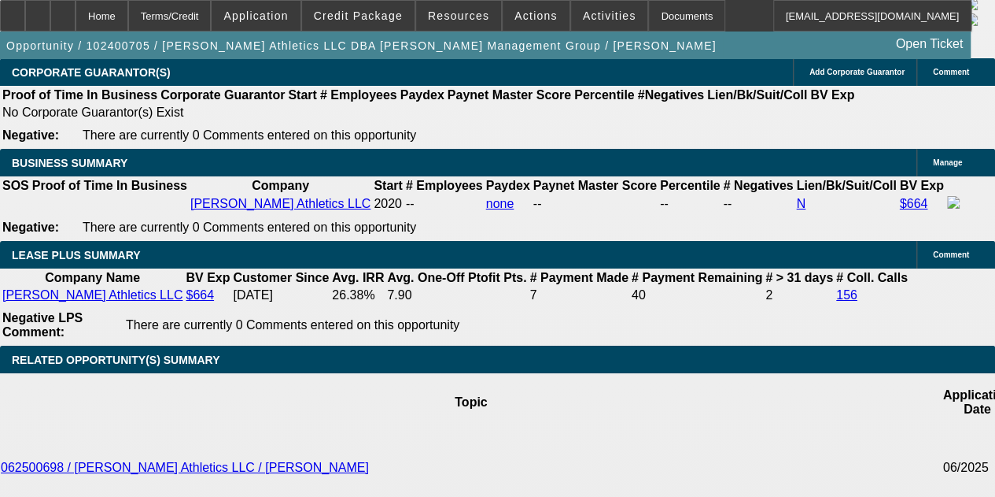
select select "4"
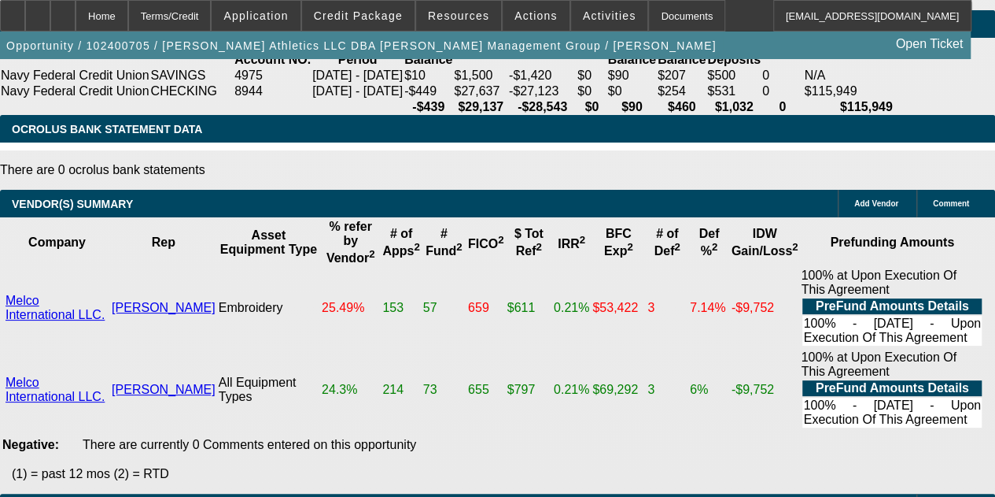
scroll to position [3462, 0]
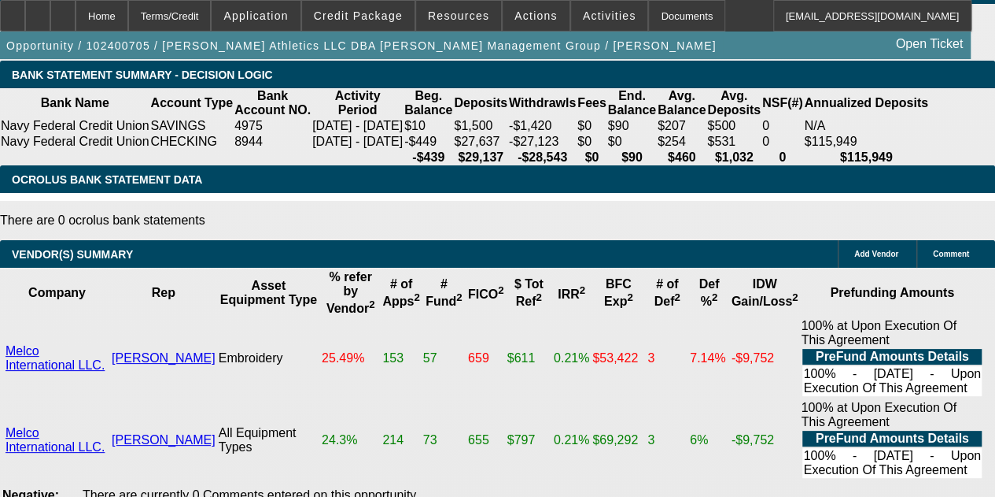
drag, startPoint x: 644, startPoint y: 259, endPoint x: 623, endPoint y: 157, distance: 104.5
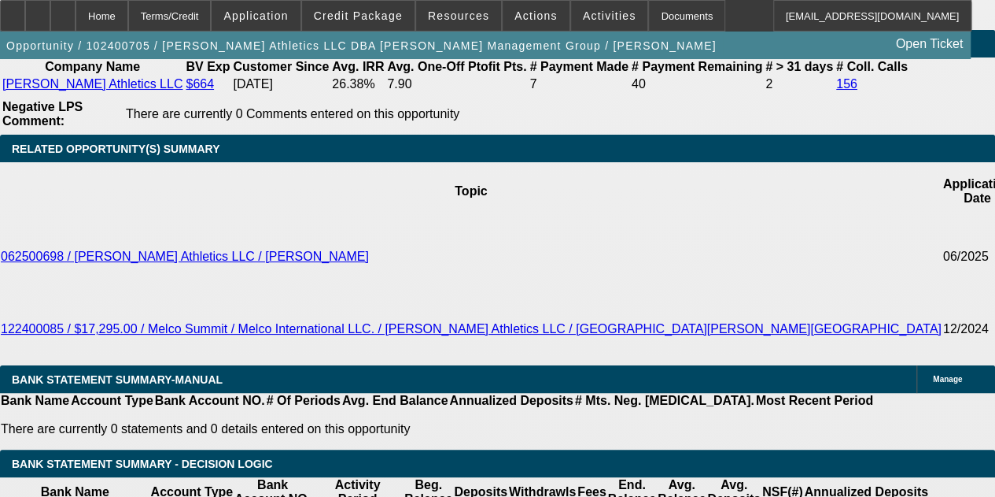
drag, startPoint x: 603, startPoint y: 264, endPoint x: 594, endPoint y: 242, distance: 22.9
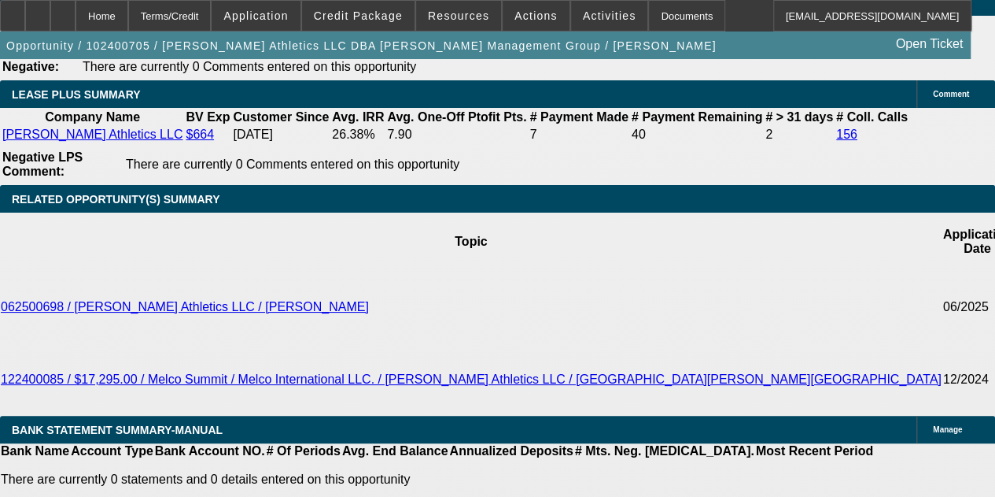
scroll to position [2878, 0]
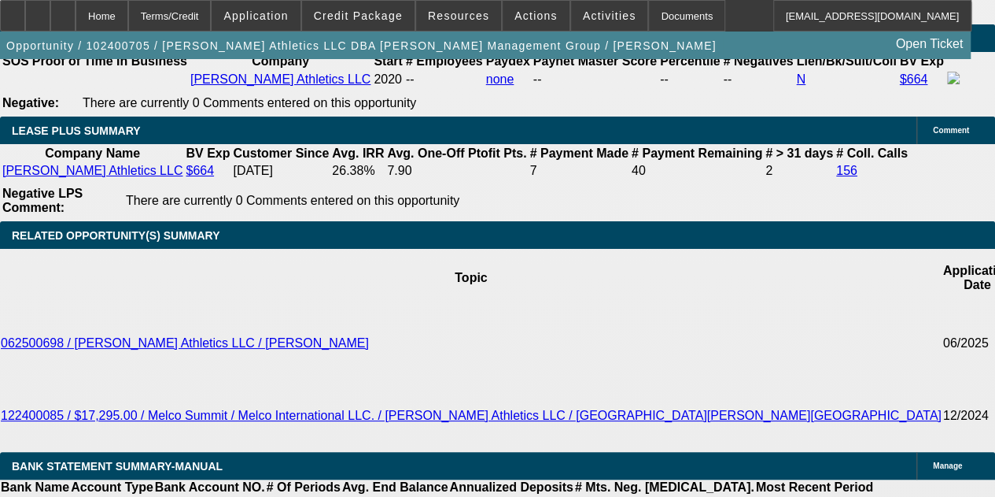
select select "0"
select select "0.1"
select select "4"
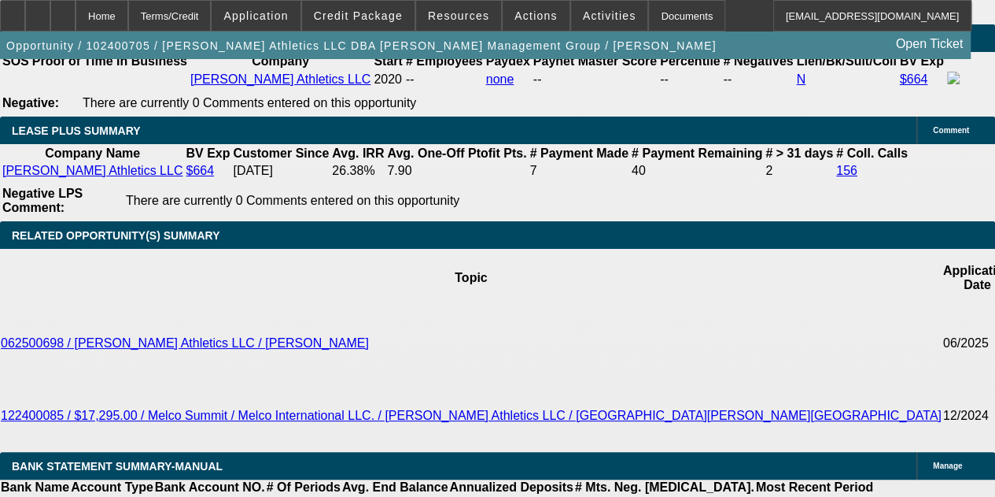
select select "0"
select select "0.1"
select select "4"
select select "0"
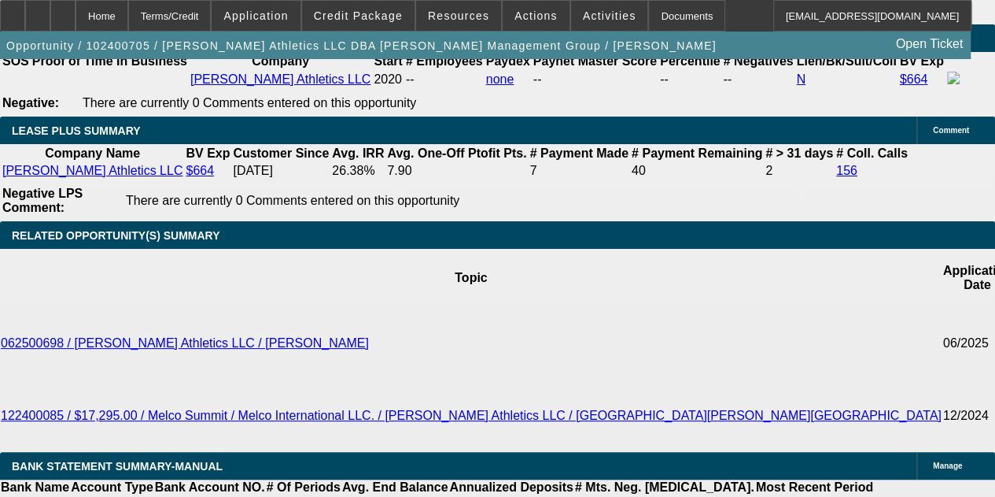
select select "0"
select select "0.1"
select select "4"
select select "0"
select select "2"
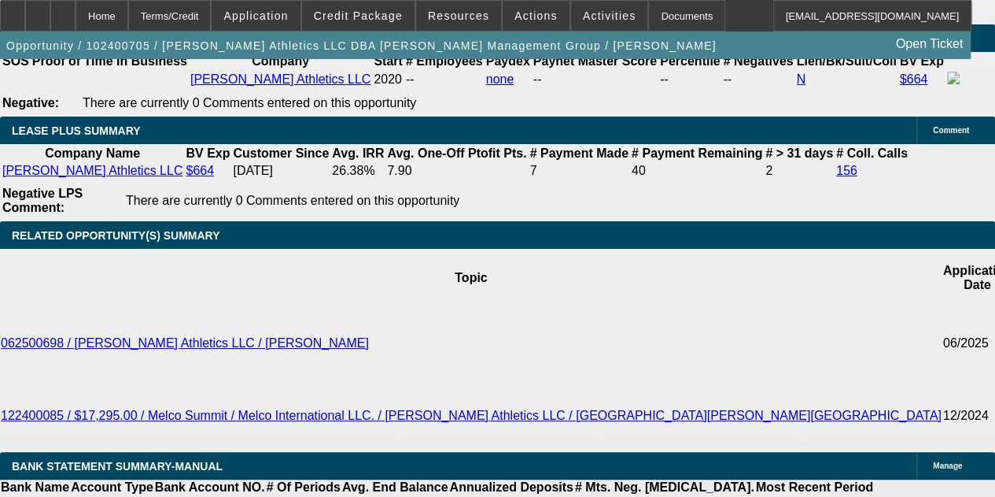
select select "2"
select select "0.1"
select select "4"
drag, startPoint x: 549, startPoint y: 239, endPoint x: 650, endPoint y: 254, distance: 101.8
drag, startPoint x: 461, startPoint y: 278, endPoint x: 336, endPoint y: 264, distance: 125.9
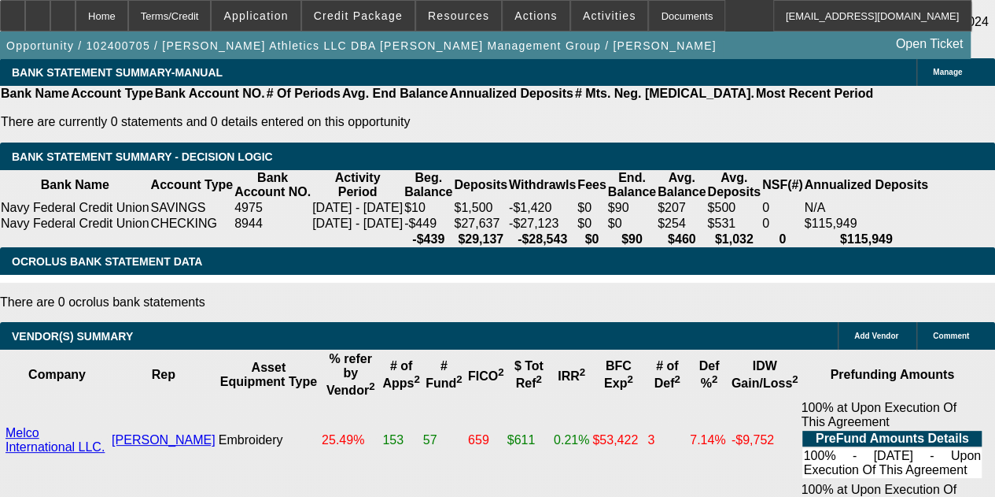
scroll to position [2254, 0]
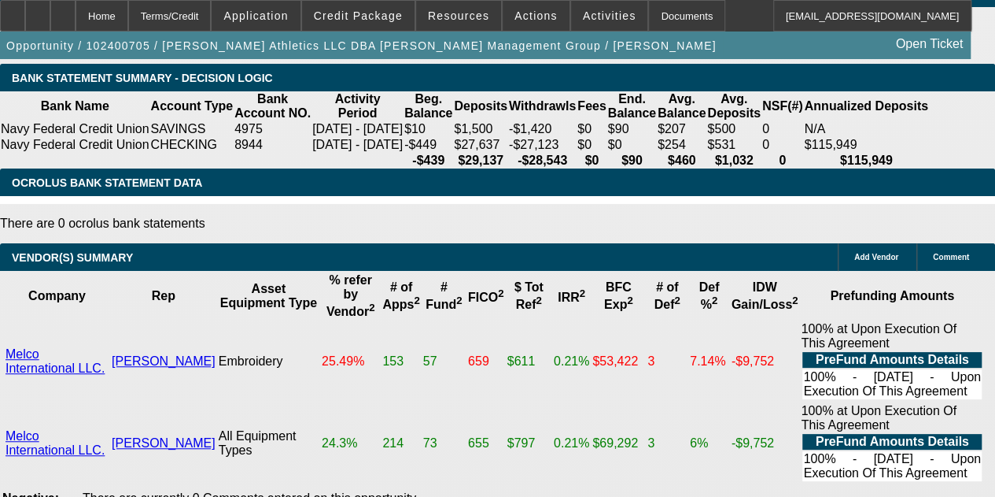
scroll to position [2176, 0]
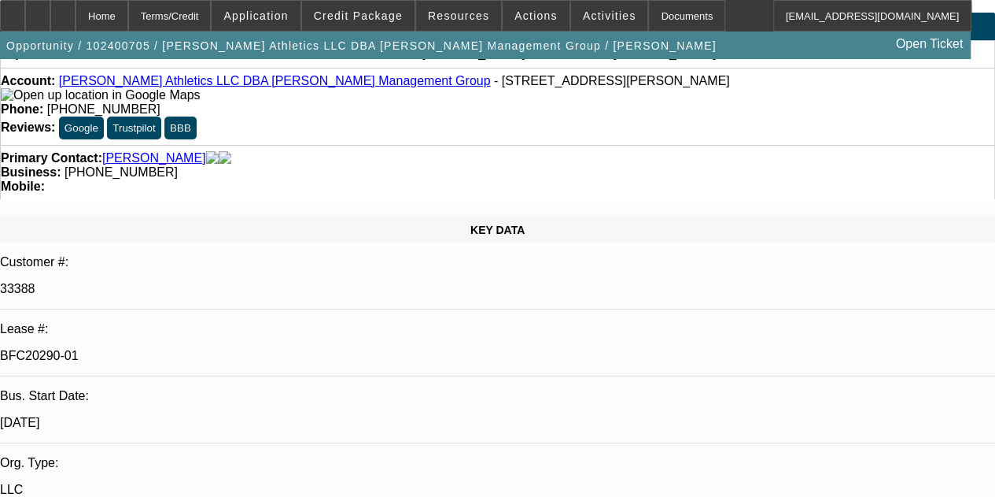
scroll to position [0, 0]
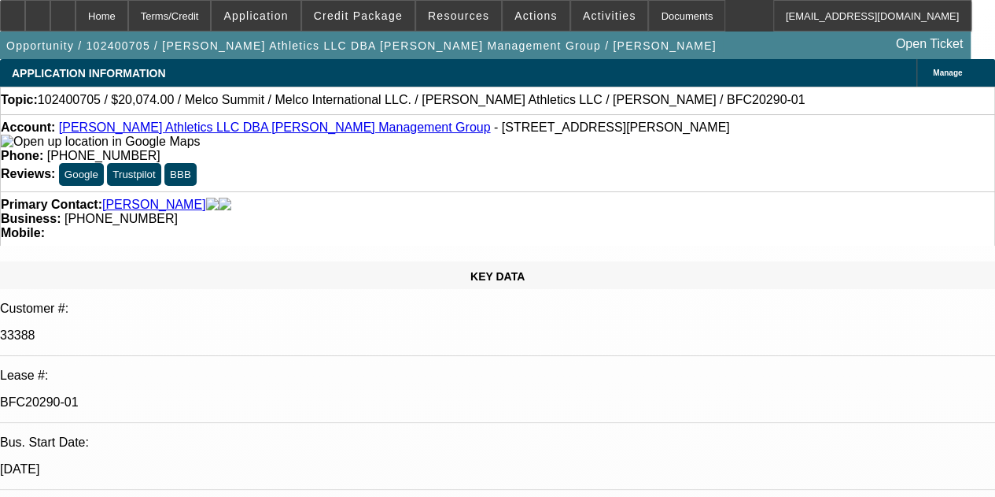
drag, startPoint x: 453, startPoint y: 303, endPoint x: 426, endPoint y: 111, distance: 193.9
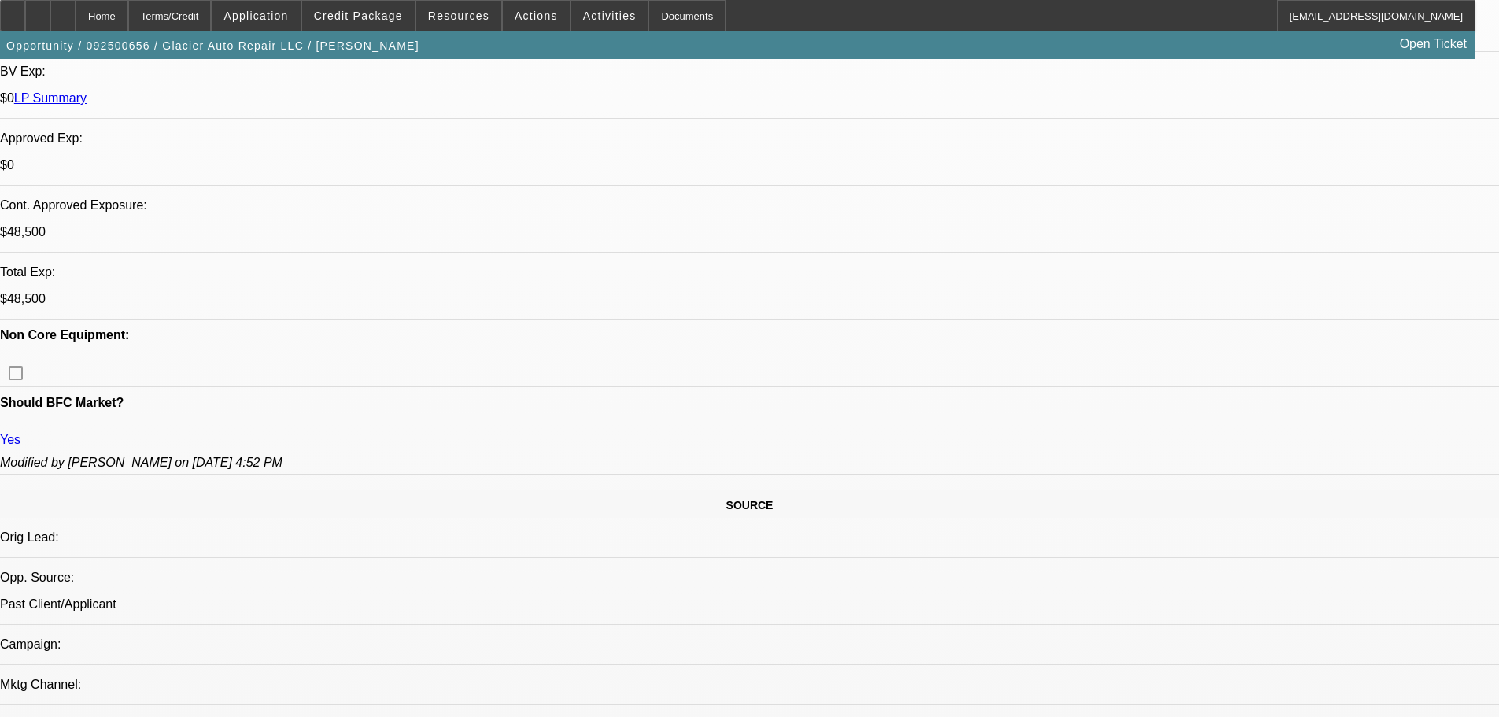
select select "0"
select select "2"
select select "0.1"
select select "0"
select select "2"
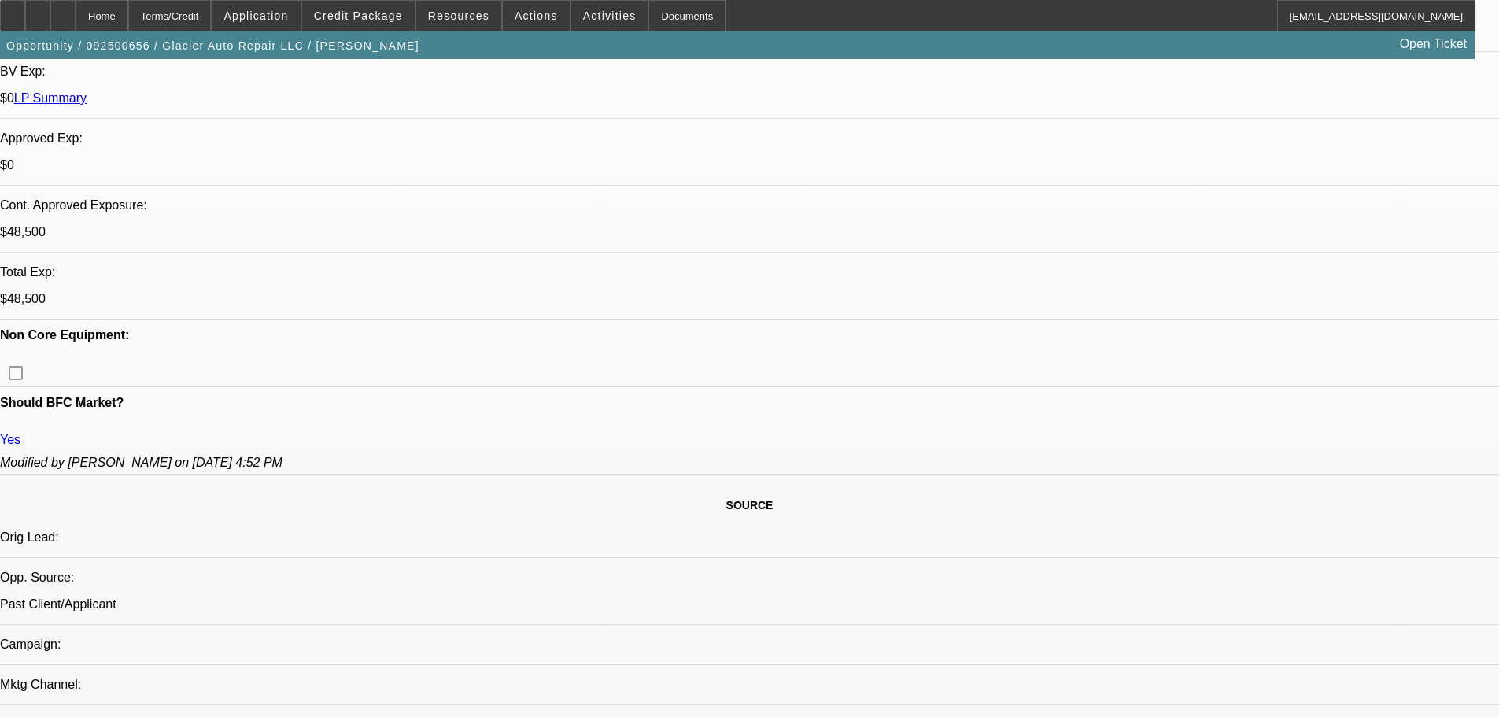
select select "0.1"
select select "0"
select select "2"
select select "0.1"
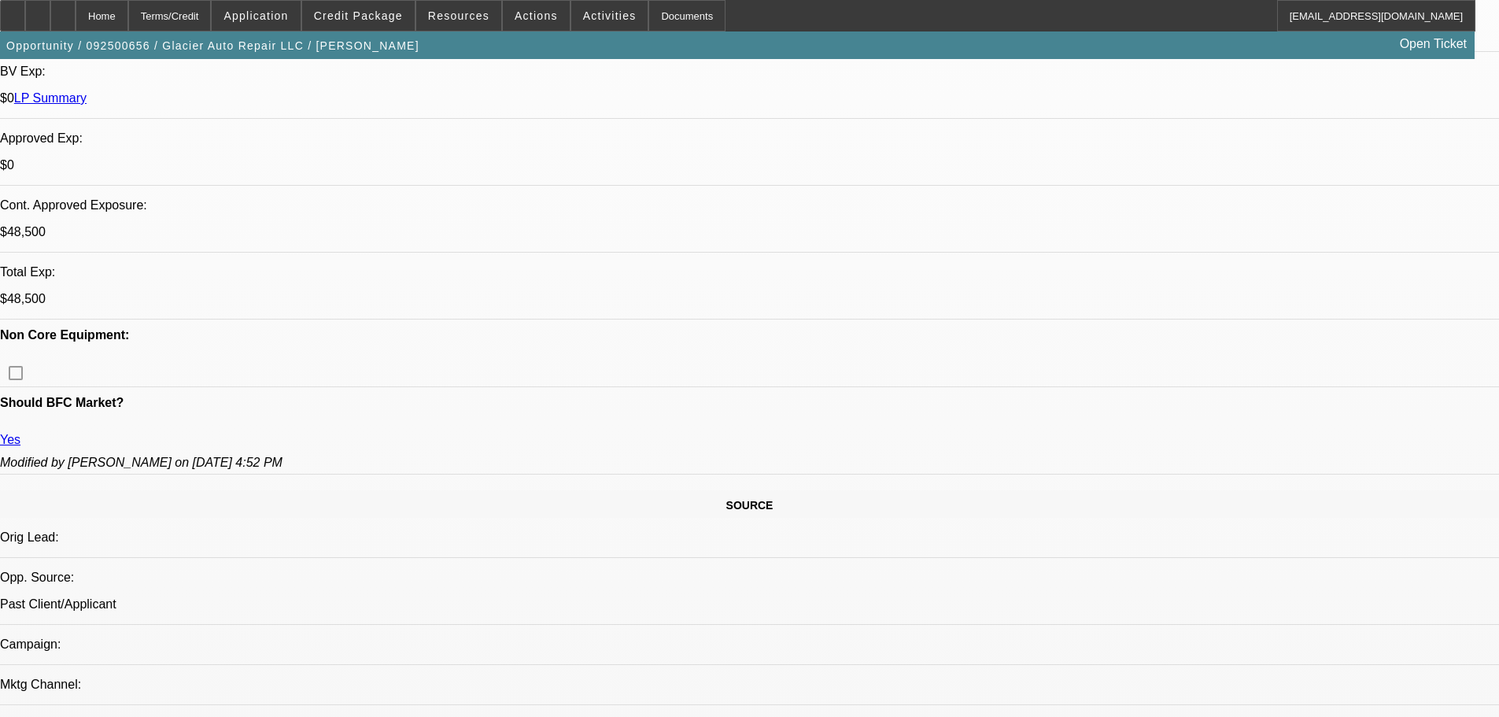
select select "2"
select select "0.1"
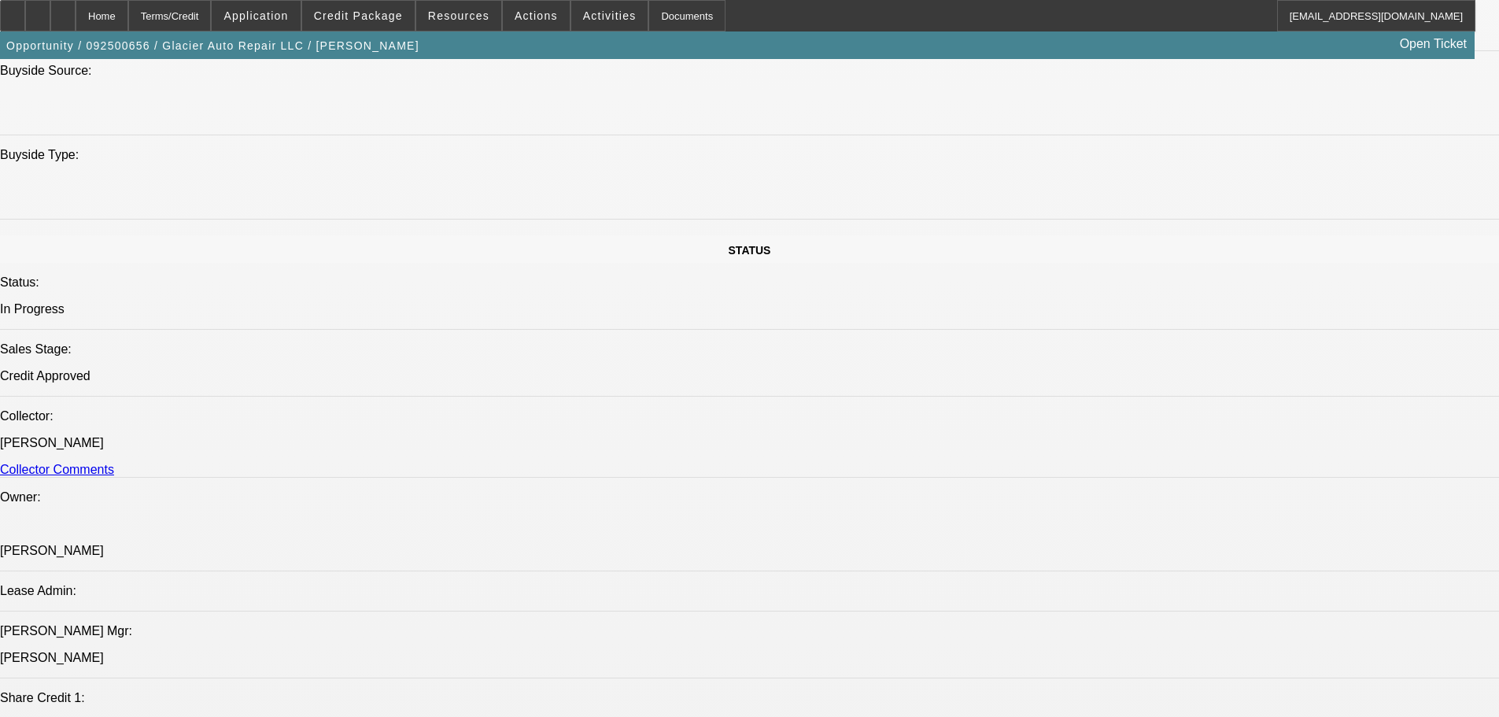
select select "1"
select select "2"
select select "4"
select select "1"
select select "2"
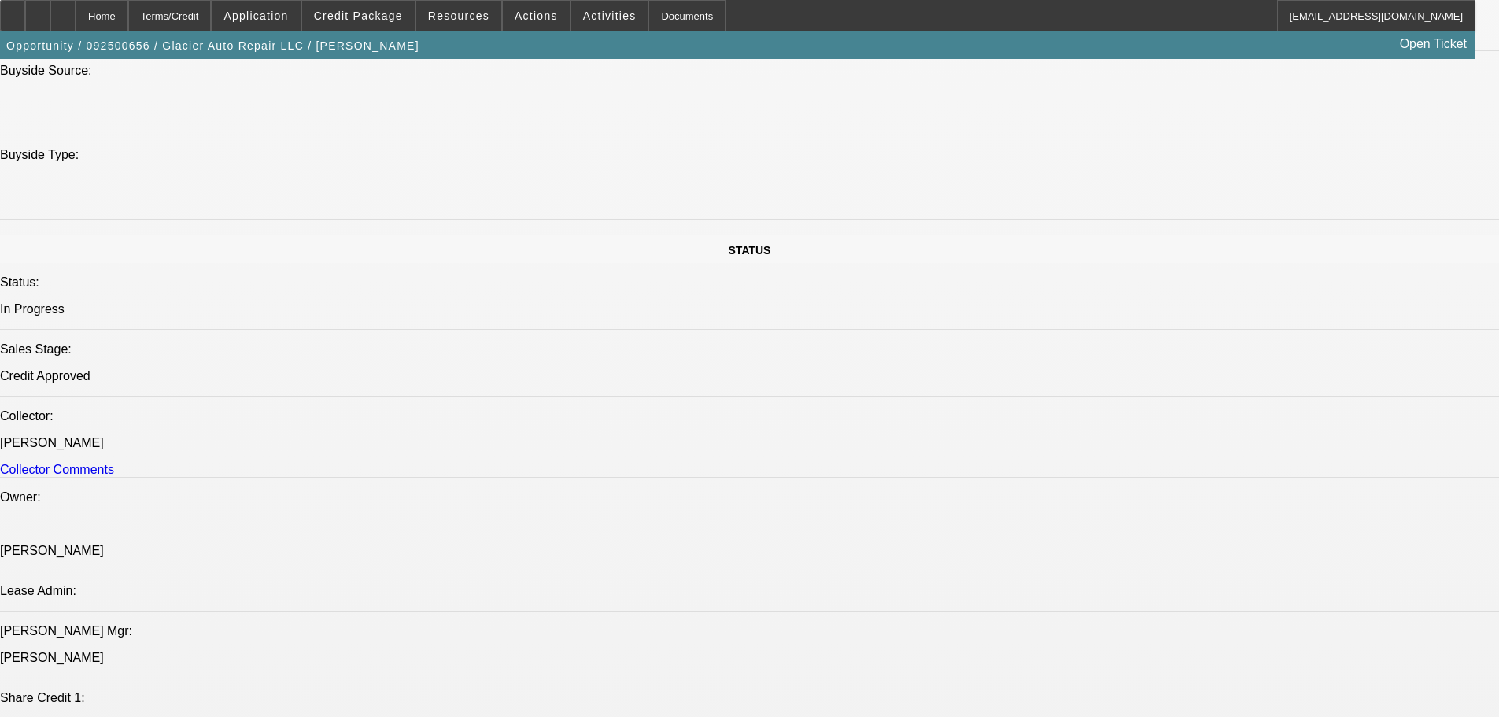
select select "4"
select select "1"
select select "2"
select select "4"
select select "1"
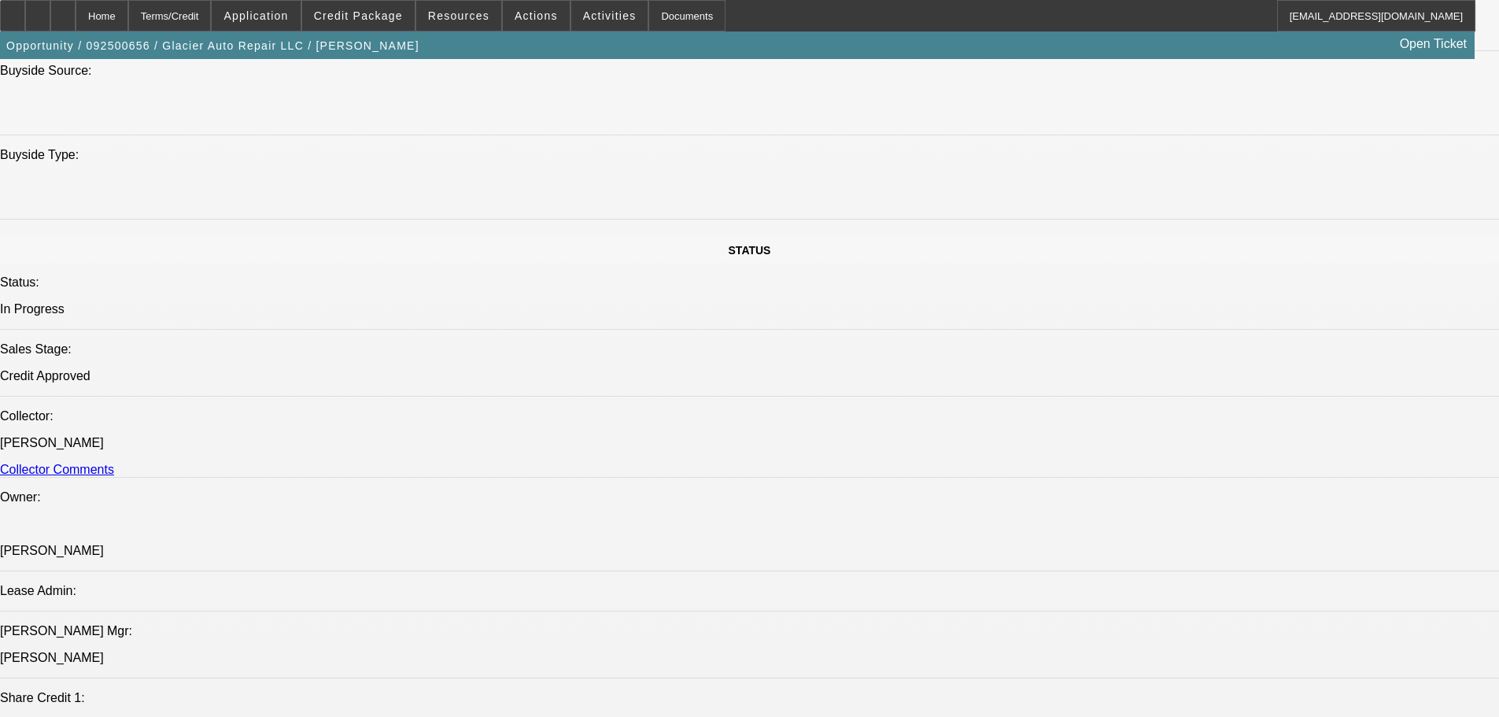
select select "2"
select select "4"
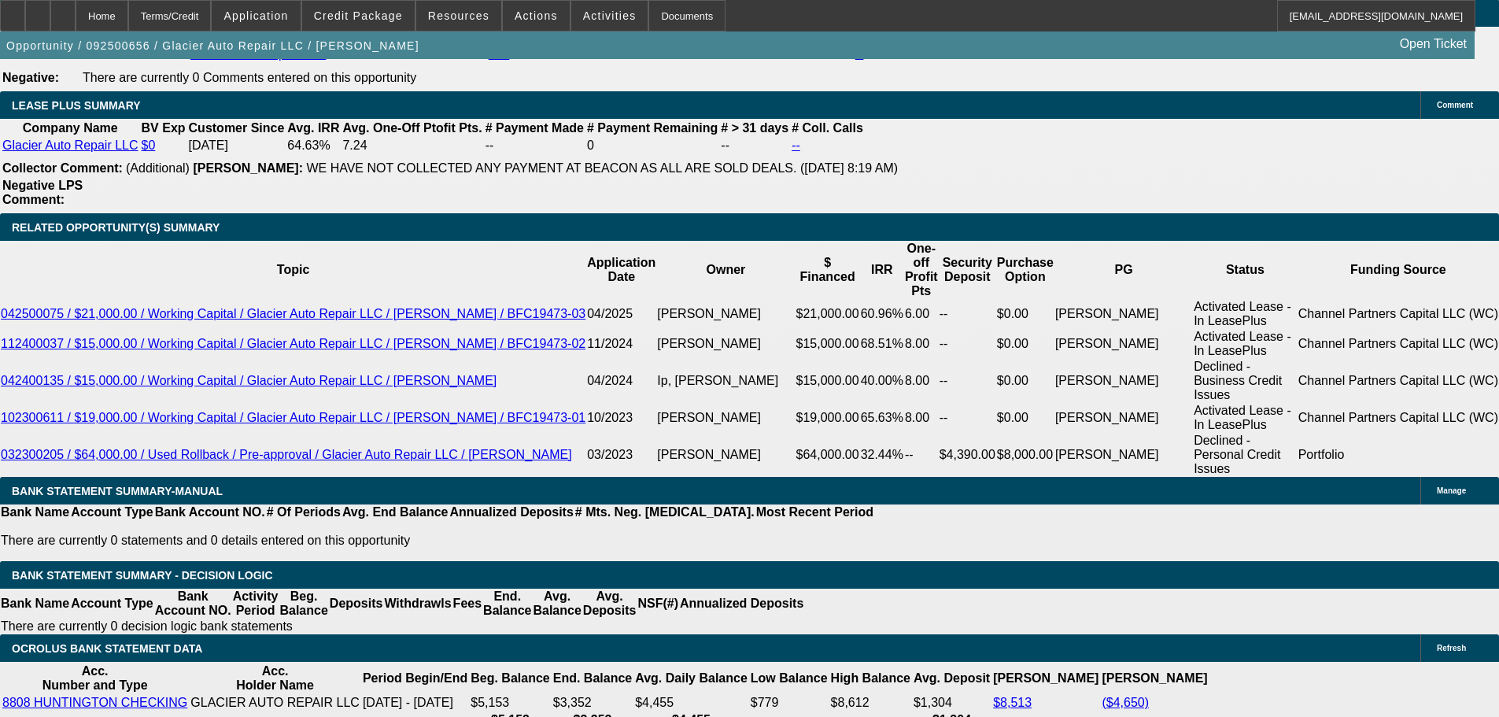
scroll to position [2590, 0]
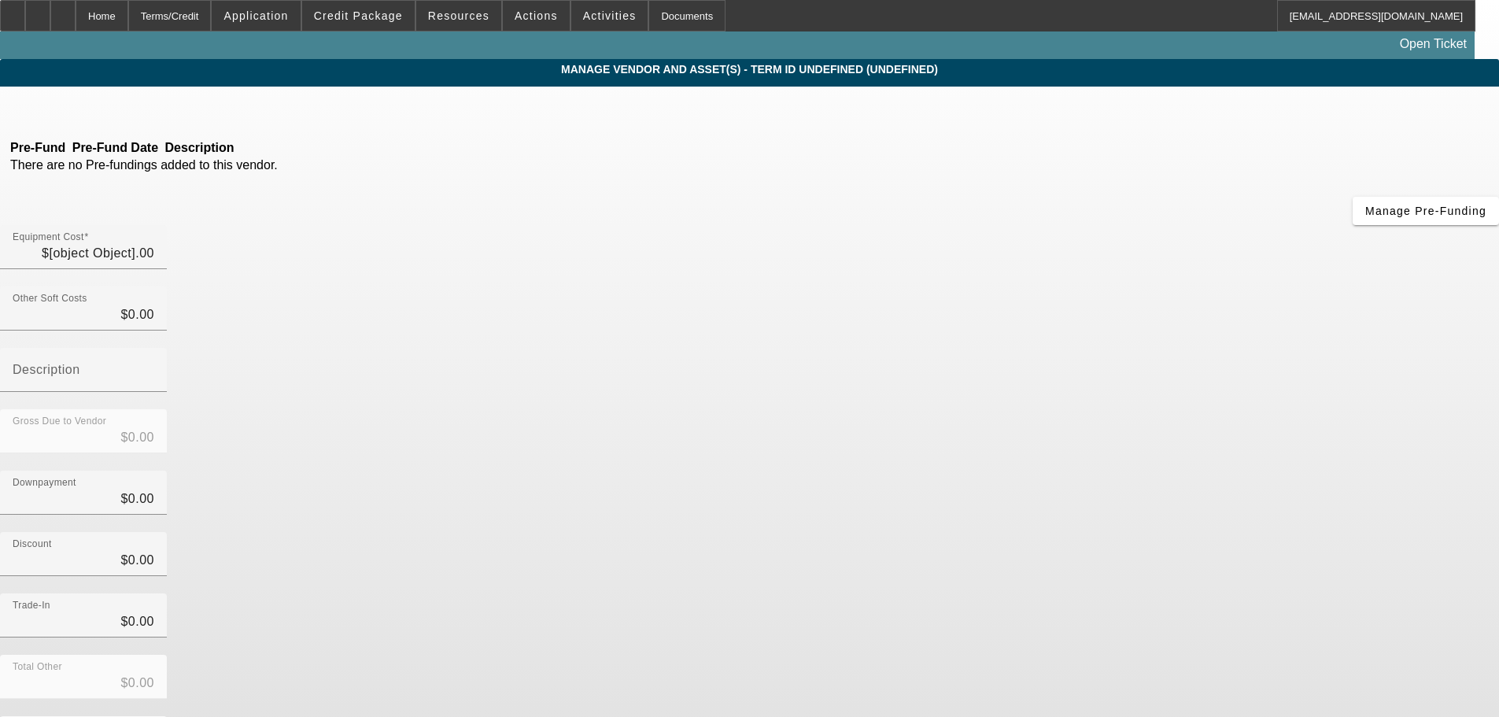
type input "$55,000.00"
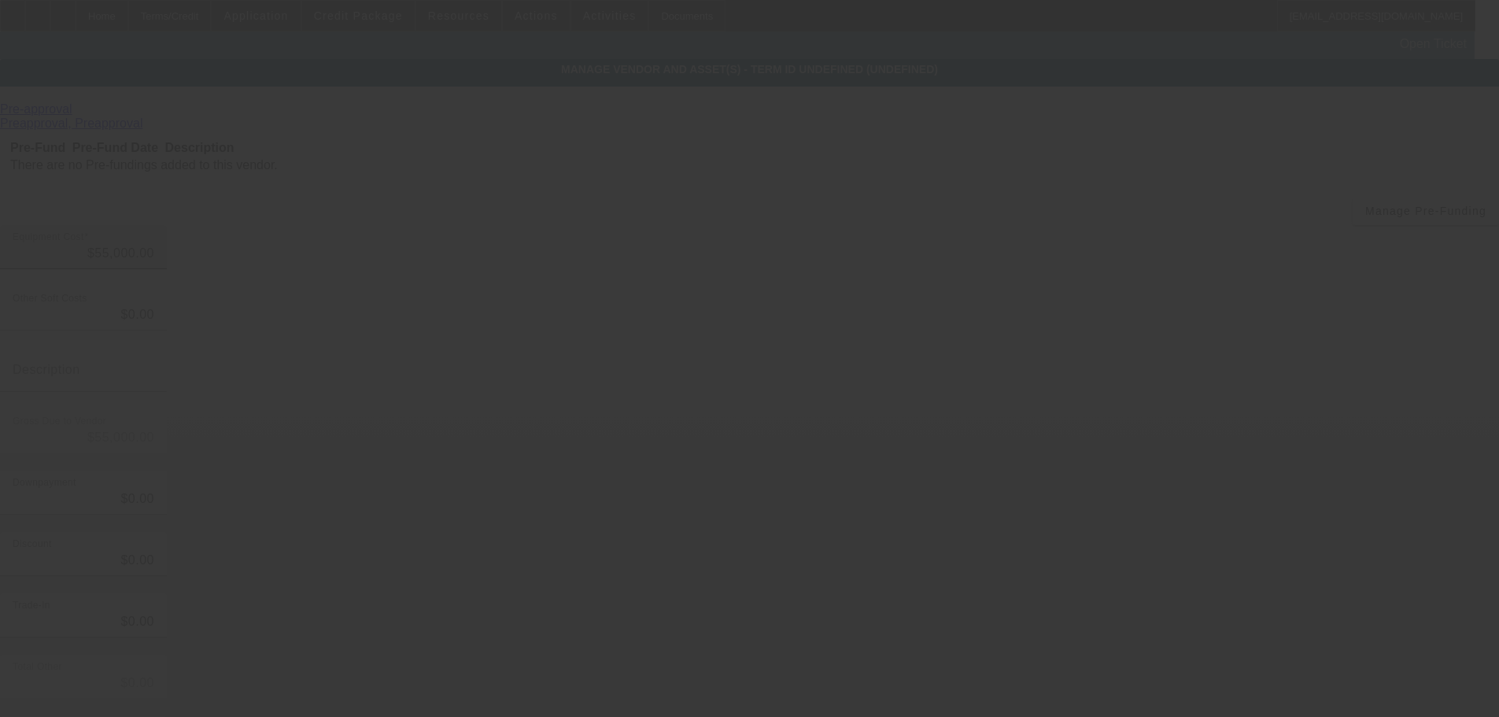
type input "55000"
click at [154, 244] on input "55000" at bounding box center [84, 253] width 142 height 19
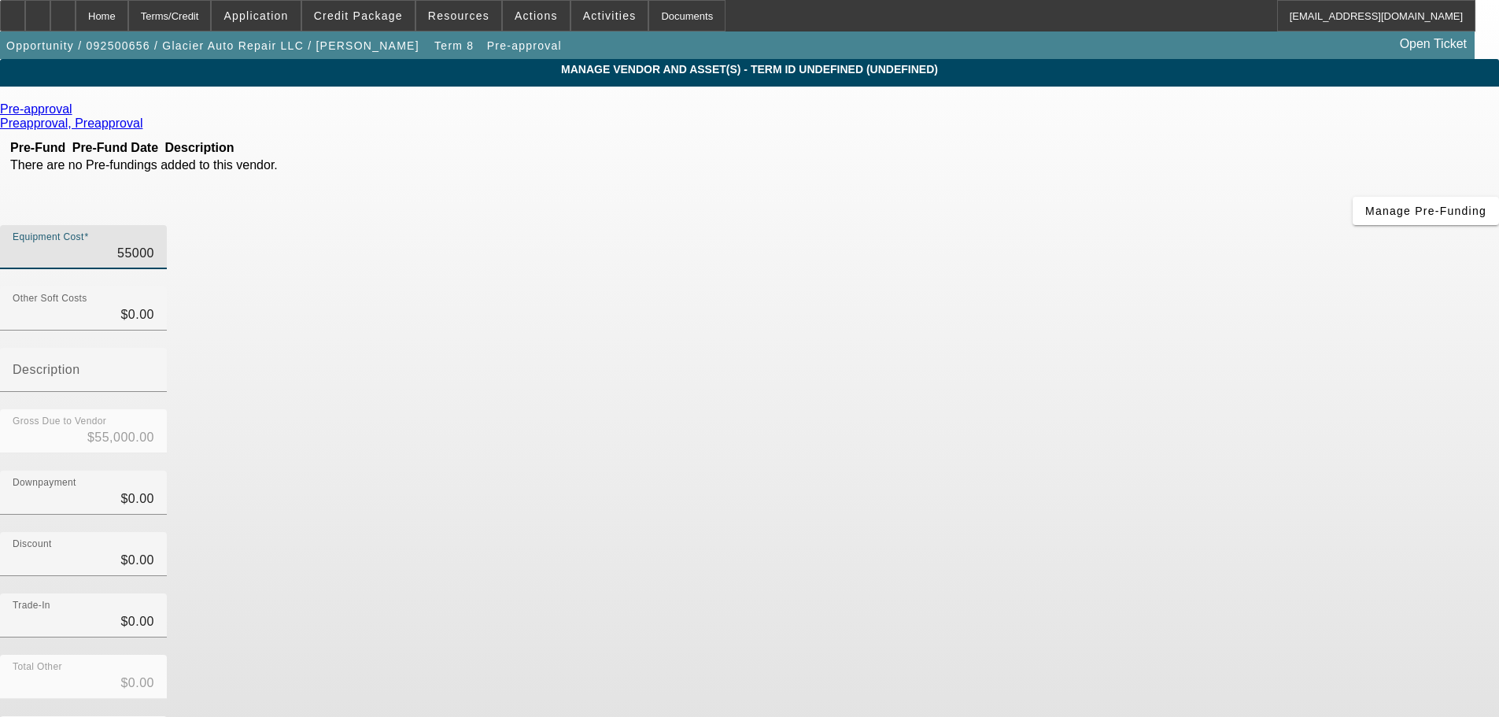
click at [154, 244] on input "55000" at bounding box center [84, 253] width 142 height 19
type input "$0.00"
type input "4"
type input "$4.00"
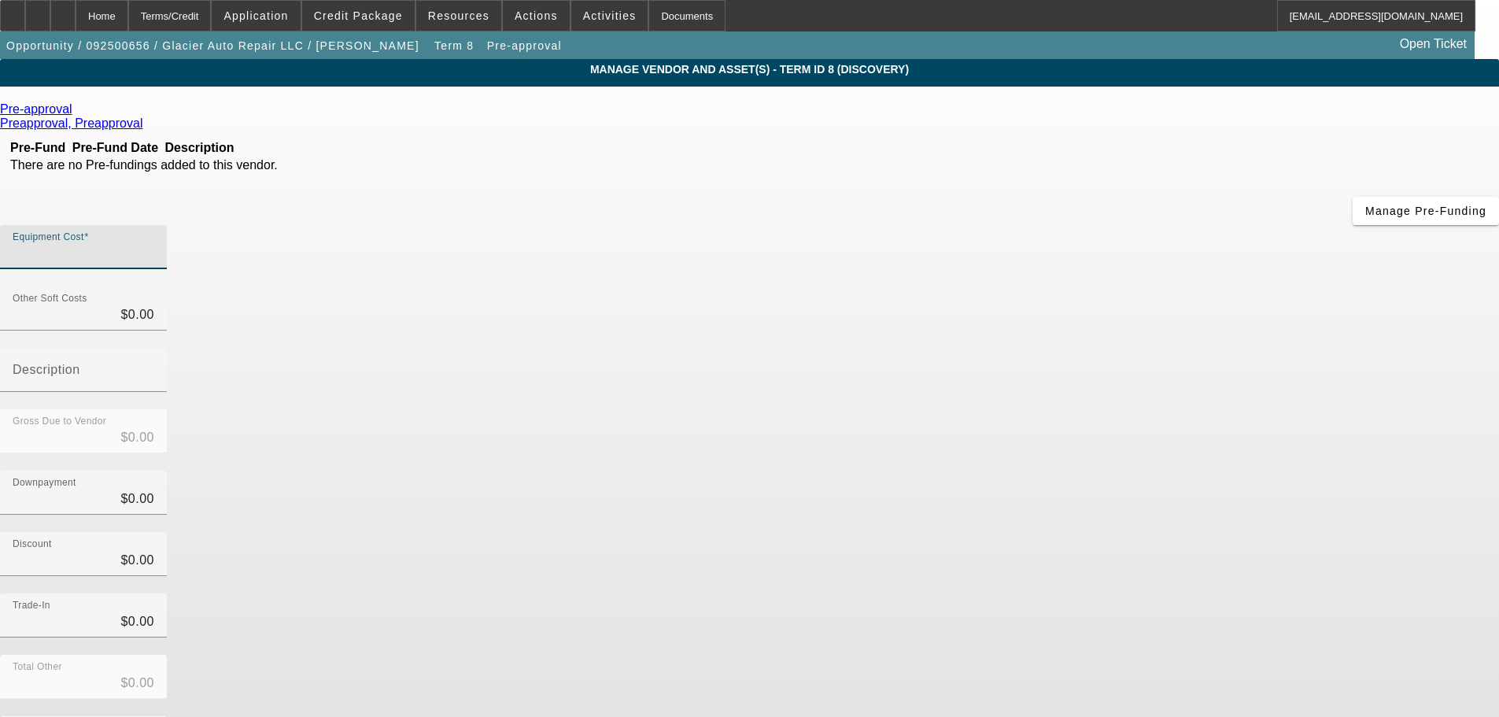
type input "$4.00"
type input "46"
type input "$46.00"
type input "460"
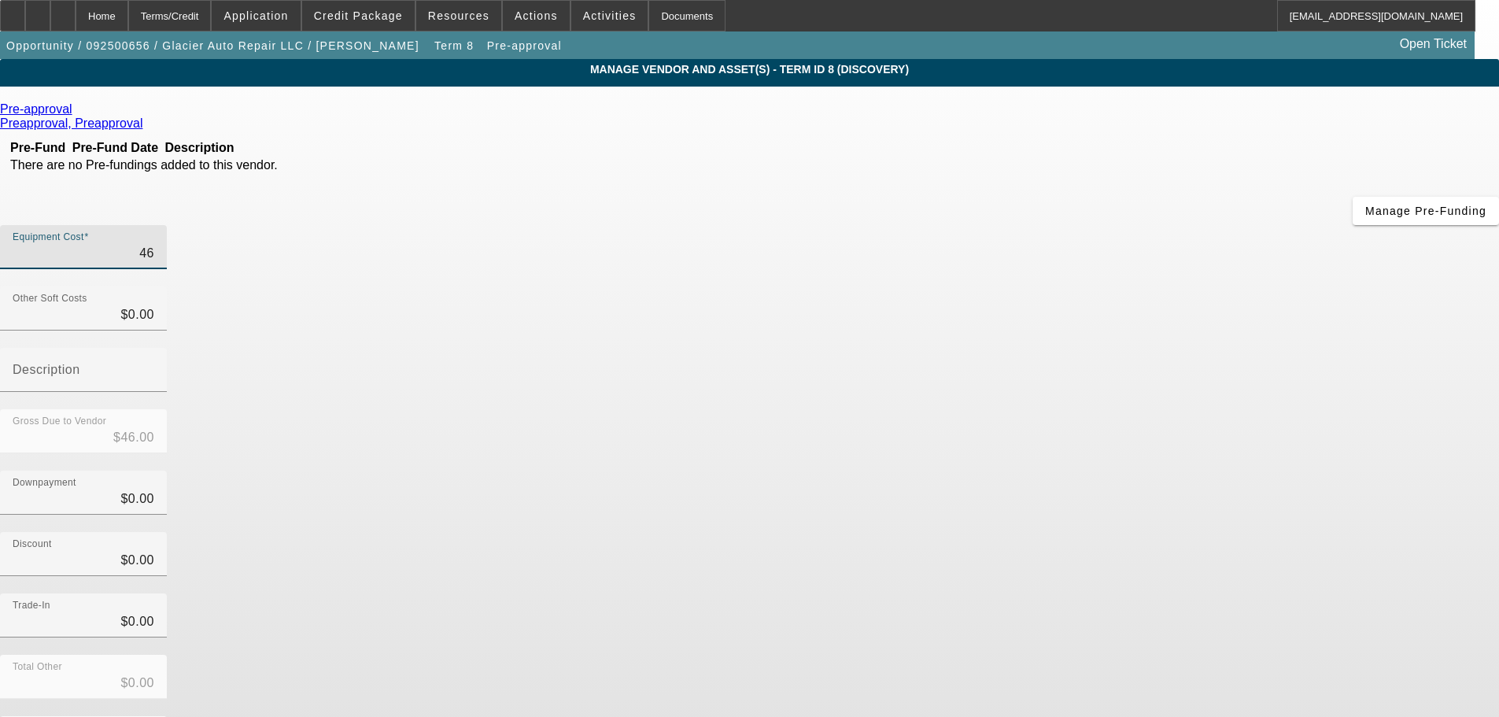
type input "$460.00"
type input "4600"
type input "$4,600.00"
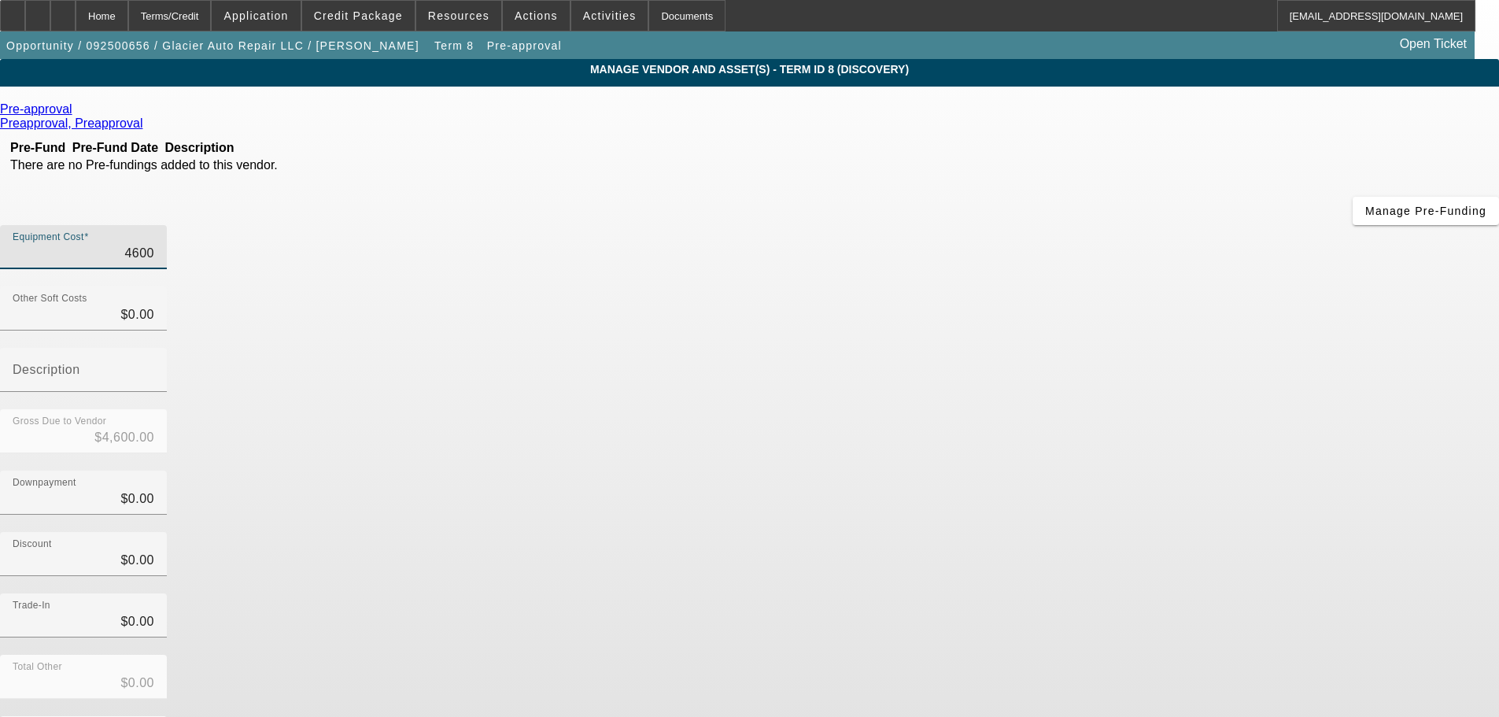
type input "46000"
type input "$46,000.00"
click at [1157, 532] on div "Discount $0.00" at bounding box center [749, 562] width 1499 height 61
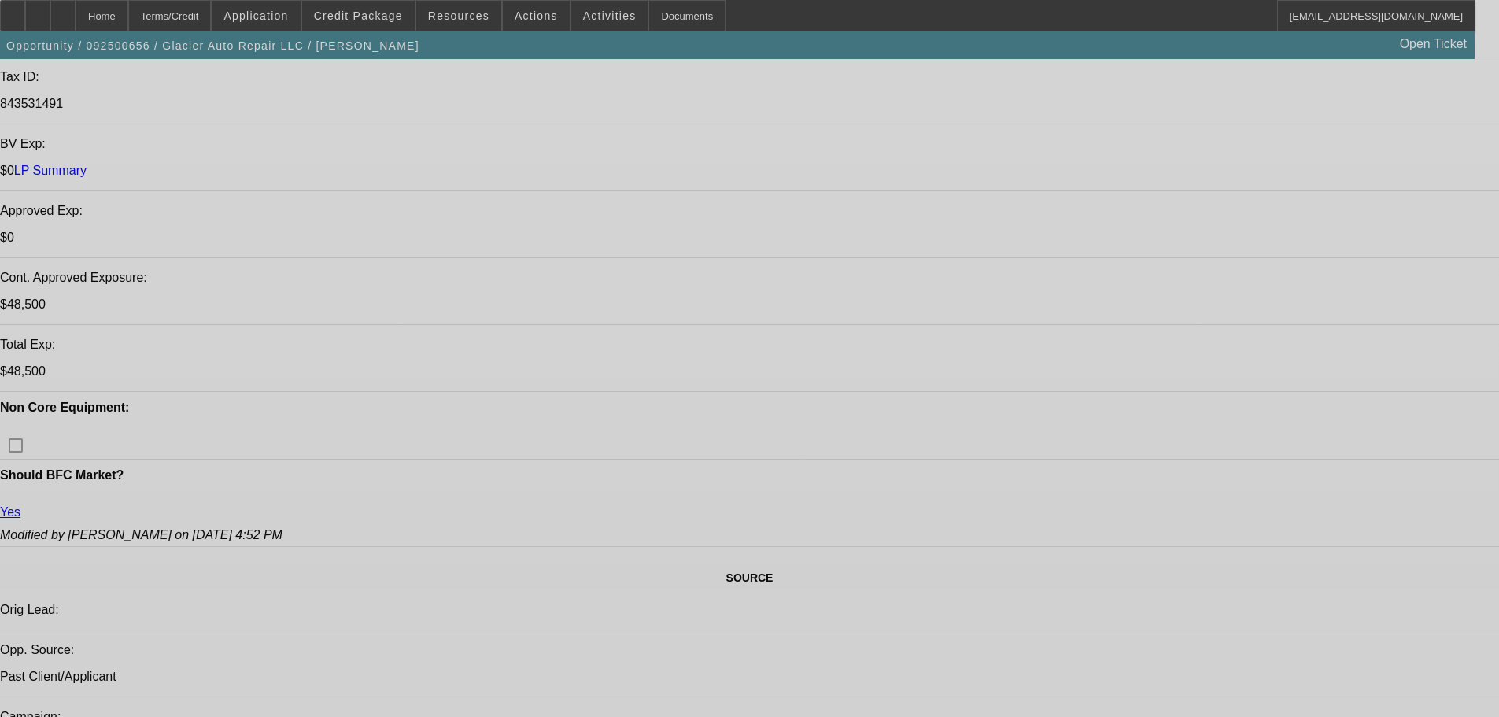
select select "0"
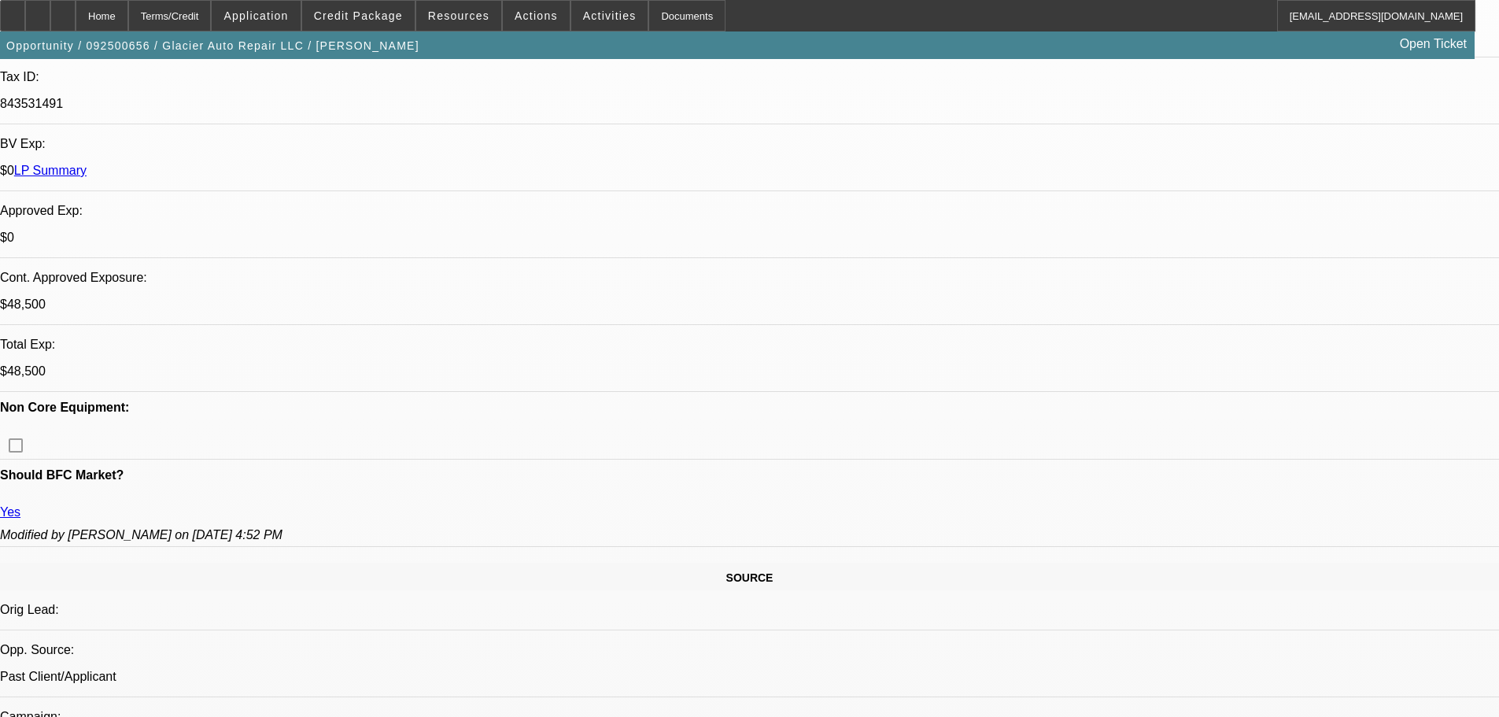
select select "2"
select select "0.1"
select select "4"
select select "0"
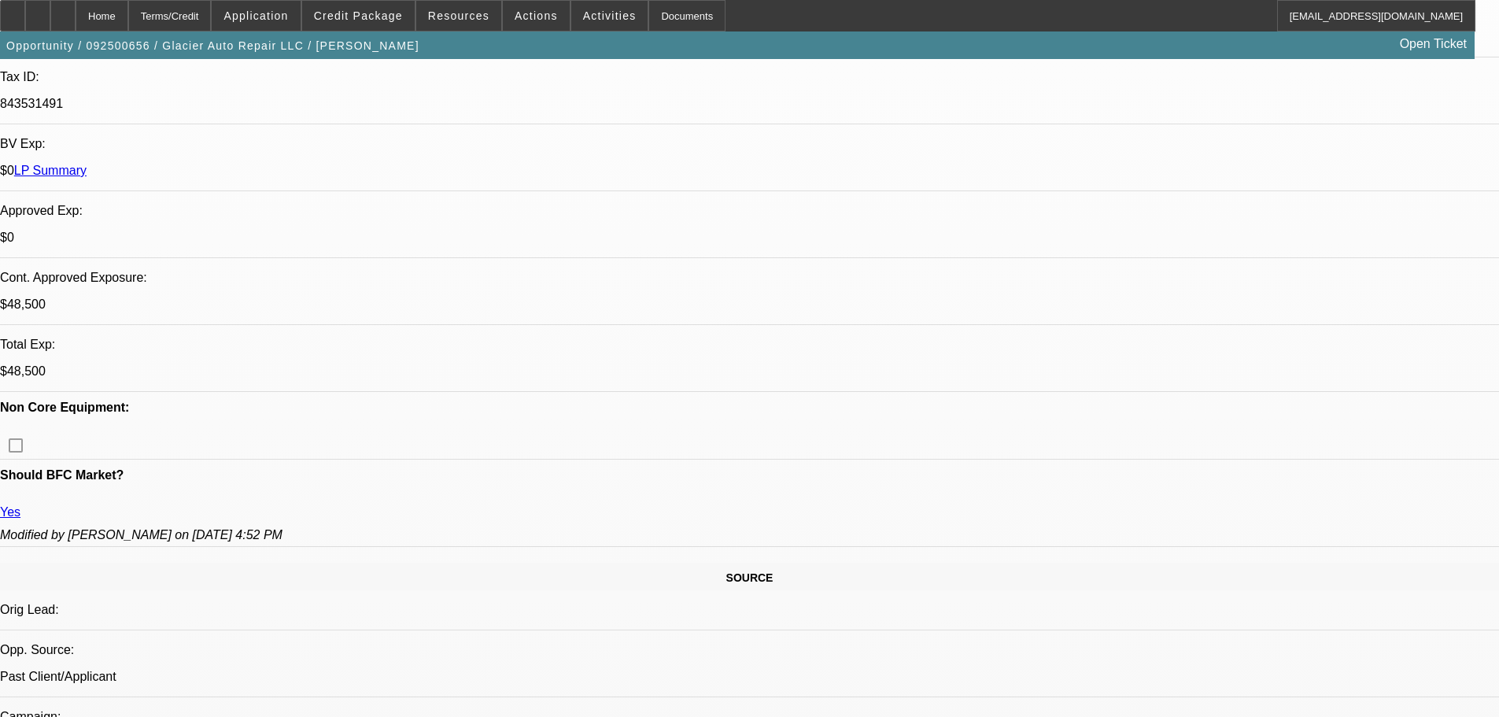
select select "2"
select select "0.1"
select select "4"
select select "0"
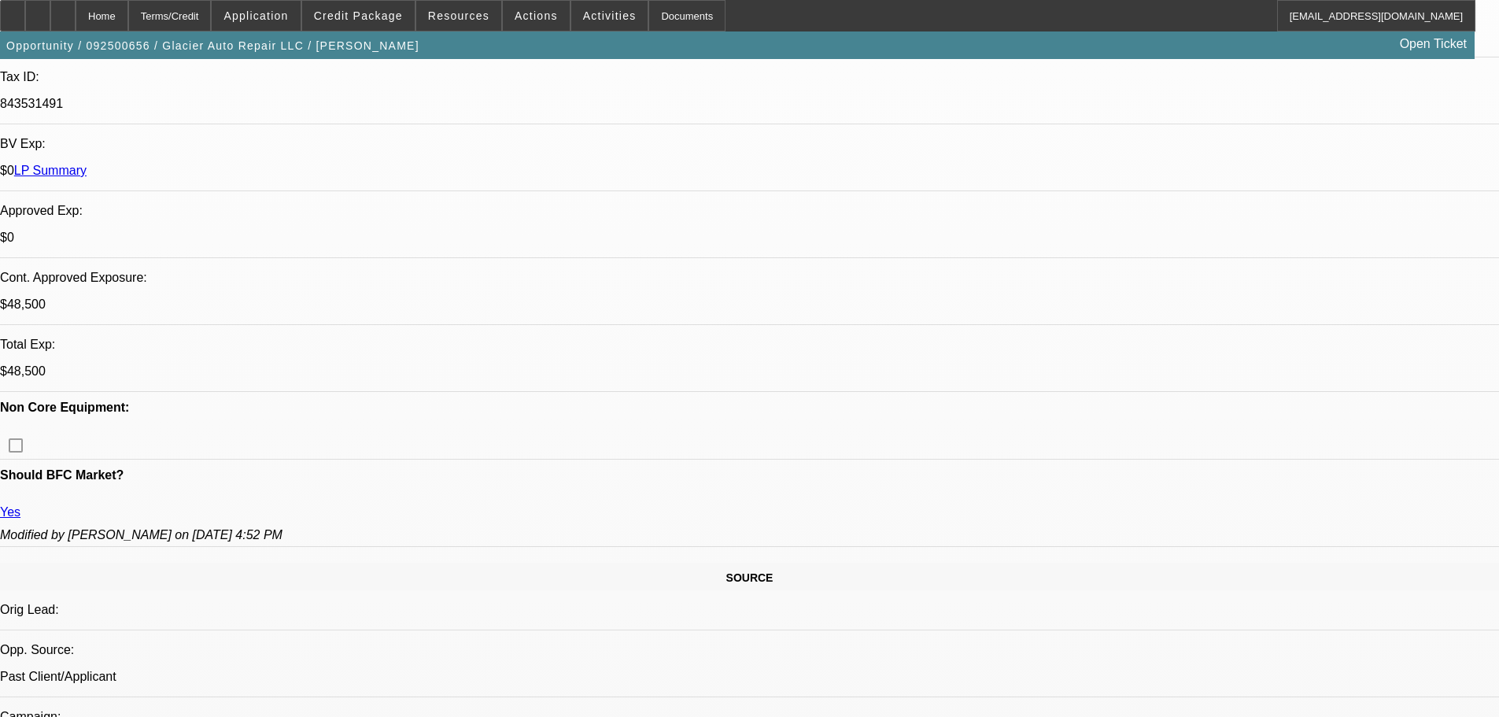
select select "2"
select select "0.1"
select select "4"
select select "0.1"
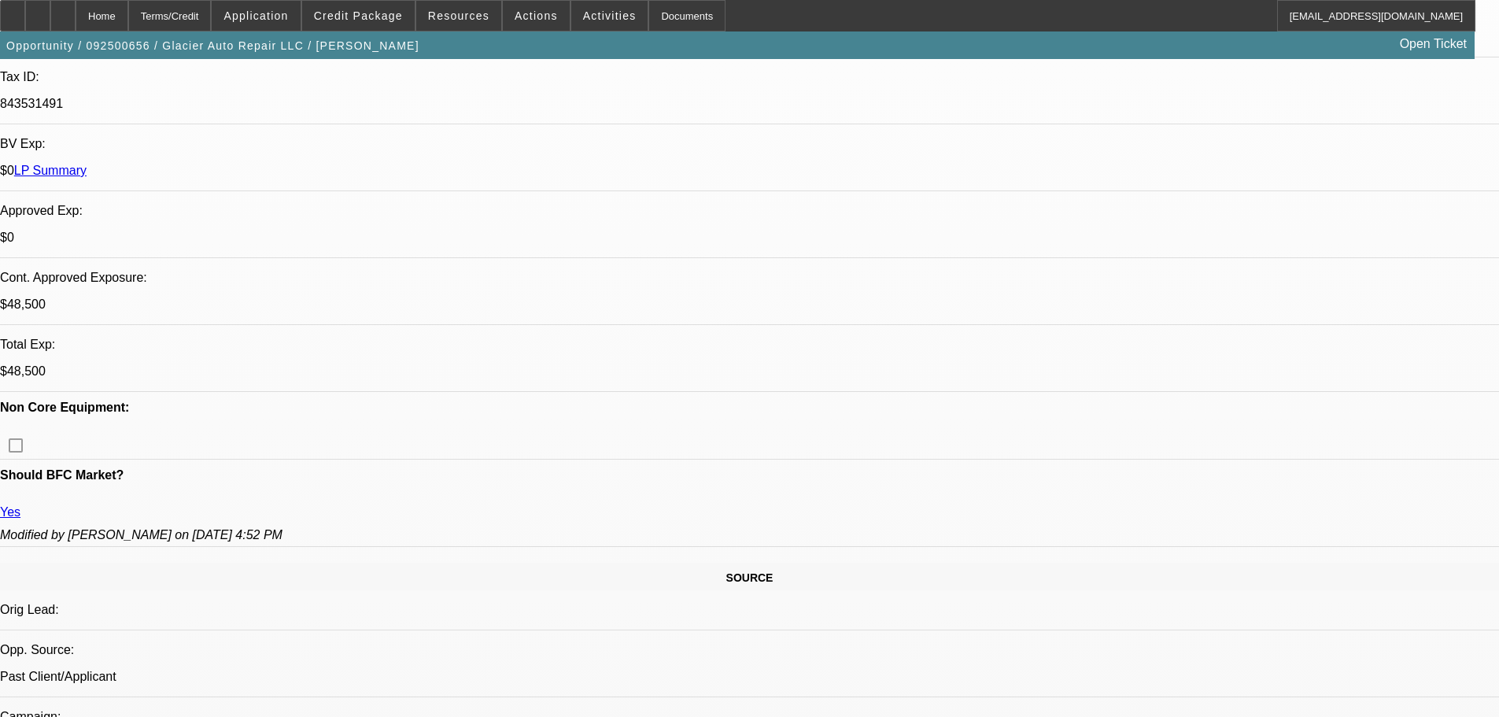
select select "2"
select select "0.1"
select select "4"
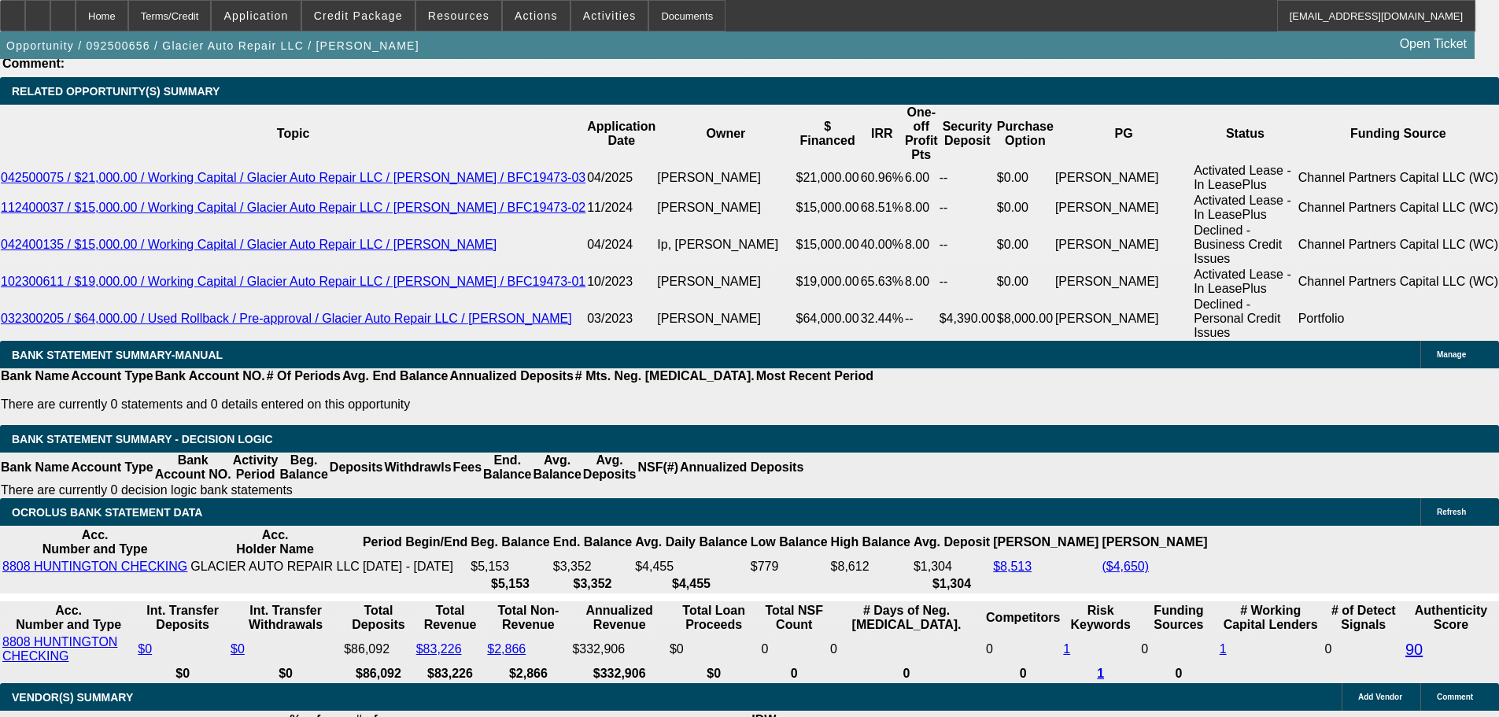
scroll to position [2800, 0]
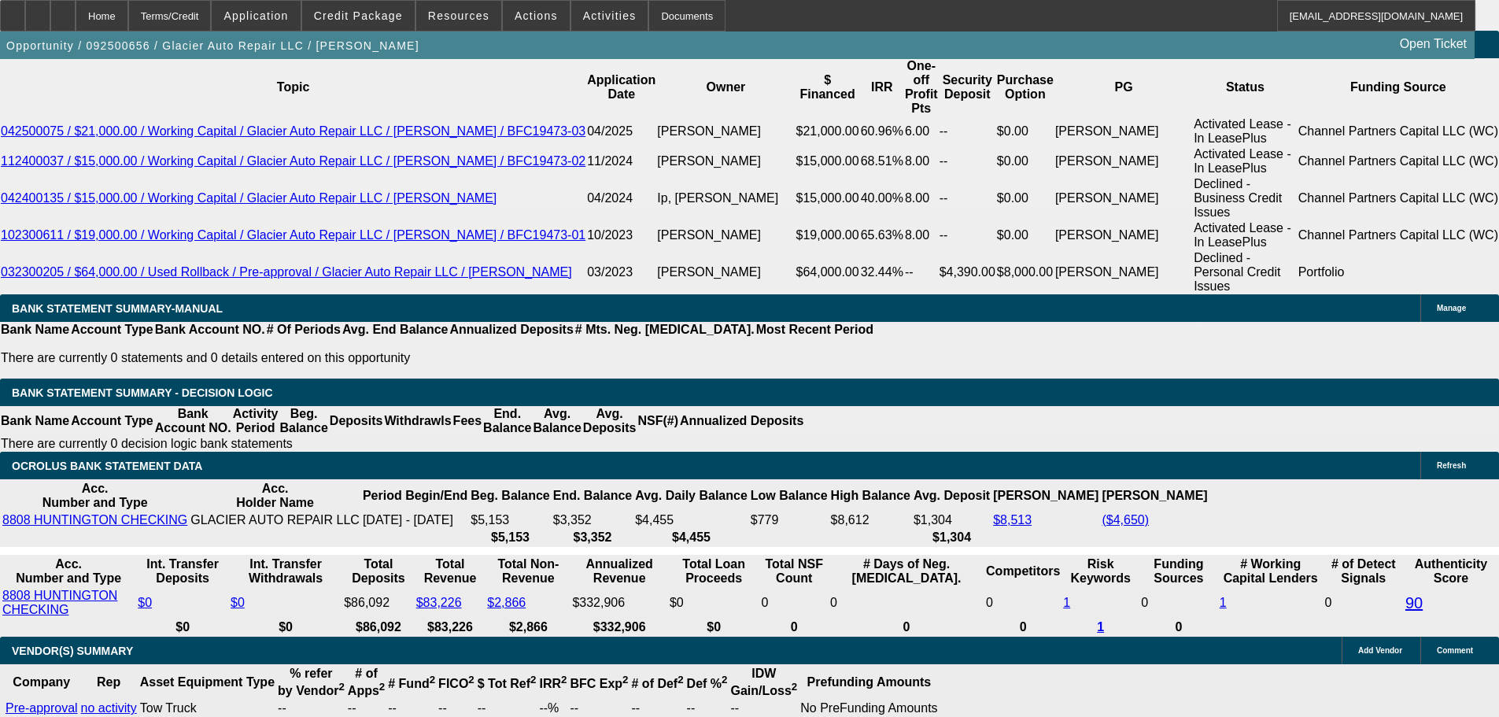
type input "2"
type input "UNKNOWN"
type input "$20,269.94"
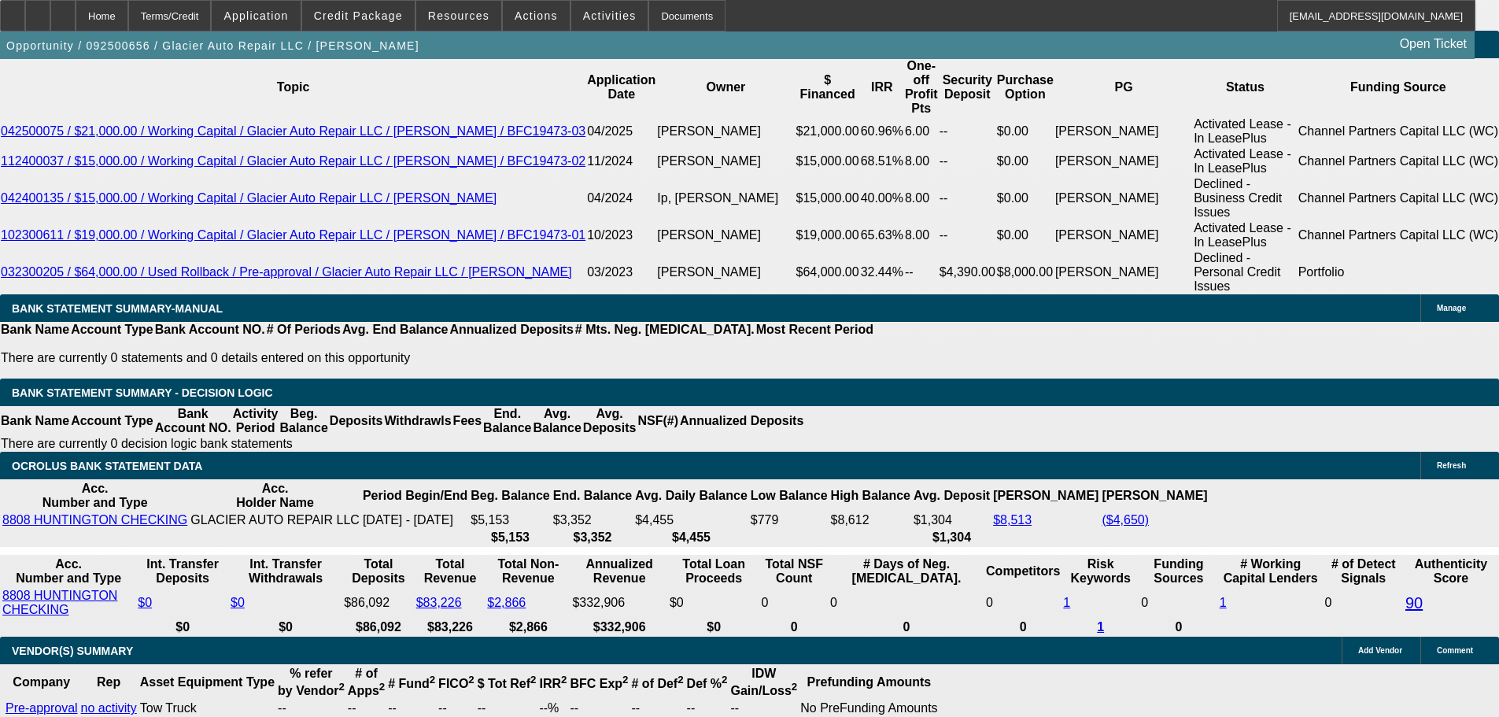
type input "$40,539.88"
type input "26"
type input "$1,904.01"
type input "$3,808.02"
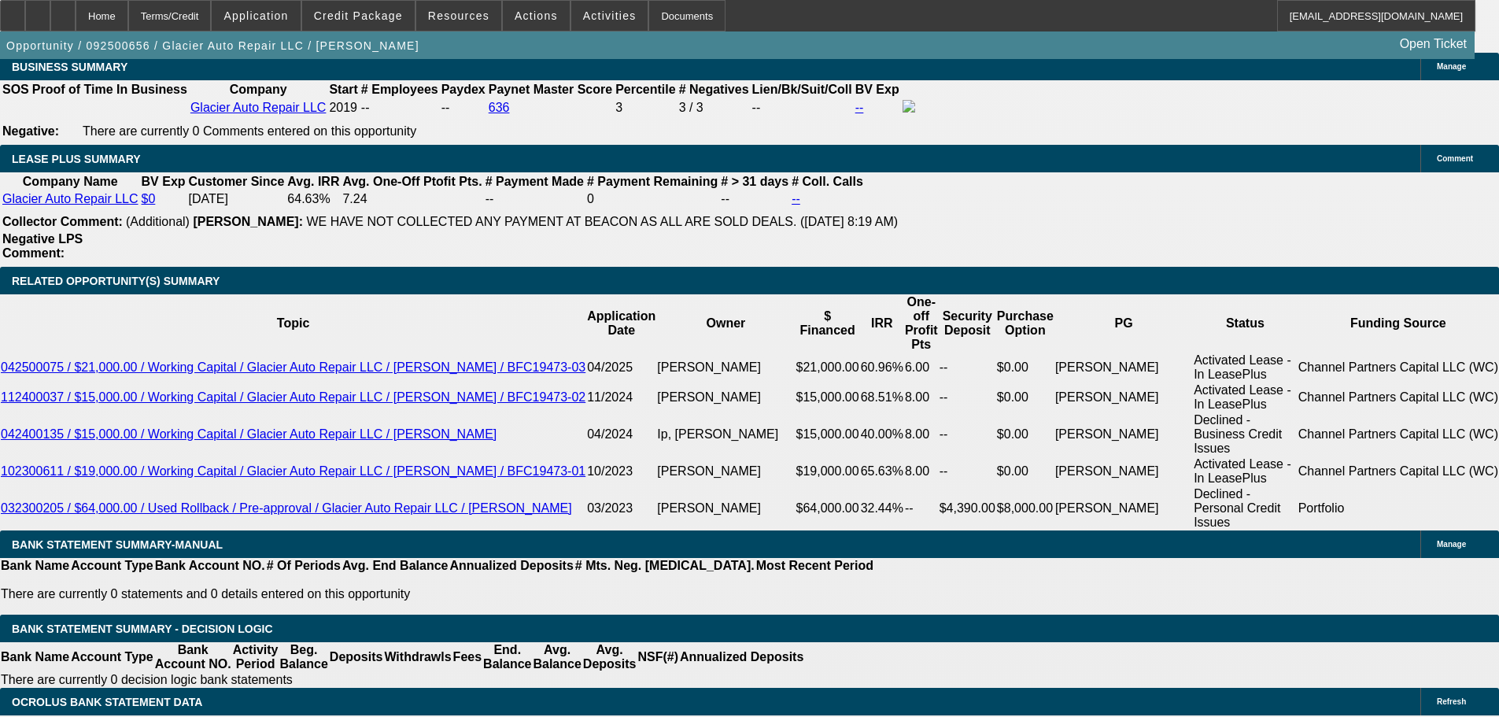
type input "26"
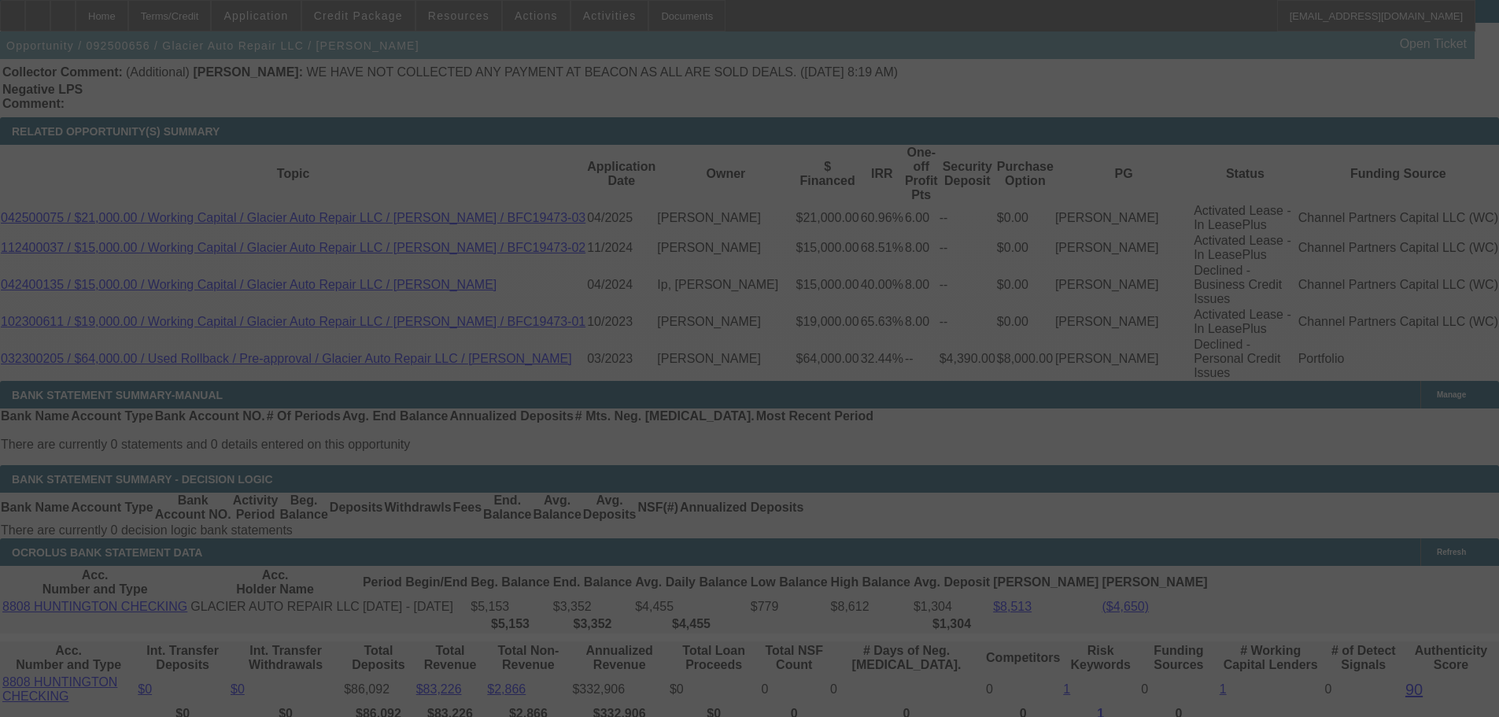
scroll to position [2800, 0]
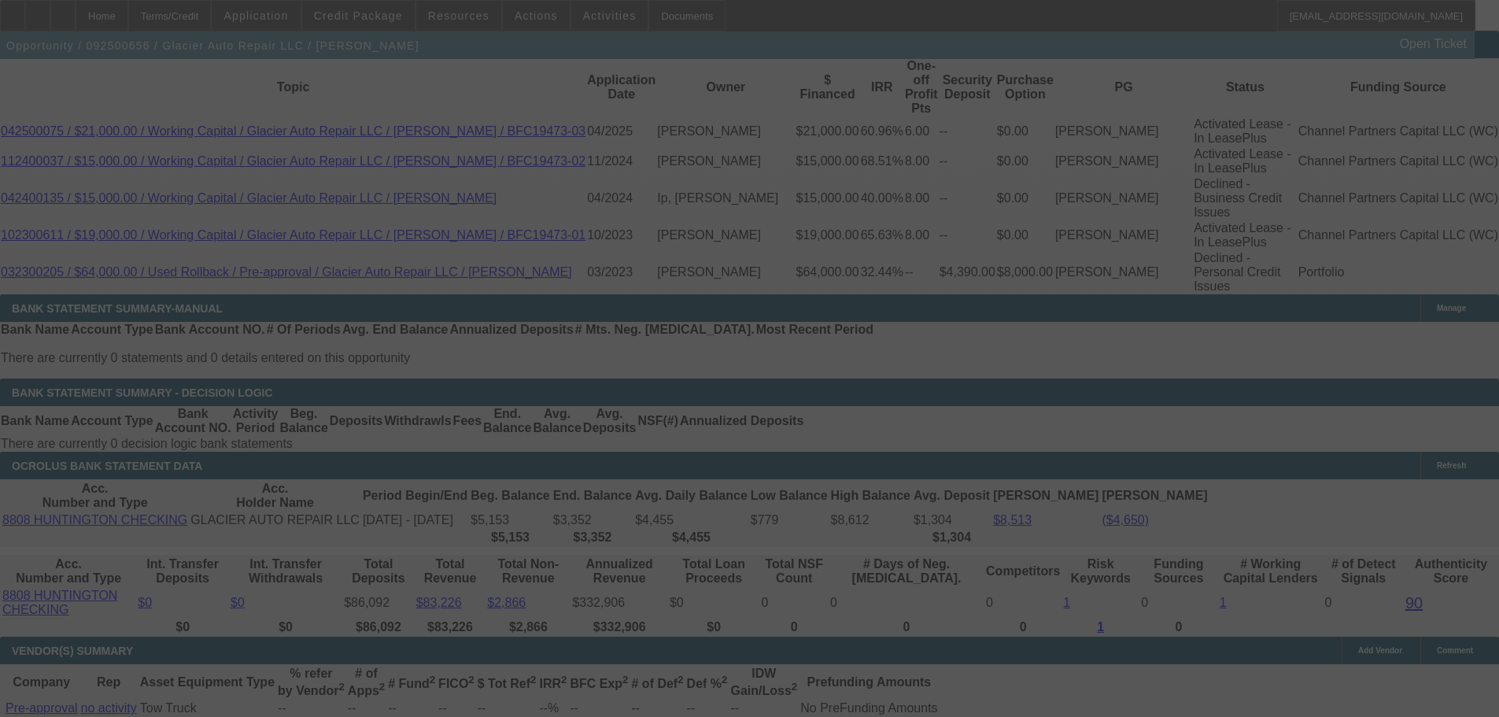
select select "0"
select select "2"
select select "0.1"
select select "4"
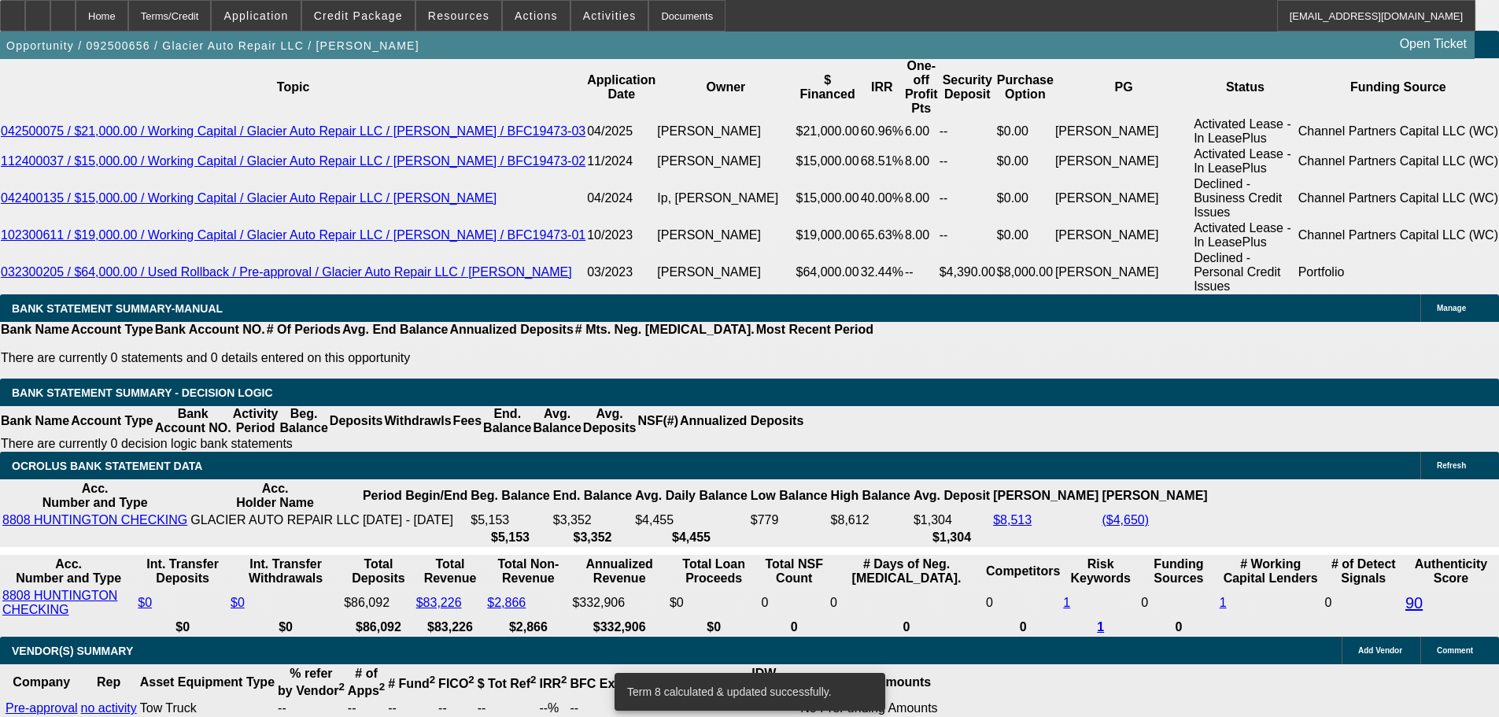
type input "6500"
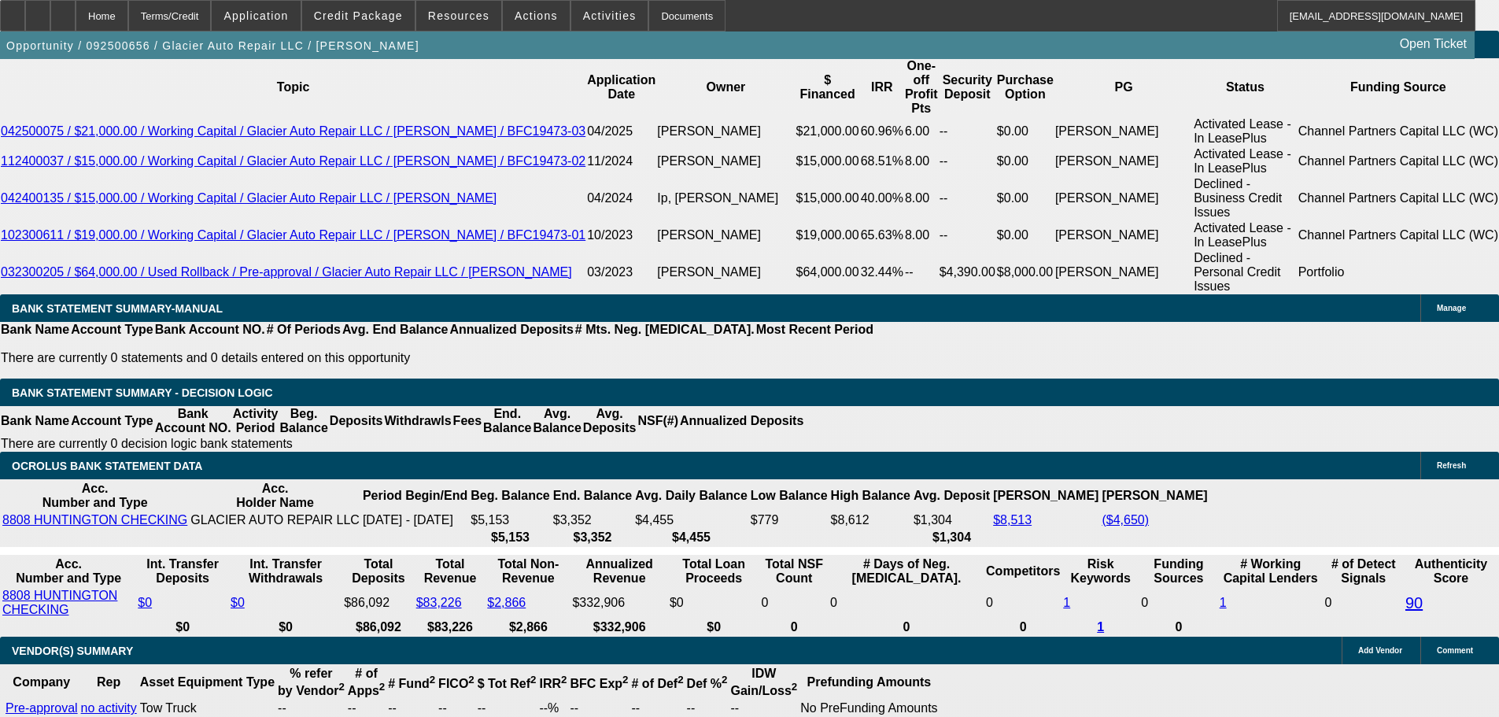
type input "$5,000.00"
type input "UNKNOWN"
type input "$3,952.62"
type input "$1,976.31"
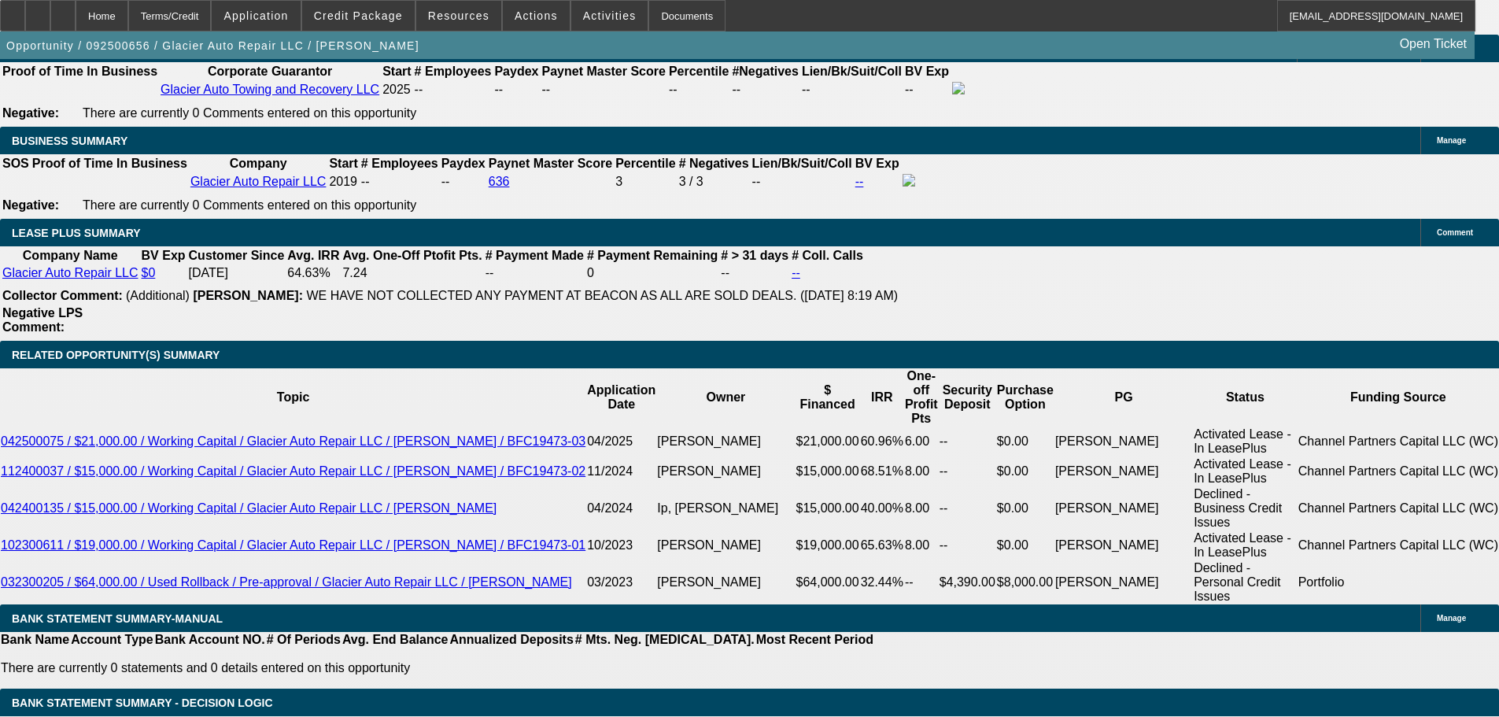
scroll to position [2486, 0]
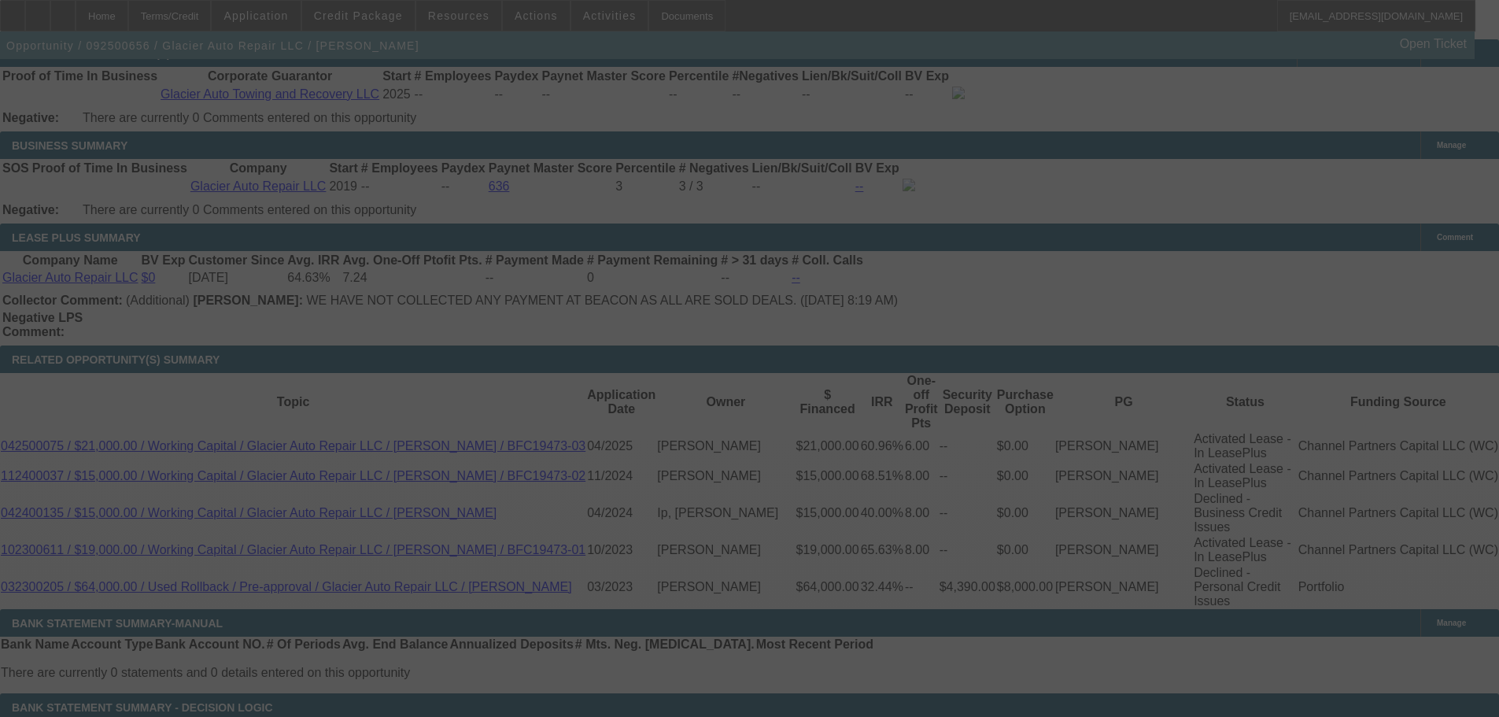
scroll to position [2564, 0]
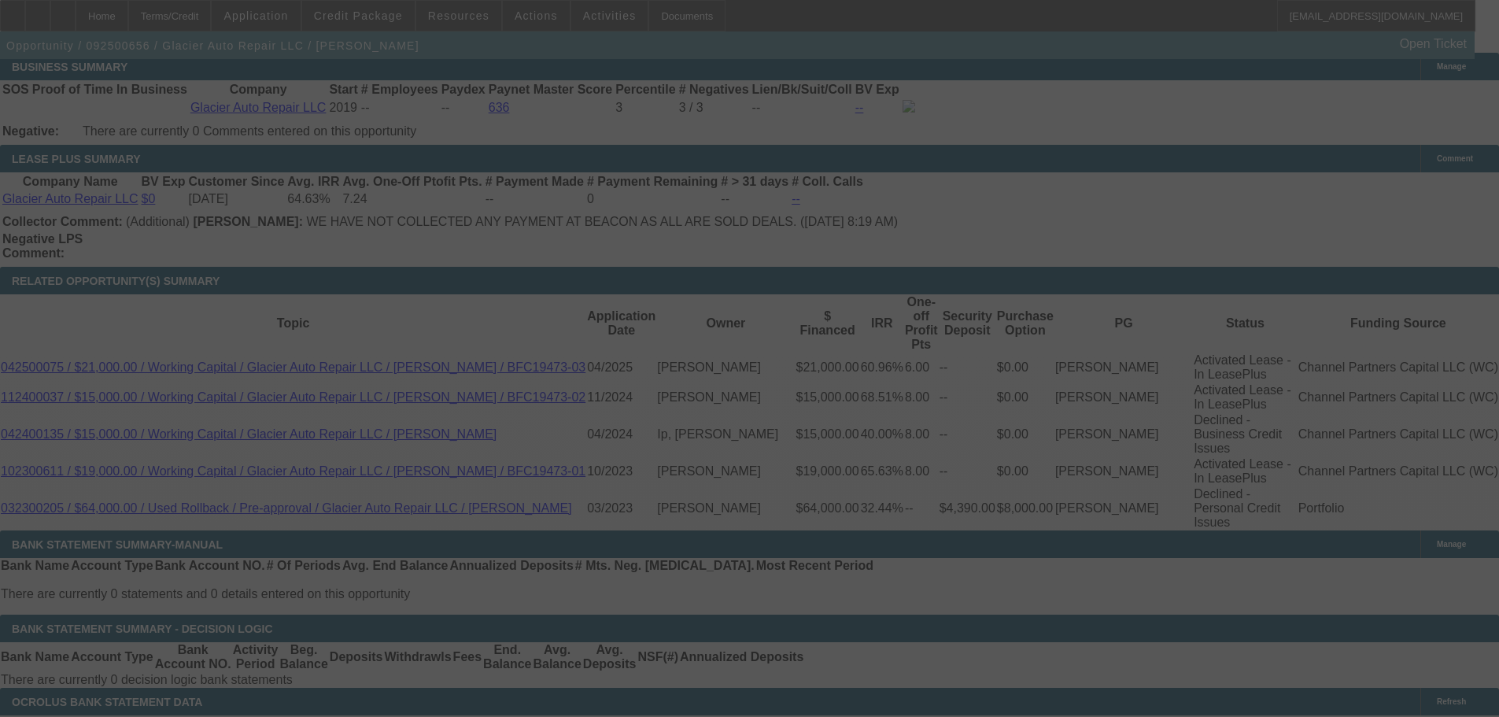
select select "0"
select select "2"
select select "0.1"
select select "4"
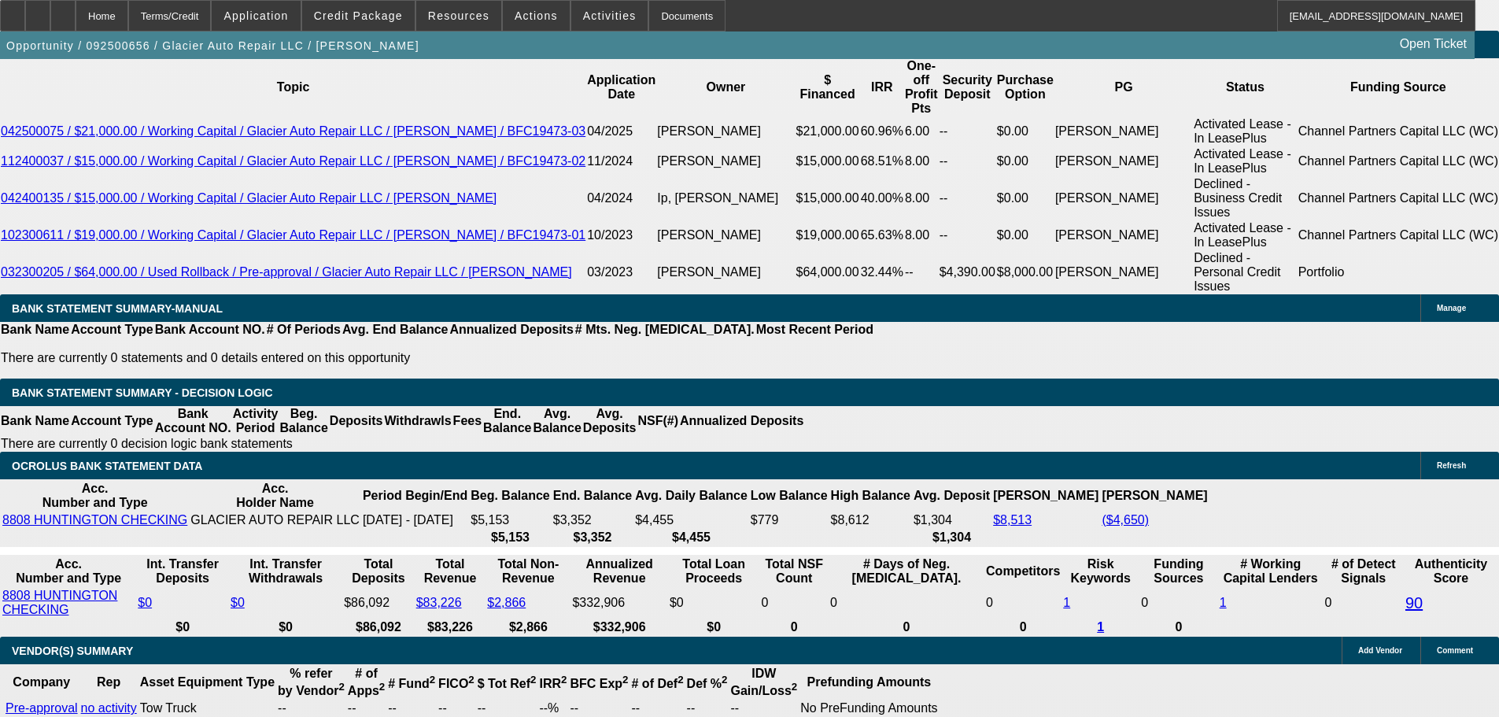
scroll to position [2722, 0]
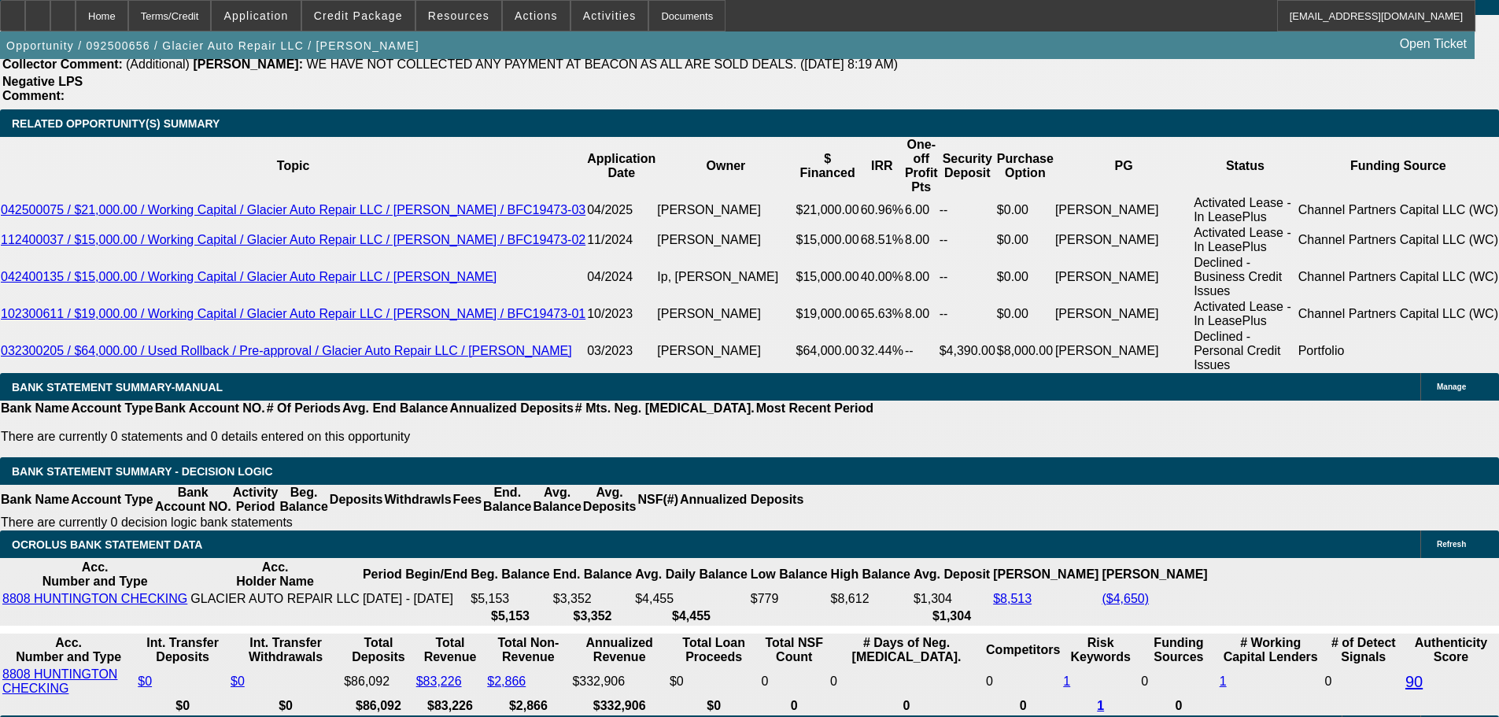
radio input "true"
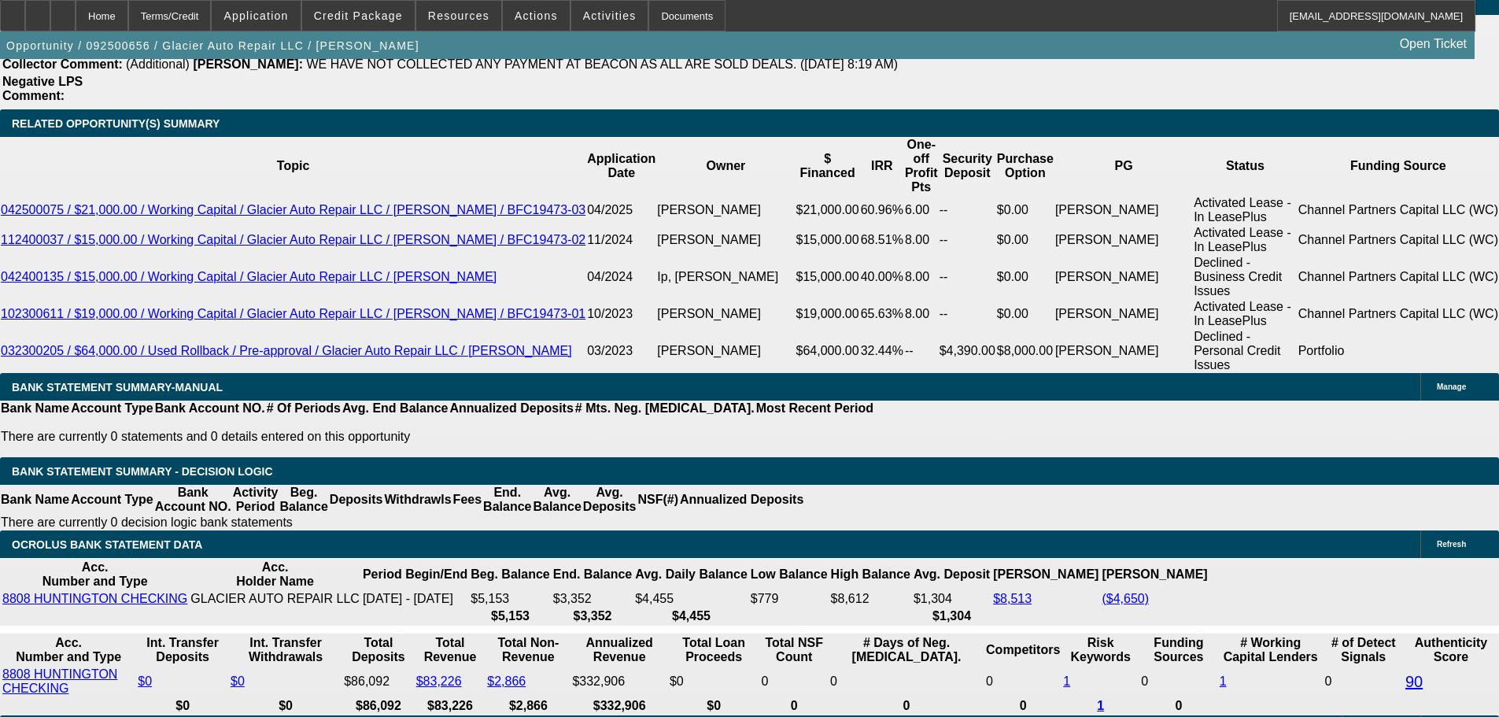
paste textarea "https://www.commercialtrucktrader.com/listing/2014-HINO-258-5033523853#sid=8903…"
type textarea "[URL][DOMAIN_NAME]"
radio input "true"
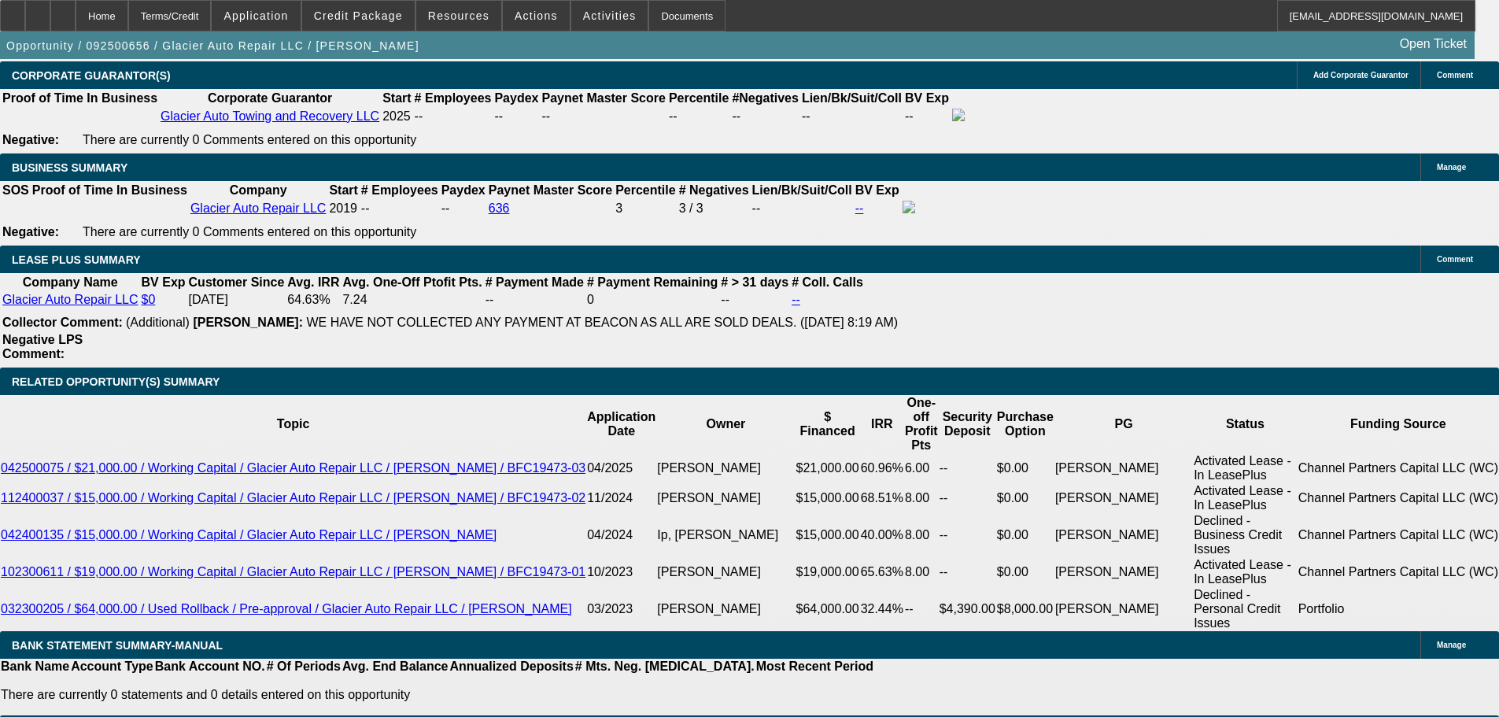
drag, startPoint x: 944, startPoint y: 259, endPoint x: 925, endPoint y: 195, distance: 66.5
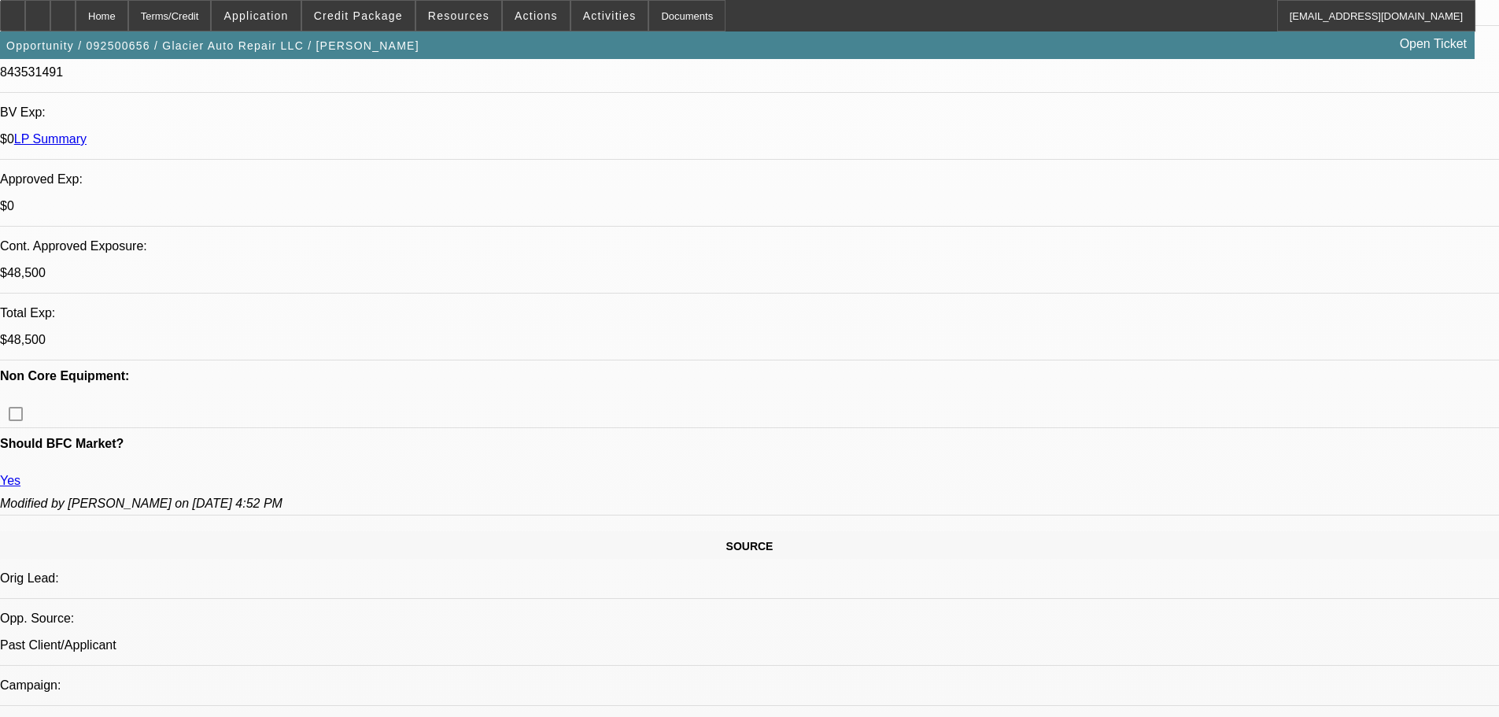
drag, startPoint x: 756, startPoint y: 379, endPoint x: 714, endPoint y: 193, distance: 191.3
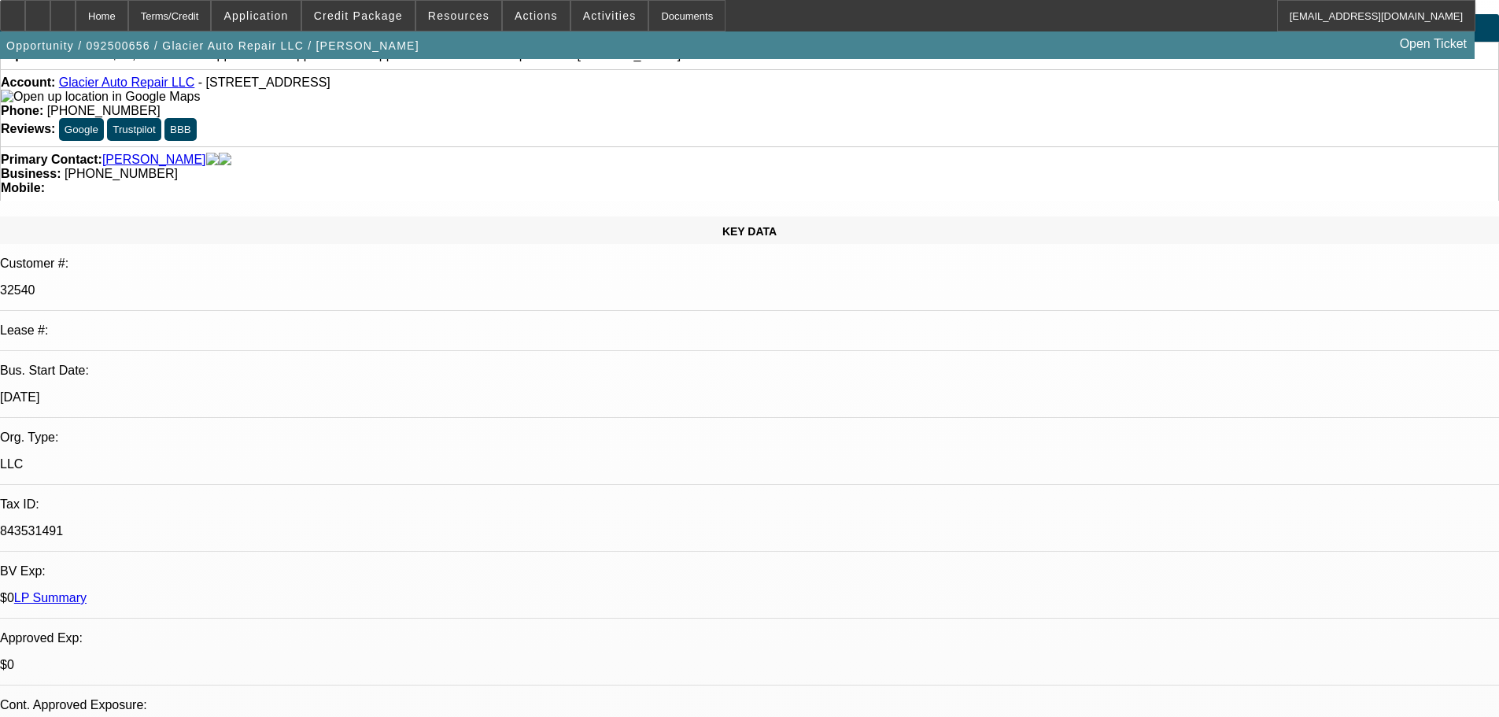
scroll to position [0, 0]
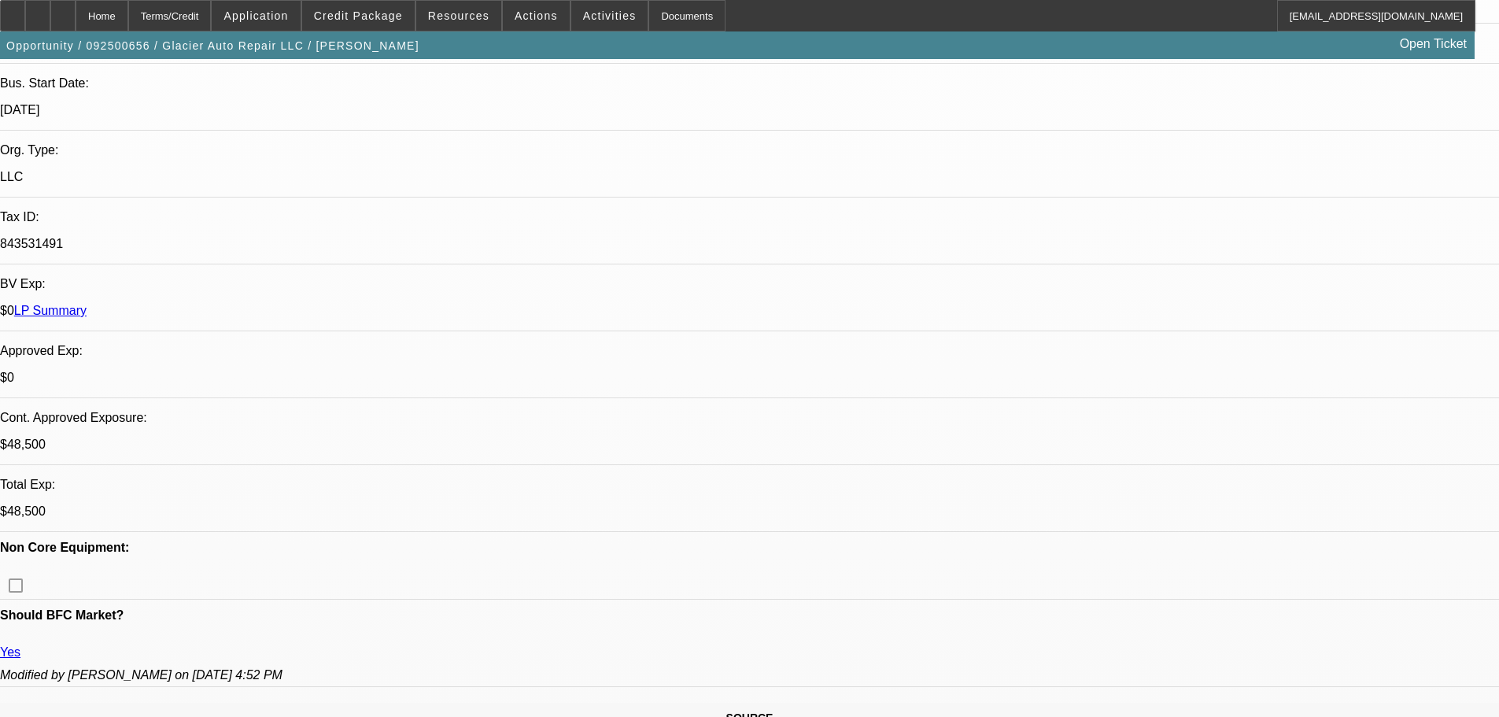
drag, startPoint x: 455, startPoint y: 393, endPoint x: 511, endPoint y: 551, distance: 167.0
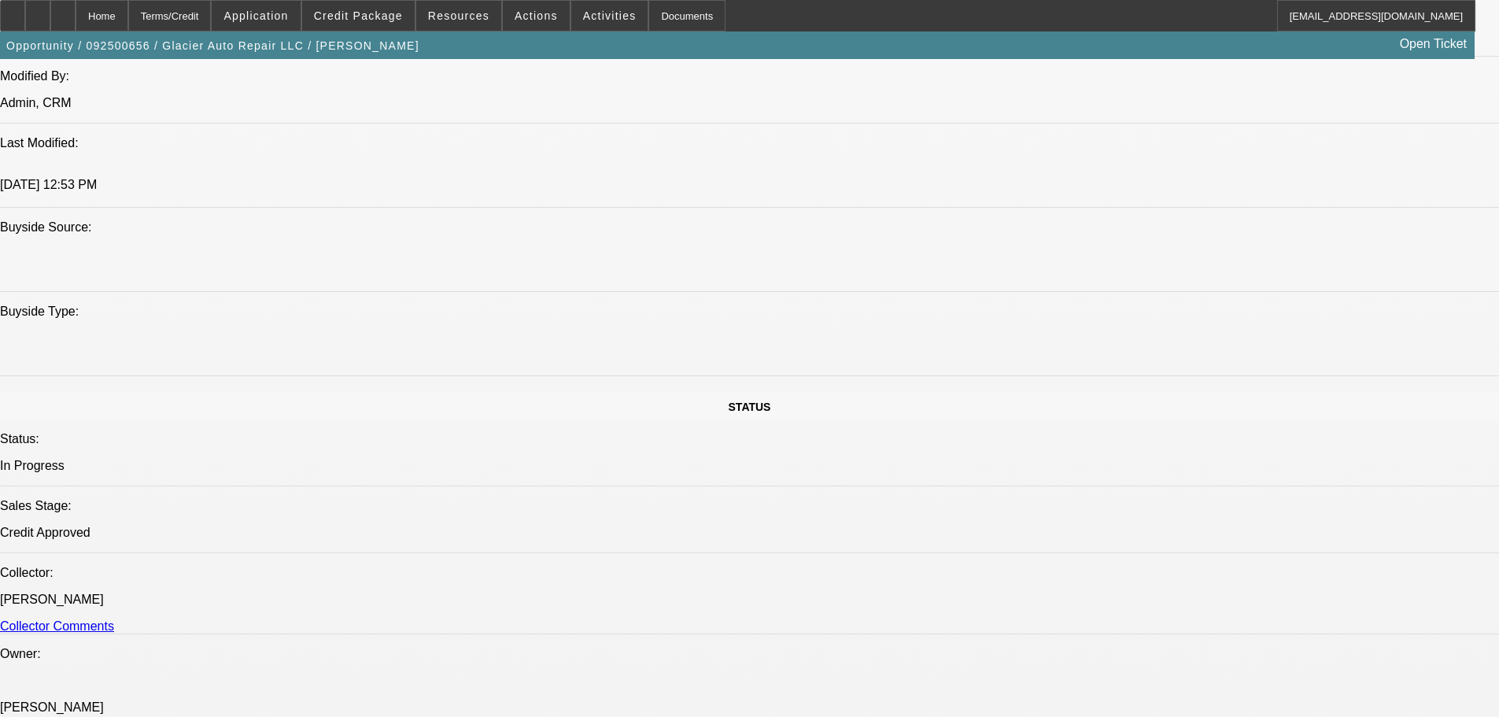
drag, startPoint x: 586, startPoint y: 357, endPoint x: 551, endPoint y: 446, distance: 95.7
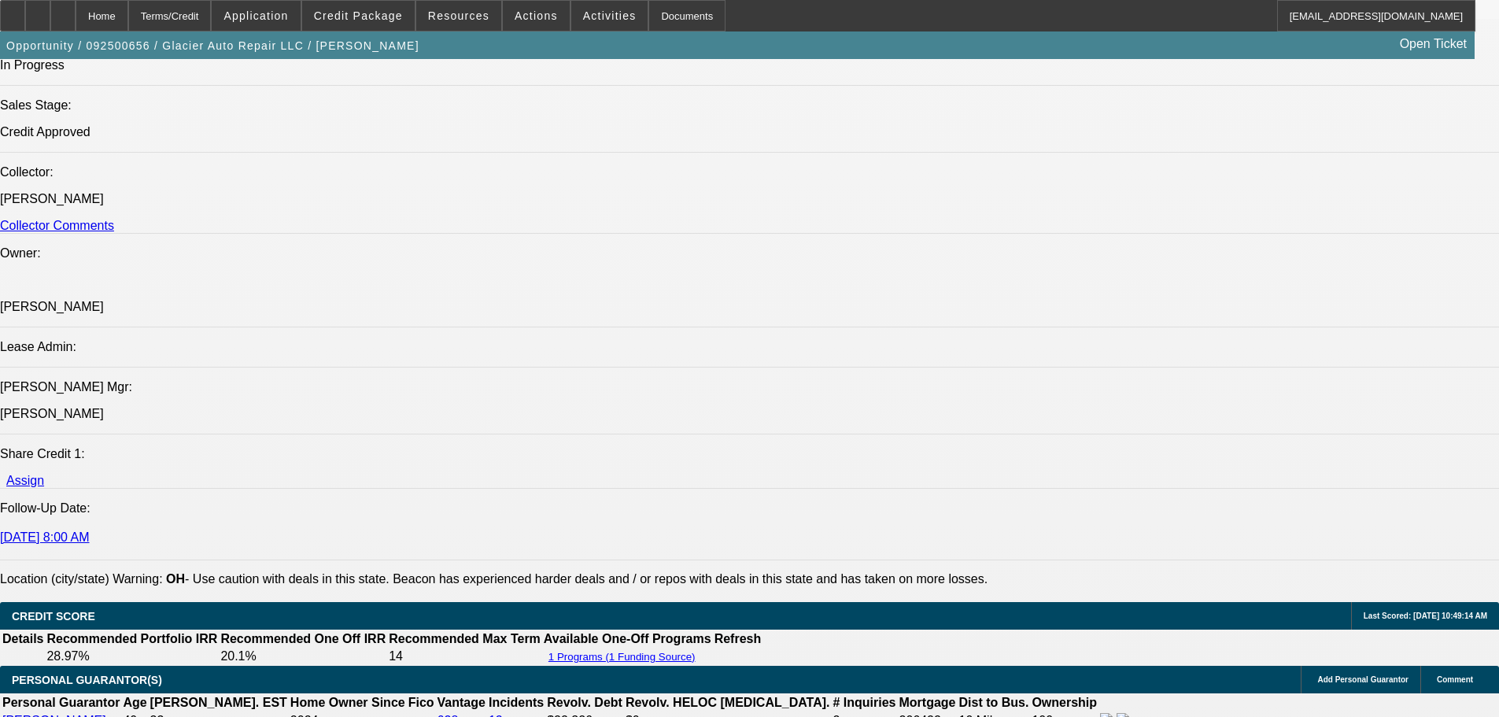
drag, startPoint x: 532, startPoint y: 382, endPoint x: 543, endPoint y: 478, distance: 97.4
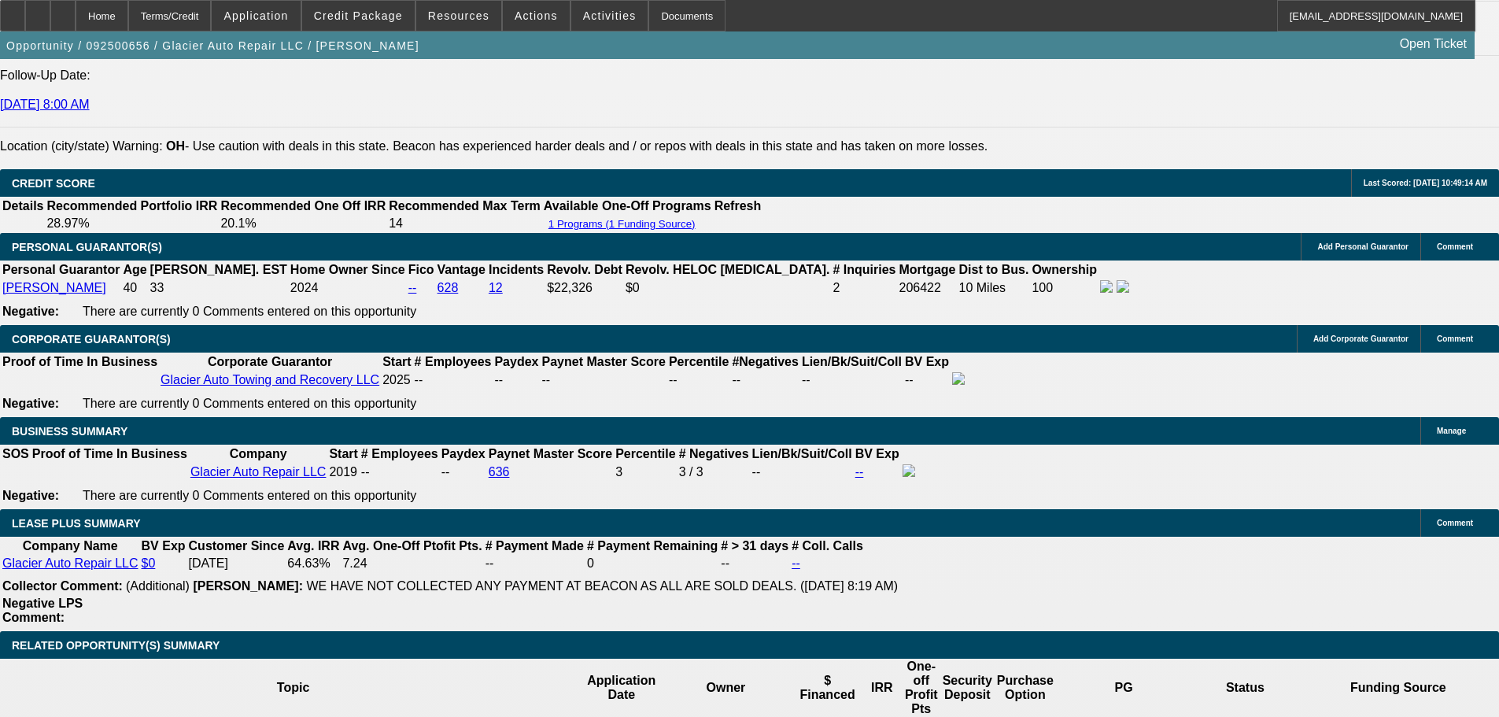
drag, startPoint x: 567, startPoint y: 424, endPoint x: 560, endPoint y: 504, distance: 80.5
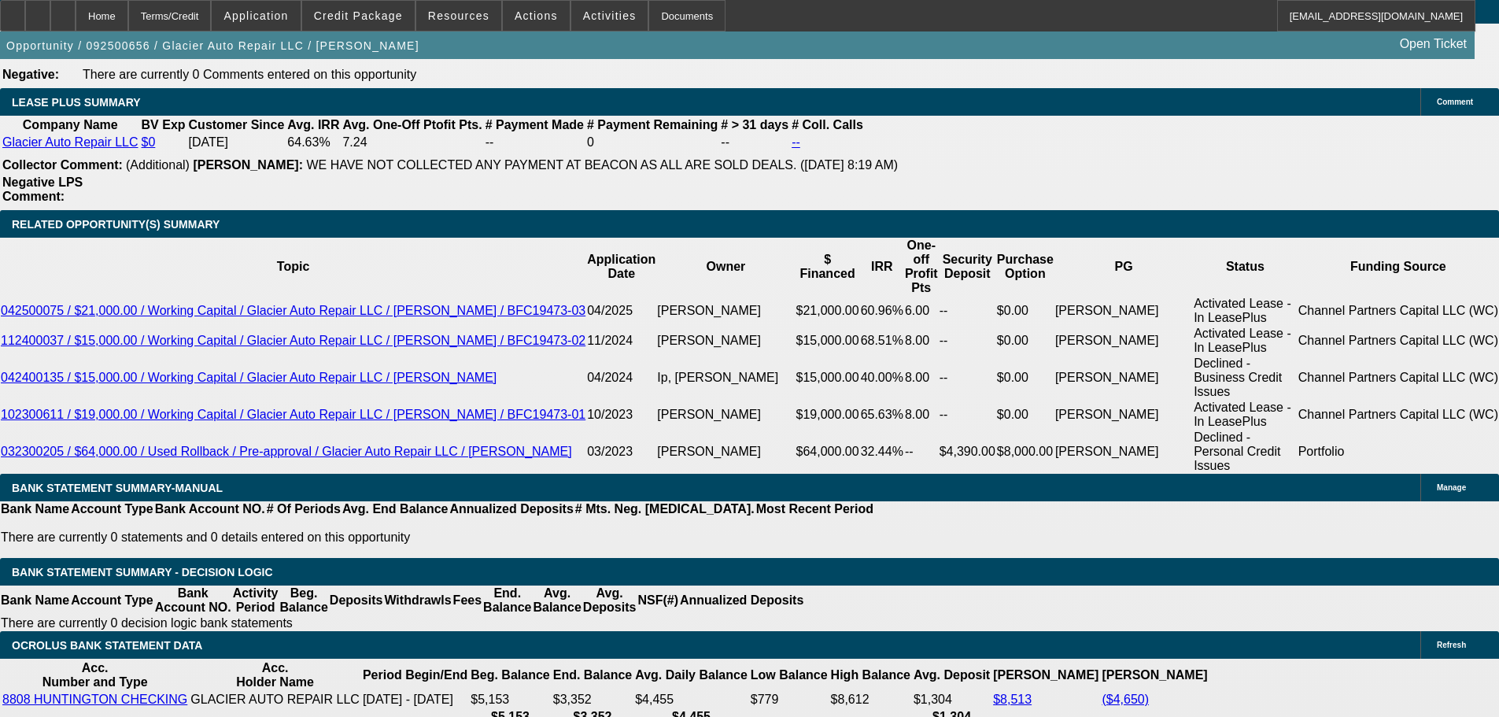
scroll to position [2910, 0]
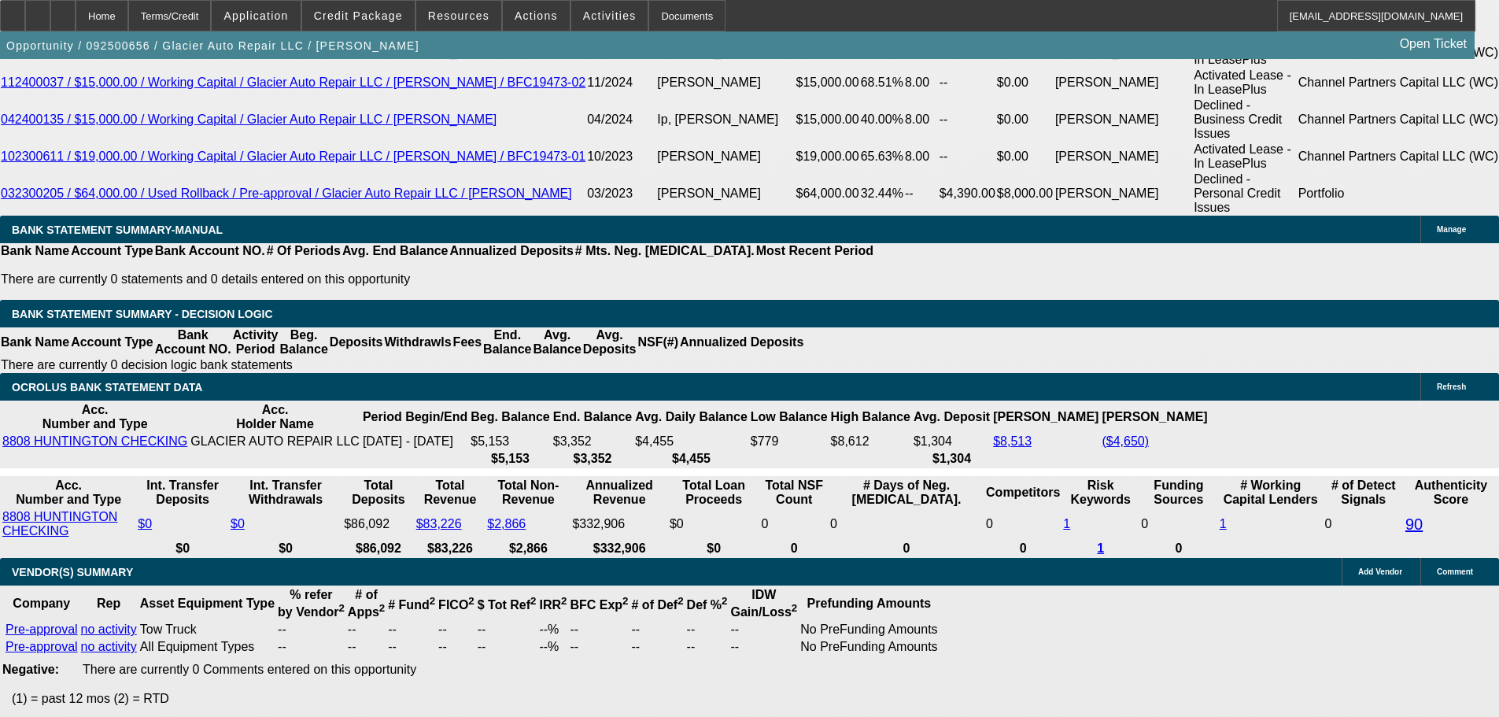
drag, startPoint x: 460, startPoint y: 455, endPoint x: 479, endPoint y: 556, distance: 102.6
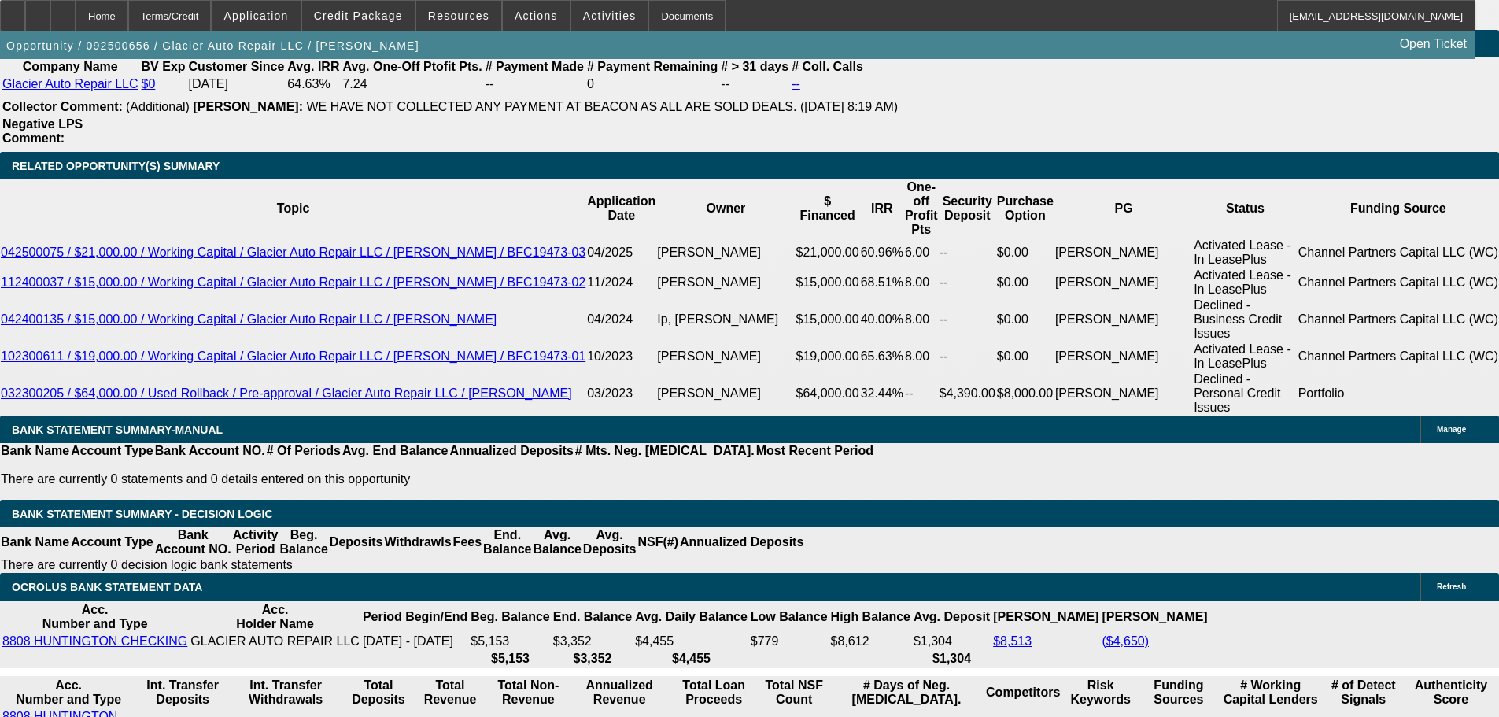
scroll to position [2266, 0]
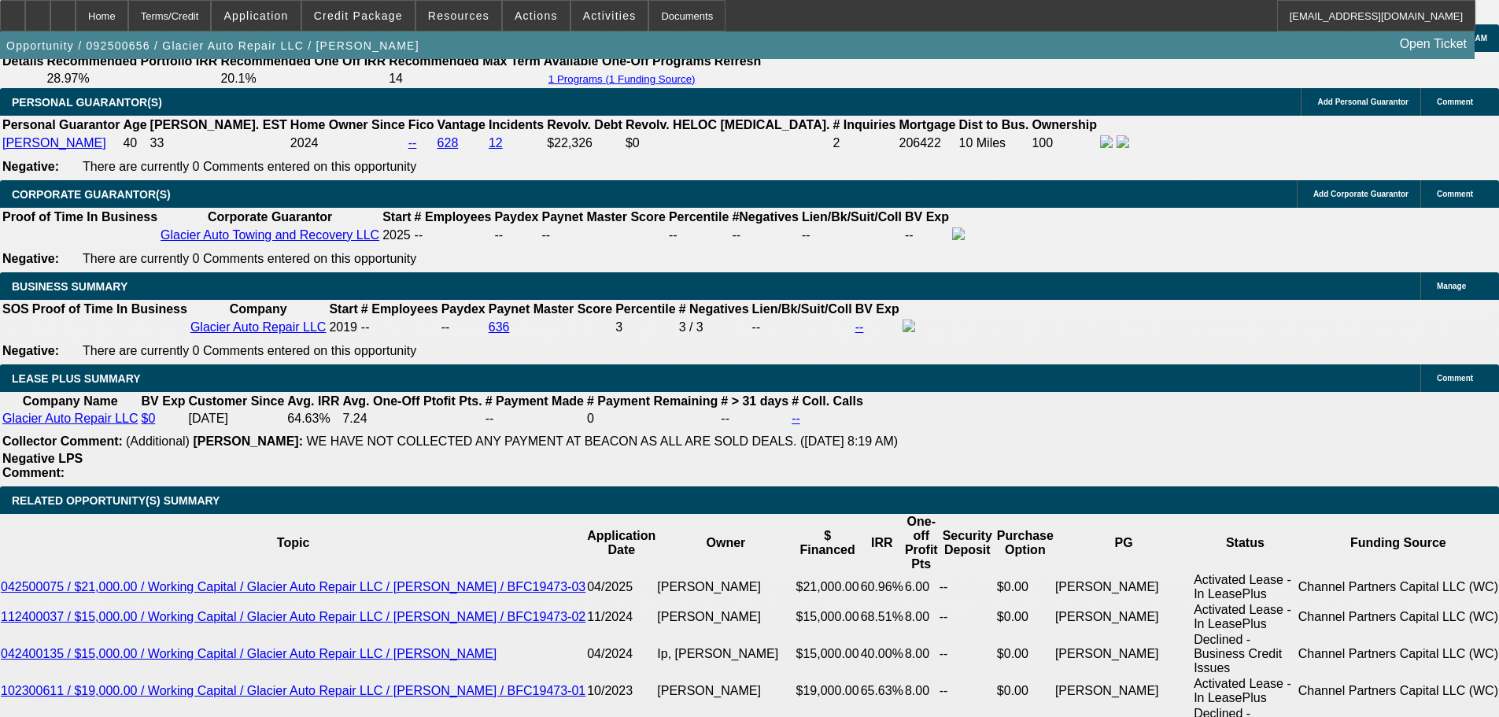
drag, startPoint x: 1016, startPoint y: 474, endPoint x: 1011, endPoint y: 425, distance: 49.0
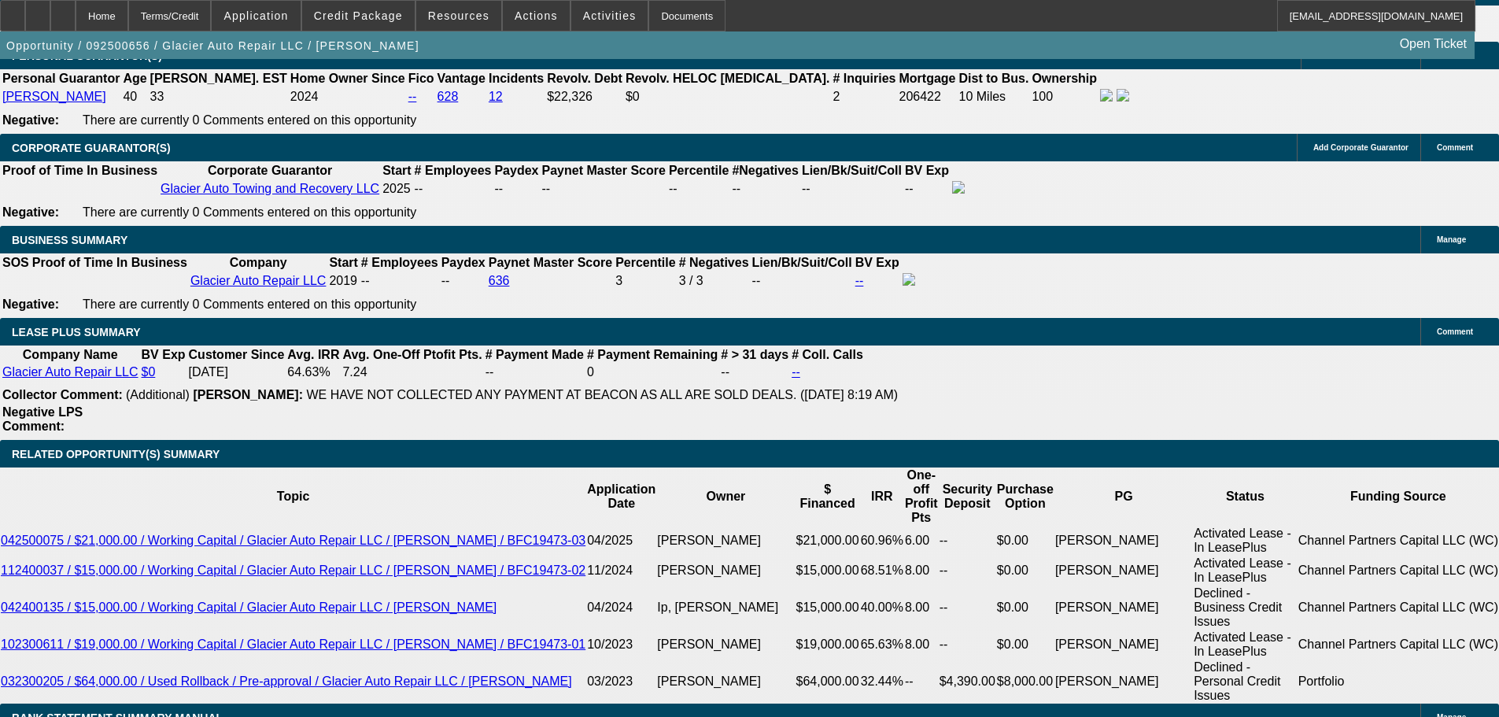
scroll to position [2581, 0]
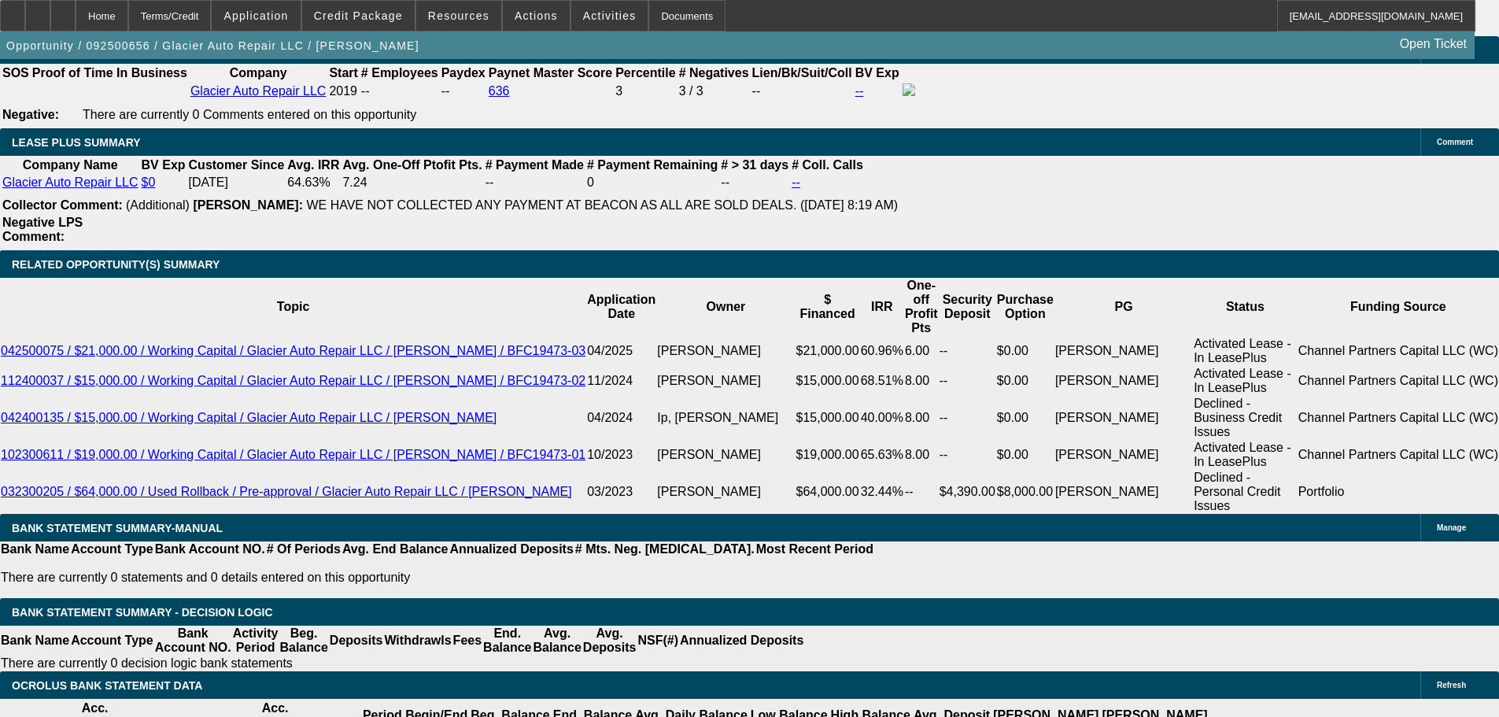
radio input "true"
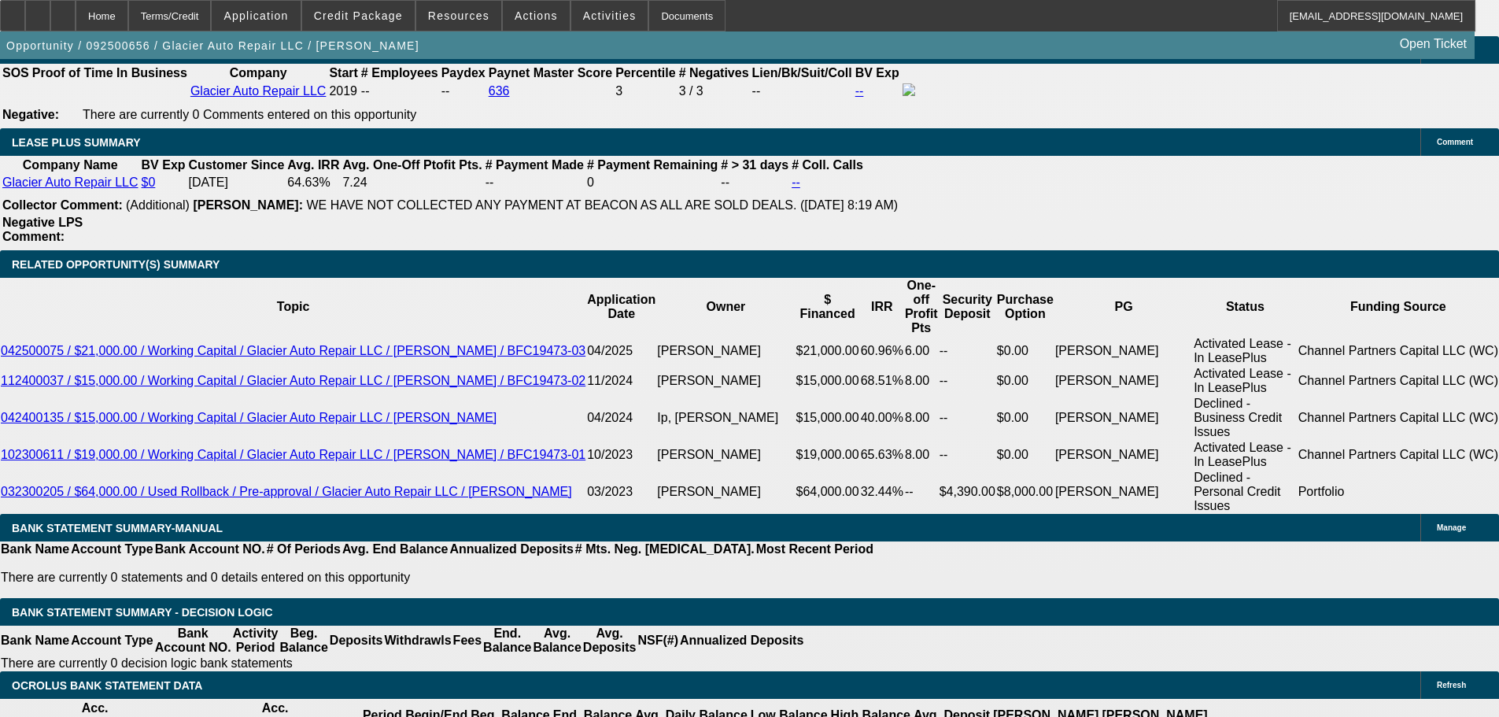
radio input "true"
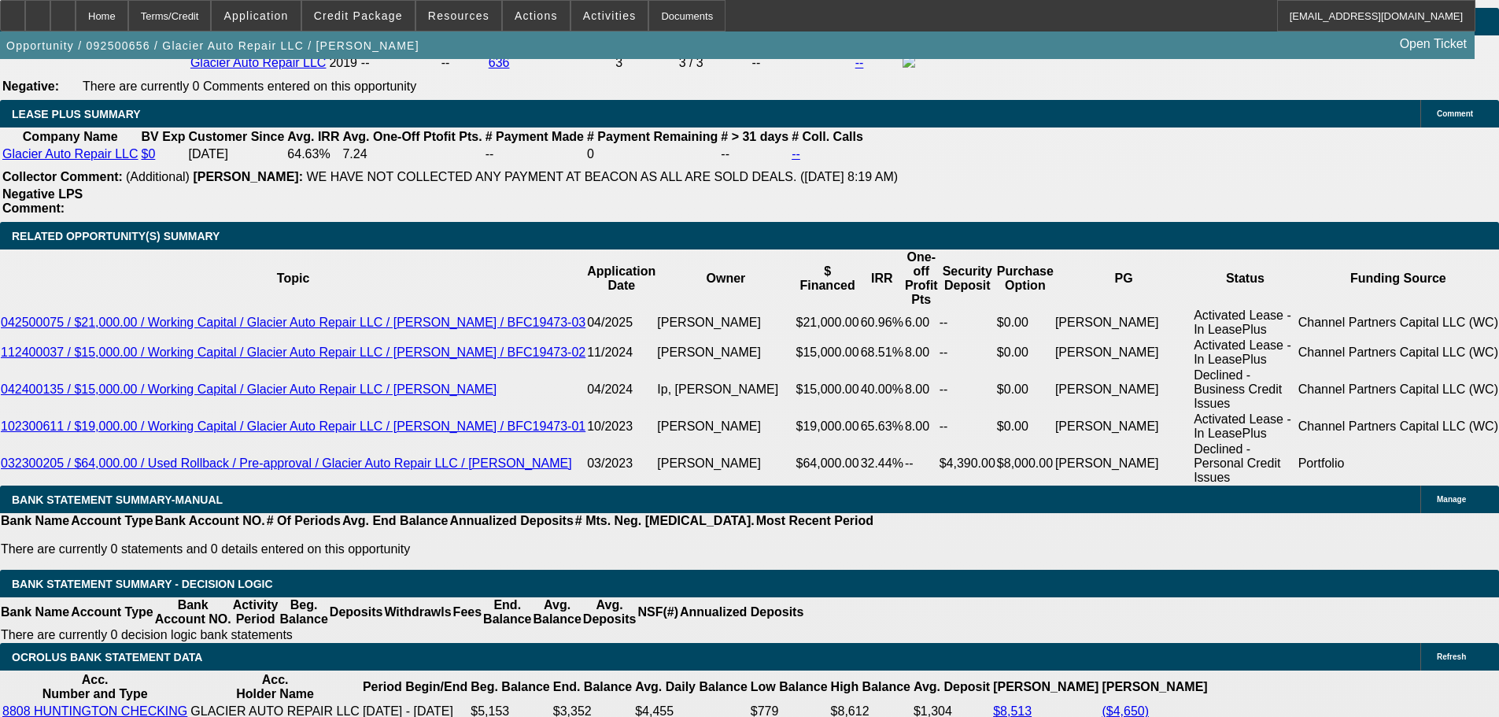
scroll to position [2660, 0]
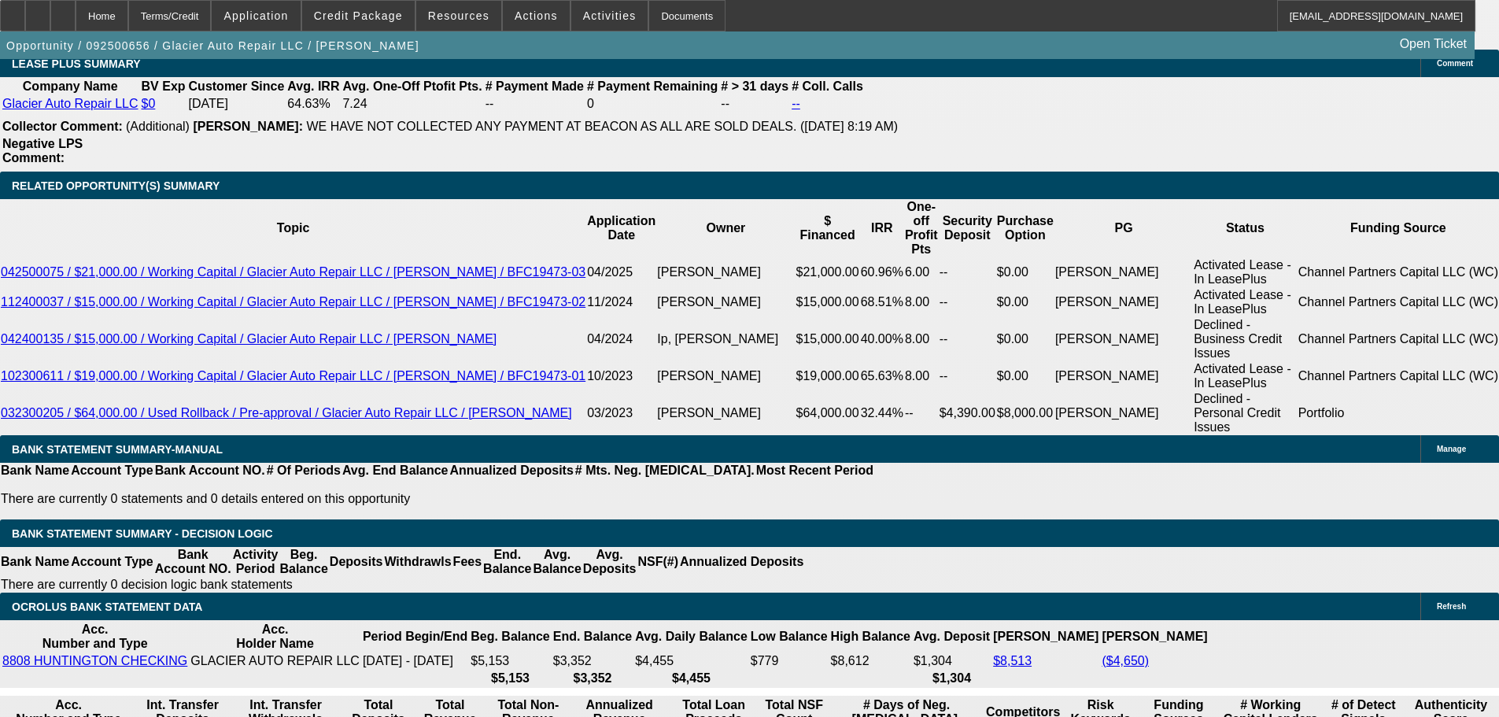
drag, startPoint x: 1194, startPoint y: 79, endPoint x: 1181, endPoint y: 80, distance: 12.7
drag, startPoint x: 1206, startPoint y: 180, endPoint x: 1198, endPoint y: 143, distance: 38.0
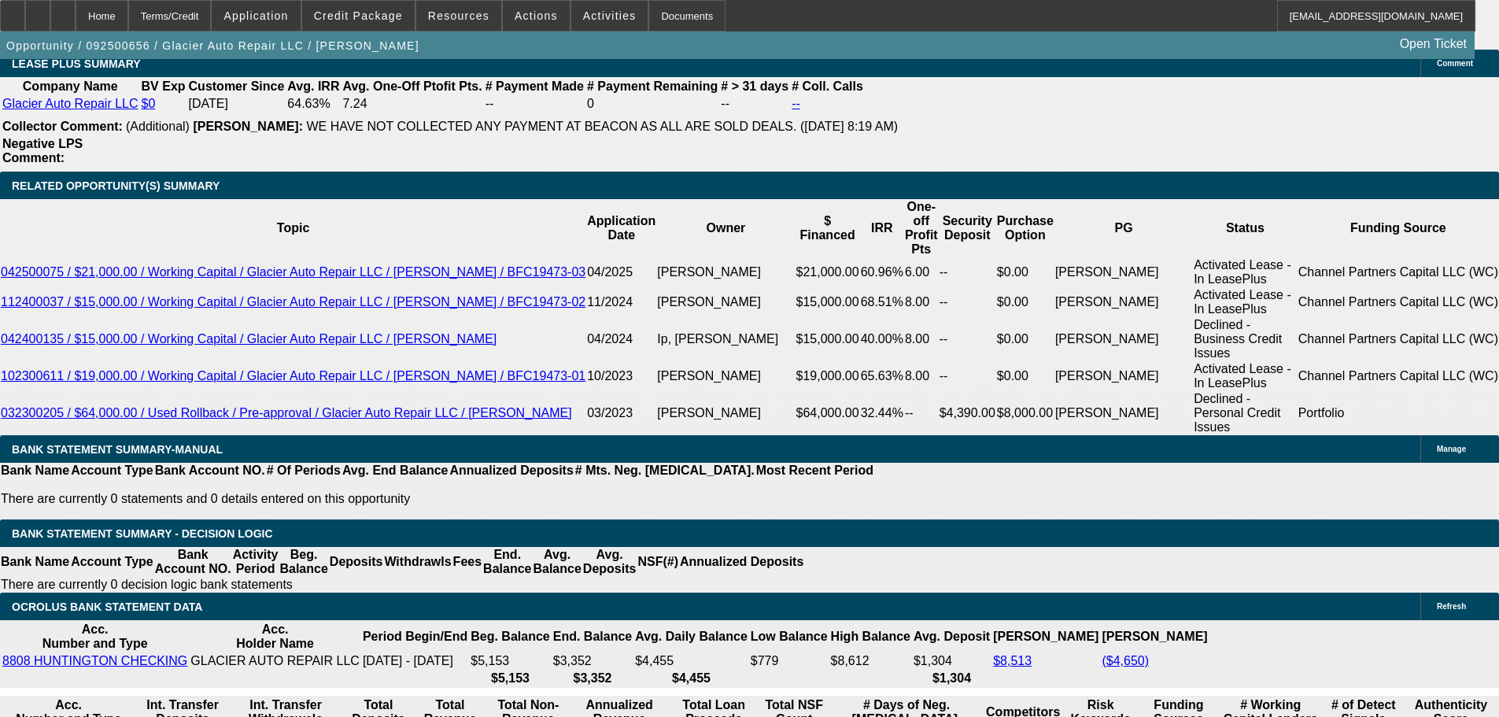
drag, startPoint x: 1146, startPoint y: 517, endPoint x: 1013, endPoint y: 509, distance: 133.2
copy div "10/1 ok w pre-app terms, ending truck selection. Looking for hino/freightliner"
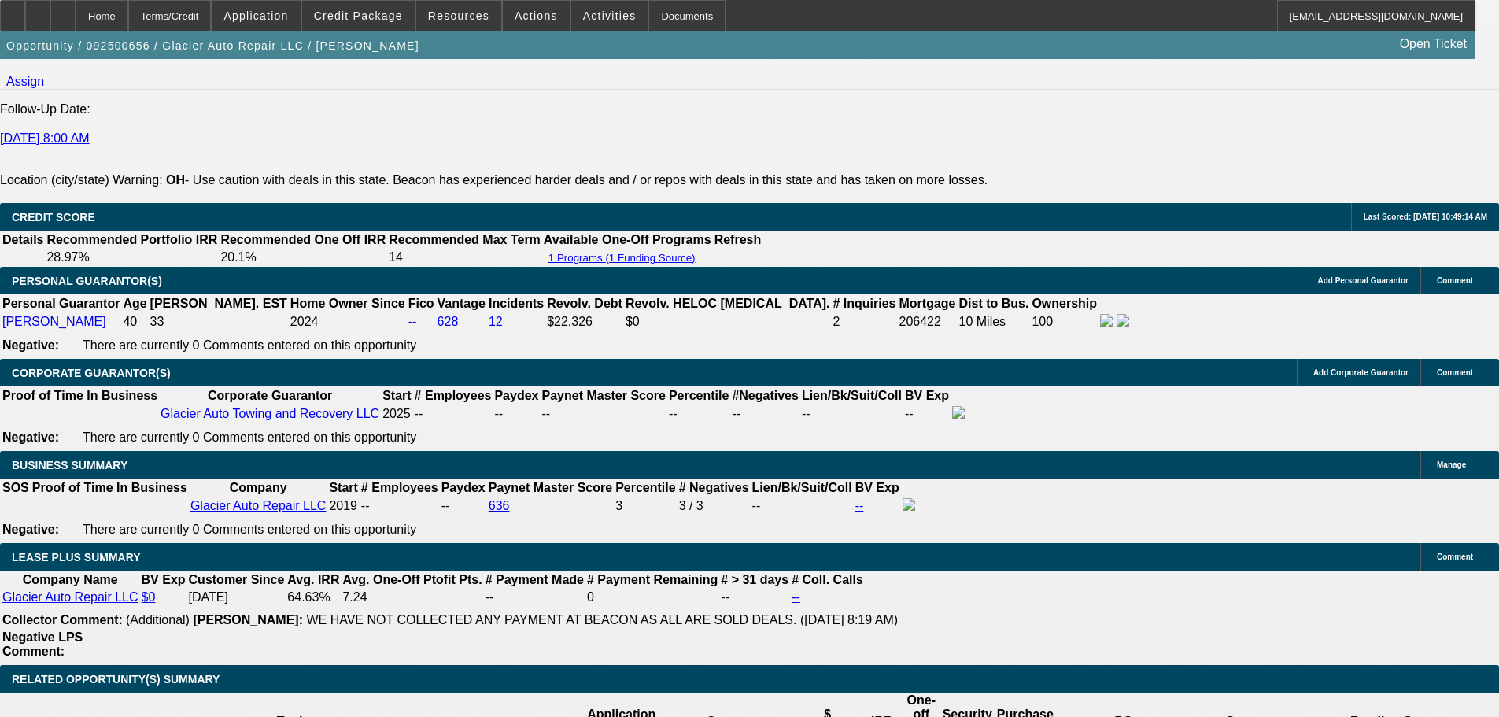
drag, startPoint x: 1004, startPoint y: 489, endPoint x: 974, endPoint y: 382, distance: 111.1
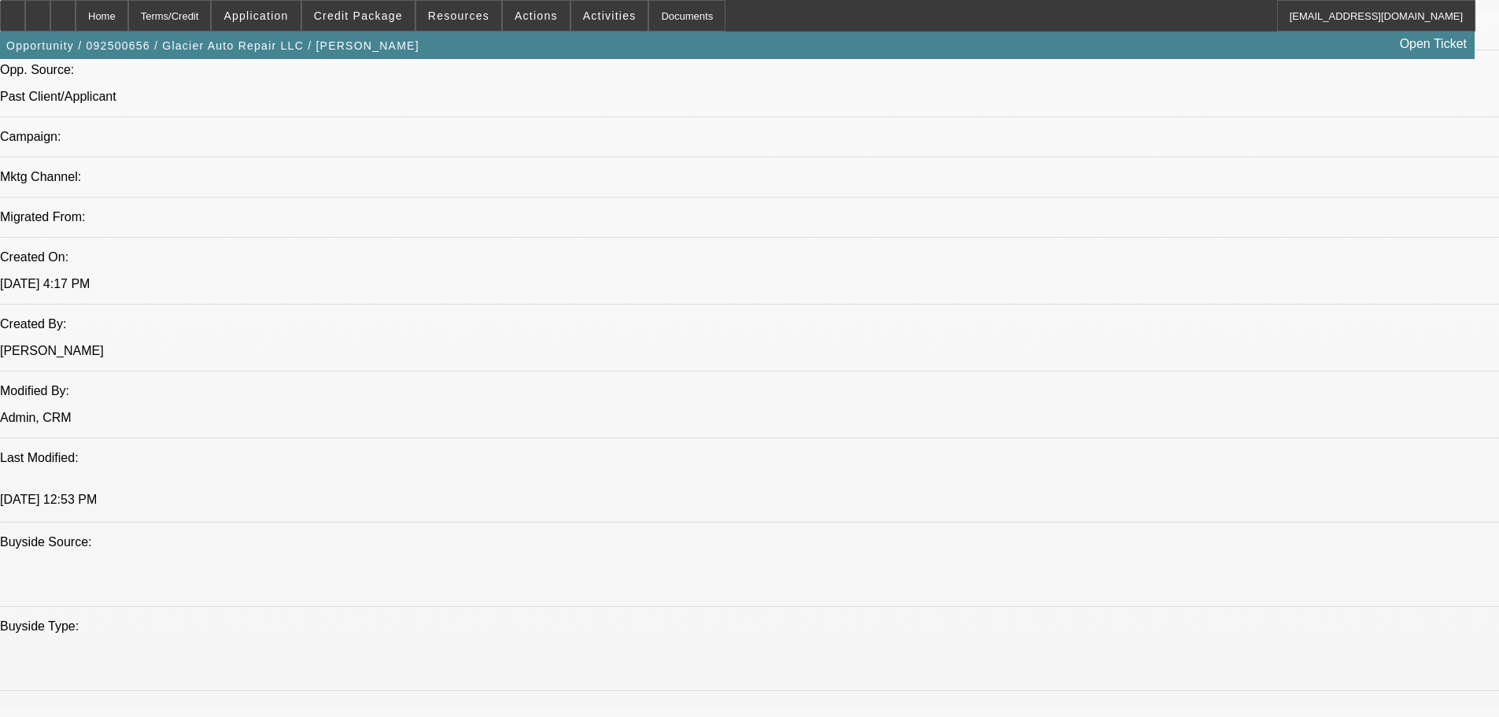
scroll to position [397, 0]
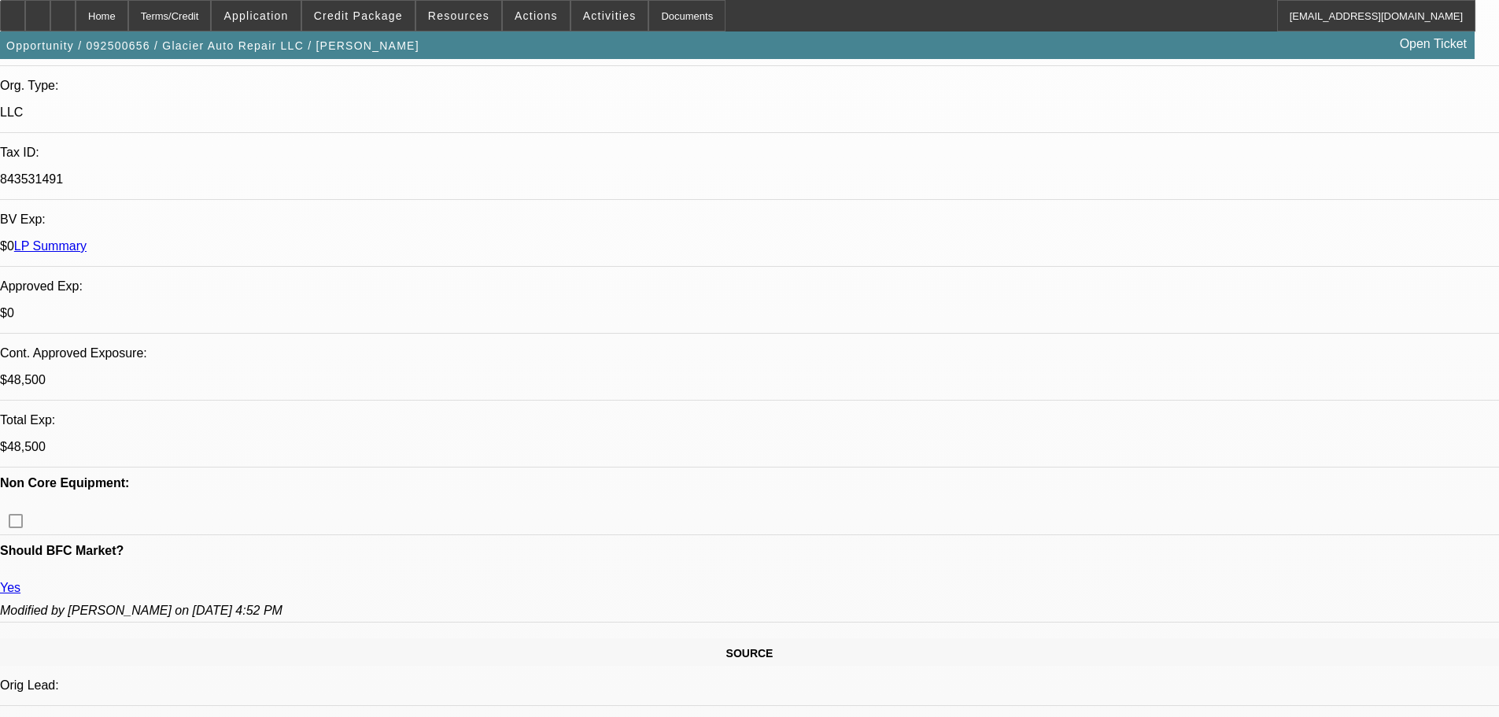
drag, startPoint x: 837, startPoint y: 234, endPoint x: 840, endPoint y: 177, distance: 57.5
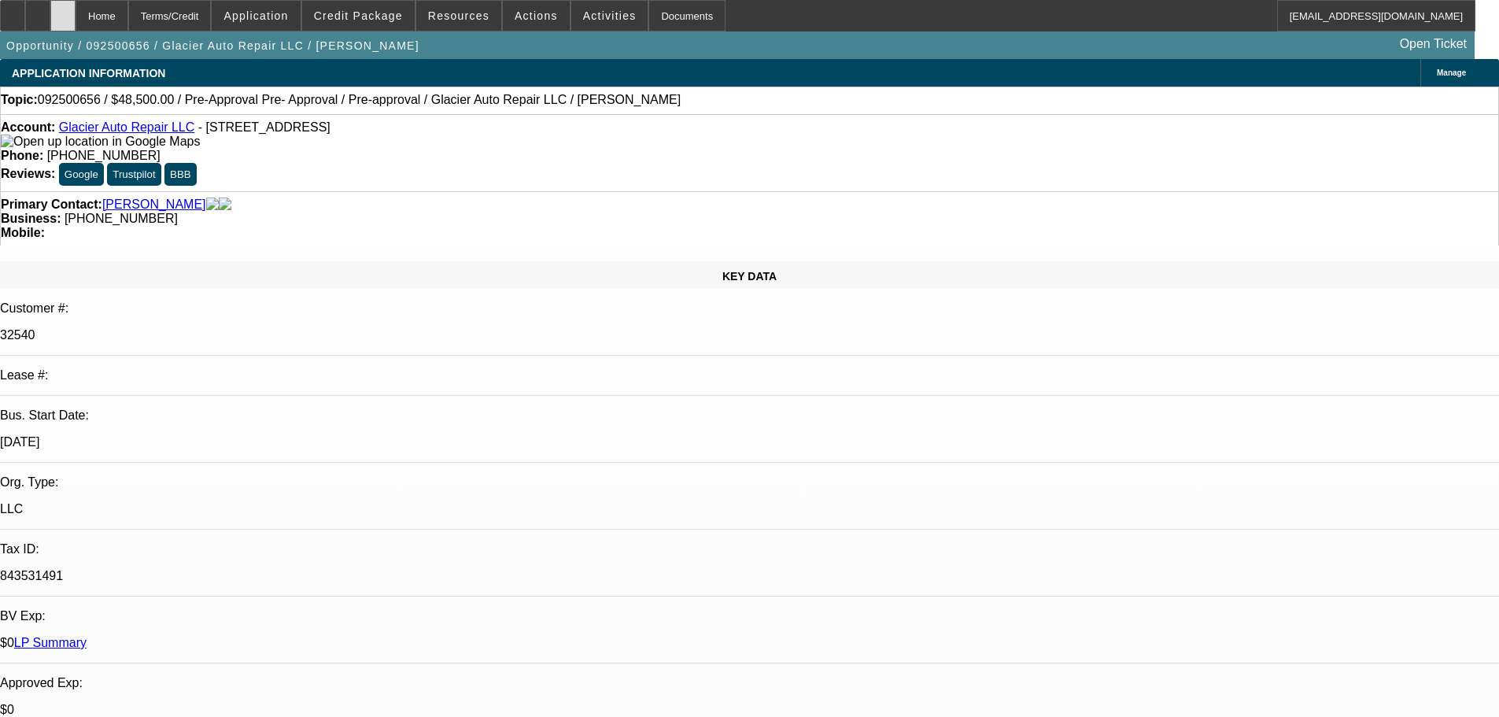
click at [76, 9] on div at bounding box center [62, 15] width 25 height 31
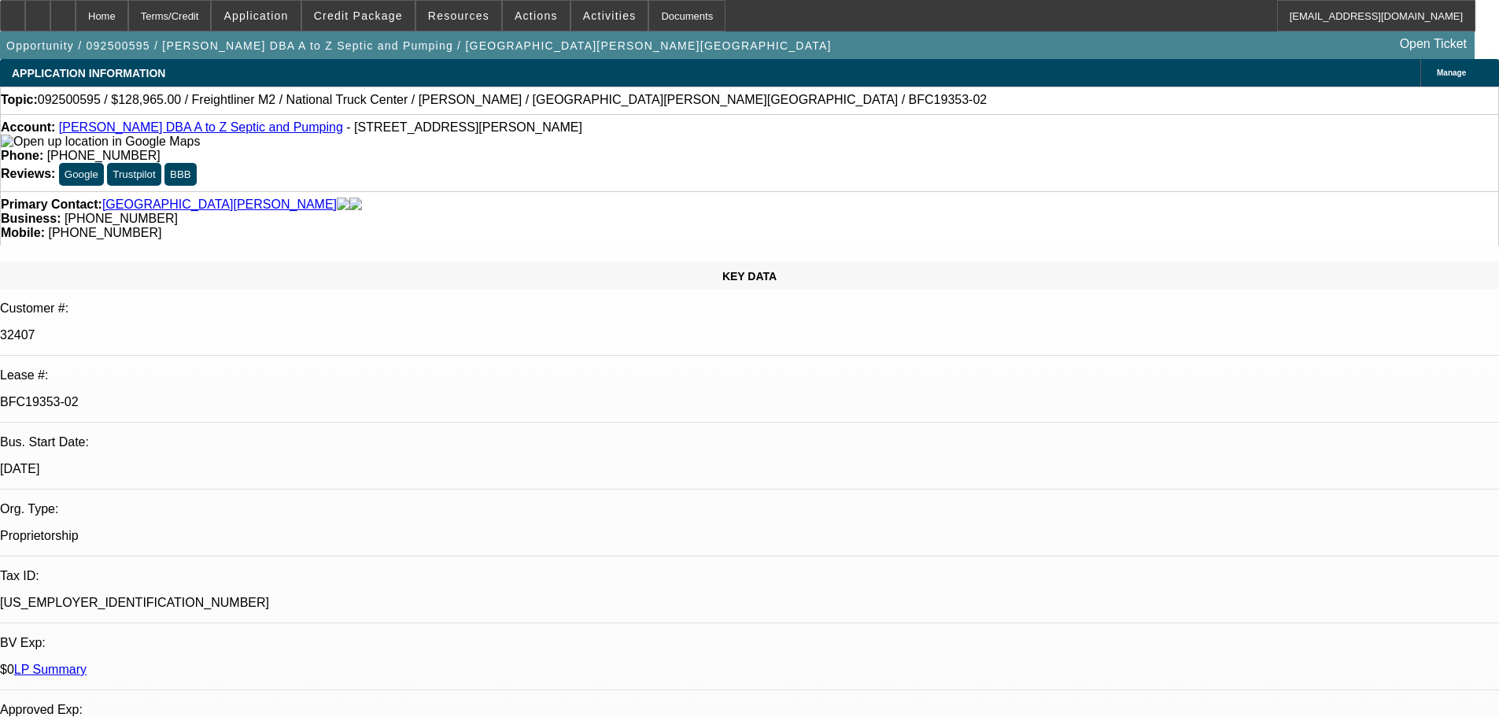
select select "0"
select select "6"
select select "0"
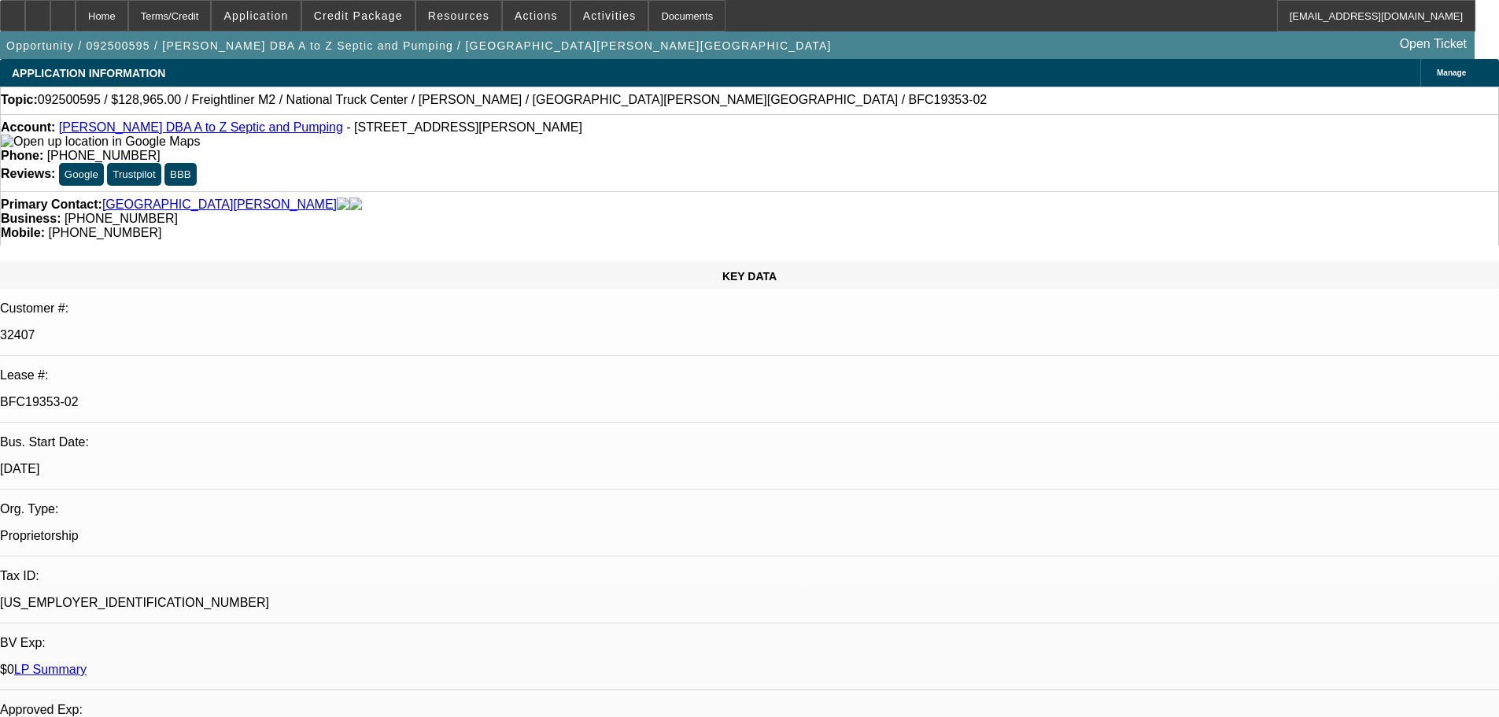
select select "0"
select select "6"
select select "0"
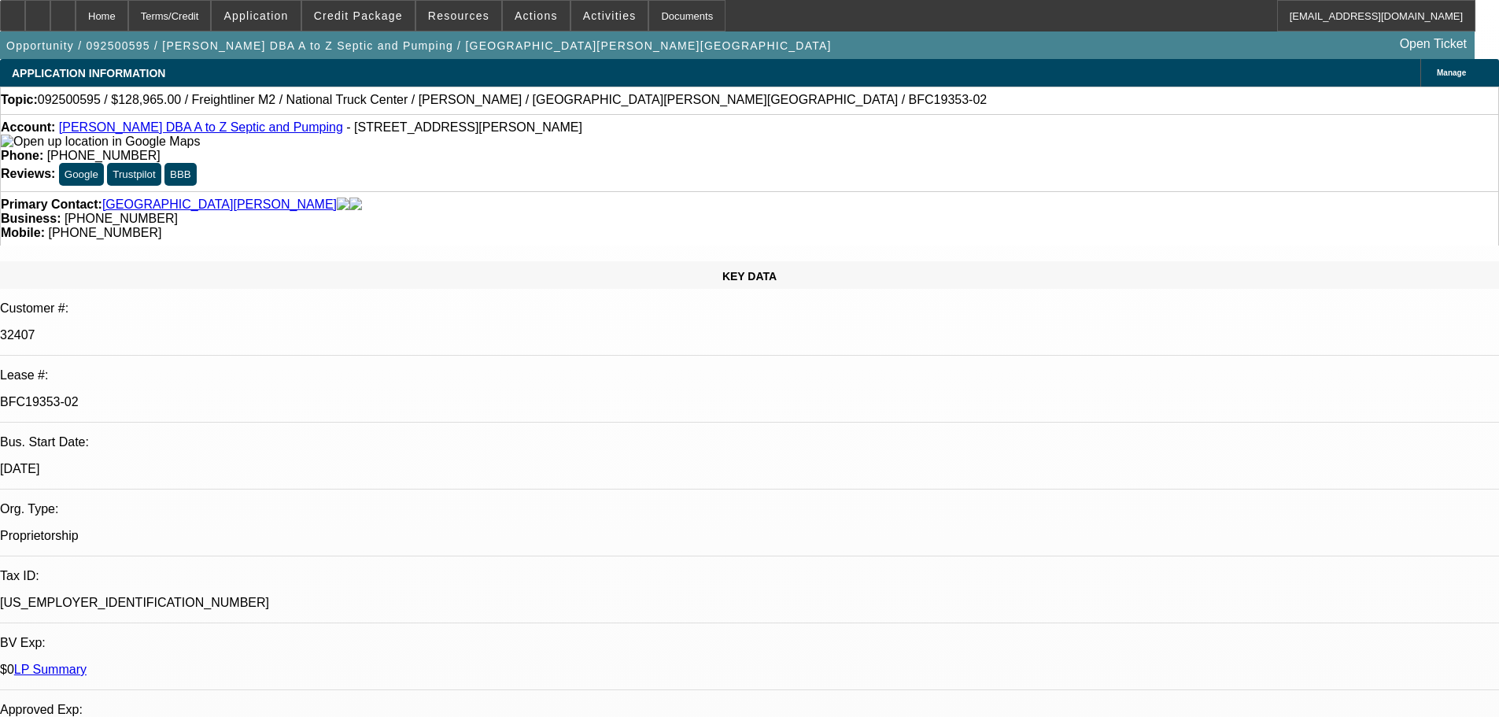
select select "0"
select select "6"
select select "0"
select select "2"
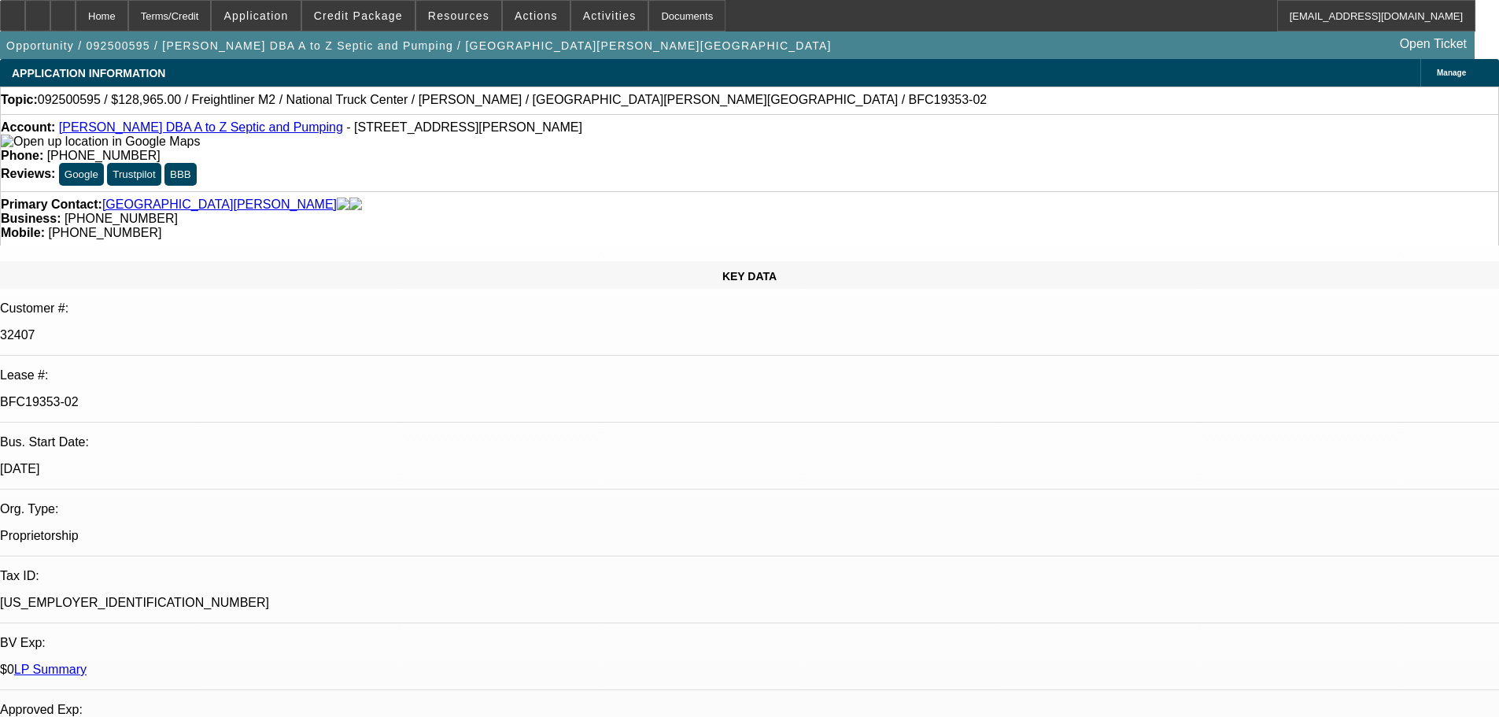
select select "0"
select select "6"
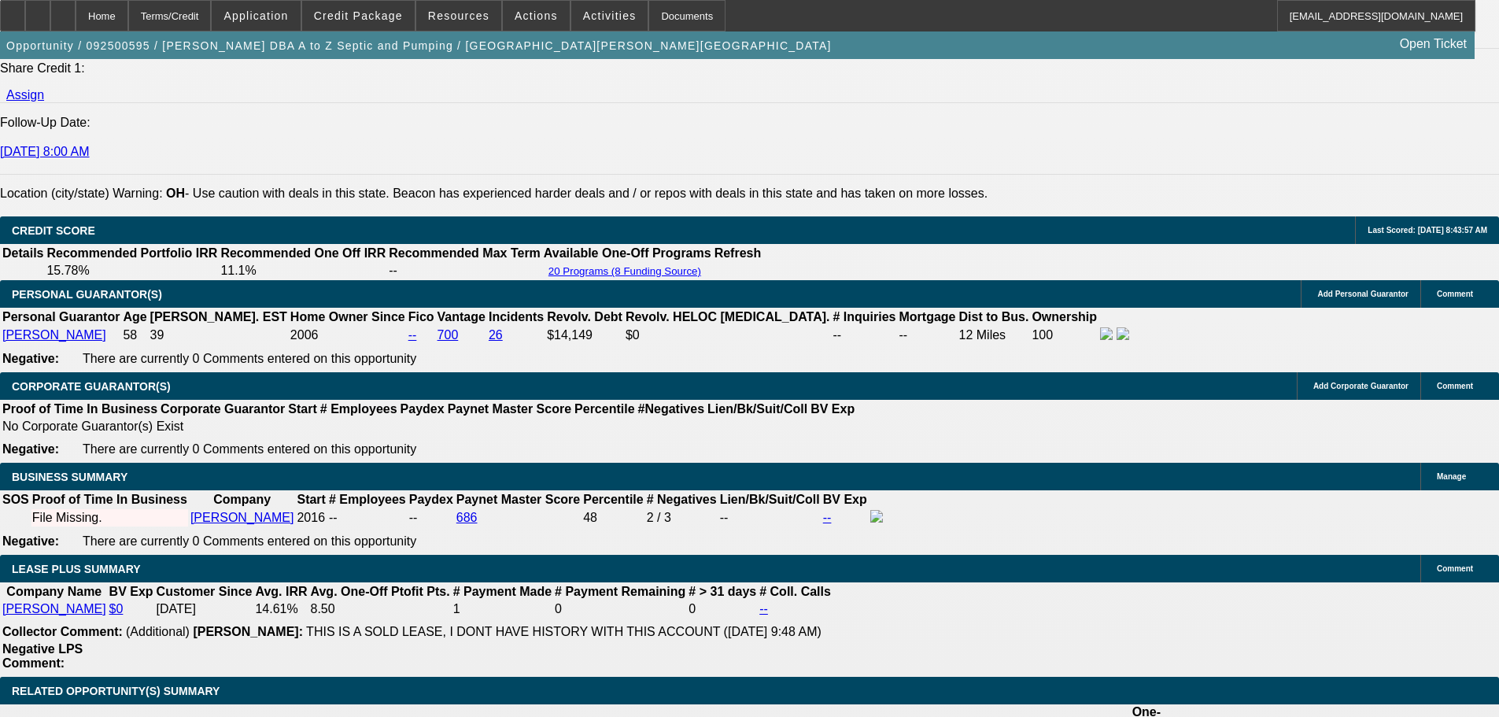
drag, startPoint x: 634, startPoint y: 369, endPoint x: 663, endPoint y: 564, distance: 197.3
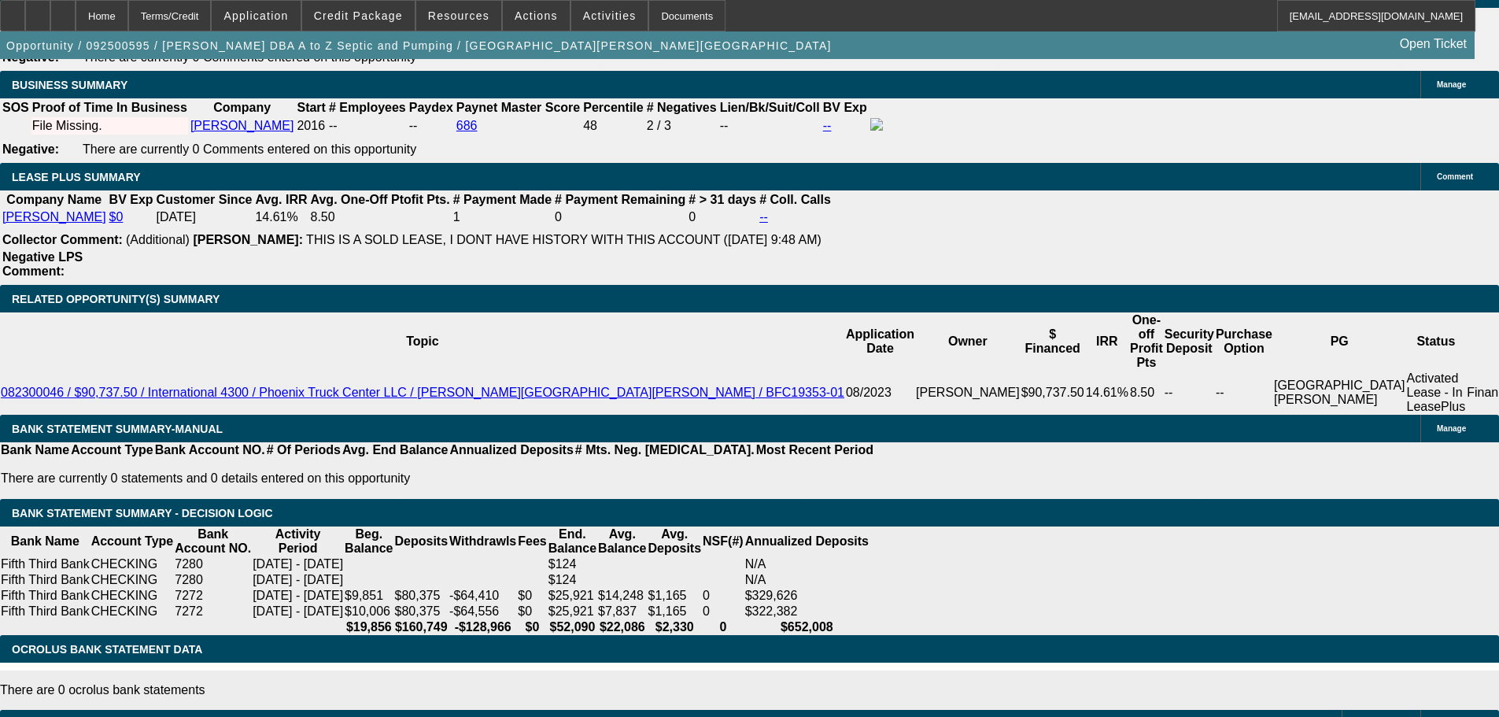
drag, startPoint x: 681, startPoint y: 471, endPoint x: 664, endPoint y: 373, distance: 99.0
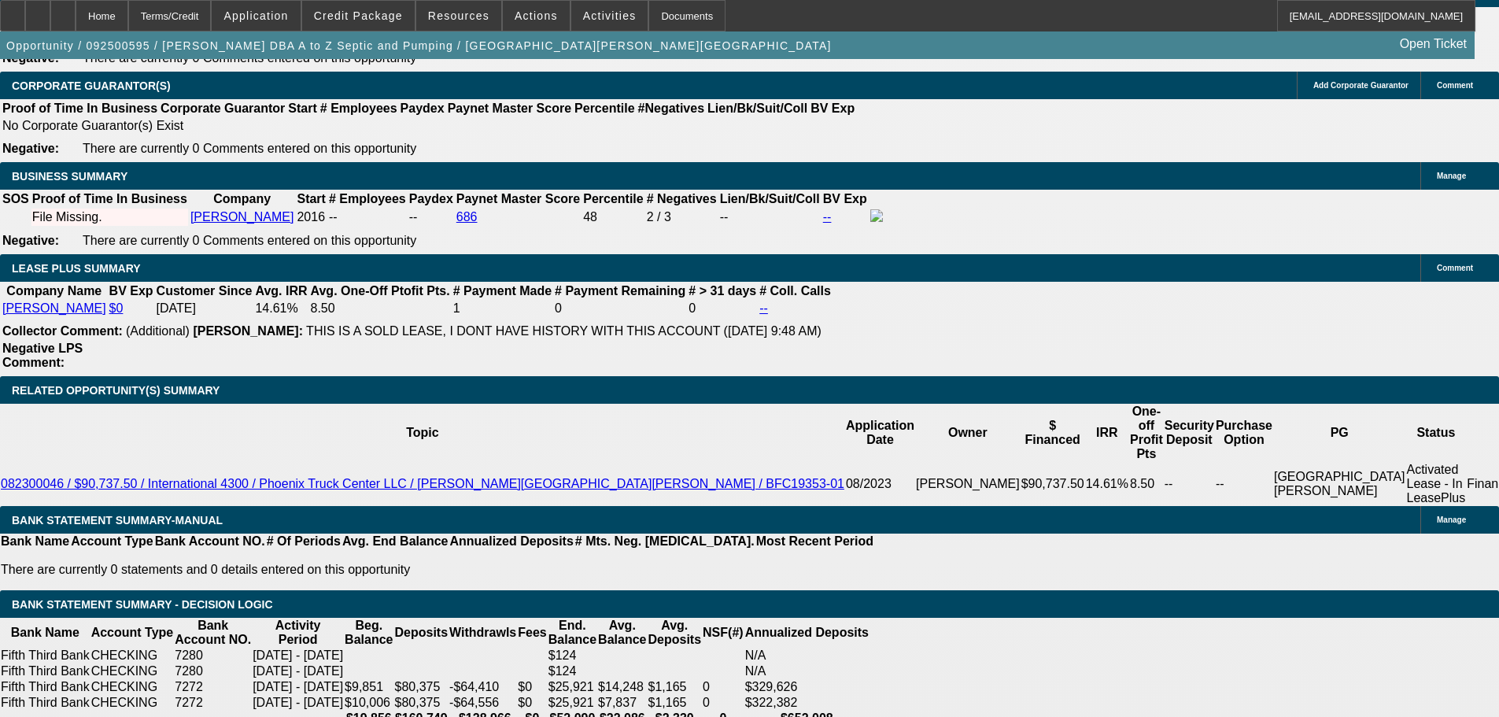
drag, startPoint x: 594, startPoint y: 349, endPoint x: 593, endPoint y: 311, distance: 38.6
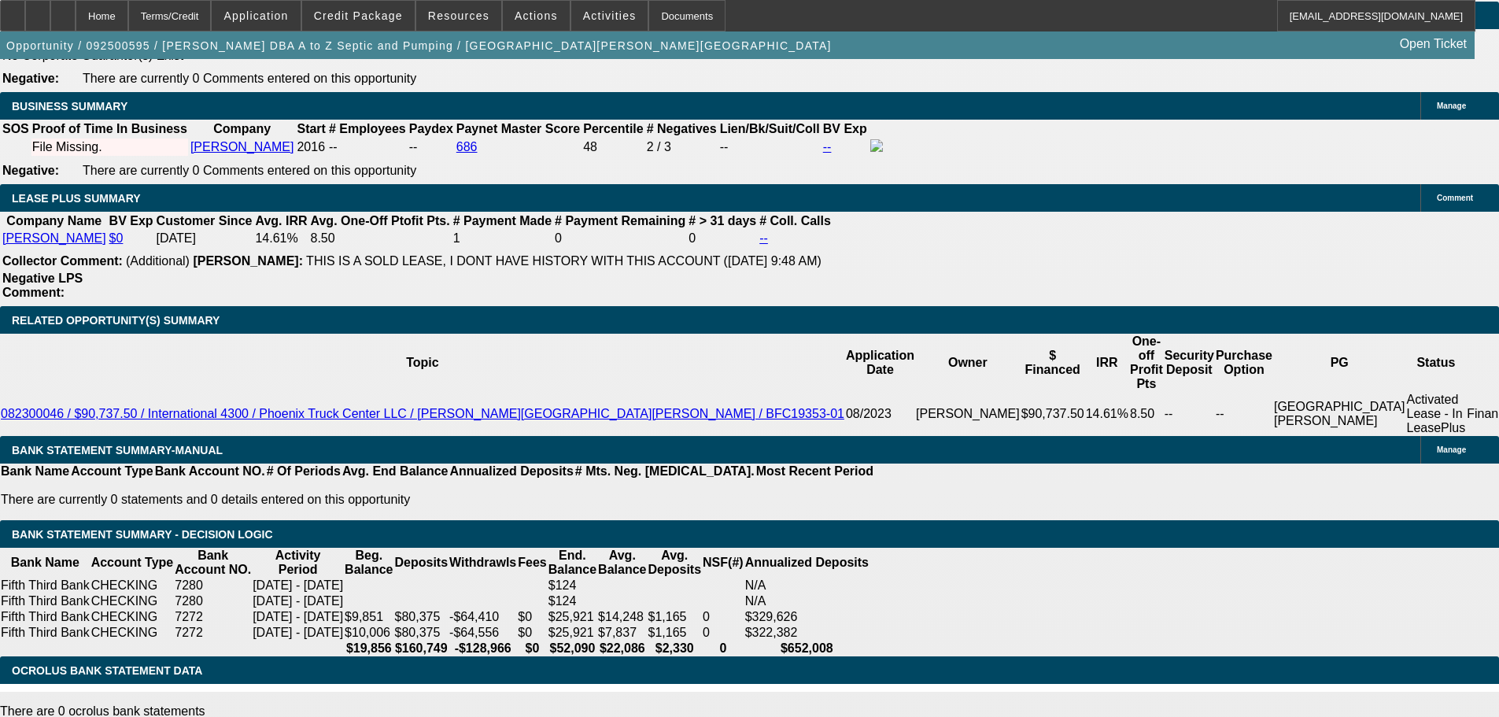
scroll to position [2605, 0]
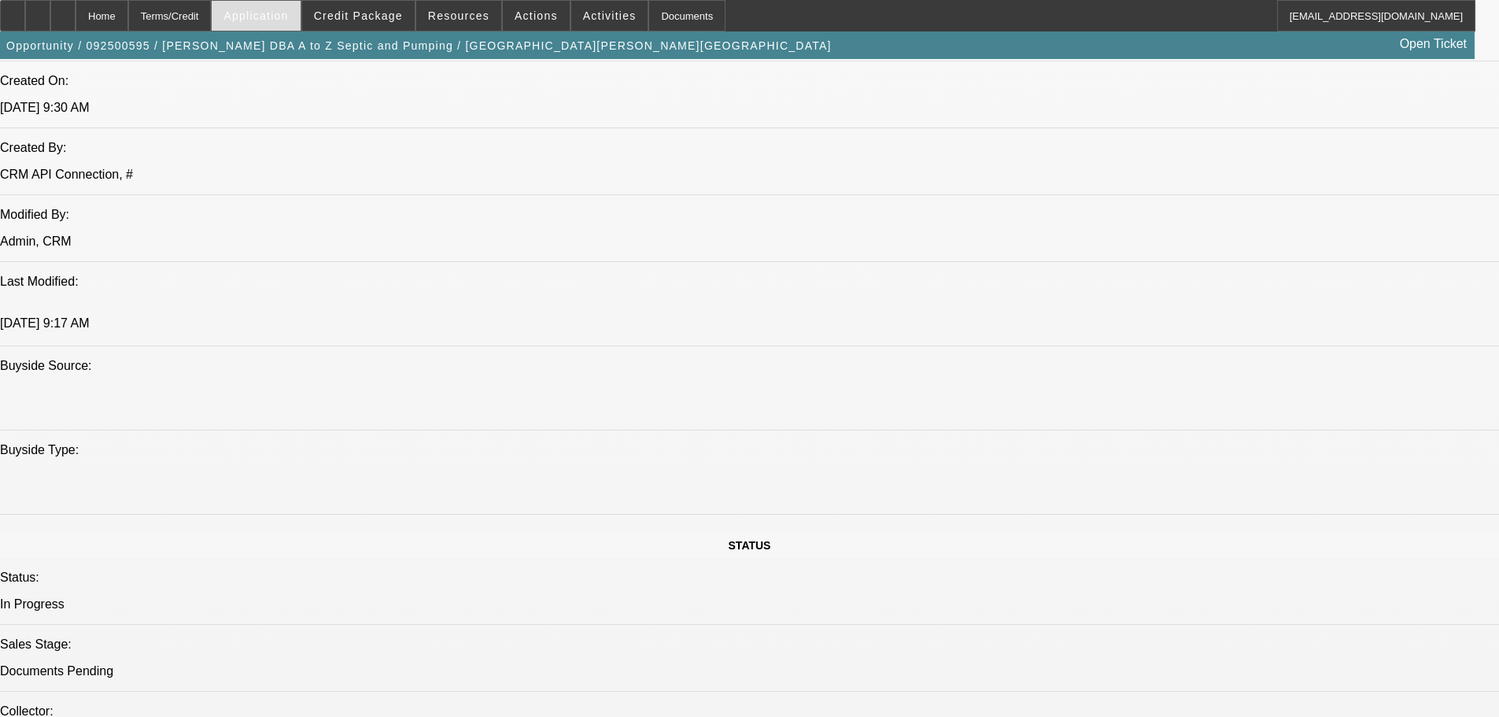
drag, startPoint x: 388, startPoint y: 125, endPoint x: 279, endPoint y: 0, distance: 165.7
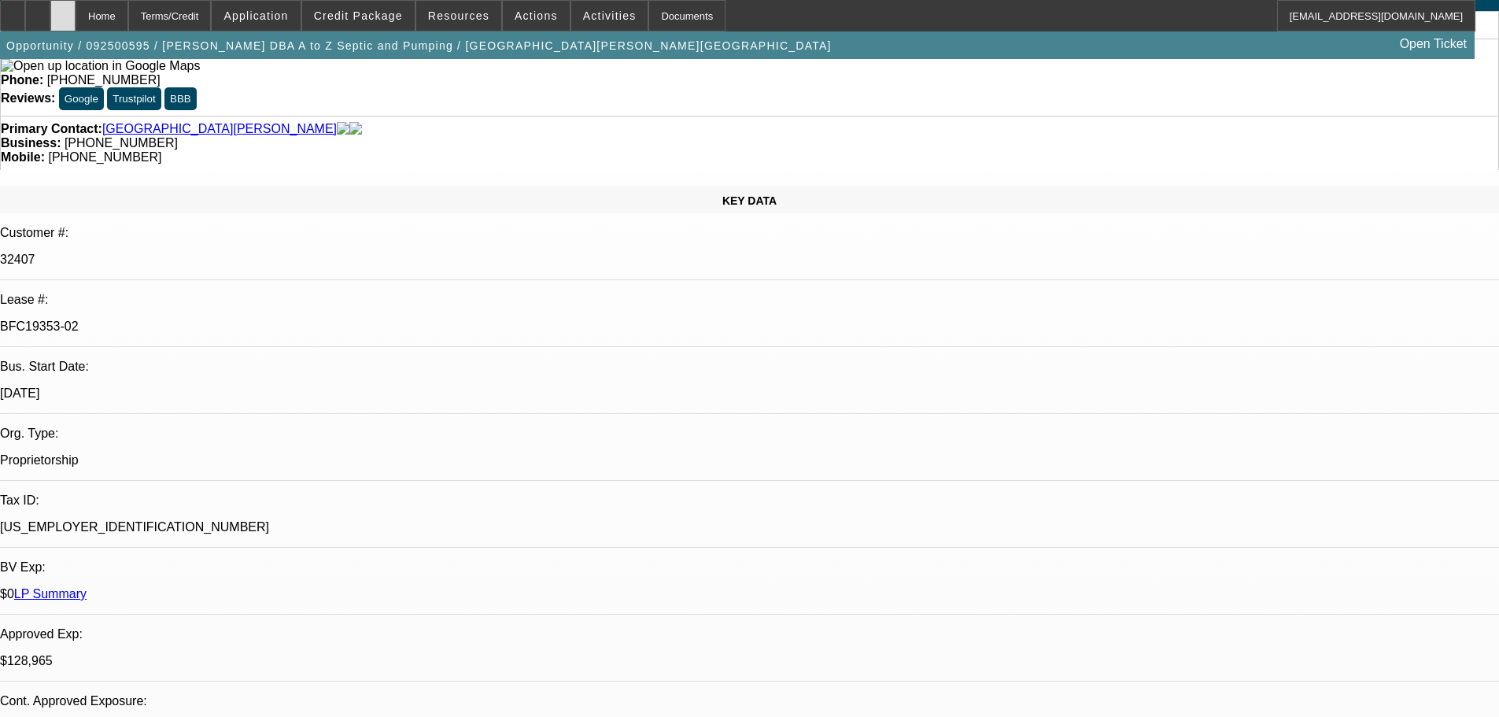
click at [76, 17] on div at bounding box center [62, 15] width 25 height 31
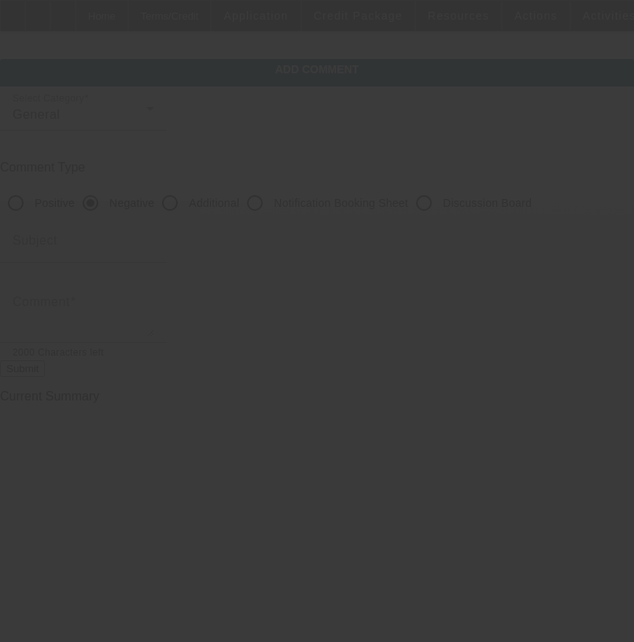
drag, startPoint x: 456, startPoint y: 201, endPoint x: 469, endPoint y: 211, distance: 16.8
click at [456, 201] on div at bounding box center [317, 321] width 634 height 642
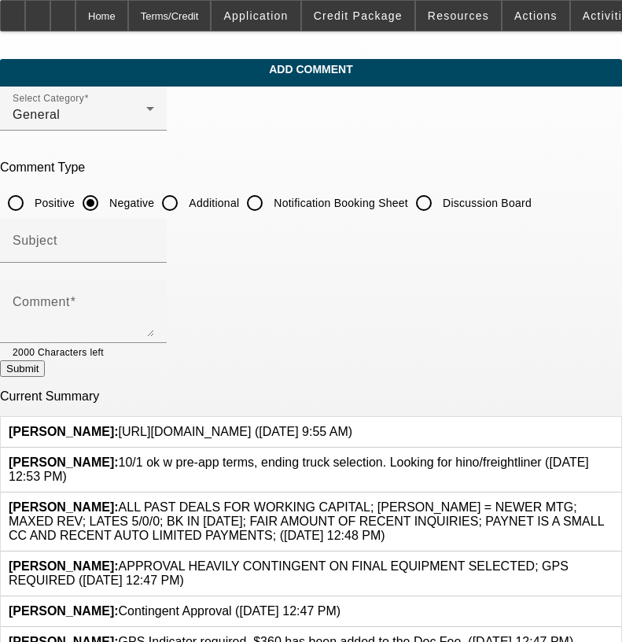
click at [440, 194] on input "Discussion Board" at bounding box center [423, 202] width 31 height 31
radio input "true"
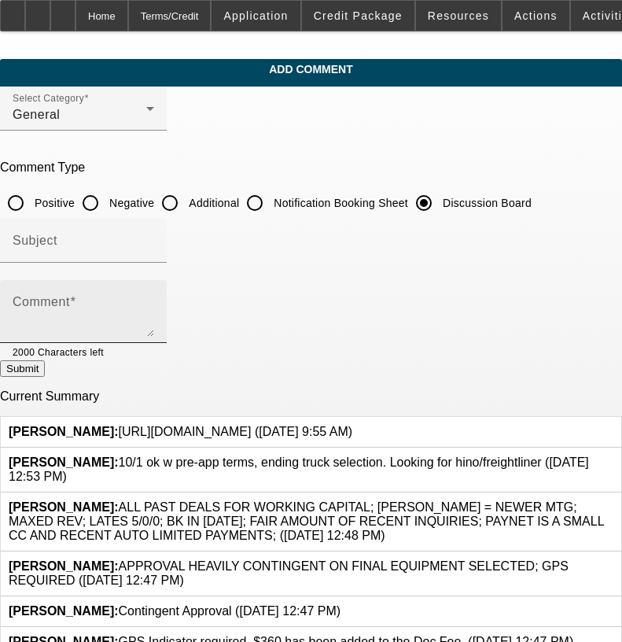
click at [154, 290] on div "Comment" at bounding box center [84, 311] width 142 height 63
paste textarea "10/1 ok w pre-app terms, ending truck selection. Looking for hino/freightliner"
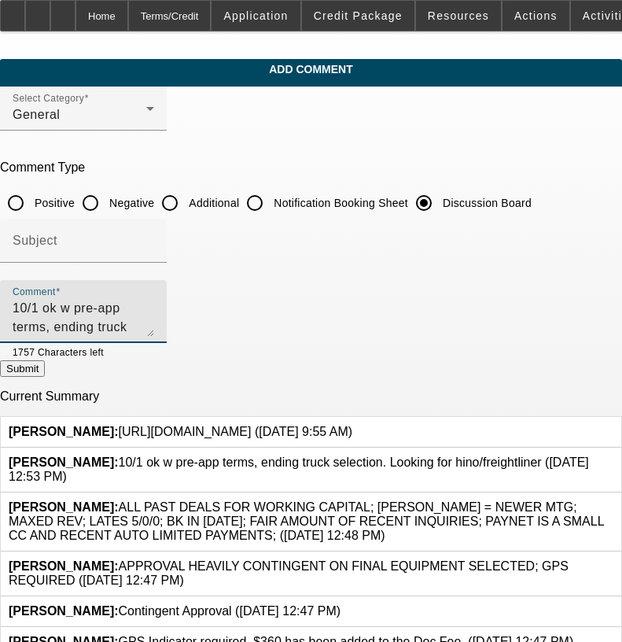
scroll to position [15, 0]
type textarea "10/1 ok w pre-app terms, ending truck selection. Looking for hino/freightliner-…"
click at [167, 329] on div "Comment 10/1 ok w pre-app terms, ending truck selection. Looking for hino/freig…" at bounding box center [83, 311] width 167 height 63
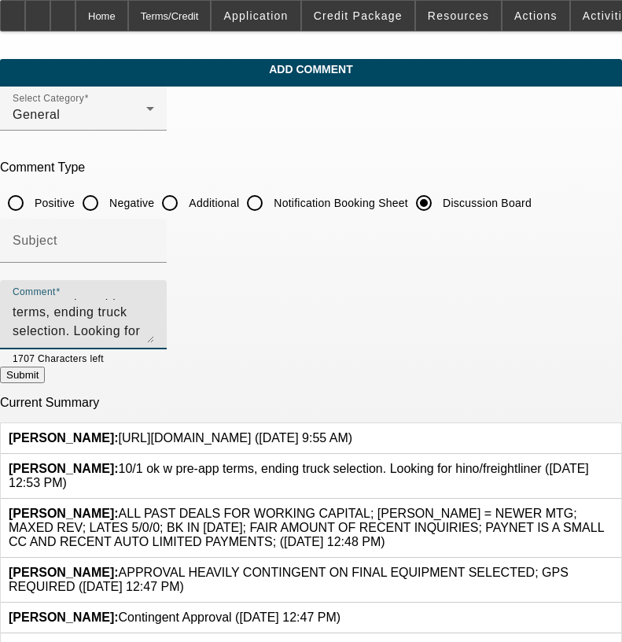
scroll to position [0, 0]
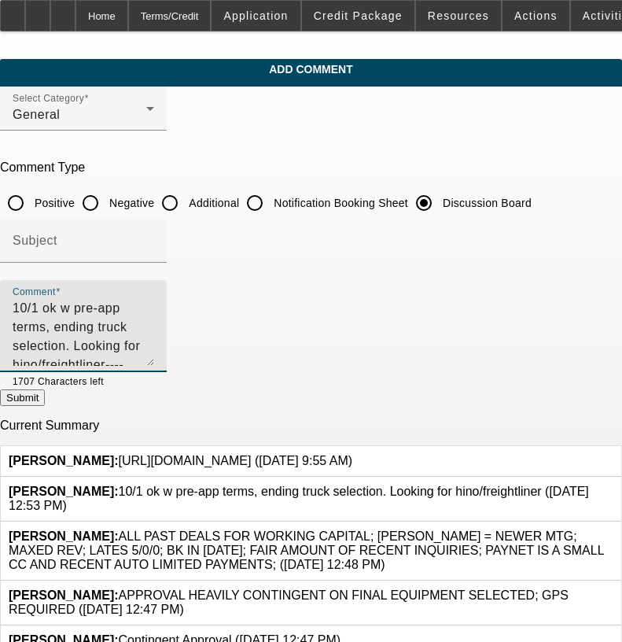
drag, startPoint x: 577, startPoint y: 331, endPoint x: 540, endPoint y: 360, distance: 47.1
click at [154, 360] on textarea "10/1 ok w pre-app terms, ending truck selection. Looking for hino/freightliner-…" at bounding box center [84, 332] width 142 height 67
click at [154, 351] on textarea "10/1 ok w pre-app terms, ending truck selection. Looking for hino/freightliner-…" at bounding box center [84, 332] width 142 height 67
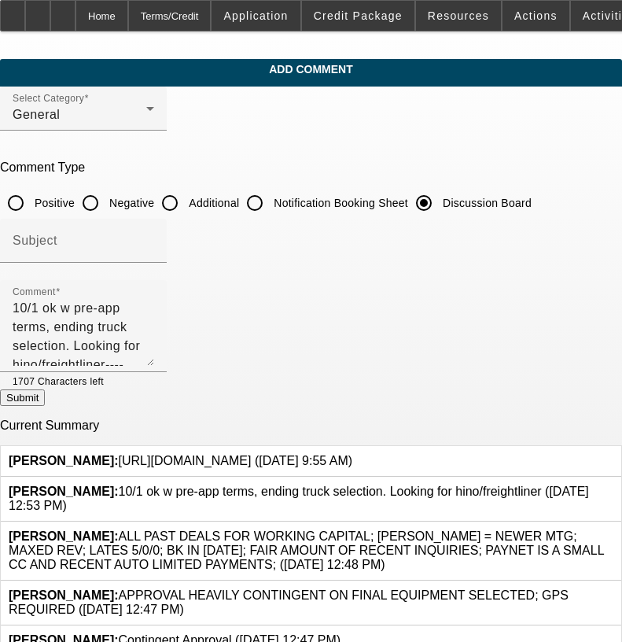
click at [614, 485] on icon at bounding box center [614, 485] width 0 height 0
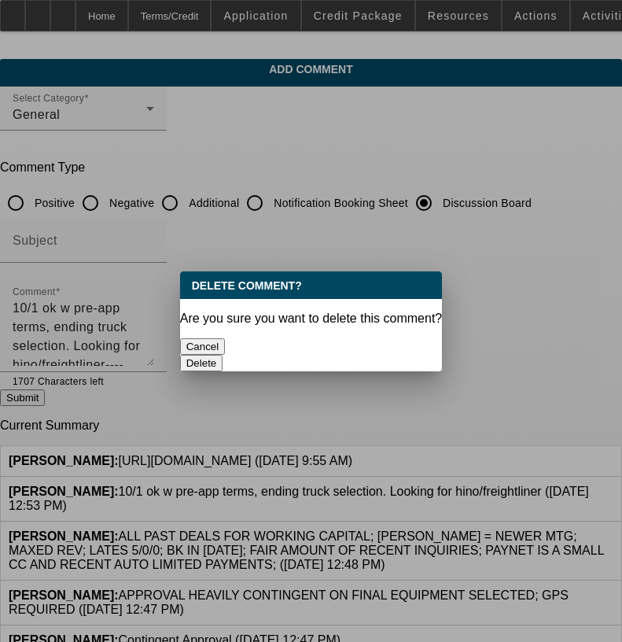
click at [223, 355] on button "Delete" at bounding box center [201, 363] width 43 height 17
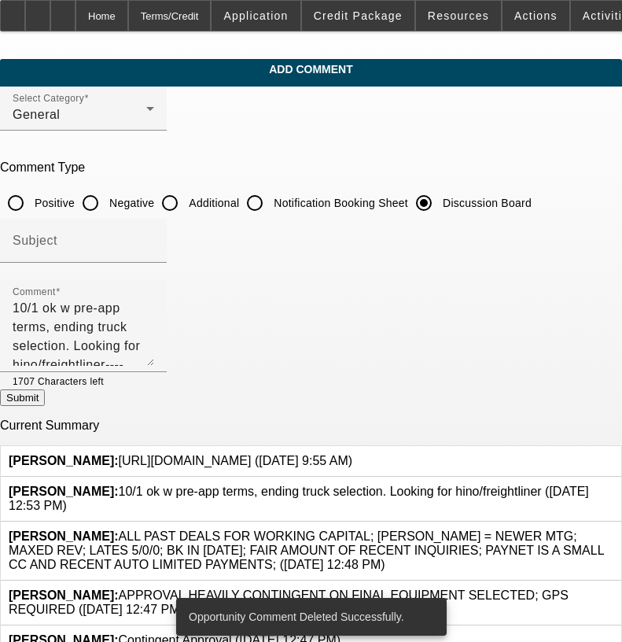
click at [45, 404] on button "Submit" at bounding box center [22, 397] width 45 height 17
radio input "true"
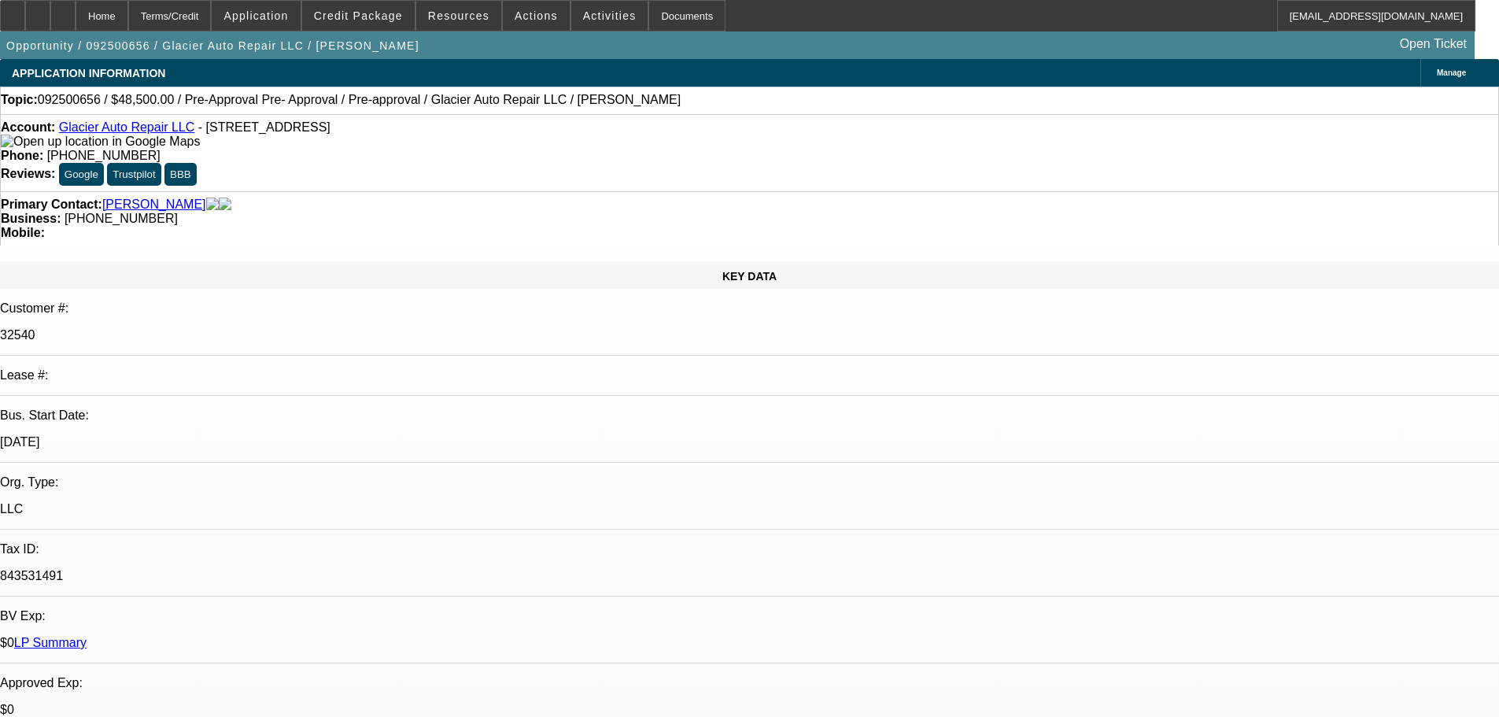
select select "0"
select select "2"
select select "0.1"
select select "0"
select select "2"
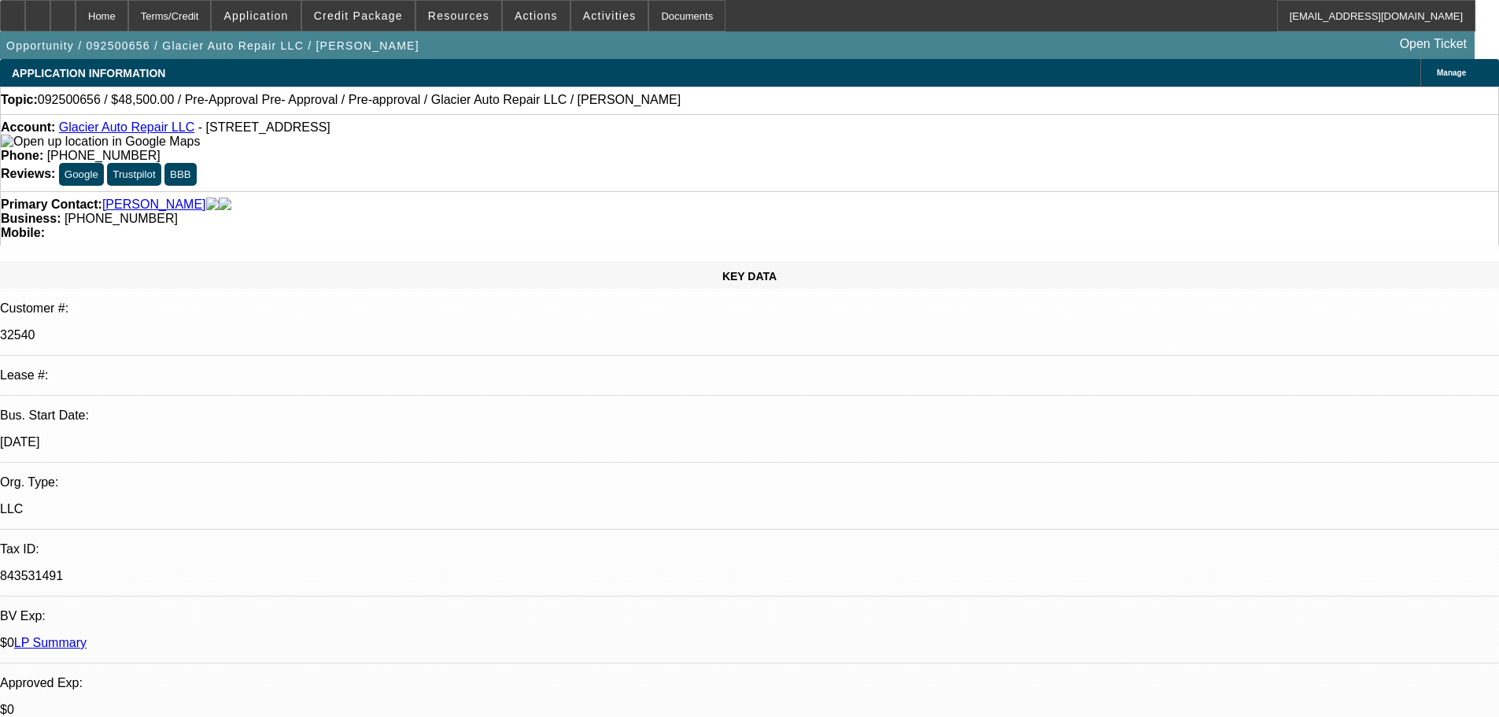
select select "0.1"
select select "0"
select select "2"
select select "0.1"
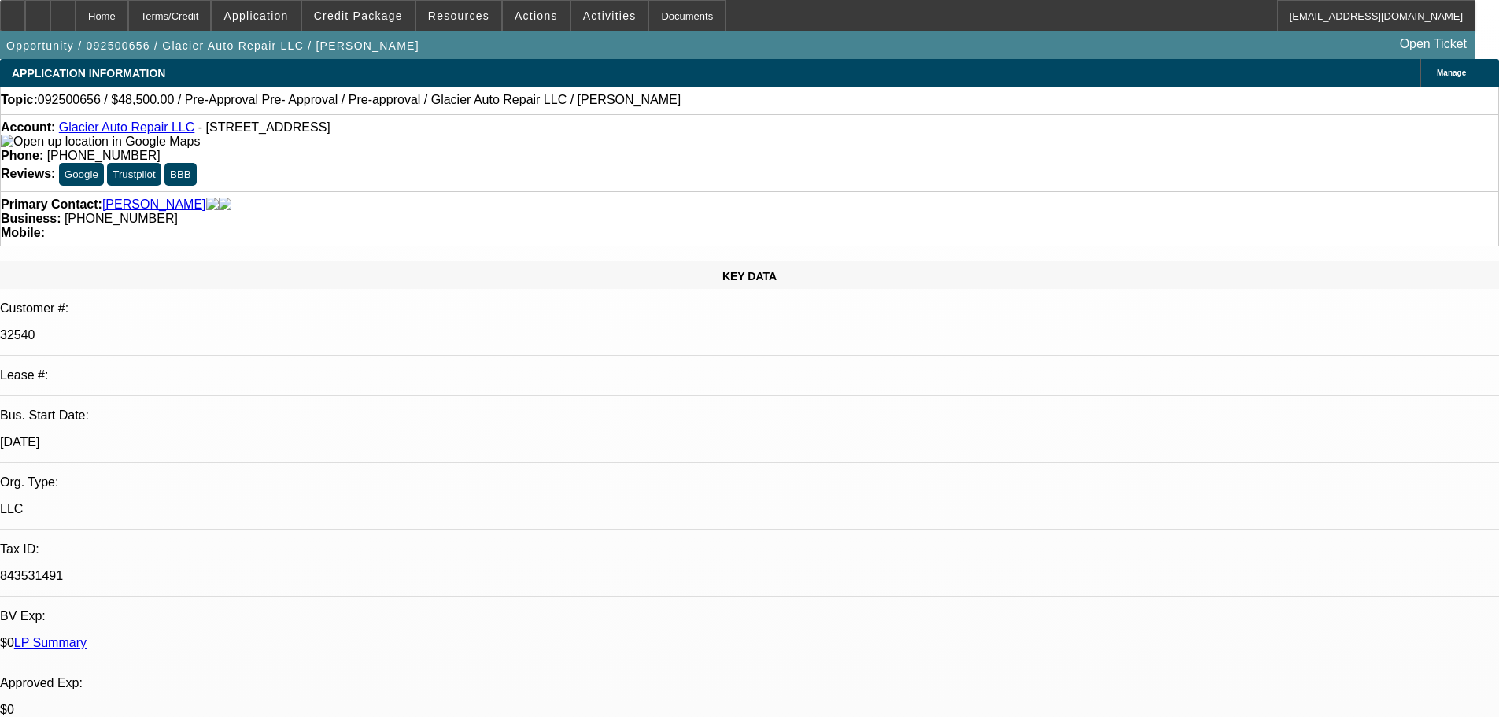
select select "2"
select select "0.1"
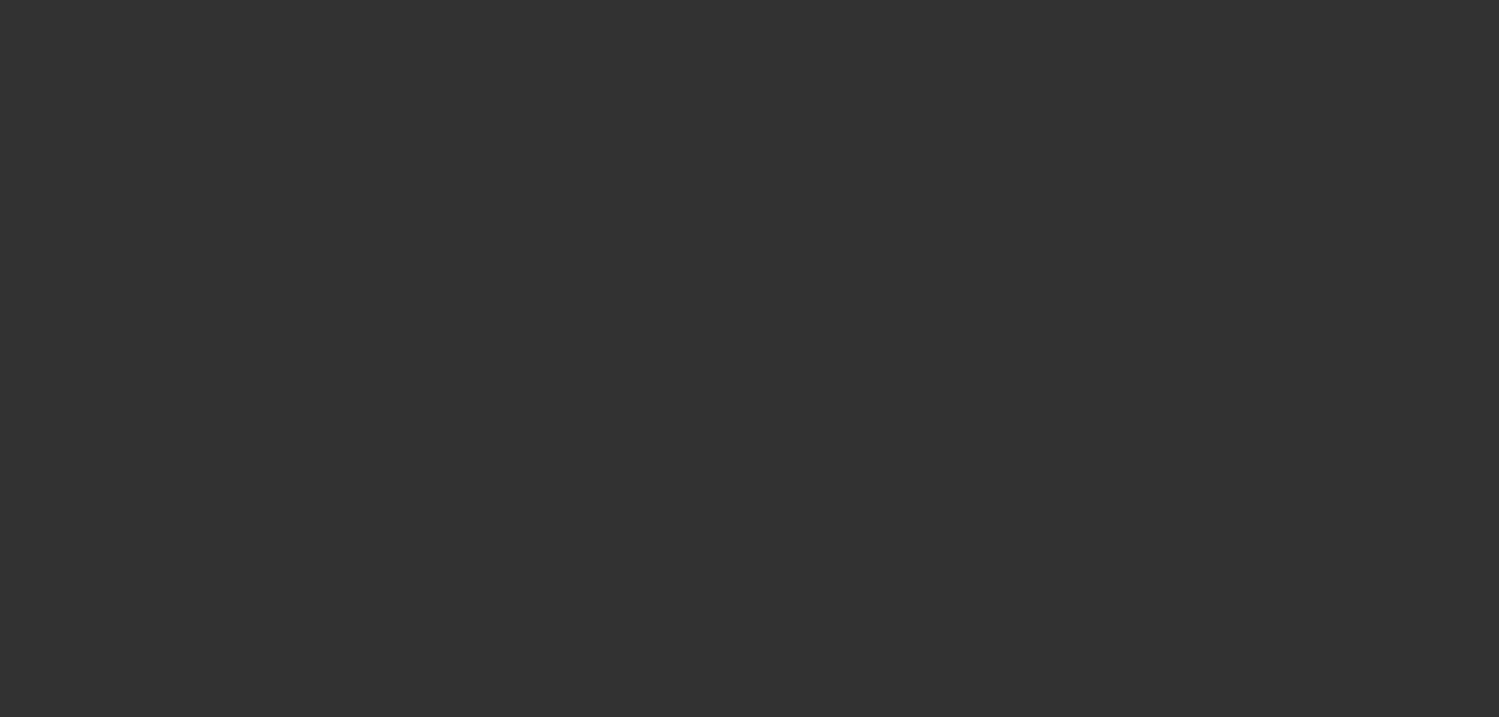
select select "1"
select select "2"
select select "4"
select select "1"
select select "2"
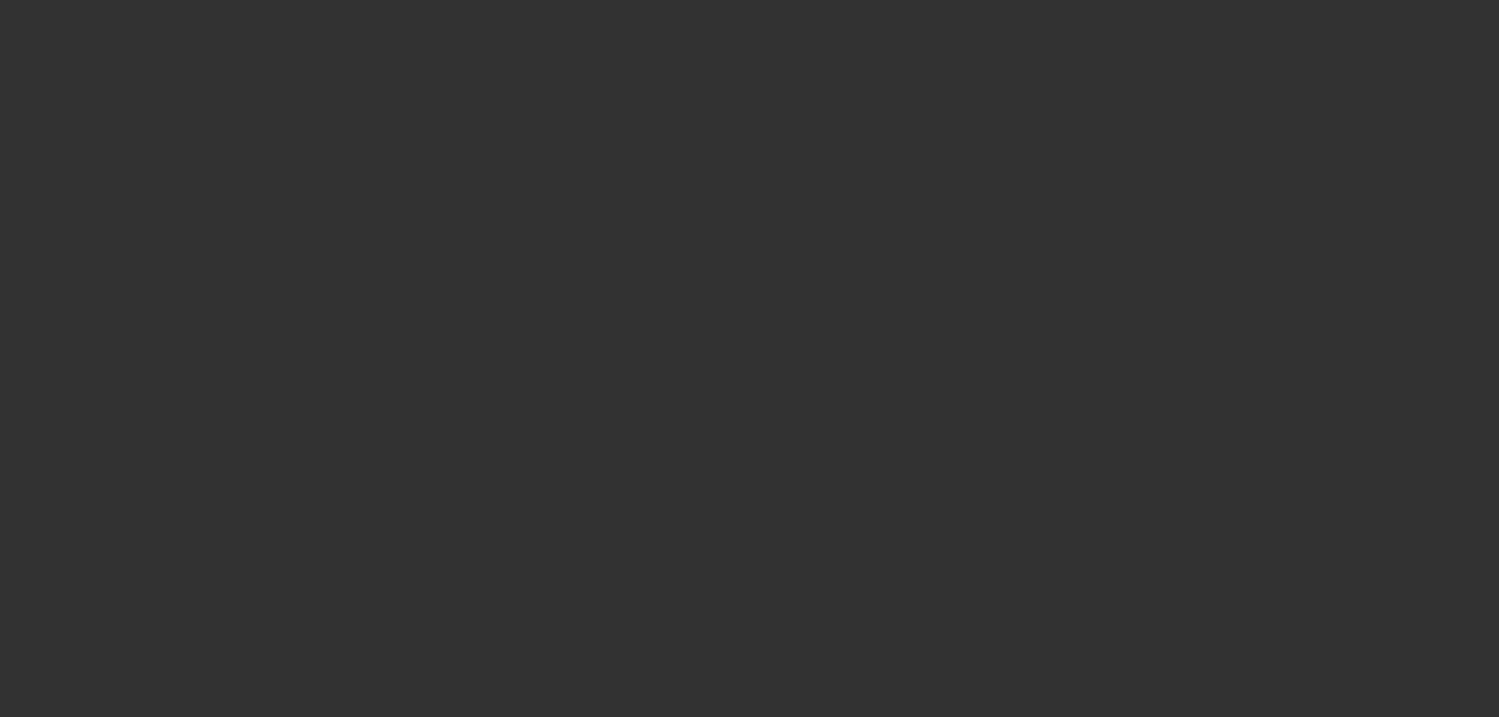
select select "4"
select select "1"
select select "2"
select select "4"
select select "1"
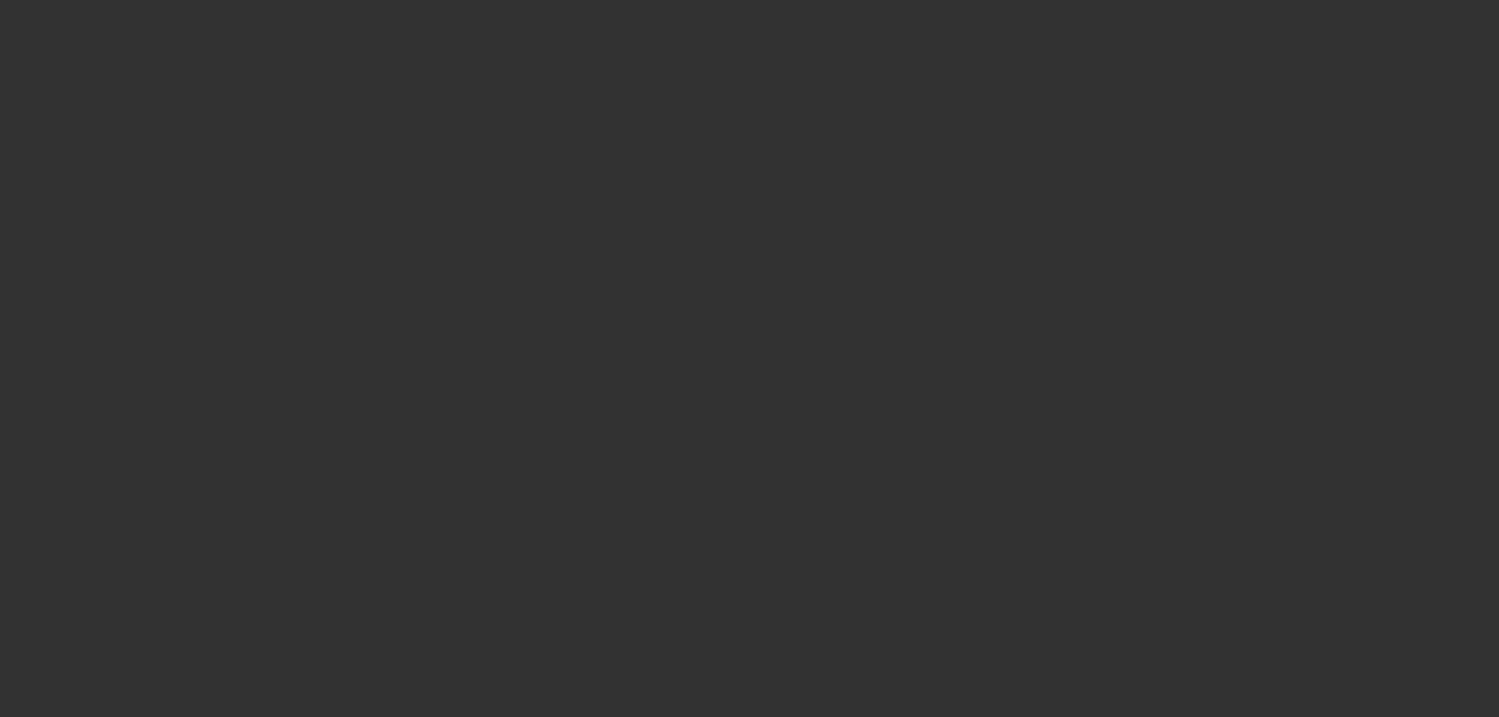
select select "2"
select select "4"
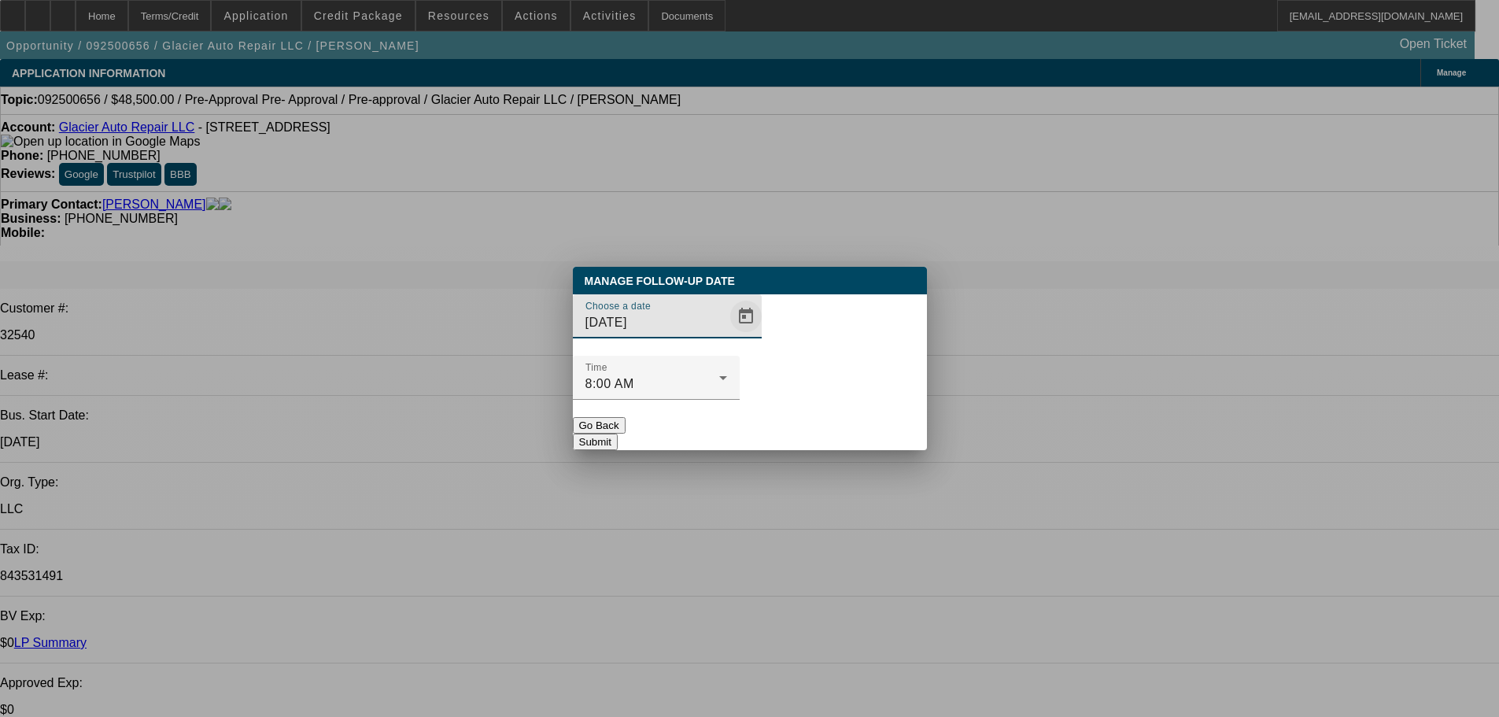
click at [727, 335] on span "Open calendar" at bounding box center [746, 316] width 38 height 38
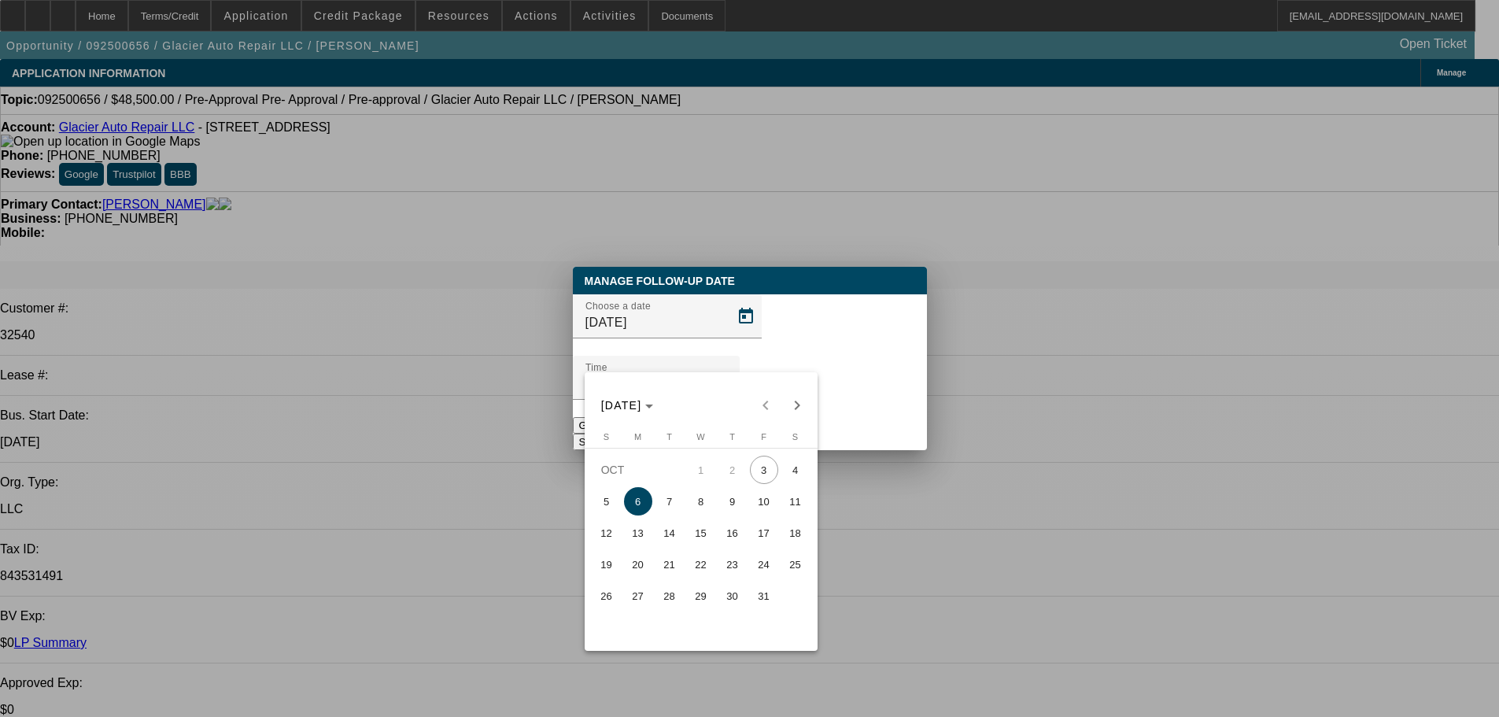
click at [772, 538] on span "17" at bounding box center [764, 533] width 28 height 28
type input "[DATE]"
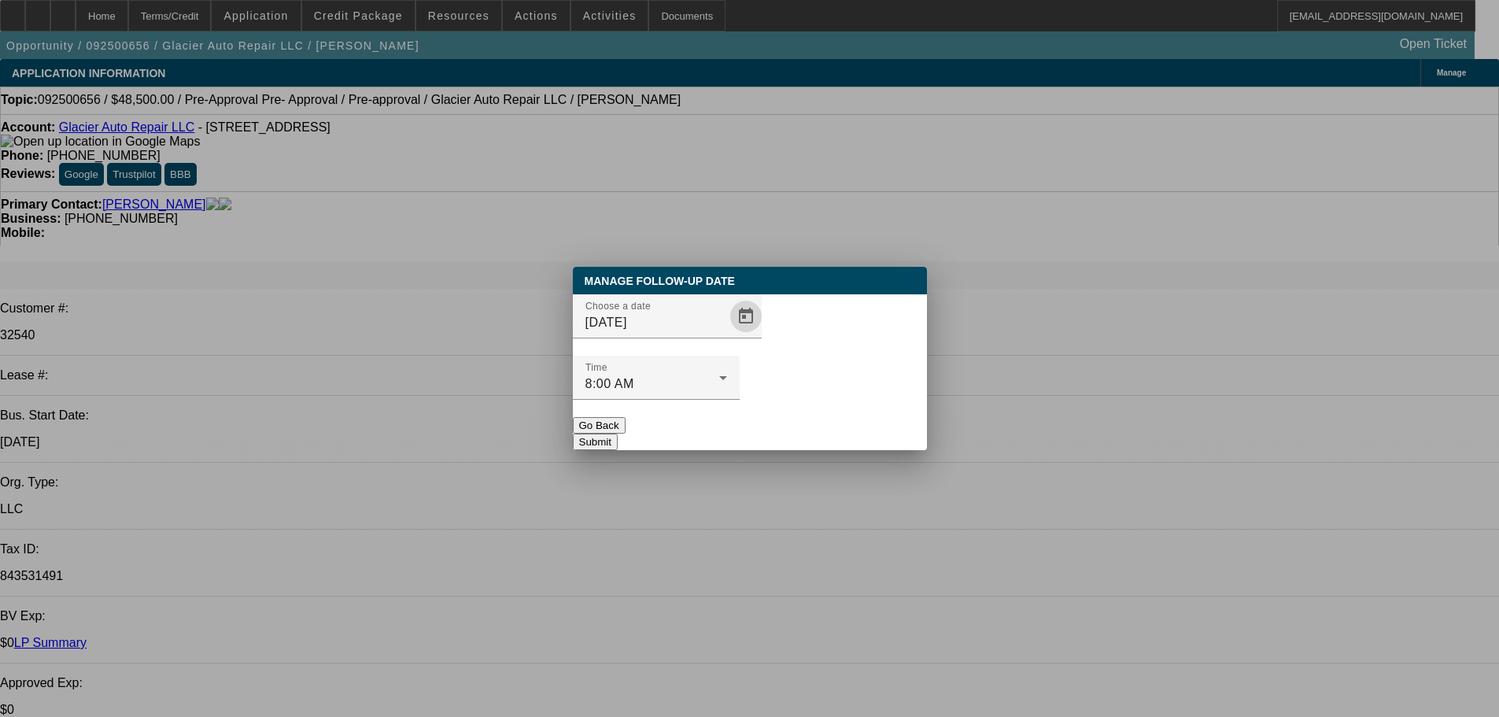
click at [618, 434] on button "Submit" at bounding box center [595, 442] width 45 height 17
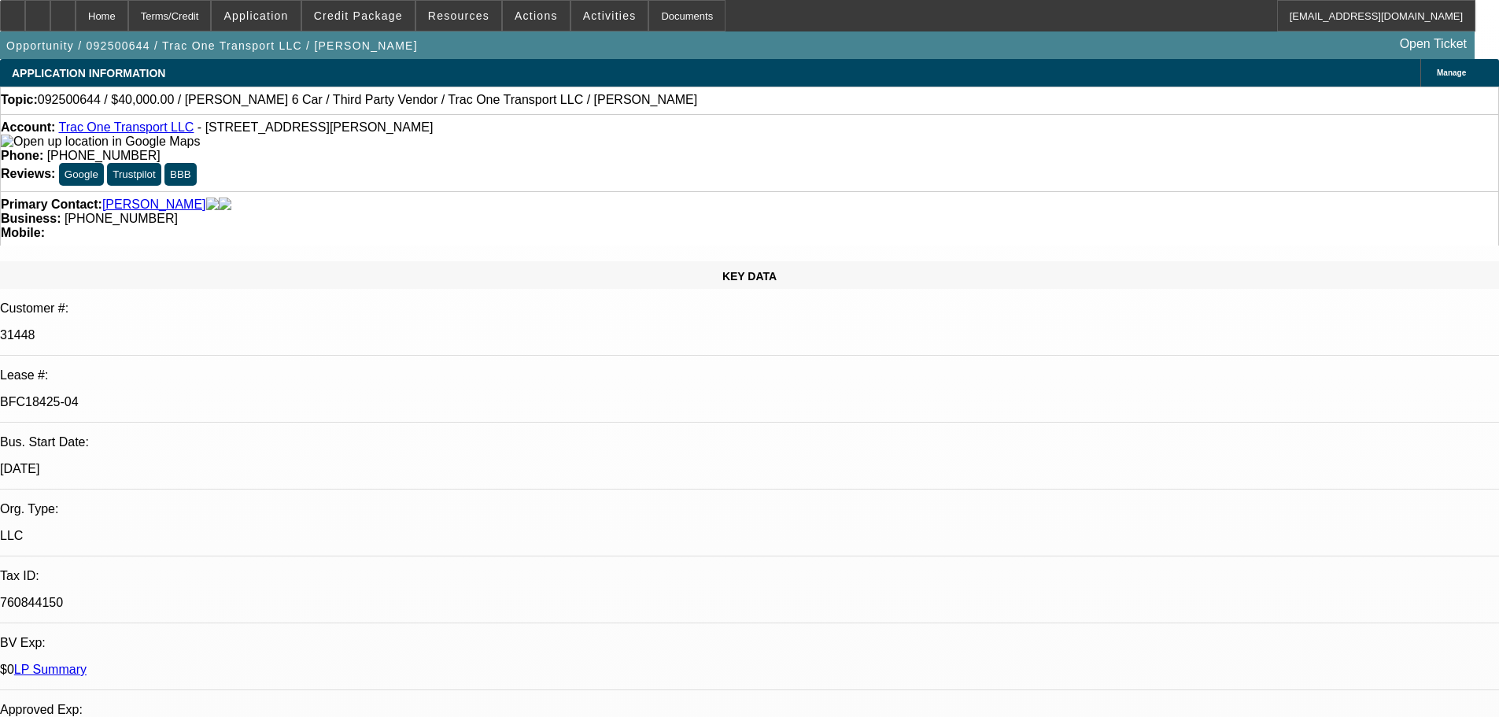
select select "0"
select select "3"
select select "0"
select select "6"
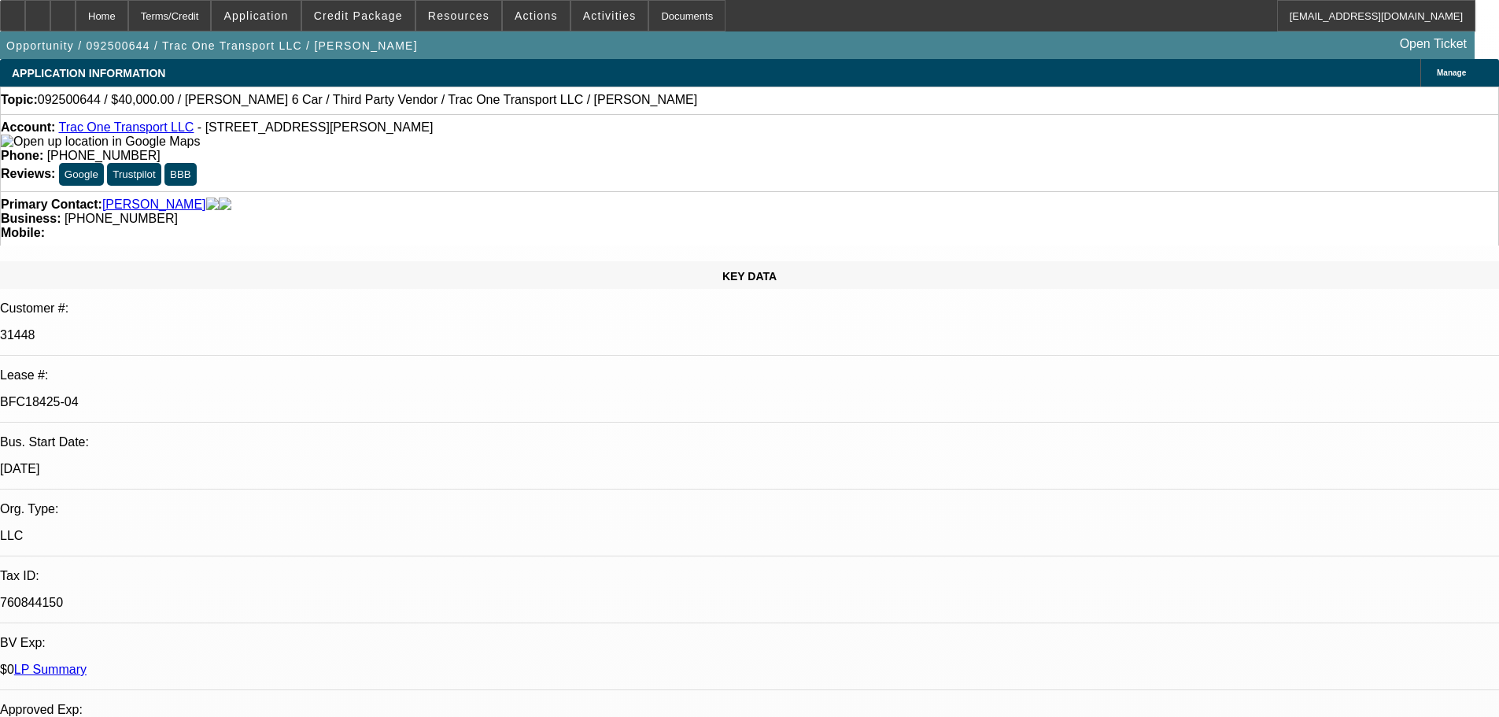
select select "0"
select select "6"
select select "0"
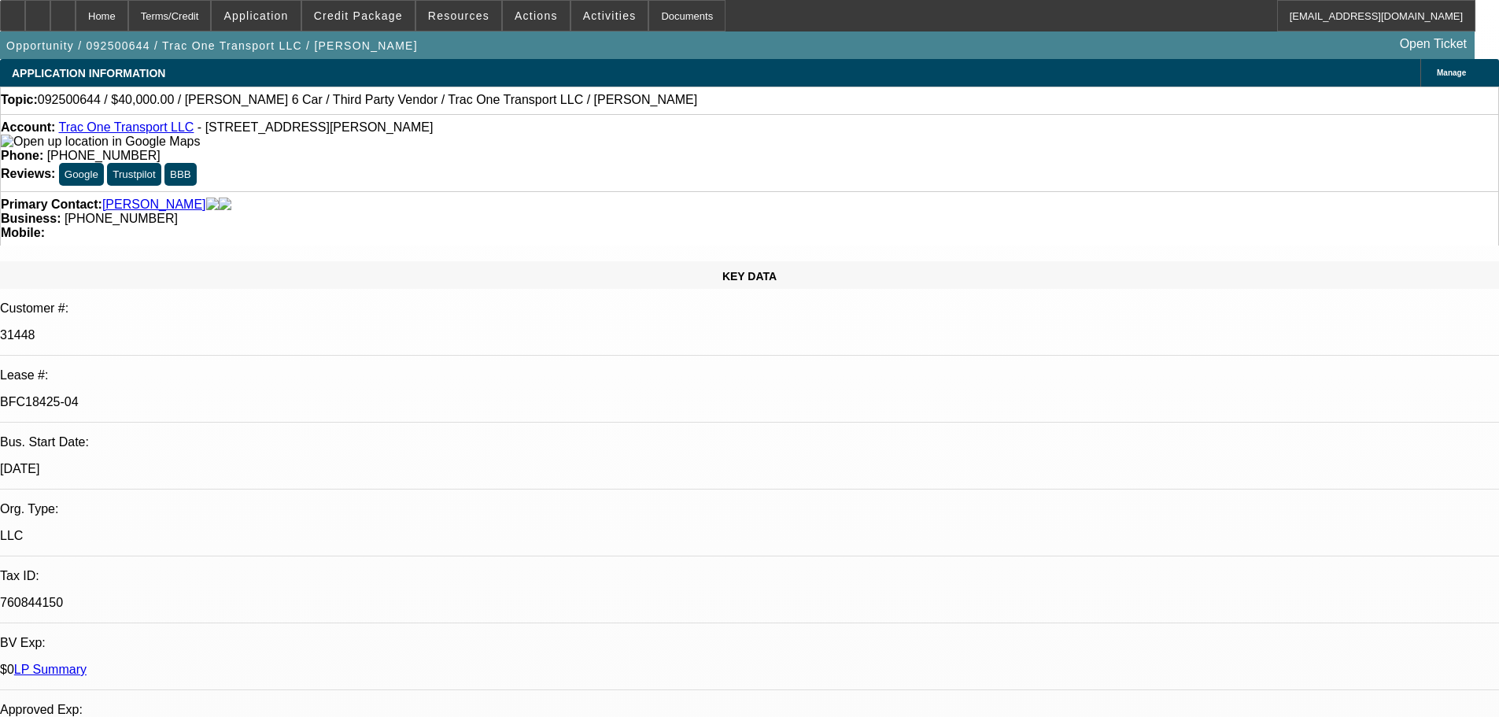
select select "0"
select select "6"
select select "0"
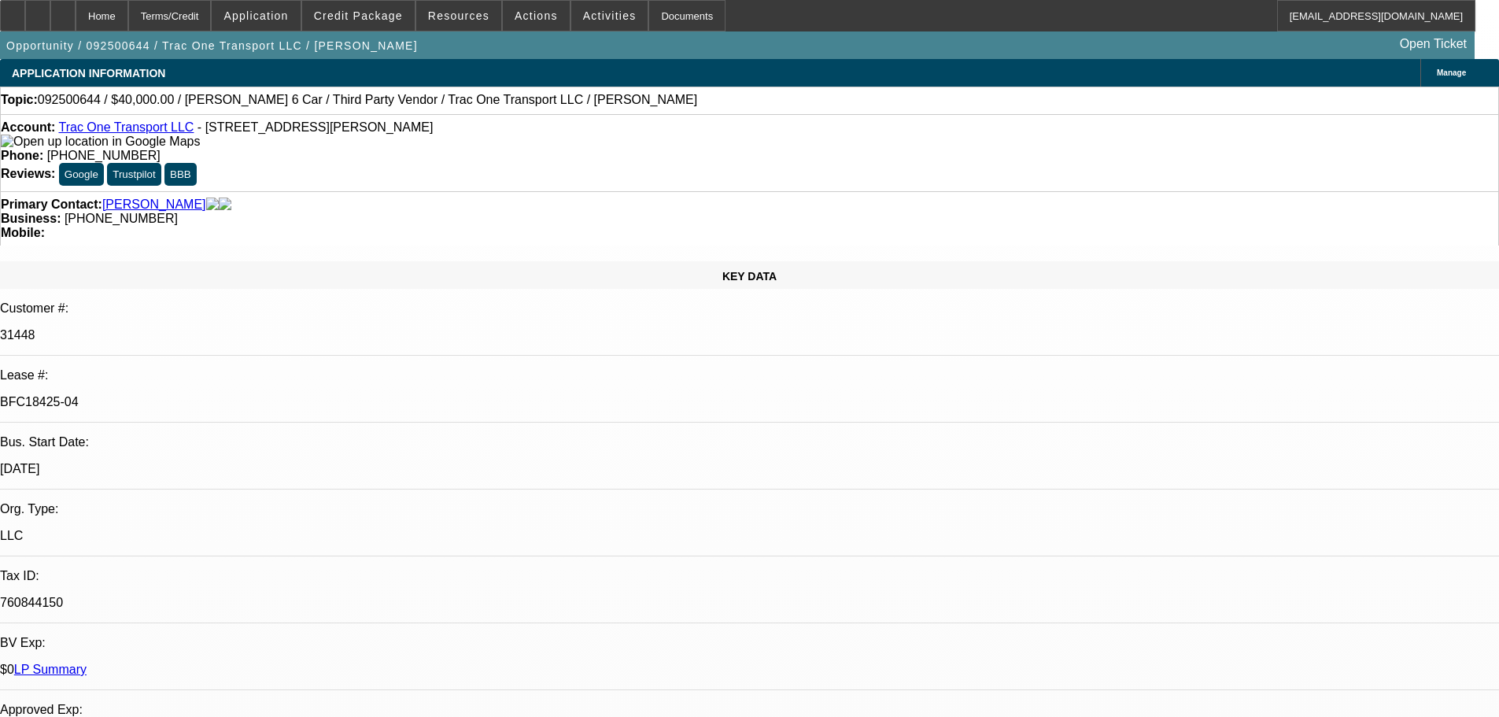
select select "0"
select select "6"
click at [63, 10] on icon at bounding box center [63, 10] width 0 height 0
select select "0"
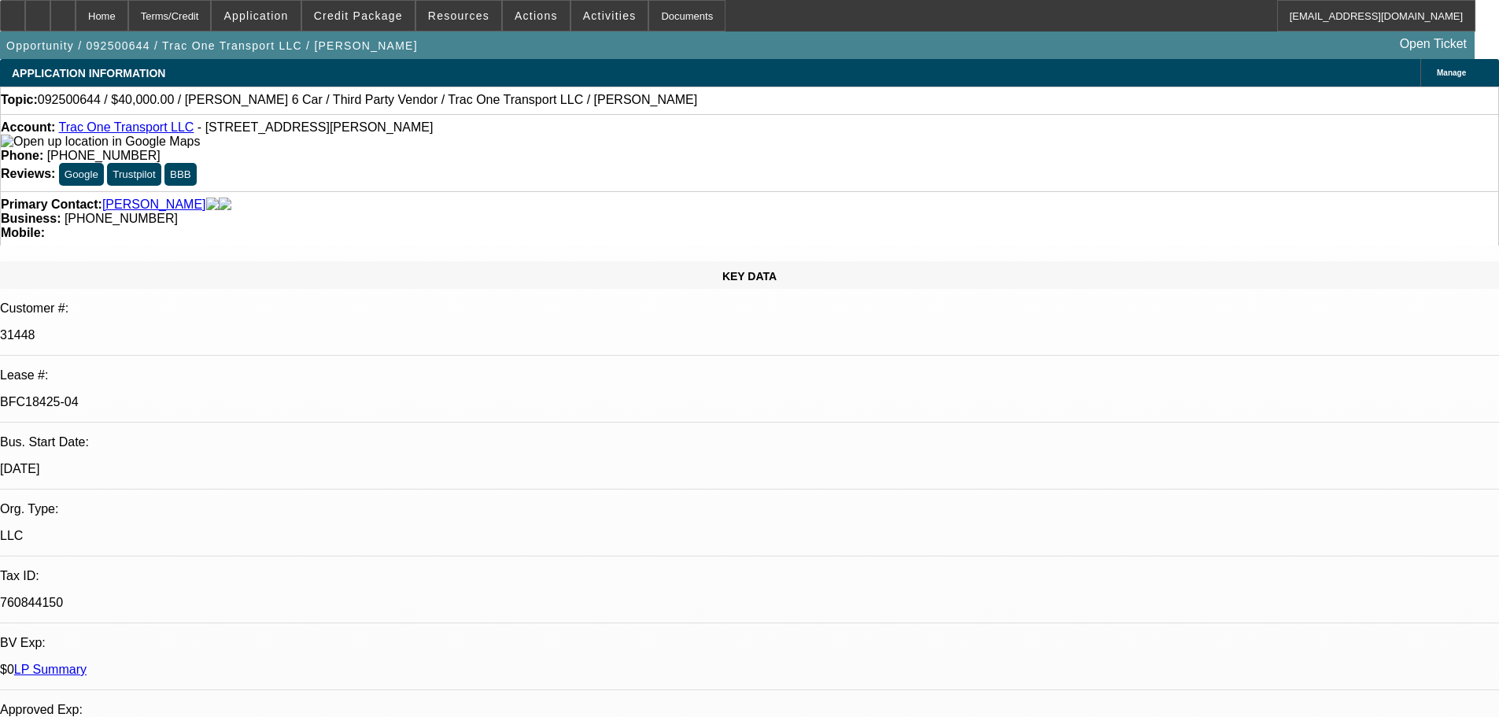
select select "3"
select select "0"
select select "6"
select select "0"
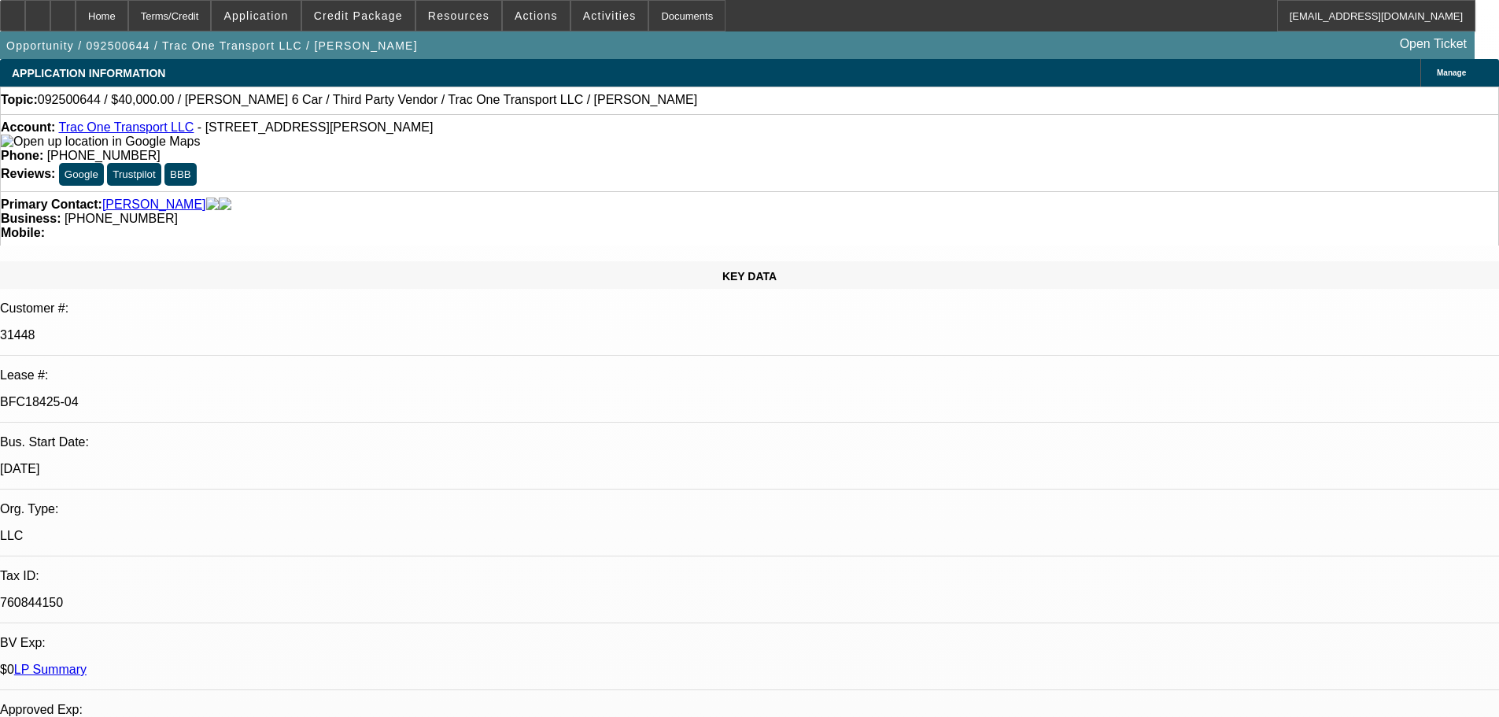
select select "0"
select select "6"
select select "0"
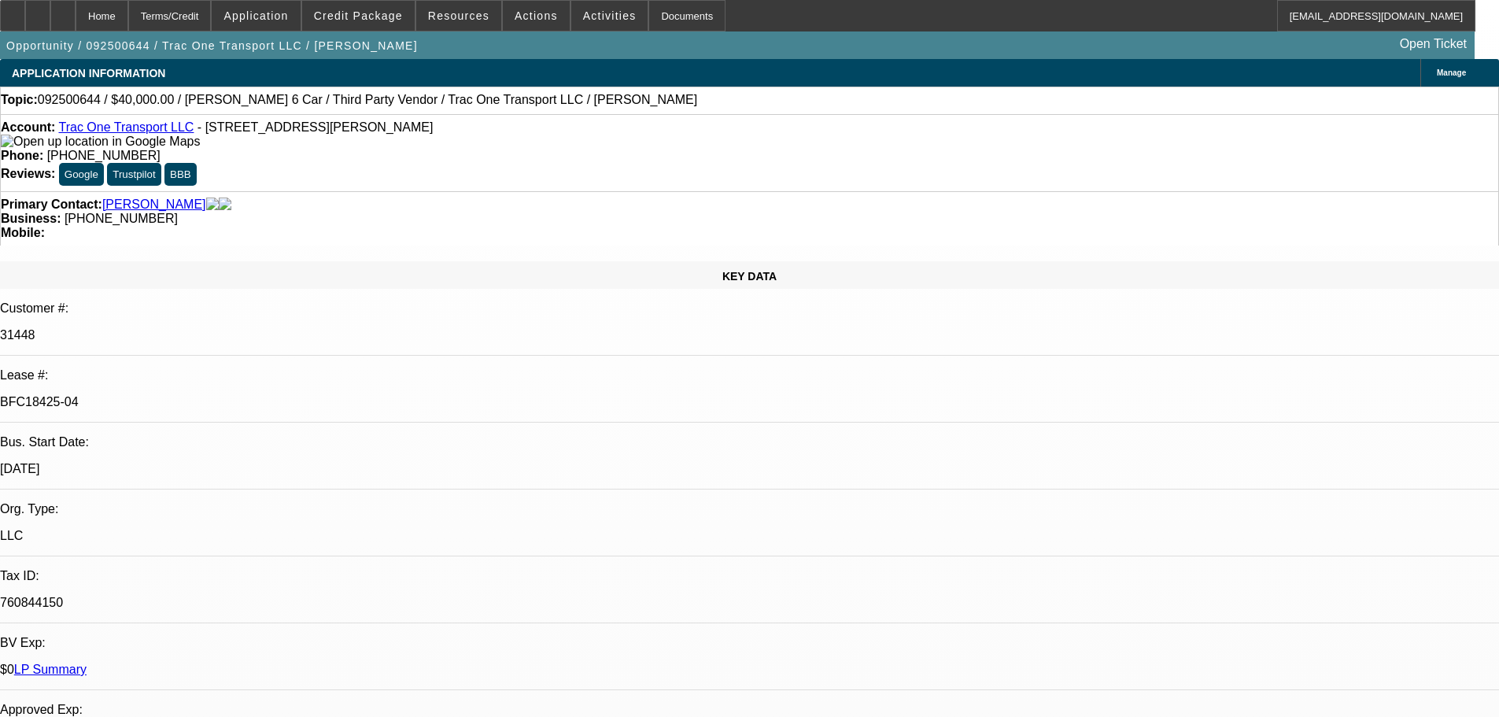
select select "6"
select select "0"
select select "6"
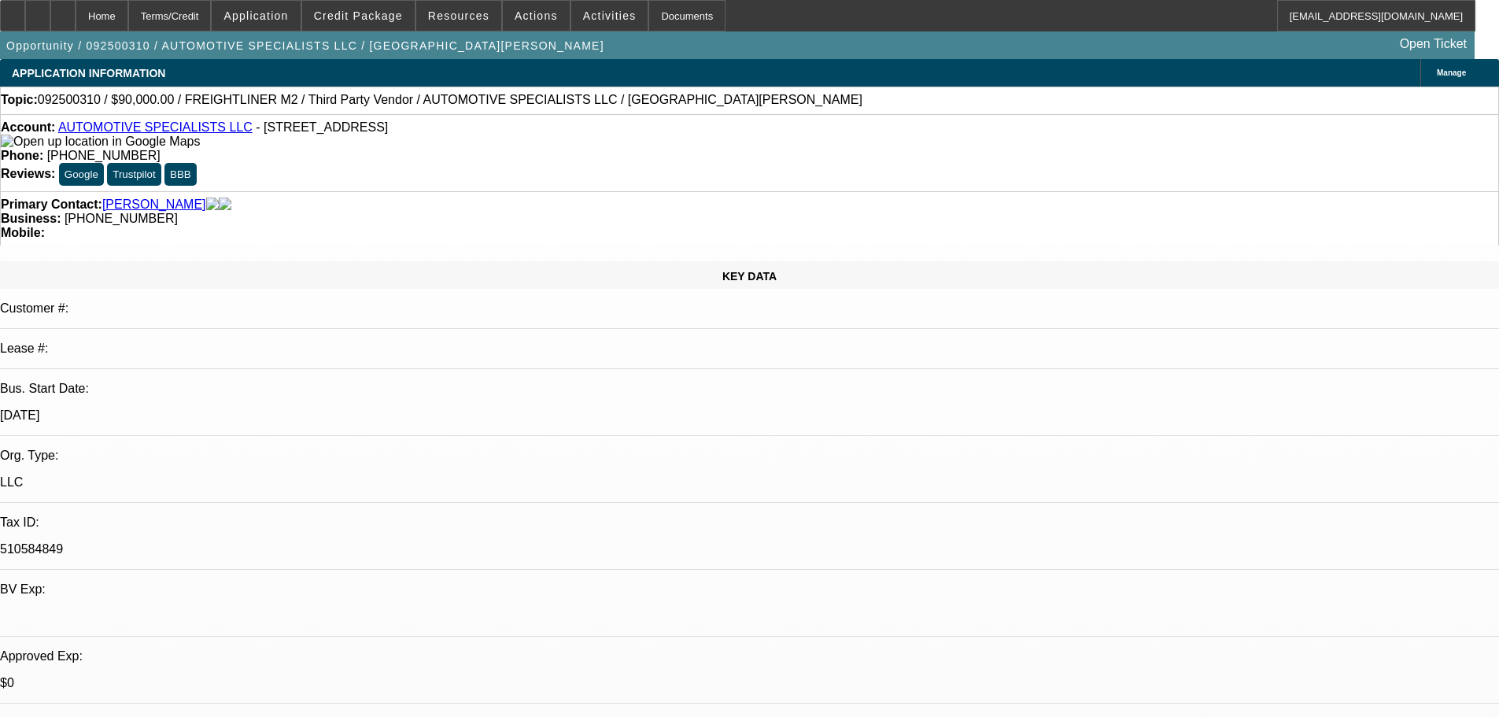
select select "0"
select select "2"
select select "0.1"
select select "2"
select select "4"
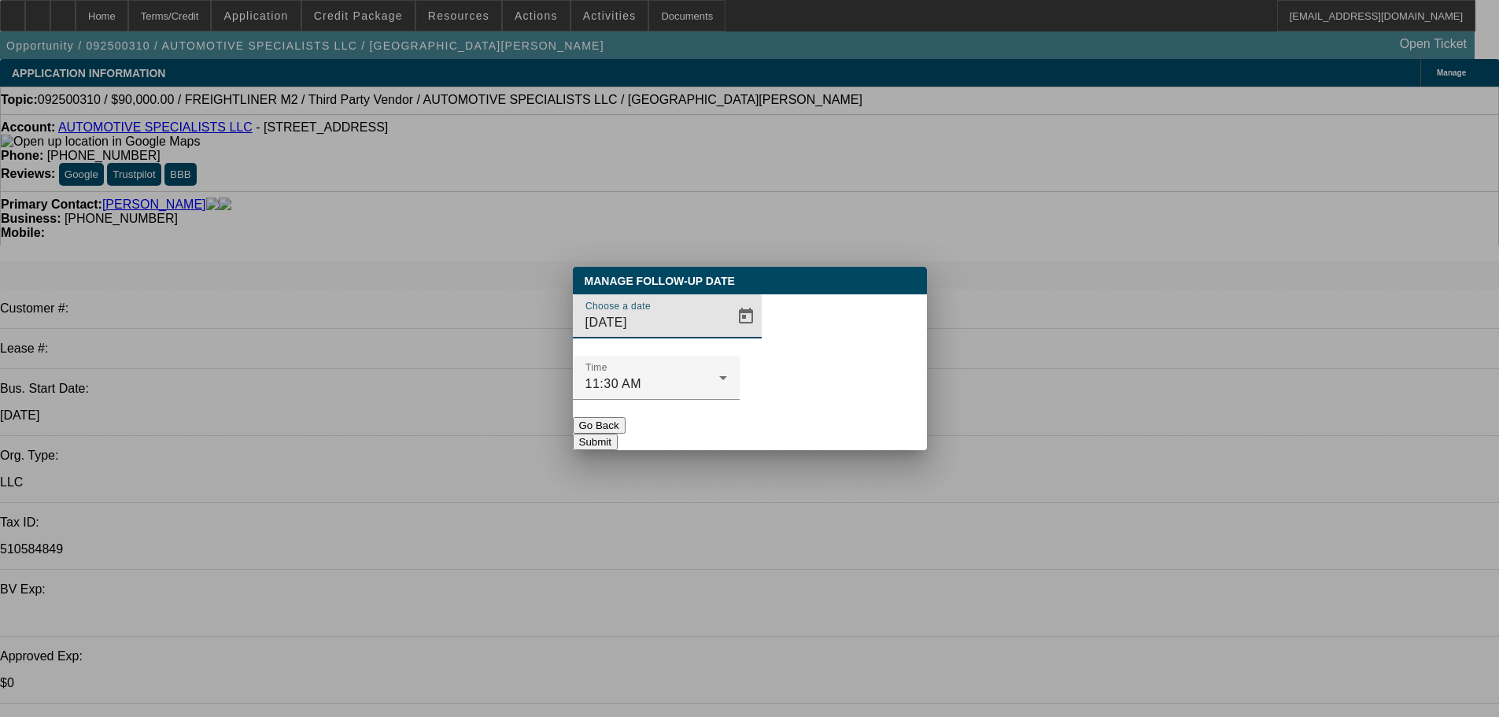
click at [925, 476] on div at bounding box center [749, 358] width 1499 height 717
click at [618, 434] on button "Submit" at bounding box center [595, 442] width 45 height 17
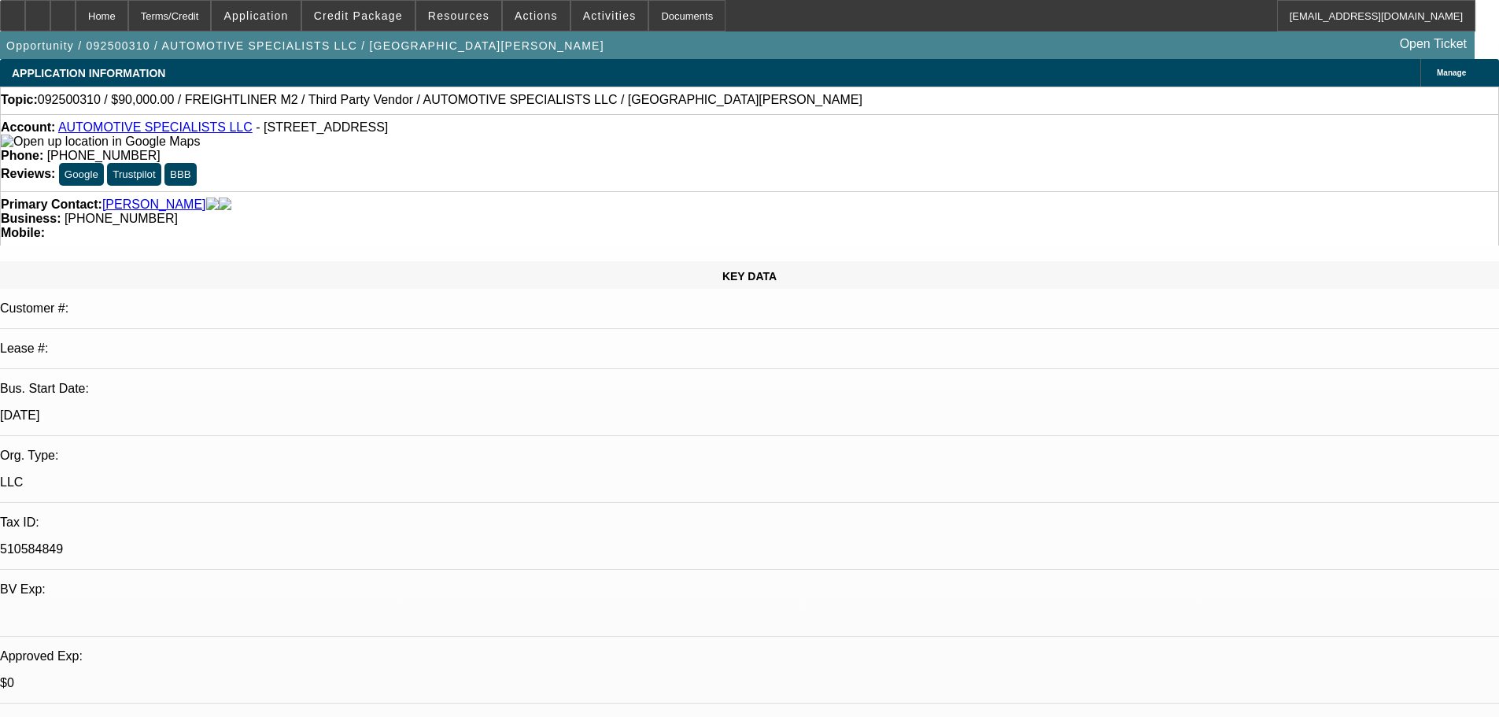
drag, startPoint x: 1197, startPoint y: 163, endPoint x: 1200, endPoint y: 137, distance: 26.2
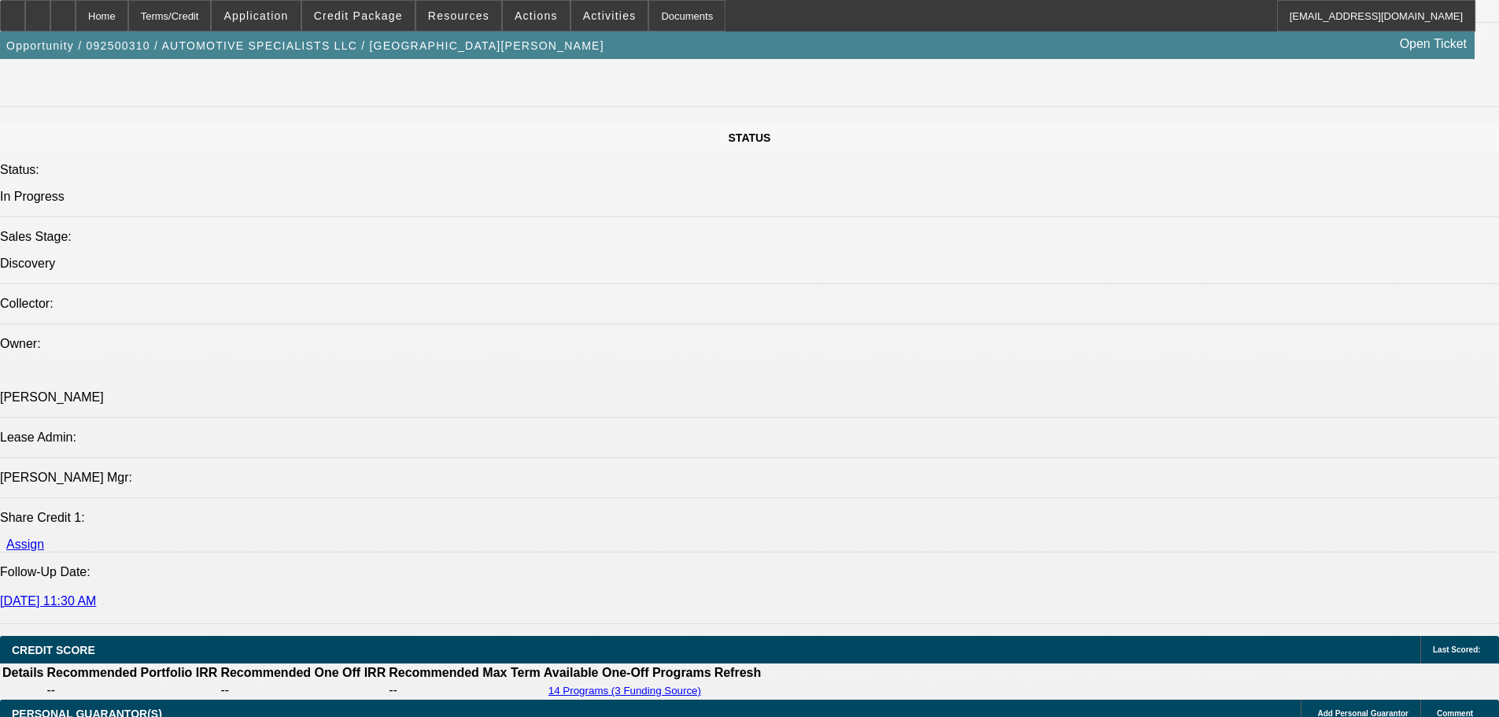
scroll to position [1664, 0]
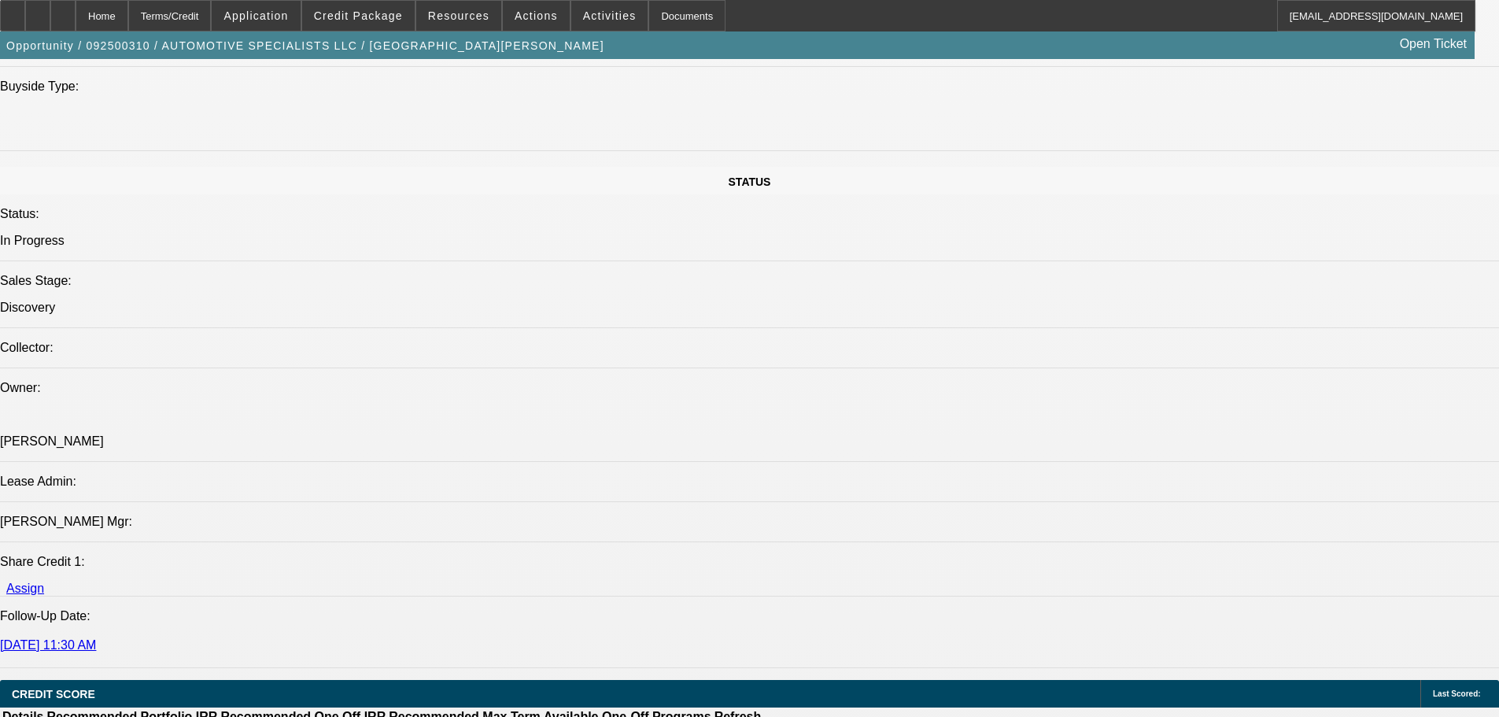
scroll to position [0, 0]
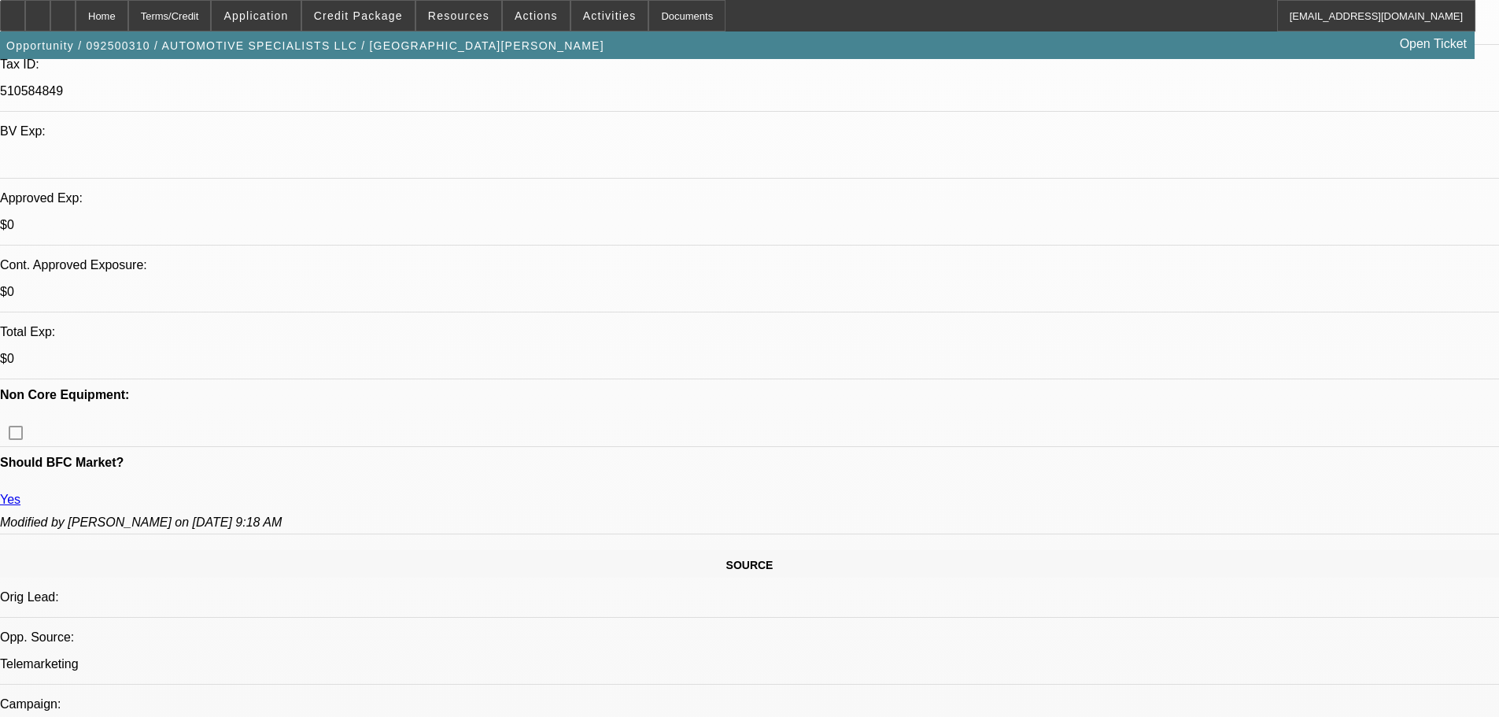
drag, startPoint x: 764, startPoint y: 525, endPoint x: 715, endPoint y: 257, distance: 271.9
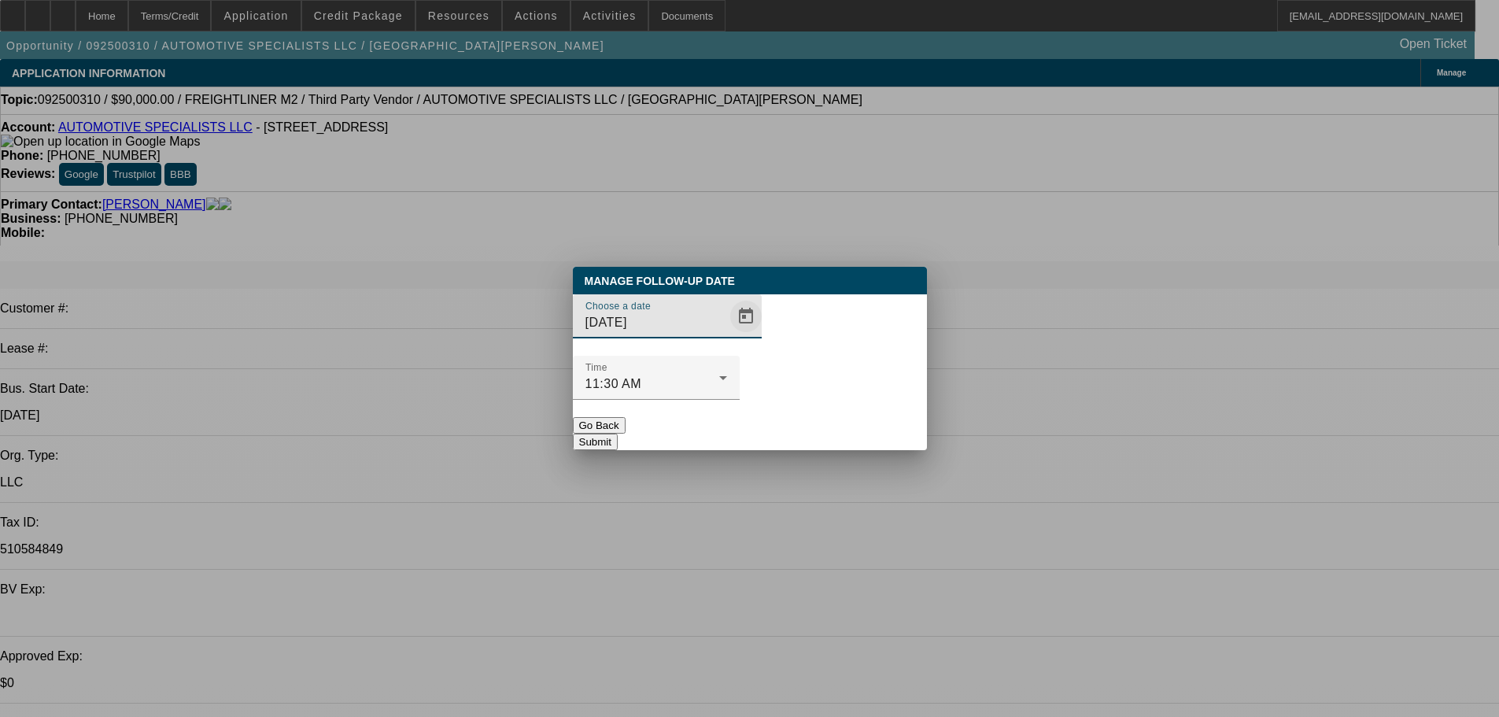
click at [727, 335] on span "Open calendar" at bounding box center [746, 316] width 38 height 38
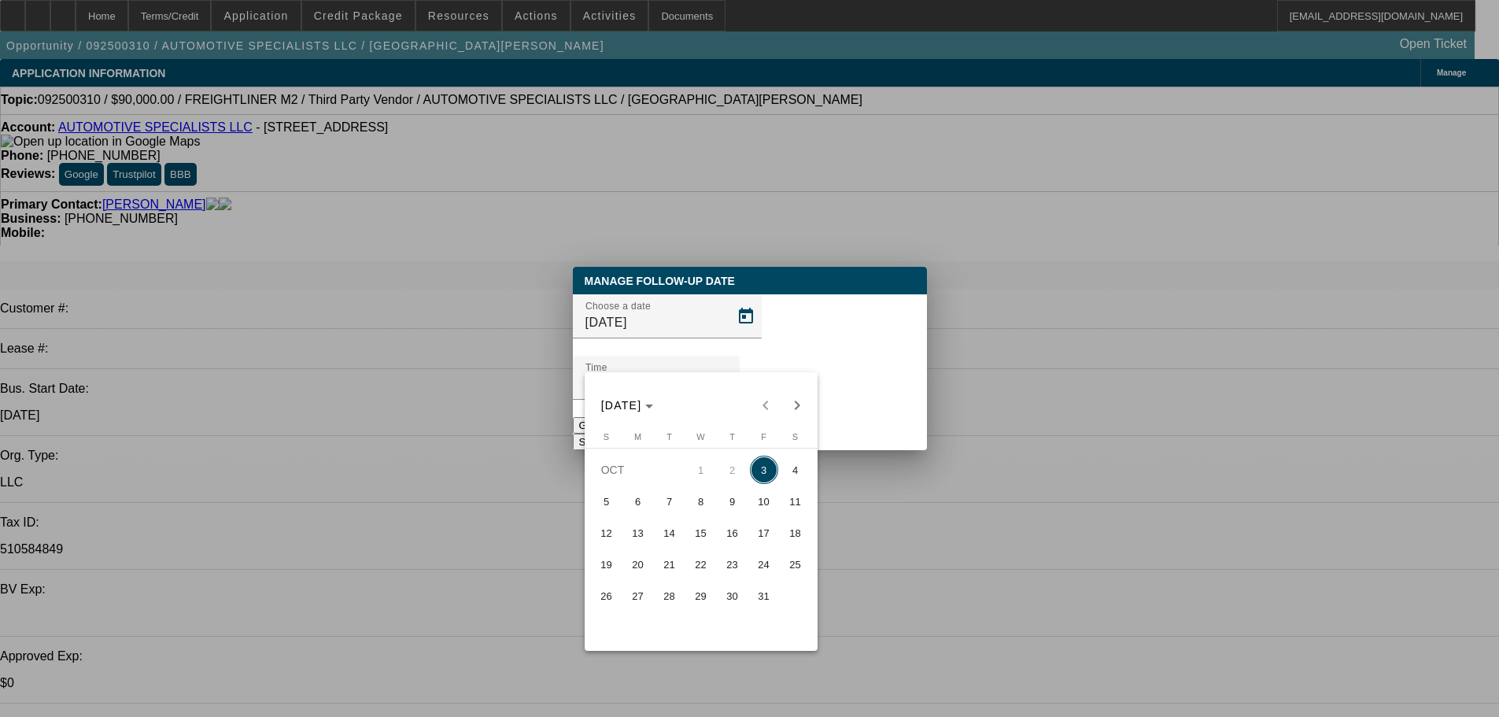
click at [695, 506] on span "8" at bounding box center [701, 501] width 28 height 28
type input "10/8/2025"
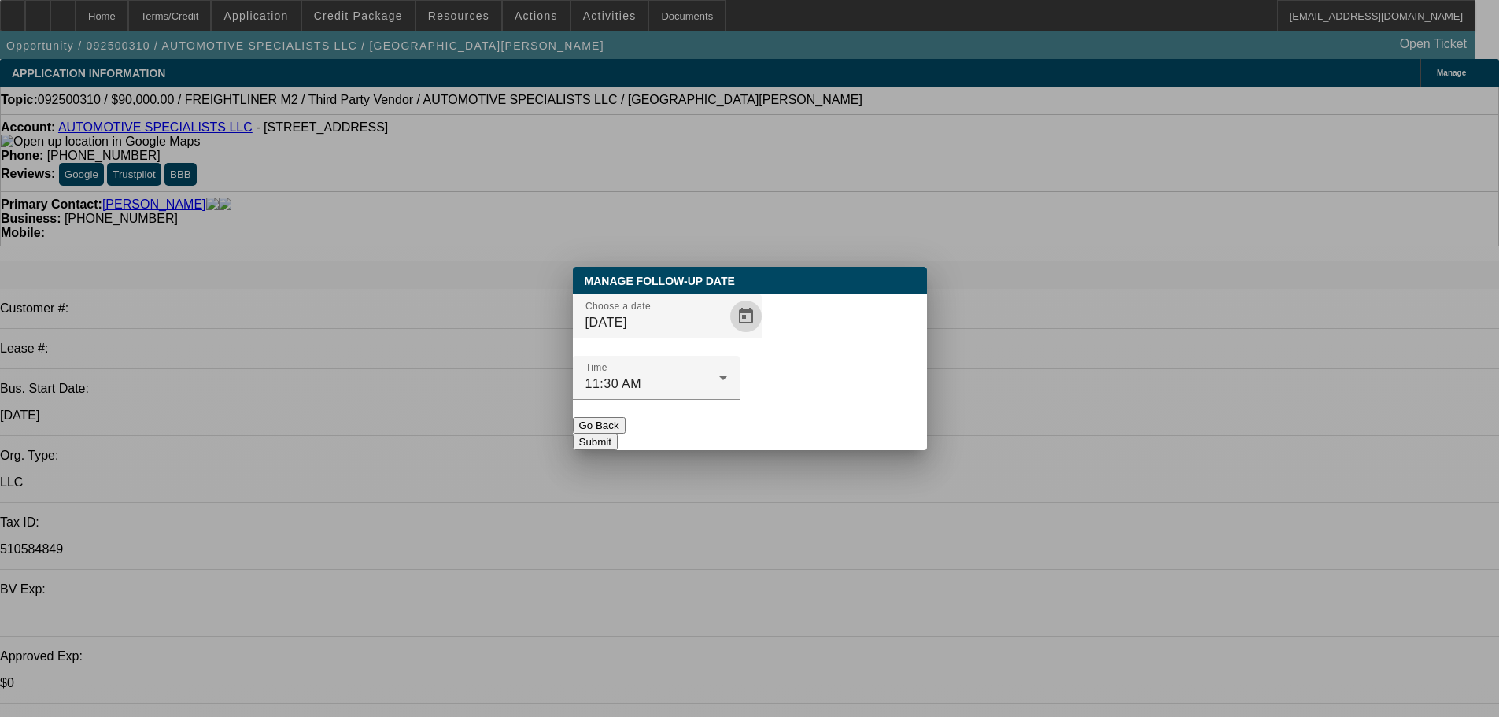
click at [618, 434] on button "Submit" at bounding box center [595, 442] width 45 height 17
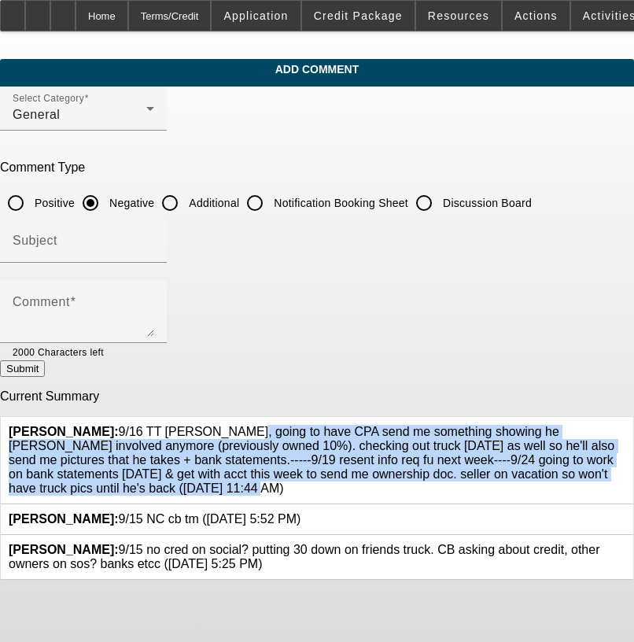
drag, startPoint x: 191, startPoint y: 479, endPoint x: 131, endPoint y: 429, distance: 78.2
click at [123, 426] on span "[PERSON_NAME]: 9/16 TT [PERSON_NAME], going to have CPA send me something showi…" at bounding box center [312, 460] width 606 height 70
copy span "9/16 TT [PERSON_NAME], going to have CPA send me something showing he [PERSON_N…"
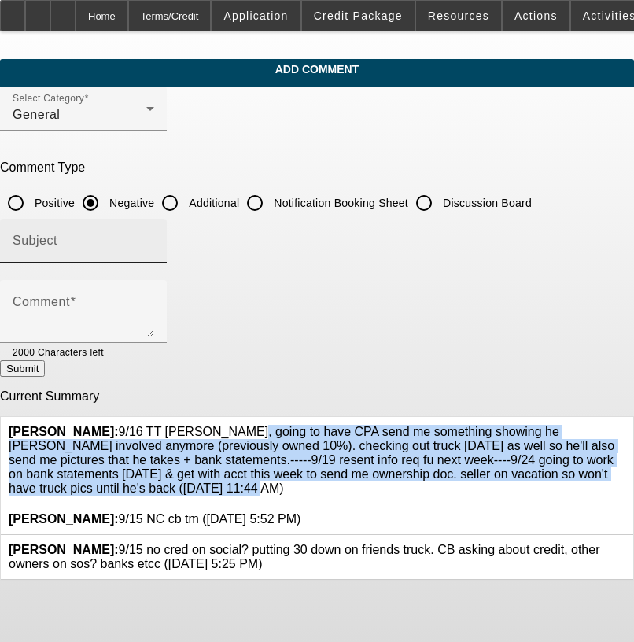
click at [440, 216] on input "Discussion Board" at bounding box center [423, 202] width 31 height 31
radio input "true"
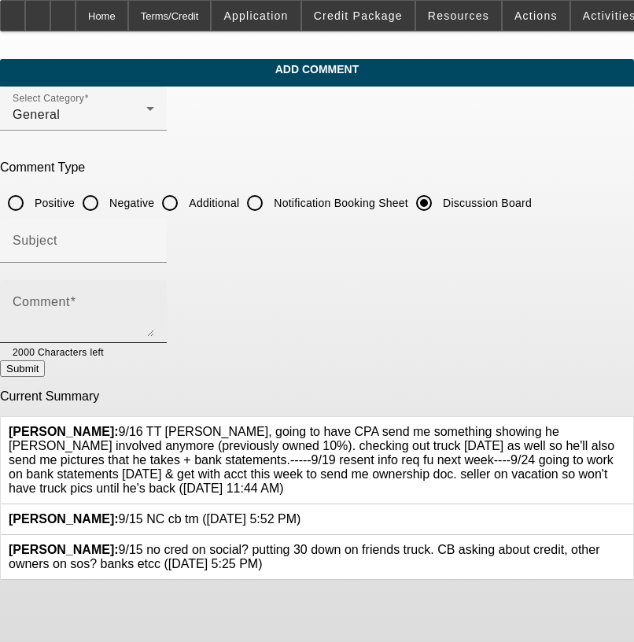
click at [154, 315] on textarea "Comment" at bounding box center [84, 318] width 142 height 38
paste textarea "9/16 TT [PERSON_NAME], going to have CPA send me something showing he [PERSON_N…"
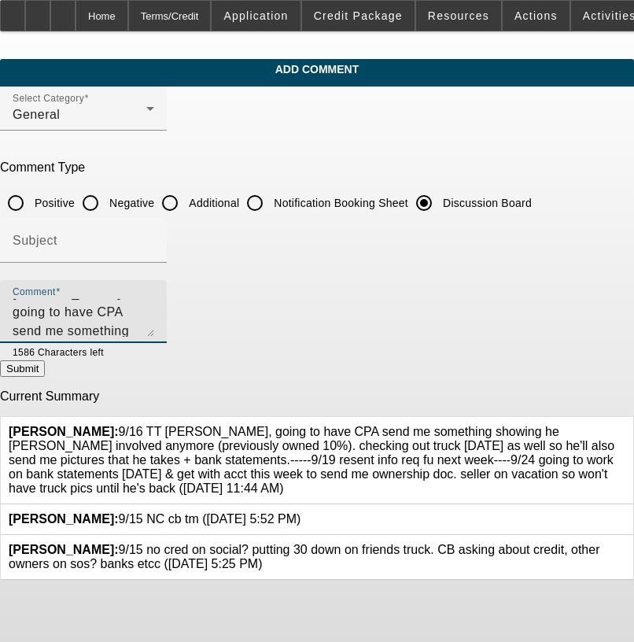
drag, startPoint x: 562, startPoint y: 411, endPoint x: 563, endPoint y: 423, distance: 11.9
click at [562, 417] on div "[PERSON_NAME]: 9/16 TT [PERSON_NAME], going to have CPA send me something showi…" at bounding box center [317, 460] width 633 height 87
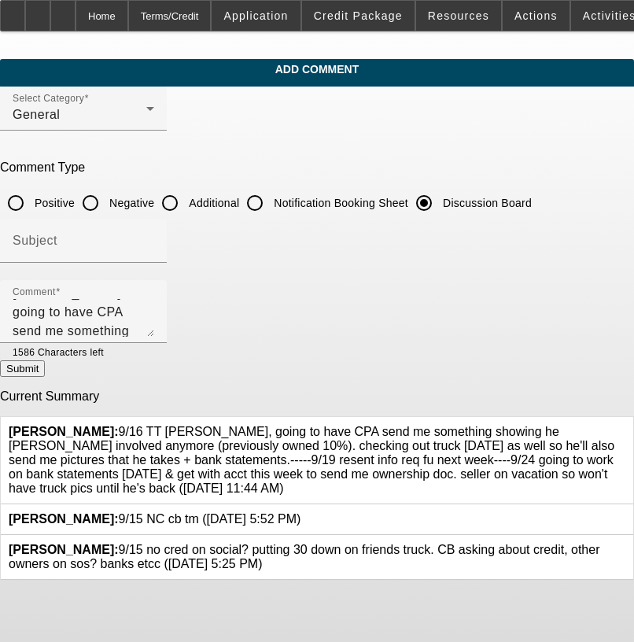
click at [626, 425] on icon at bounding box center [626, 425] width 0 height 0
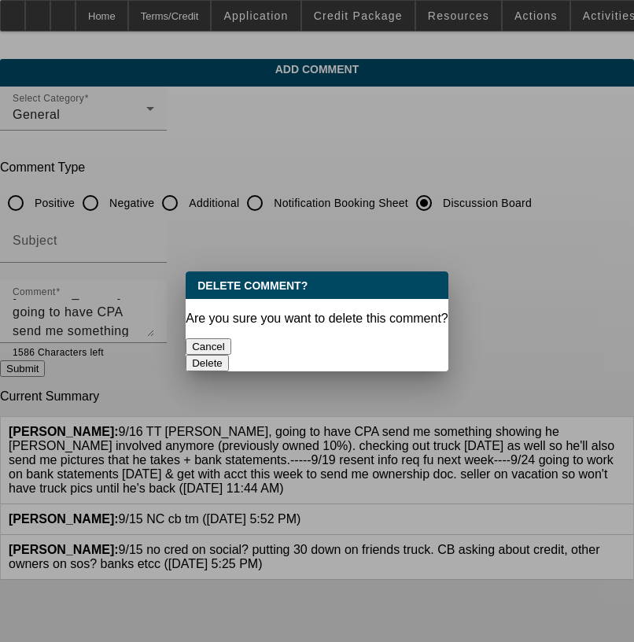
click at [395, 355] on div "Delete" at bounding box center [317, 363] width 263 height 17
click at [229, 355] on button "Delete" at bounding box center [207, 363] width 43 height 17
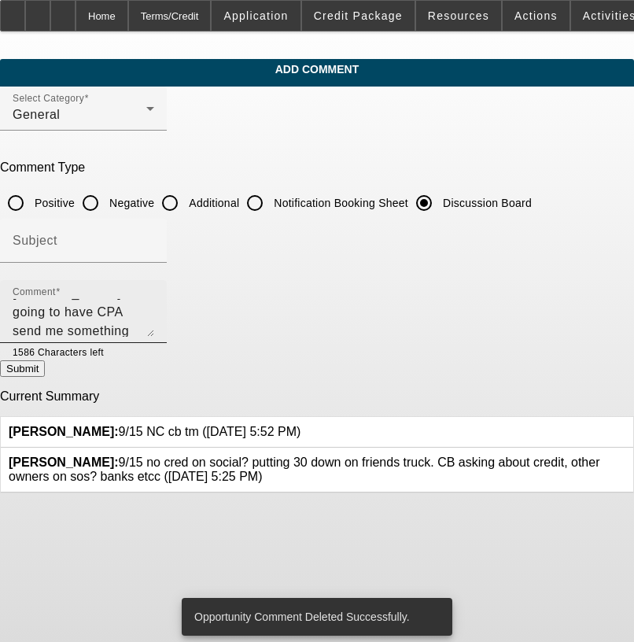
click at [154, 335] on div "Comment 9/16 TT [PERSON_NAME], going to have CPA send me something showing he […" at bounding box center [84, 311] width 142 height 63
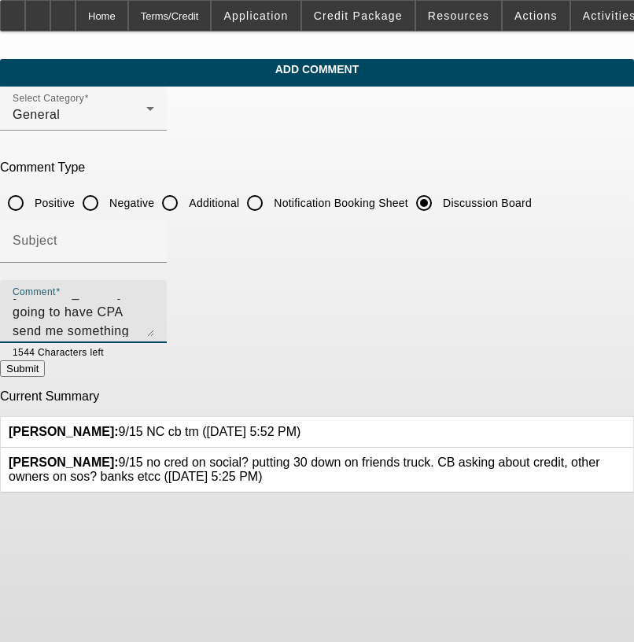
scroll to position [53, 0]
type textarea "9/16 TT [PERSON_NAME], going to have CPA send me something showing he [PERSON_N…"
click at [618, 372] on app-comments-manage "Add Comment Select Category General Comment Type Positive Negative Additional N…" at bounding box center [317, 276] width 634 height 434
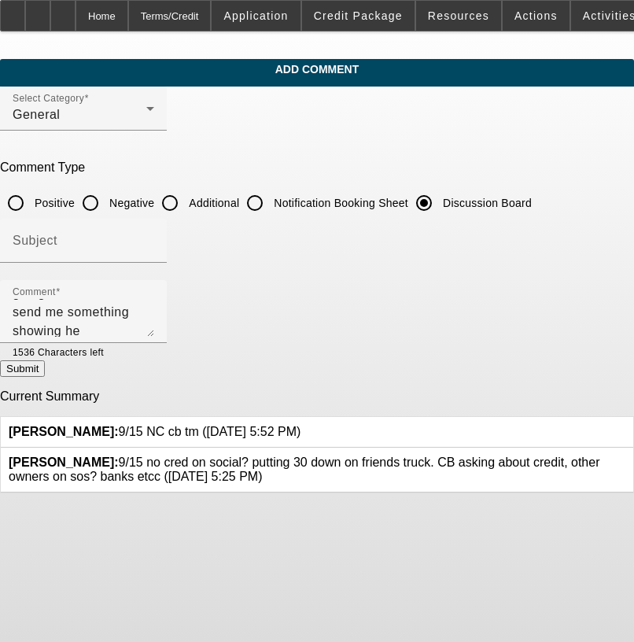
click at [45, 367] on button "Submit" at bounding box center [22, 368] width 45 height 17
radio input "true"
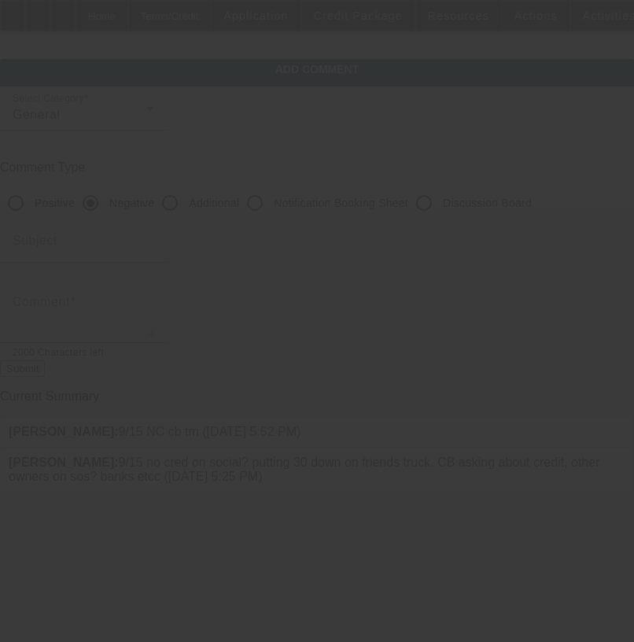
scroll to position [0, 0]
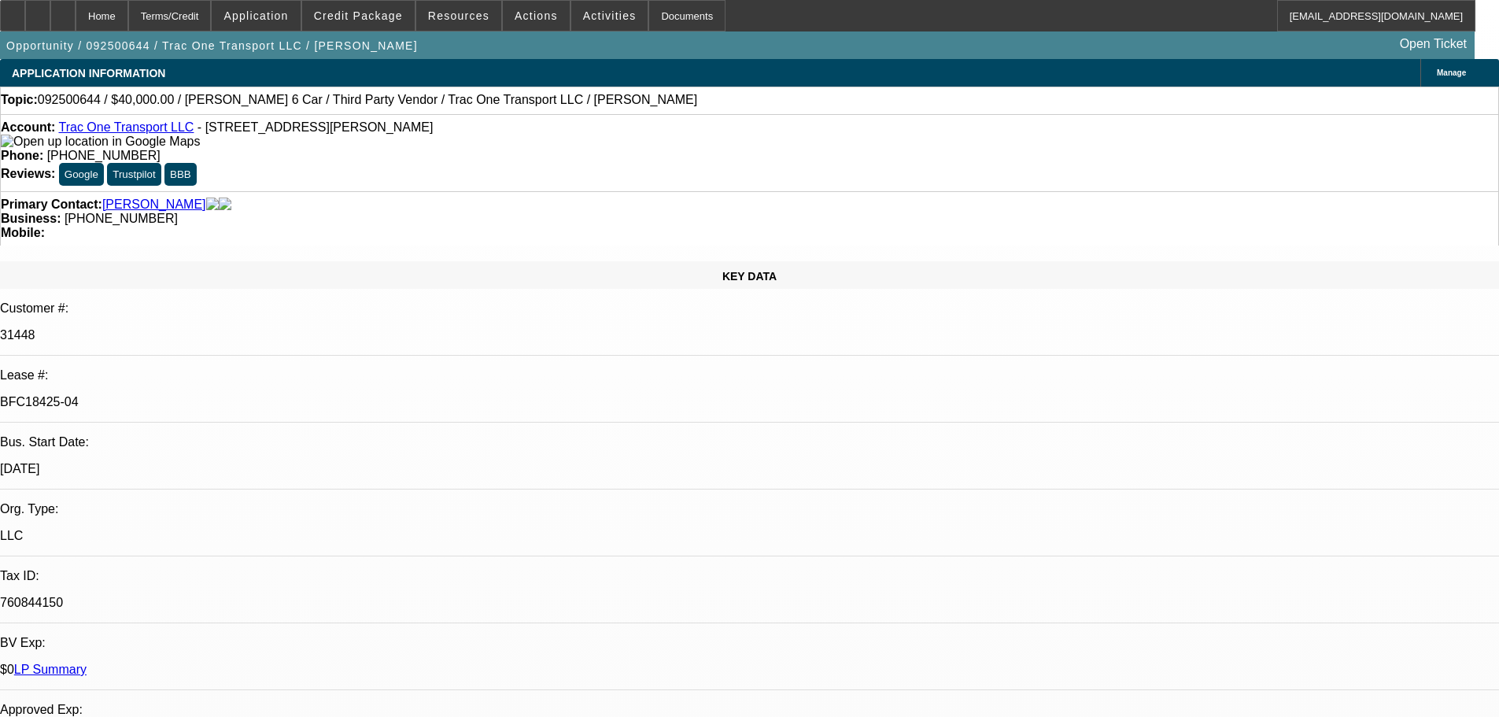
select select "0"
select select "3"
select select "0"
select select "6"
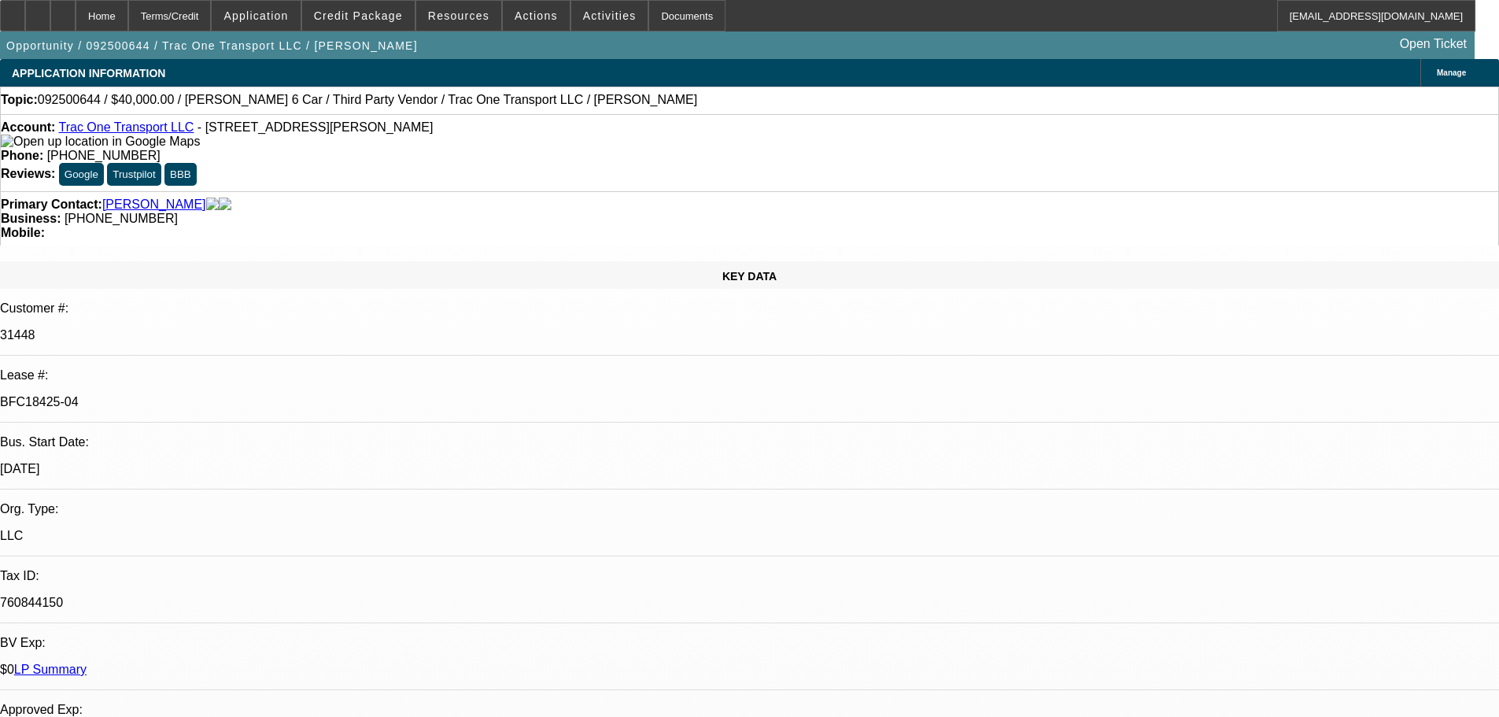
select select "0"
select select "6"
select select "0"
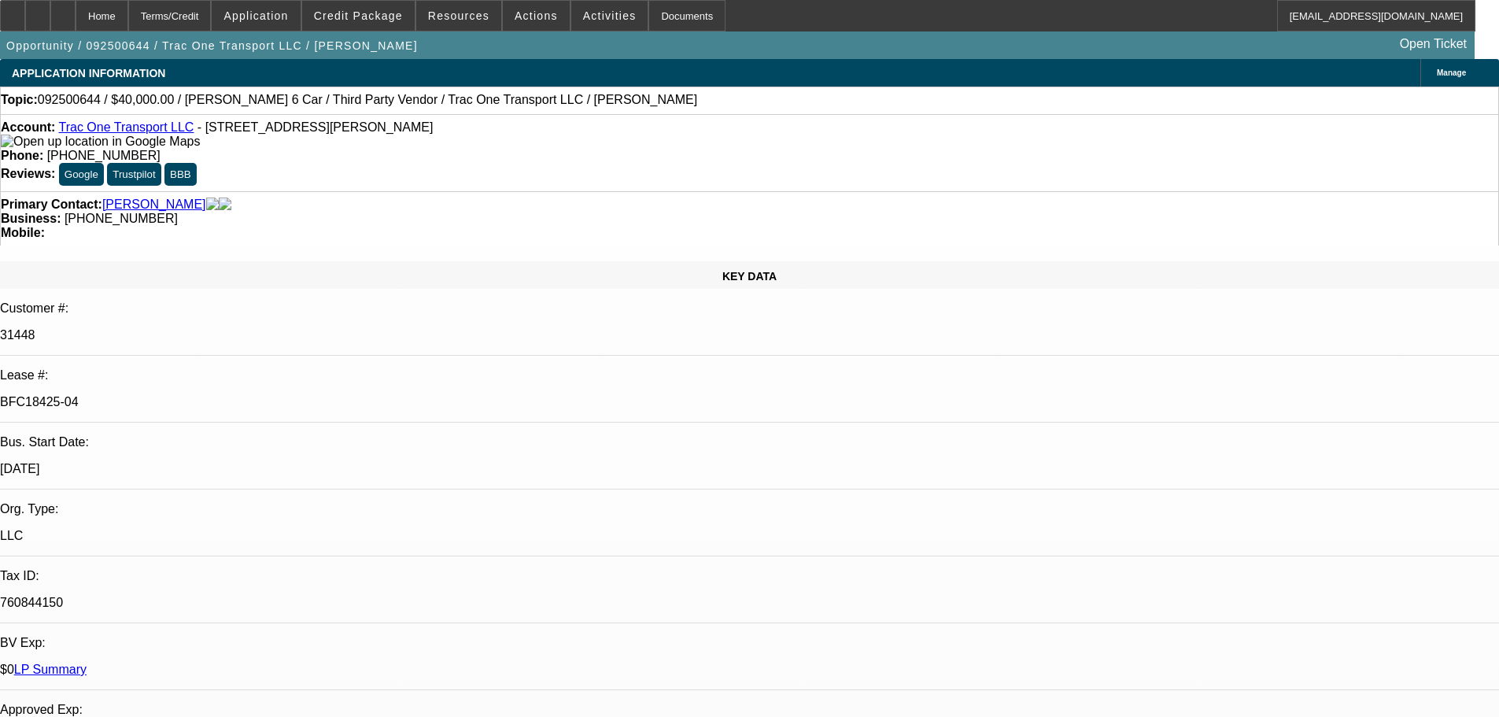
select select "0"
select select "6"
select select "0"
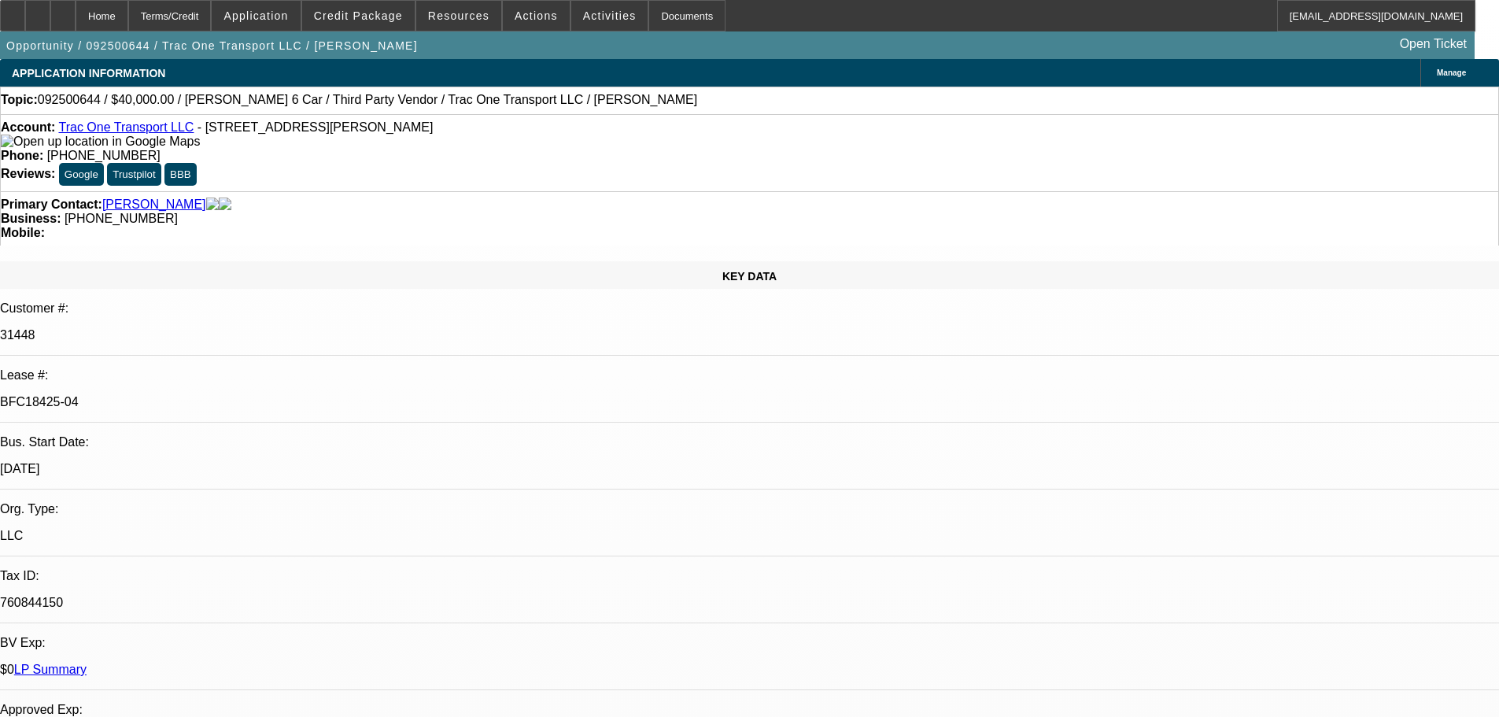
select select "0"
select select "6"
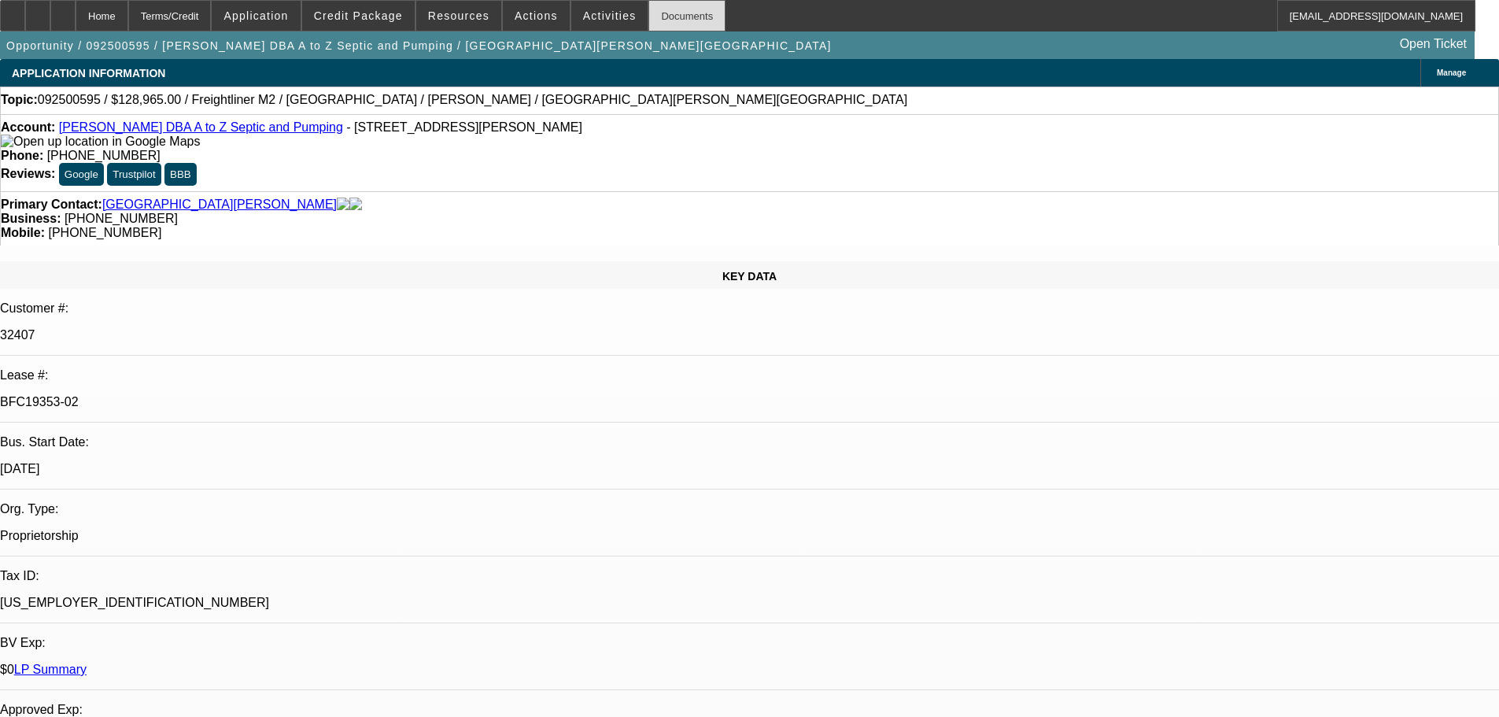
select select "0"
select select "6"
select select "0"
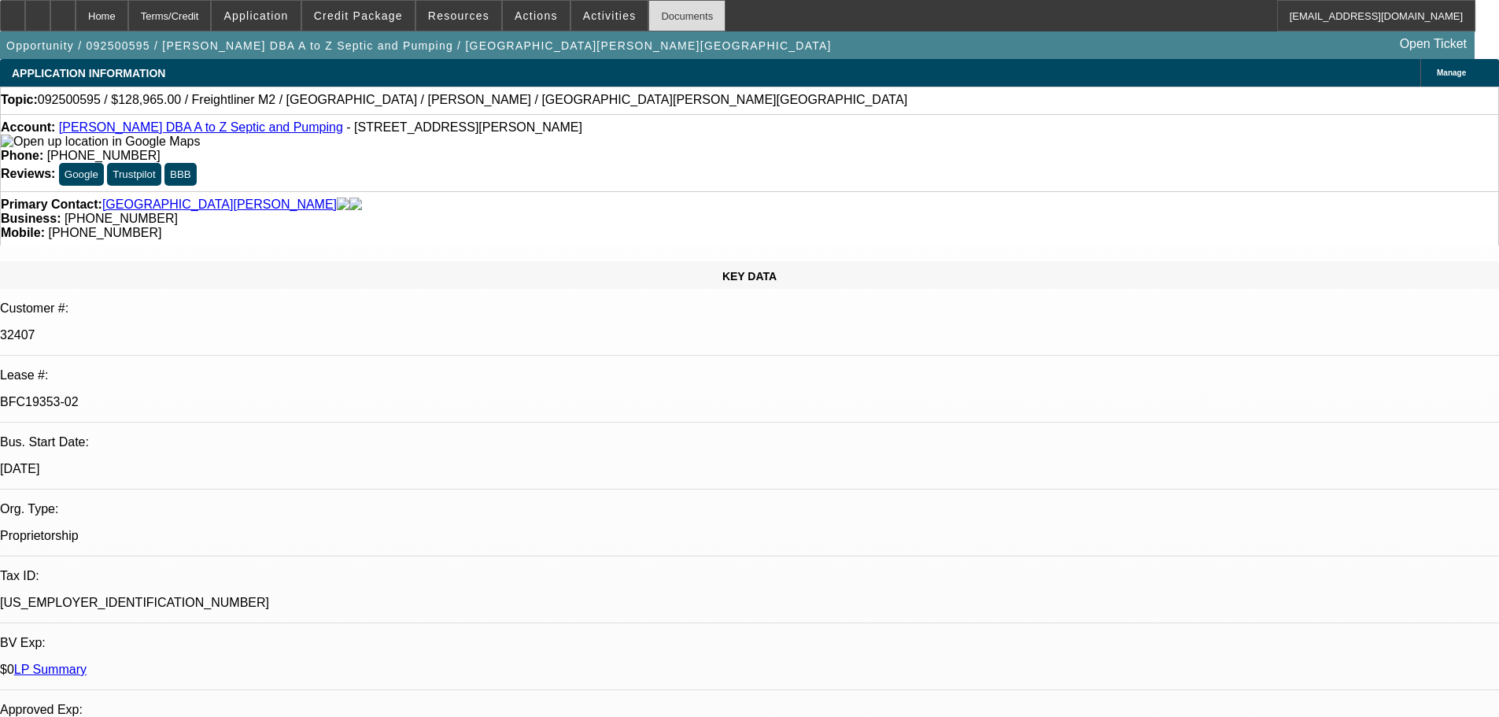
select select "0"
select select "6"
select select "0"
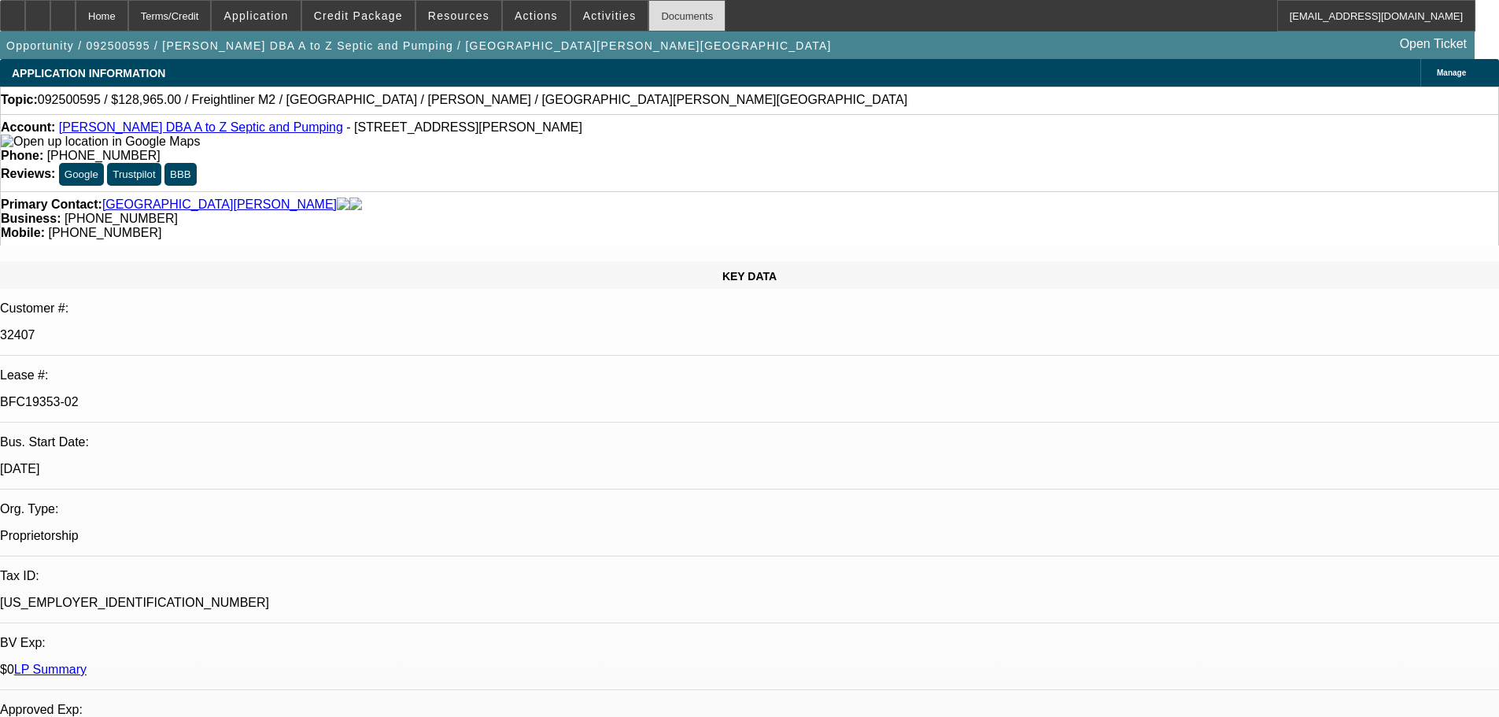
select select "0"
select select "6"
select select "0"
select select "2"
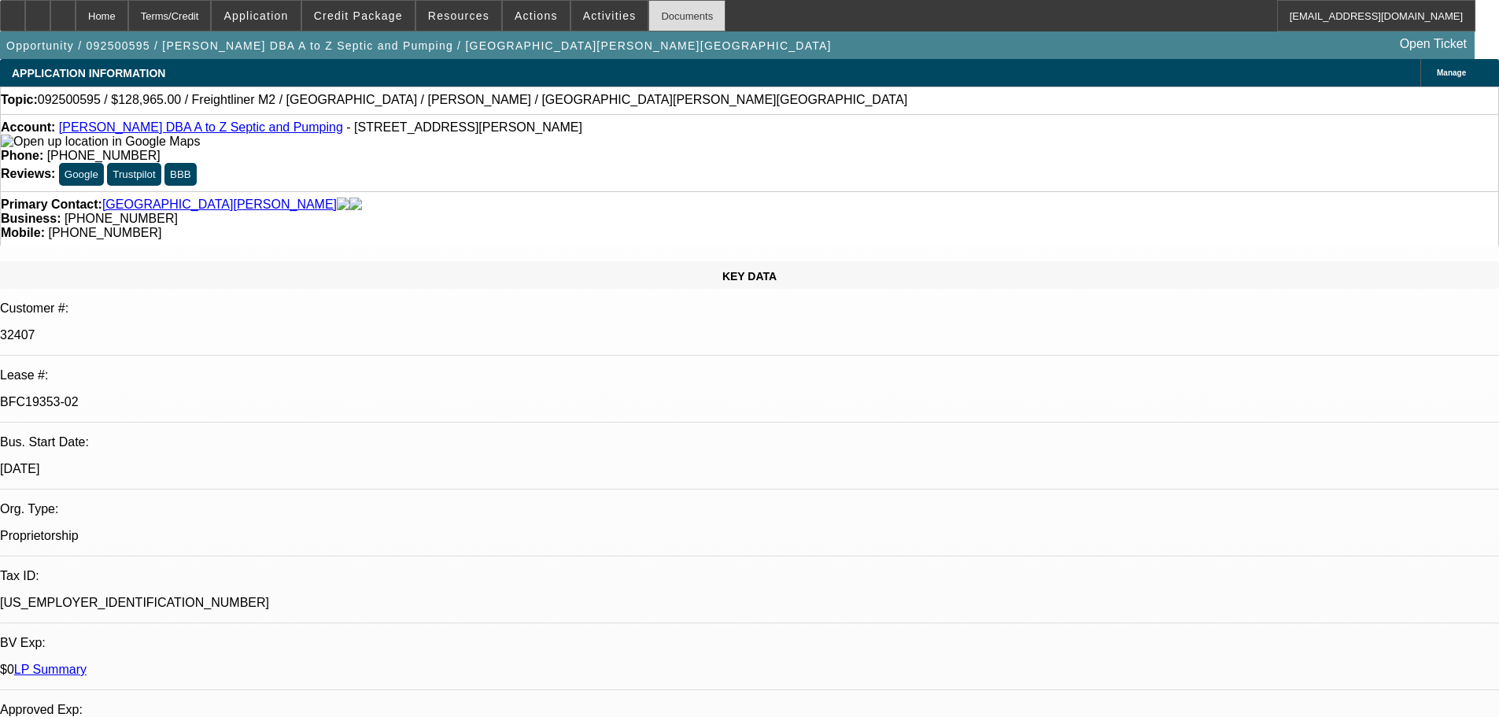
select select "0"
select select "6"
